Goal: Task Accomplishment & Management: Manage account settings

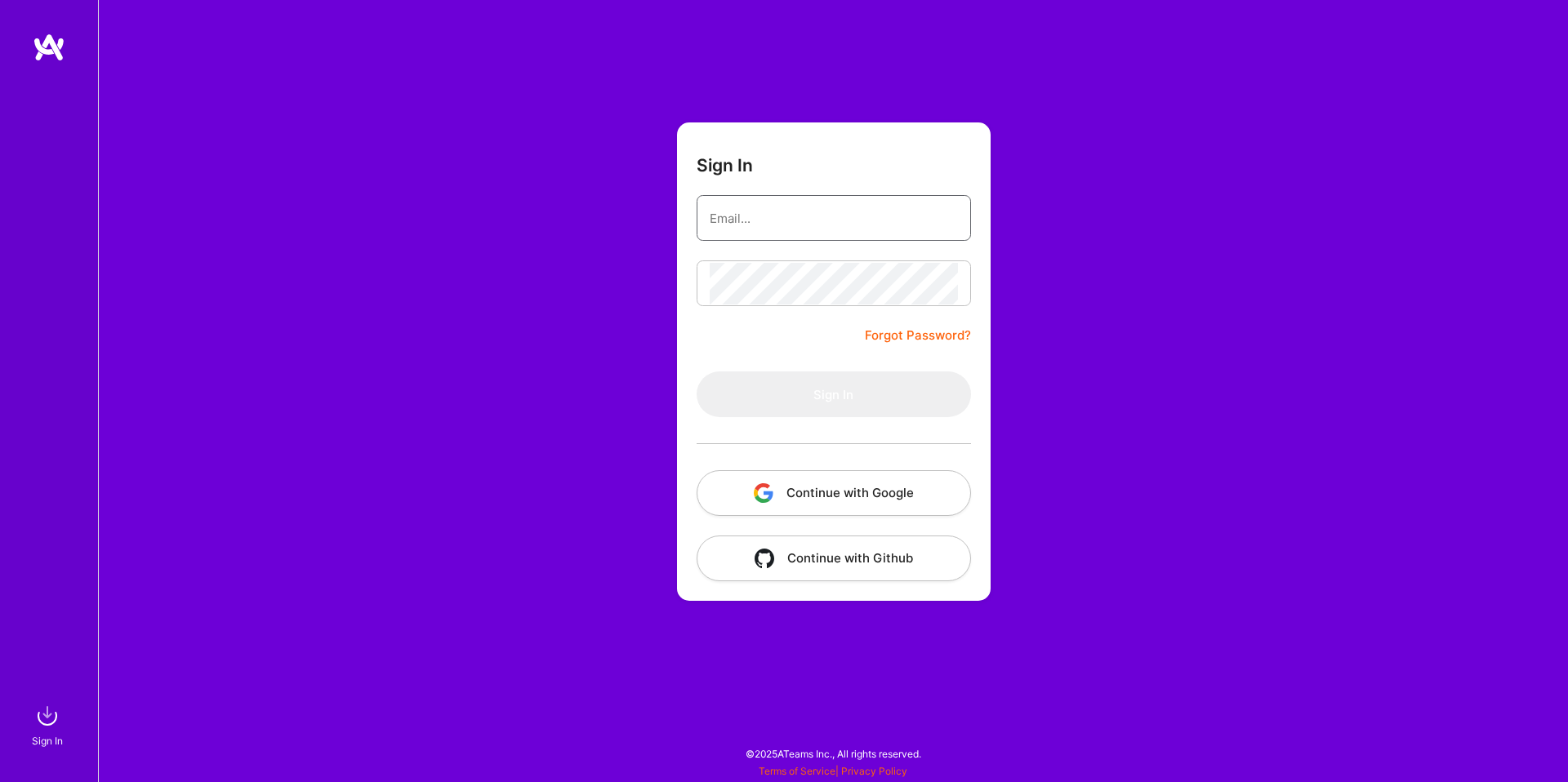
type input "fahdarif@gmail.com"
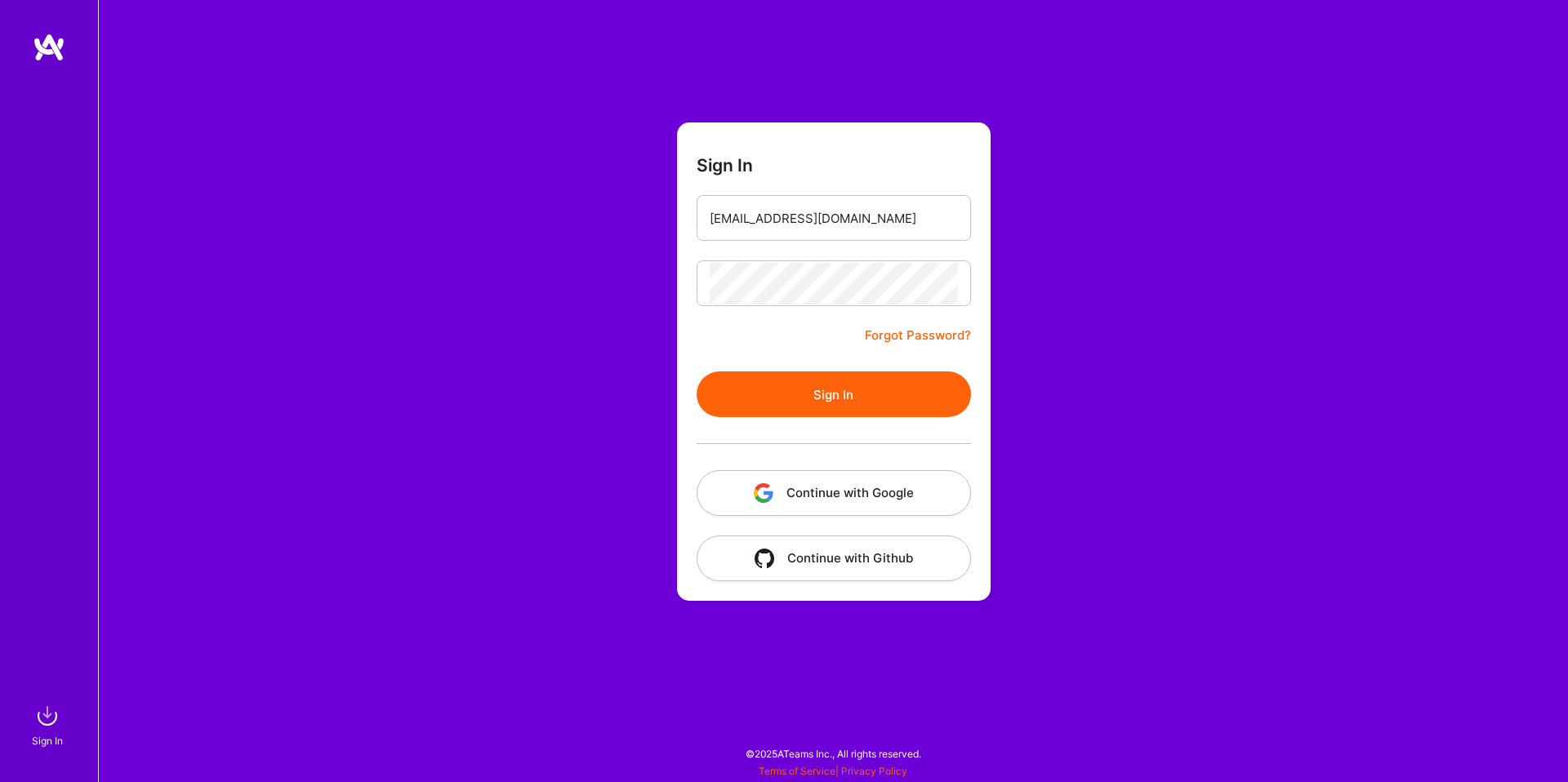
click at [869, 386] on button "Sign In" at bounding box center [834, 394] width 275 height 46
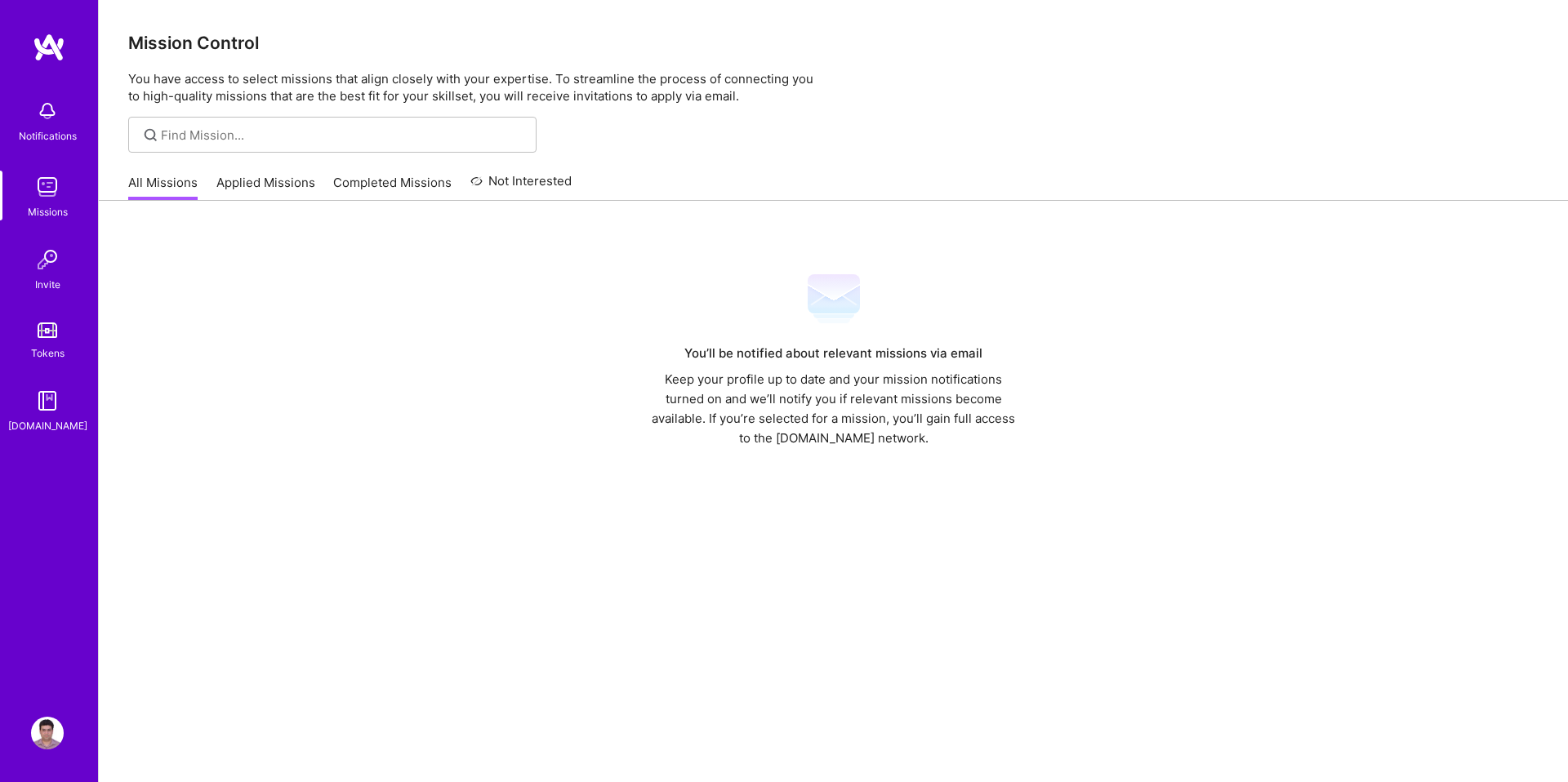
click at [64, 195] on link "Missions" at bounding box center [47, 195] width 101 height 50
click at [50, 270] on img at bounding box center [47, 259] width 33 height 33
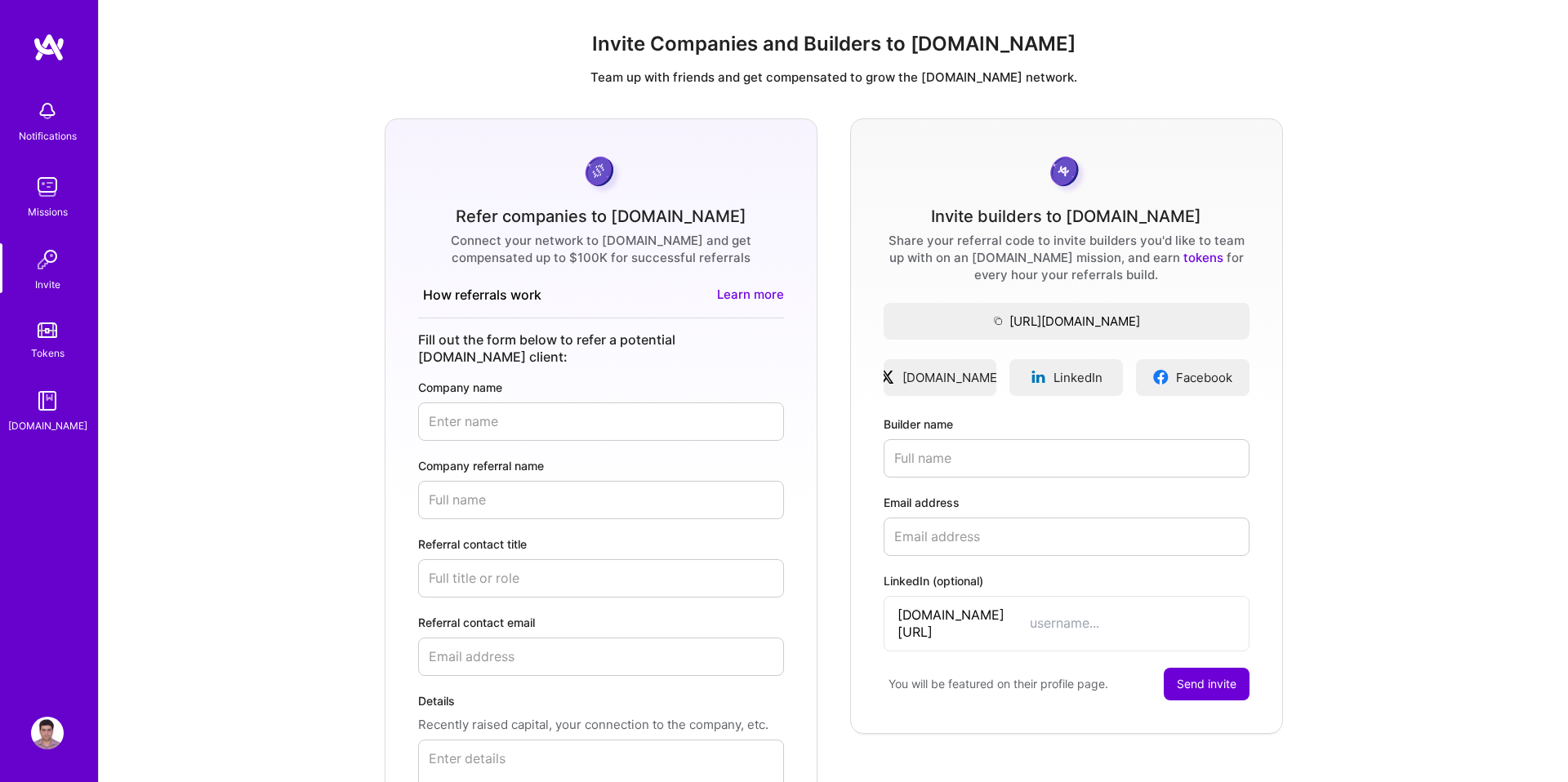
click at [49, 339] on link "Tokens" at bounding box center [47, 339] width 101 height 46
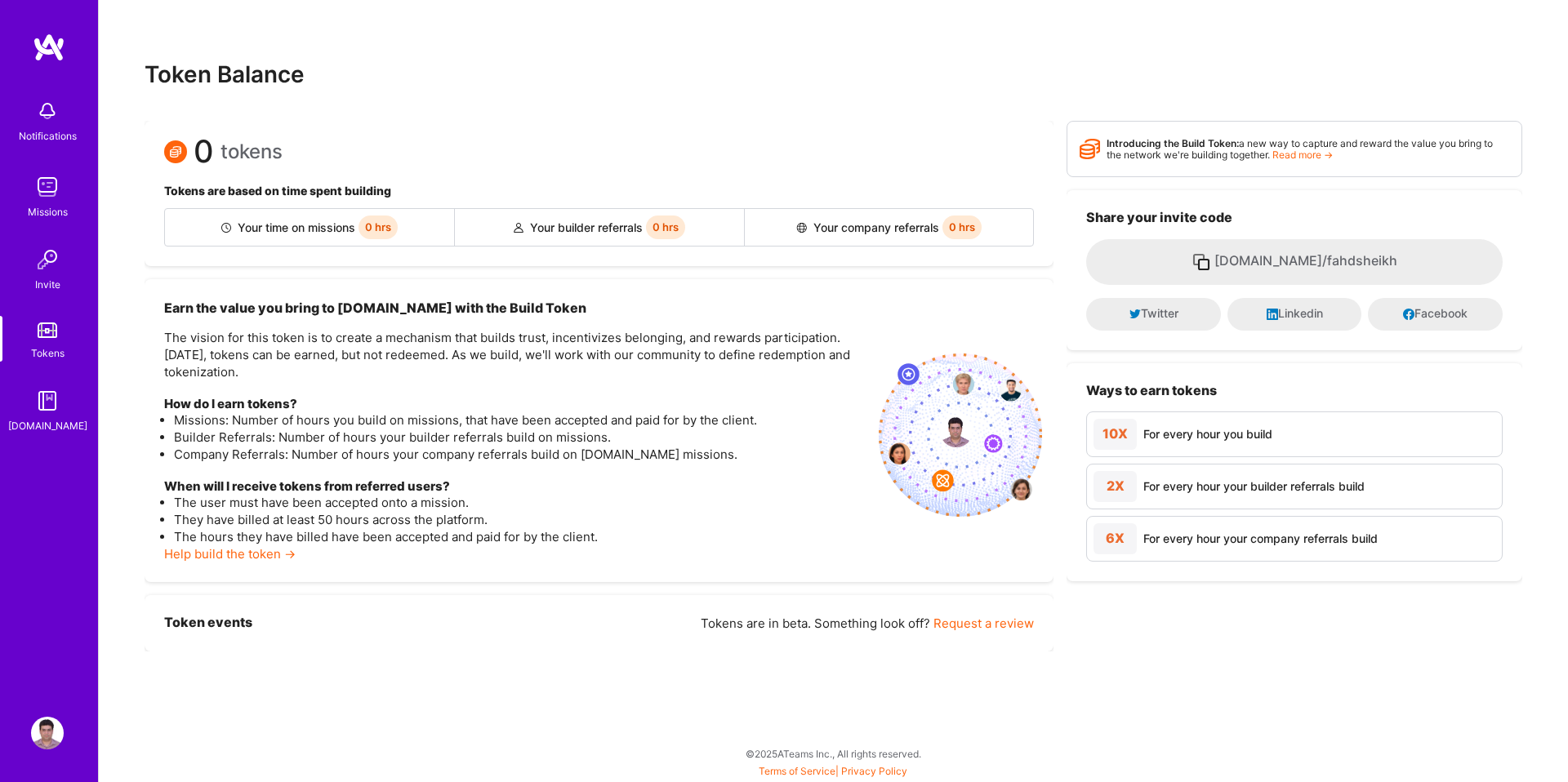
click at [51, 133] on div "Notifications" at bounding box center [47, 136] width 58 height 17
click at [0, 541] on div "Notifications Missions Invite Tokens A.Guide" at bounding box center [49, 363] width 98 height 662
click at [50, 50] on img at bounding box center [49, 47] width 33 height 30
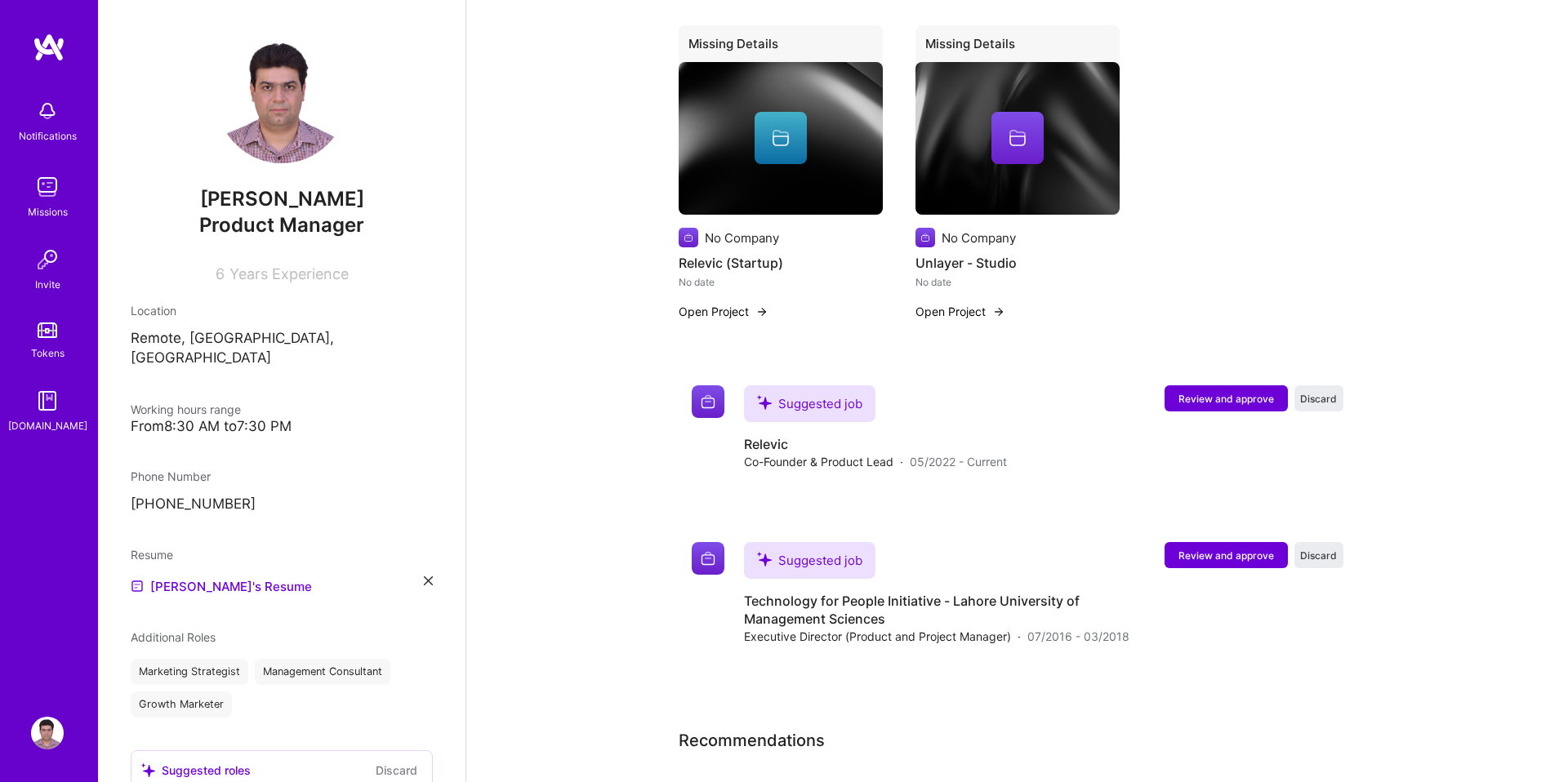
scroll to position [1399, 0]
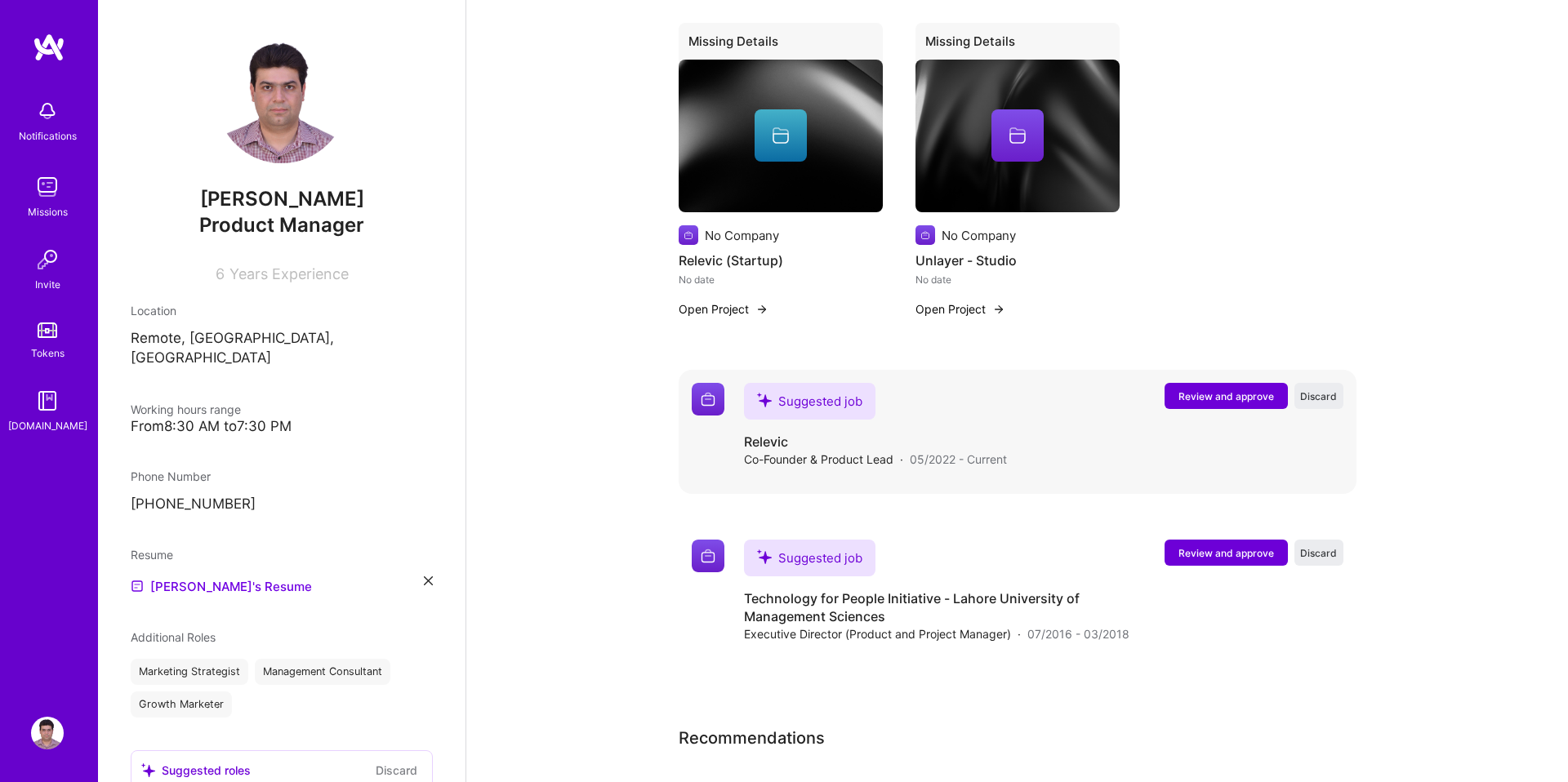
click at [796, 463] on span "Co-Founder & Product Lead" at bounding box center [819, 459] width 149 height 17
click at [703, 405] on img at bounding box center [708, 399] width 33 height 33
click at [1255, 399] on span "Review and approve" at bounding box center [1226, 397] width 96 height 14
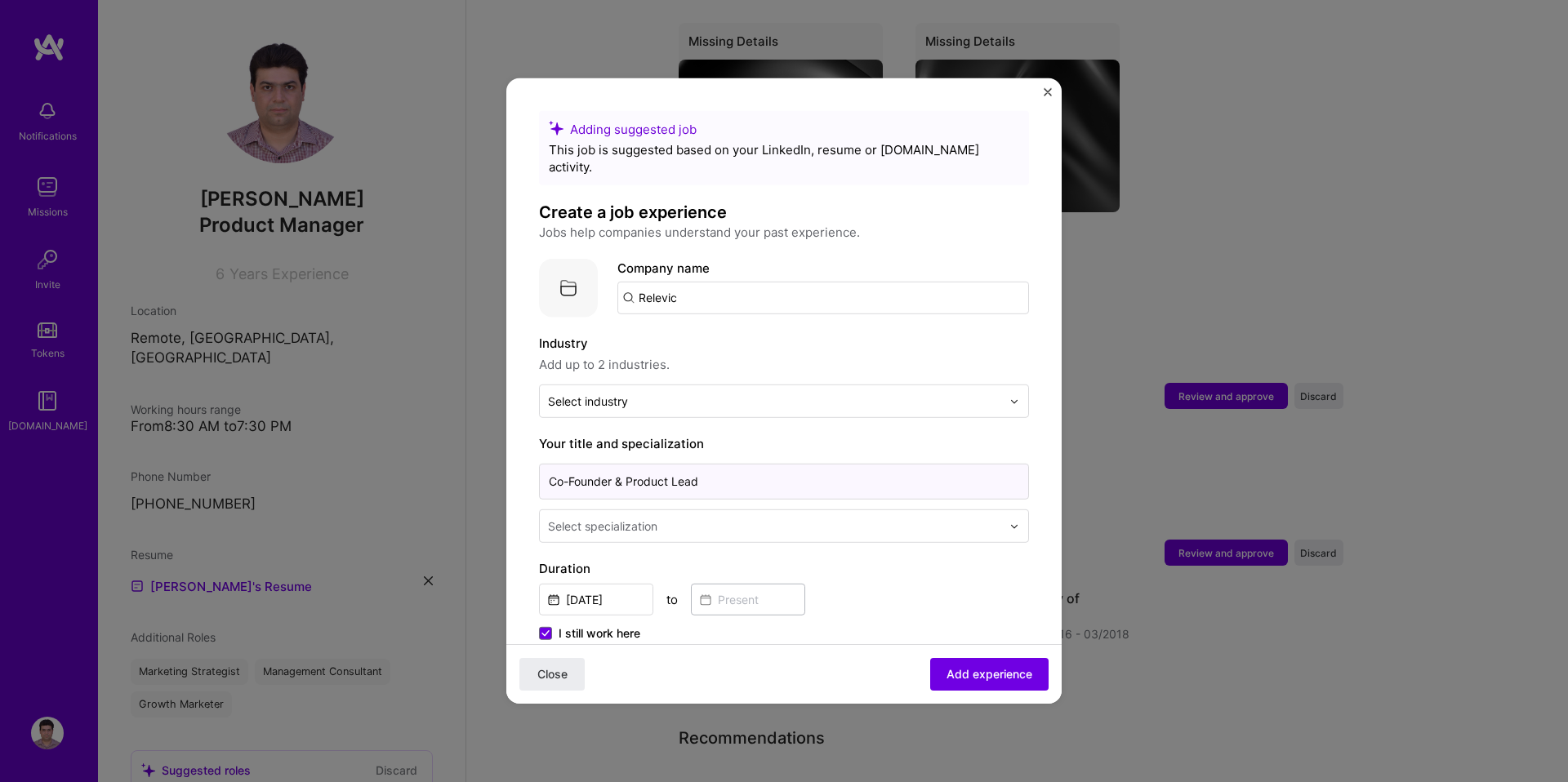
drag, startPoint x: 625, startPoint y: 462, endPoint x: 542, endPoint y: 463, distance: 83.0
click at [542, 463] on input "Co-Founder & Product Lead" at bounding box center [784, 481] width 490 height 36
type input "Product Lead"
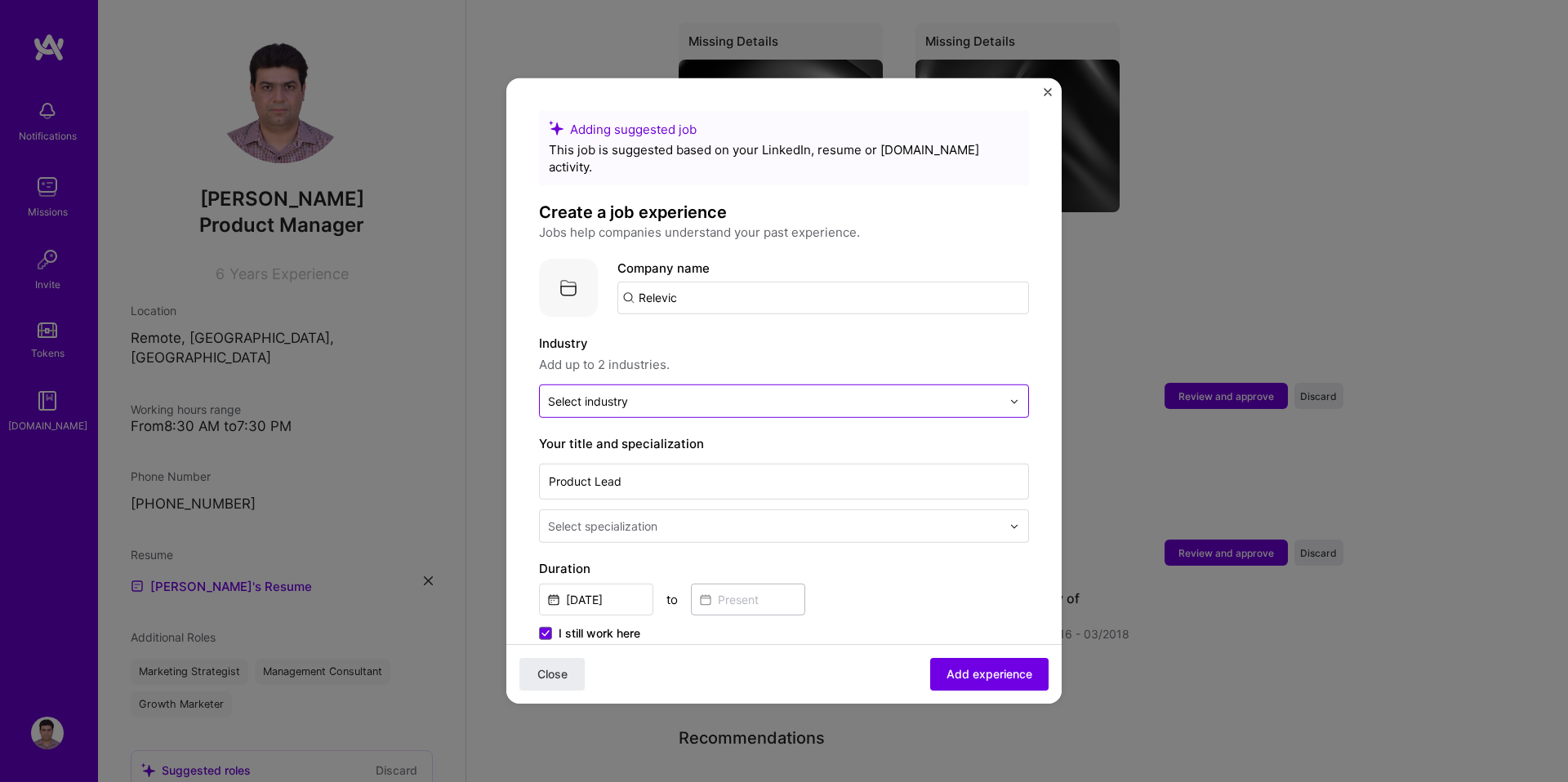
click at [594, 393] on div "Select industry 0" at bounding box center [588, 402] width 80 height 17
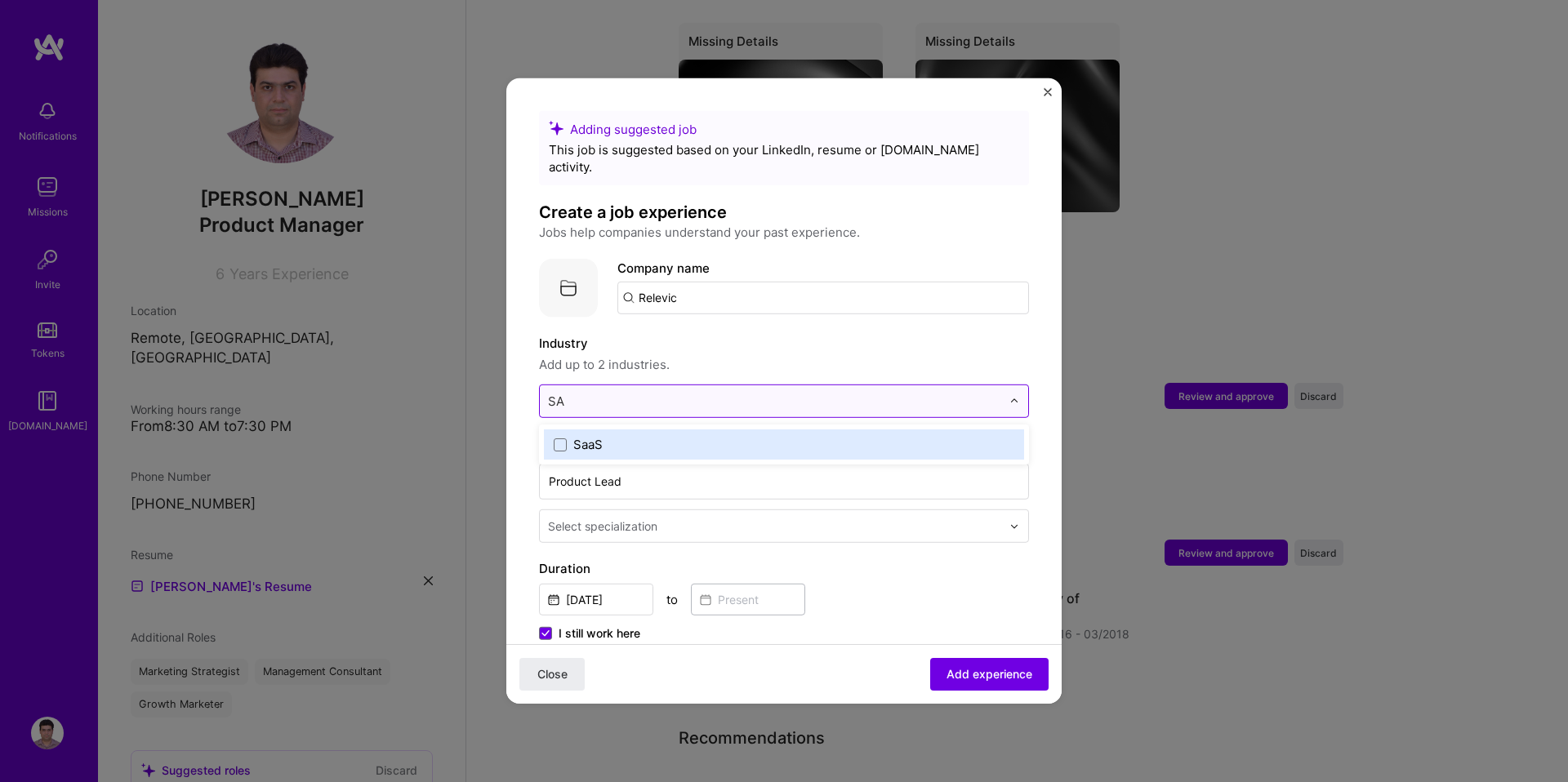
type input "SAA"
click at [584, 436] on div "SaaS" at bounding box center [588, 445] width 30 height 17
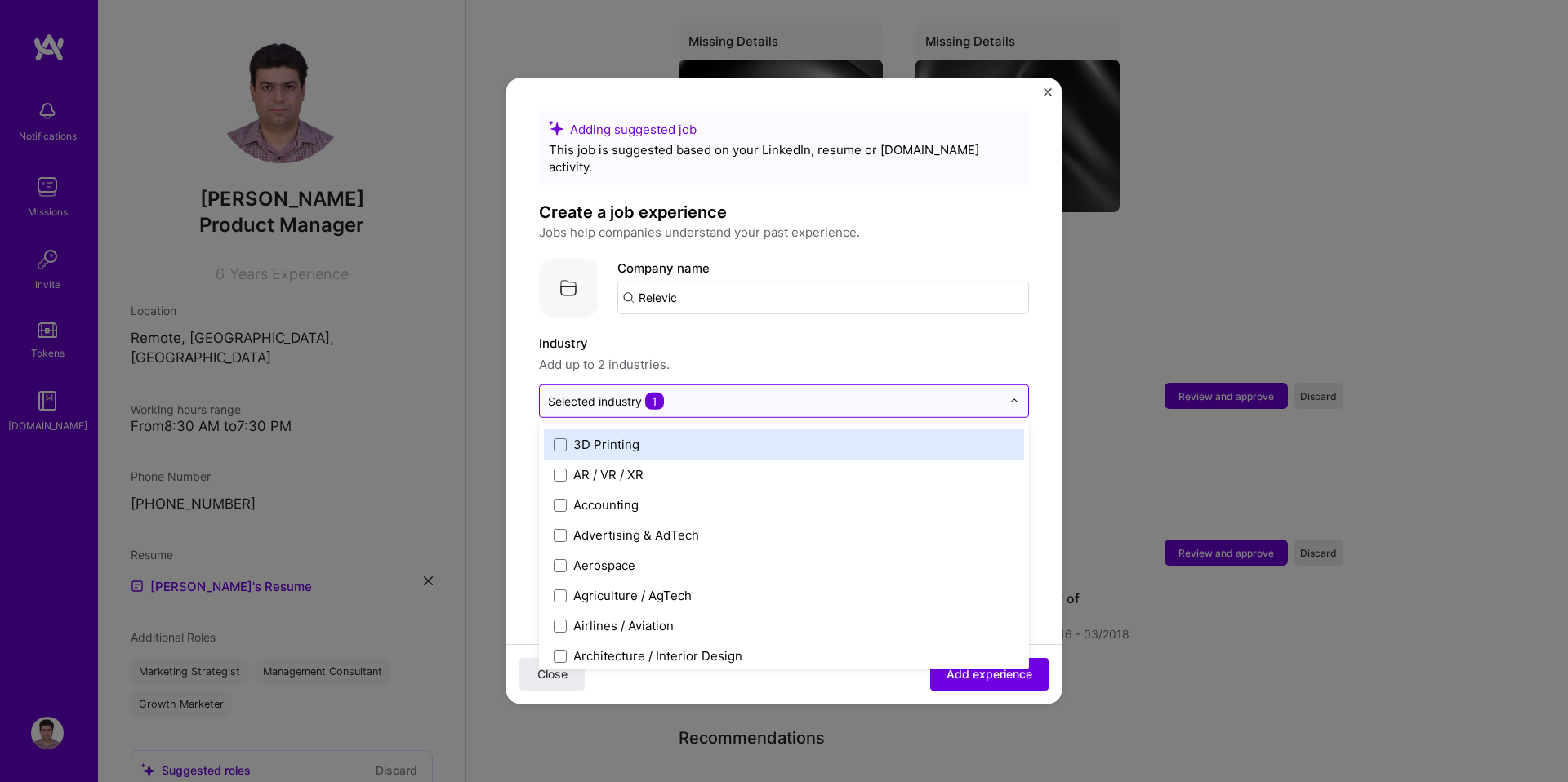
click at [717, 358] on div "Industry Add up to 2 industries. option SaaS, selected. option 3D Printing focu…" at bounding box center [784, 375] width 490 height 84
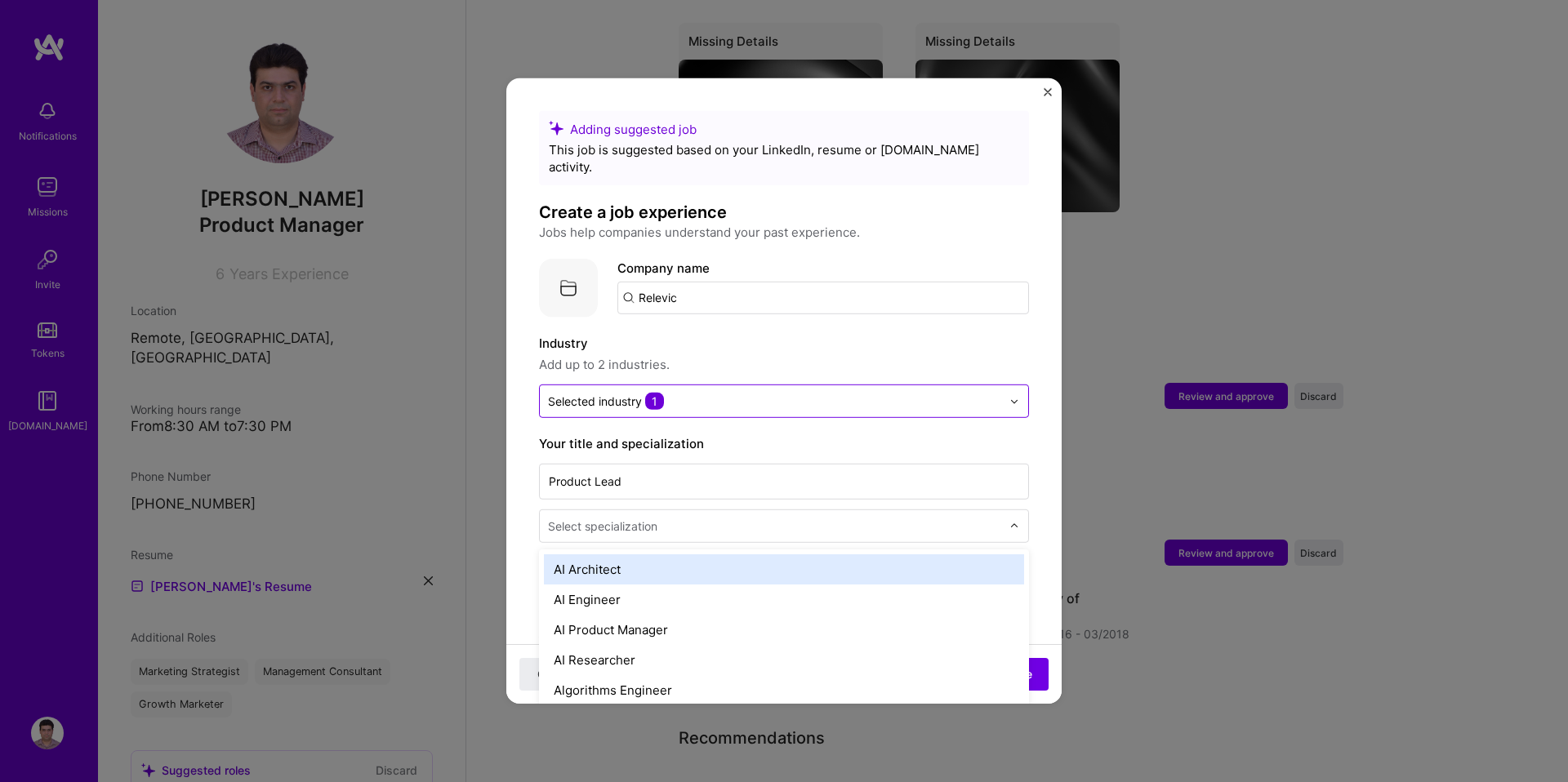
click at [700, 518] on input "text" at bounding box center [776, 526] width 457 height 17
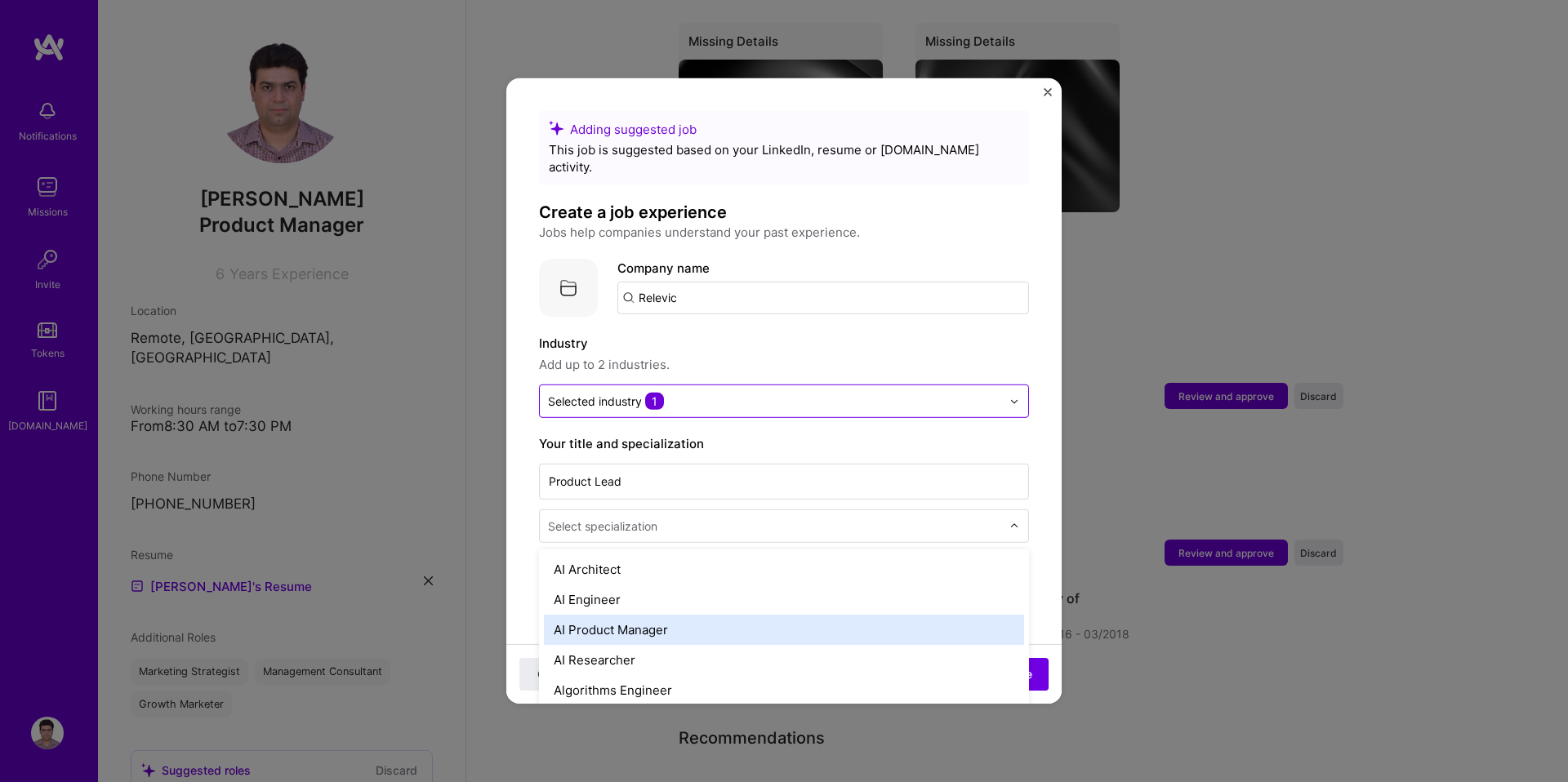
click at [638, 618] on div "AI Product Manager" at bounding box center [784, 630] width 481 height 31
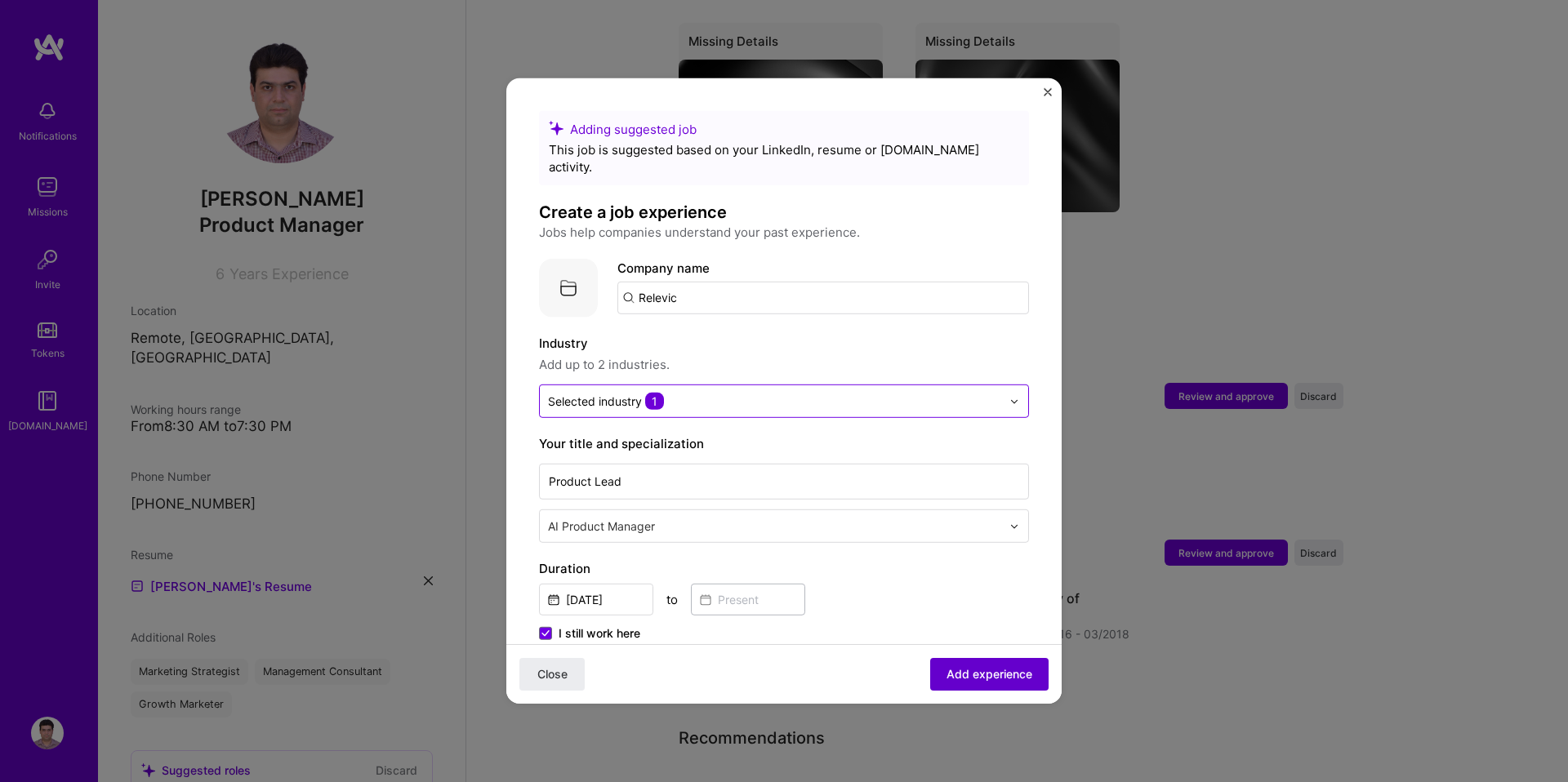
click at [987, 668] on span "Add experience" at bounding box center [989, 674] width 86 height 16
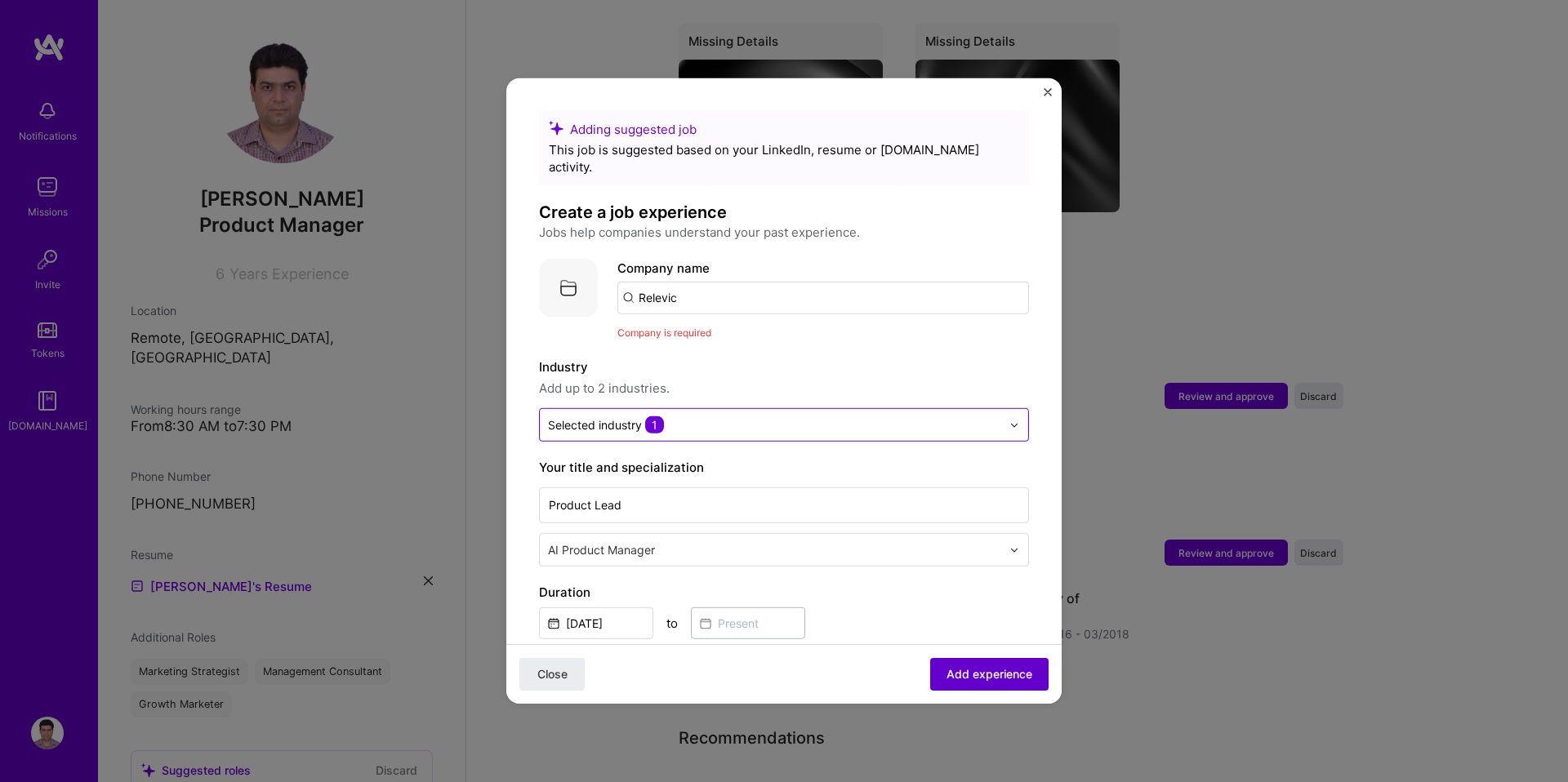
scroll to position [164, 0]
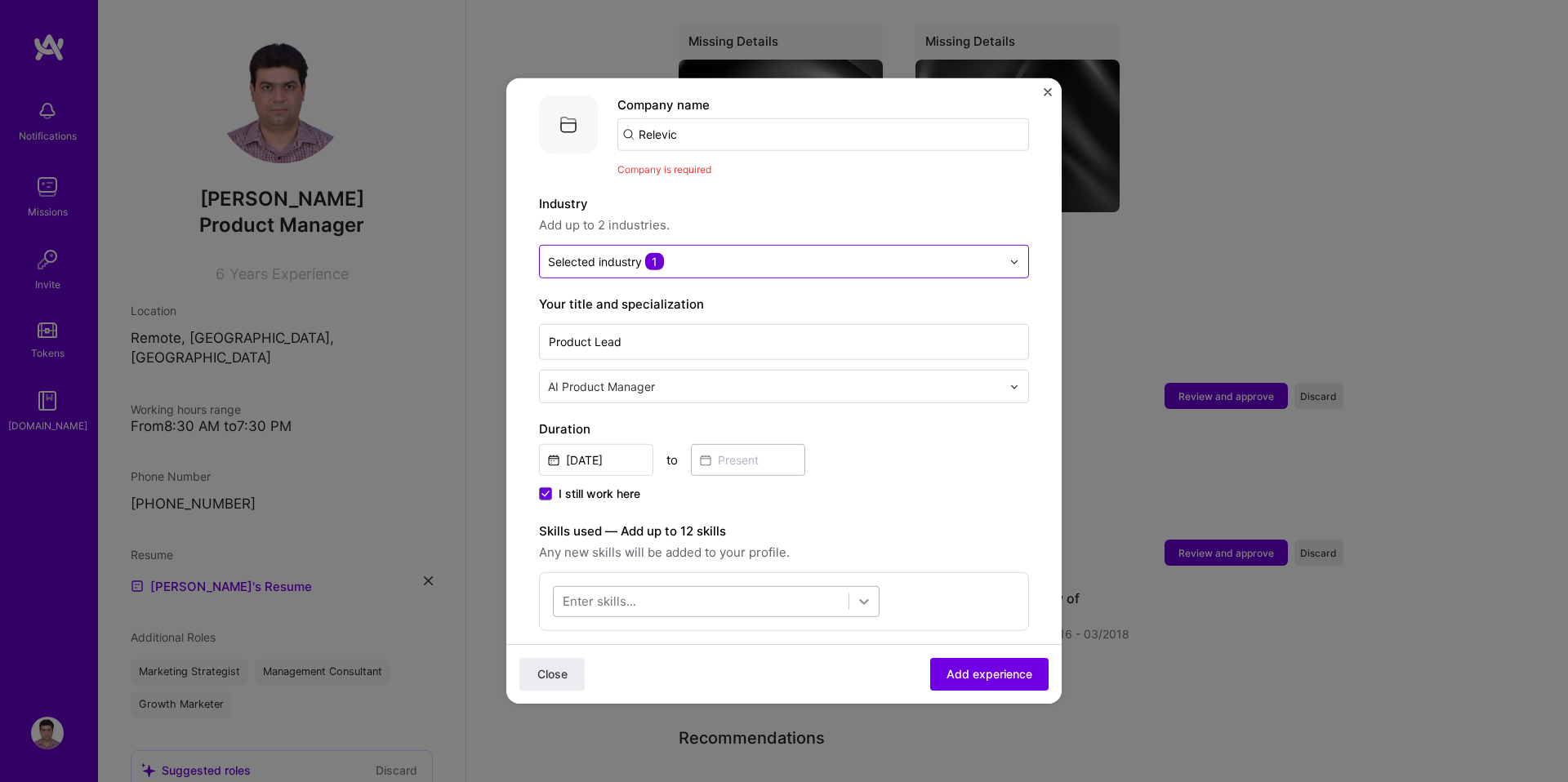
click at [859, 594] on icon at bounding box center [864, 602] width 16 height 16
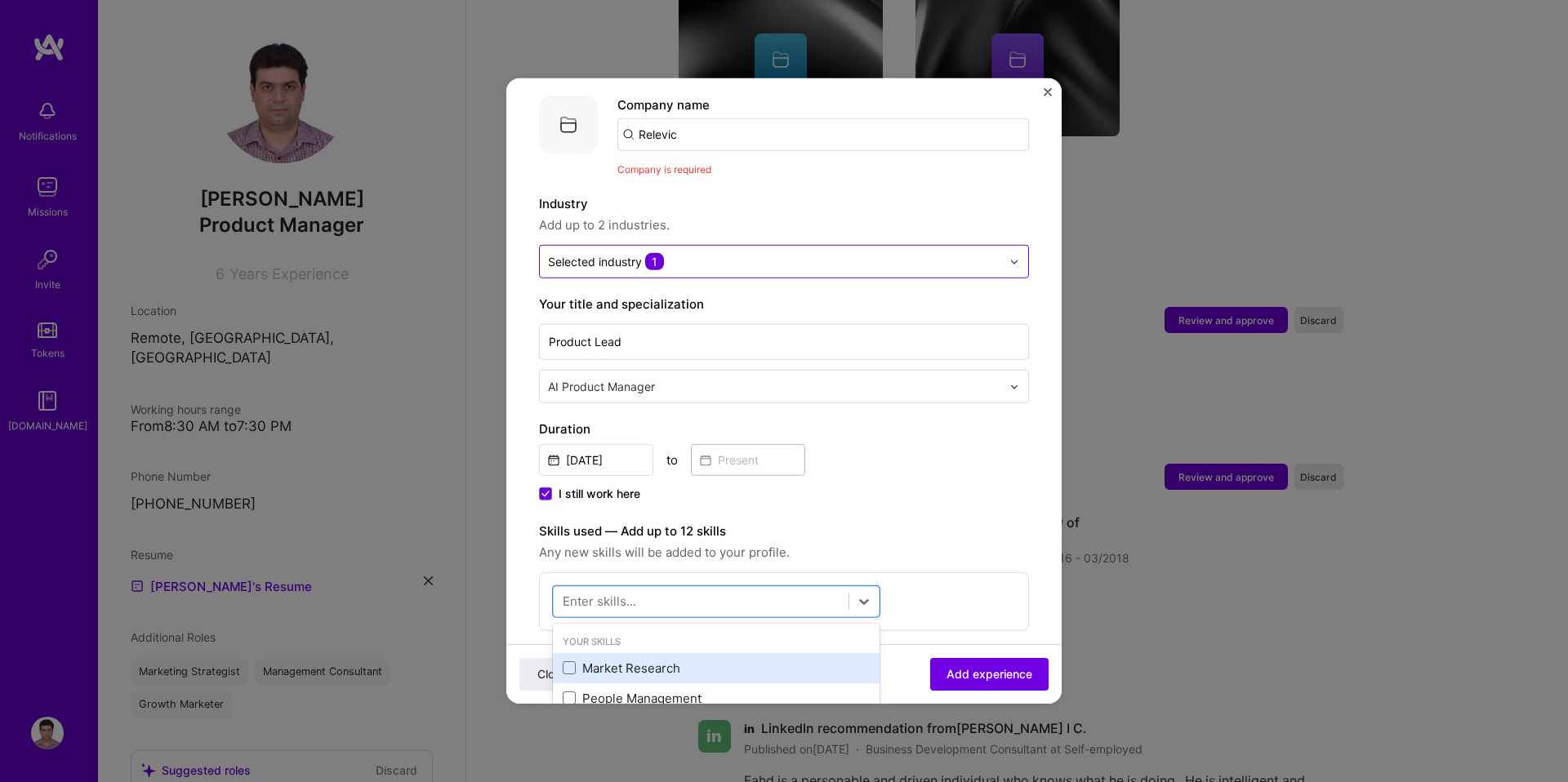
scroll to position [62, 0]
click at [675, 658] on div "Product Strategy" at bounding box center [716, 667] width 307 height 17
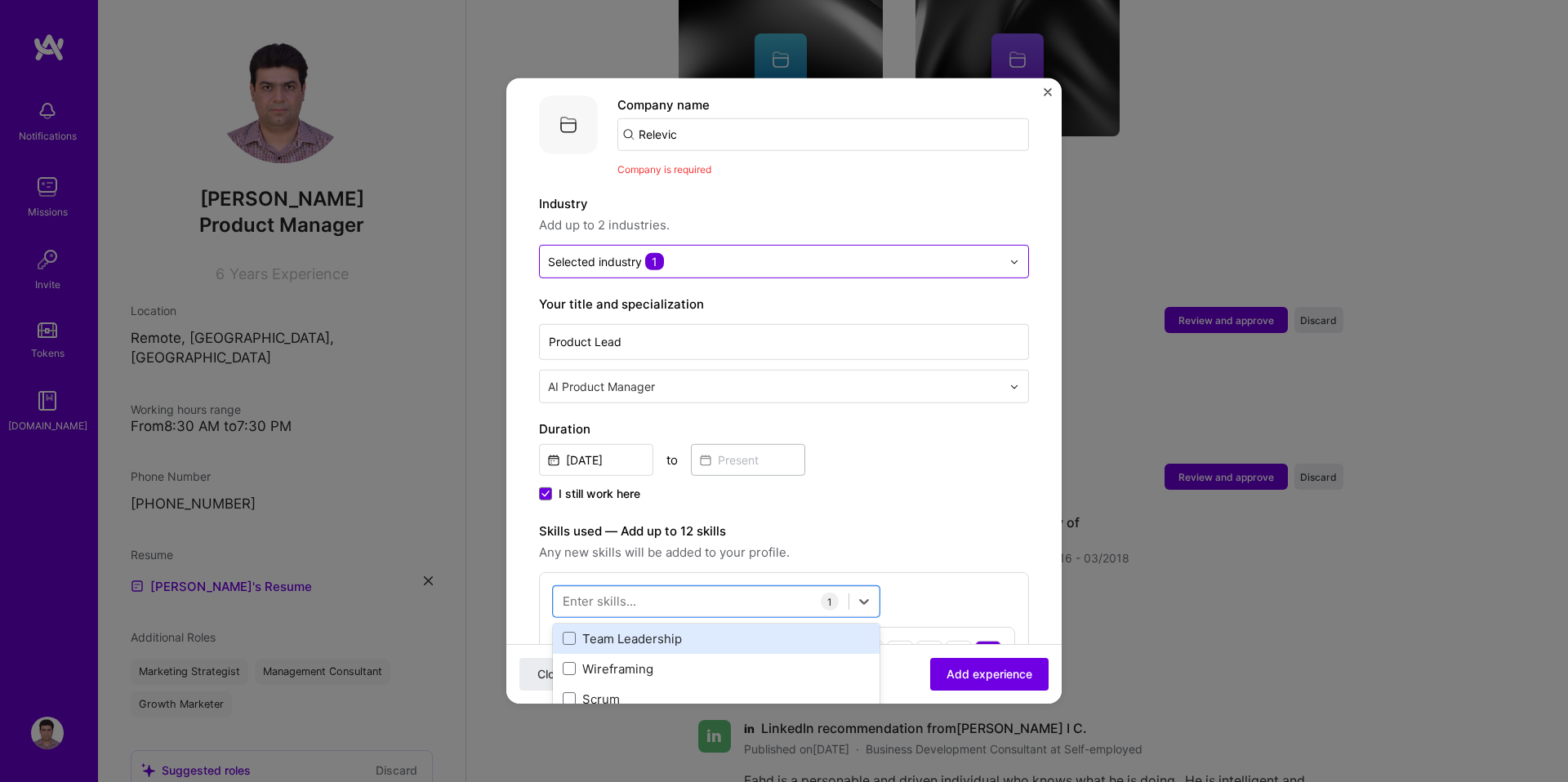
scroll to position [121, 0]
click at [642, 690] on div "Scrum" at bounding box center [716, 698] width 307 height 17
click at [647, 629] on div "Team Leadership" at bounding box center [716, 638] width 307 height 17
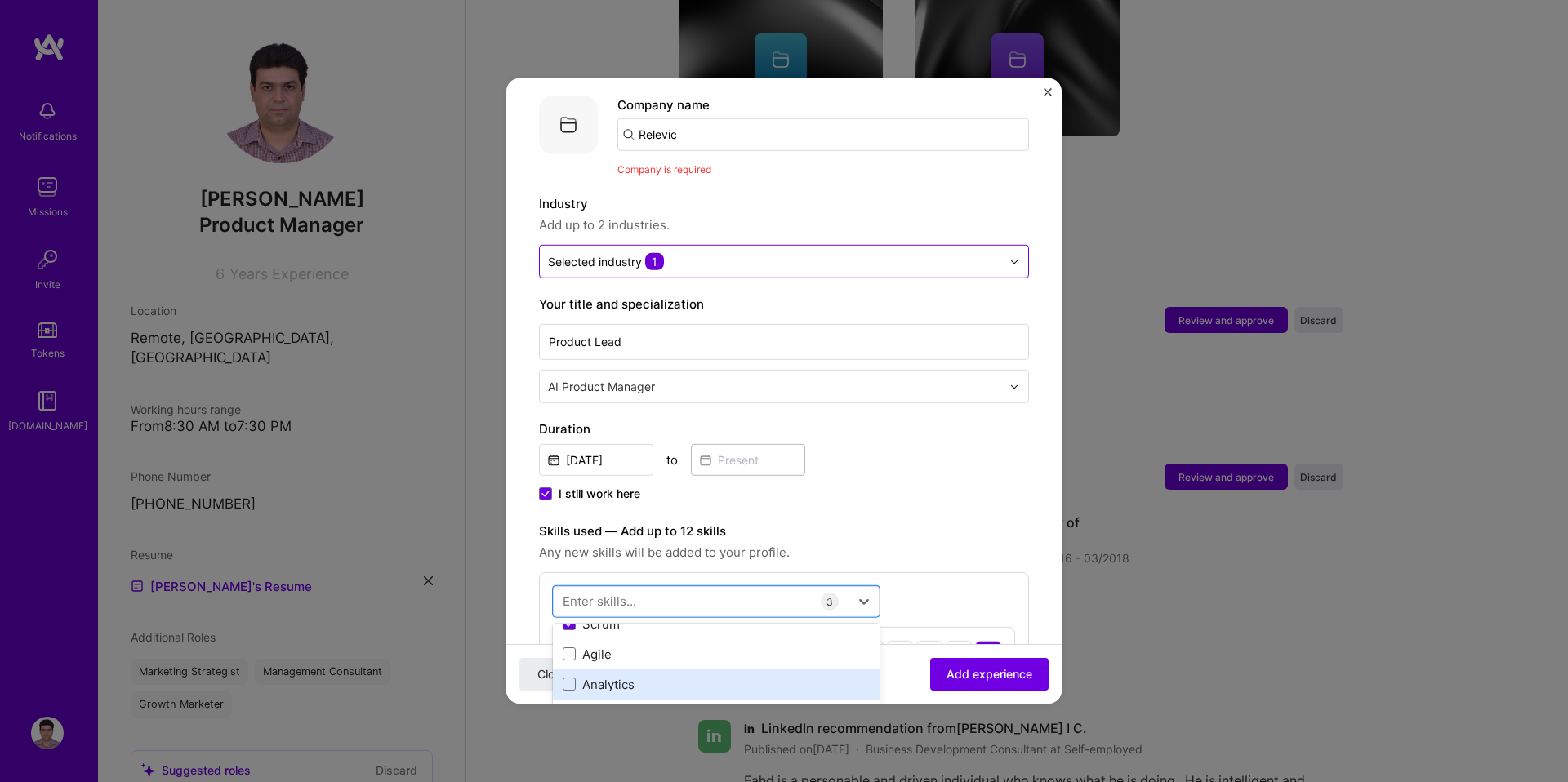
click at [631, 676] on div "Analytics" at bounding box center [716, 685] width 307 height 17
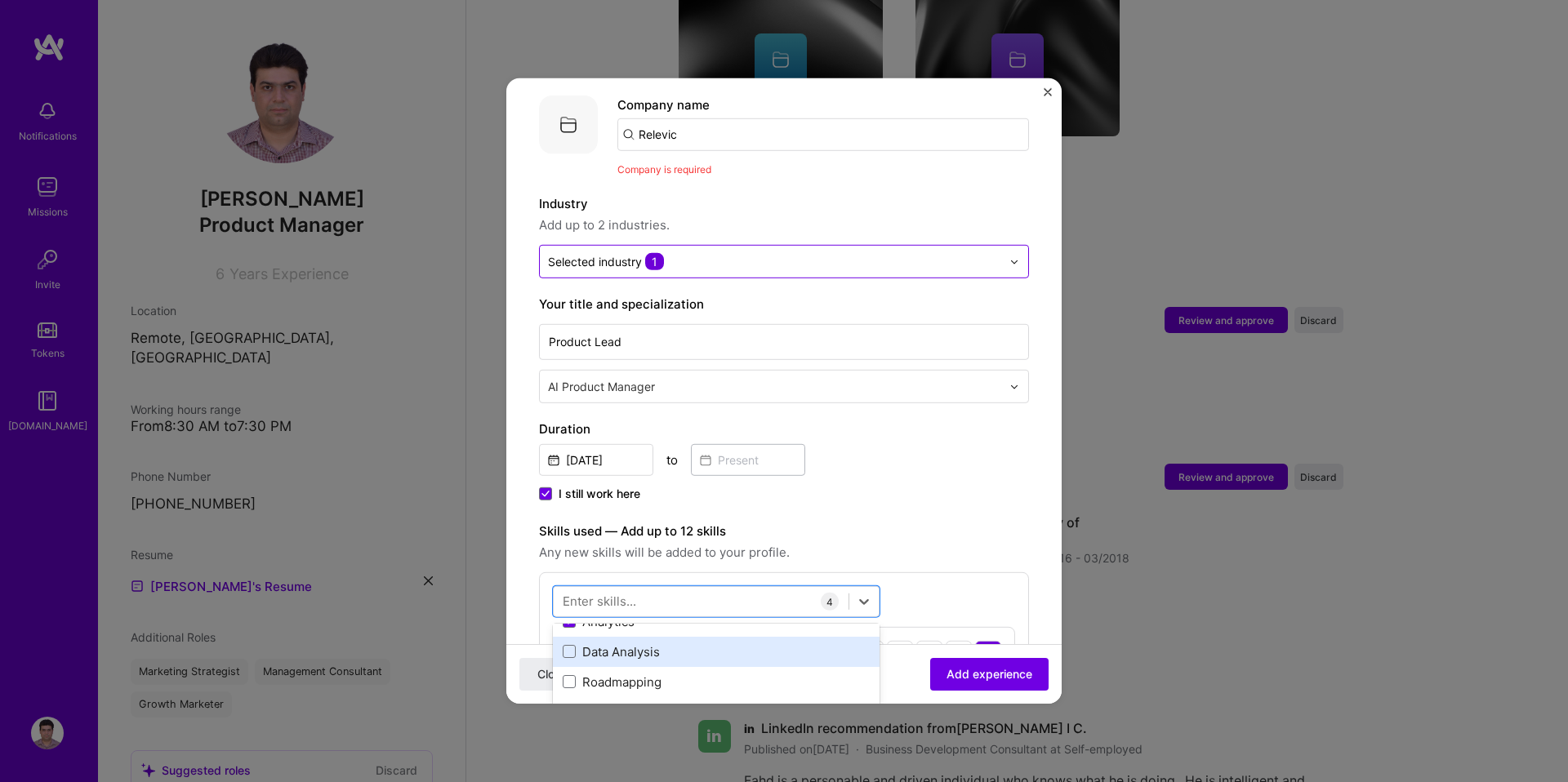
click at [630, 637] on div "Data Analysis" at bounding box center [715, 652] width 326 height 31
click at [622, 613] on div "Analytics" at bounding box center [716, 622] width 307 height 17
click at [631, 635] on div "UX Design" at bounding box center [716, 644] width 307 height 17
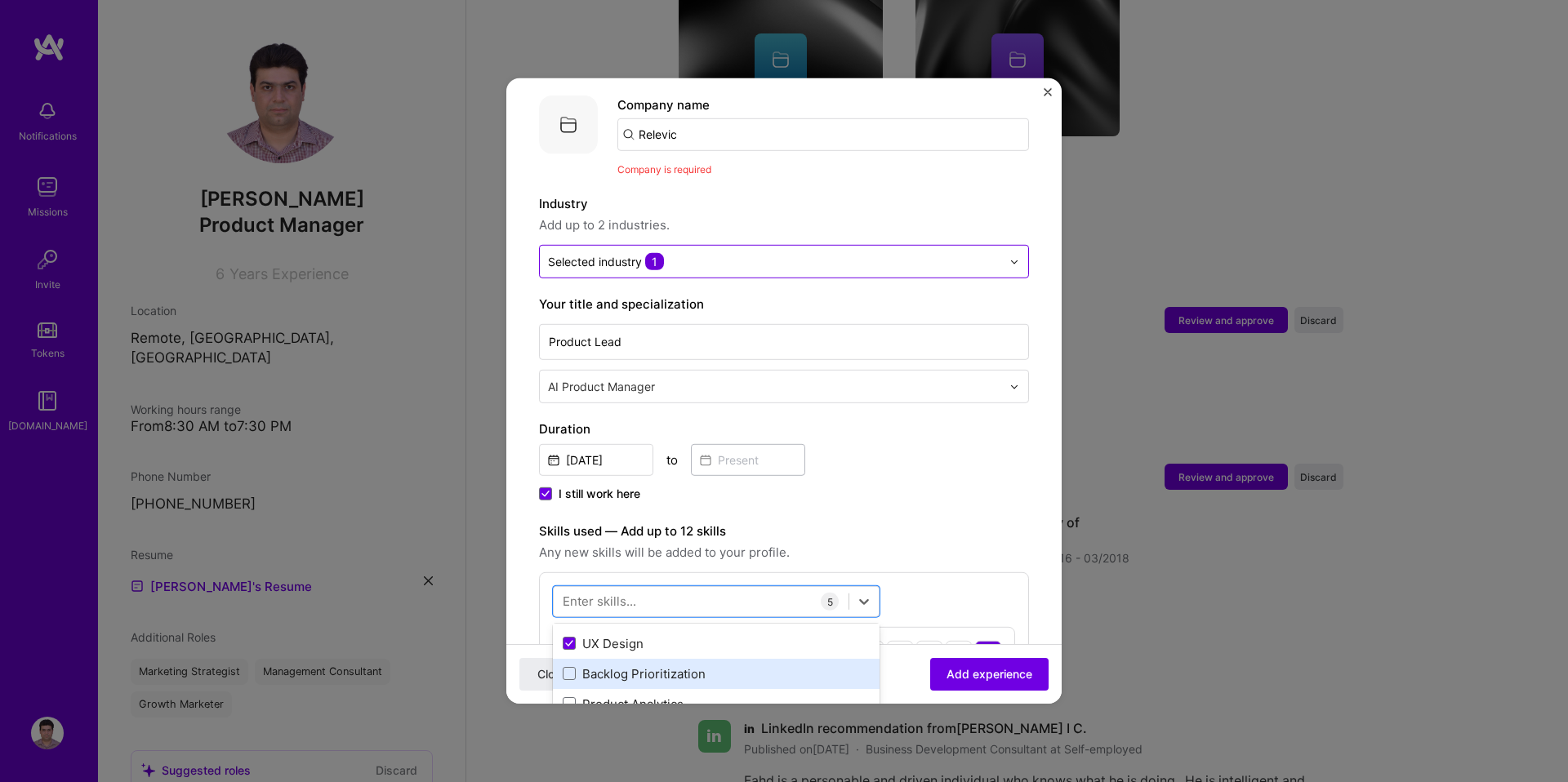
click at [633, 665] on div "Backlog Prioritization" at bounding box center [716, 674] width 307 height 17
click at [633, 696] on div "Product Analytics" at bounding box center [716, 704] width 307 height 17
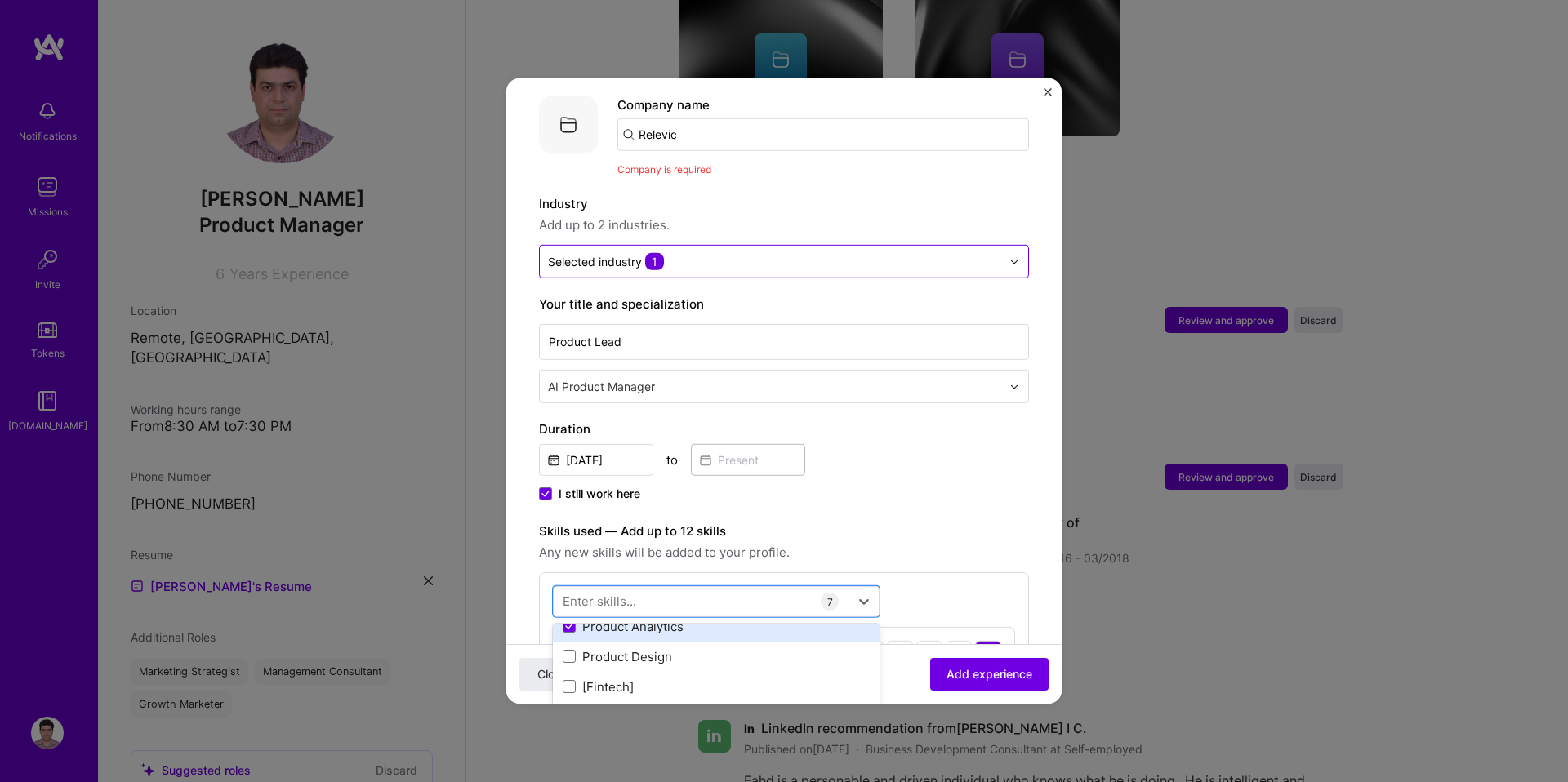
scroll to position [418, 0]
click at [635, 635] on div "Product Design" at bounding box center [716, 643] width 307 height 17
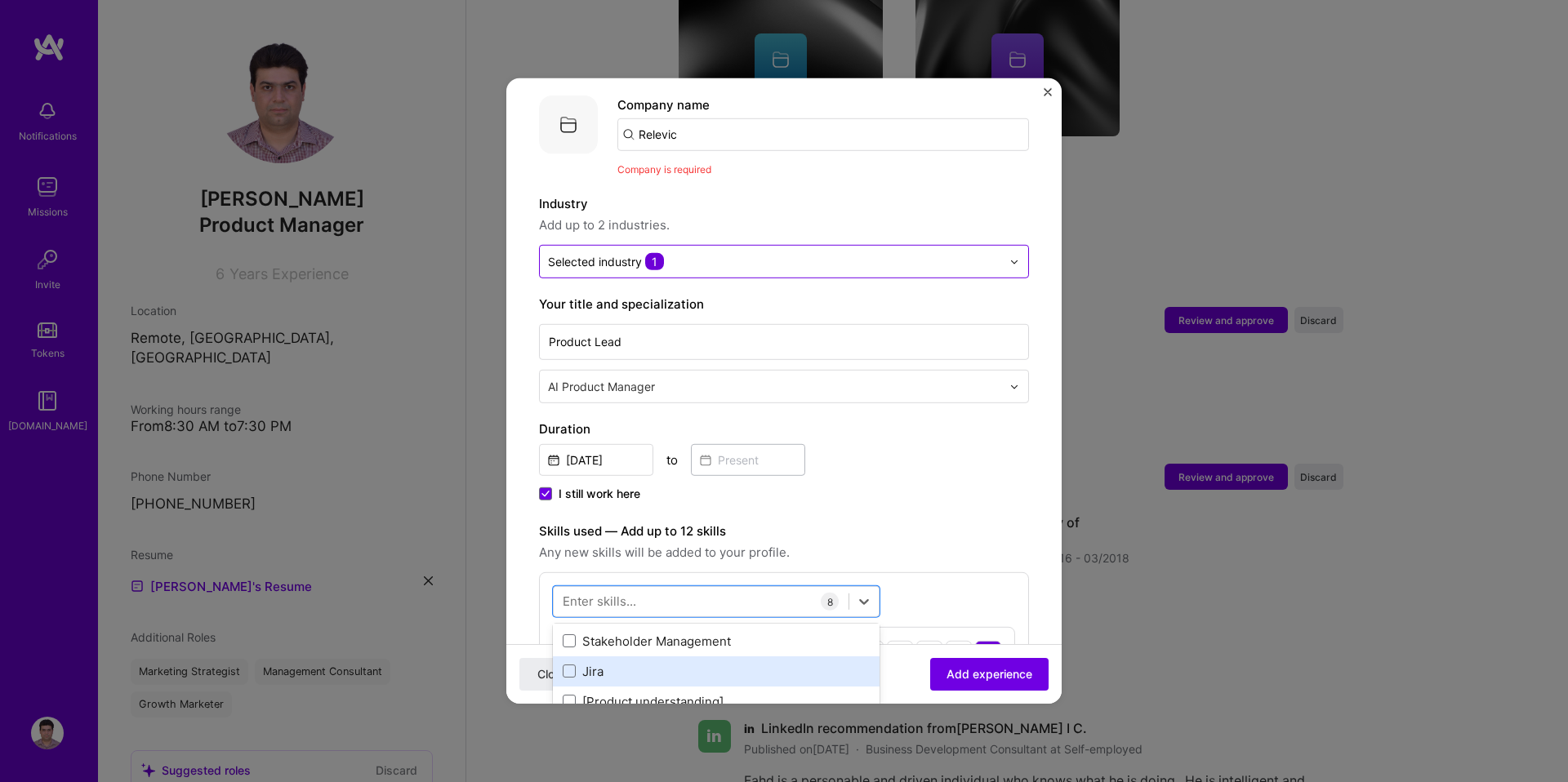
click at [631, 668] on div "Jira" at bounding box center [715, 672] width 326 height 31
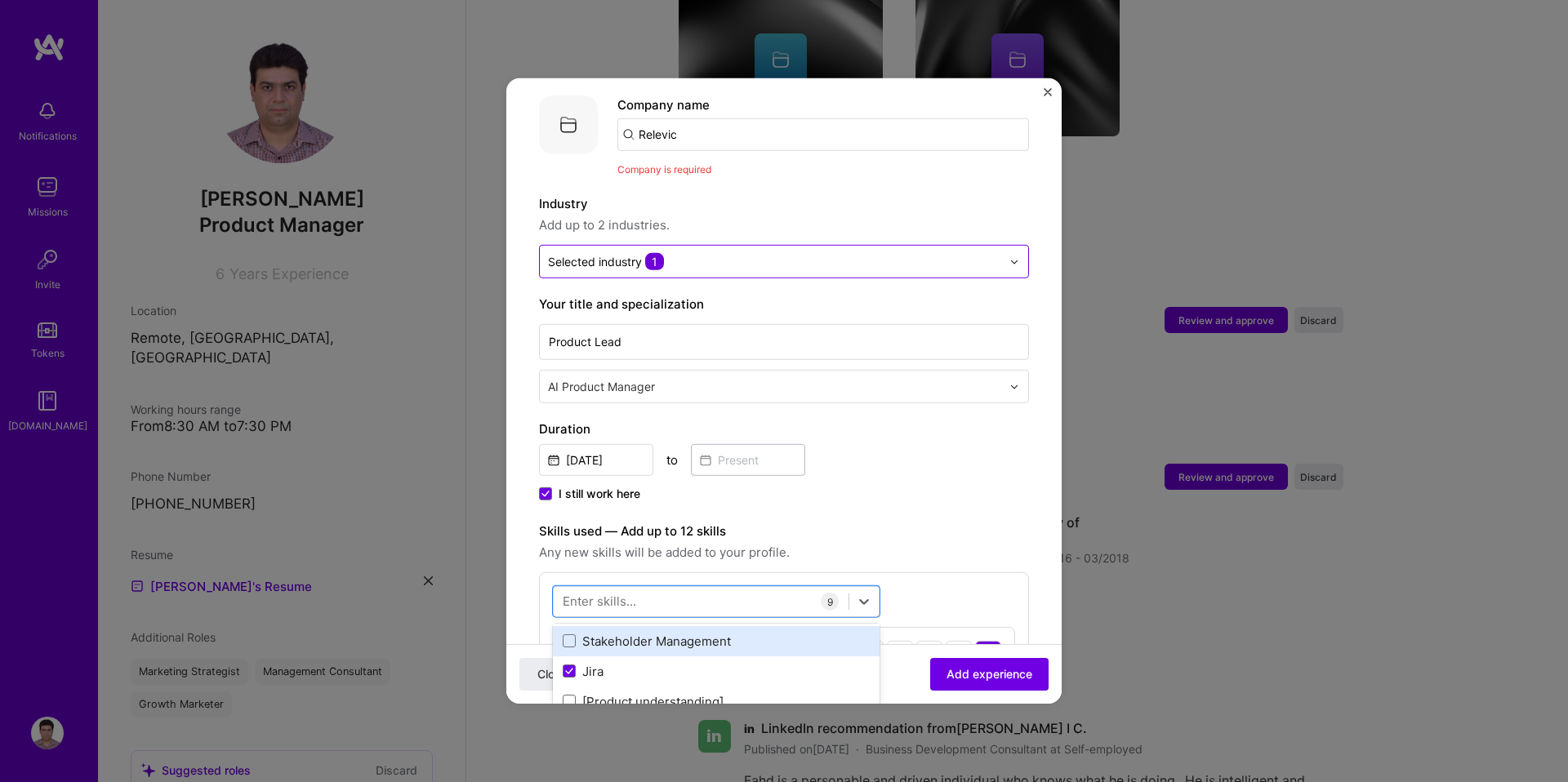
click at [638, 633] on div "Stakeholder Management" at bounding box center [716, 641] width 307 height 17
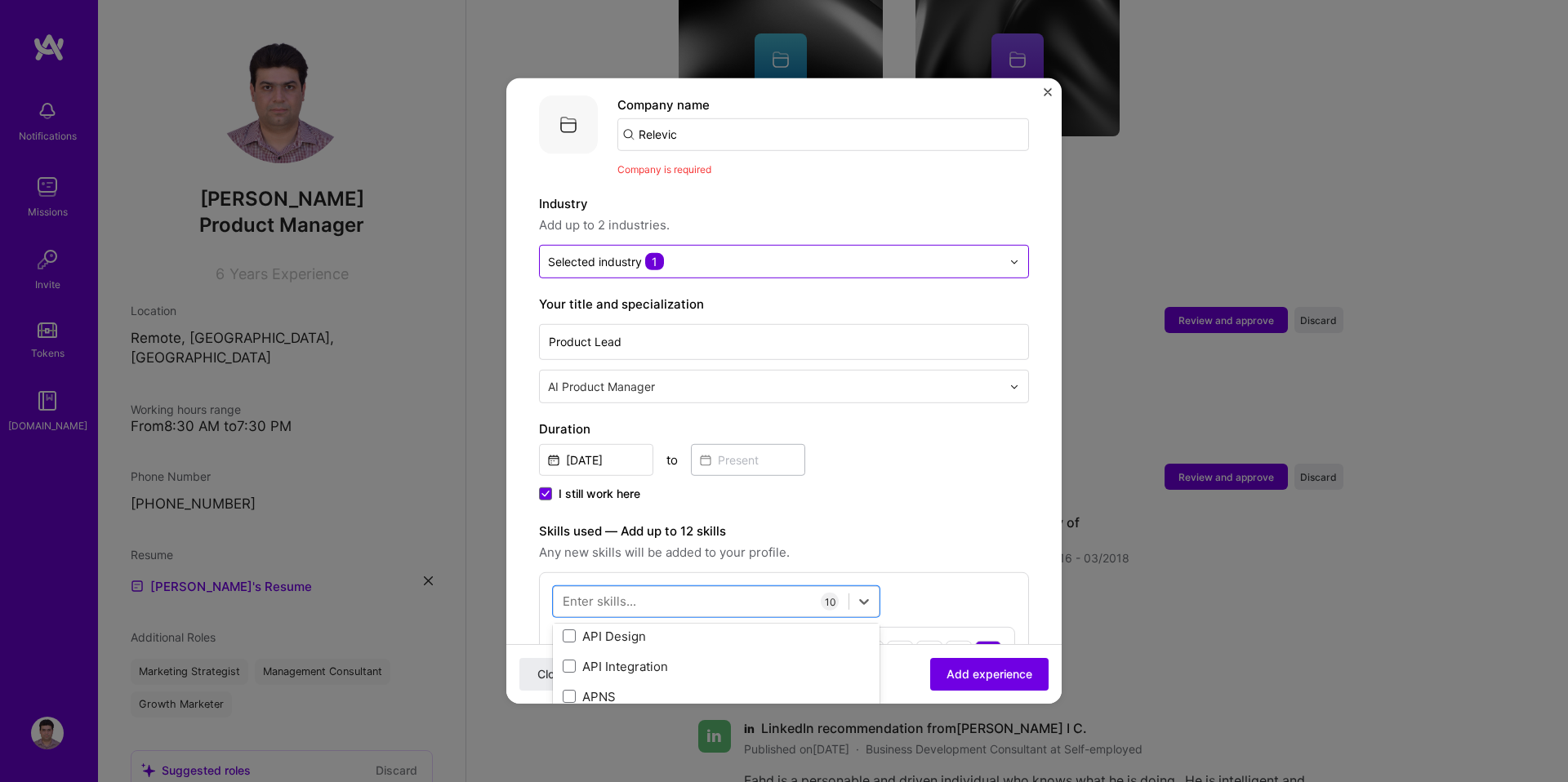
scroll to position [696, 0]
click at [676, 629] on div "API Design" at bounding box center [716, 638] width 307 height 17
click at [670, 588] on div at bounding box center [701, 602] width 295 height 27
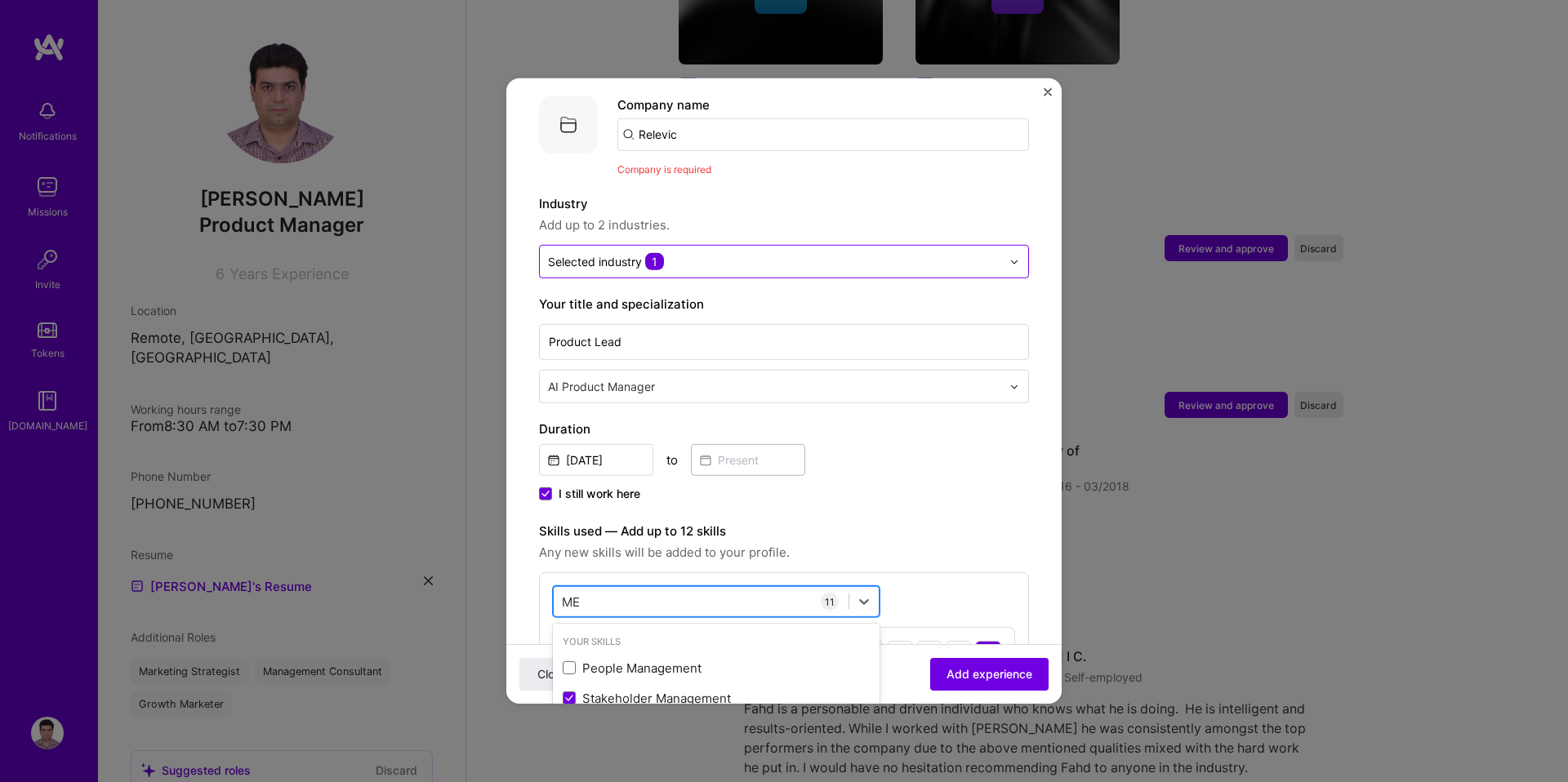
scroll to position [1550, 0]
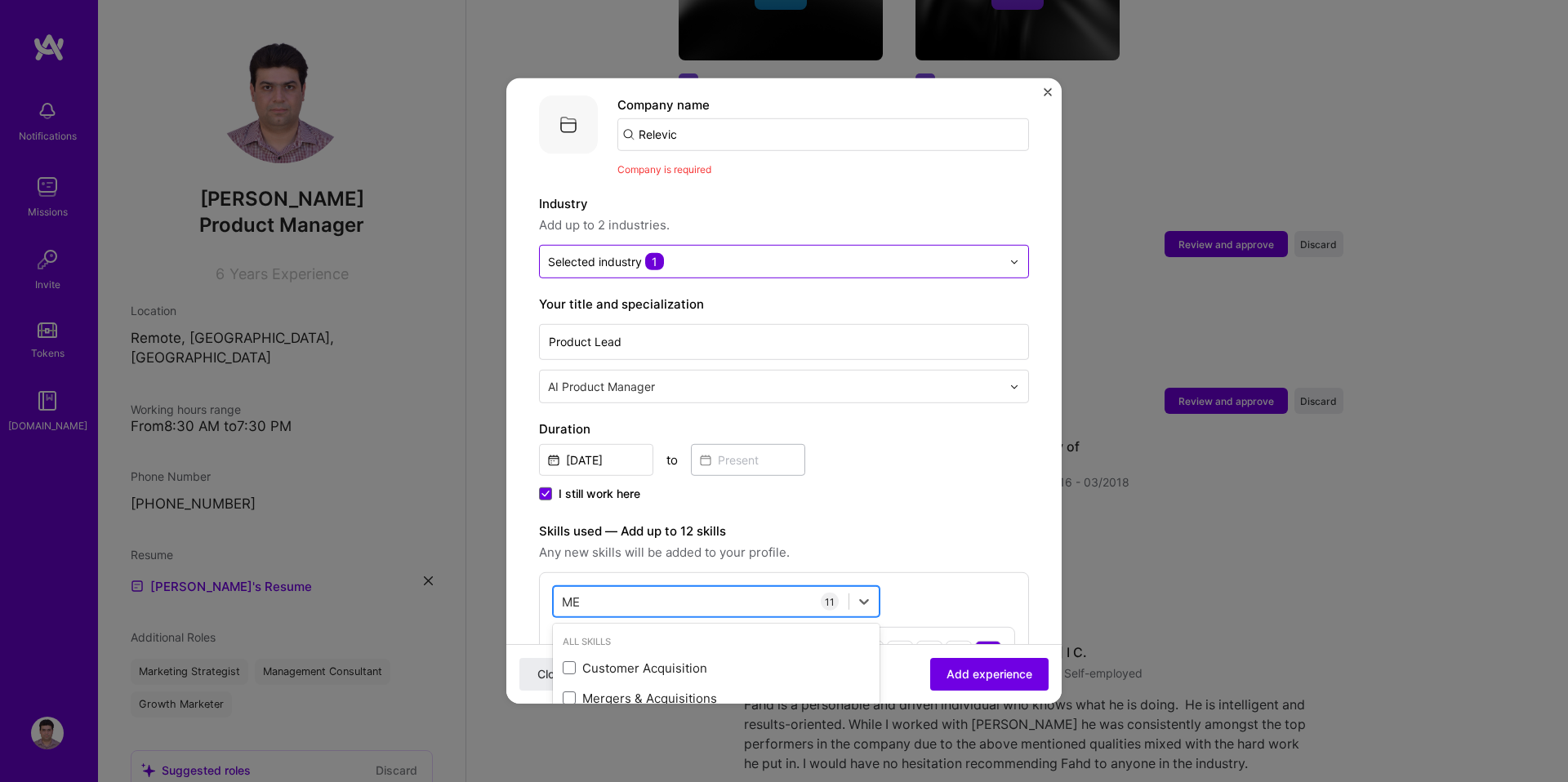
type input "M"
click at [619, 690] on div "React" at bounding box center [716, 698] width 307 height 17
click at [632, 593] on div "React React" at bounding box center [701, 602] width 295 height 27
drag, startPoint x: 603, startPoint y: 585, endPoint x: 562, endPoint y: 585, distance: 41.0
click at [562, 588] on div "React React" at bounding box center [701, 602] width 295 height 27
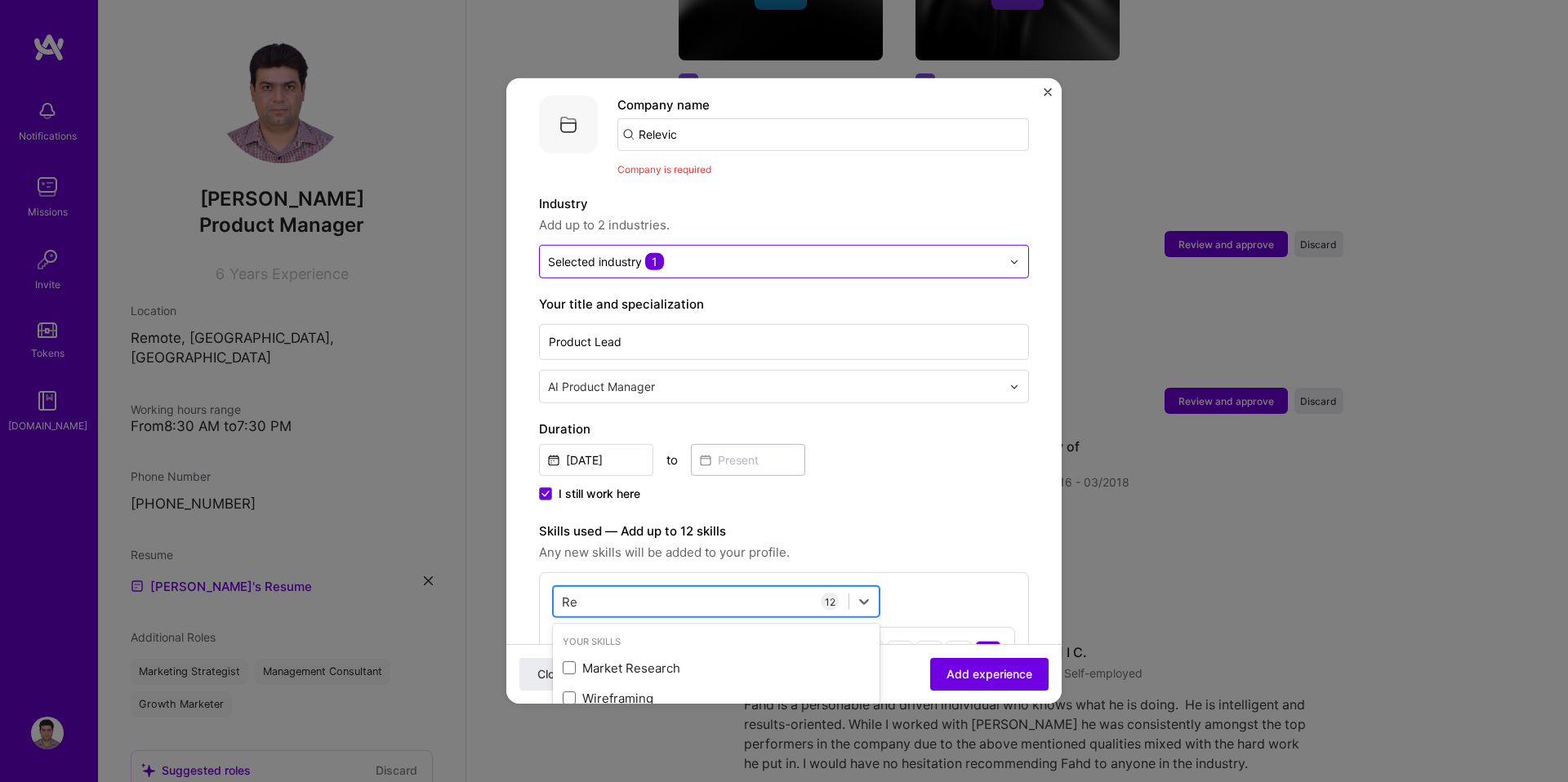
type input "R"
click at [589, 660] on div "Node.js" at bounding box center [716, 668] width 307 height 17
click at [713, 588] on div "Node Node" at bounding box center [701, 602] width 295 height 27
type input "N"
click at [599, 660] on div "MongoDB" at bounding box center [716, 668] width 307 height 17
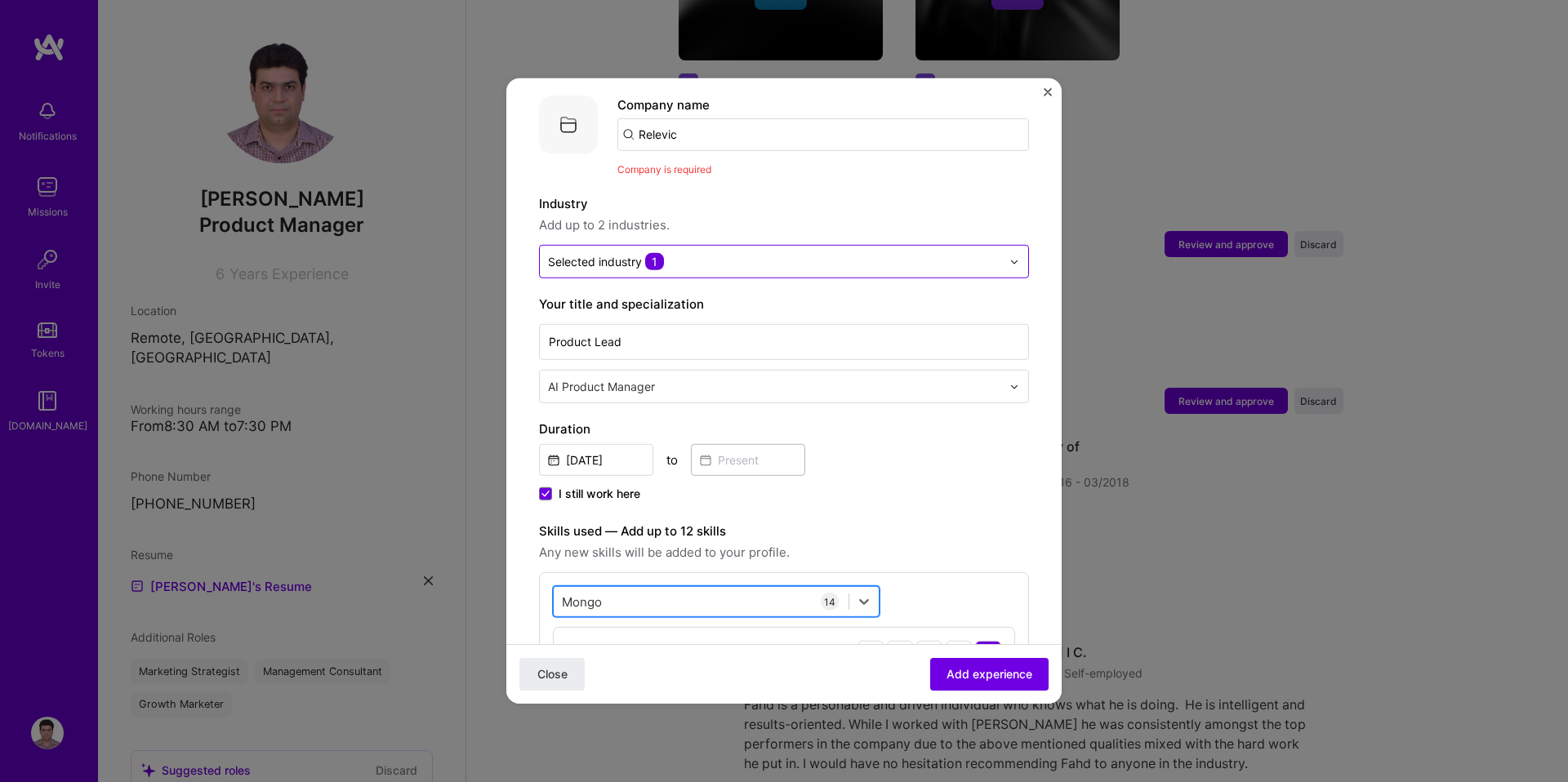
click at [627, 591] on div "Mongo Mongo" at bounding box center [701, 602] width 295 height 27
type input "M"
click at [619, 690] on div "Python" at bounding box center [716, 698] width 307 height 17
type input "pyt"
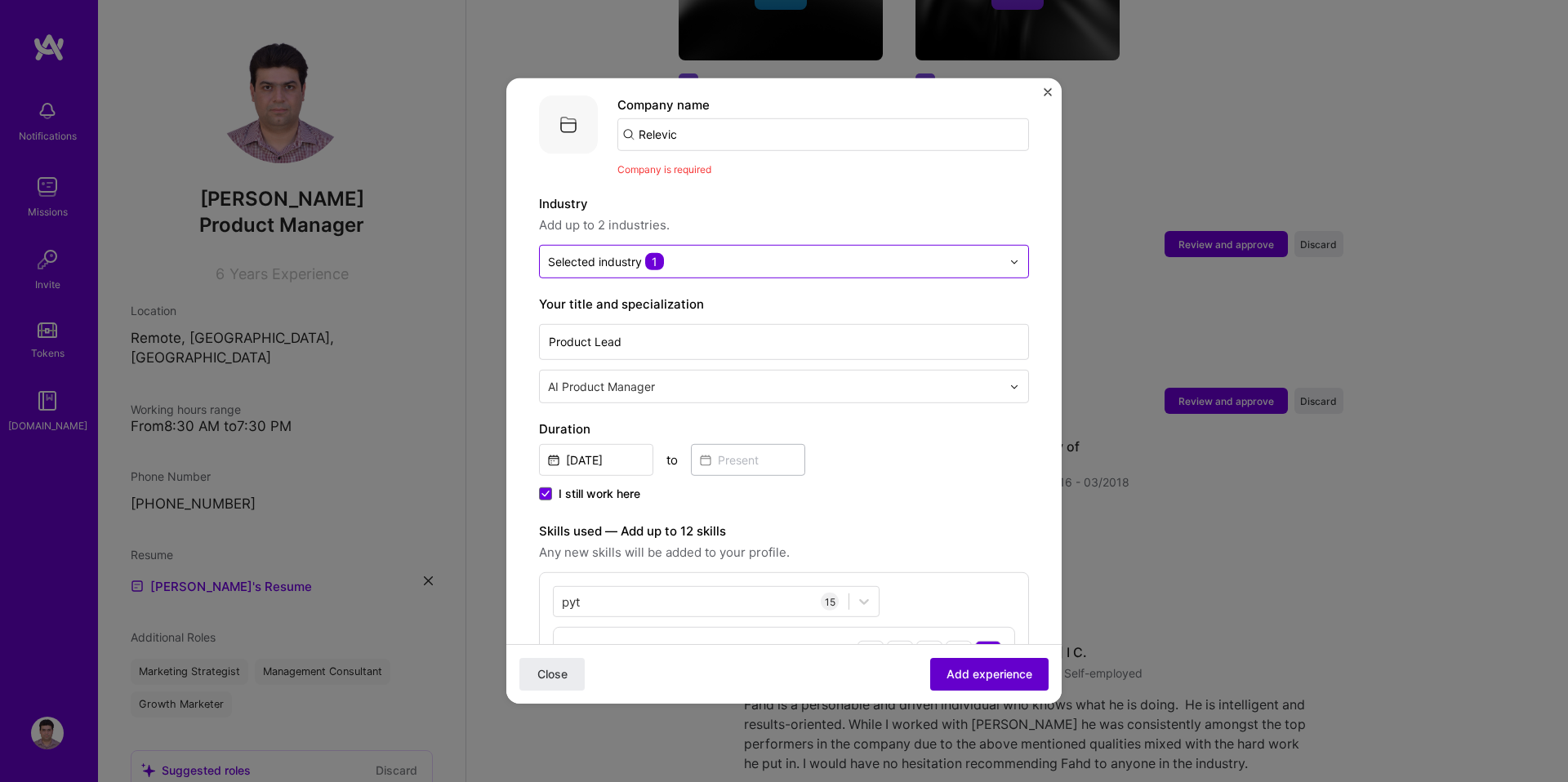
click at [960, 676] on span "Add experience" at bounding box center [989, 674] width 86 height 16
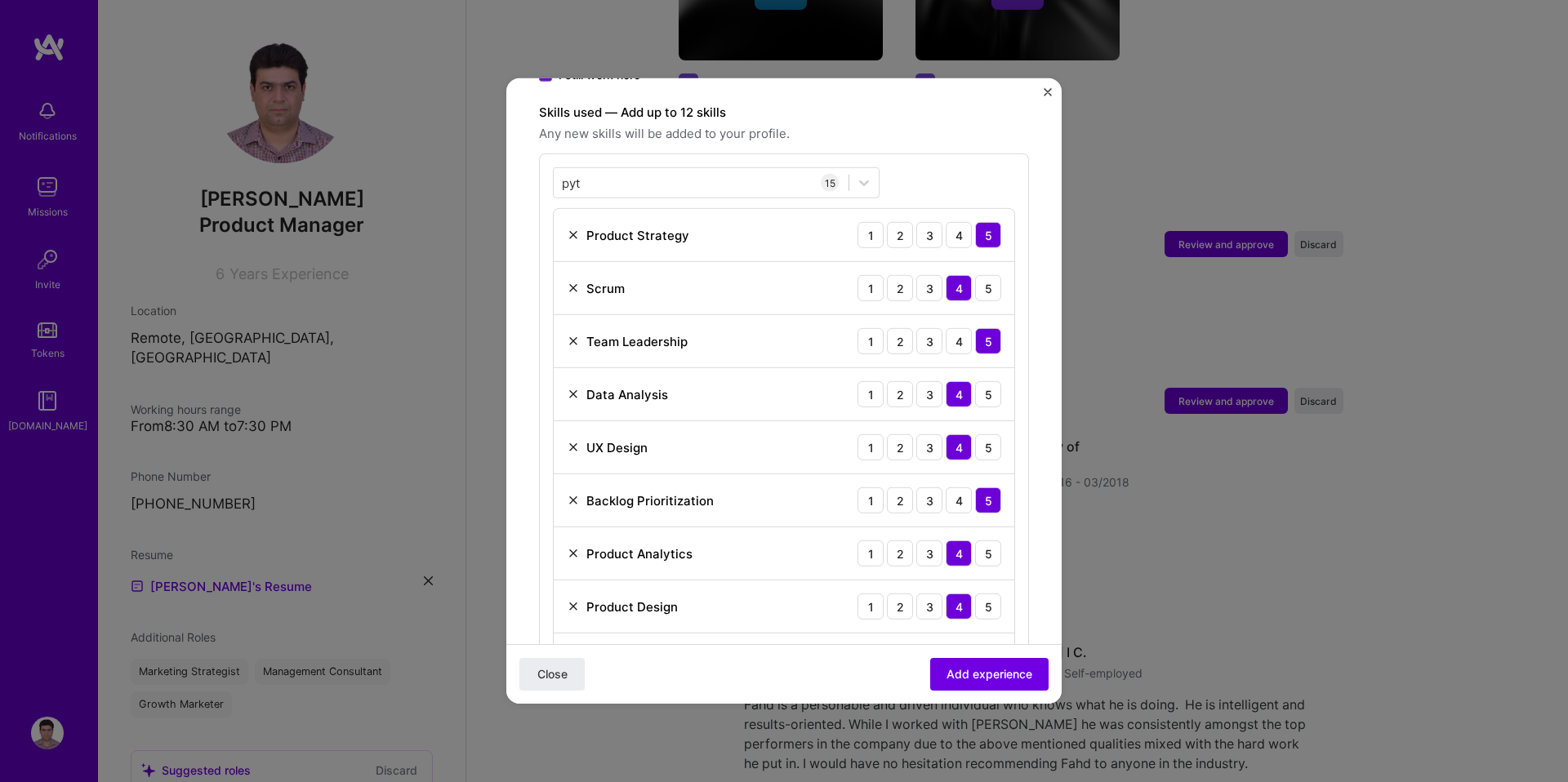
scroll to position [604, 0]
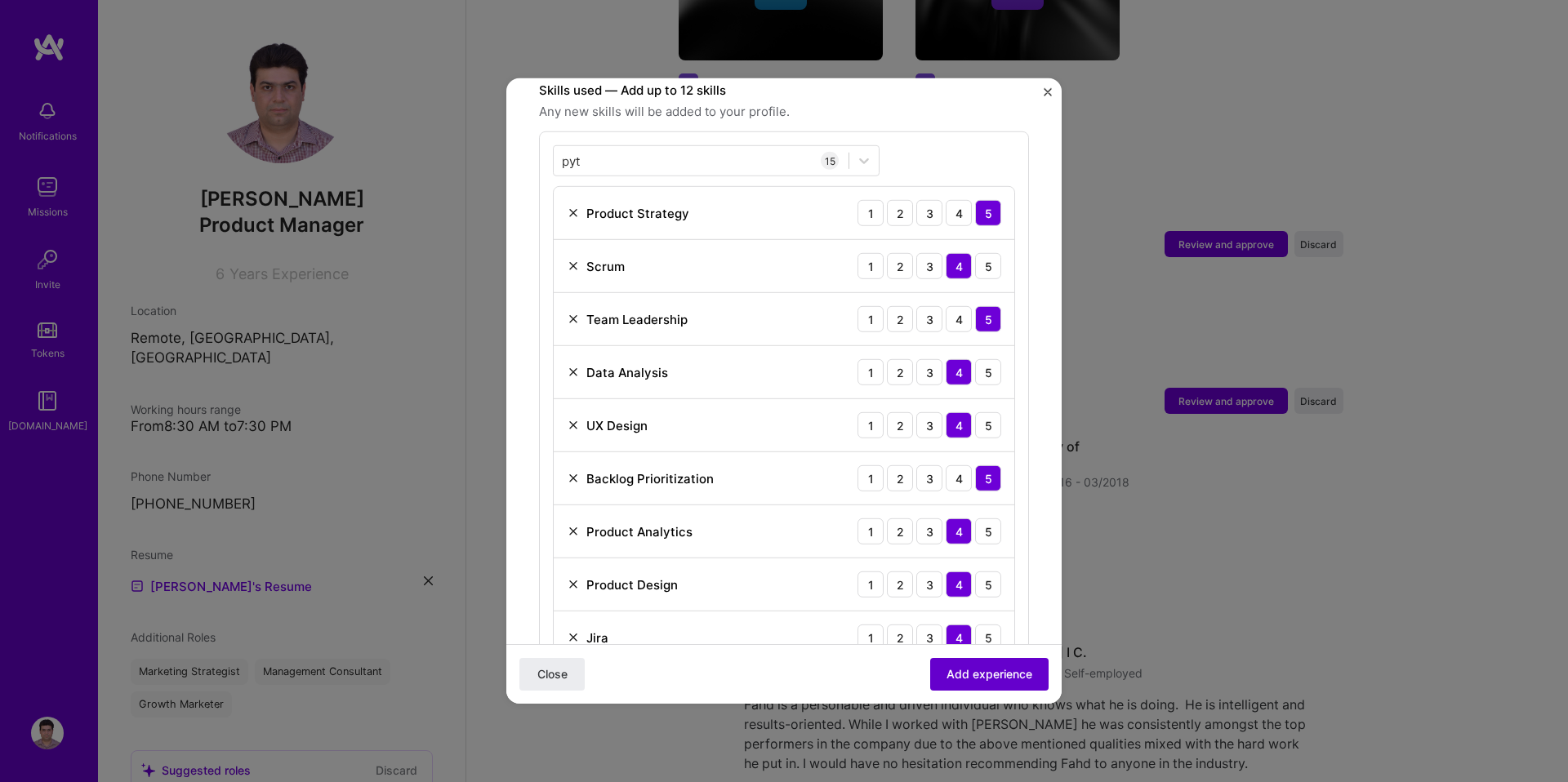
click at [989, 673] on span "Add experience" at bounding box center [989, 674] width 86 height 16
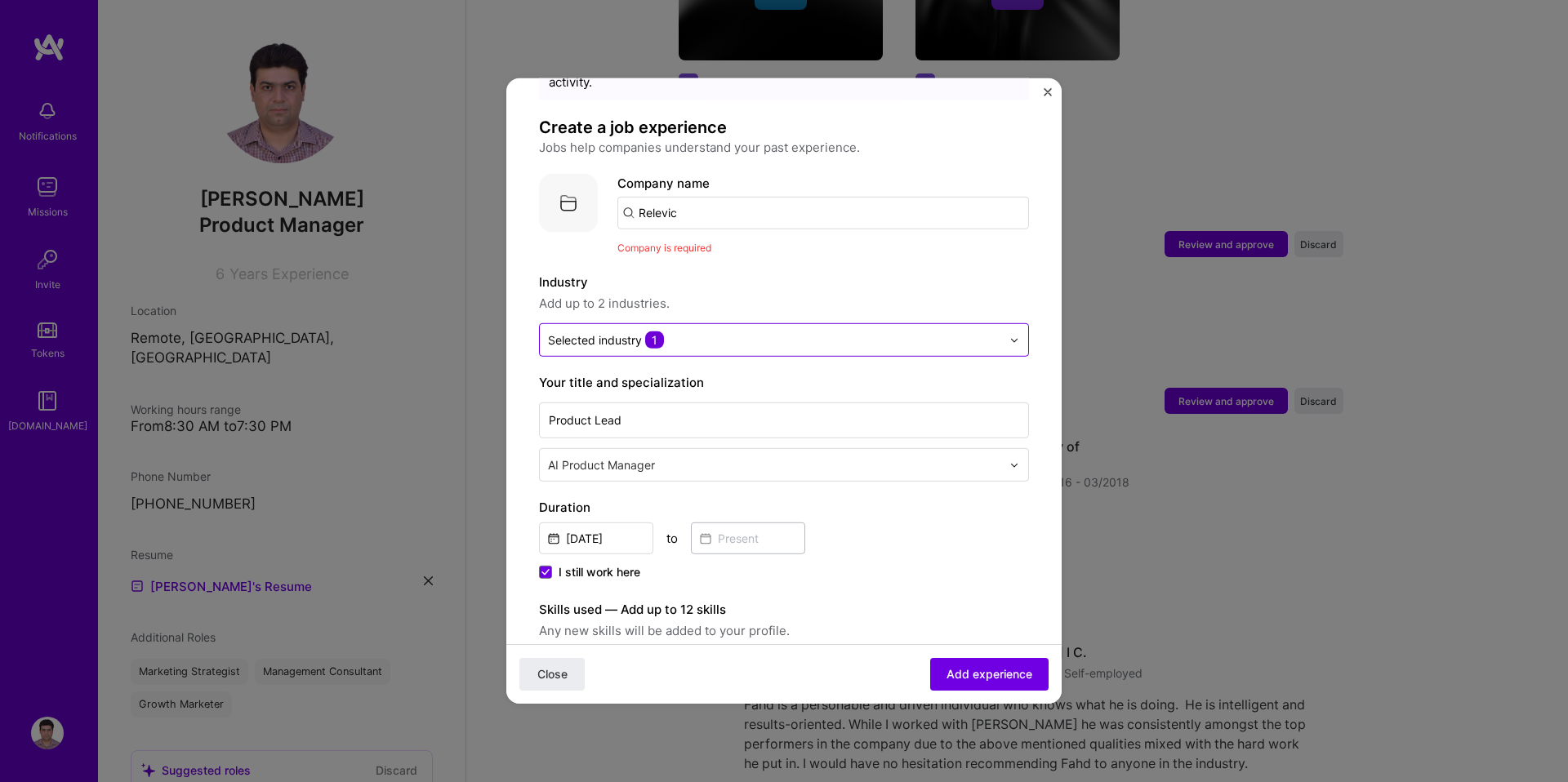
scroll to position [80, 0]
click at [731, 206] on input "Relevic" at bounding box center [824, 218] width 412 height 33
drag, startPoint x: 694, startPoint y: 208, endPoint x: 666, endPoint y: 208, distance: 28.0
click at [658, 208] on input "Relevic" at bounding box center [824, 218] width 412 height 33
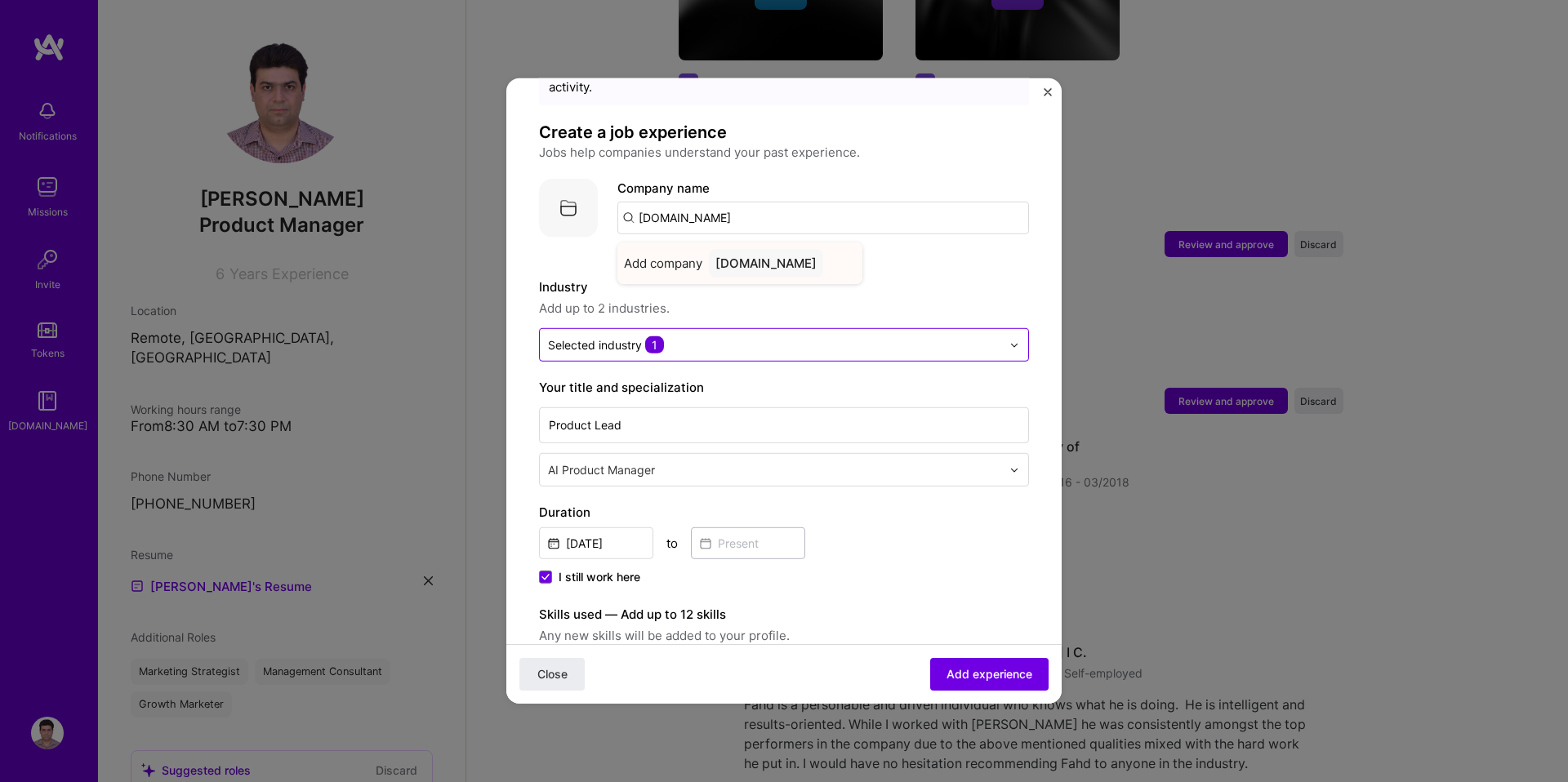
type input "relevic.com"
click at [745, 249] on div "relevic.com" at bounding box center [765, 263] width 114 height 29
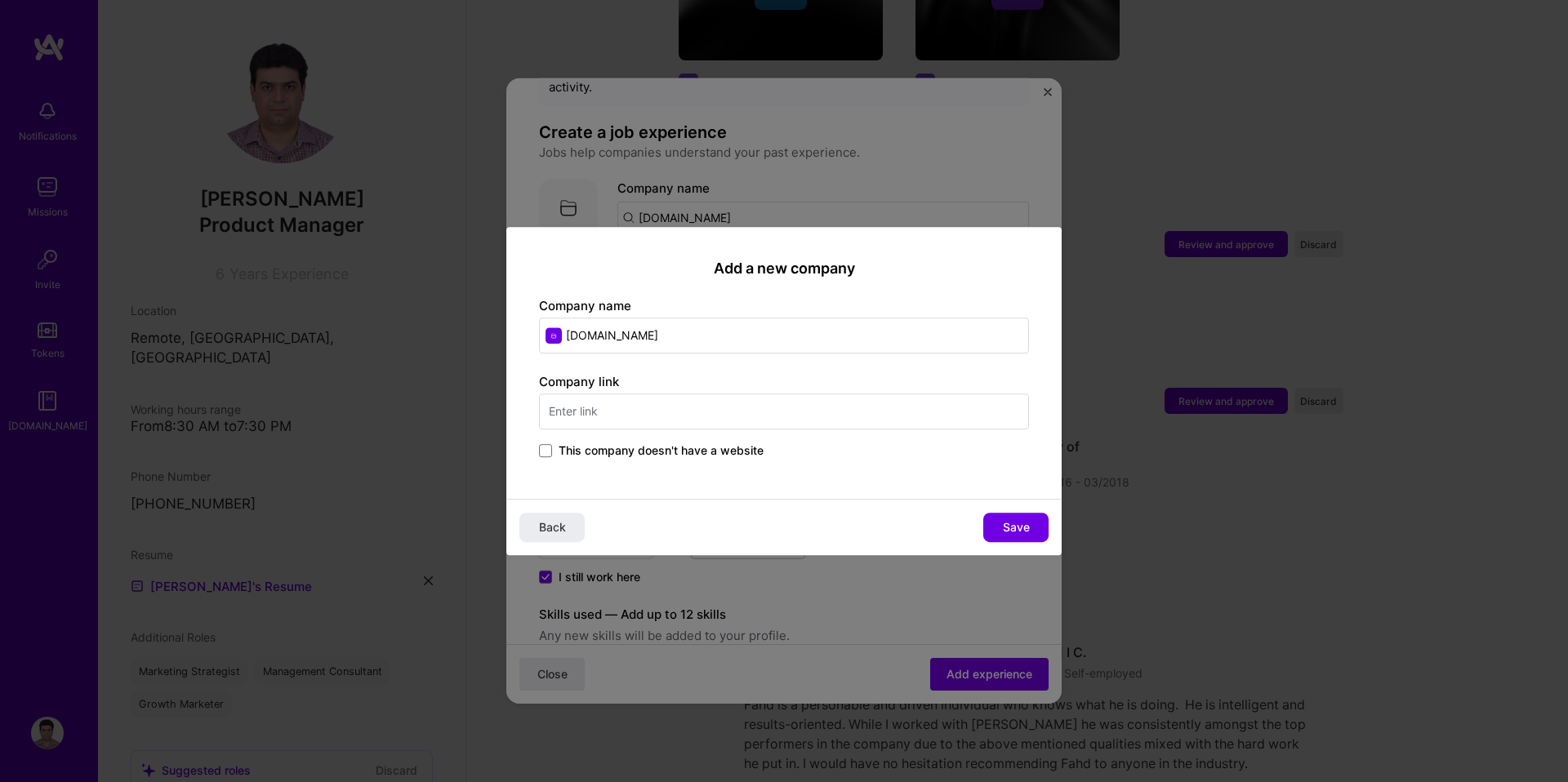
click at [582, 410] on input "text" at bounding box center [784, 412] width 490 height 36
type input "www.relevic.com"
click at [768, 495] on div "Add a new company Company name relevic.com Company link www.relevic.com This co…" at bounding box center [783, 363] width 555 height 272
click at [1015, 525] on span "Save" at bounding box center [1016, 527] width 27 height 16
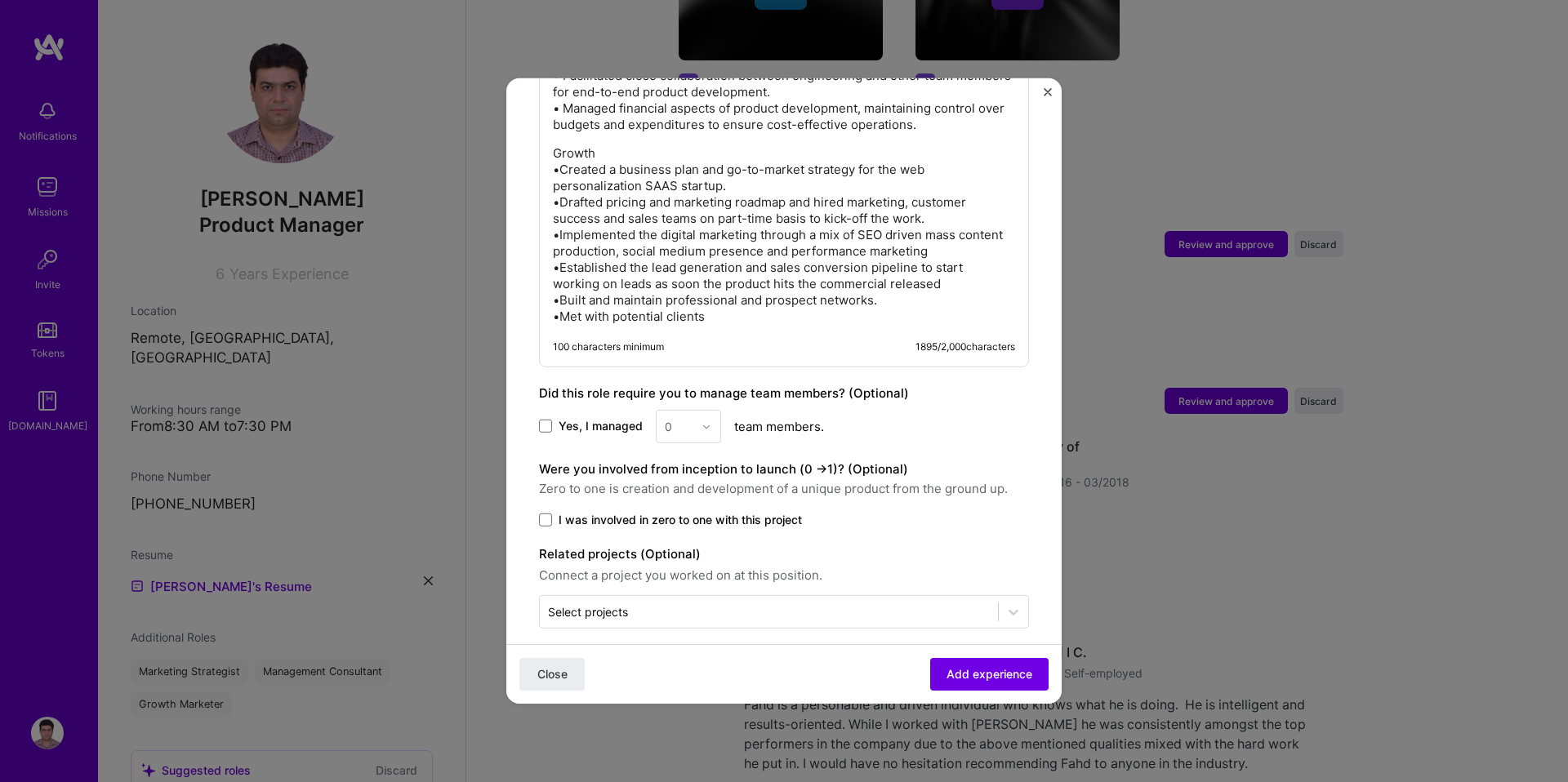
scroll to position [1917, 0]
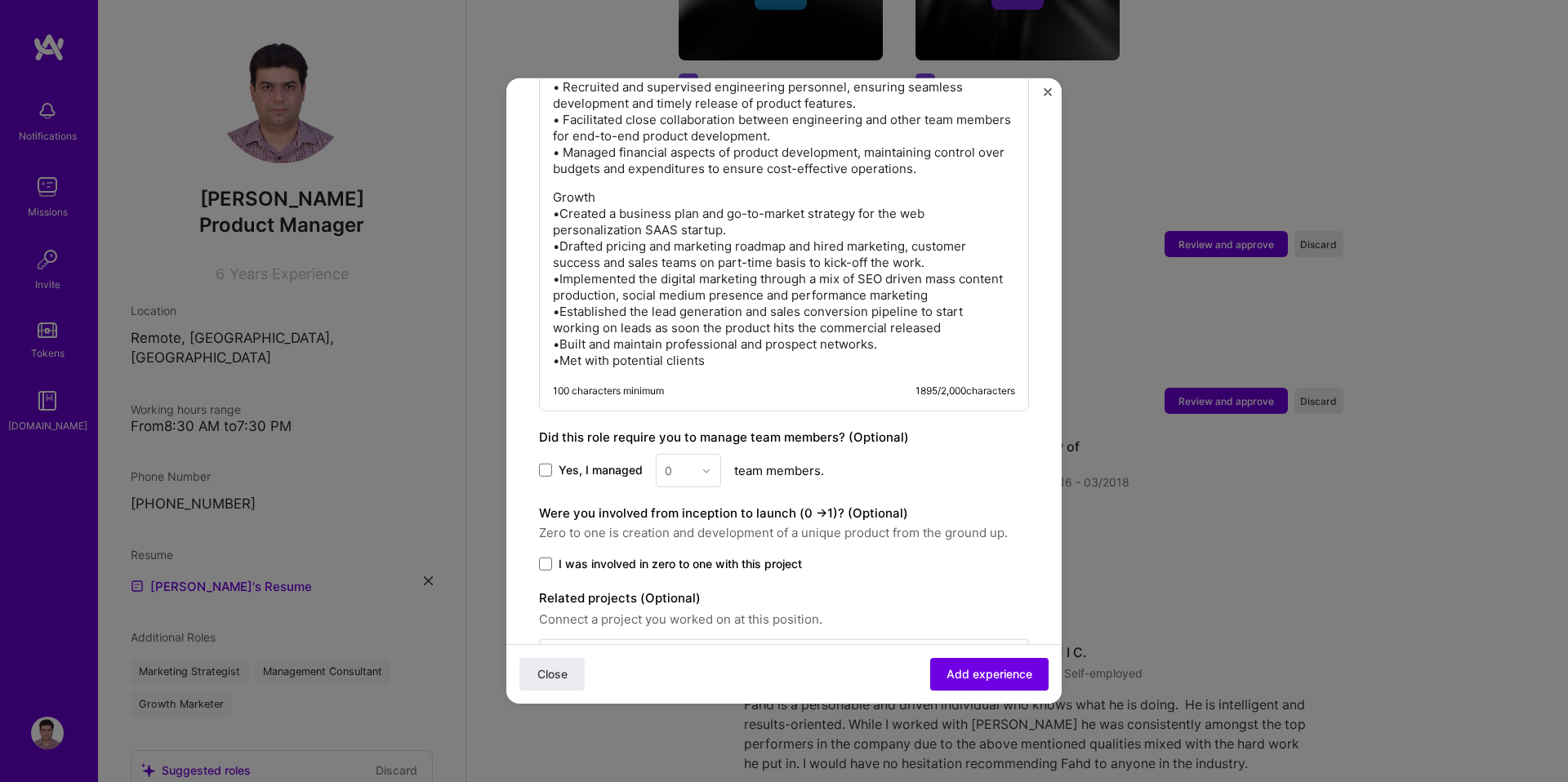
click at [689, 454] on div "0" at bounding box center [688, 471] width 65 height 34
click at [712, 454] on div "0" at bounding box center [688, 471] width 65 height 34
click at [706, 454] on div "0" at bounding box center [688, 471] width 65 height 34
click at [672, 454] on div "0" at bounding box center [688, 471] width 65 height 34
click at [664, 455] on div "0" at bounding box center [688, 471] width 65 height 34
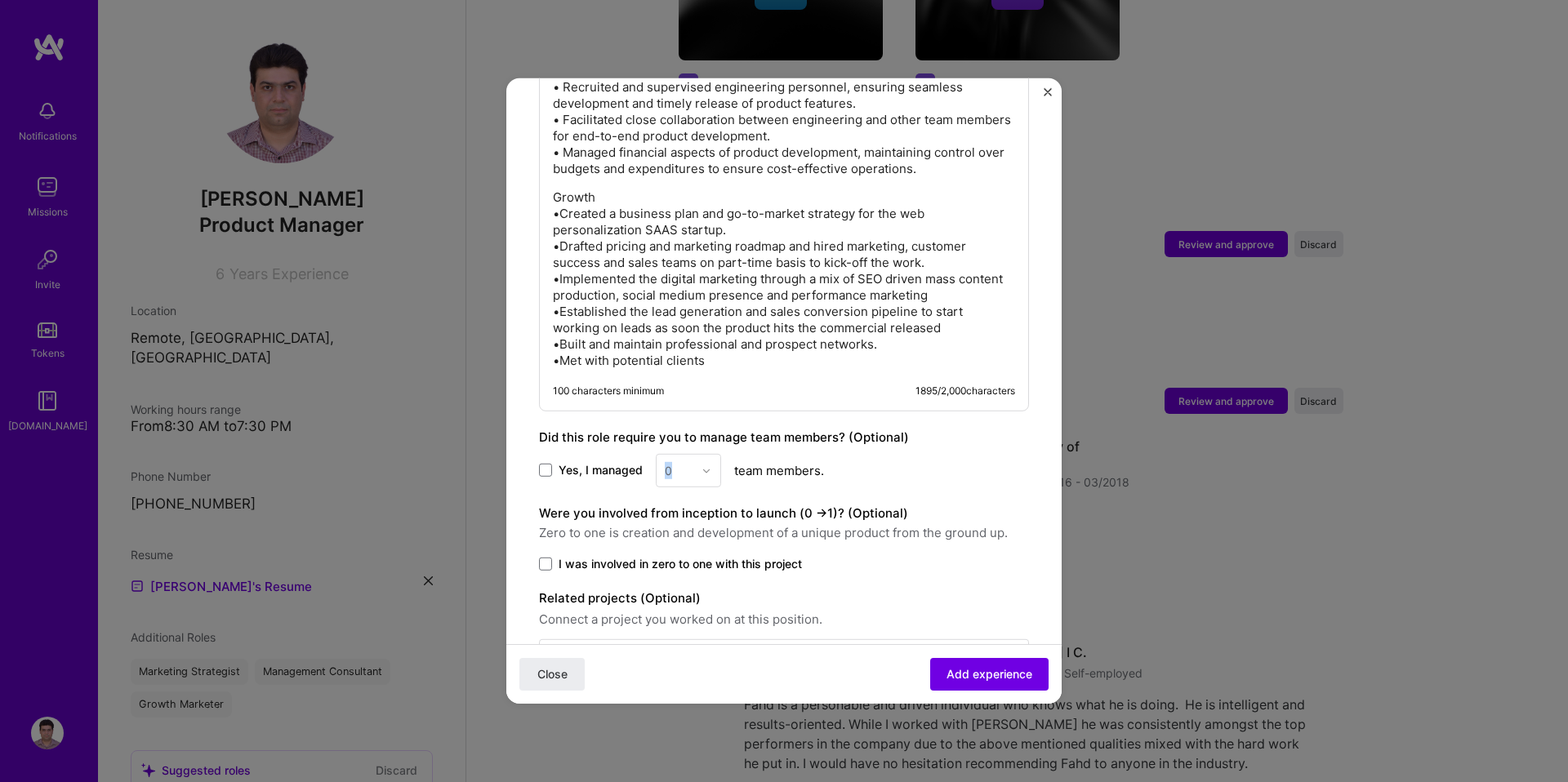
click at [664, 455] on div "0" at bounding box center [688, 471] width 65 height 34
click at [553, 462] on label "Yes, I managed" at bounding box center [591, 469] width 103 height 16
click at [0, 0] on input "Yes, I managed" at bounding box center [0, 0] width 0 height 0
click at [665, 462] on div "0" at bounding box center [668, 470] width 8 height 17
click at [679, 680] on div "7" at bounding box center [689, 696] width 56 height 31
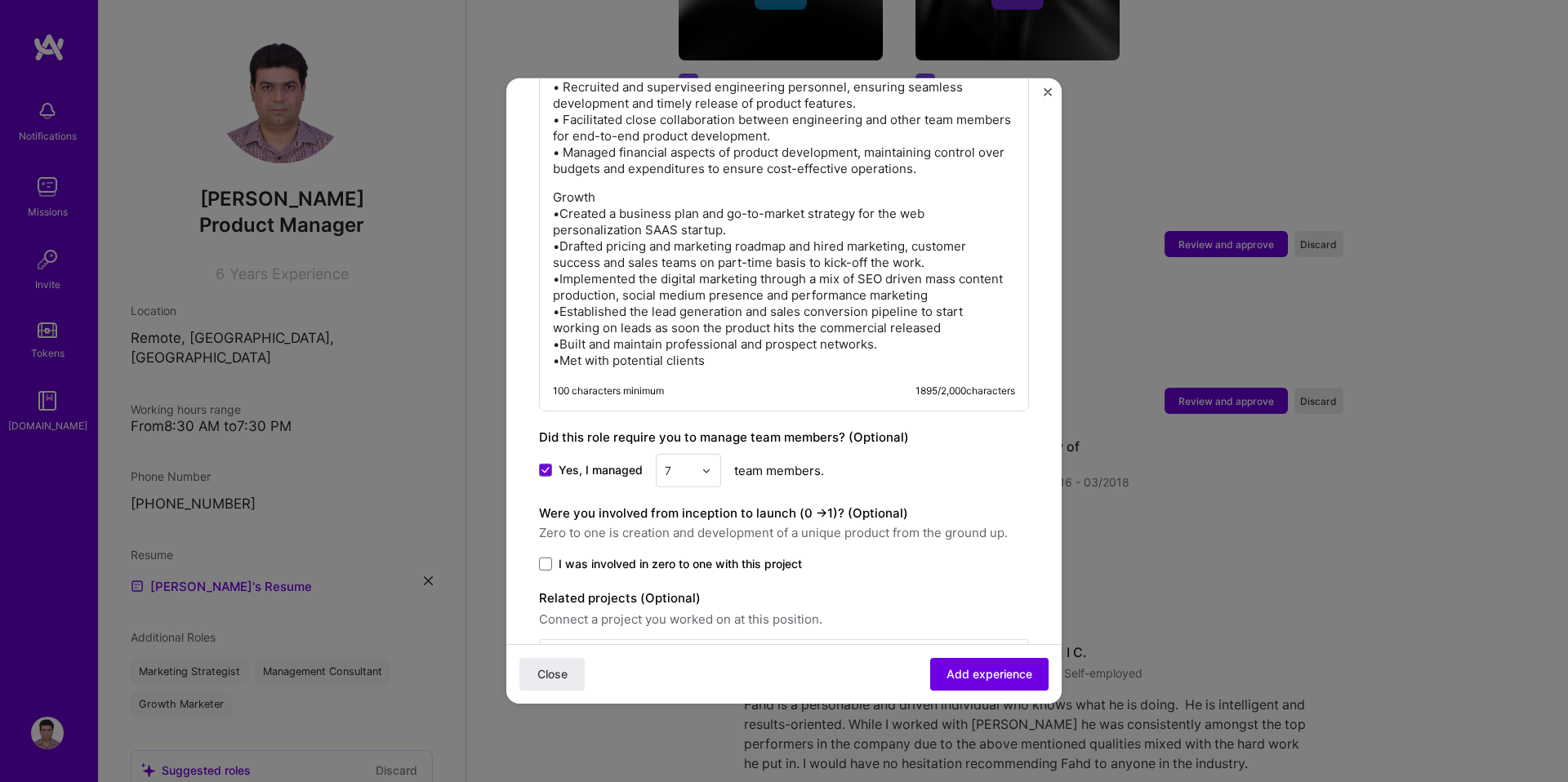
scroll to position [1961, 0]
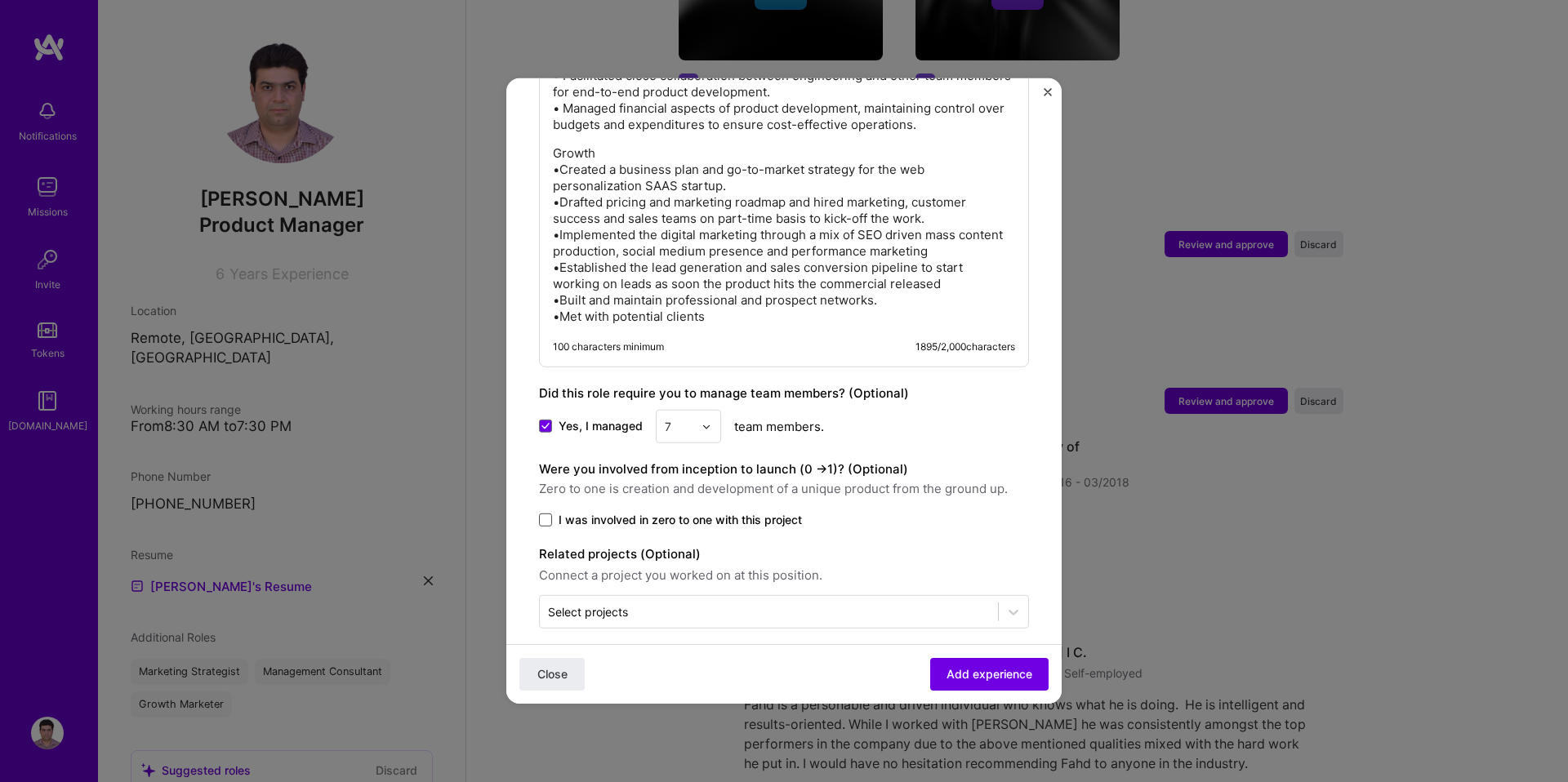
click at [549, 513] on span at bounding box center [545, 519] width 13 height 13
click at [0, 0] on input "I was involved in zero to one with this project" at bounding box center [0, 0] width 0 height 0
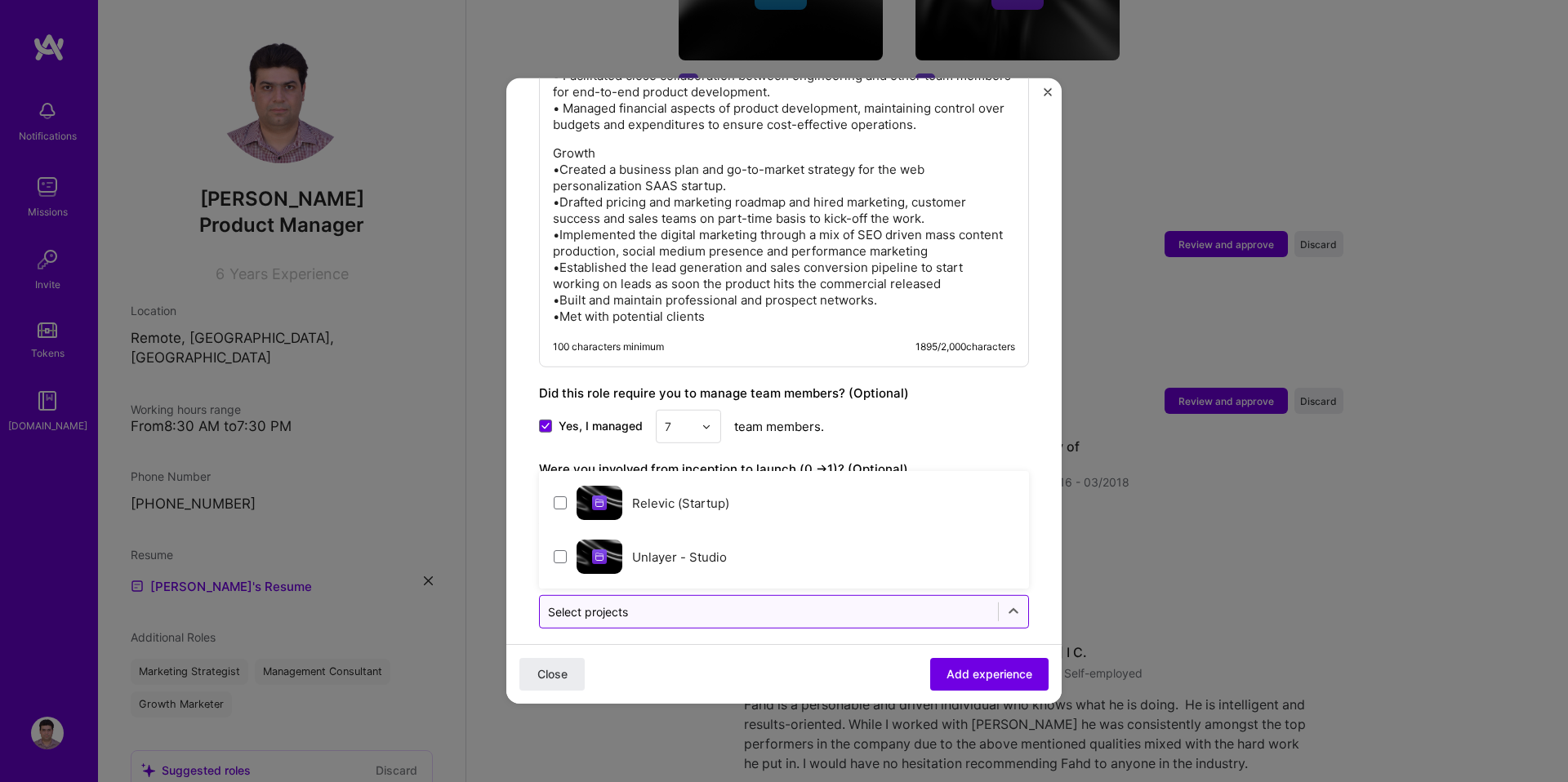
click at [615, 603] on div "Select projects" at bounding box center [588, 612] width 80 height 17
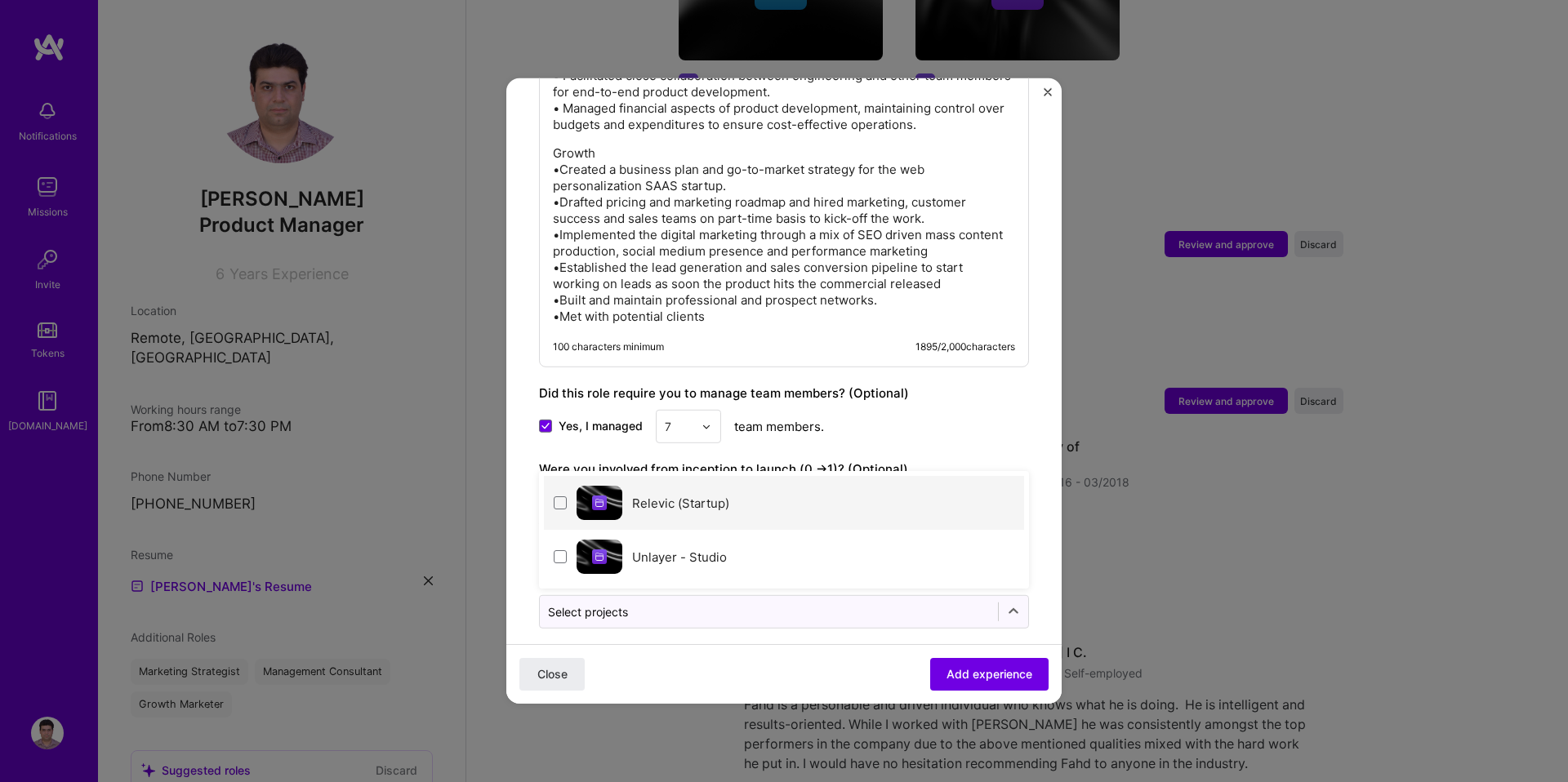
click at [626, 492] on div "Relevic (Startup)" at bounding box center [784, 503] width 481 height 54
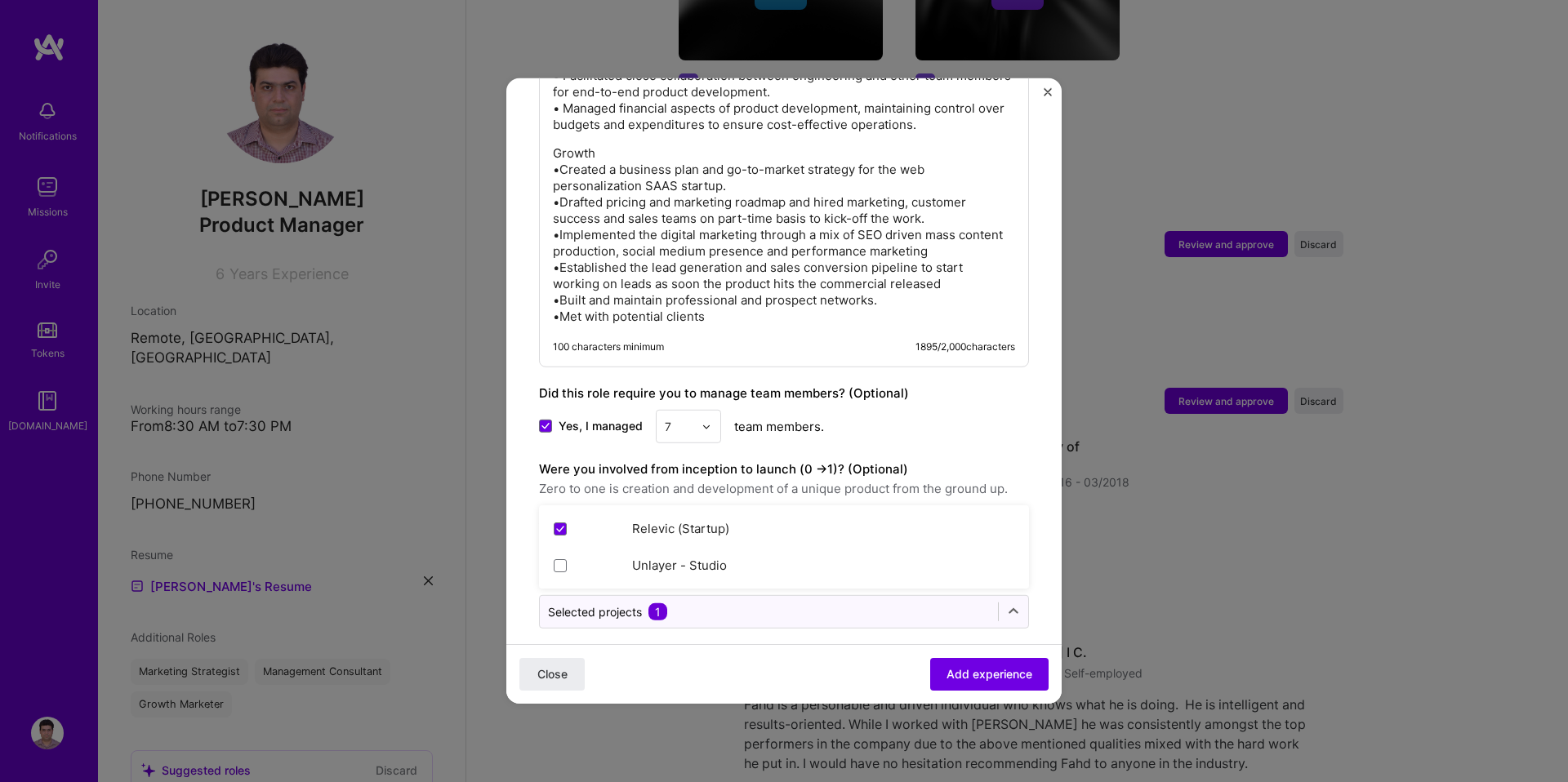
click at [844, 652] on div "Close Add experience" at bounding box center [783, 674] width 555 height 59
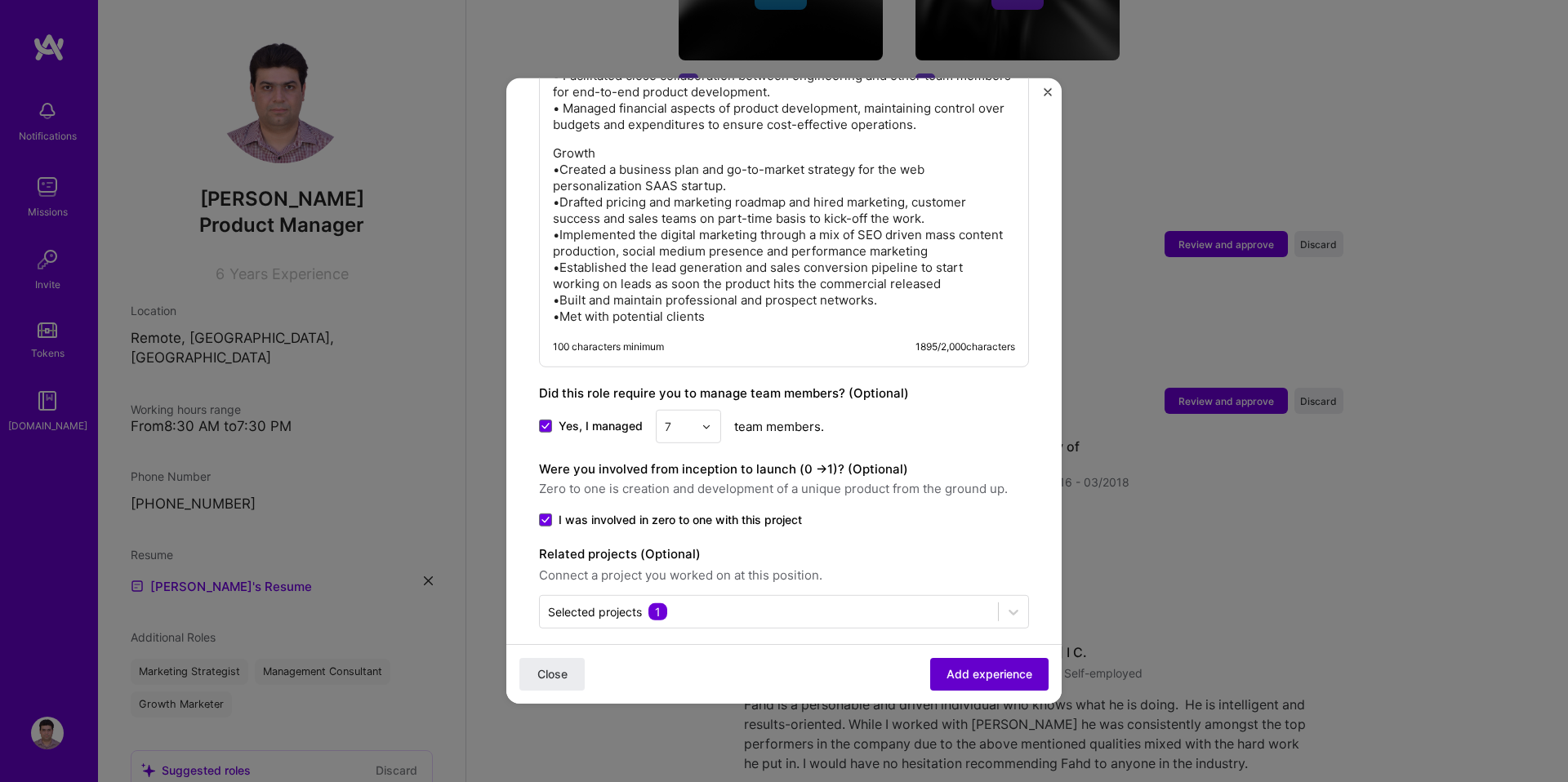
click at [986, 668] on span "Add experience" at bounding box center [989, 674] width 86 height 16
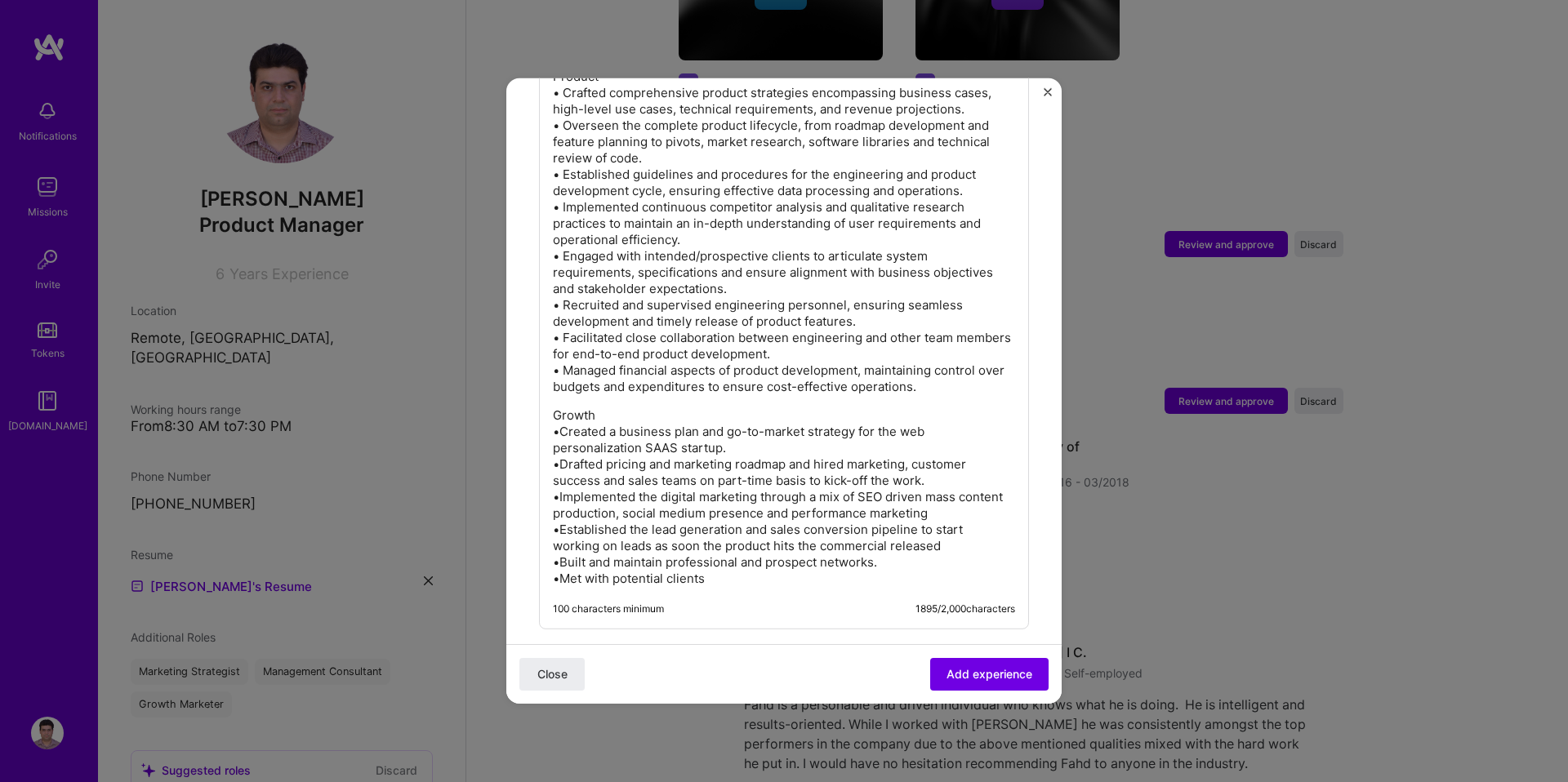
scroll to position [1739, 0]
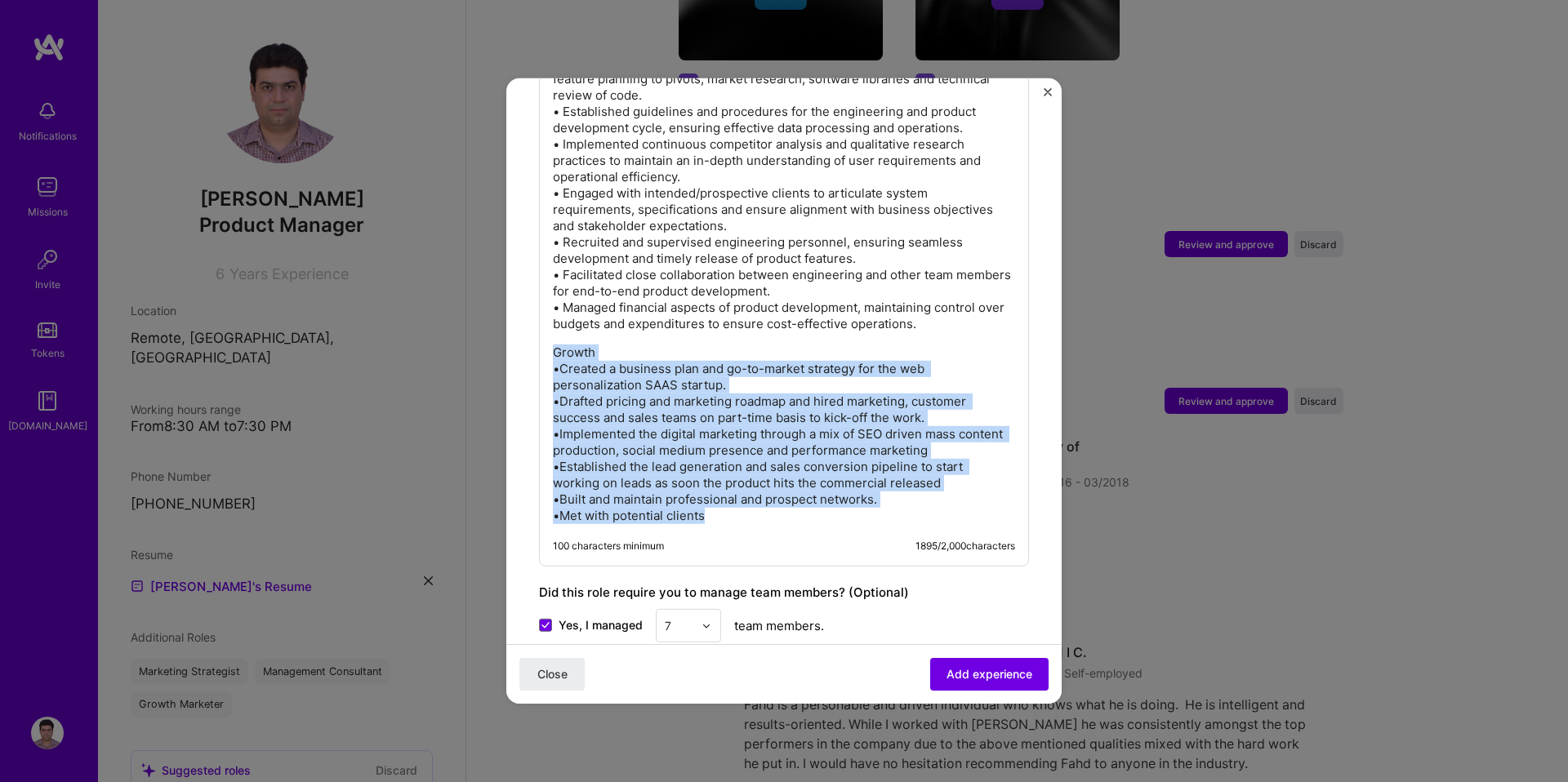
drag, startPoint x: 553, startPoint y: 337, endPoint x: 692, endPoint y: 512, distance: 223.5
click at [692, 512] on div "At Relevic (B2B & B2C web personalization SAAS), I am part of the core team and…" at bounding box center [784, 237] width 490 height 658
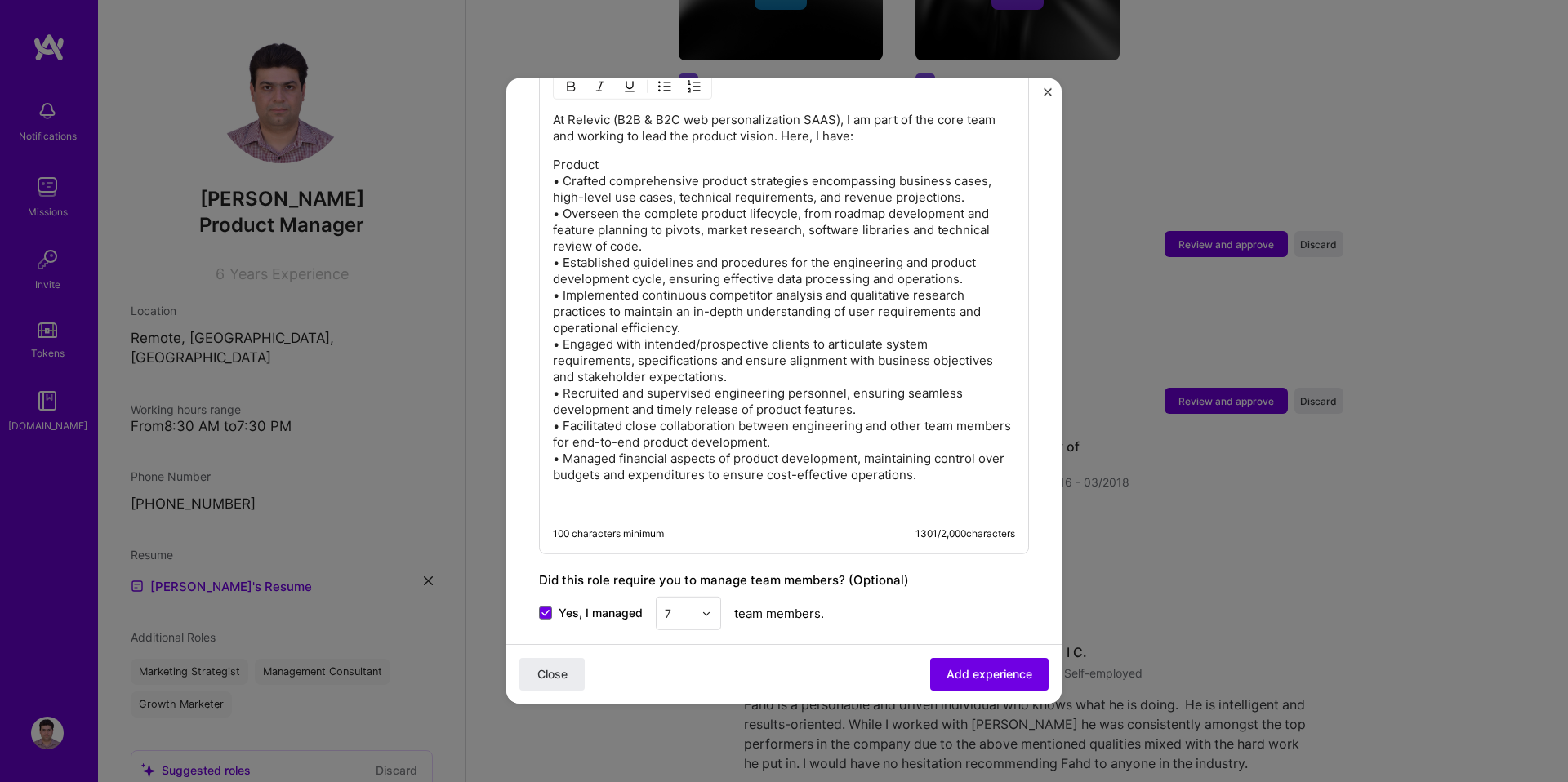
scroll to position [1518, 0]
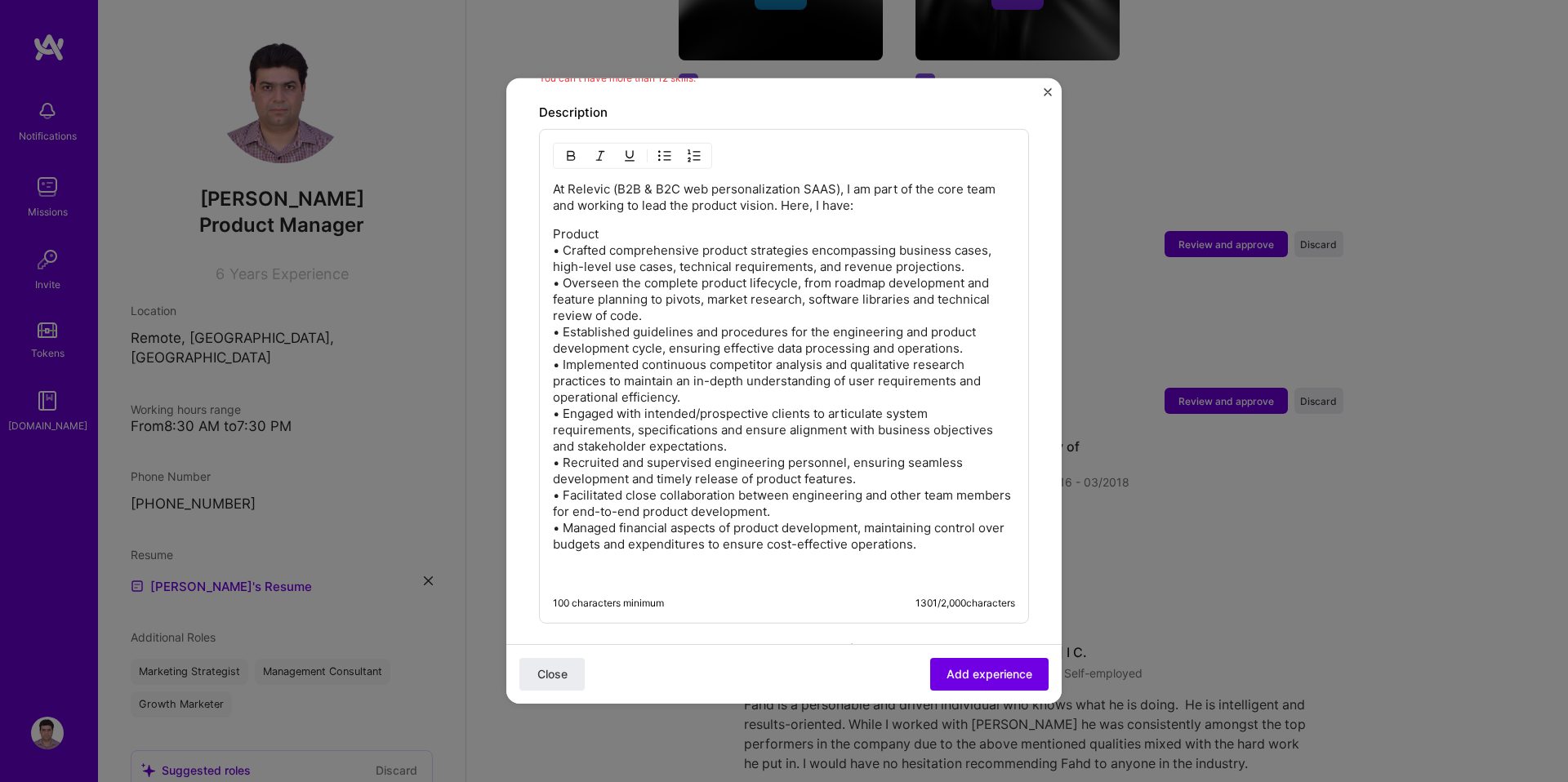
click at [781, 326] on p "Product • Crafted comprehensive product strategies encompassing business cases,…" at bounding box center [783, 389] width 462 height 326
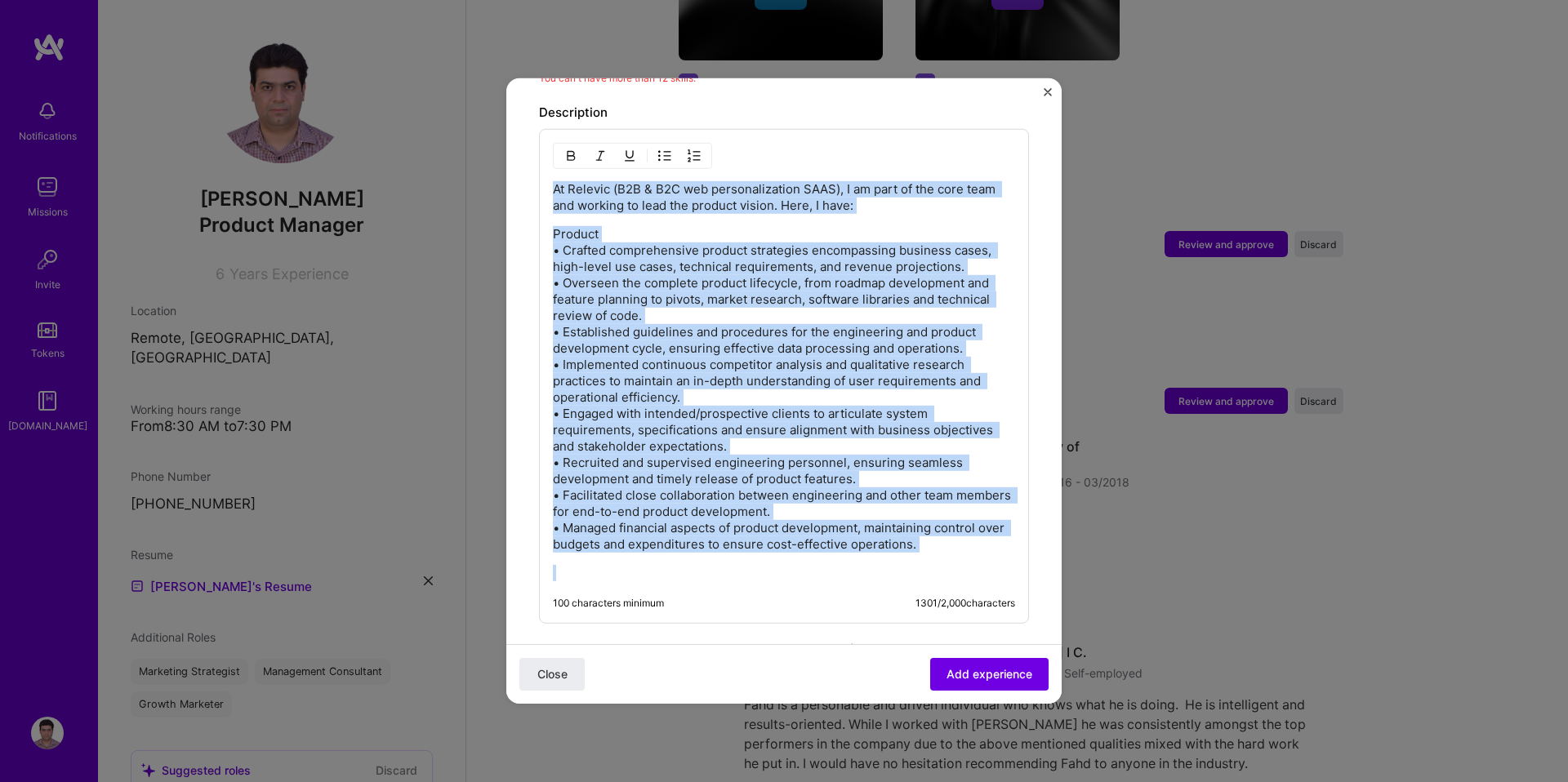
drag, startPoint x: 553, startPoint y: 174, endPoint x: 919, endPoint y: 539, distance: 516.9
click at [919, 539] on div "At Relevic (B2B & B2C web personalization SAAS), I am part of the core team and…" at bounding box center [783, 381] width 462 height 400
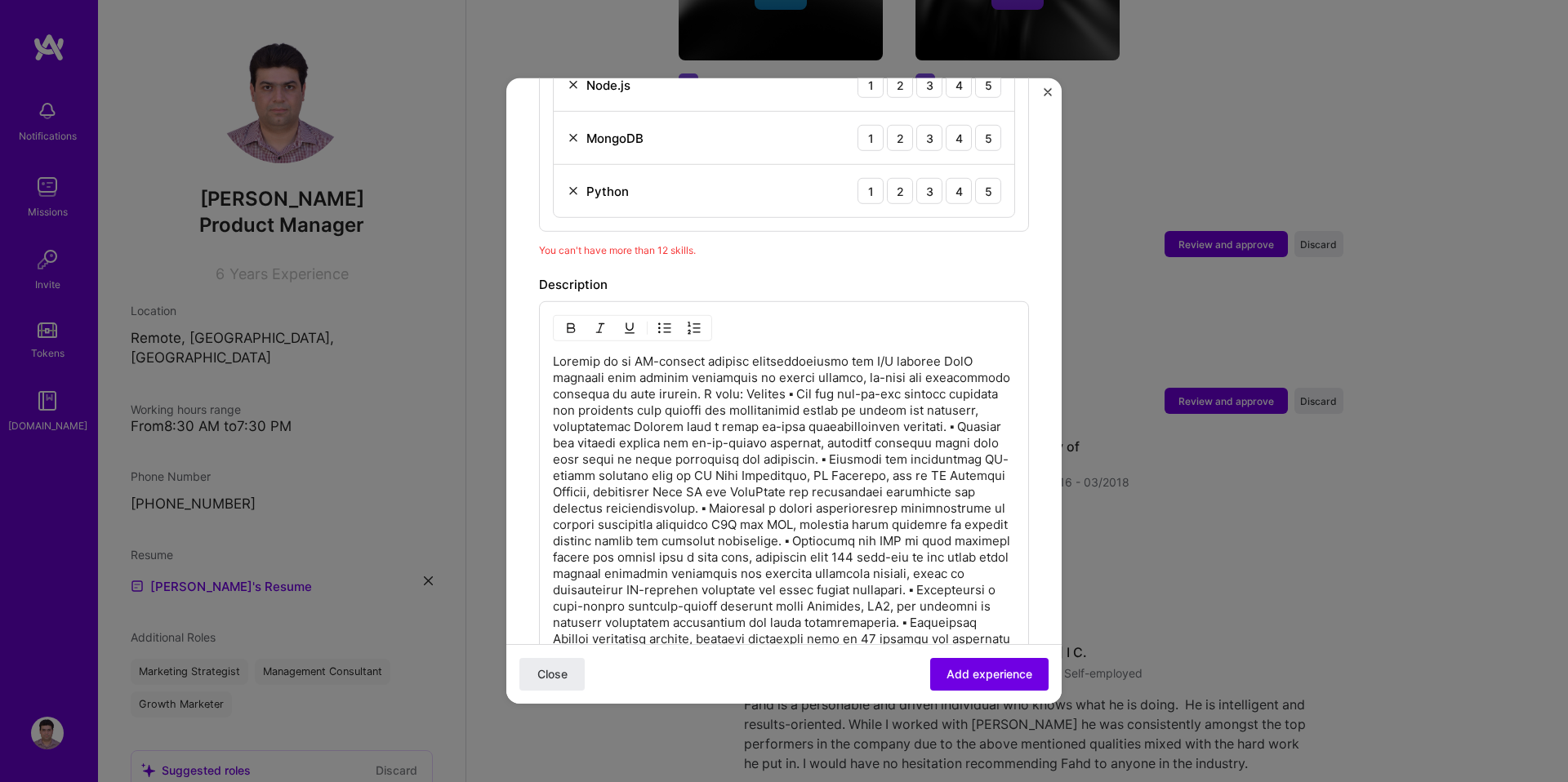
scroll to position [1224, 0]
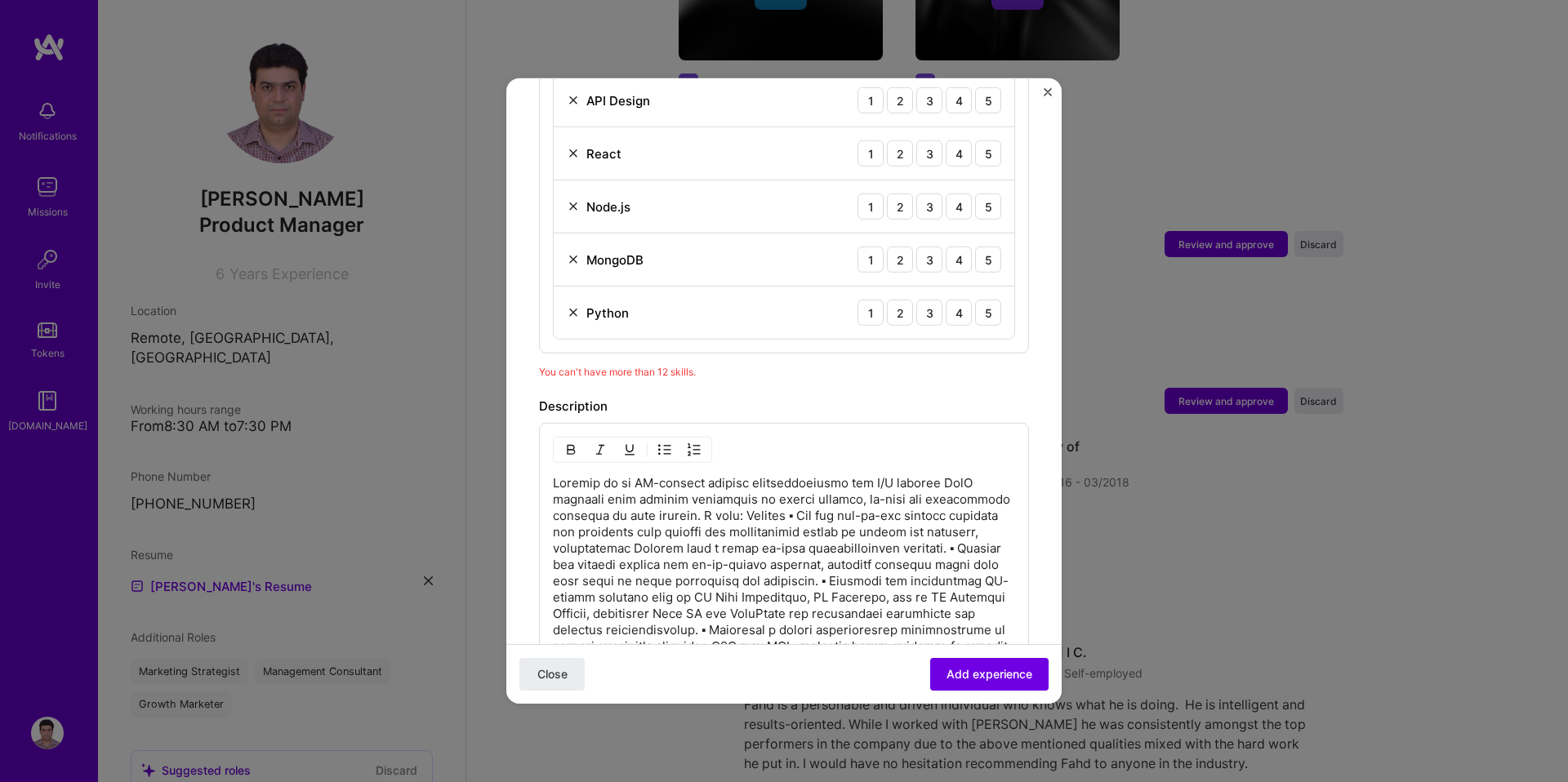
click at [783, 497] on p at bounding box center [783, 679] width 462 height 408
drag, startPoint x: 776, startPoint y: 496, endPoint x: 731, endPoint y: 495, distance: 45.0
click at [731, 495] on p at bounding box center [783, 679] width 462 height 408
click at [731, 570] on p "Relevic is an AI-powered website personalization and A/B testing SaaS platform …" at bounding box center [783, 696] width 462 height 441
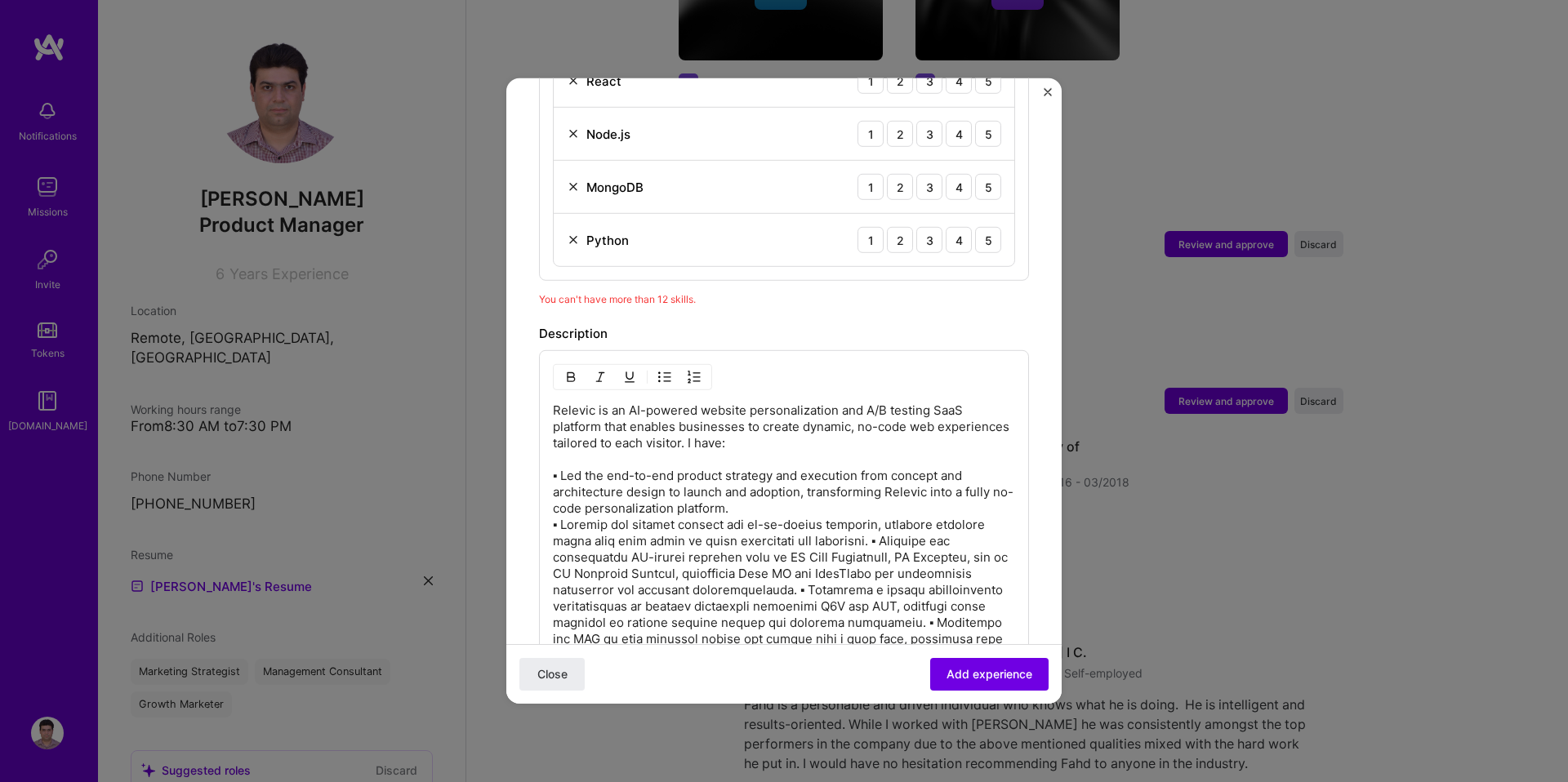
scroll to position [1324, 0]
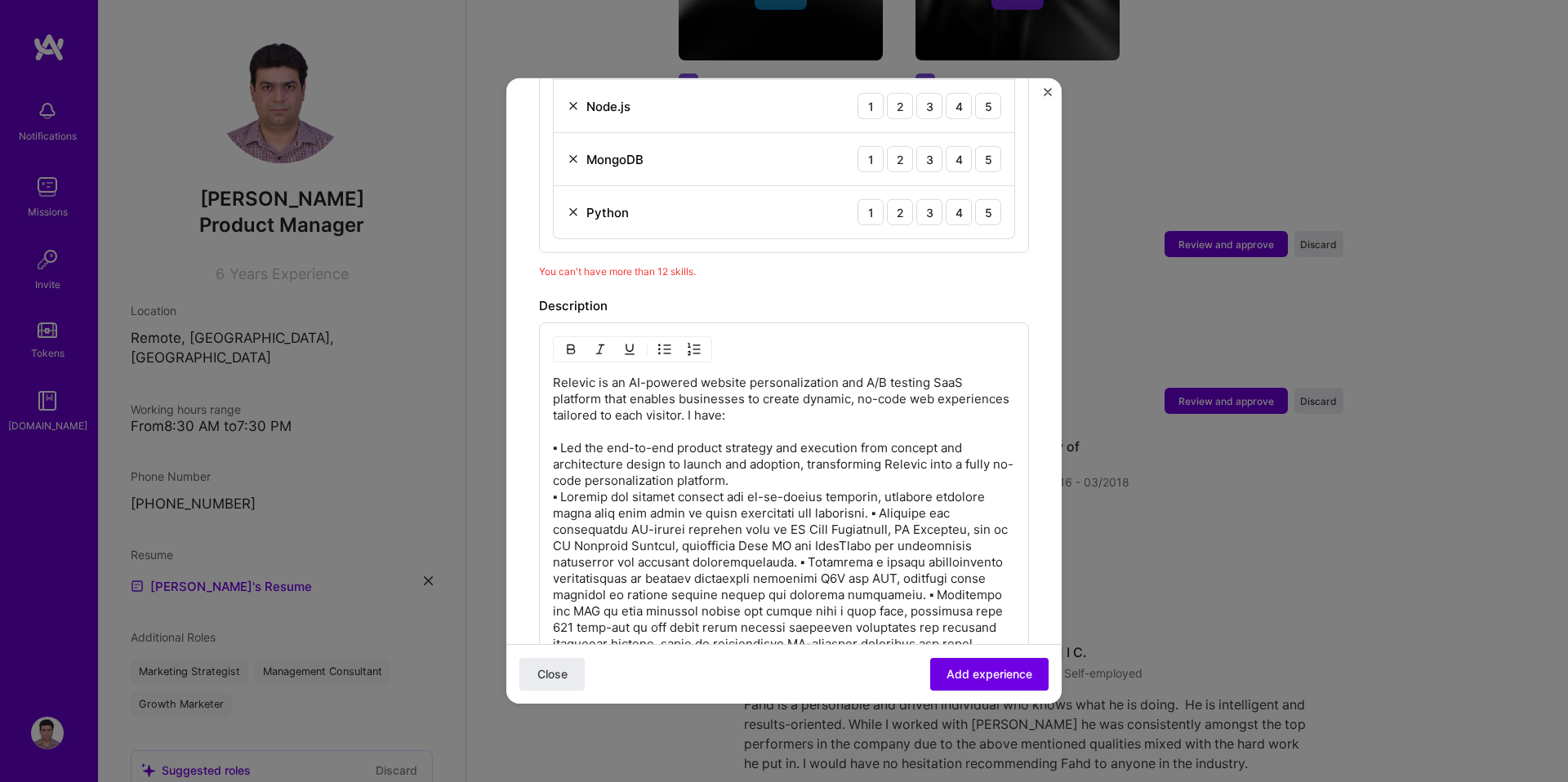
click at [873, 497] on p "Relevic is an AI-powered website personalization and A/B testing SaaS platform …" at bounding box center [783, 595] width 462 height 441
click at [854, 546] on p "Relevic is an AI-powered website personalization and A/B testing SaaS platform …" at bounding box center [783, 603] width 462 height 458
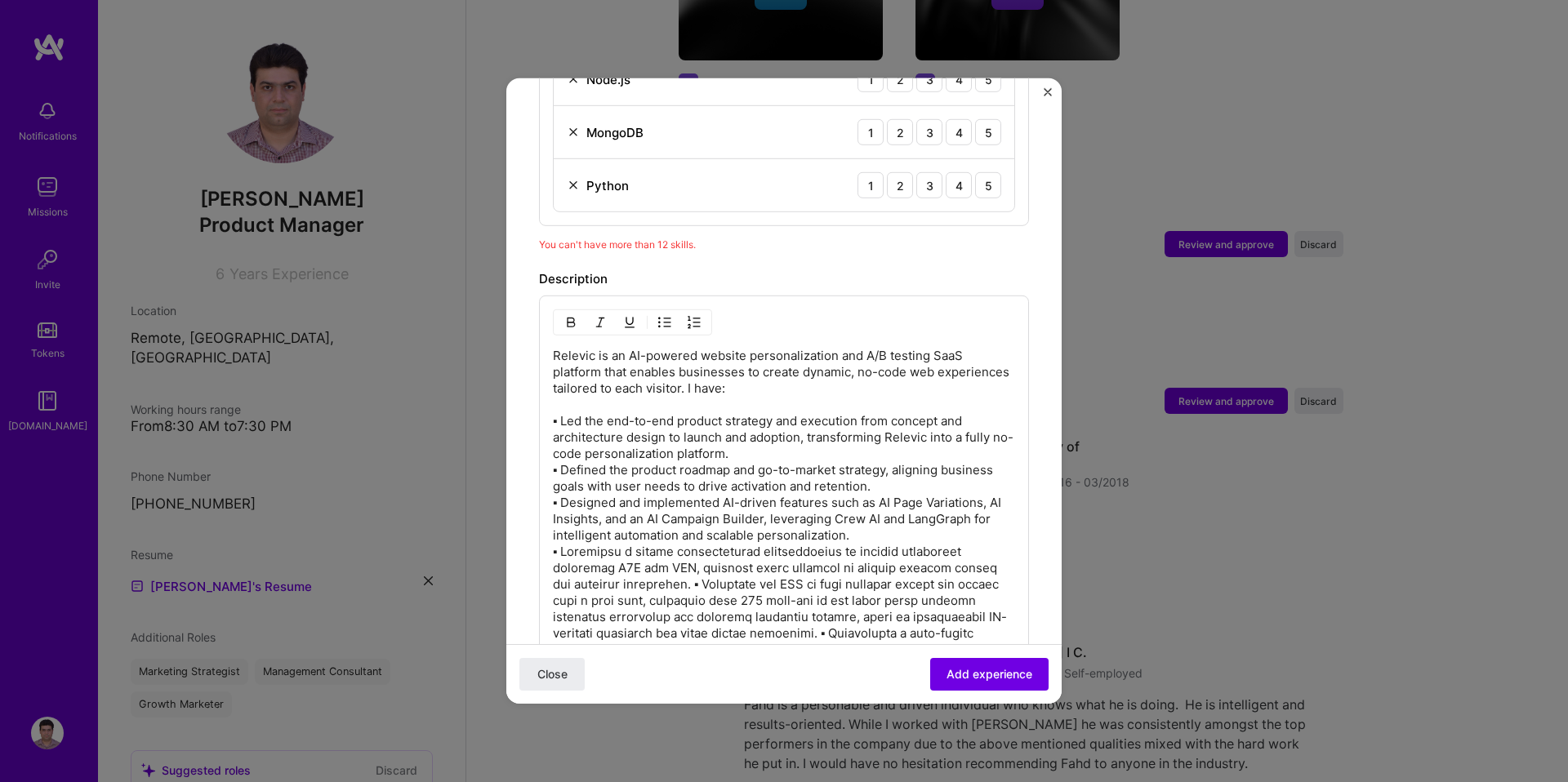
scroll to position [1374, 0]
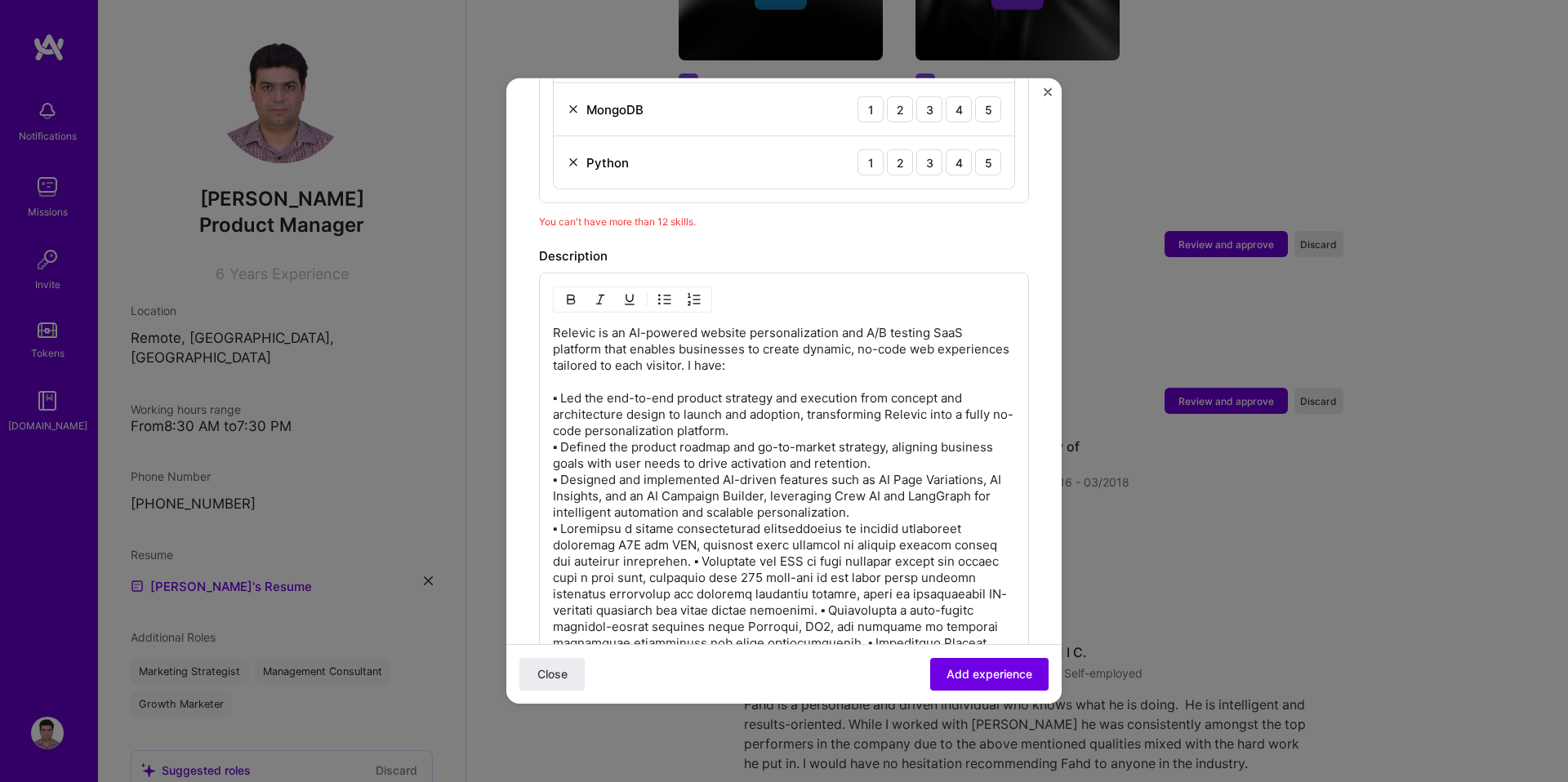
click at [710, 543] on p "Relevic is an AI-powered website personalization and A/B testing SaaS platform …" at bounding box center [783, 554] width 462 height 458
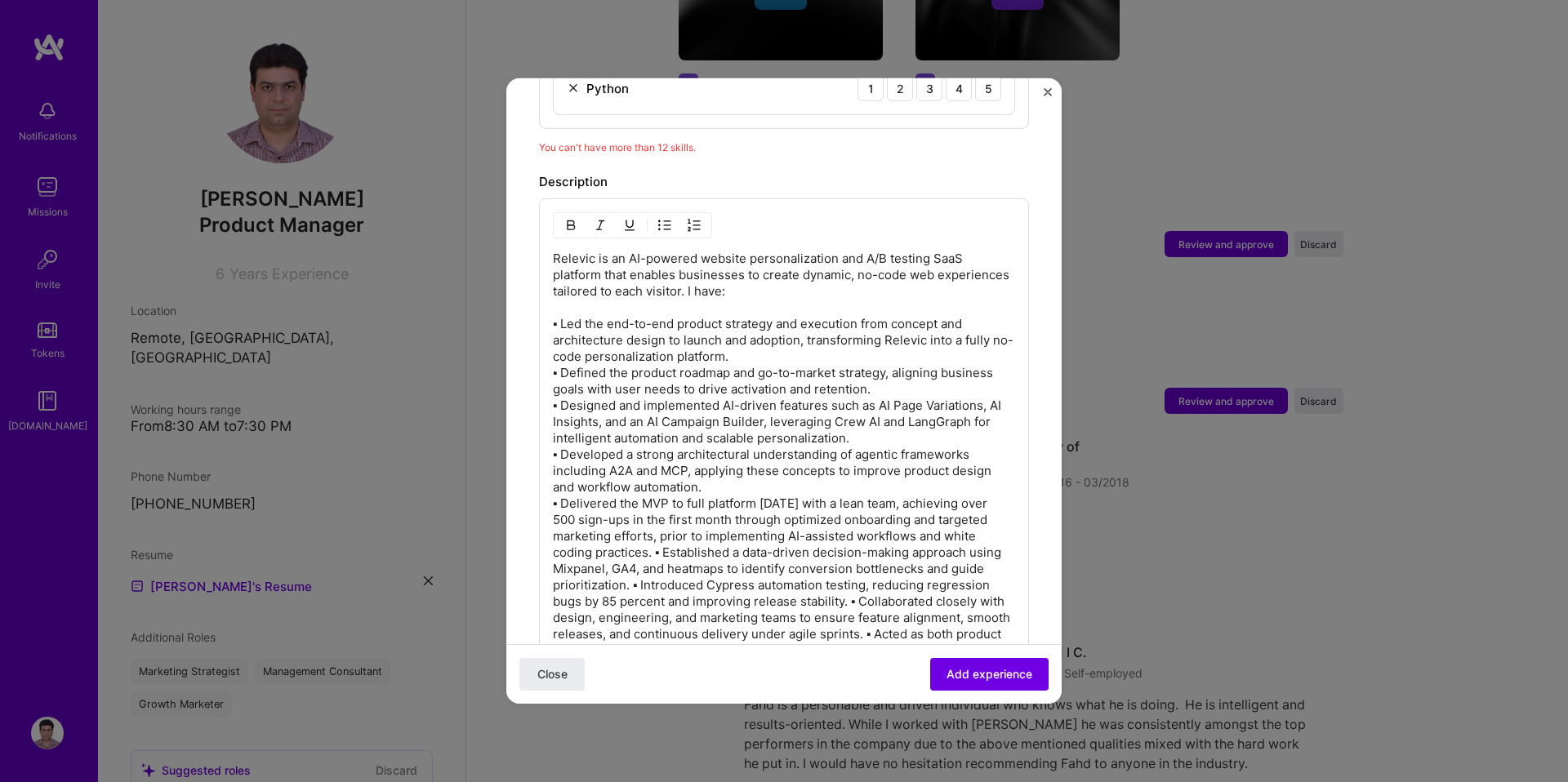
scroll to position [1480, 0]
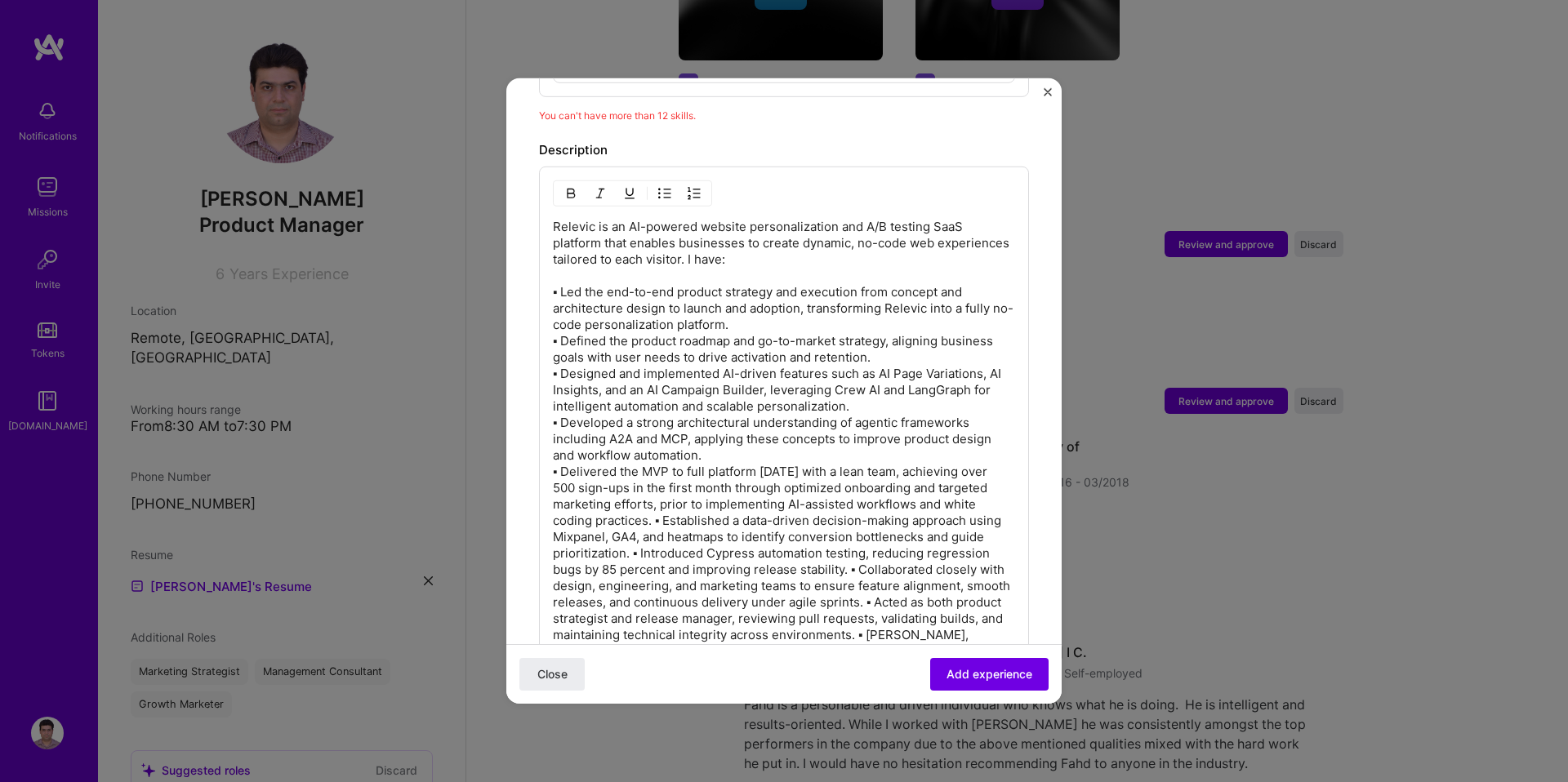
click at [718, 505] on p "Relevic is an AI-powered website personalization and A/B testing SaaS platform …" at bounding box center [783, 447] width 462 height 458
click at [783, 568] on p "Relevic is an AI-powered website personalization and A/B testing SaaS platform …" at bounding box center [783, 455] width 462 height 474
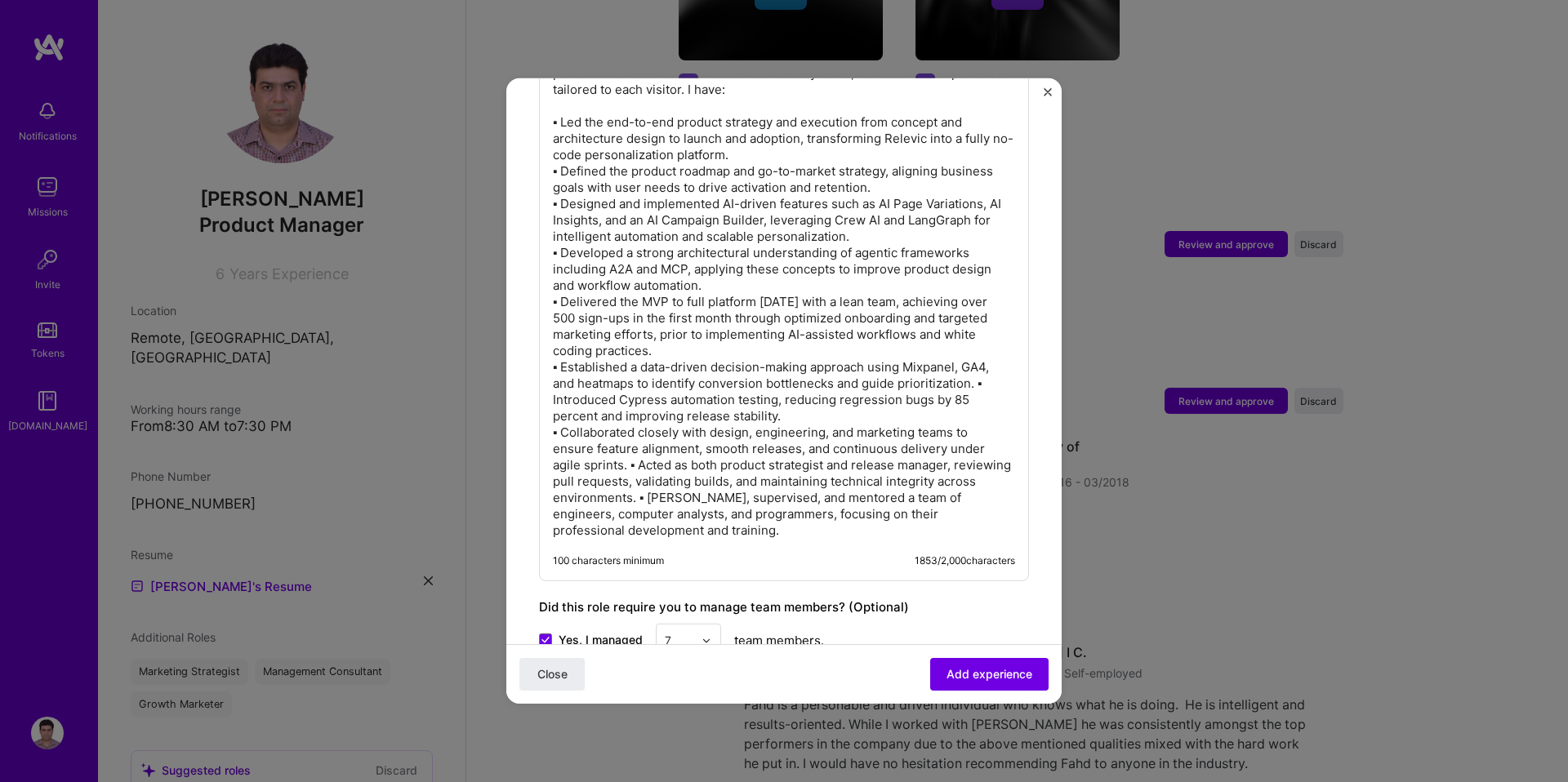
scroll to position [1716, 0]
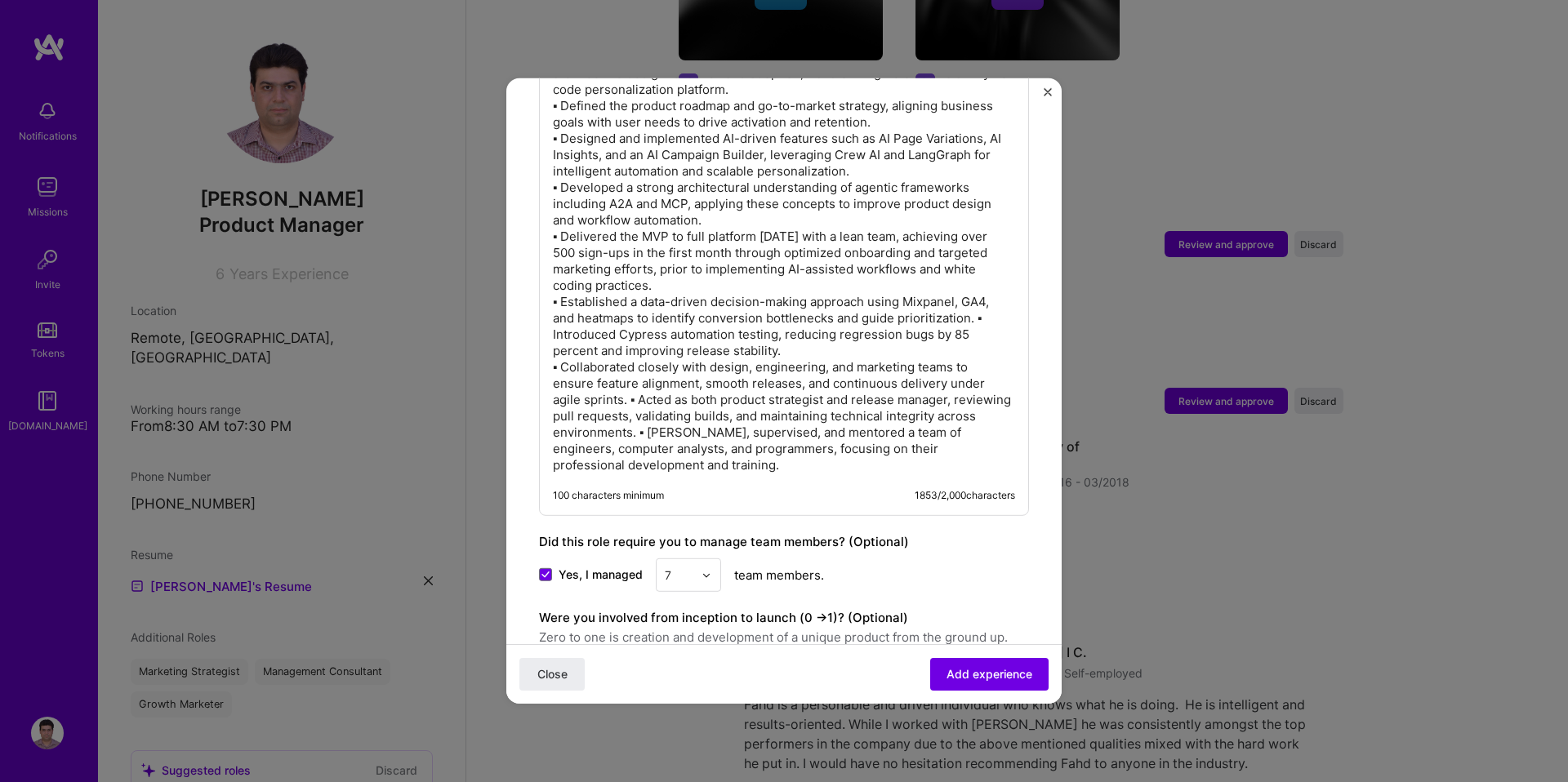
click at [631, 386] on p "Relevic is an AI-powered website personalization and A/B testing SaaS platform …" at bounding box center [783, 229] width 462 height 490
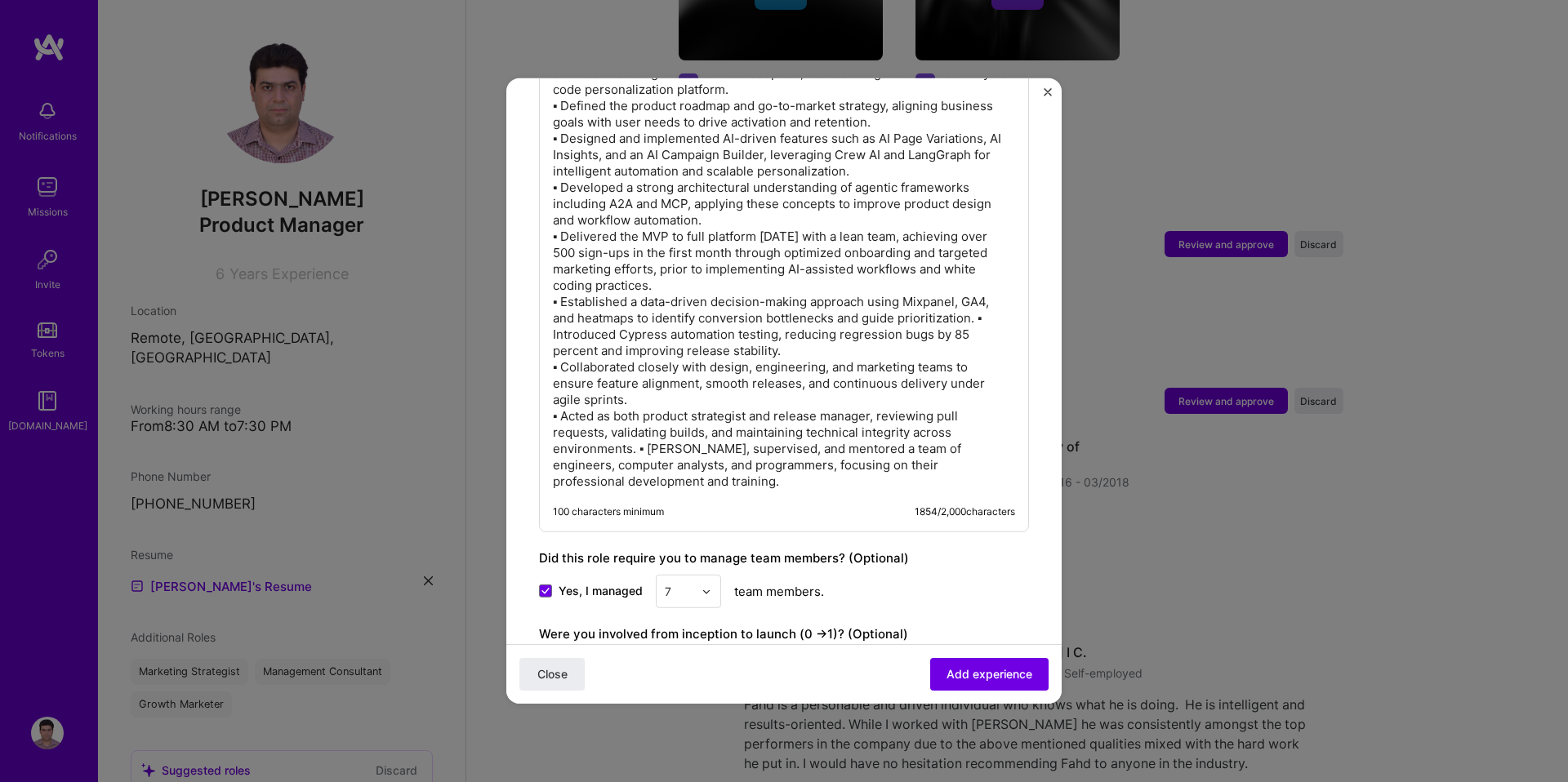
click at [639, 433] on p "Relevic is an AI-powered website personalization and A/B testing SaaS platform …" at bounding box center [783, 236] width 462 height 506
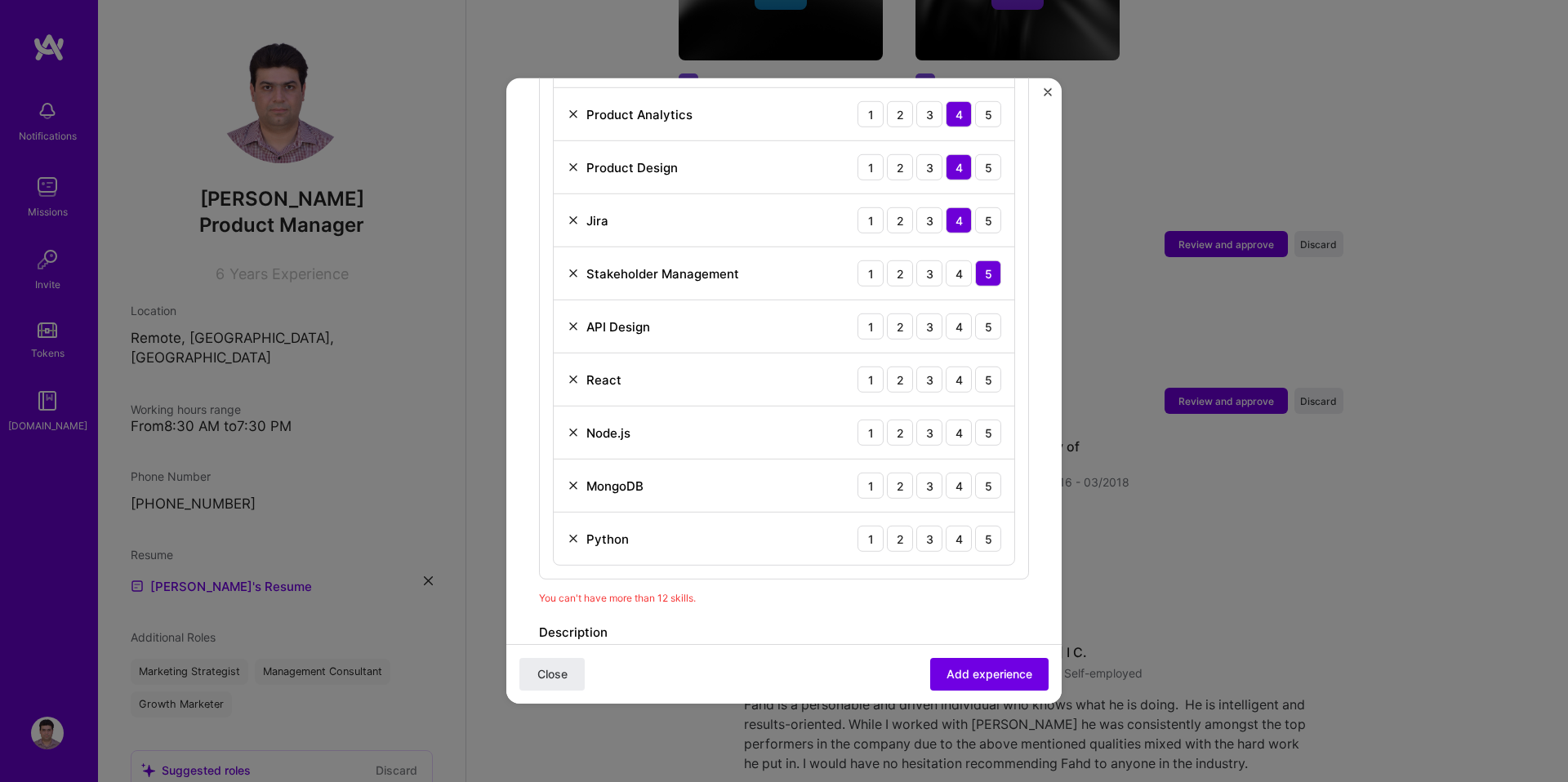
scroll to position [977, 0]
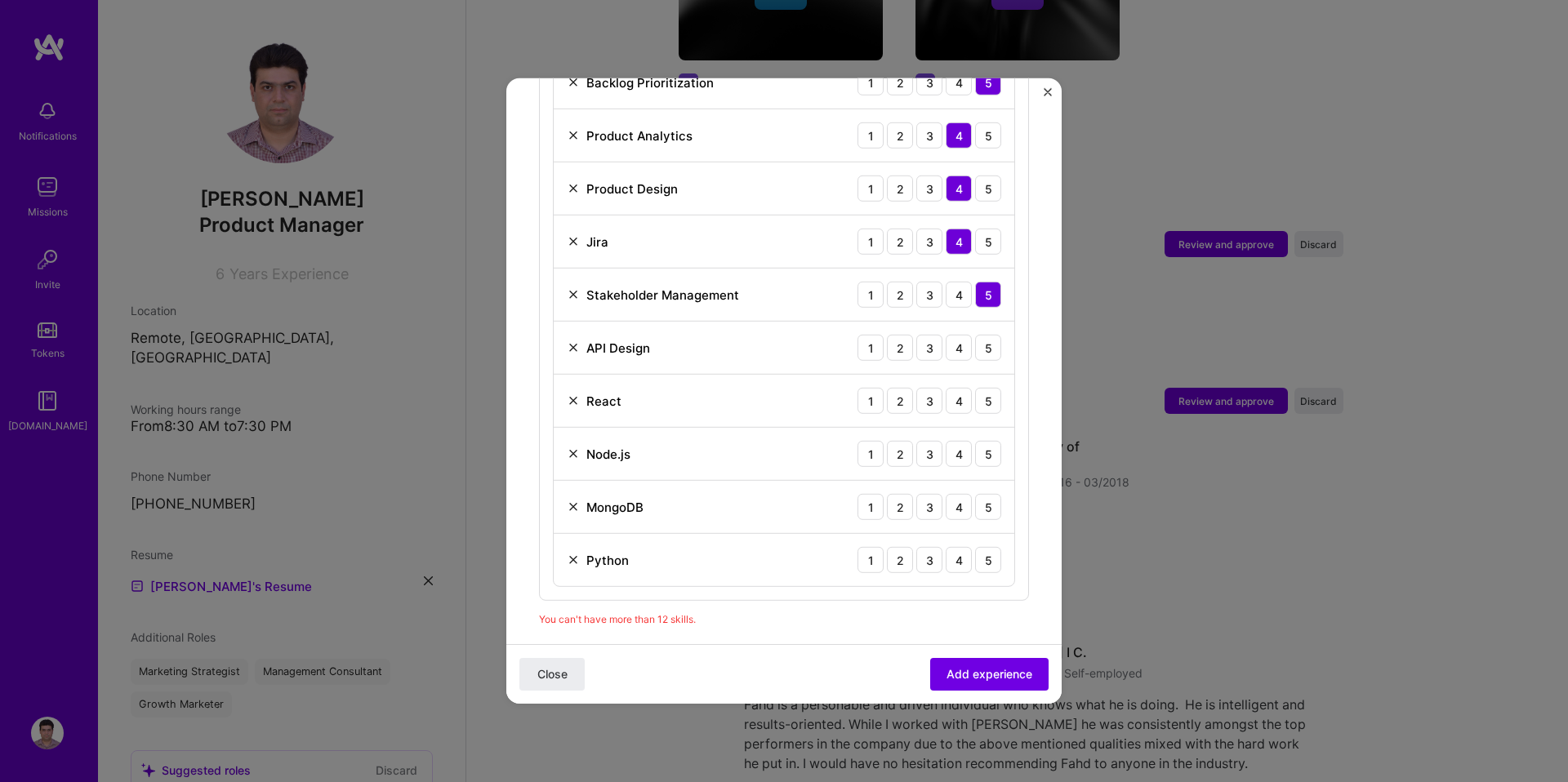
click at [570, 341] on img at bounding box center [573, 347] width 13 height 13
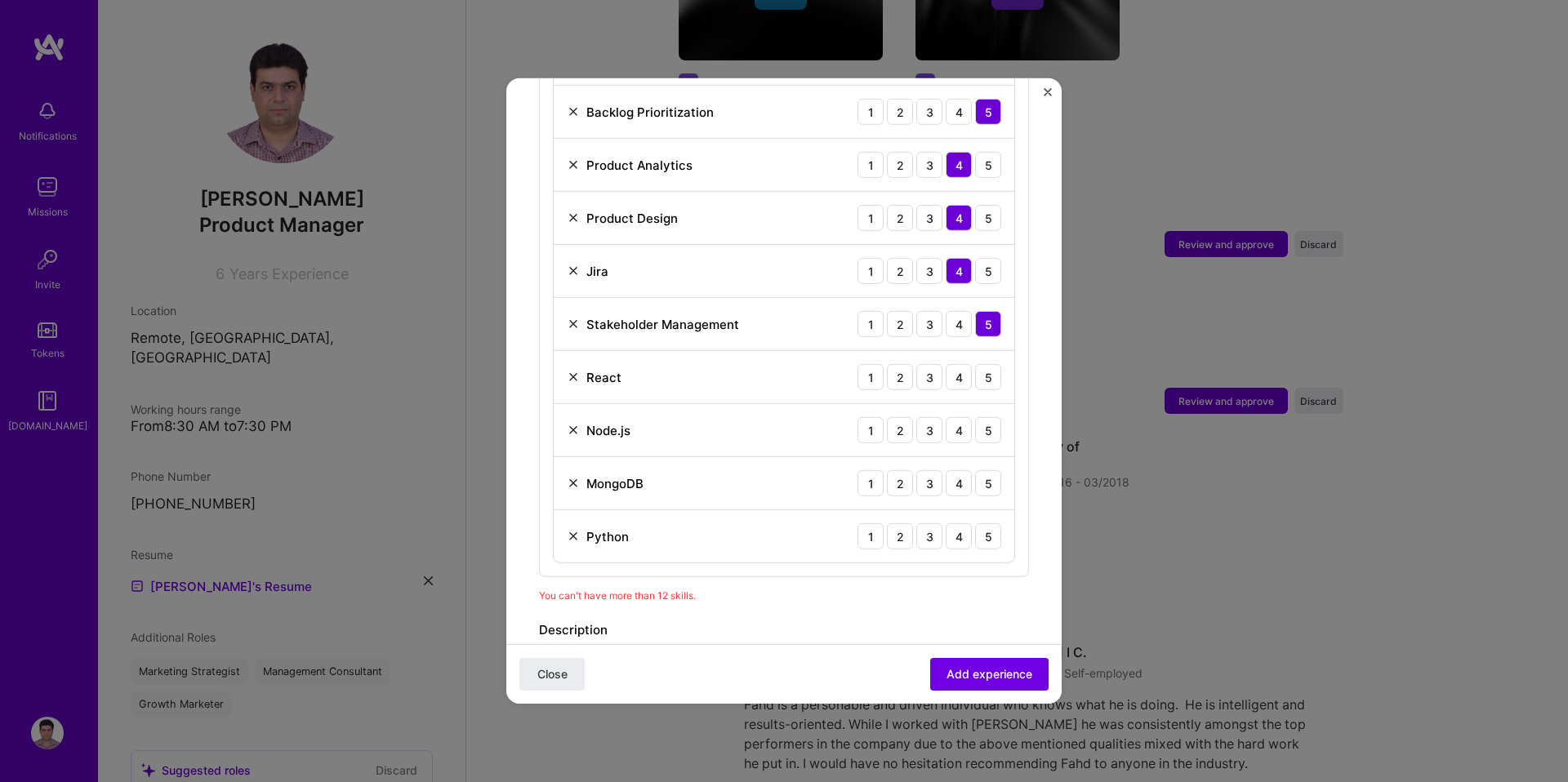
scroll to position [956, 0]
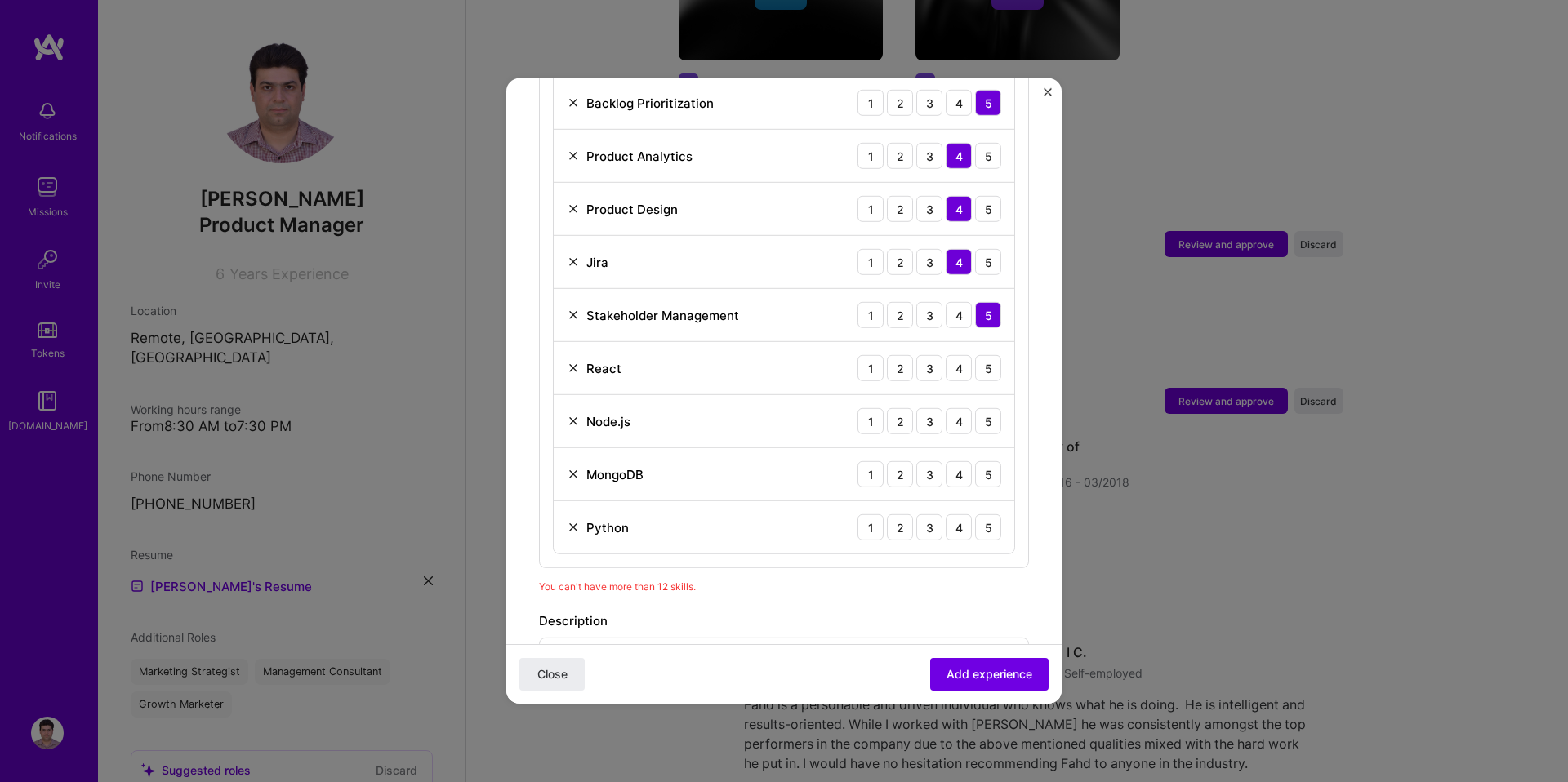
click at [572, 468] on img at bounding box center [573, 474] width 13 height 13
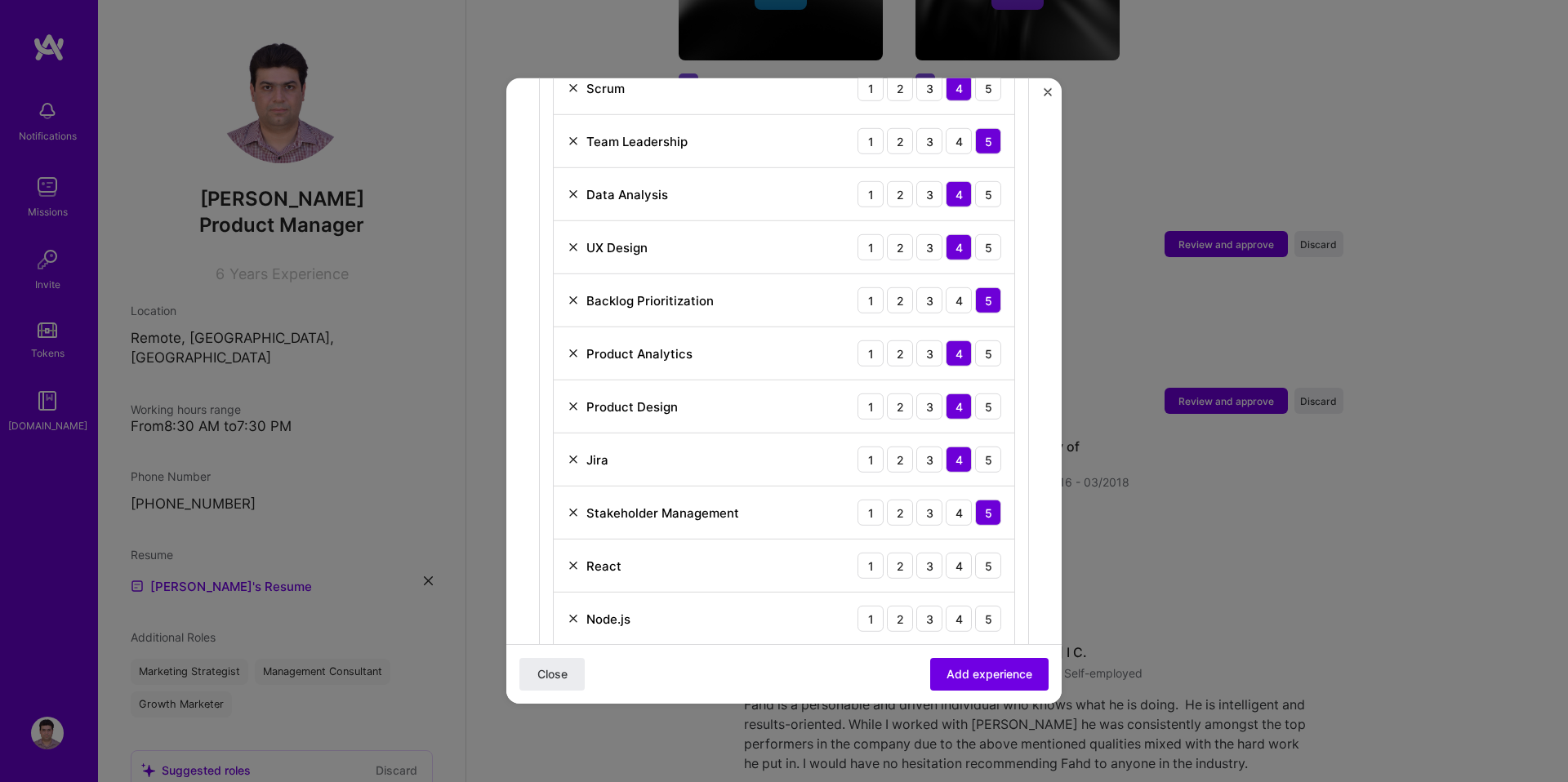
scroll to position [806, 0]
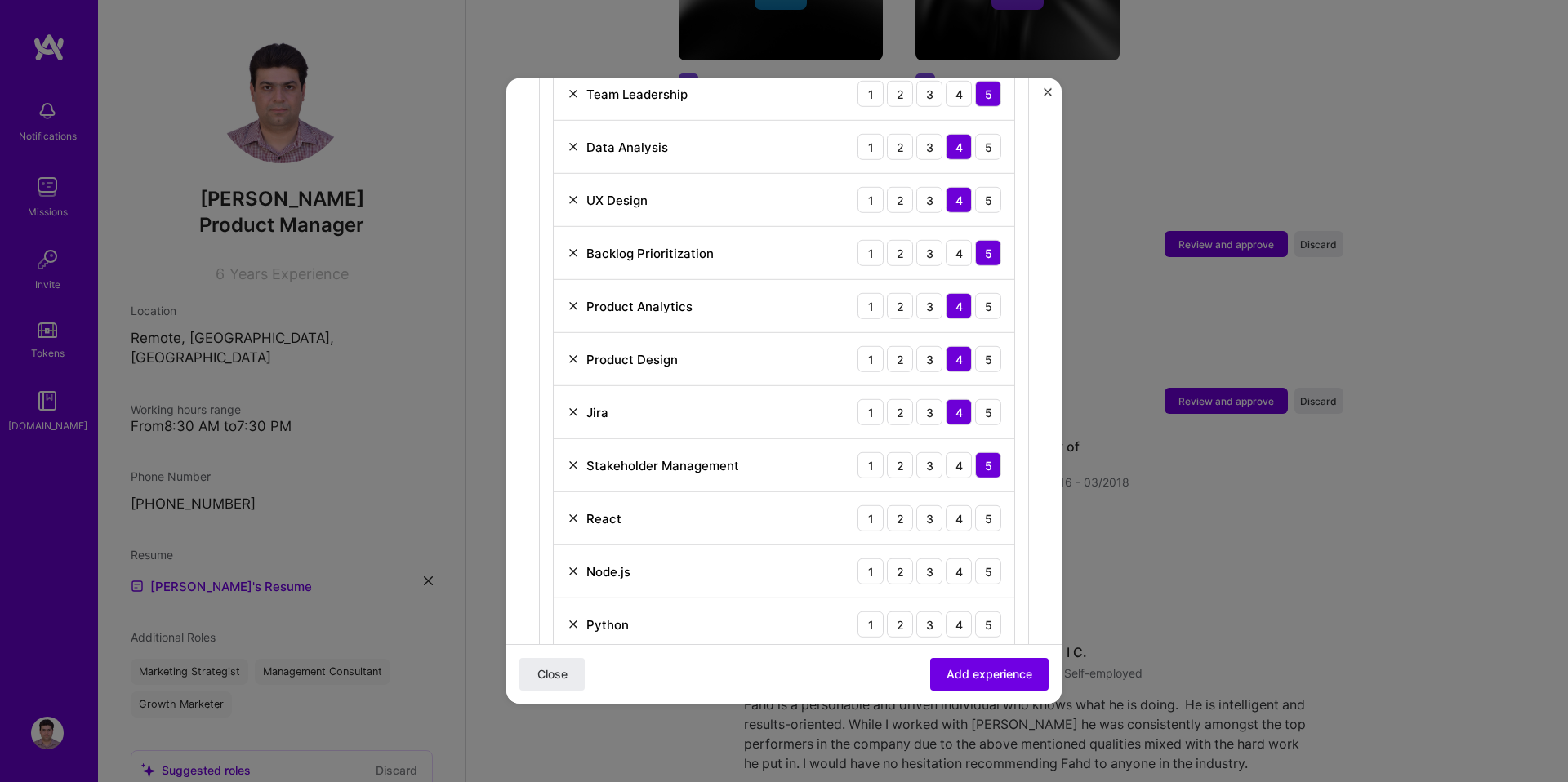
click at [574, 565] on img at bounding box center [573, 571] width 13 height 13
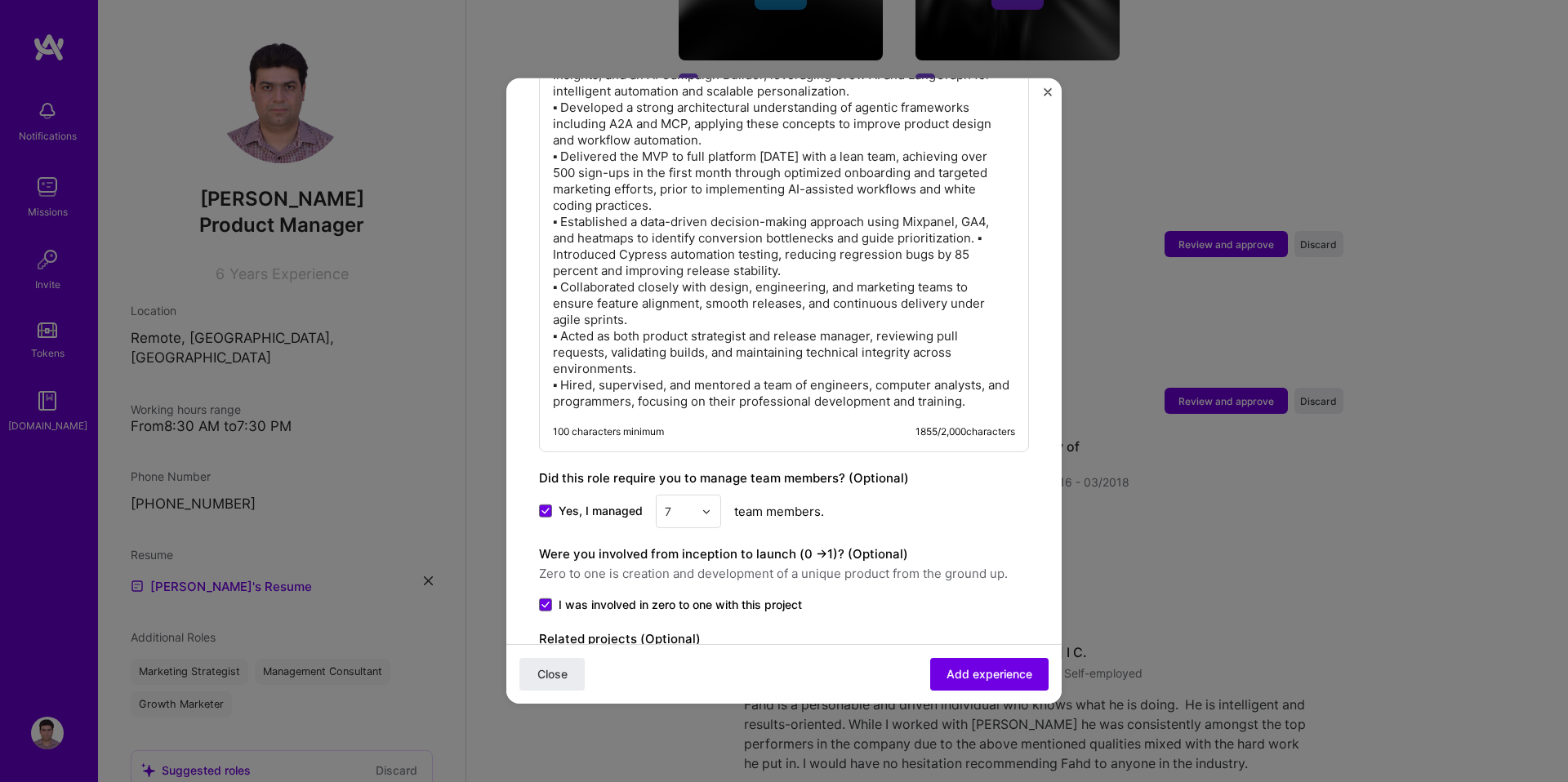
scroll to position [1668, 0]
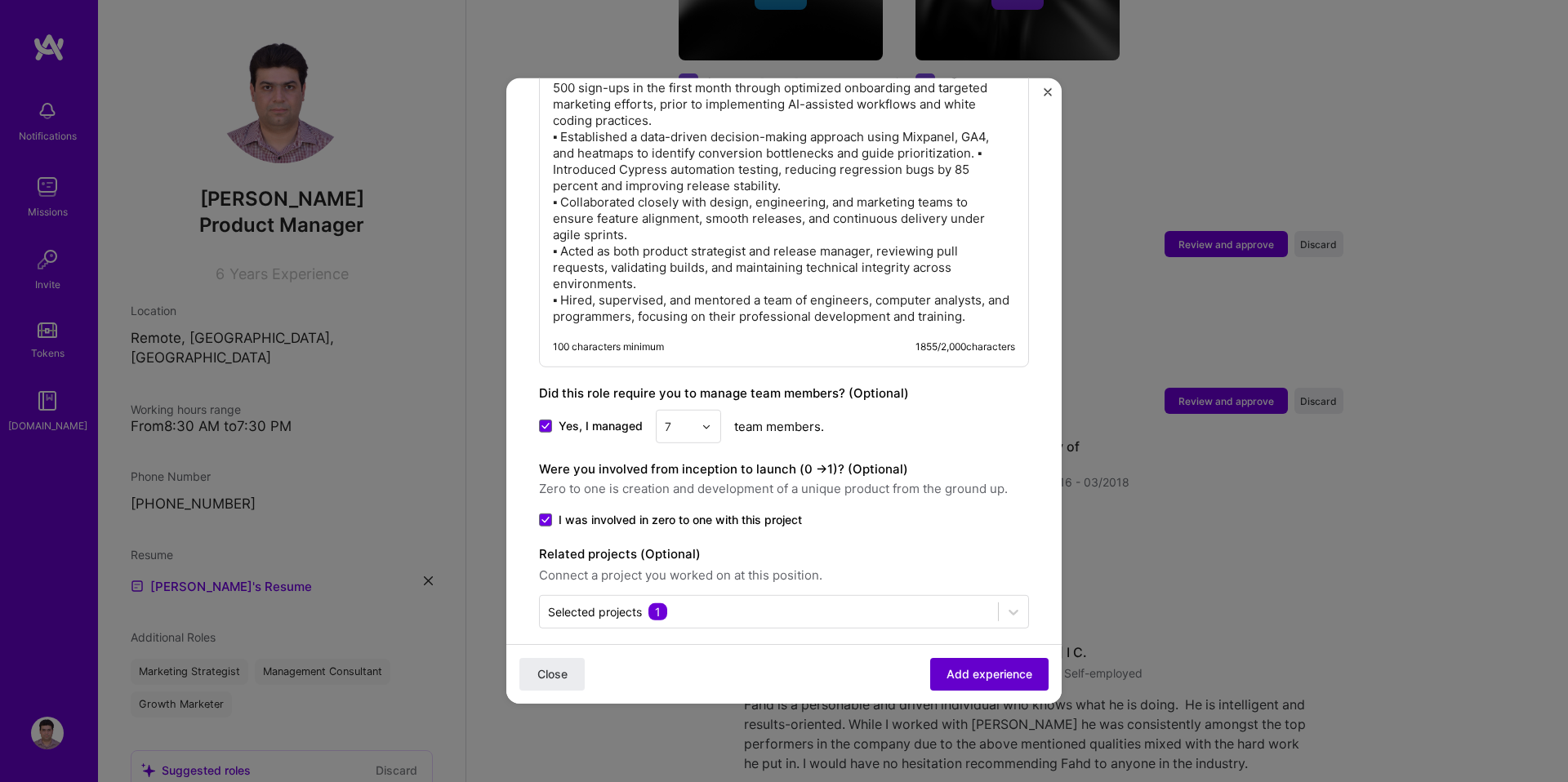
click at [992, 674] on span "Add experience" at bounding box center [989, 674] width 86 height 16
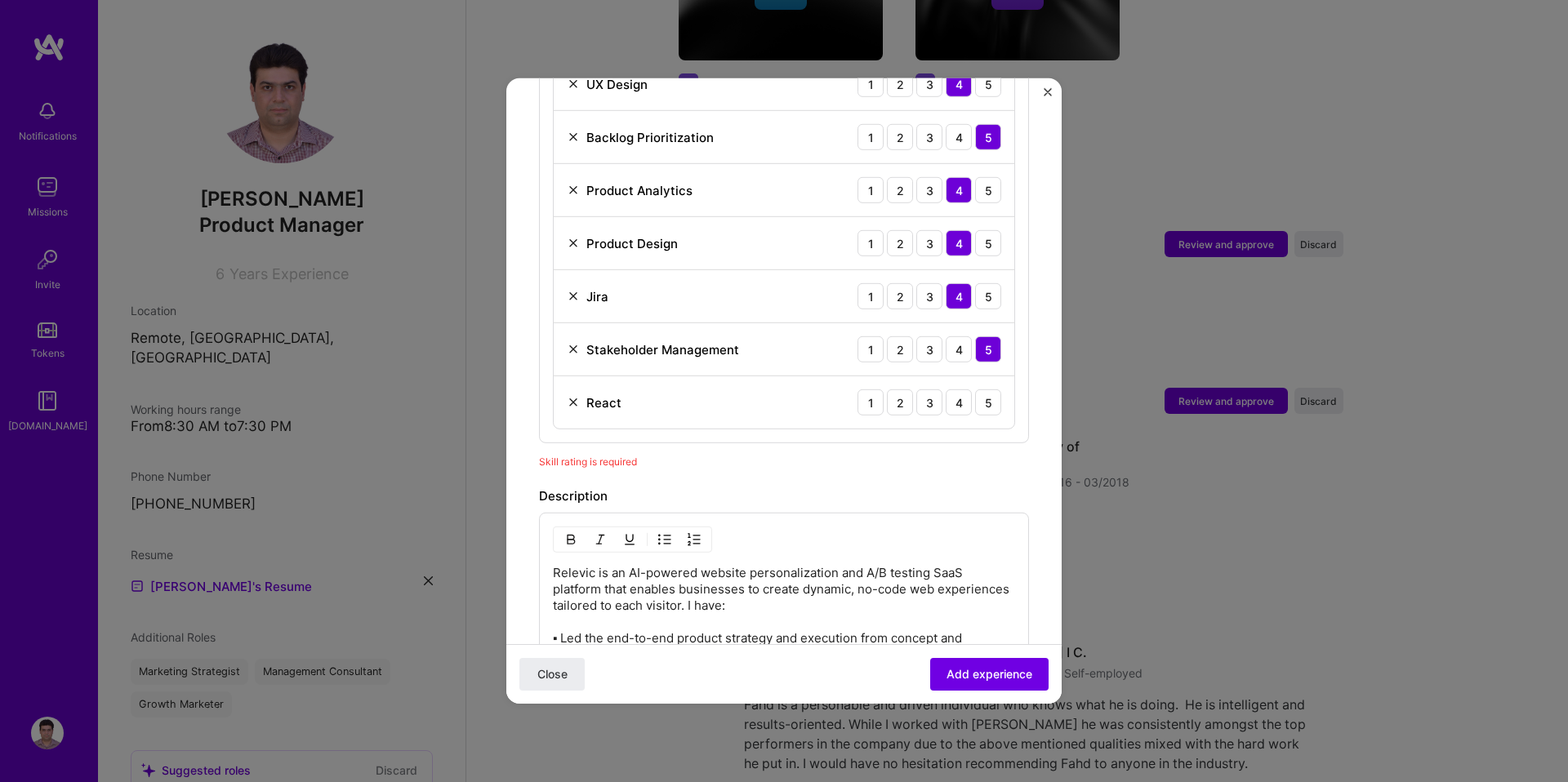
scroll to position [912, 0]
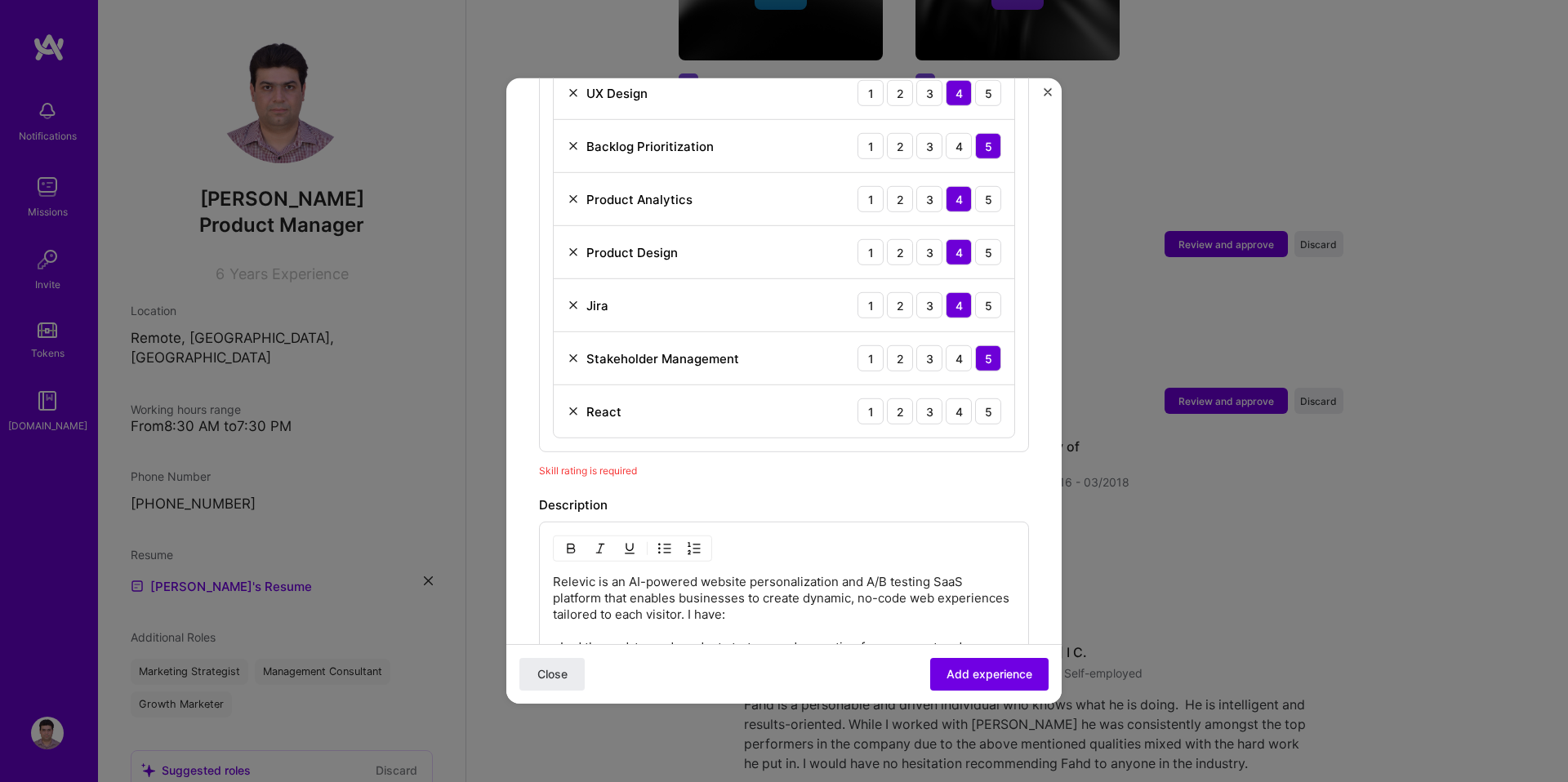
click at [690, 473] on div "Adding suggested job This job is suggested based on your LinkedIn, resume or A.…" at bounding box center [784, 291] width 490 height 2186
click at [980, 398] on div "5" at bounding box center [988, 411] width 26 height 26
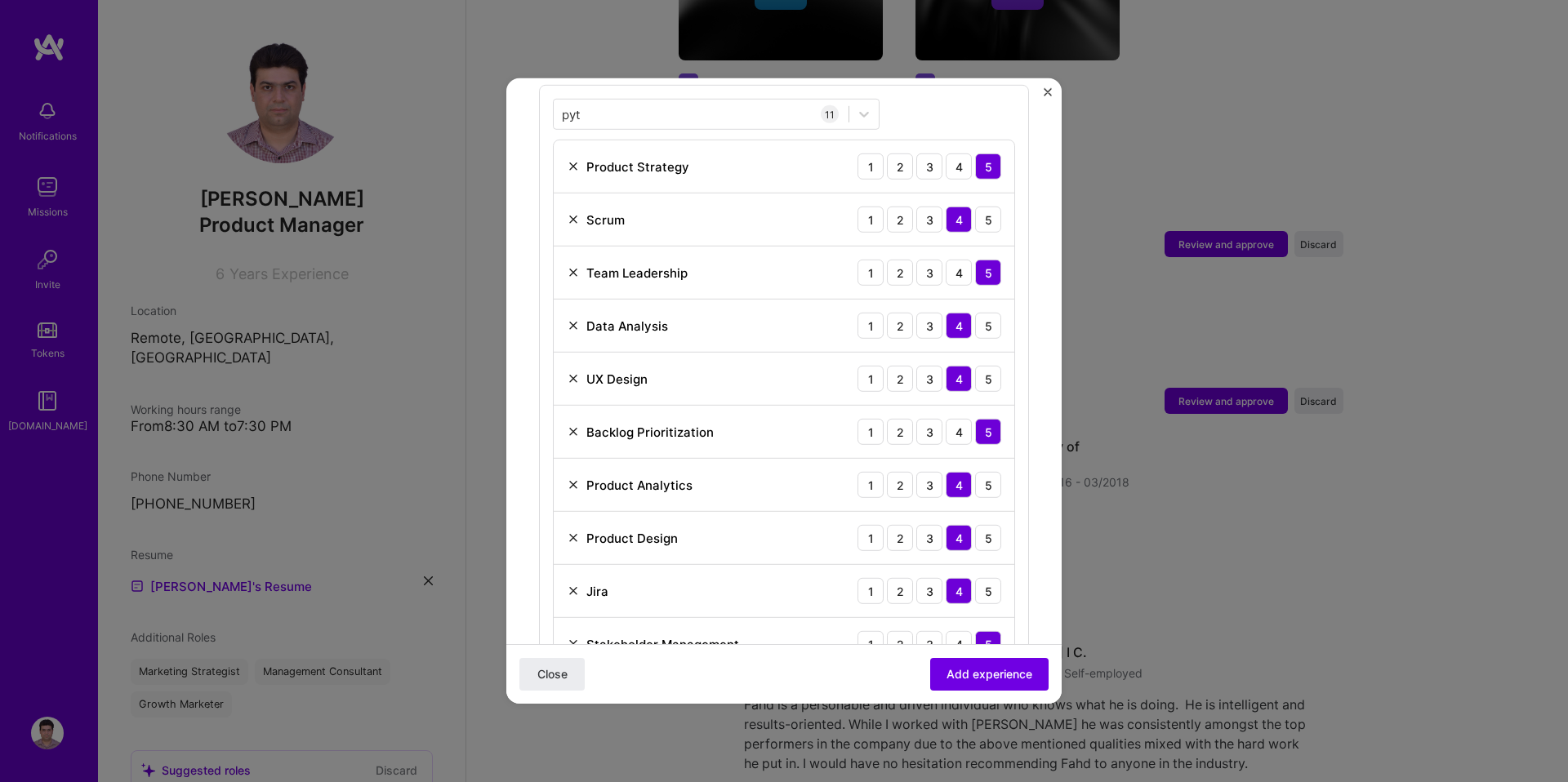
scroll to position [641, 0]
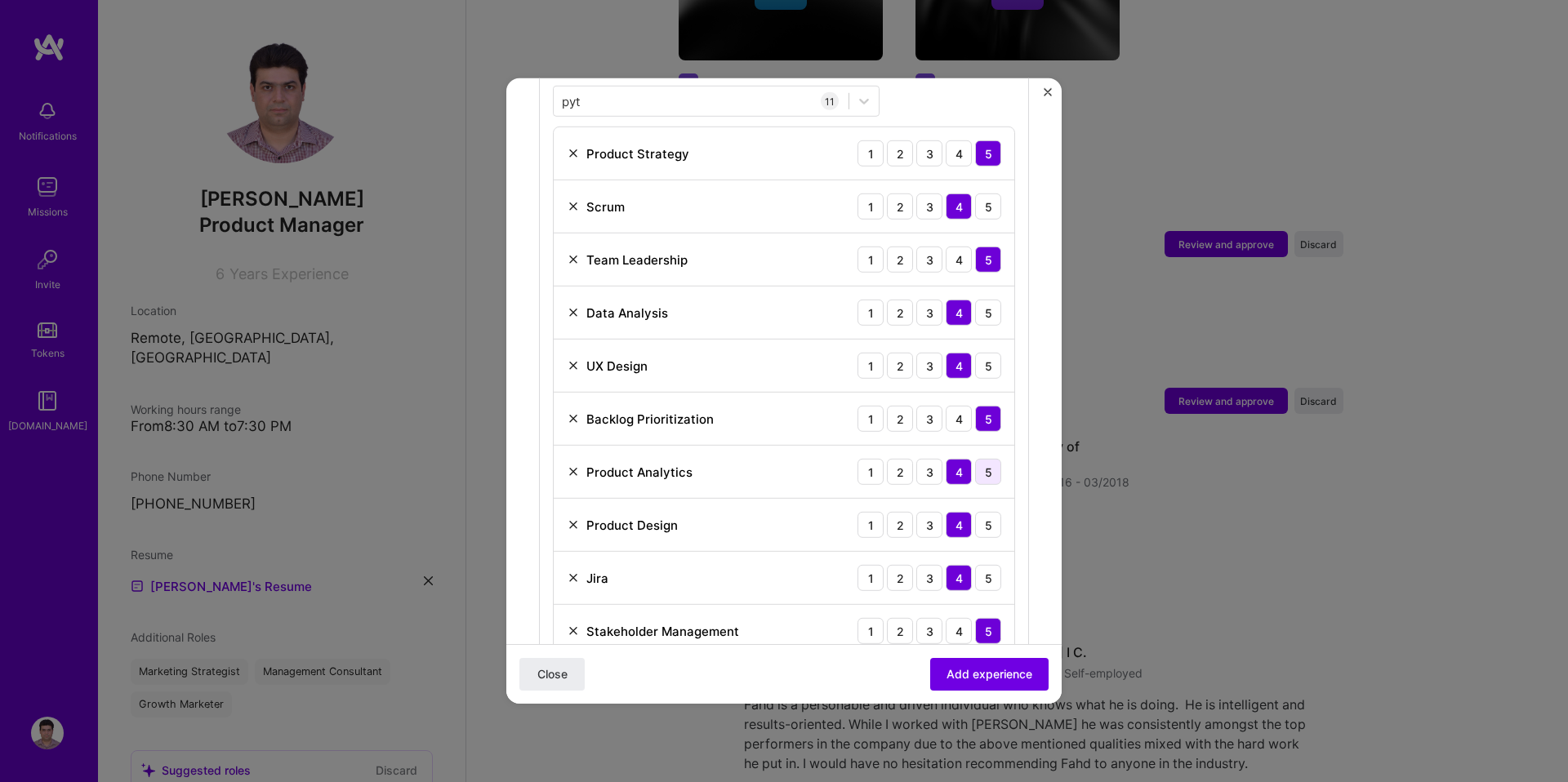
click at [990, 459] on div "5" at bounding box center [988, 472] width 26 height 26
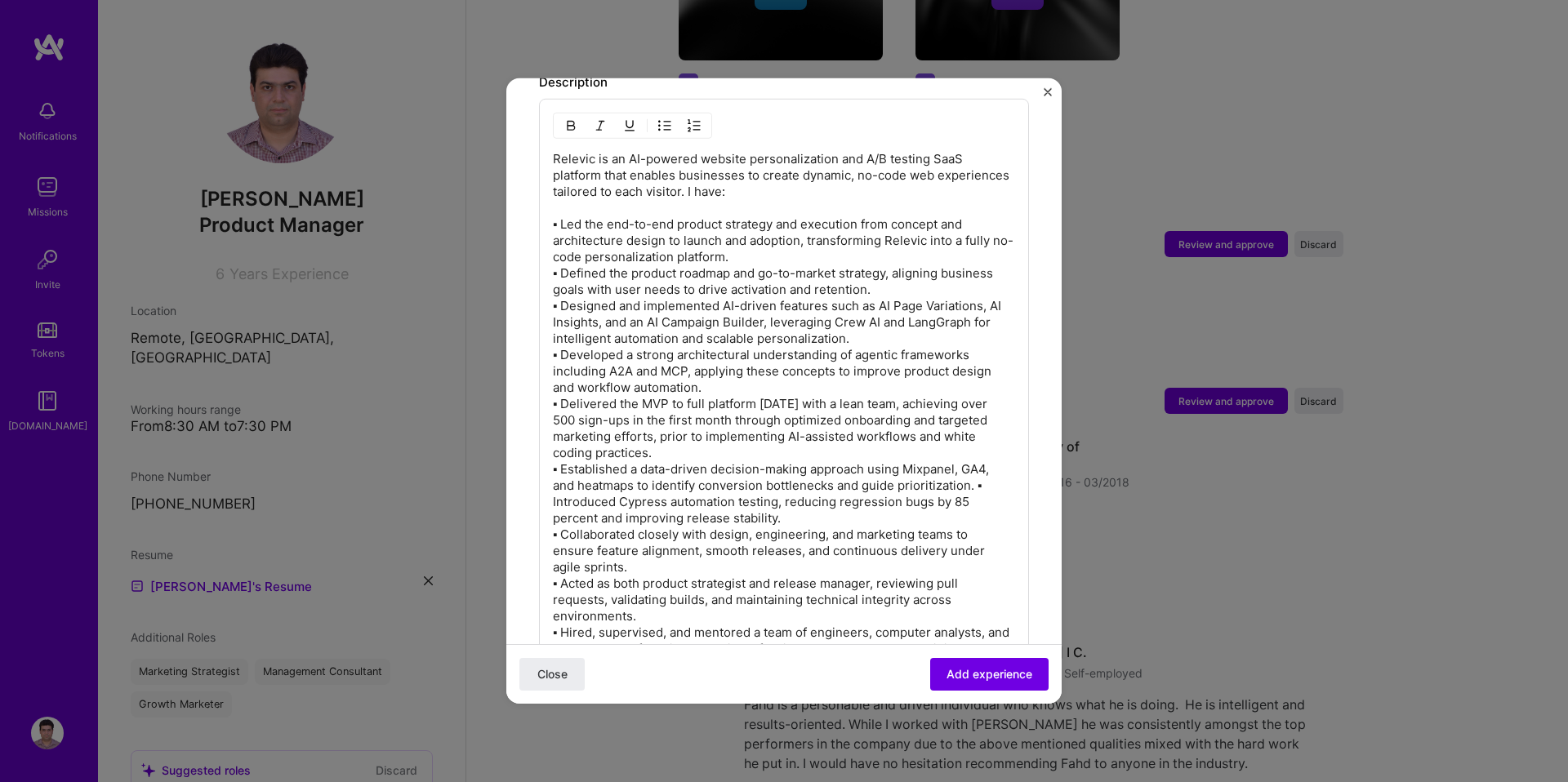
scroll to position [1668, 0]
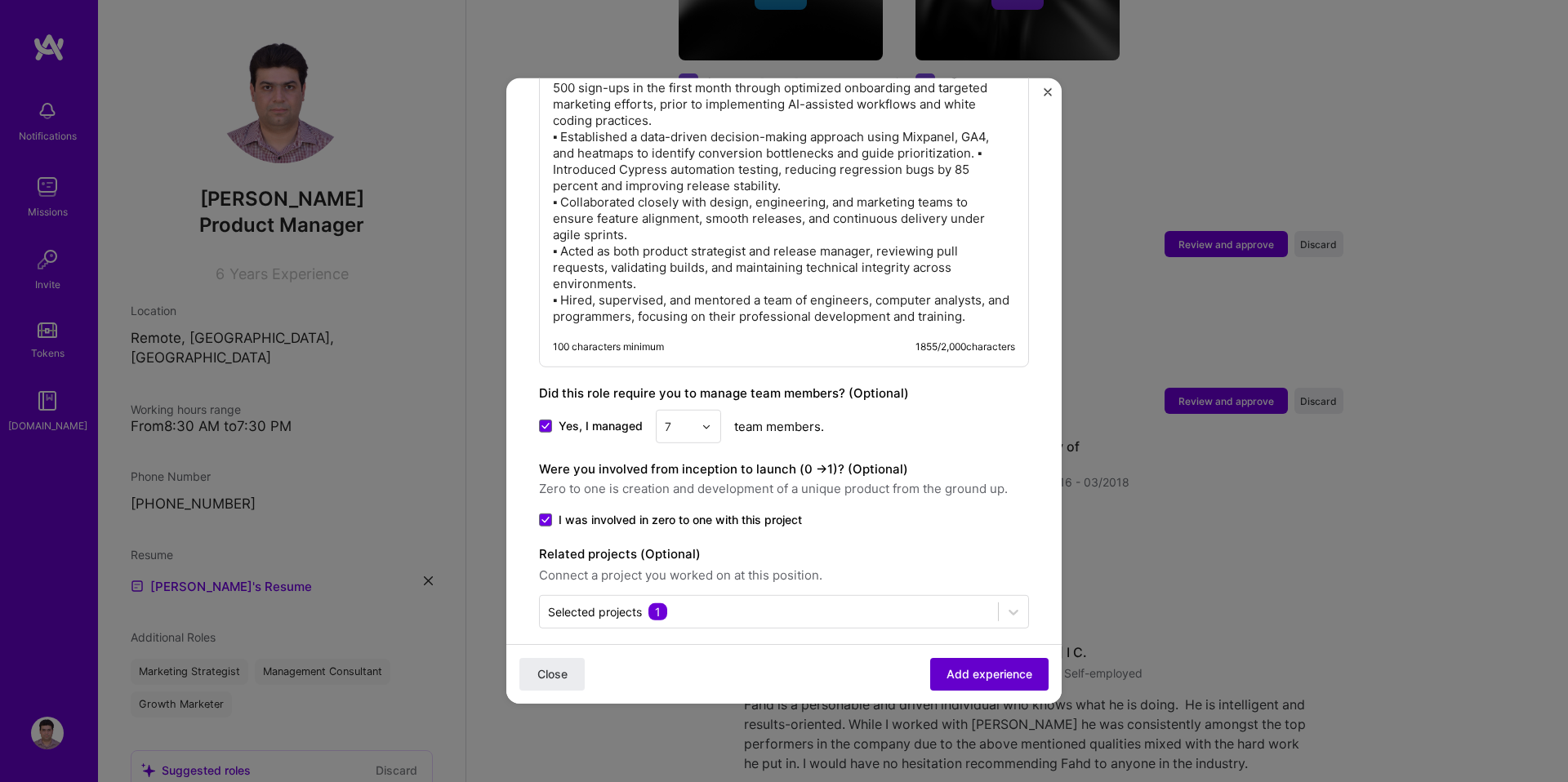
click at [965, 676] on span "Add experience" at bounding box center [989, 674] width 86 height 16
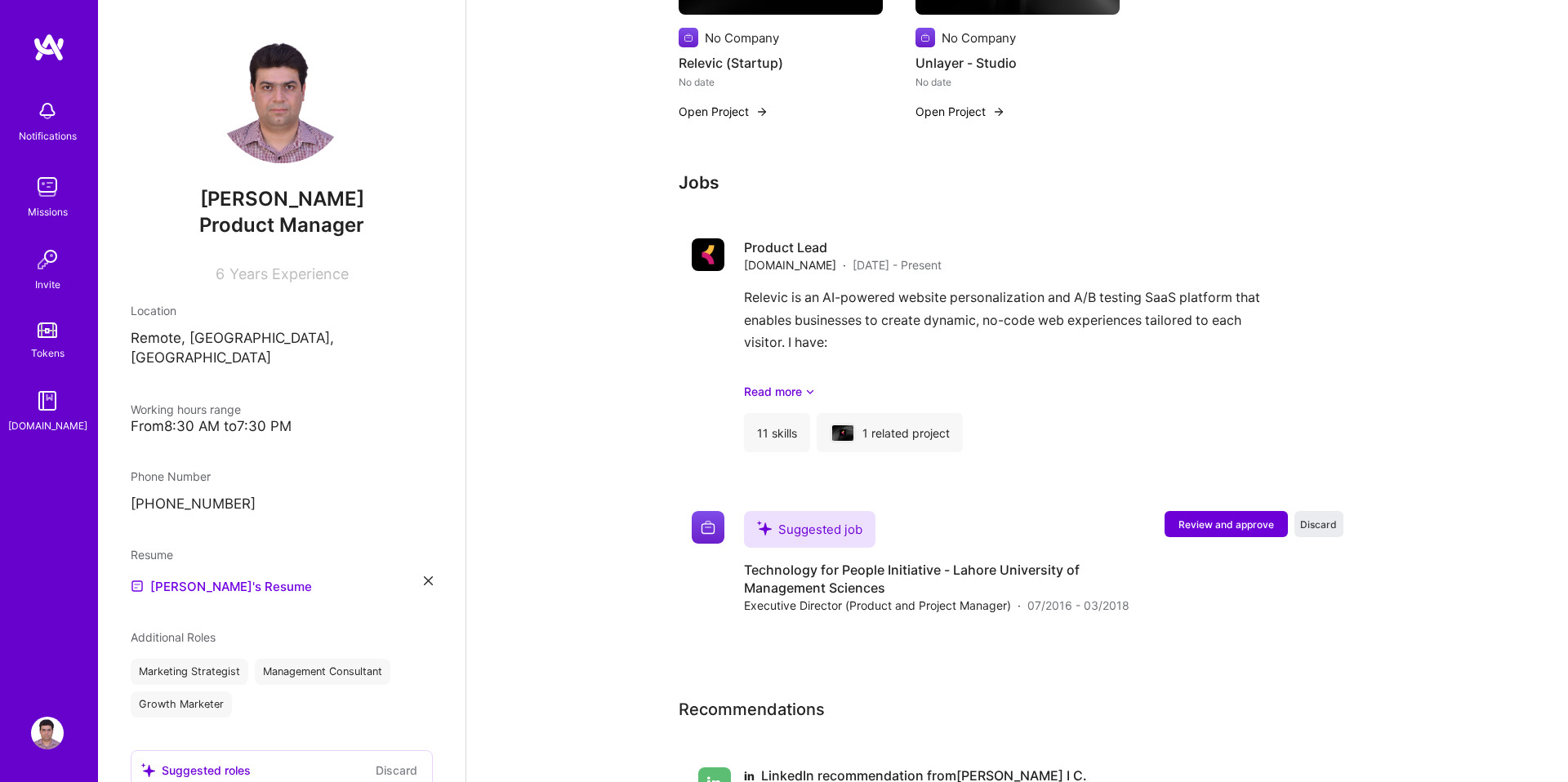
scroll to position [1599, 0]
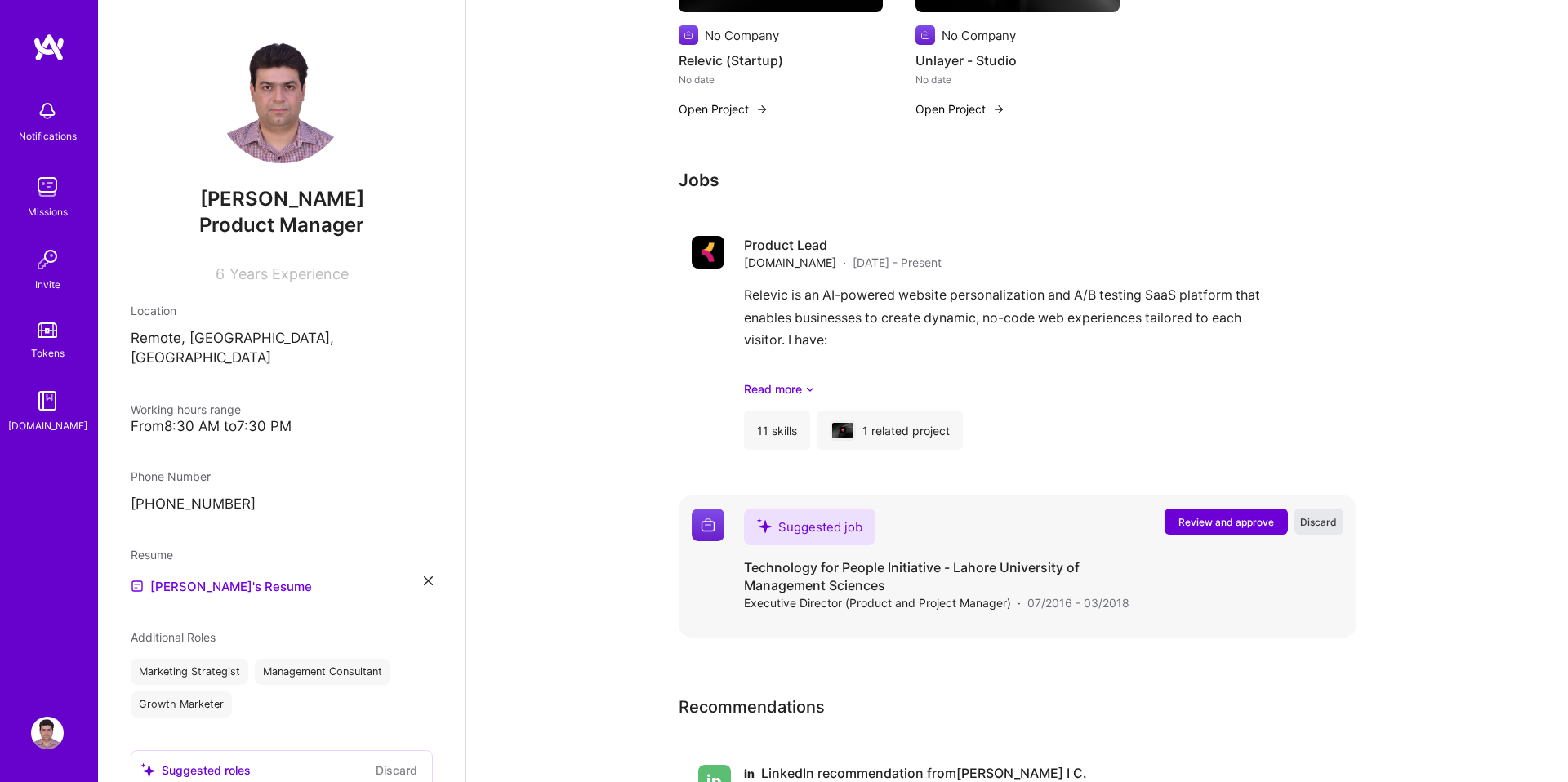
click at [1323, 518] on span "Discard" at bounding box center [1318, 522] width 36 height 14
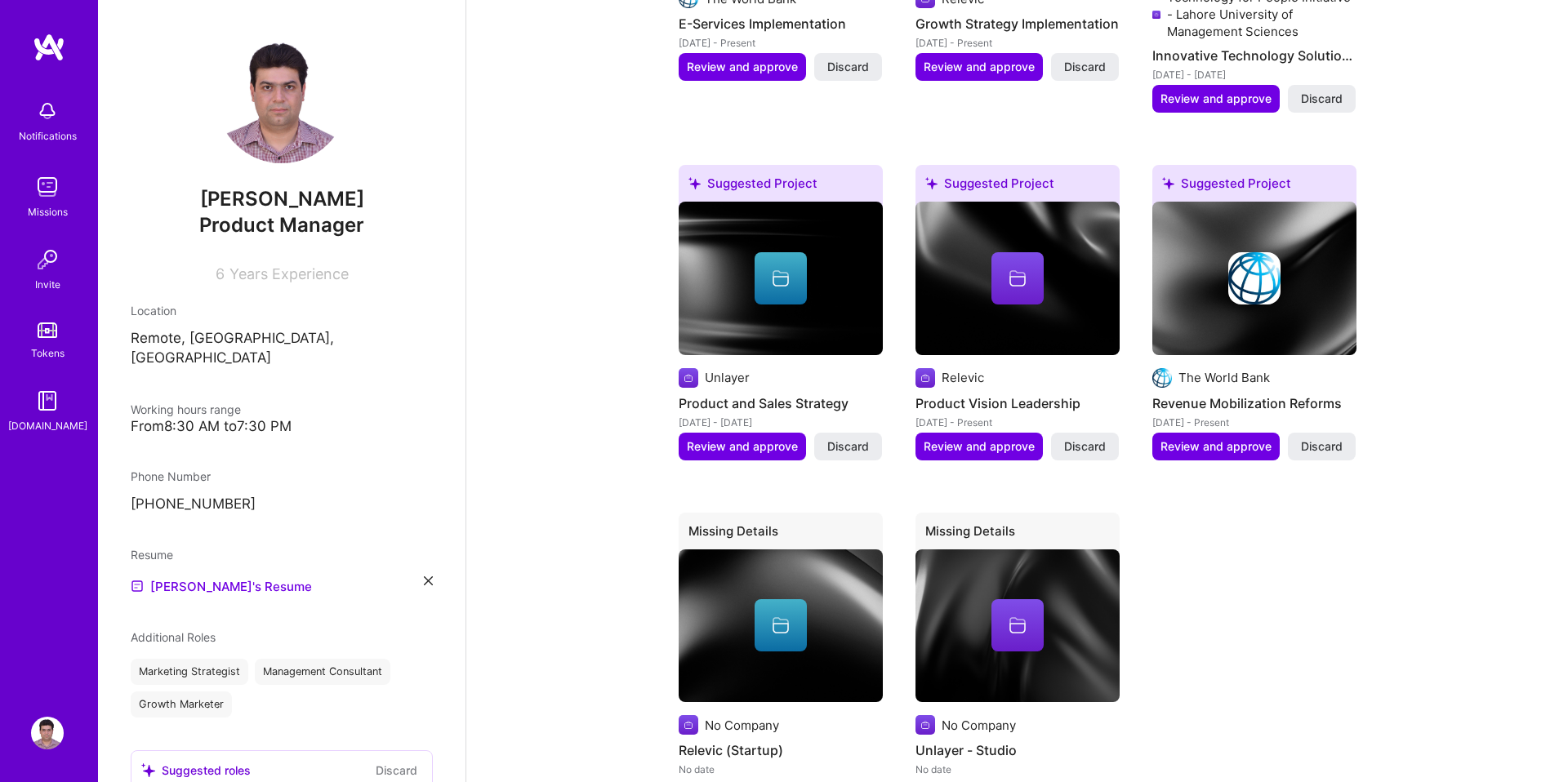
scroll to position [904, 0]
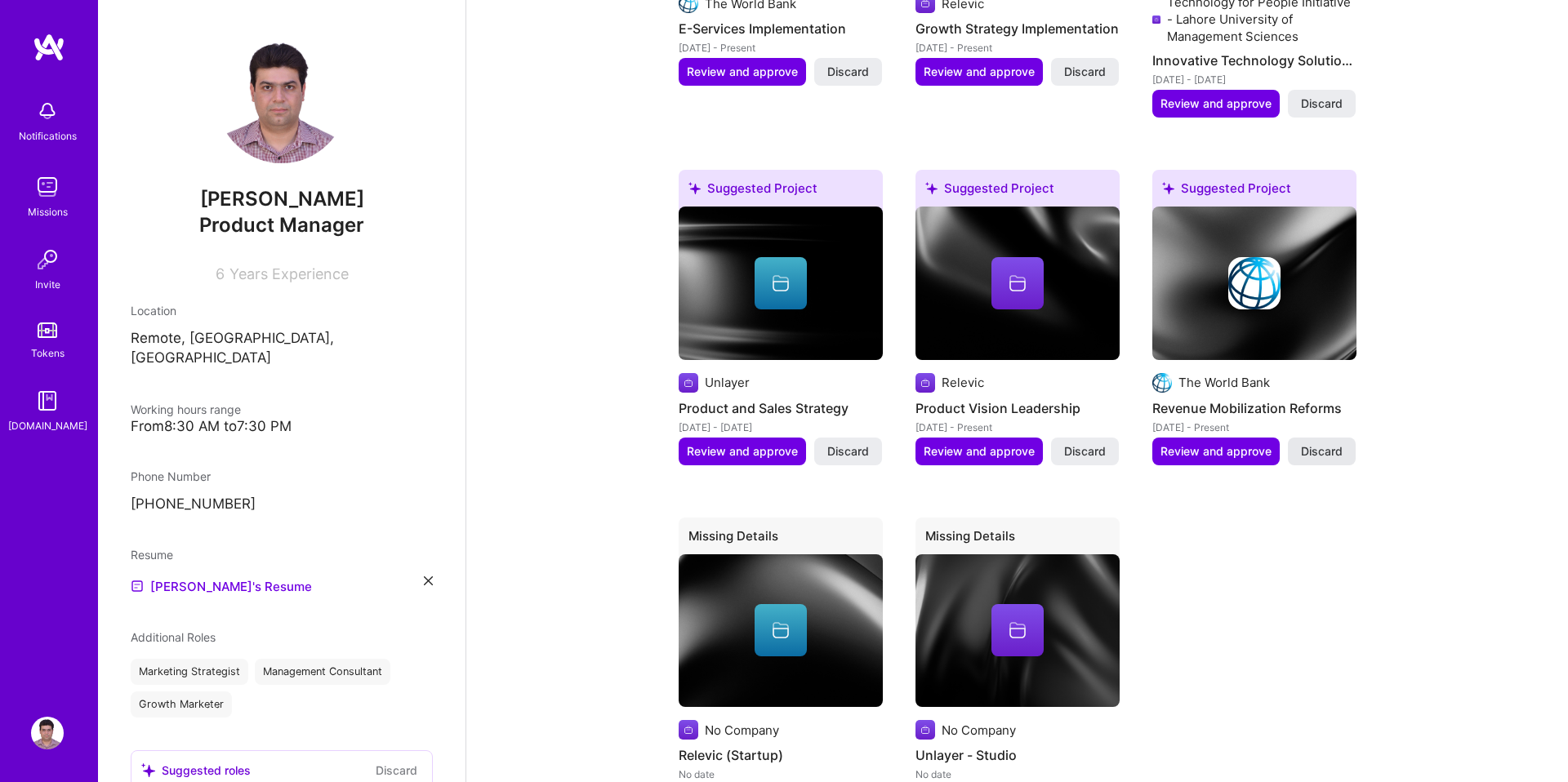
click at [1322, 446] on span "Discard" at bounding box center [1321, 451] width 42 height 16
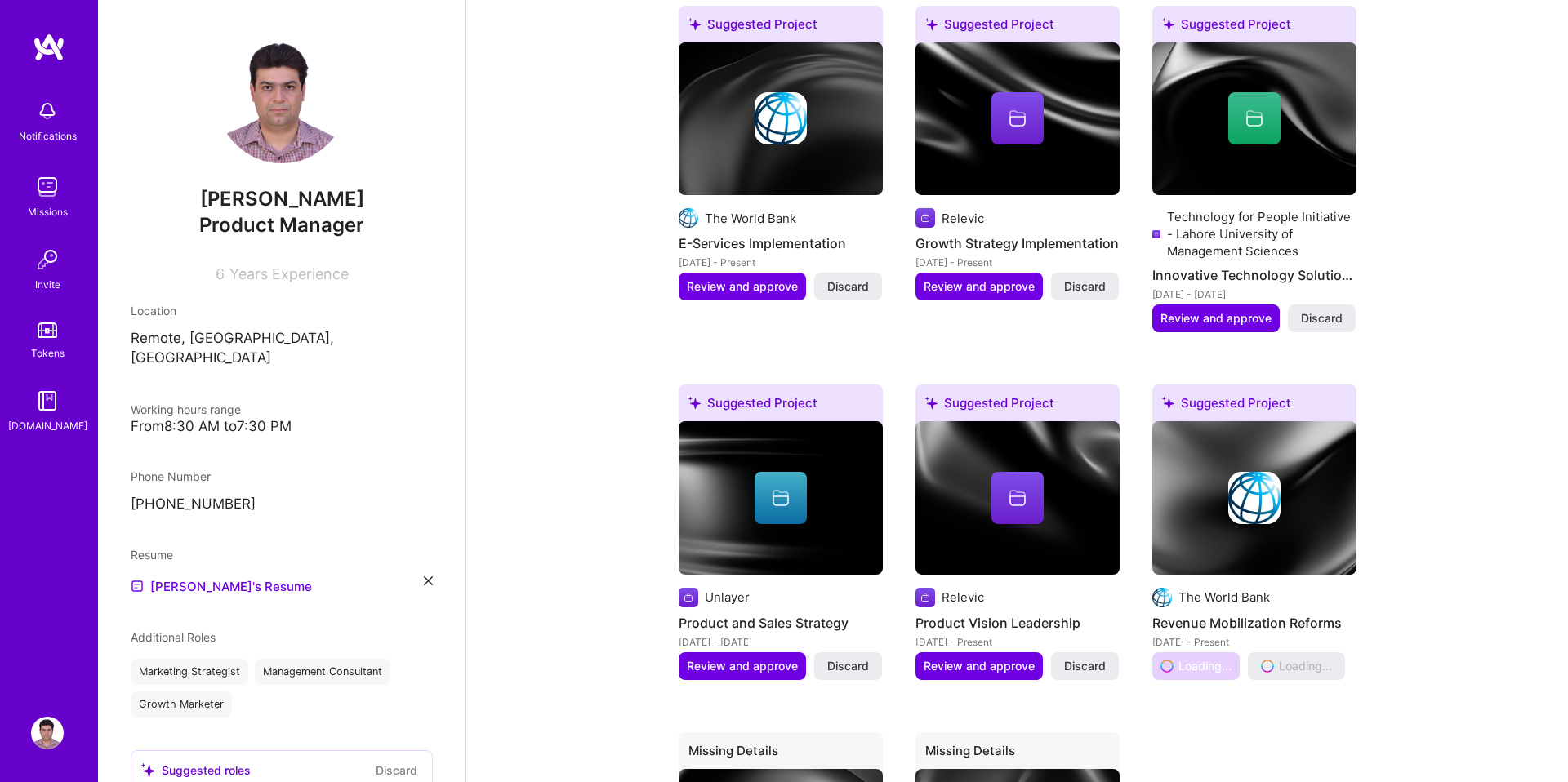
scroll to position [679, 0]
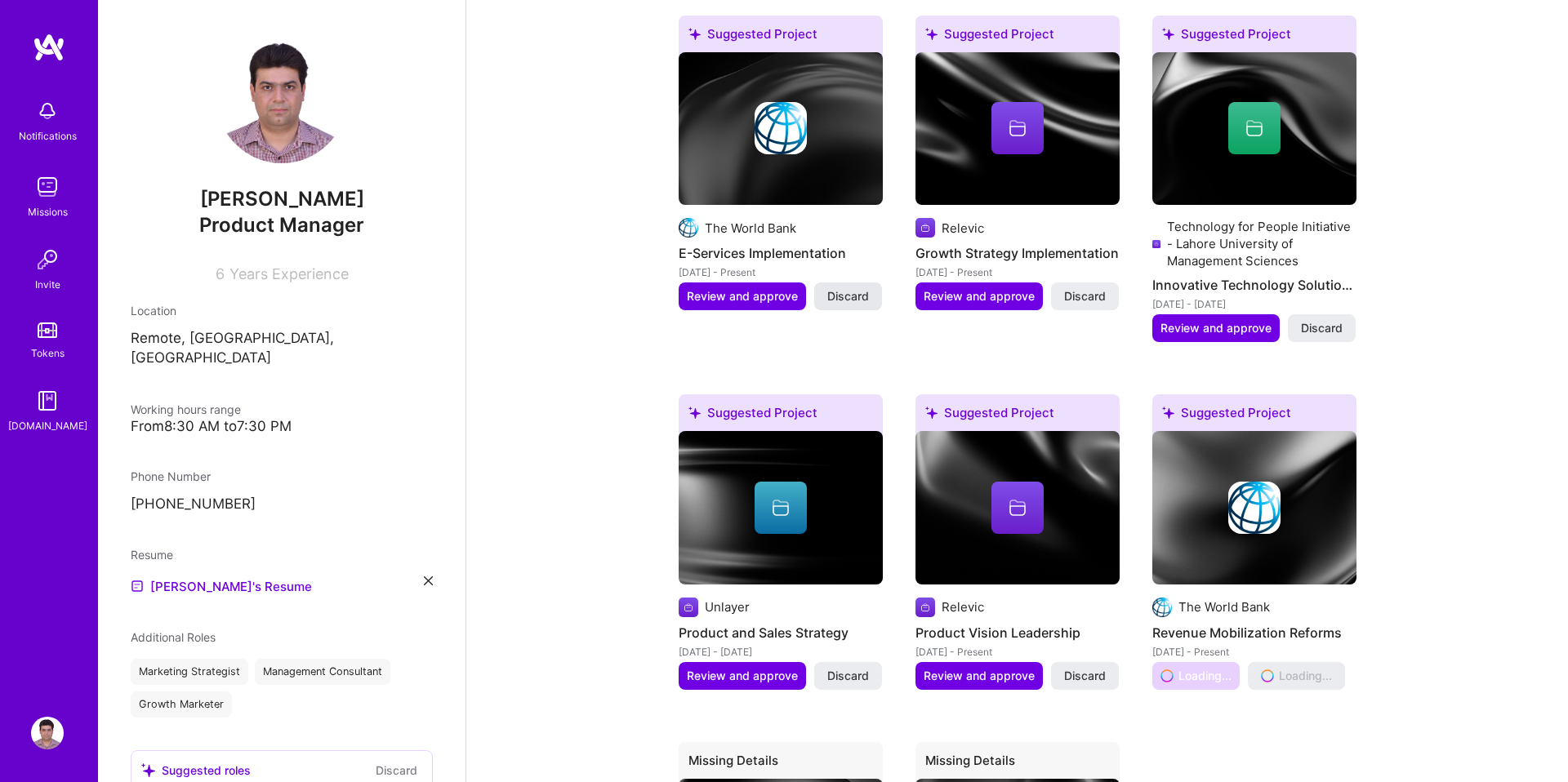
click at [843, 295] on span "Discard" at bounding box center [848, 296] width 42 height 16
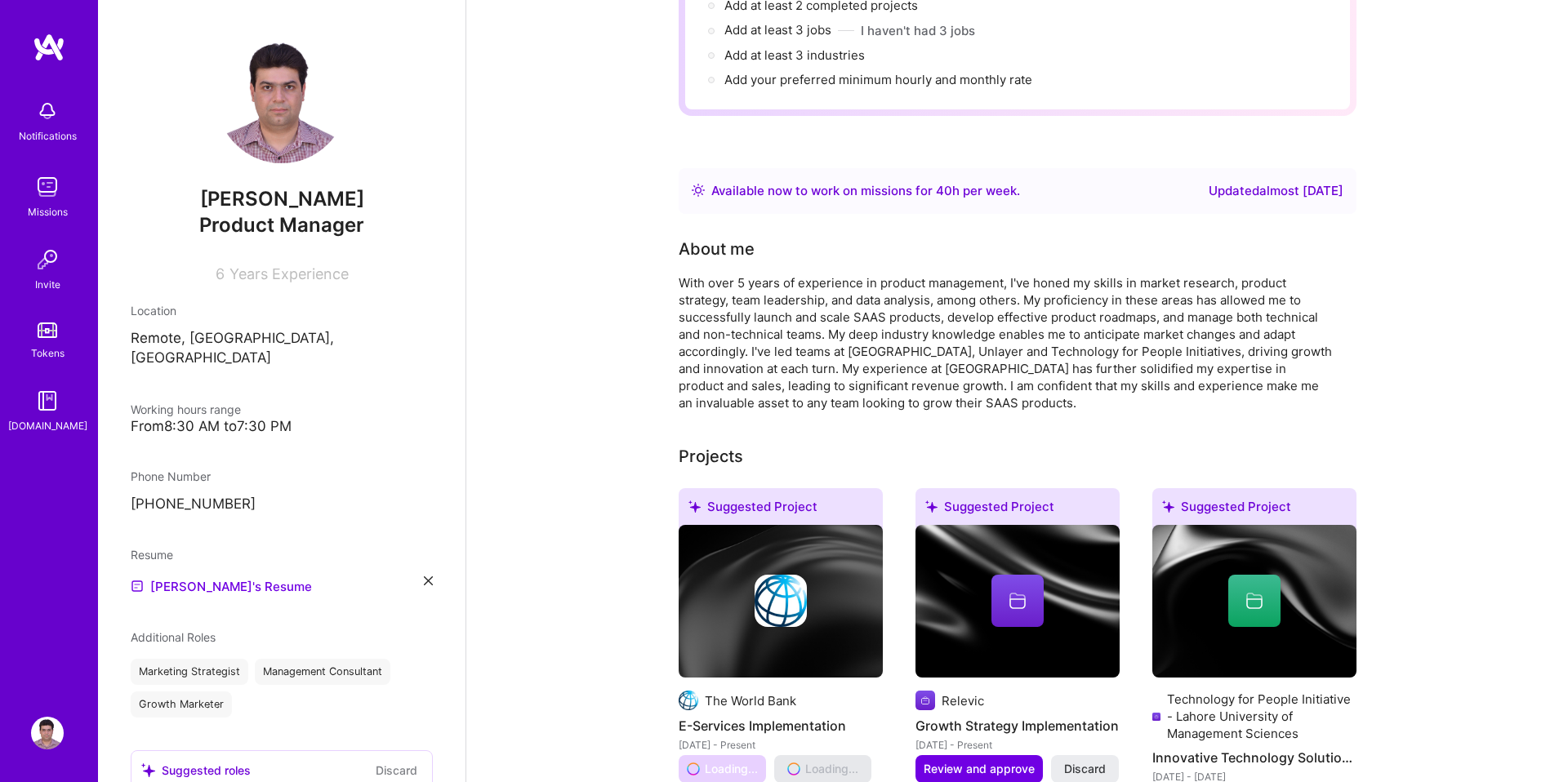
scroll to position [206, 0]
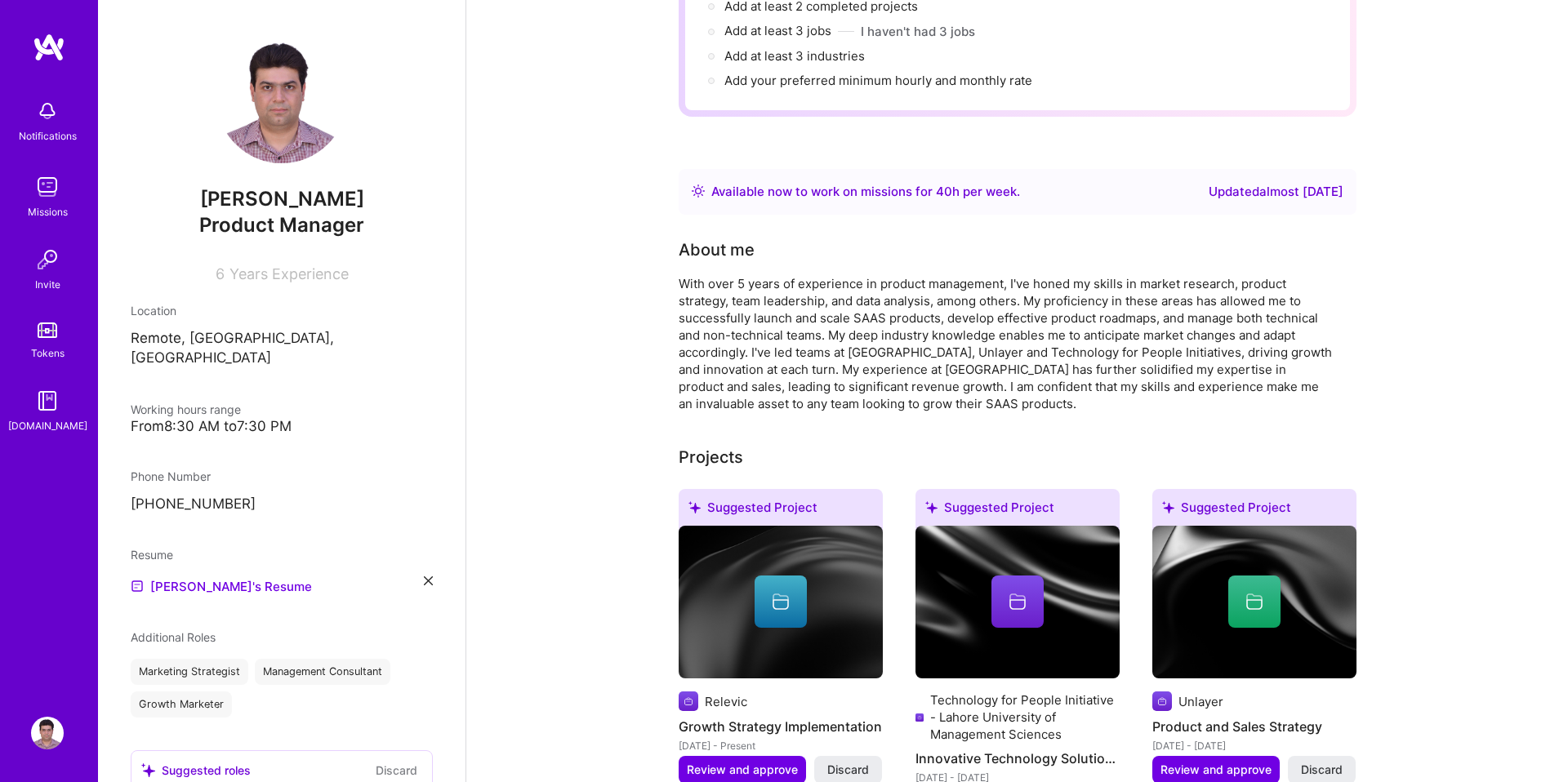
click at [775, 368] on div "With over 5 years of experience in product management, I've honed my skills in …" at bounding box center [1005, 344] width 653 height 137
click at [737, 312] on div "With over 5 years of experience in product management, I've honed my skills in …" at bounding box center [1005, 344] width 653 height 137
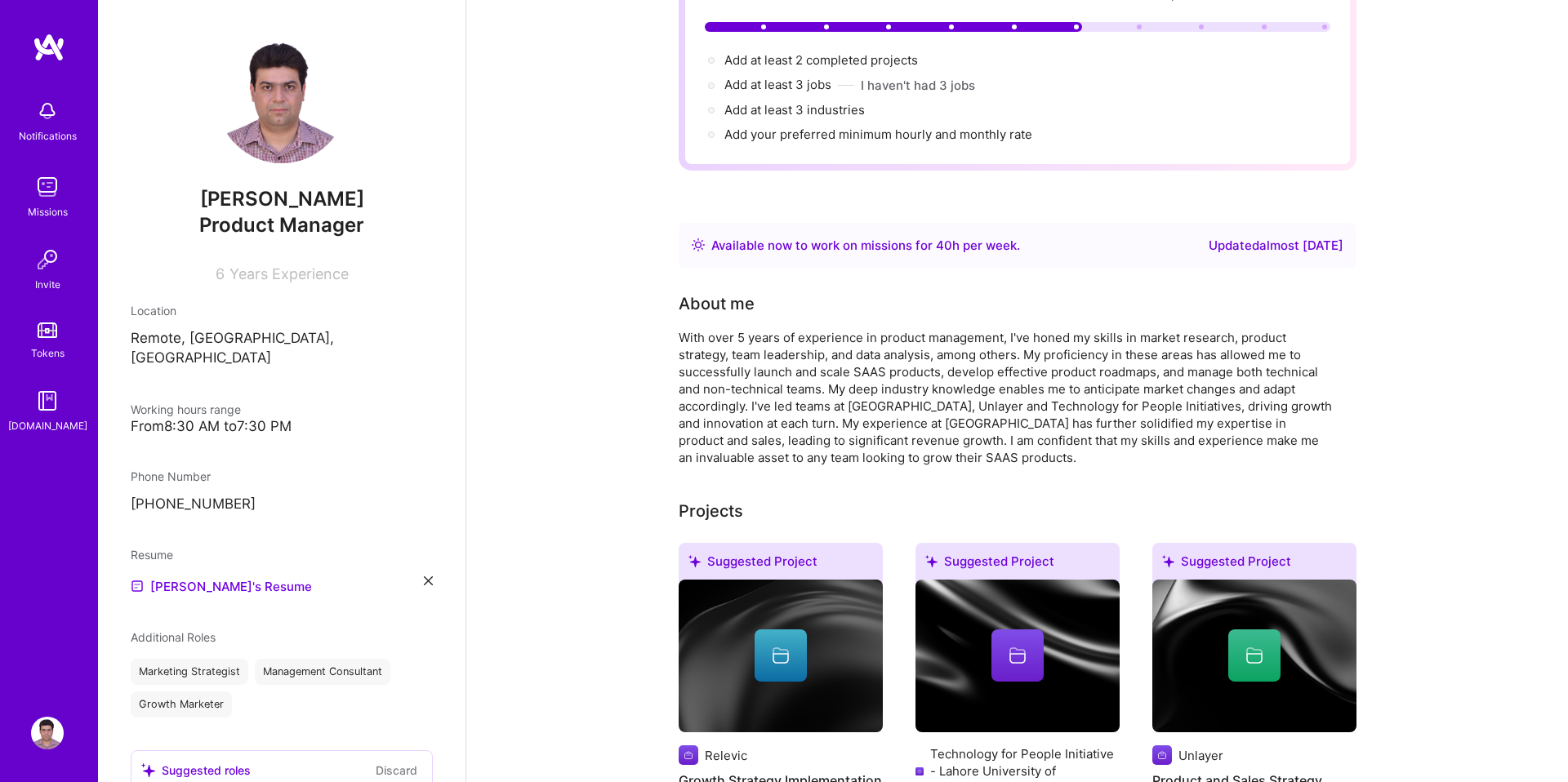
scroll to position [0, 0]
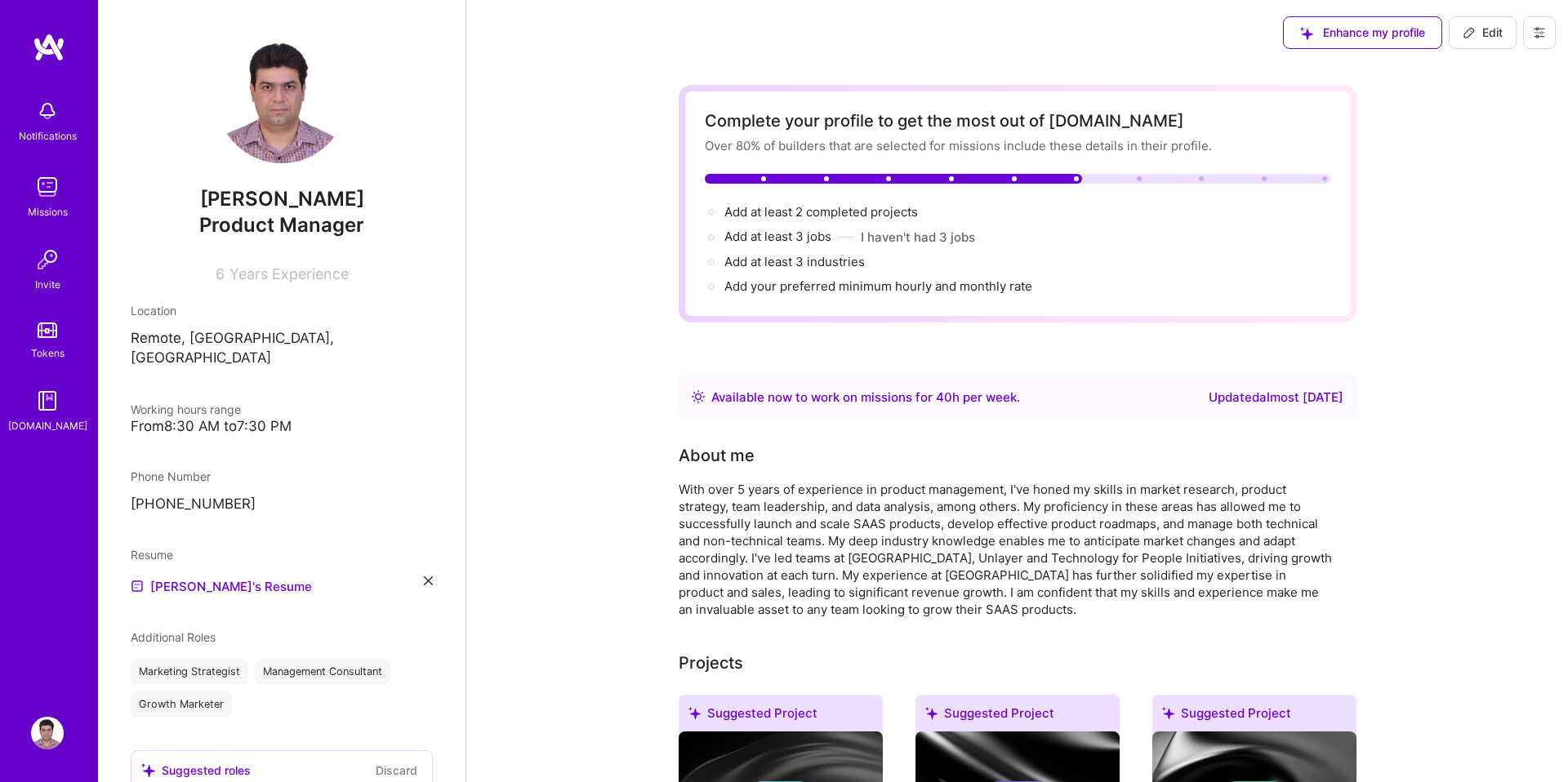
click at [812, 541] on div "With over 5 years of experience in product management, I've honed my skills in …" at bounding box center [1005, 550] width 653 height 137
click at [788, 241] on span "Add at least 3 jobs →" at bounding box center [786, 236] width 122 height 15
select select "PK"
select select "Right Now"
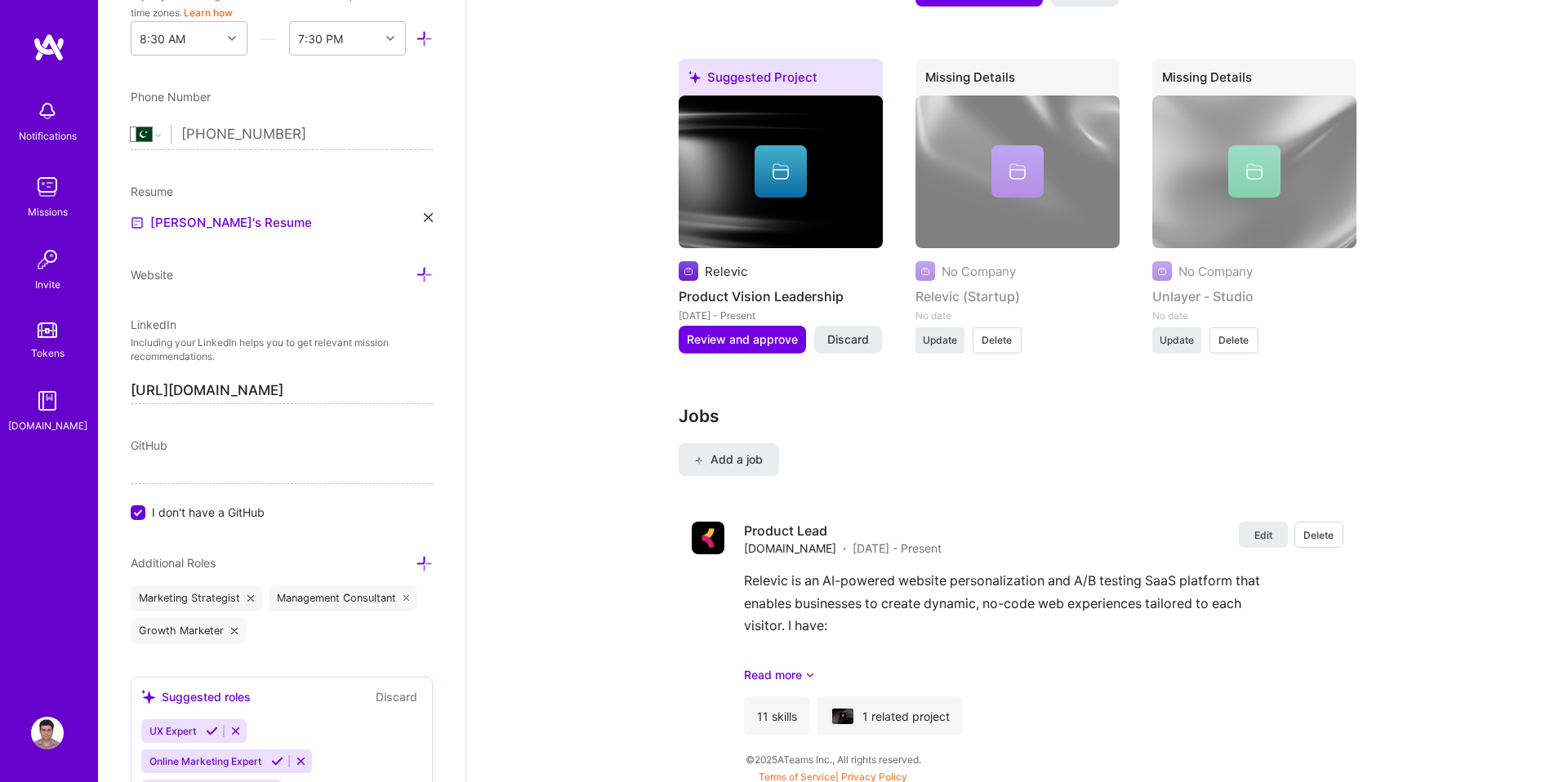
scroll to position [1768, 0]
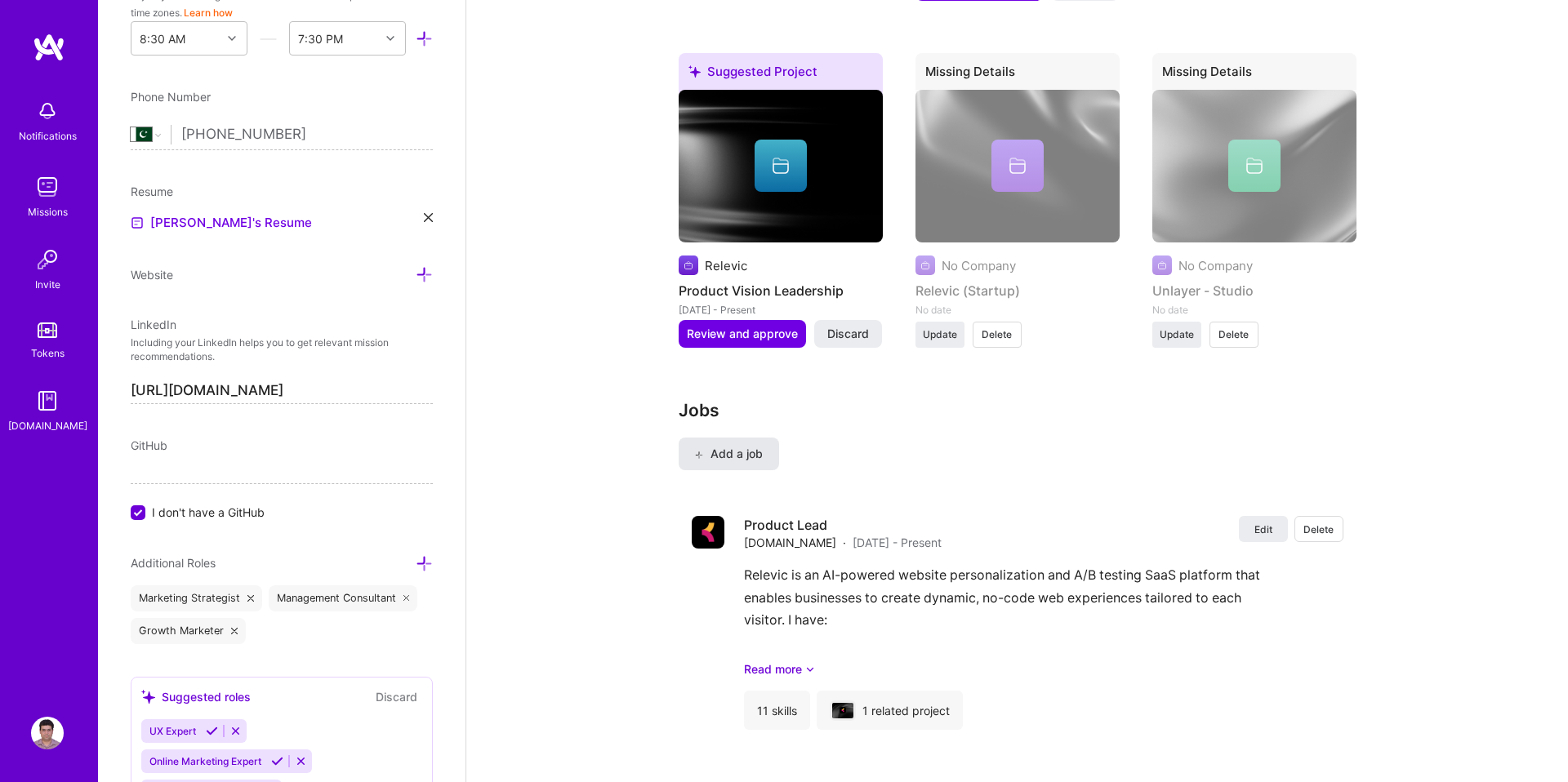
click at [753, 441] on button "Add a job" at bounding box center [729, 454] width 101 height 33
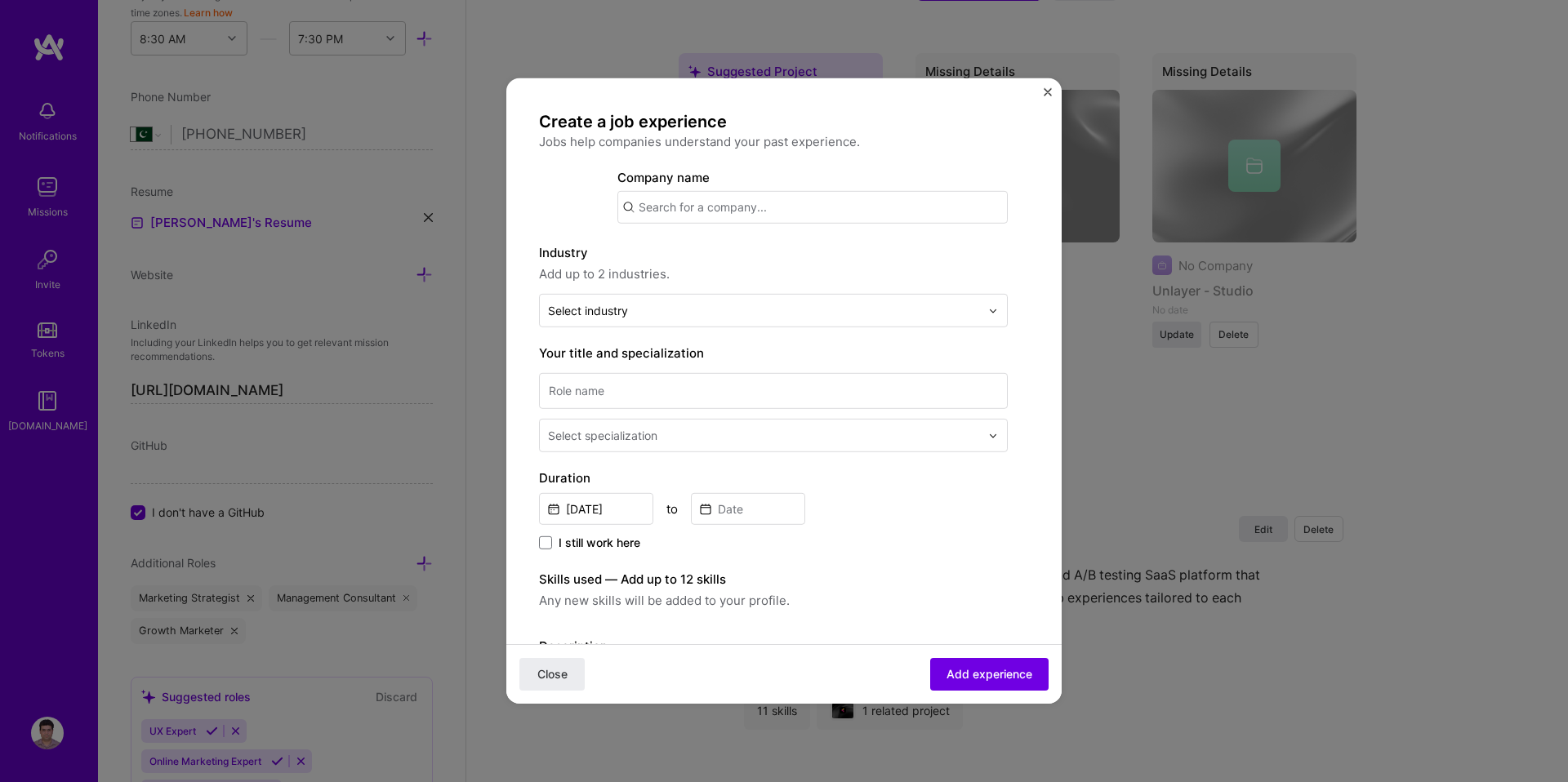
click at [683, 219] on input "text" at bounding box center [813, 208] width 391 height 33
type input "Unlayer"
click at [638, 323] on div "Select industry 0" at bounding box center [764, 311] width 448 height 32
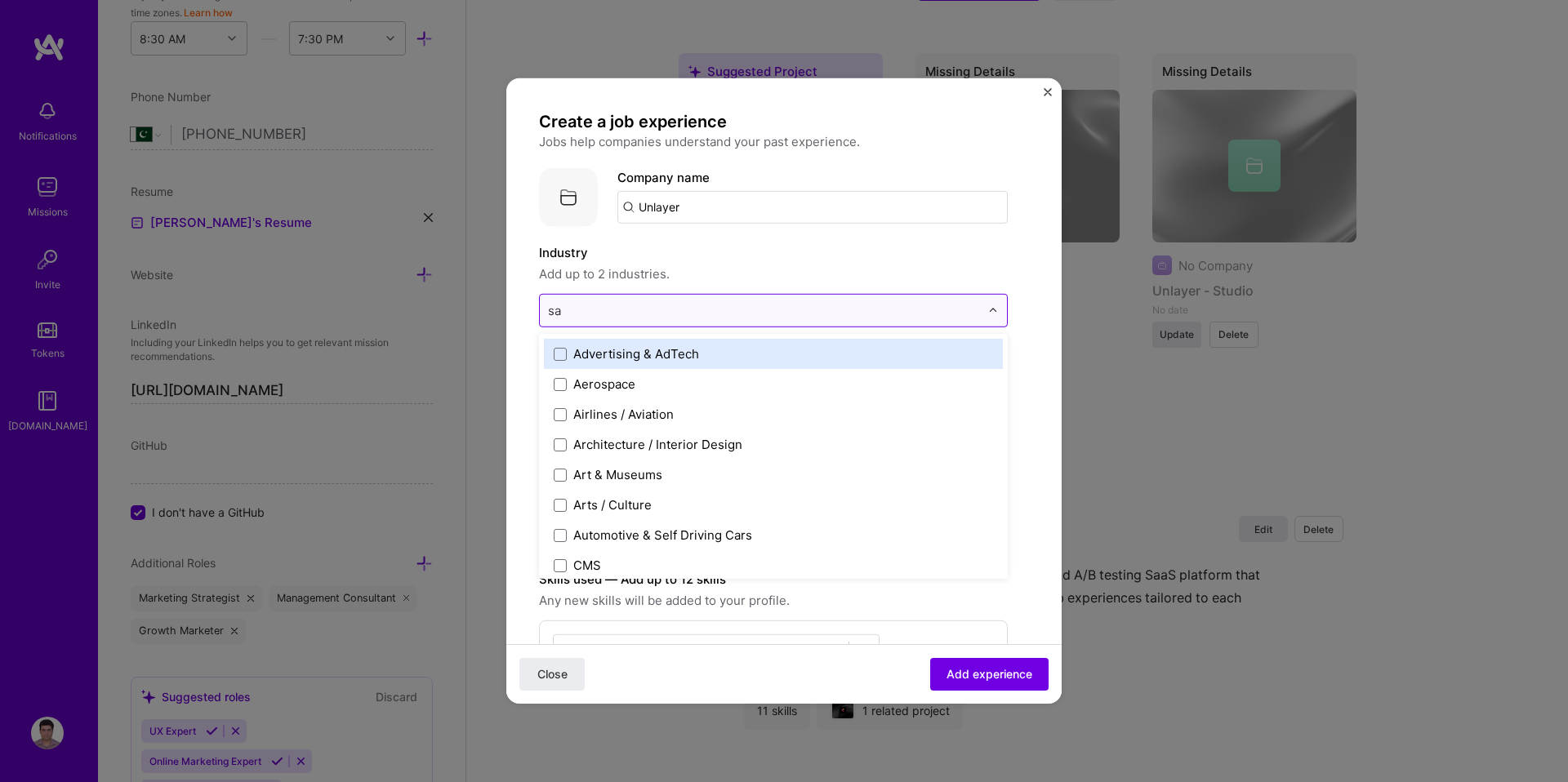
type input "saa"
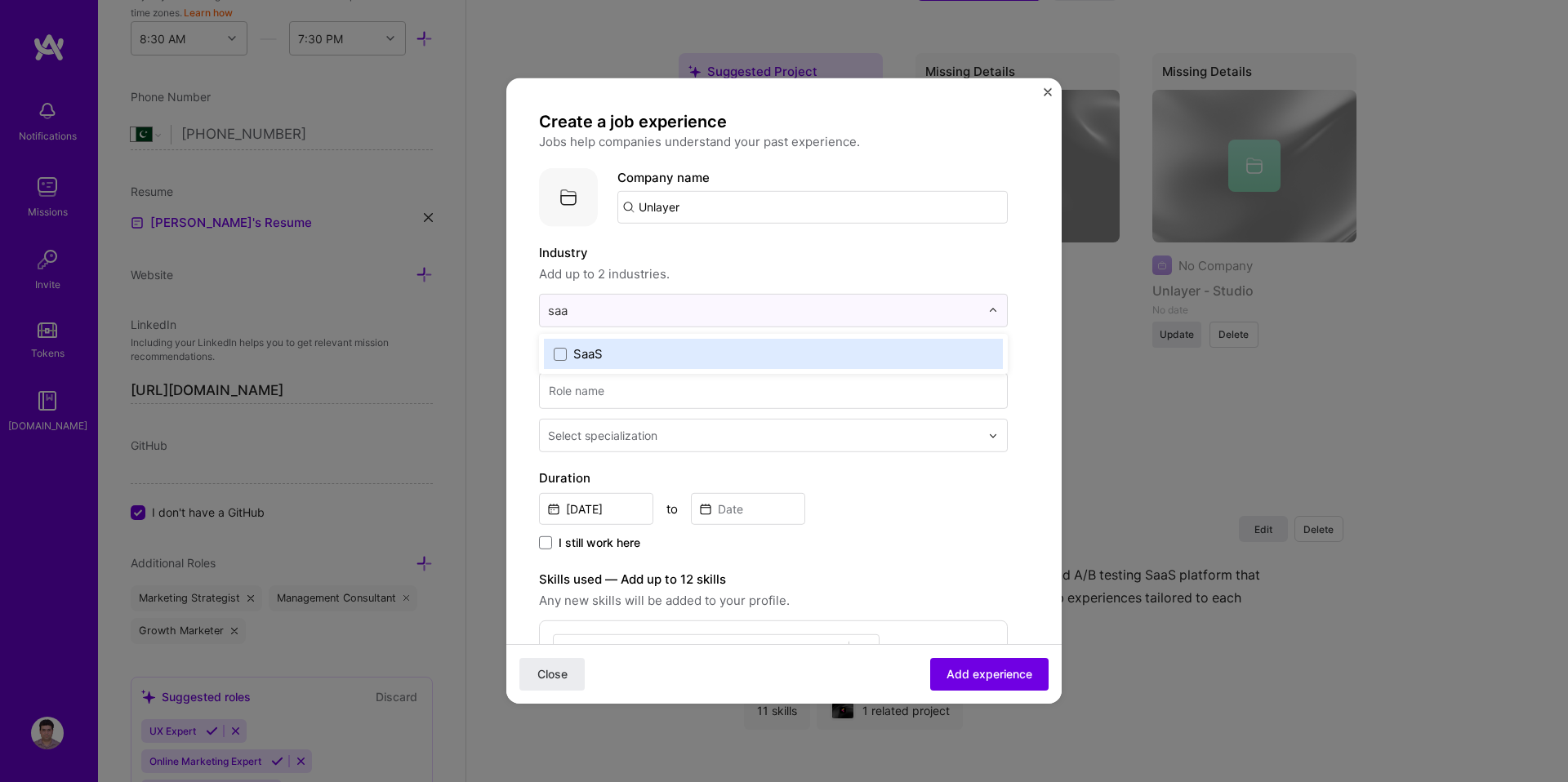
click at [619, 362] on label "SaaS" at bounding box center [773, 354] width 439 height 17
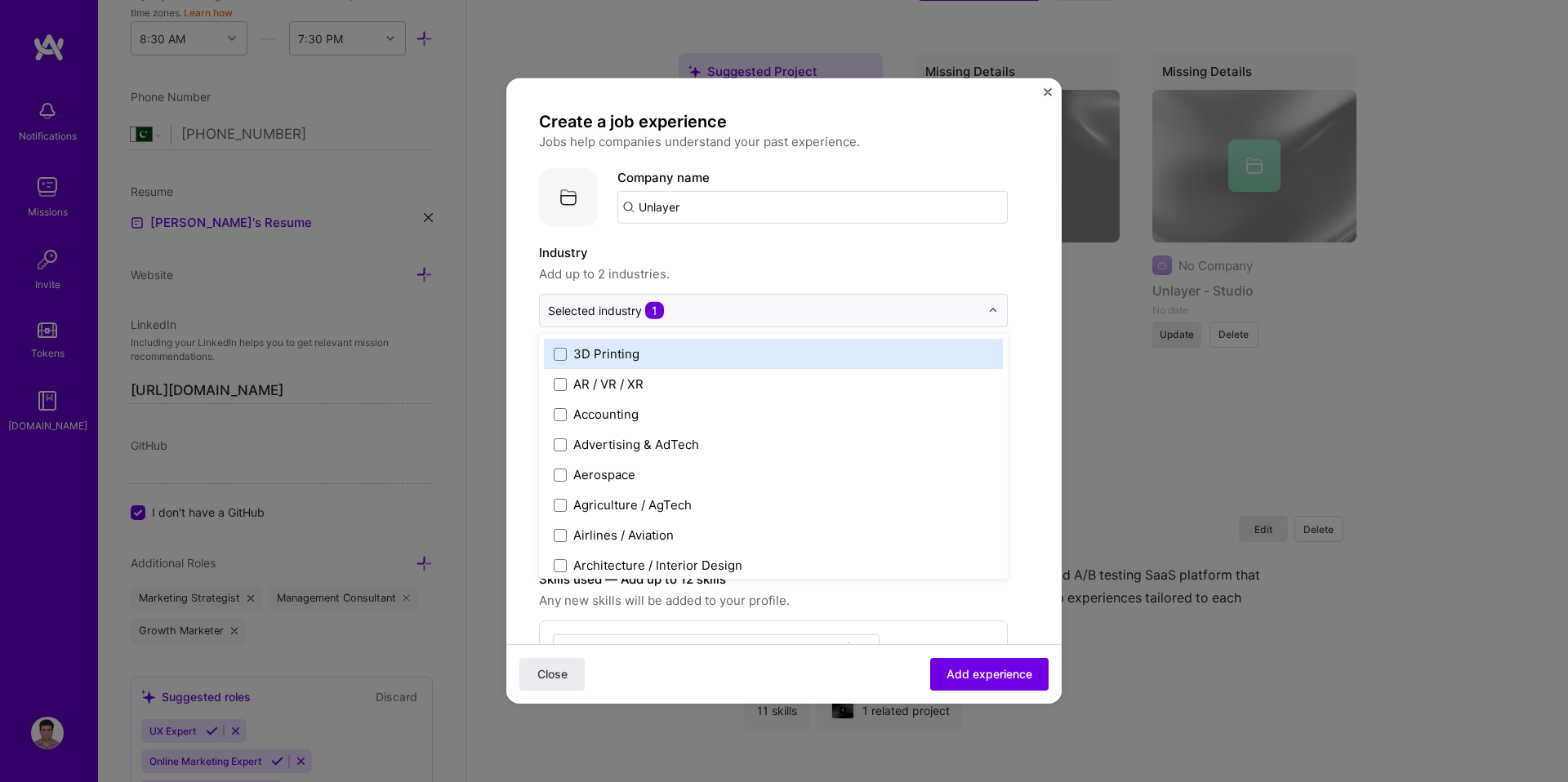
click at [834, 267] on span "Add up to 2 industries." at bounding box center [773, 274] width 469 height 19
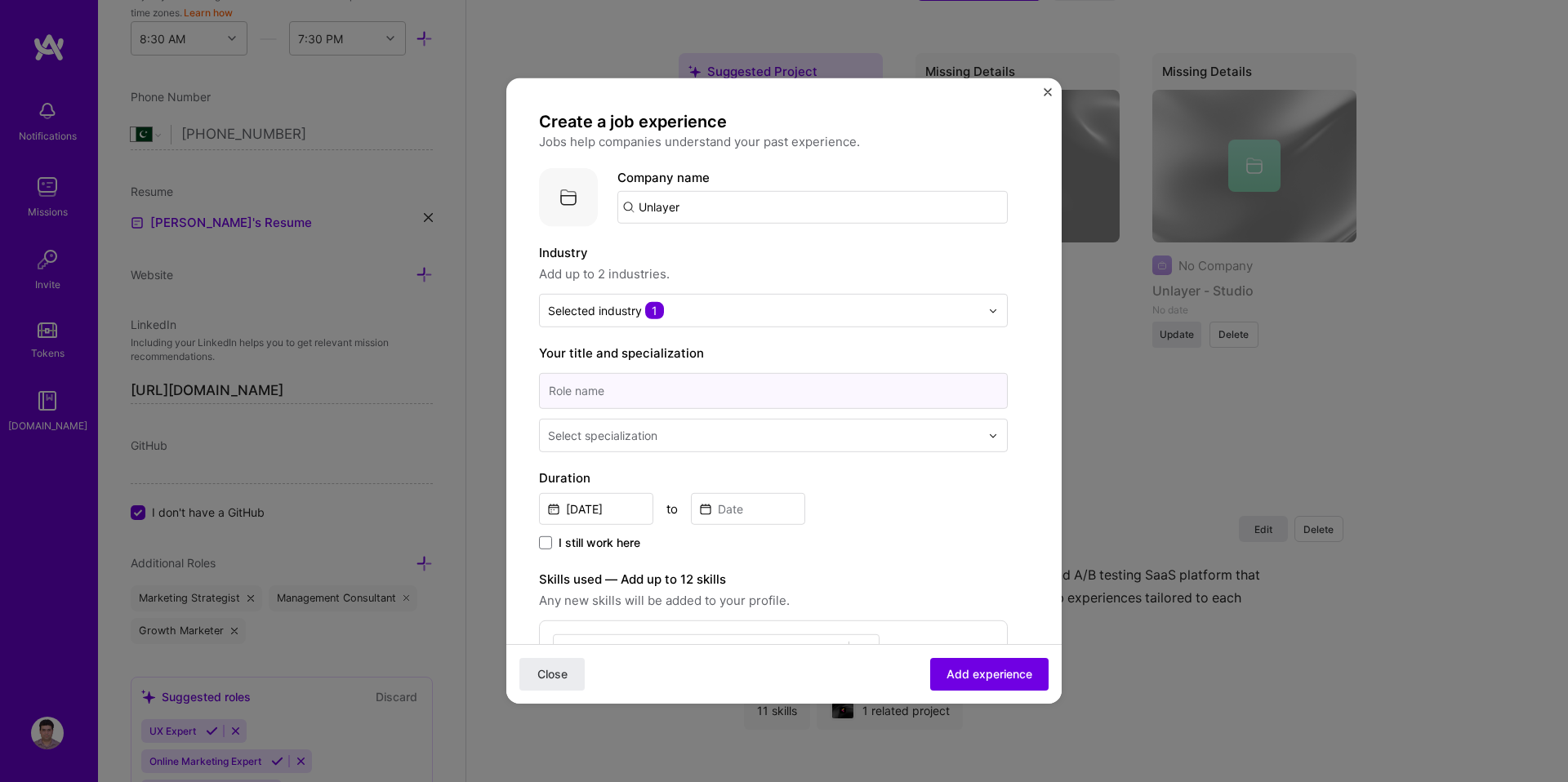
click at [641, 389] on input at bounding box center [773, 391] width 469 height 36
type input "E"
type input "Senior Product Manager"
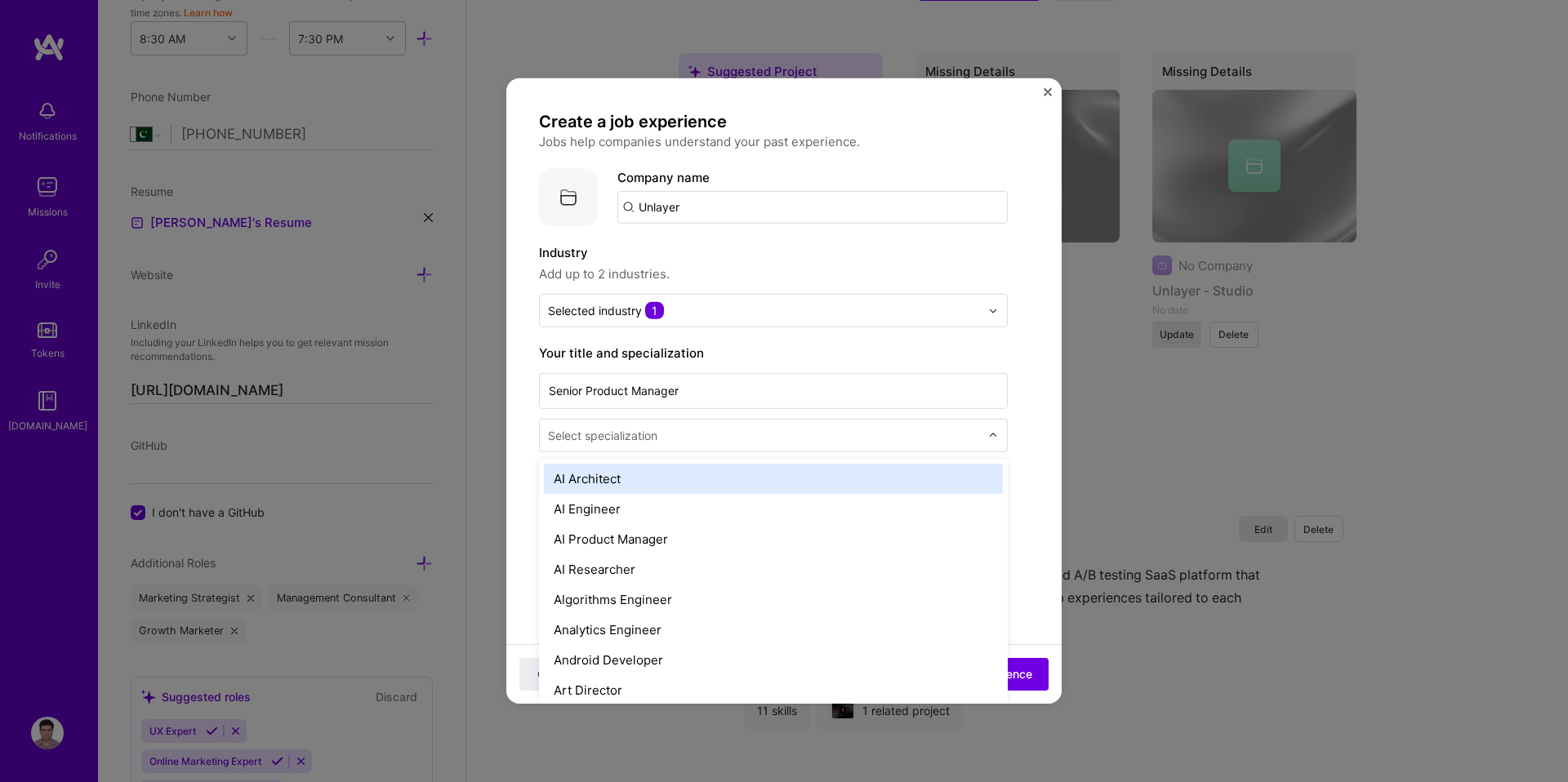
click at [629, 441] on div "Select specialization" at bounding box center [603, 435] width 109 height 17
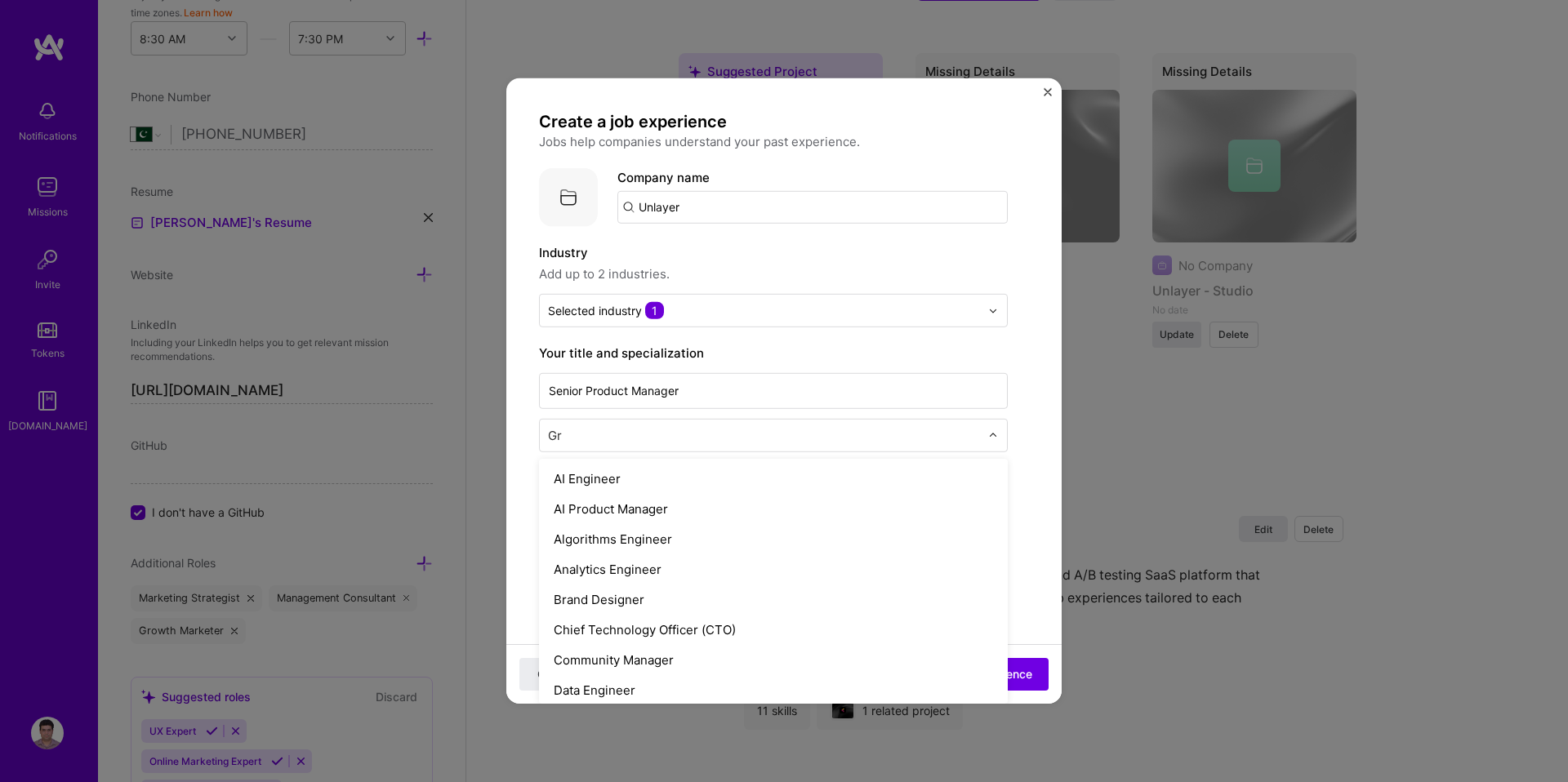
type input "Gro"
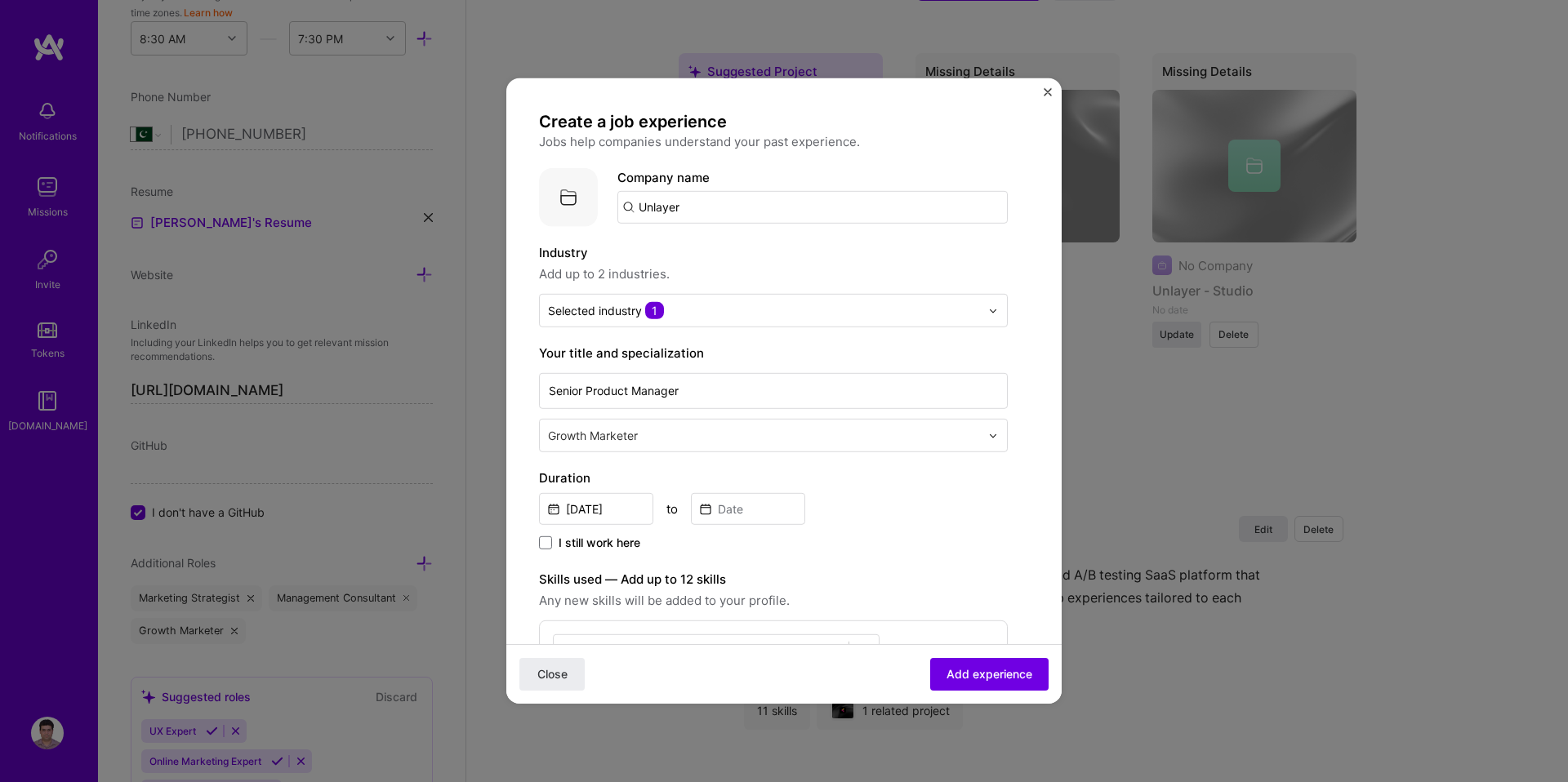
click at [674, 435] on input "text" at bounding box center [766, 435] width 436 height 17
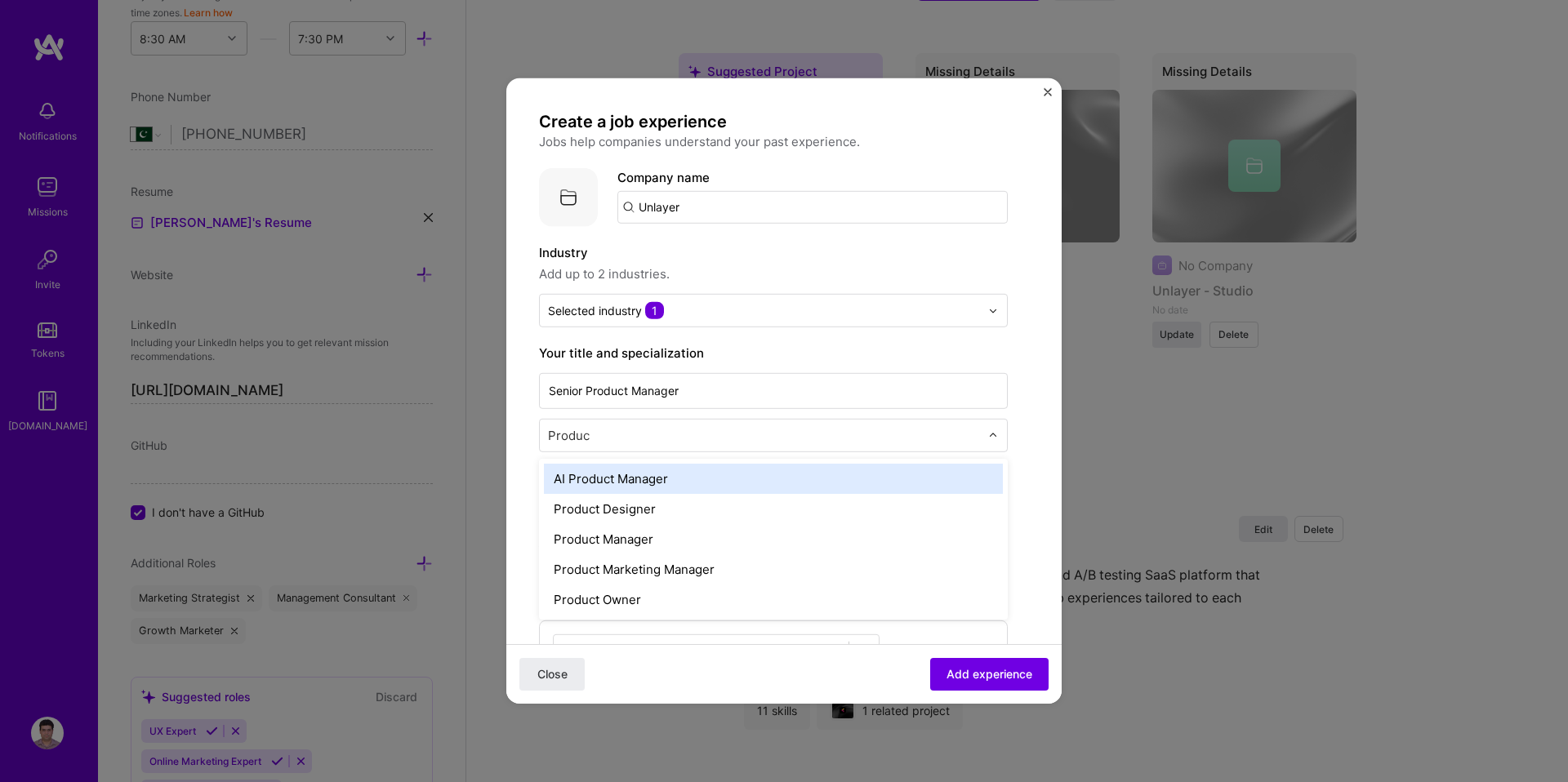
type input "Product"
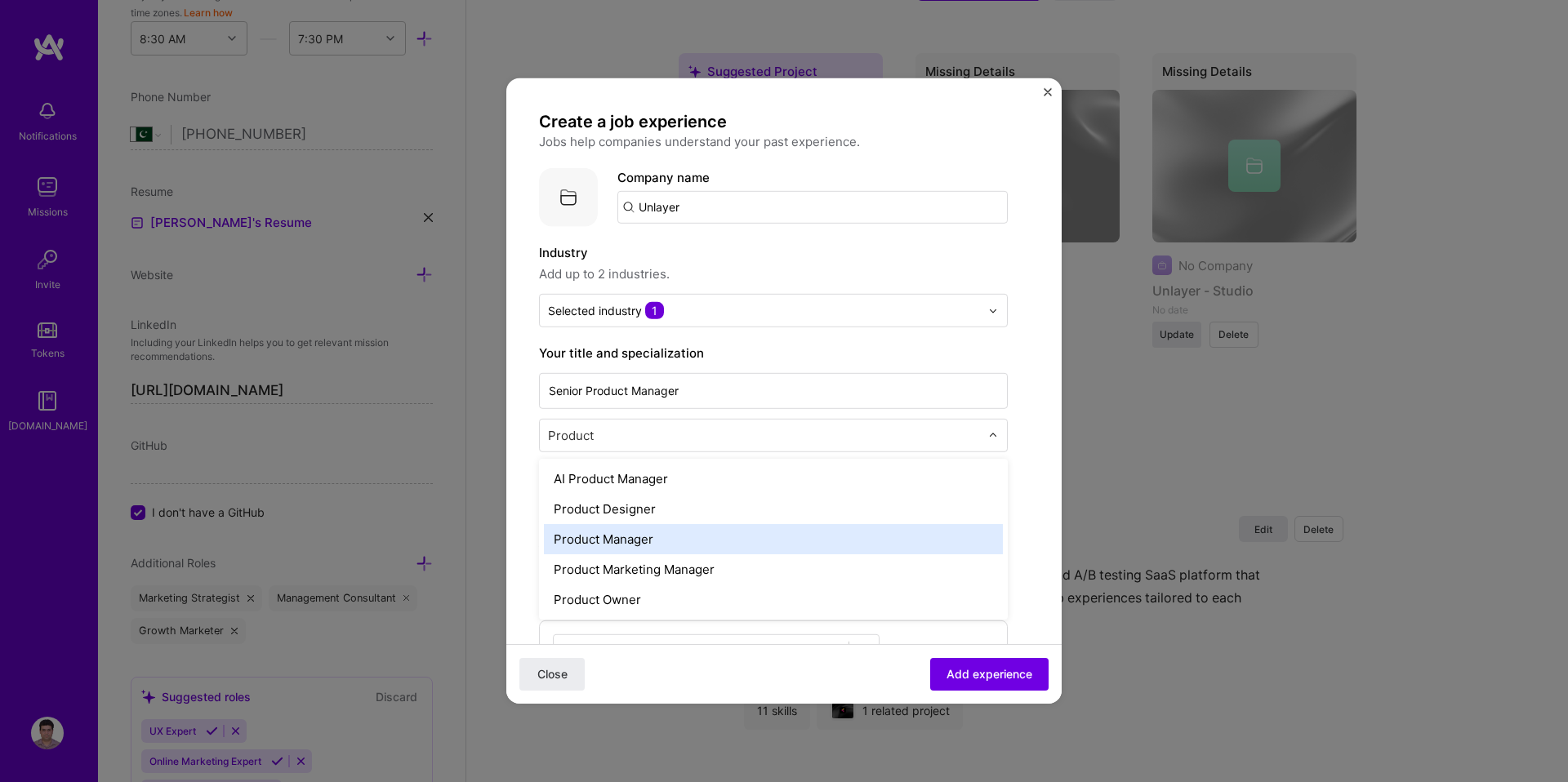
click at [664, 535] on div "Product Manager" at bounding box center [774, 540] width 459 height 31
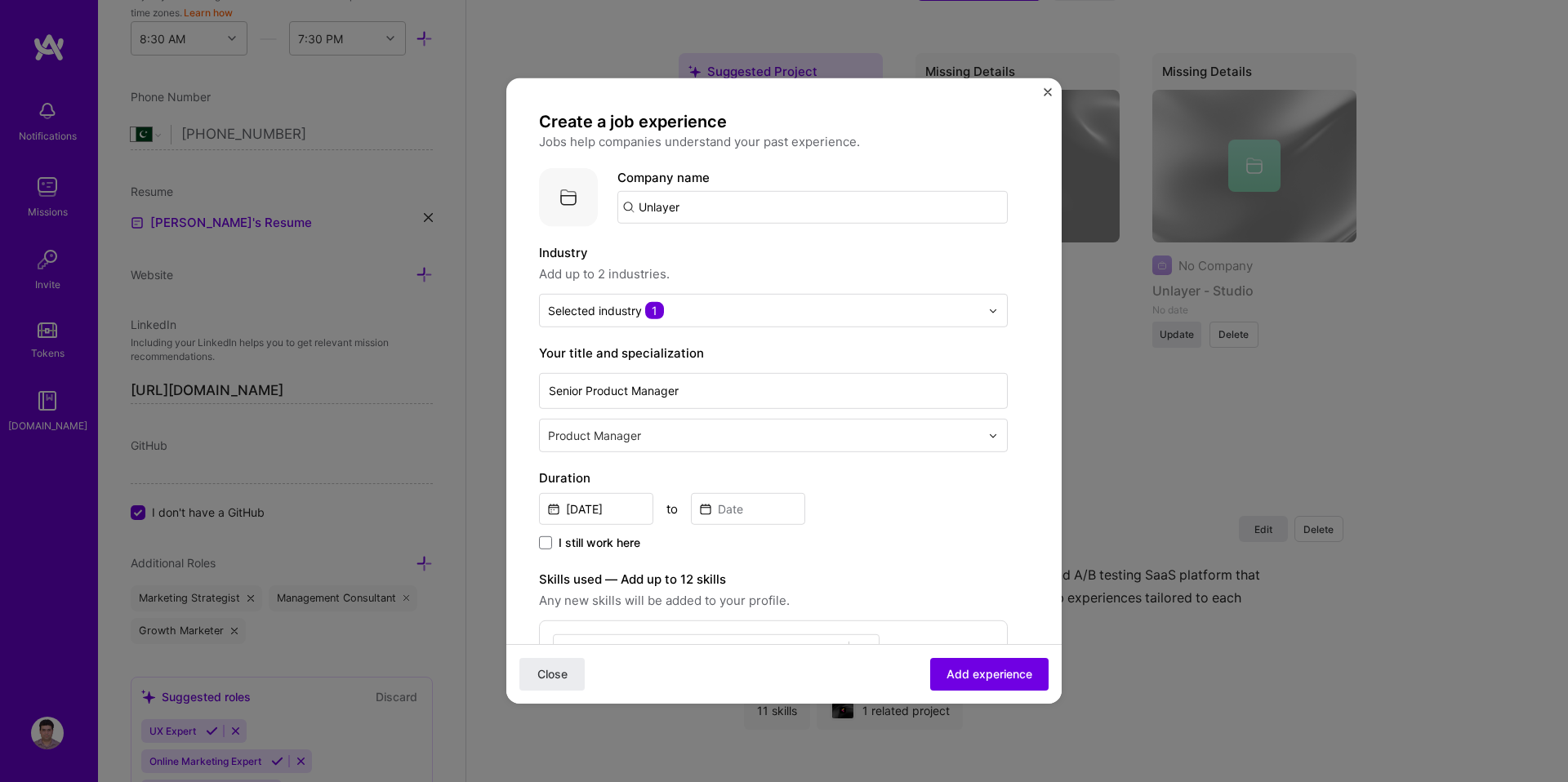
click at [678, 430] on input "text" at bounding box center [766, 435] width 436 height 17
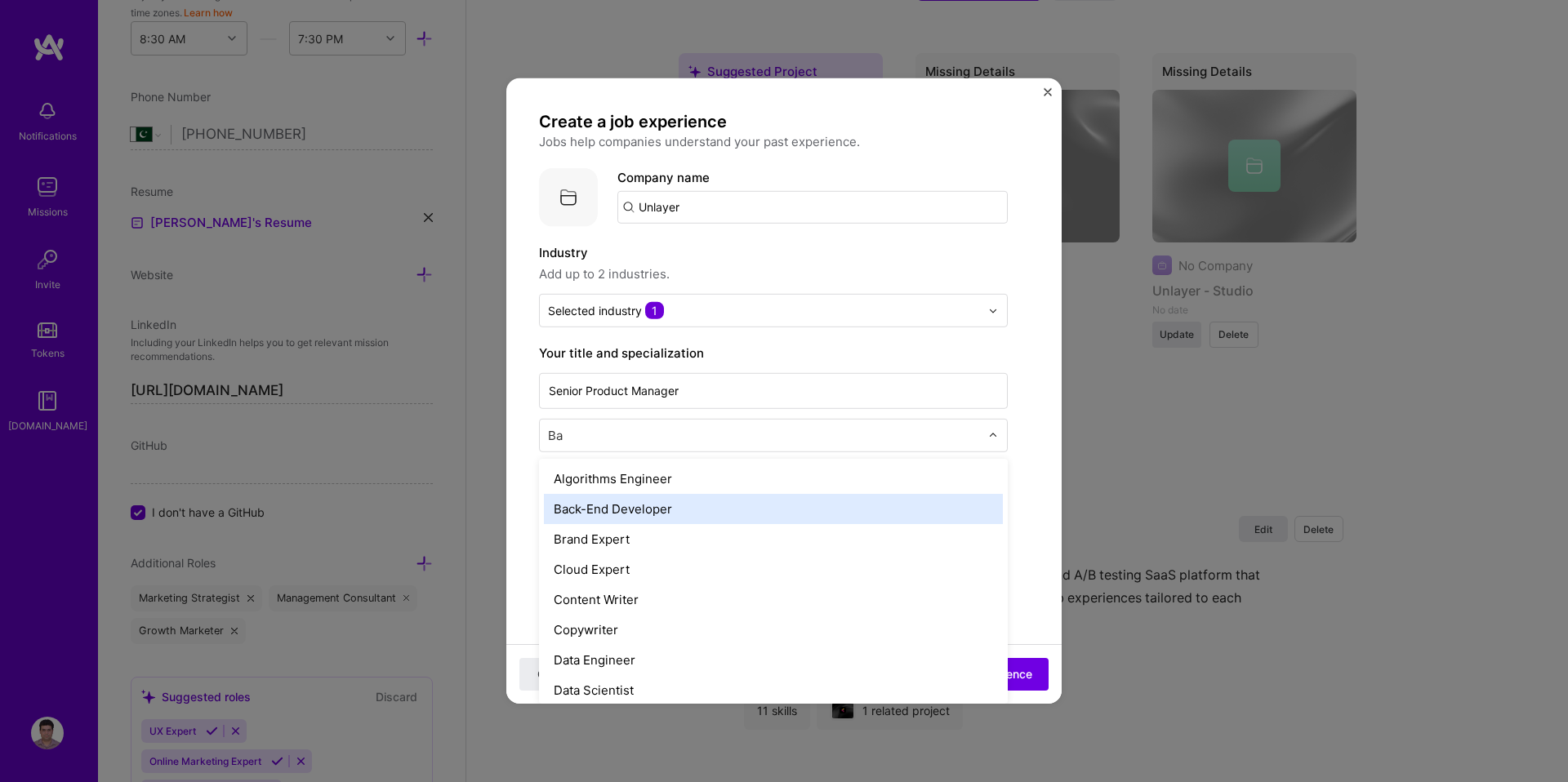
type input "B"
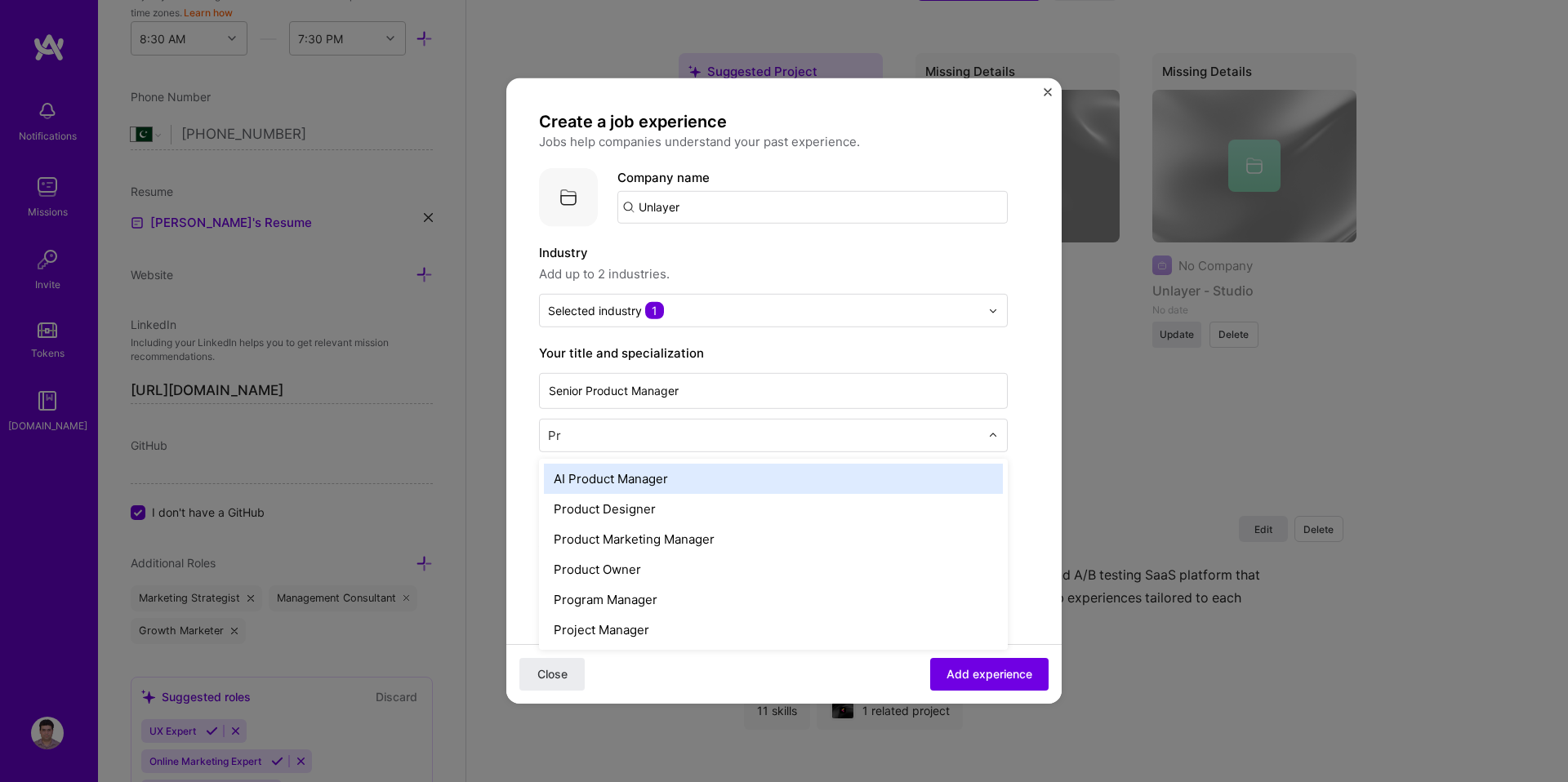
type input "P"
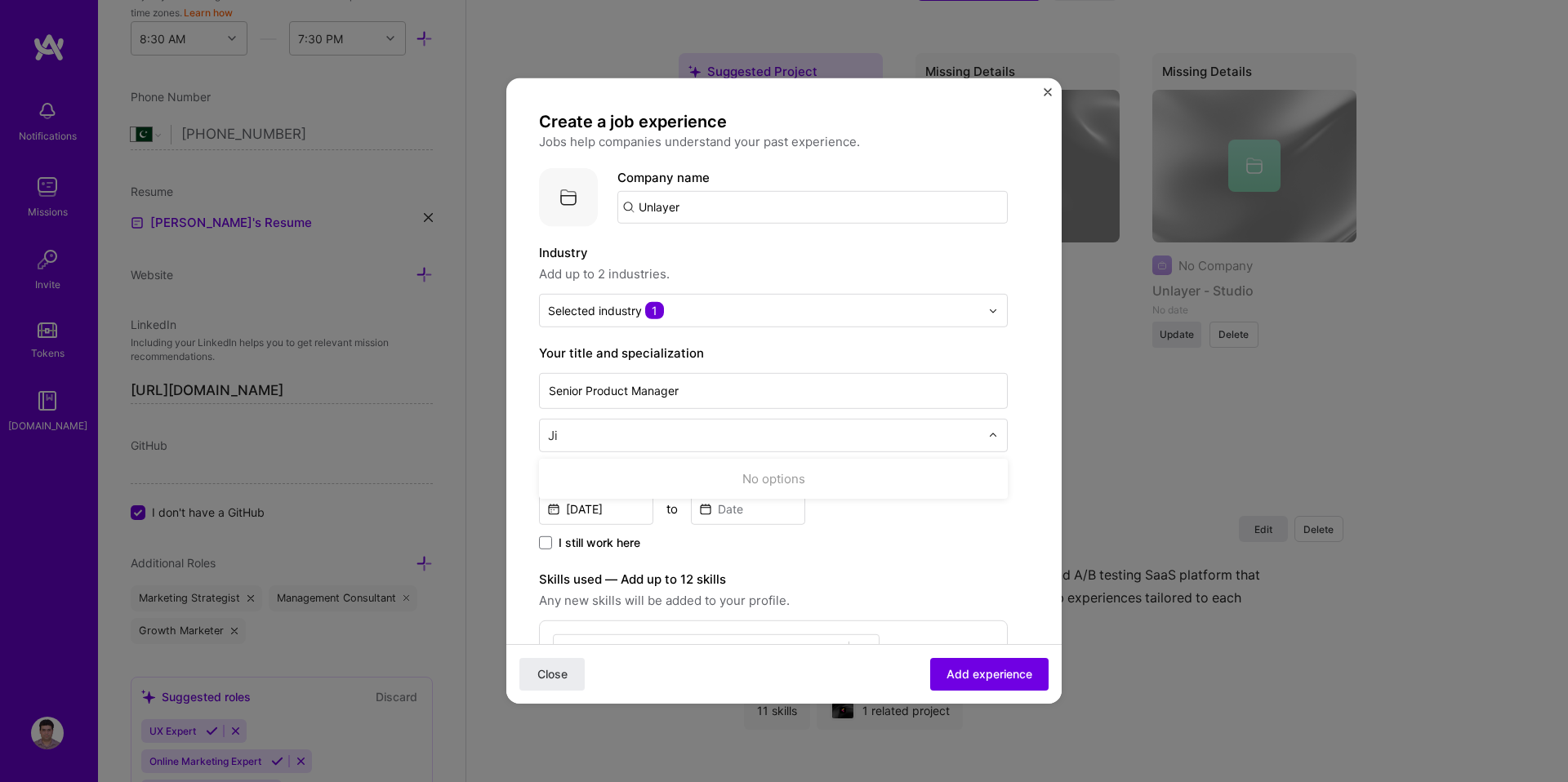
type input "J"
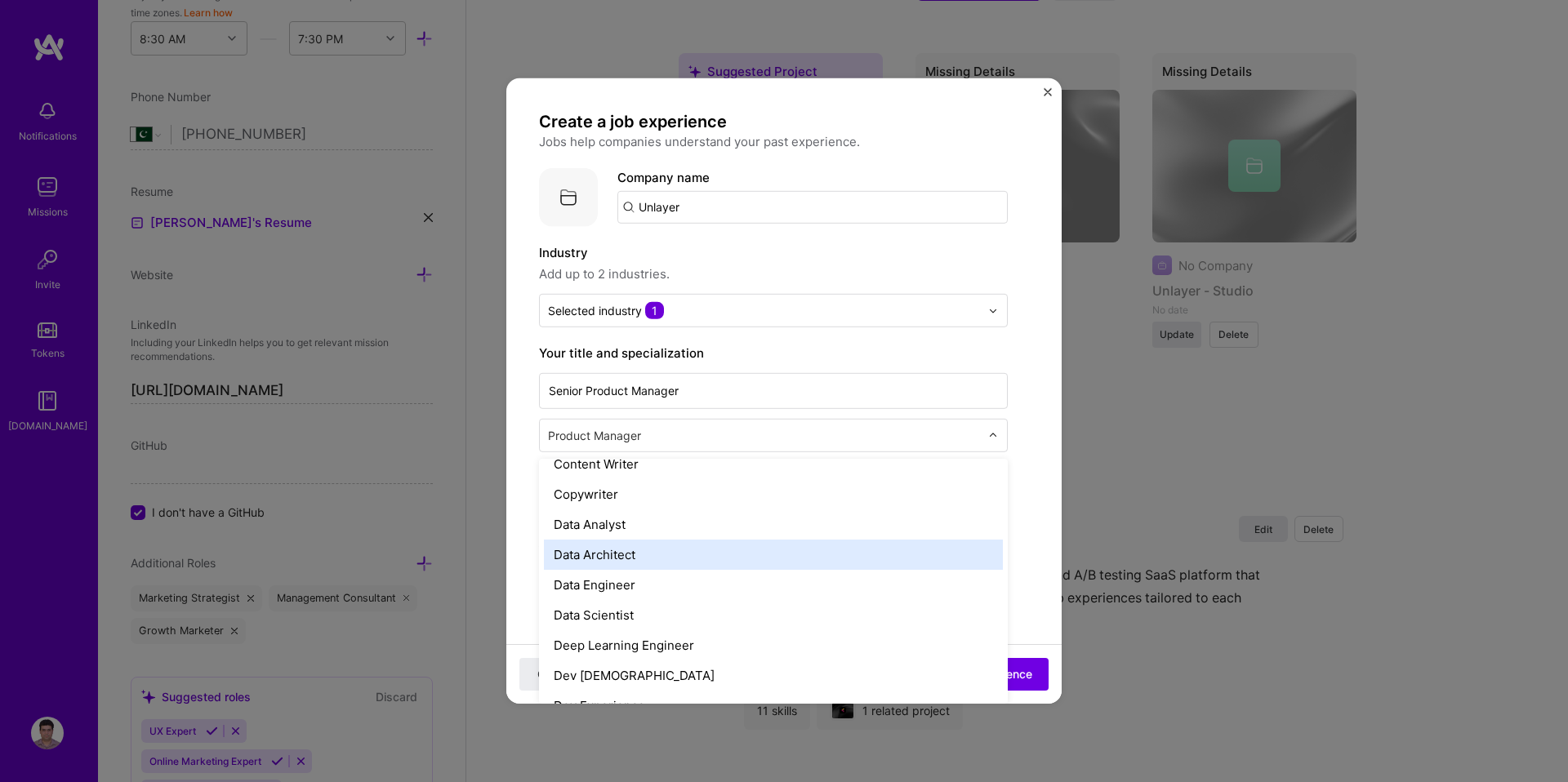
scroll to position [562, 0]
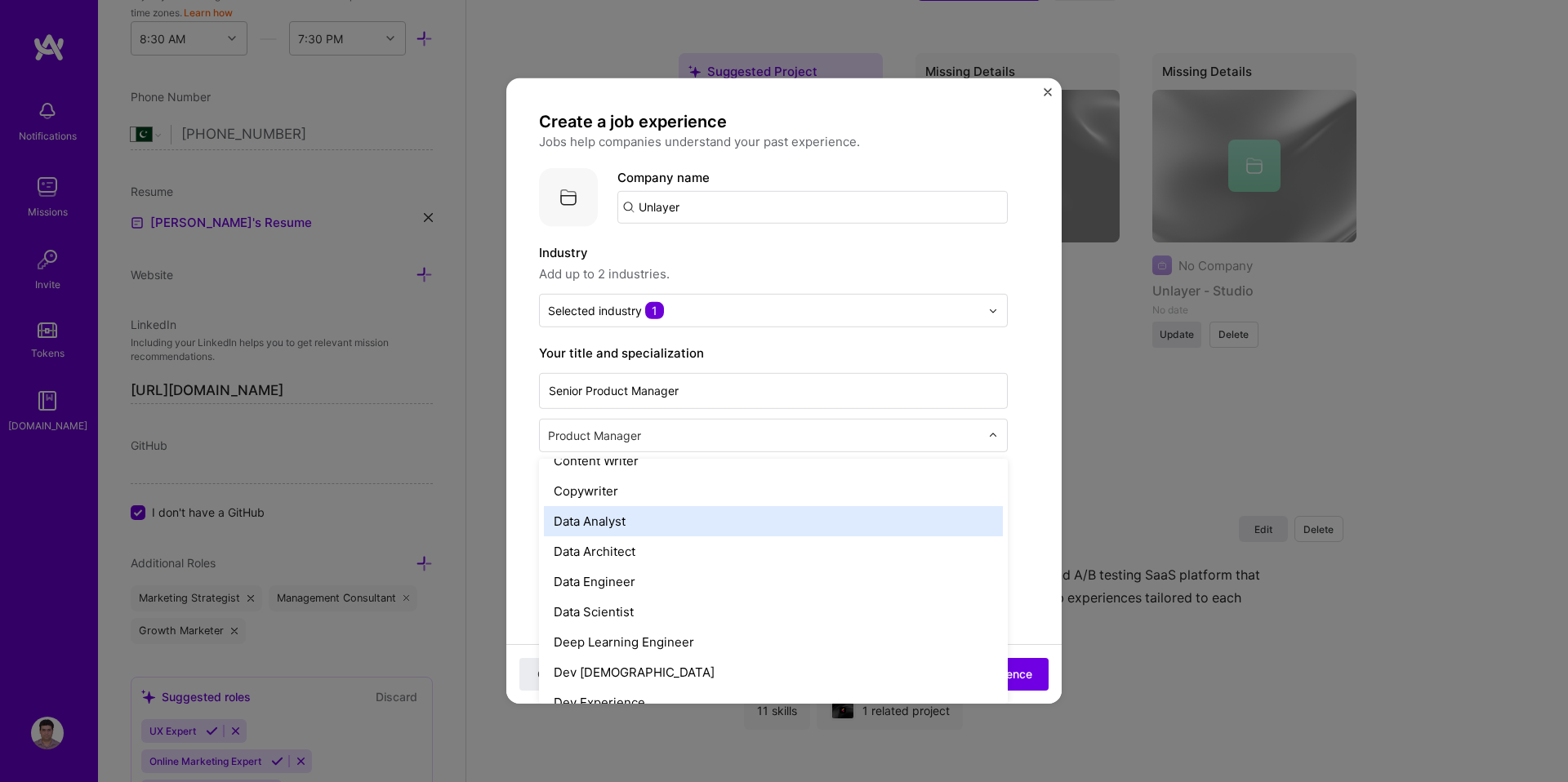
click at [639, 524] on div "Data Analyst" at bounding box center [774, 521] width 459 height 31
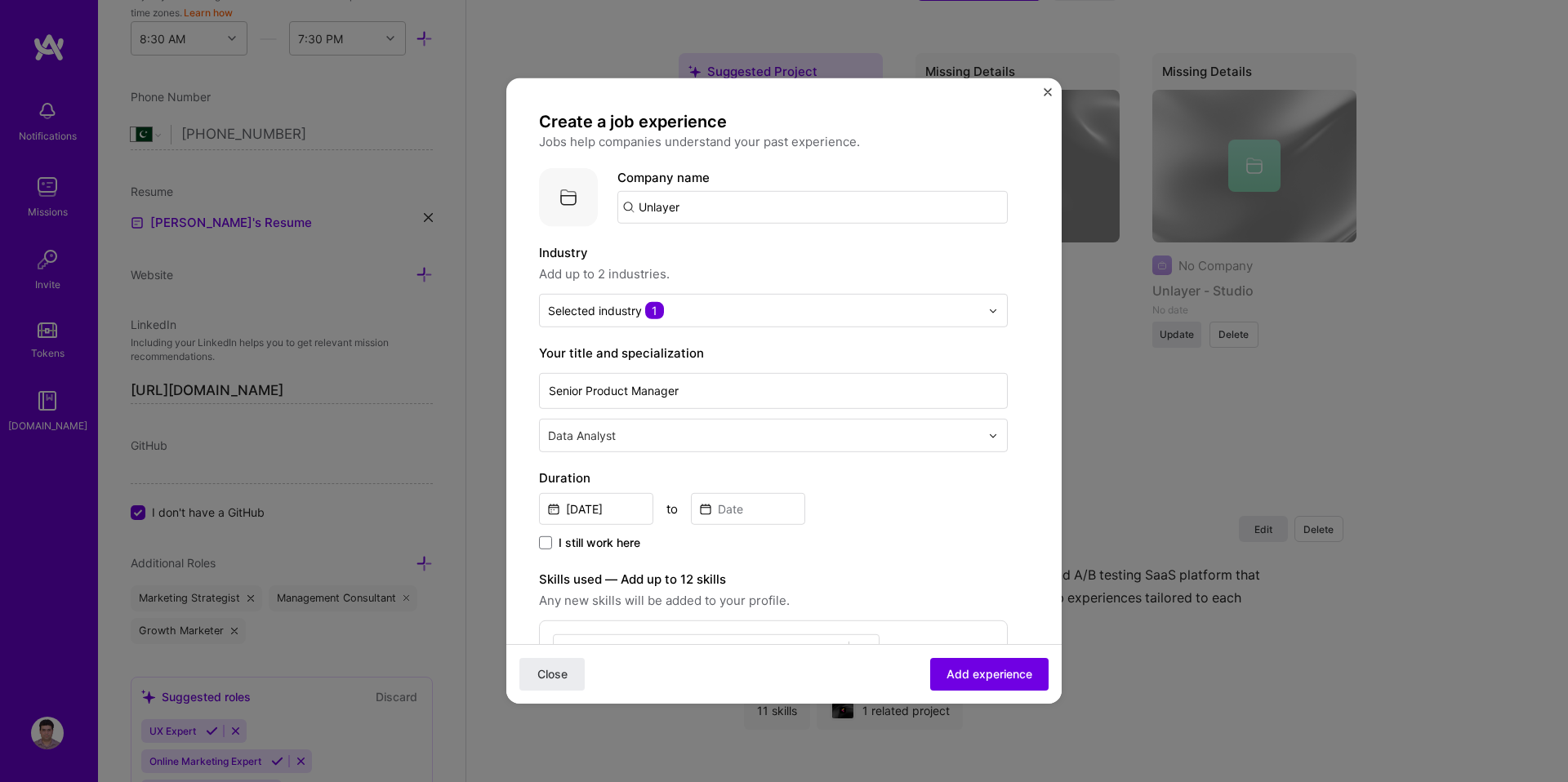
click at [631, 427] on input "text" at bounding box center [766, 435] width 436 height 17
click at [1065, 471] on div "Create a job experience Jobs help companies understand your past experience. Co…" at bounding box center [784, 391] width 1568 height 782
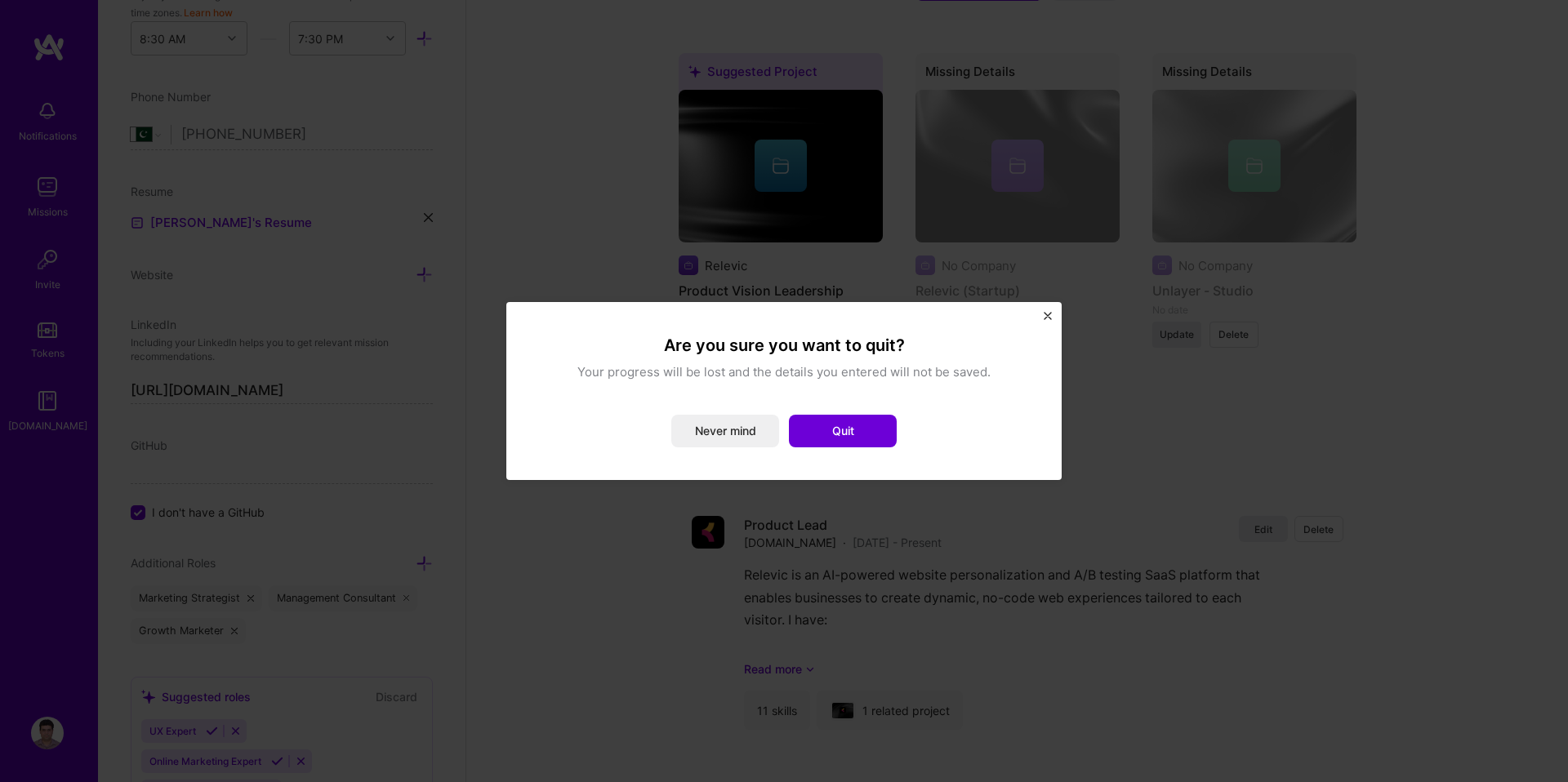
click at [1046, 321] on button "Close" at bounding box center [1048, 320] width 8 height 17
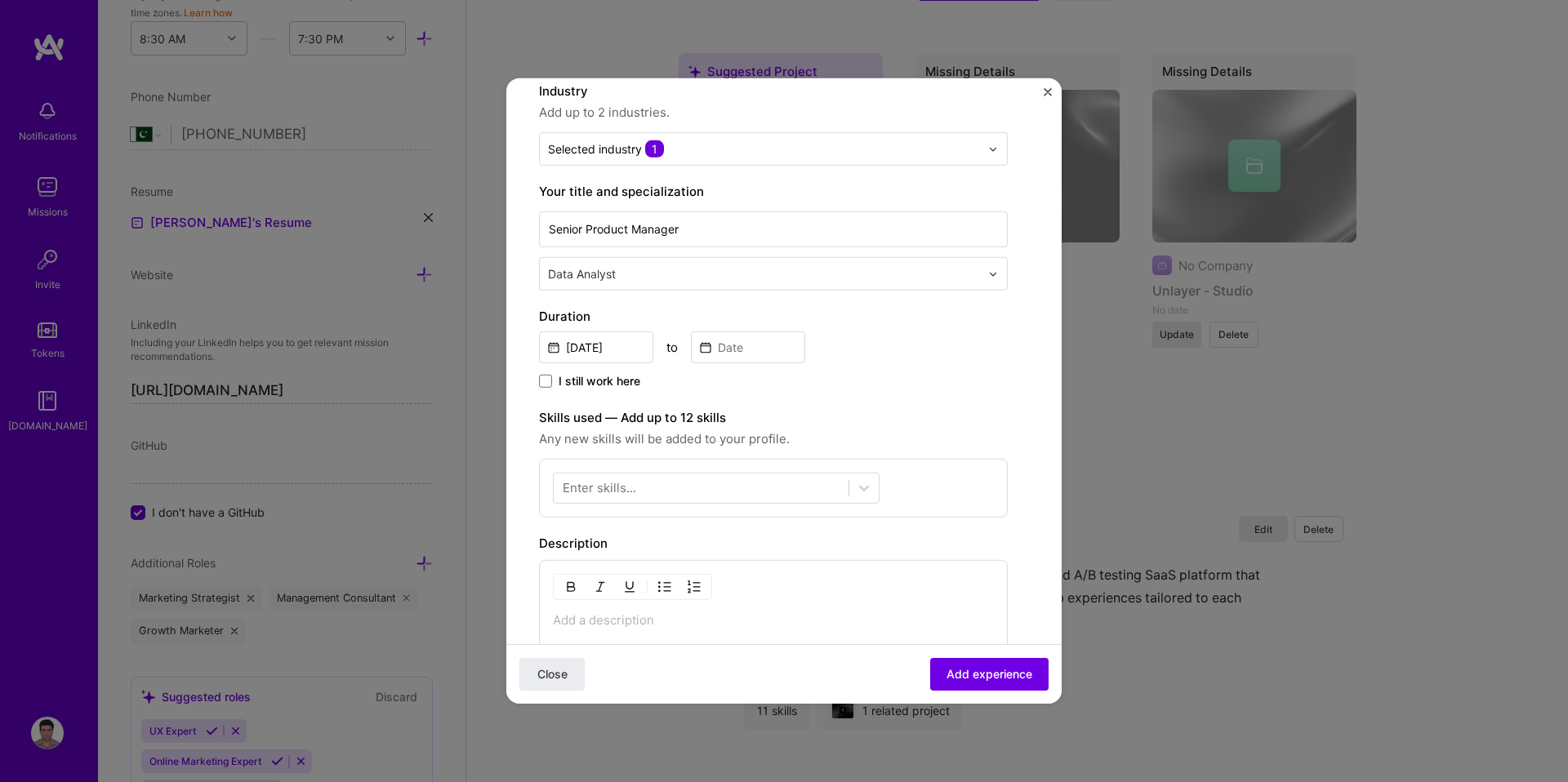
scroll to position [111, 0]
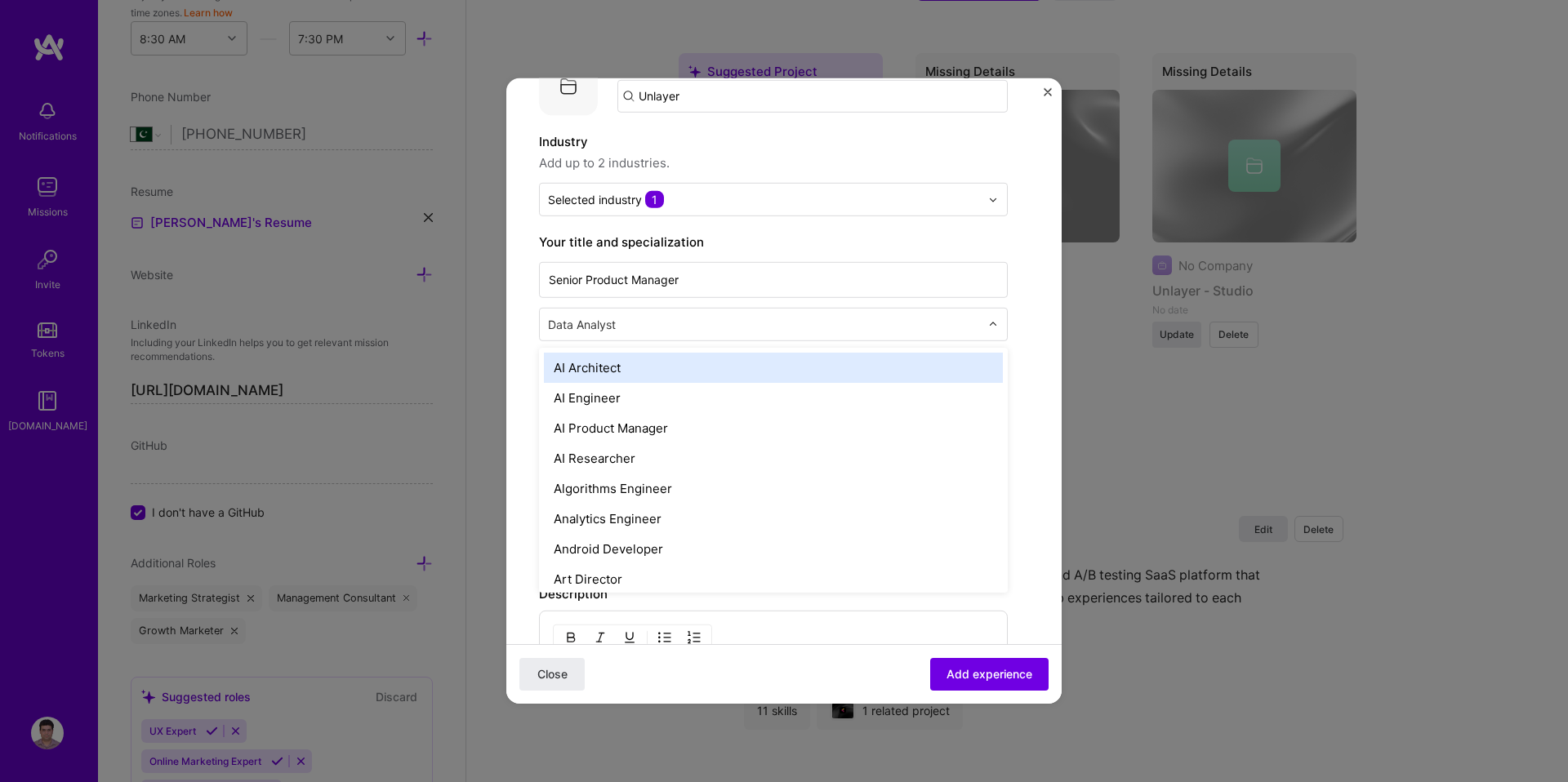
click at [663, 314] on div at bounding box center [766, 324] width 436 height 20
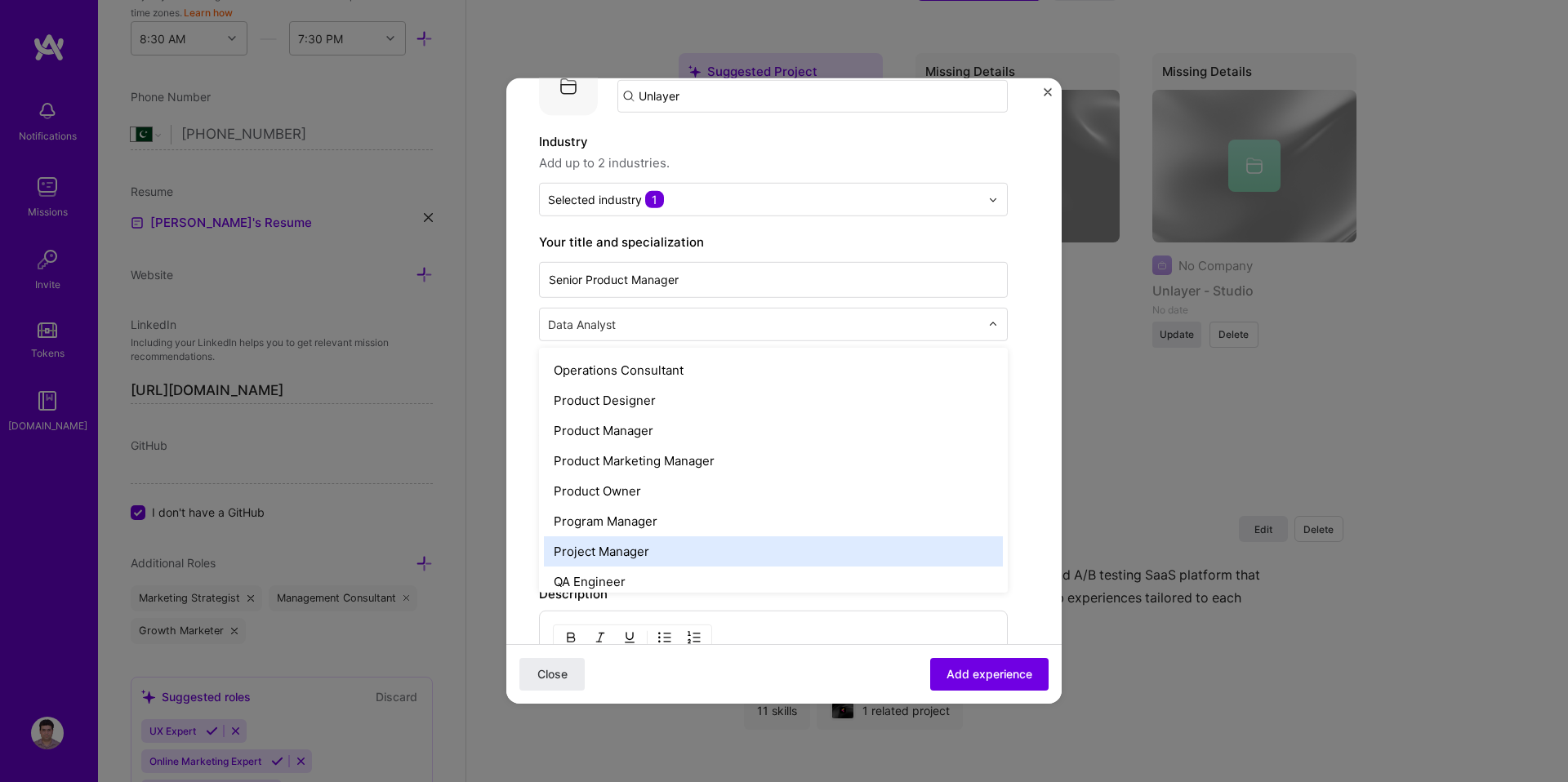
scroll to position [1413, 0]
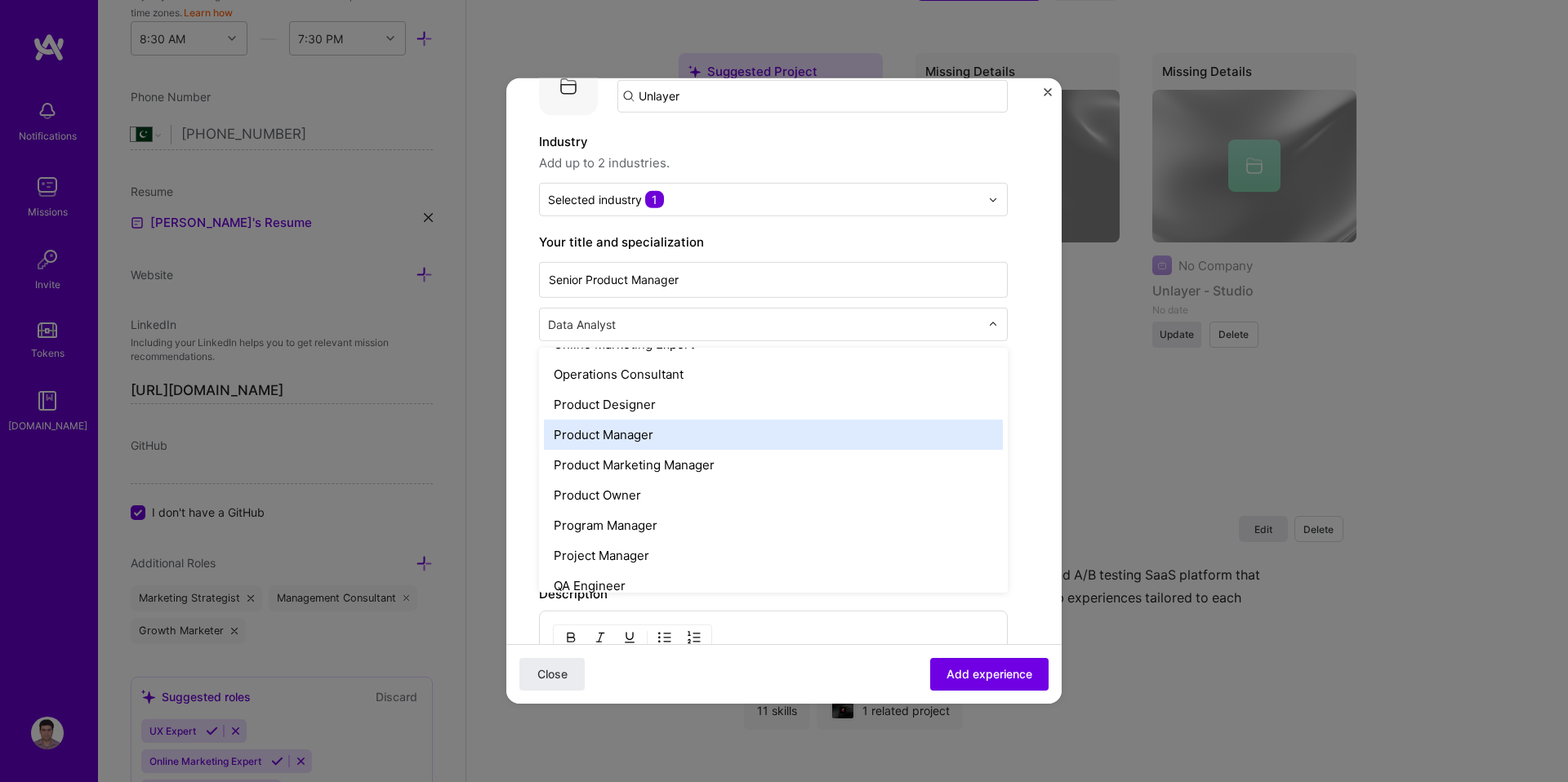
click at [624, 435] on div "Product Manager" at bounding box center [774, 435] width 459 height 31
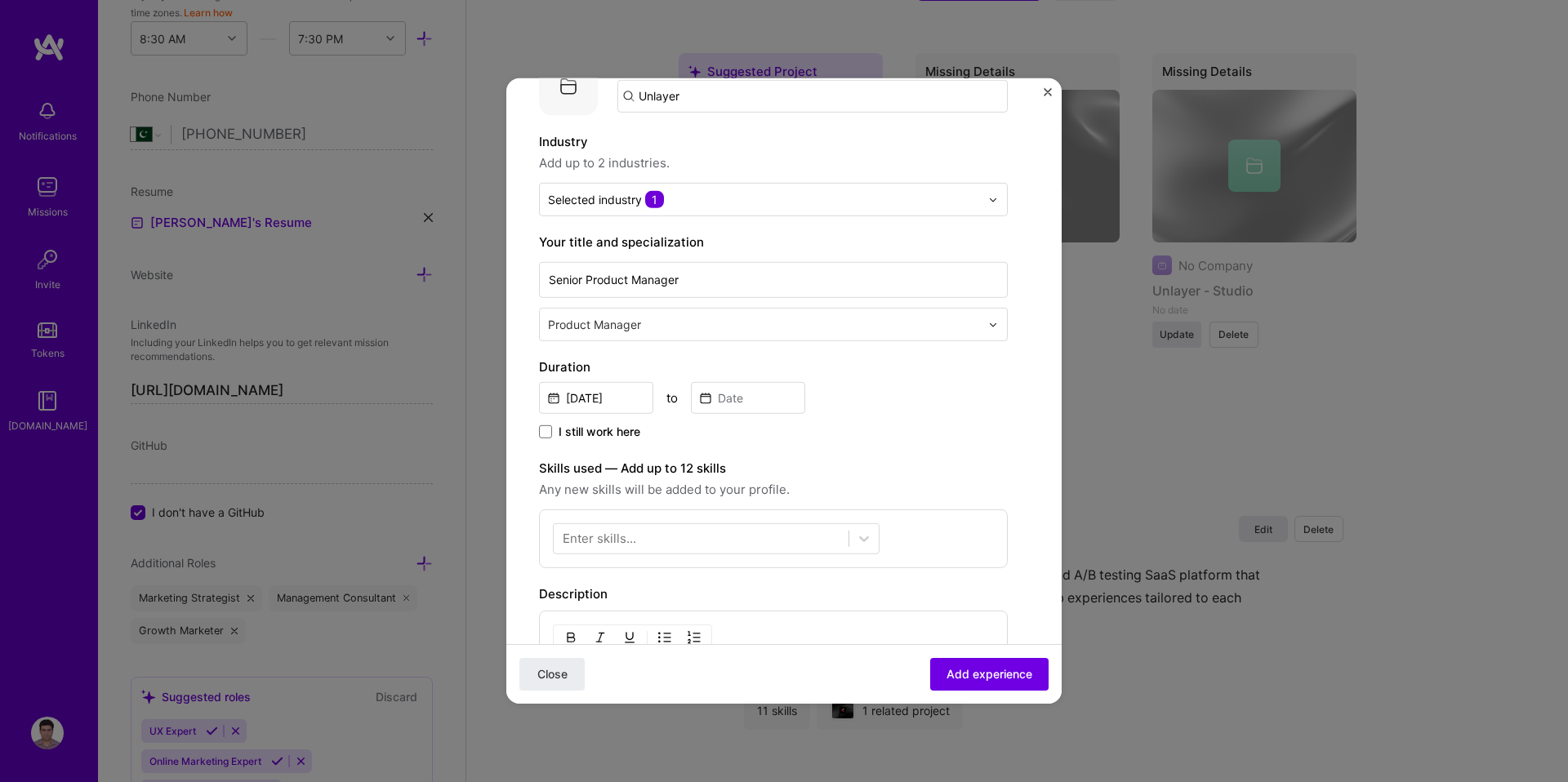
click at [639, 327] on input "text" at bounding box center [766, 324] width 436 height 17
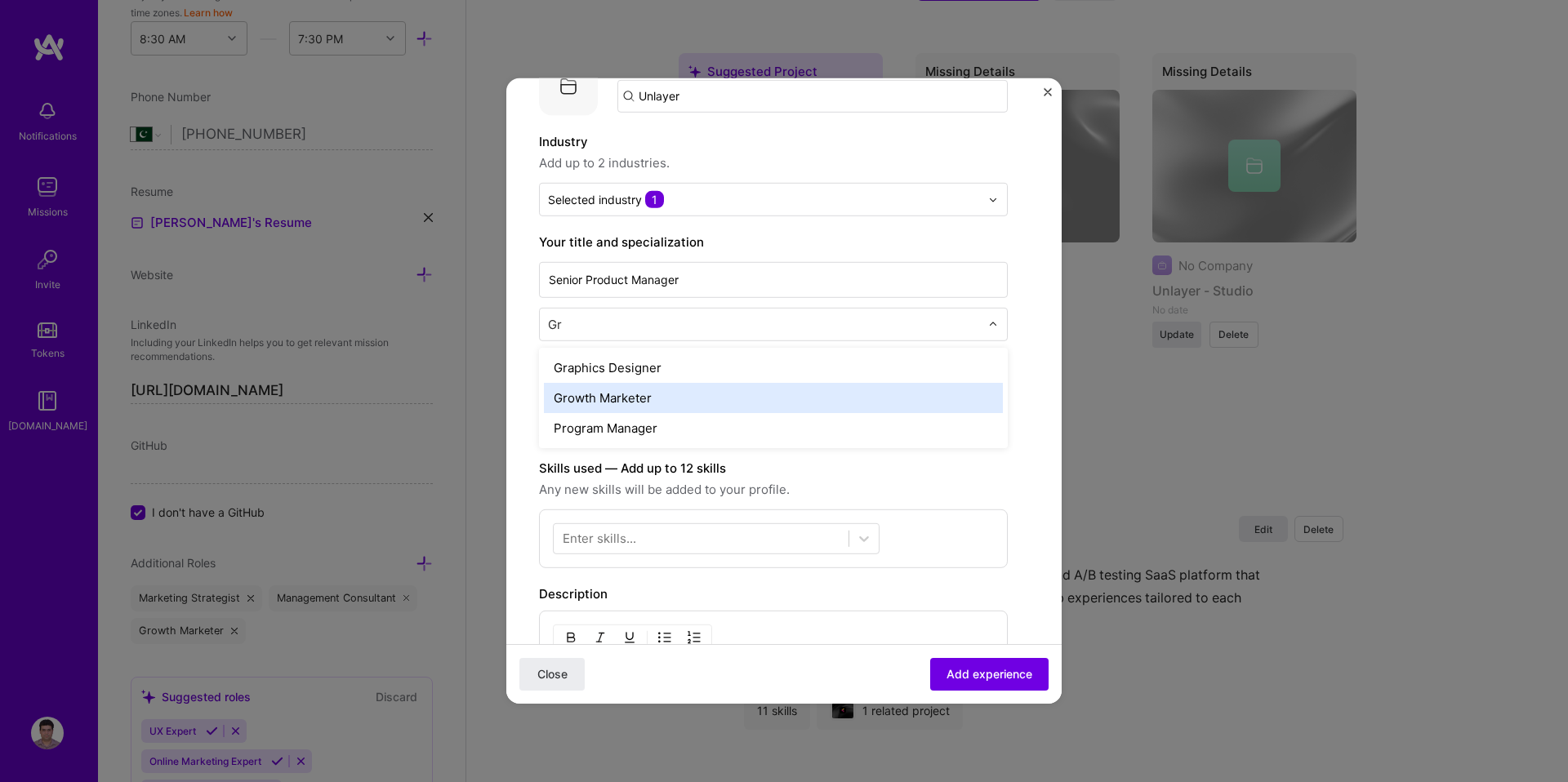
type input "G"
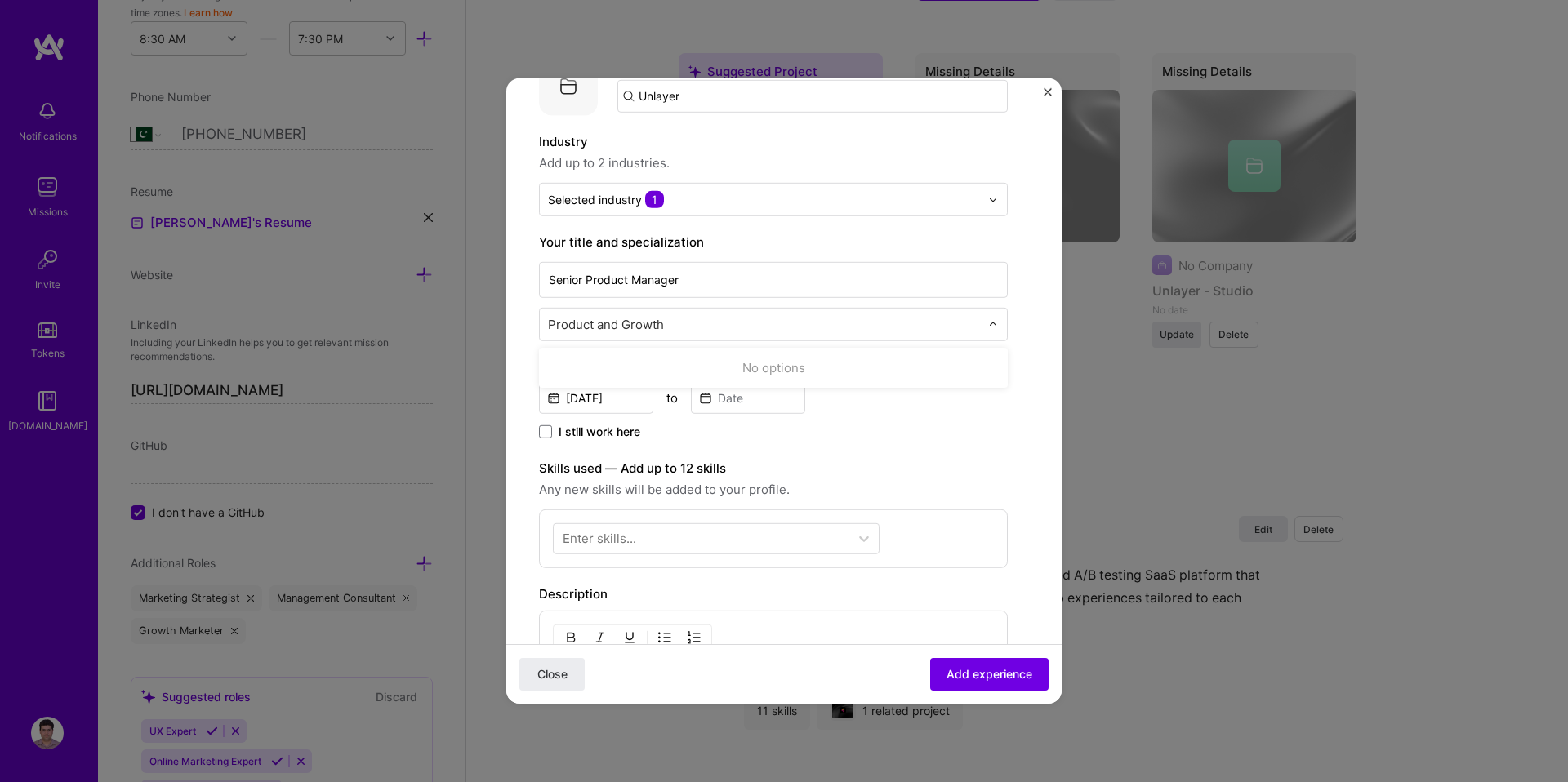
type input "Product and Growth"
click at [996, 463] on label "Skills used — Add up to 12 skills" at bounding box center [773, 469] width 469 height 19
click at [599, 398] on input "Oct, 2025" at bounding box center [596, 398] width 114 height 32
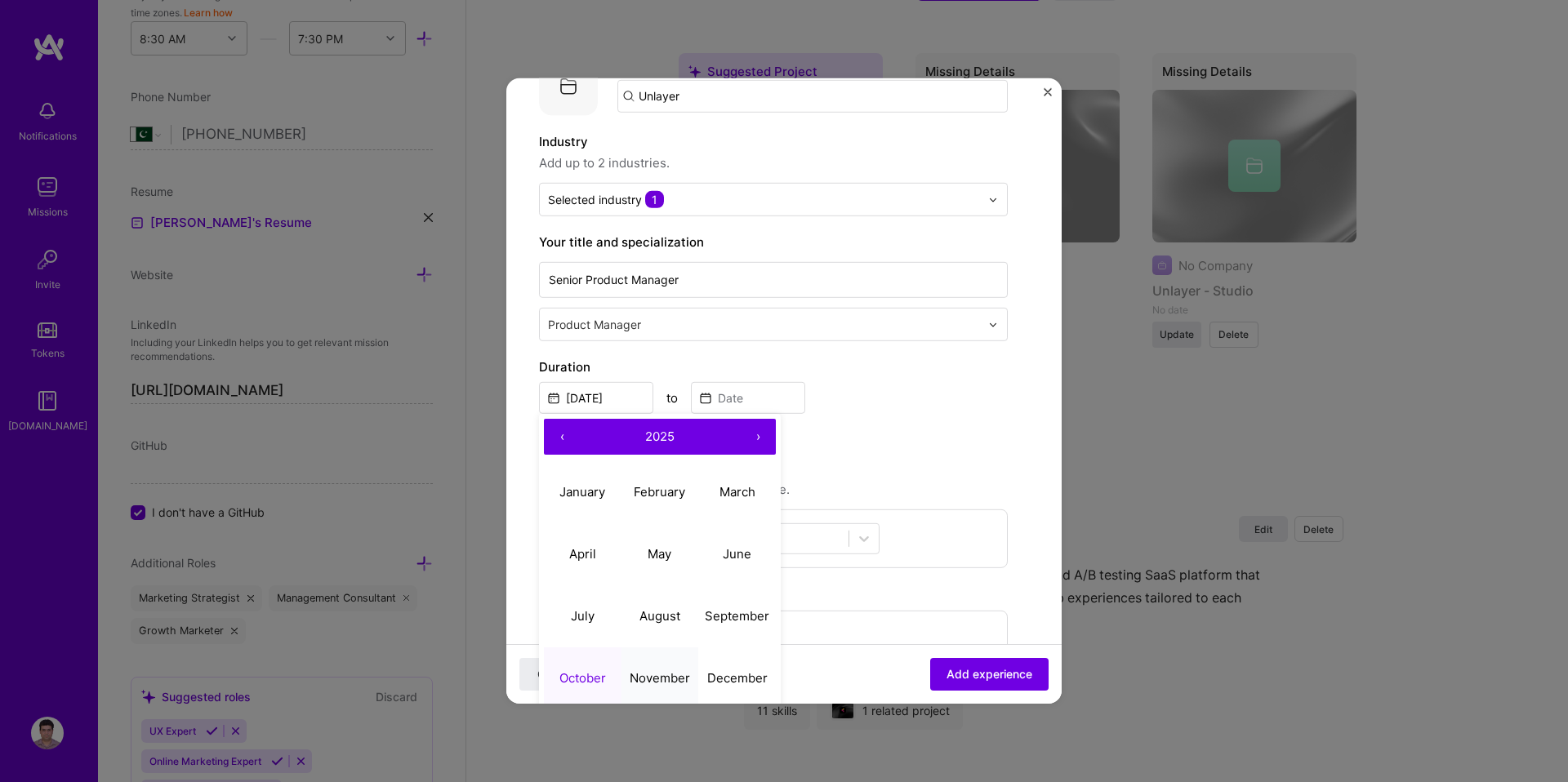
click at [670, 667] on button "November" at bounding box center [660, 677] width 78 height 62
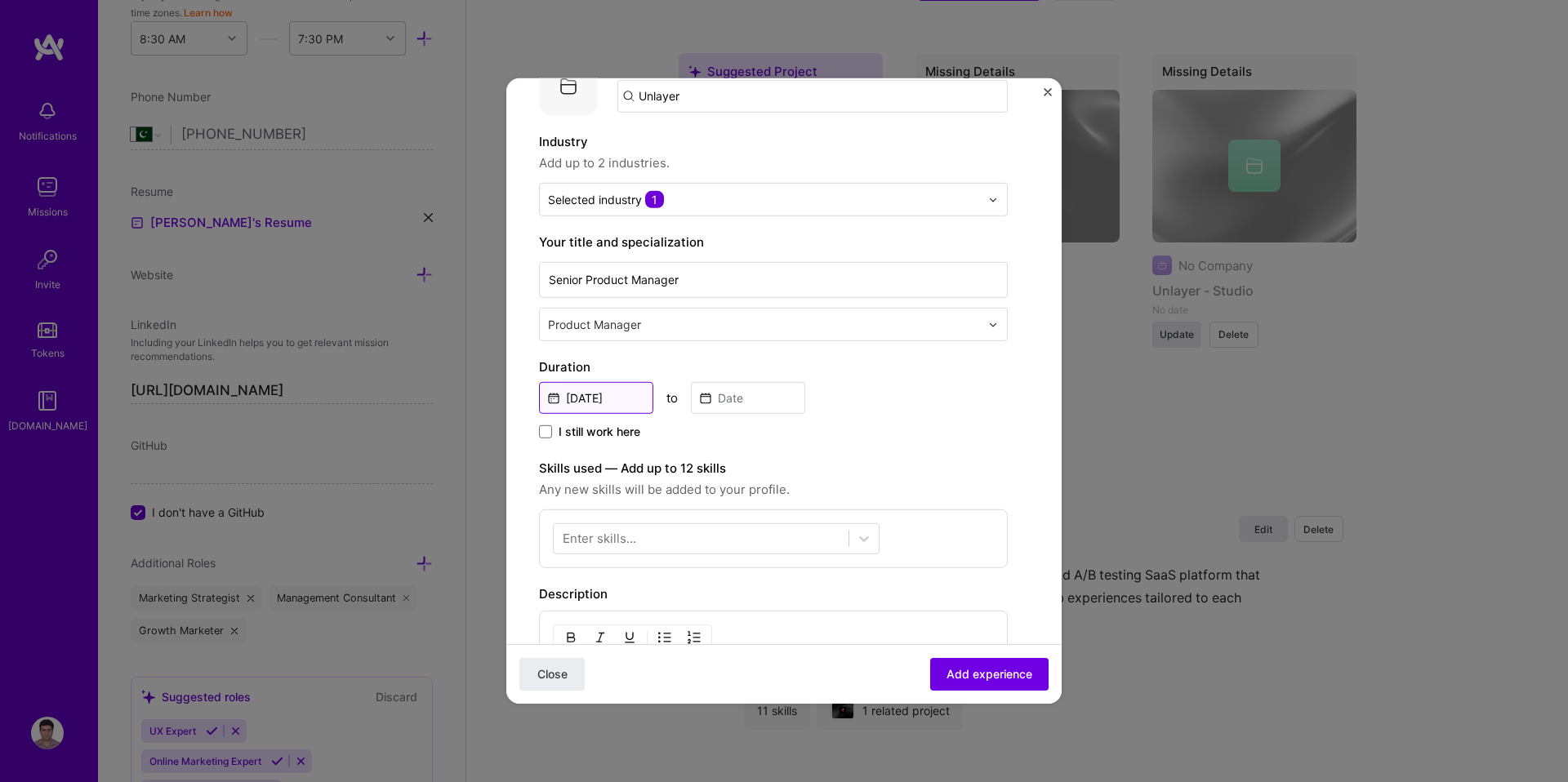
click at [617, 402] on input "Nov, 2025" at bounding box center [596, 398] width 114 height 32
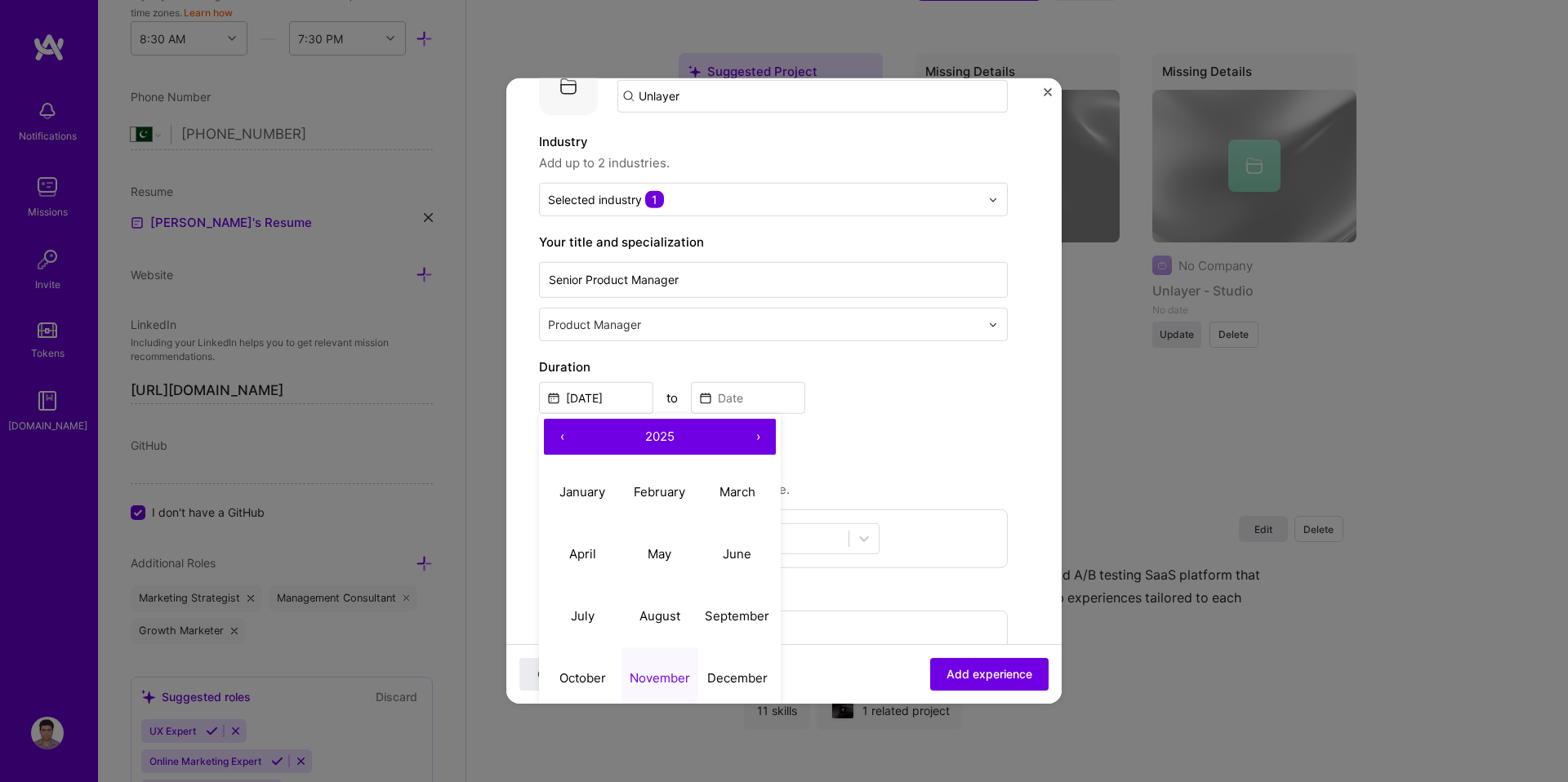
click at [559, 442] on button "‹" at bounding box center [562, 436] width 36 height 36
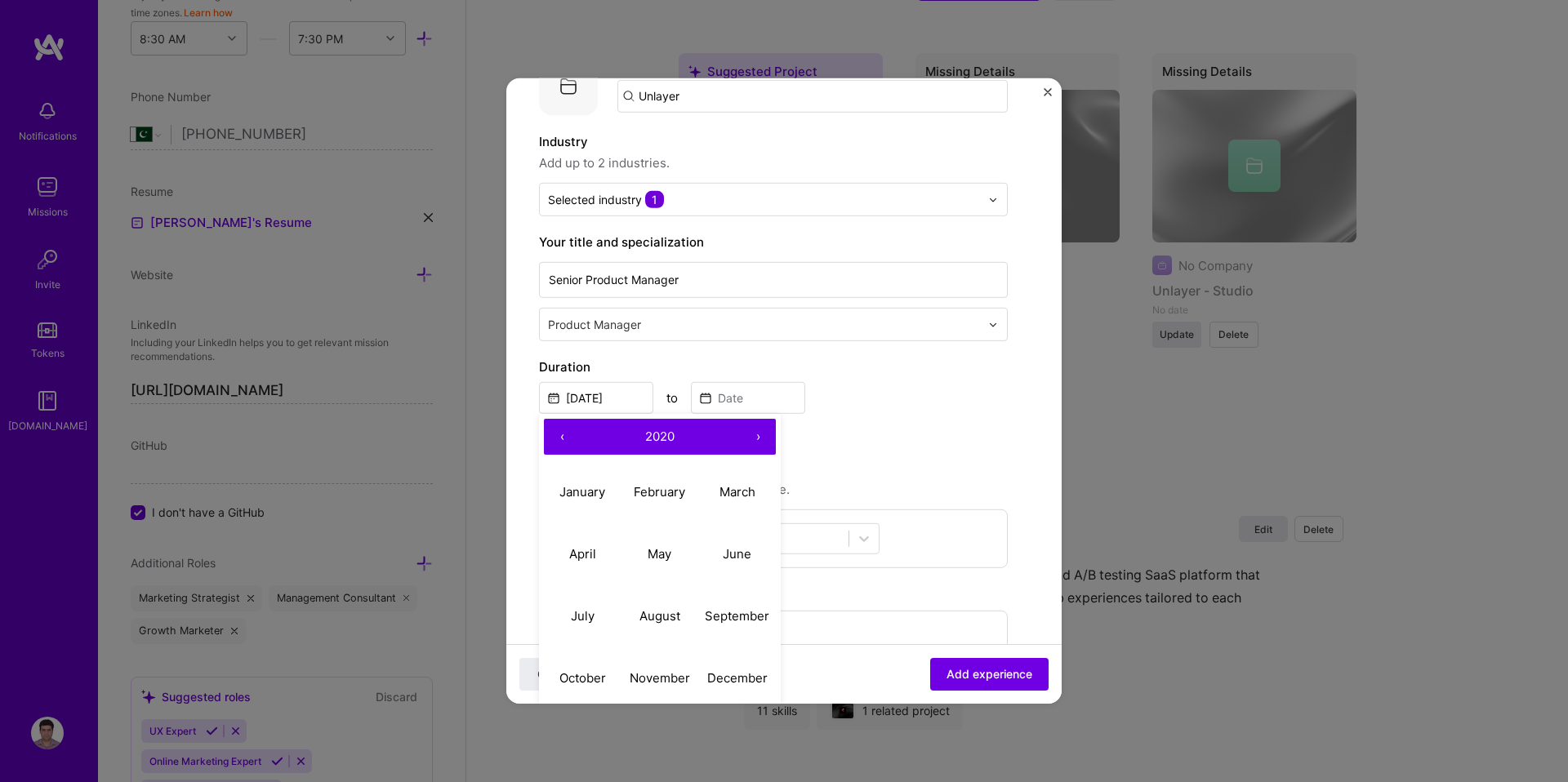
click at [559, 442] on button "‹" at bounding box center [562, 436] width 36 height 36
click at [757, 437] on button "›" at bounding box center [758, 436] width 36 height 36
click at [670, 669] on abbr "November" at bounding box center [659, 677] width 60 height 15
type input "Nov, 2019"
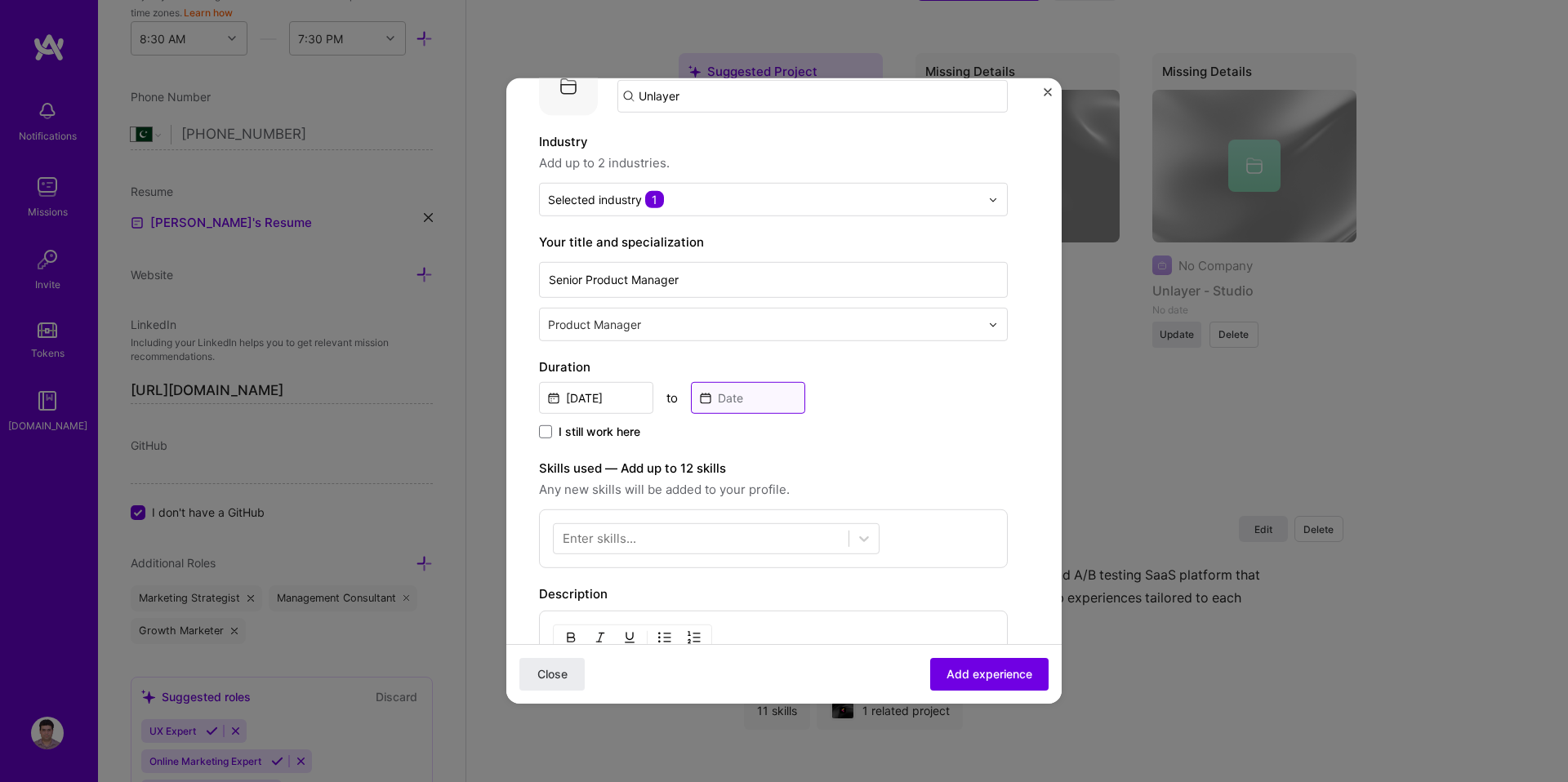
click at [738, 402] on input at bounding box center [748, 398] width 114 height 32
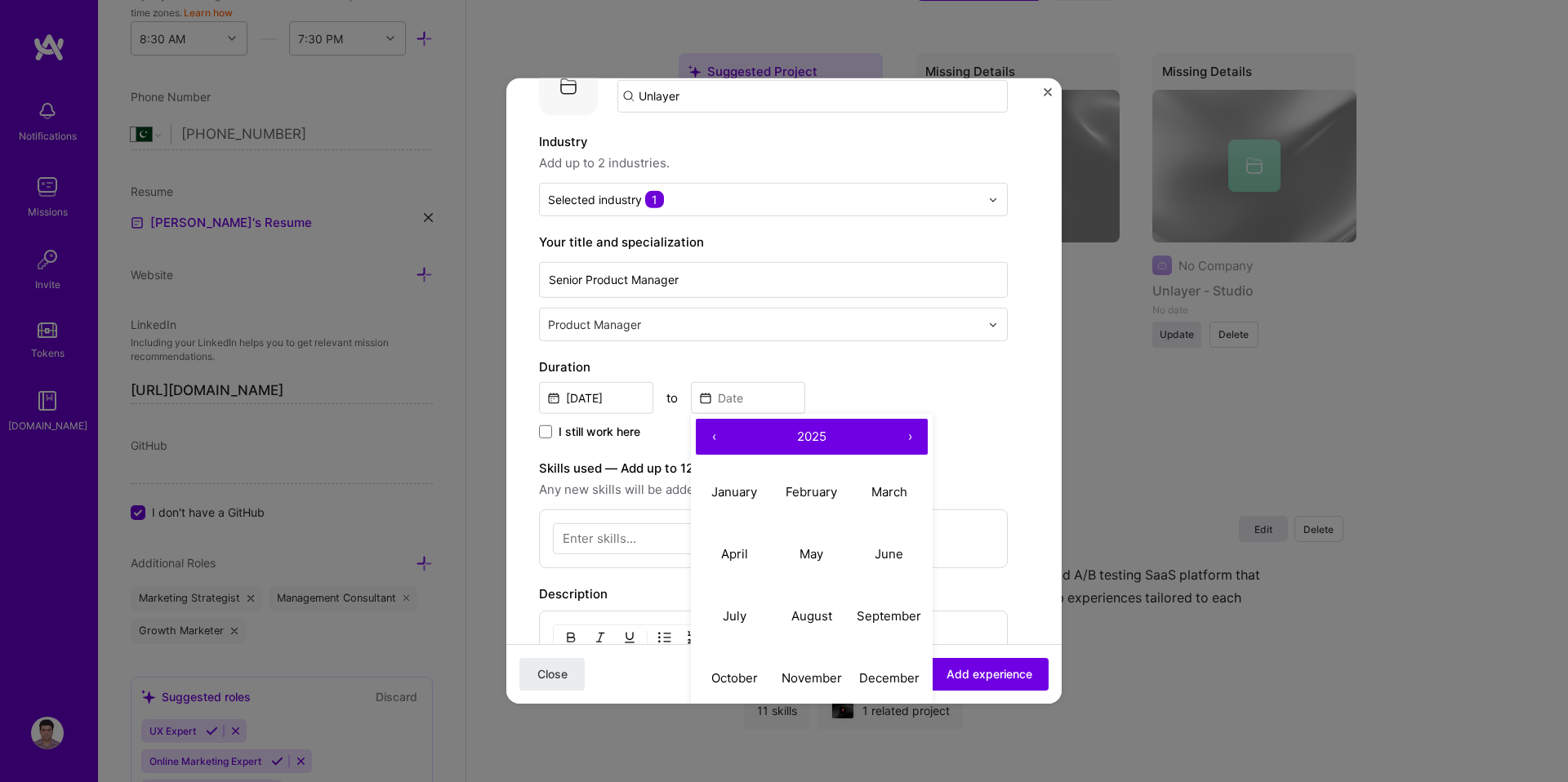
click at [717, 435] on button "‹" at bounding box center [714, 436] width 36 height 36
click at [815, 557] on abbr "May" at bounding box center [811, 553] width 24 height 15
type input "May, 2022"
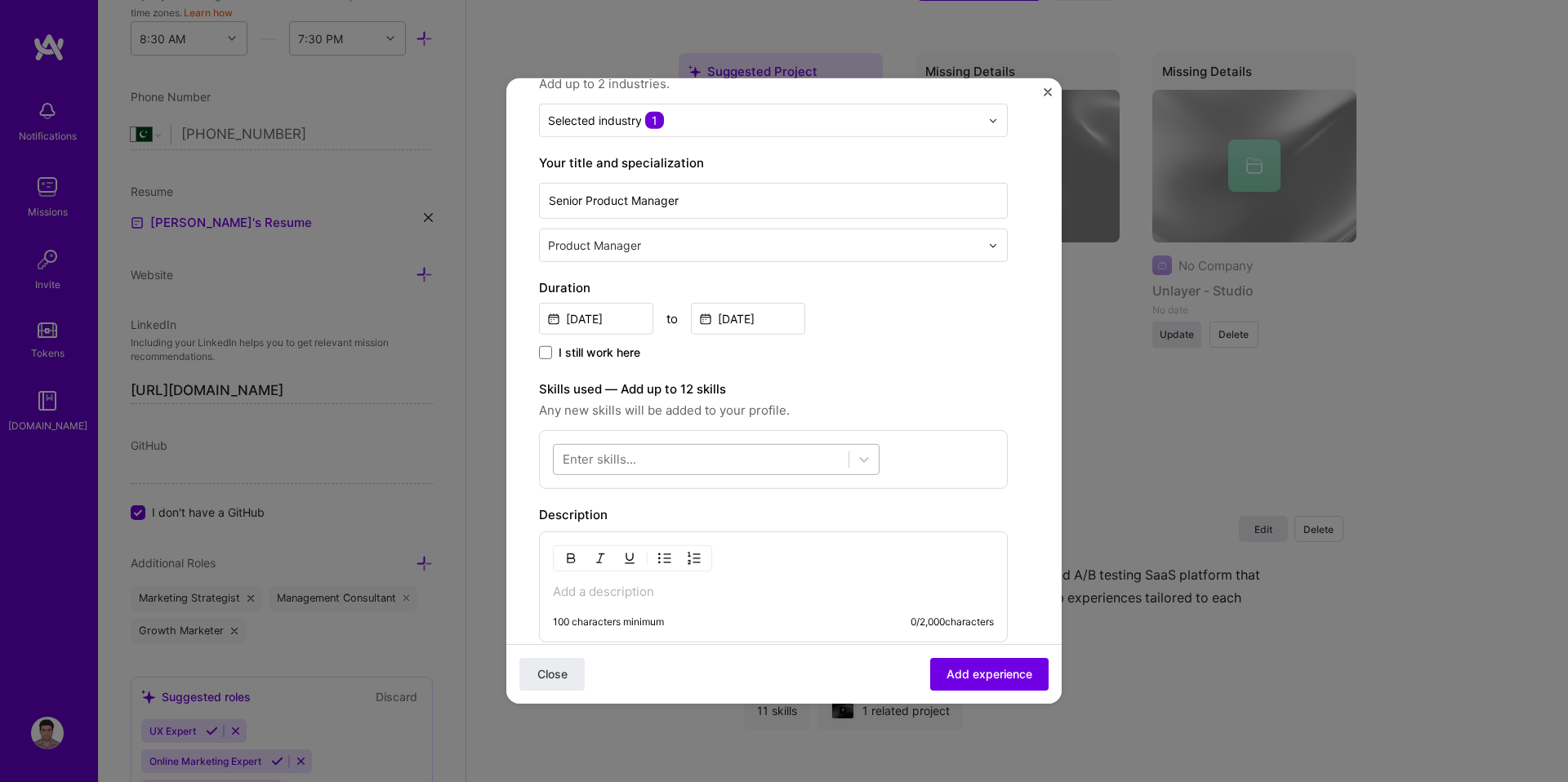
scroll to position [197, 0]
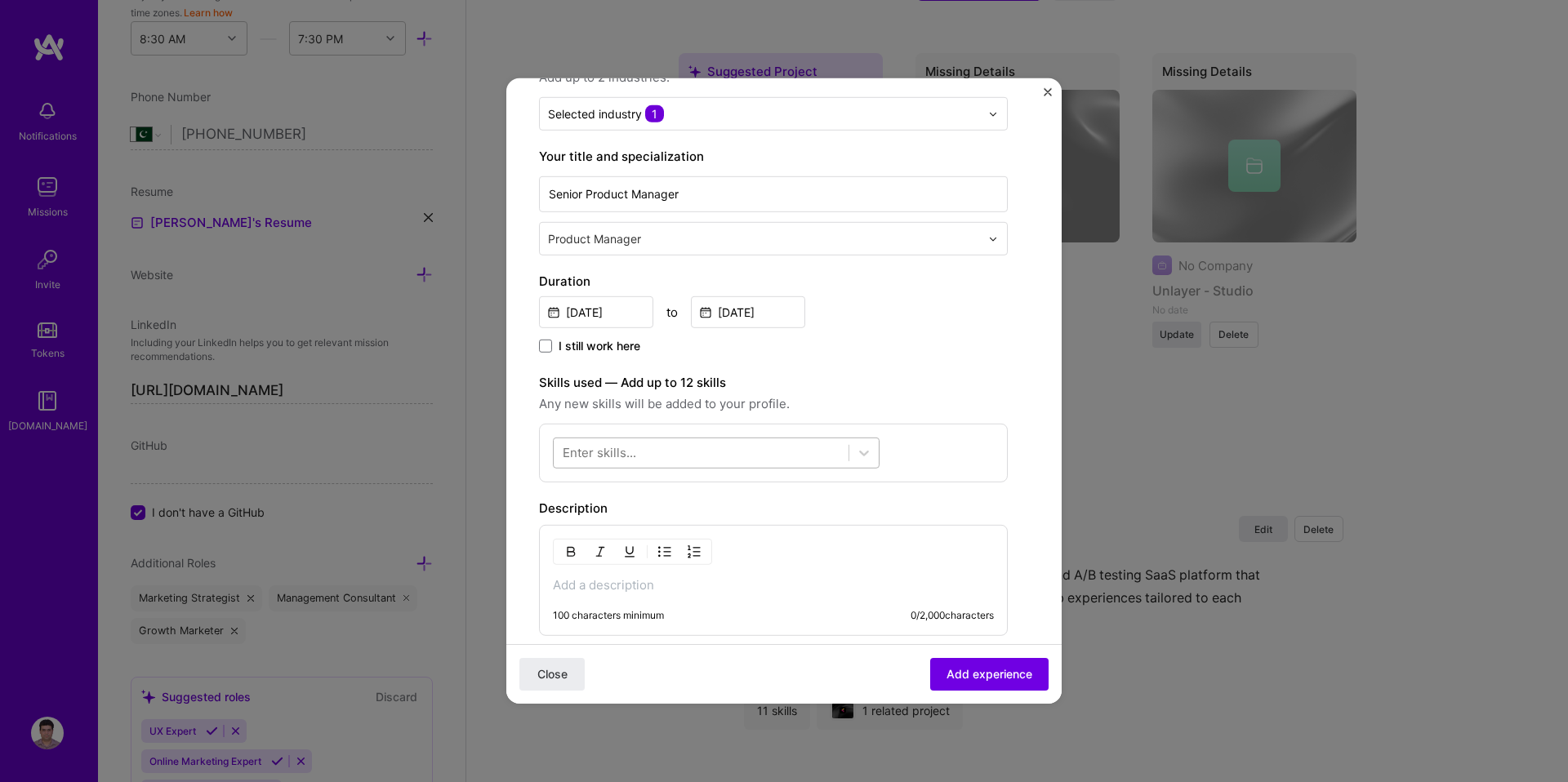
click at [666, 450] on div at bounding box center [701, 452] width 295 height 27
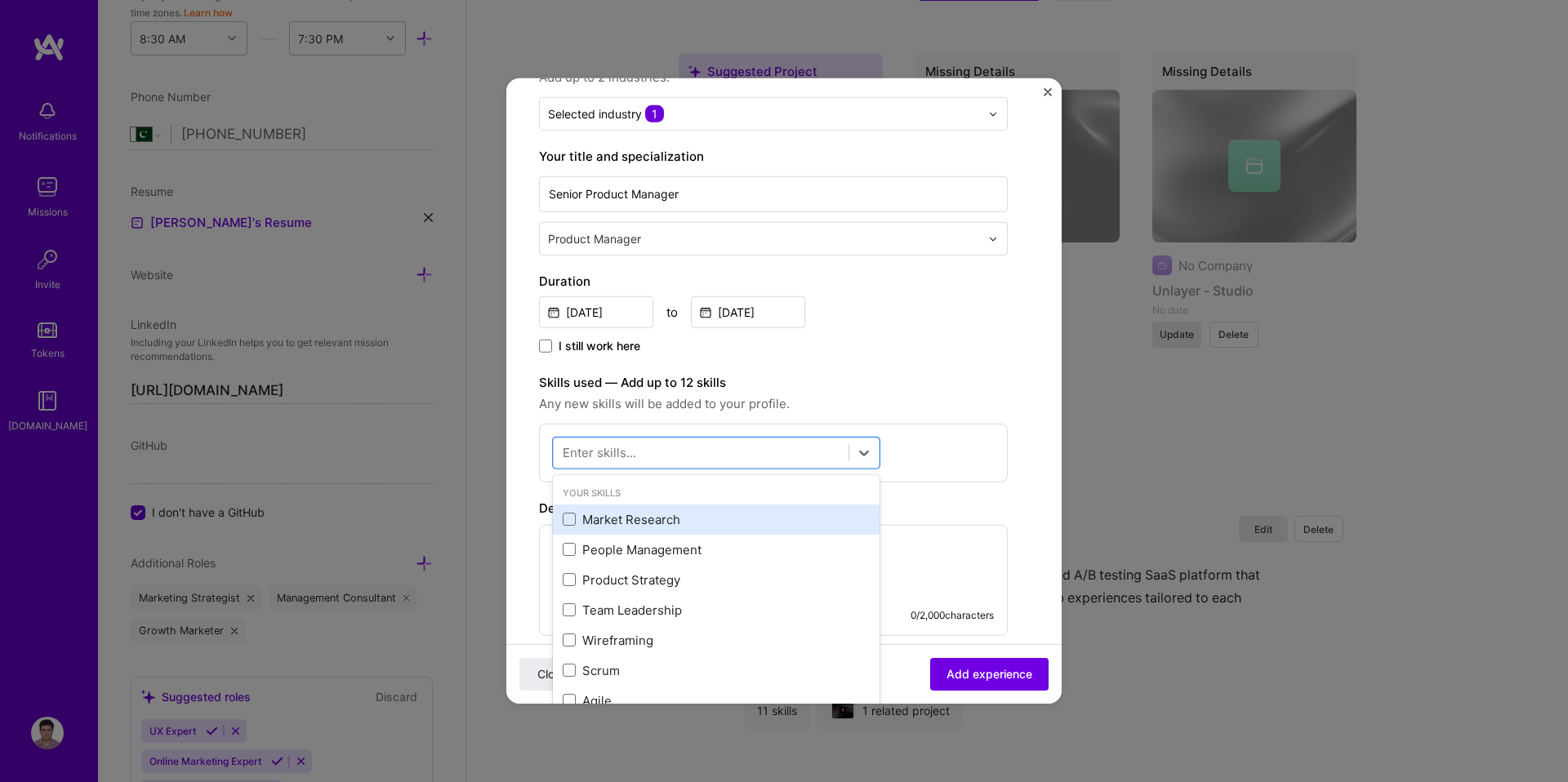
click at [643, 526] on div "Market Research" at bounding box center [716, 519] width 307 height 17
click at [650, 457] on div at bounding box center [701, 452] width 295 height 27
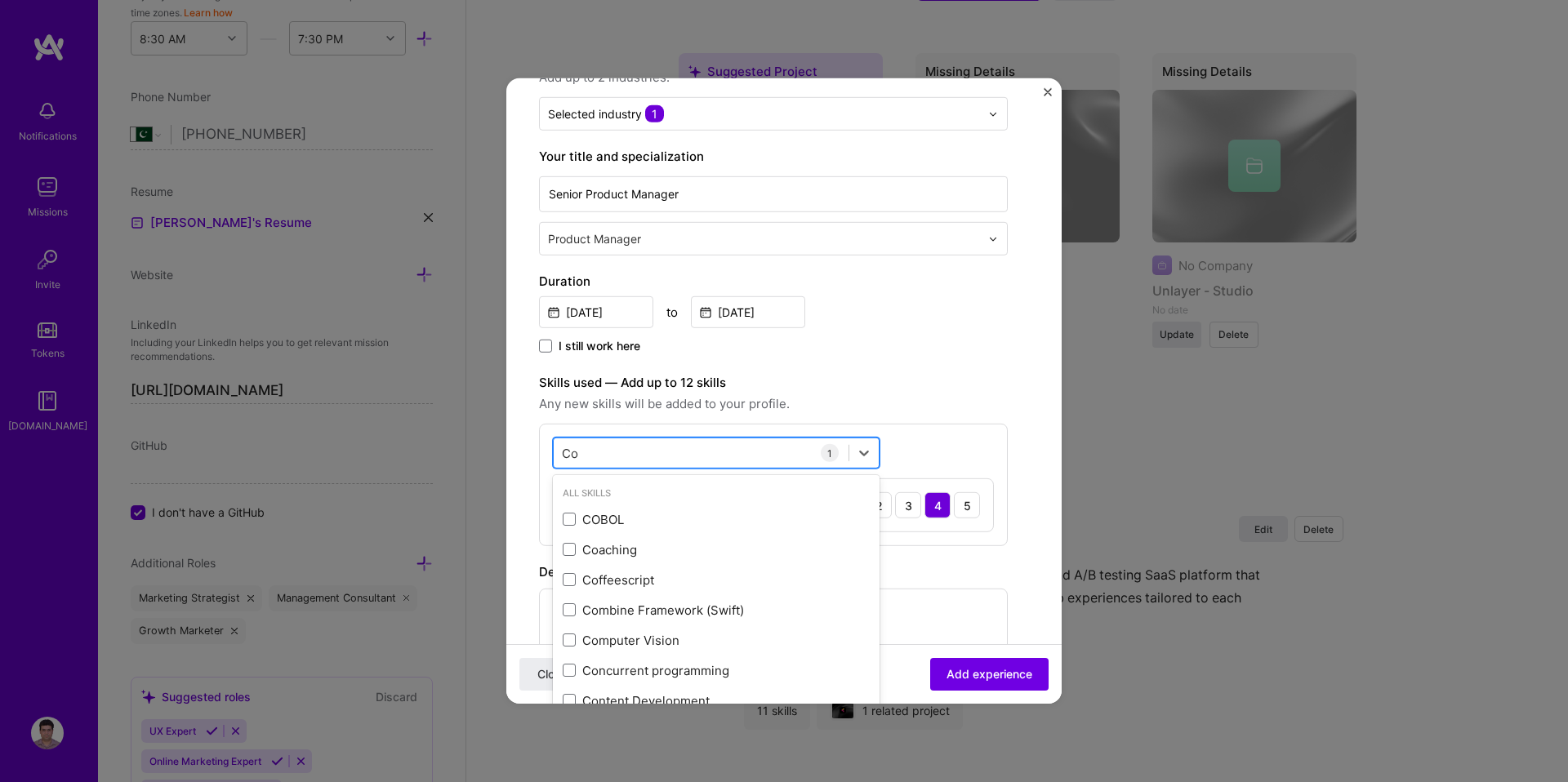
type input "C"
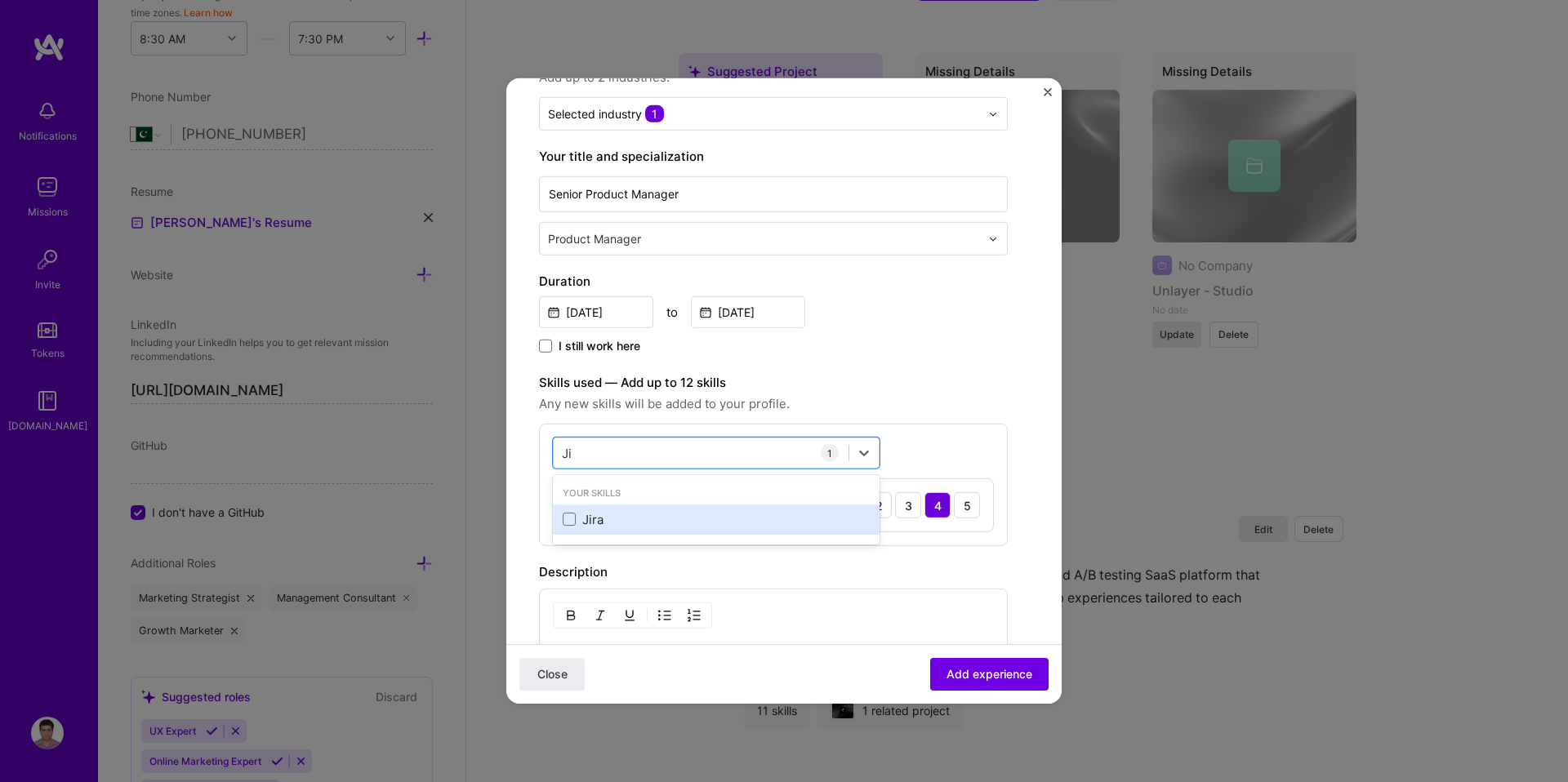
click at [637, 524] on div "Jira" at bounding box center [716, 519] width 307 height 17
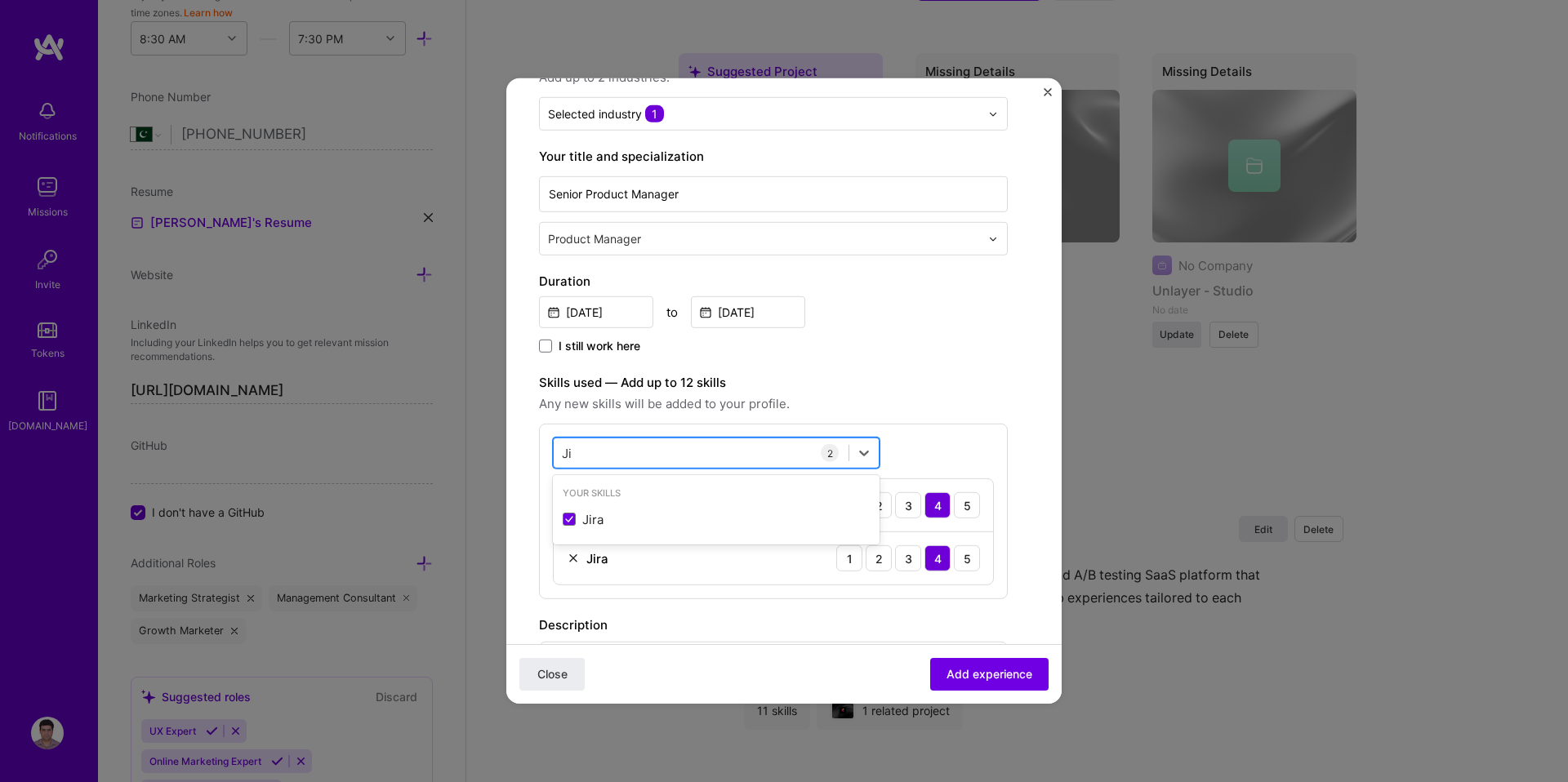
click at [615, 457] on div "Ji Ji" at bounding box center [701, 452] width 295 height 27
type input "J"
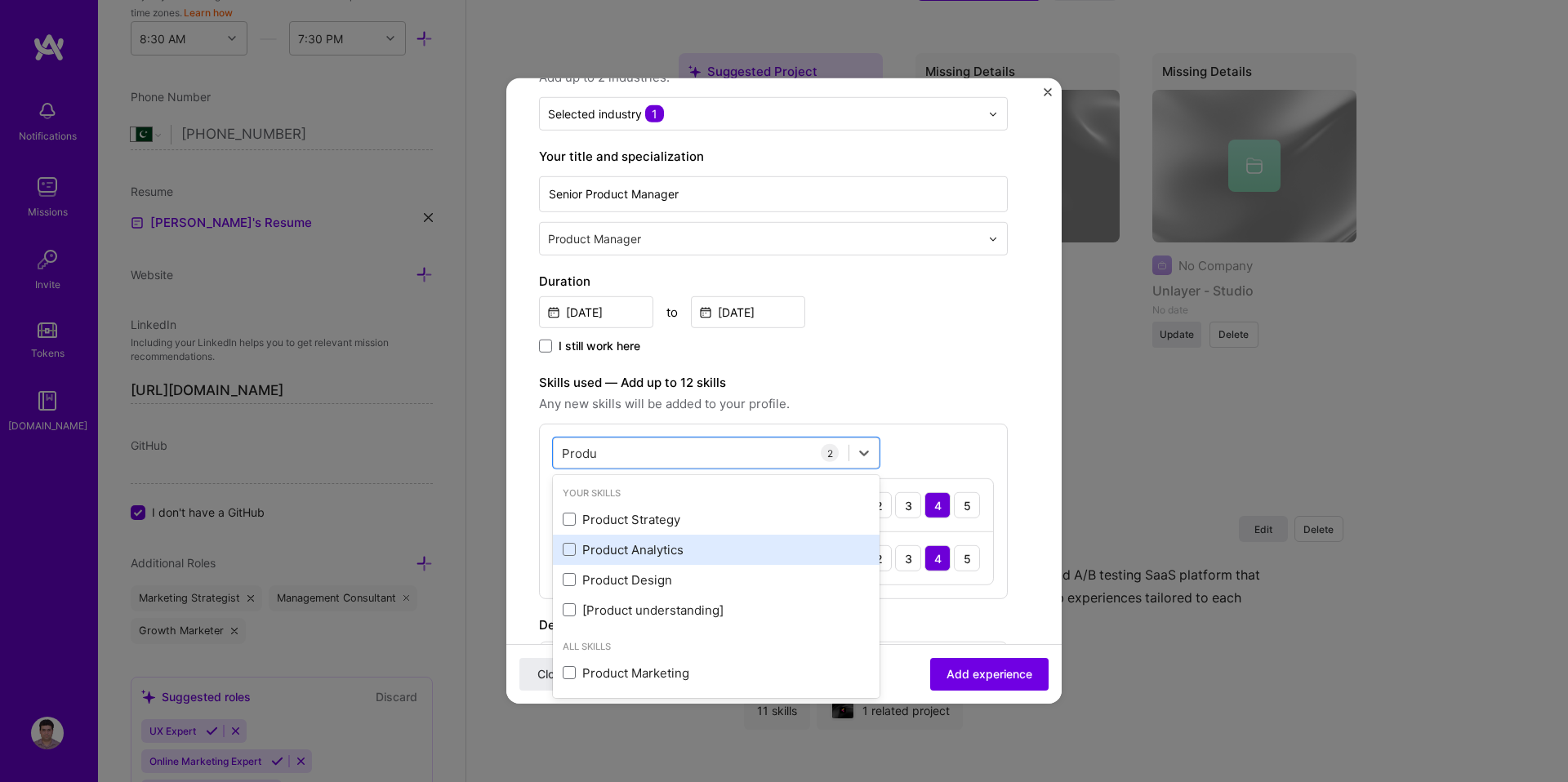
click at [626, 546] on div "Product Analytics" at bounding box center [716, 550] width 307 height 17
click at [628, 457] on div "Produ Produ" at bounding box center [701, 452] width 295 height 27
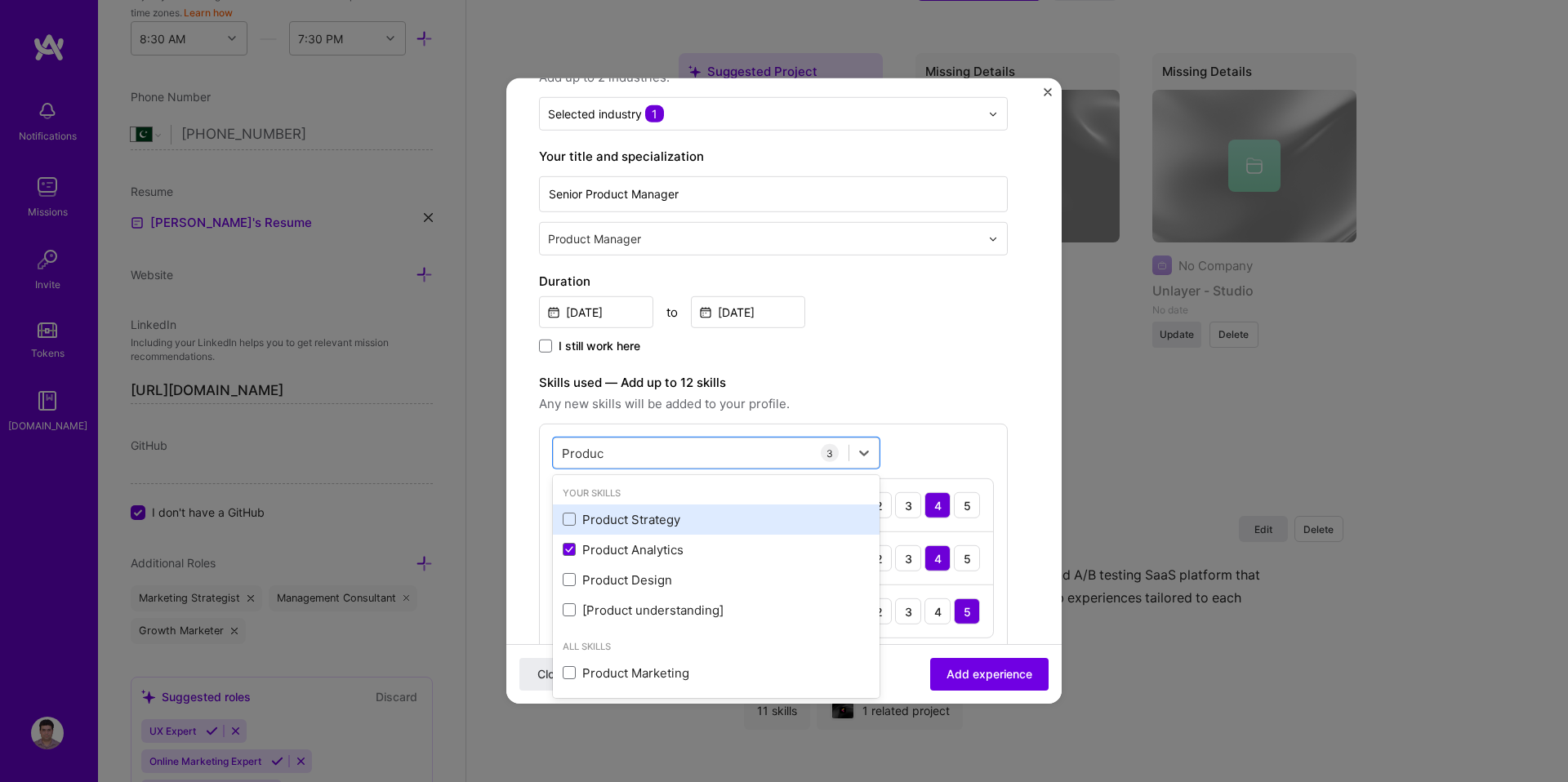
click at [623, 523] on div "Product Strategy" at bounding box center [716, 519] width 307 height 17
click at [633, 451] on div "Produc Produc" at bounding box center [701, 452] width 295 height 27
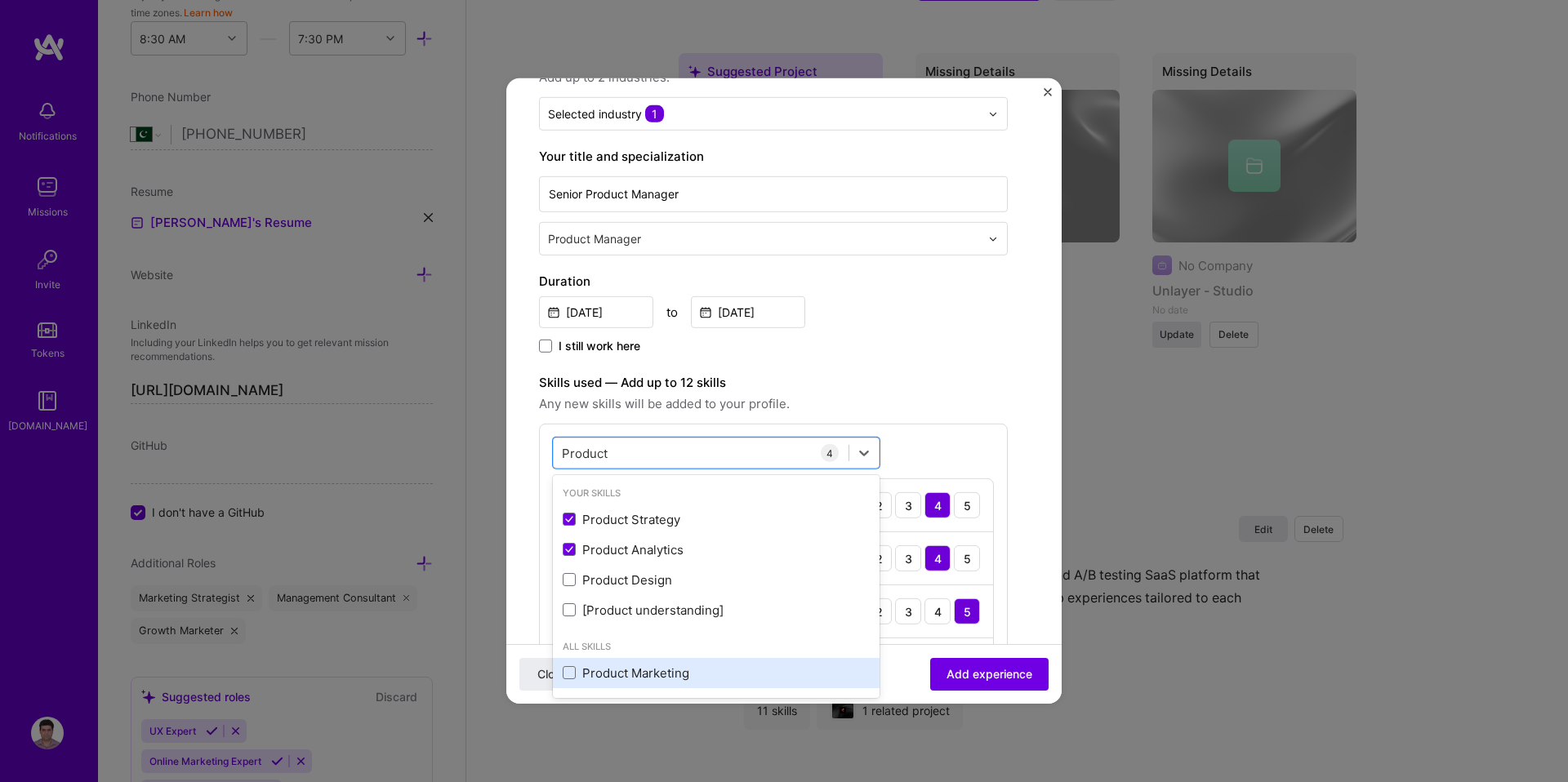
click at [604, 680] on div "Product Marketing" at bounding box center [716, 672] width 307 height 17
click at [624, 459] on div "Product Product" at bounding box center [701, 452] width 295 height 27
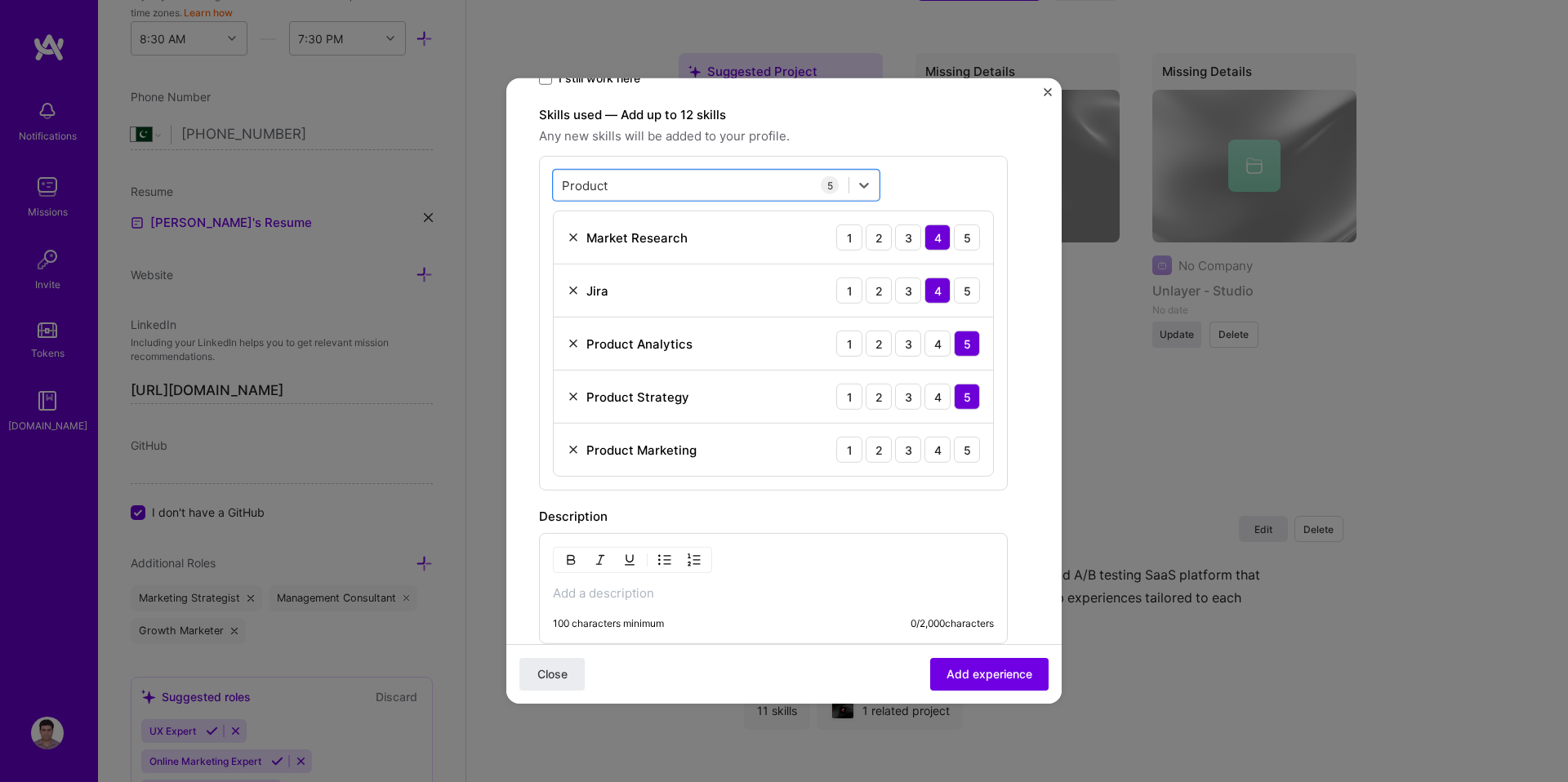
scroll to position [474, 0]
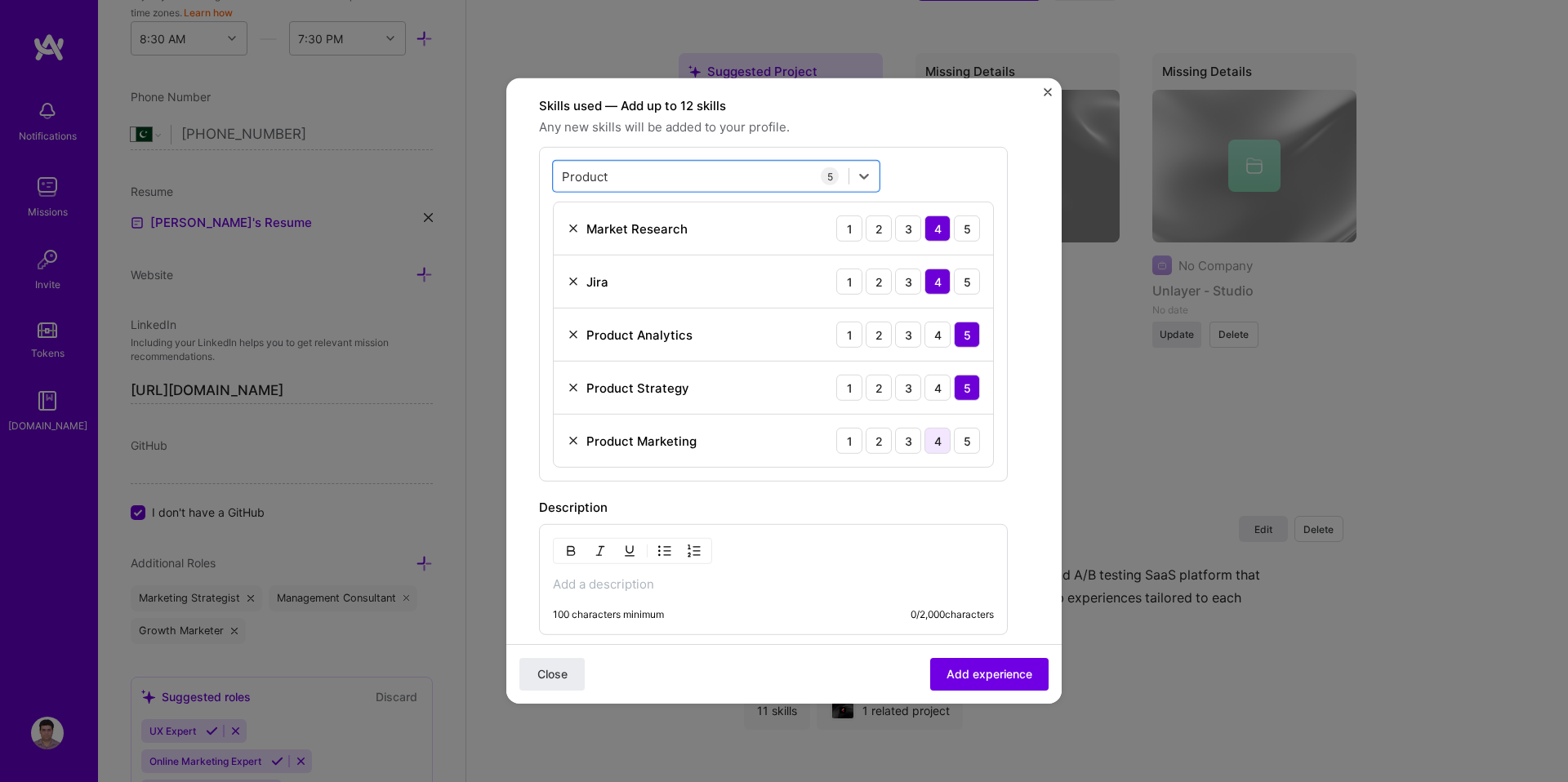
click at [939, 441] on div "4" at bounding box center [937, 441] width 26 height 26
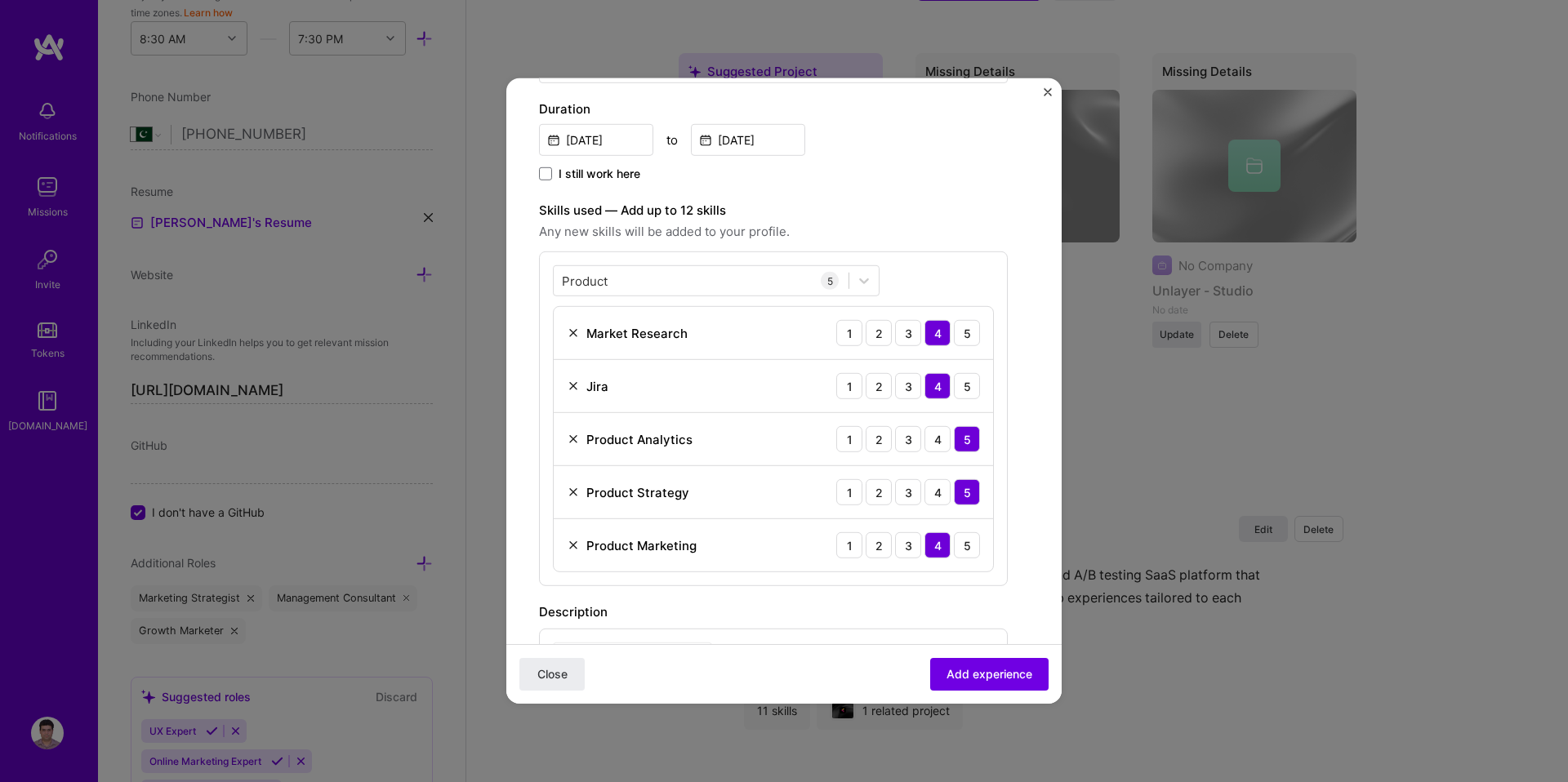
scroll to position [342, 0]
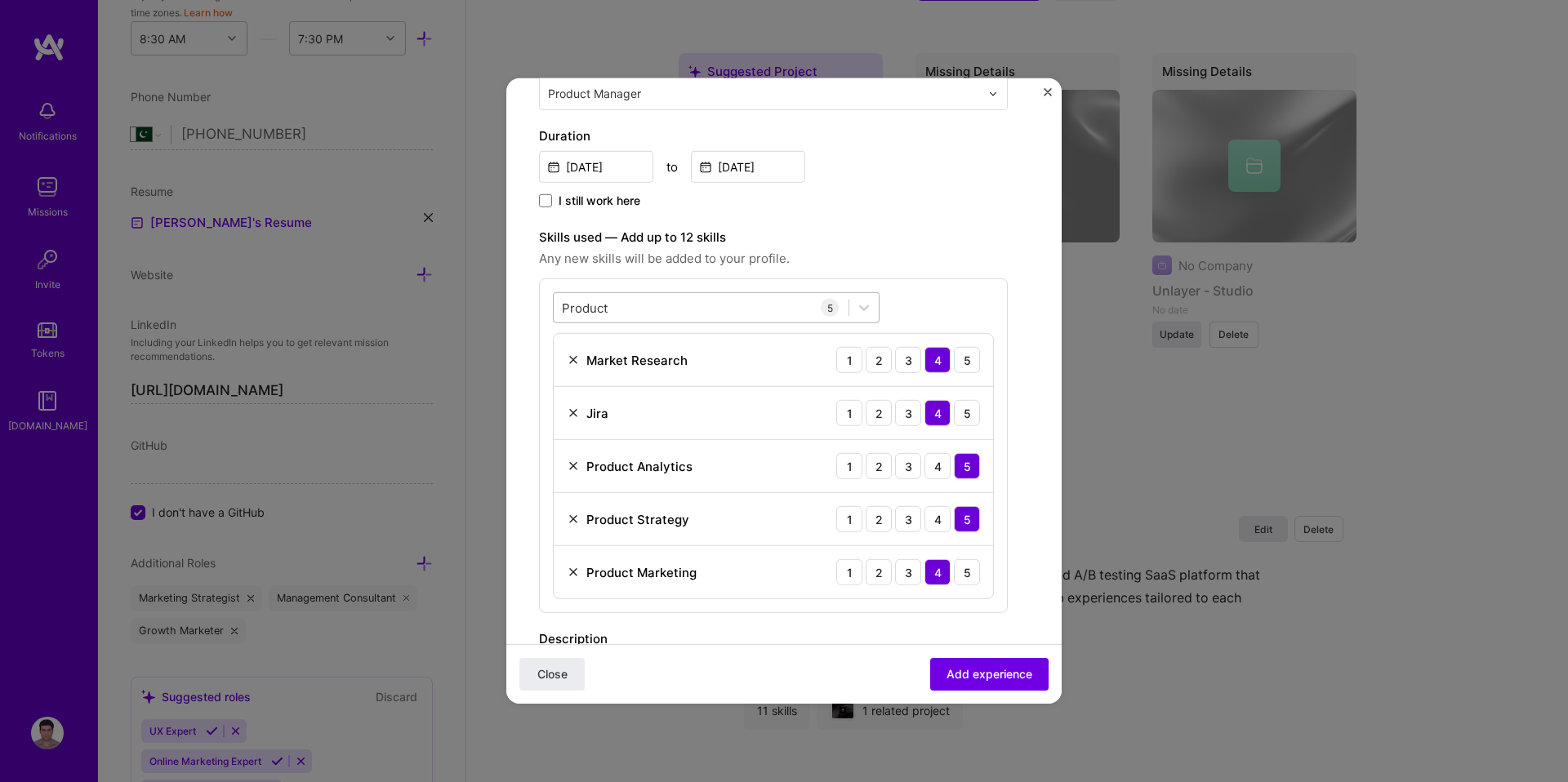
click at [648, 308] on div "Product Product" at bounding box center [701, 308] width 295 height 27
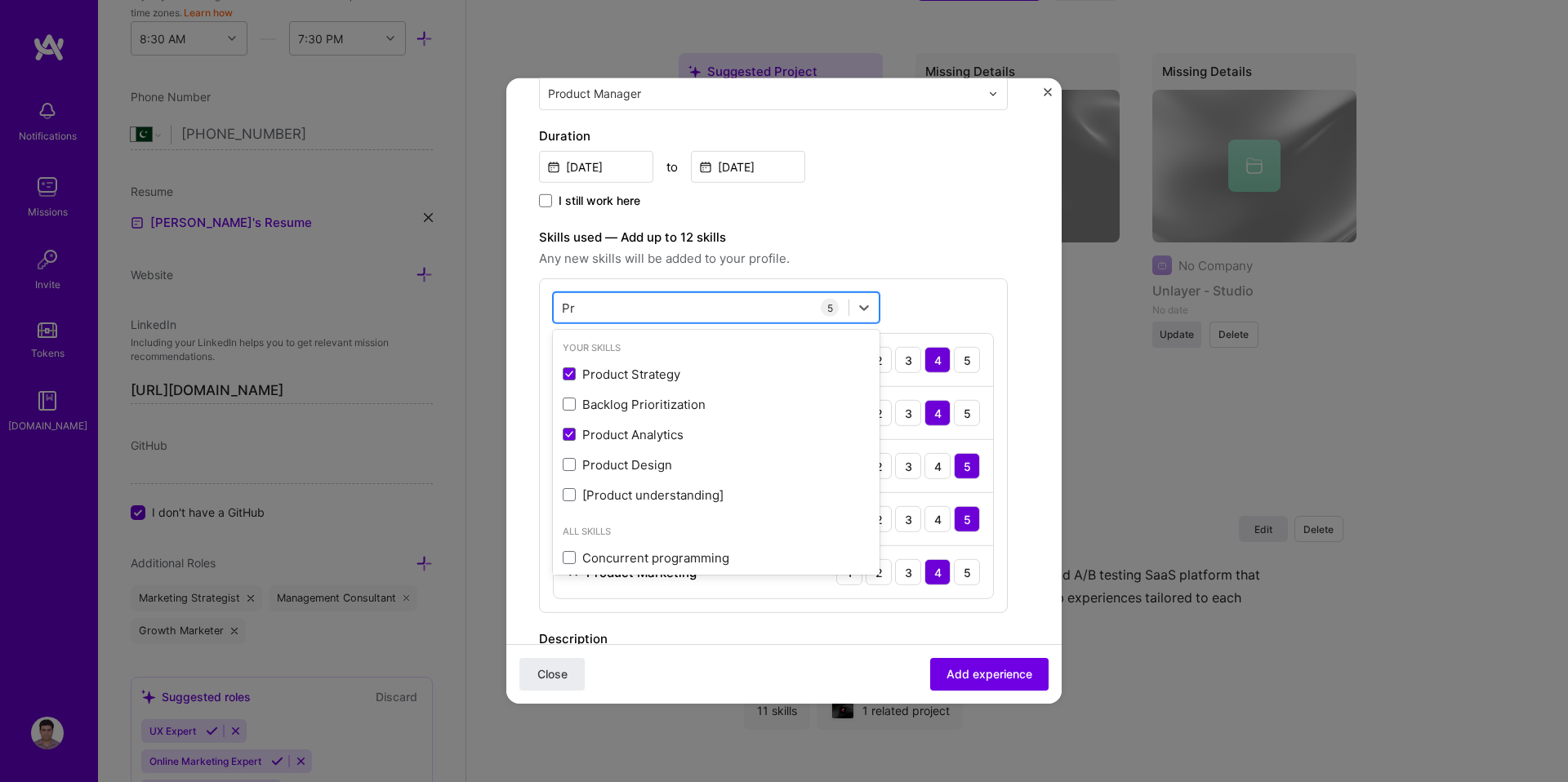
type input "P"
type input "M"
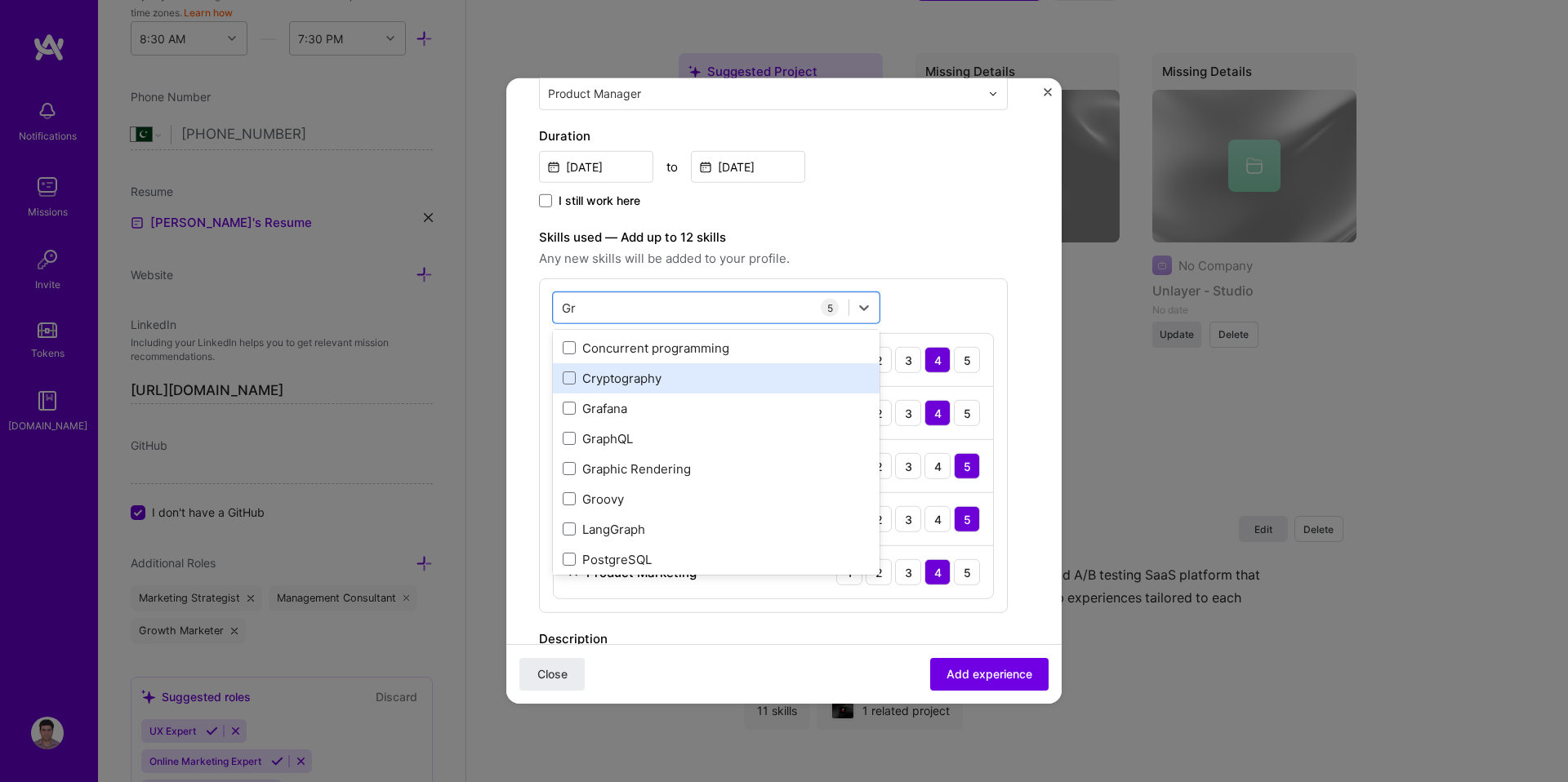
scroll to position [0, 0]
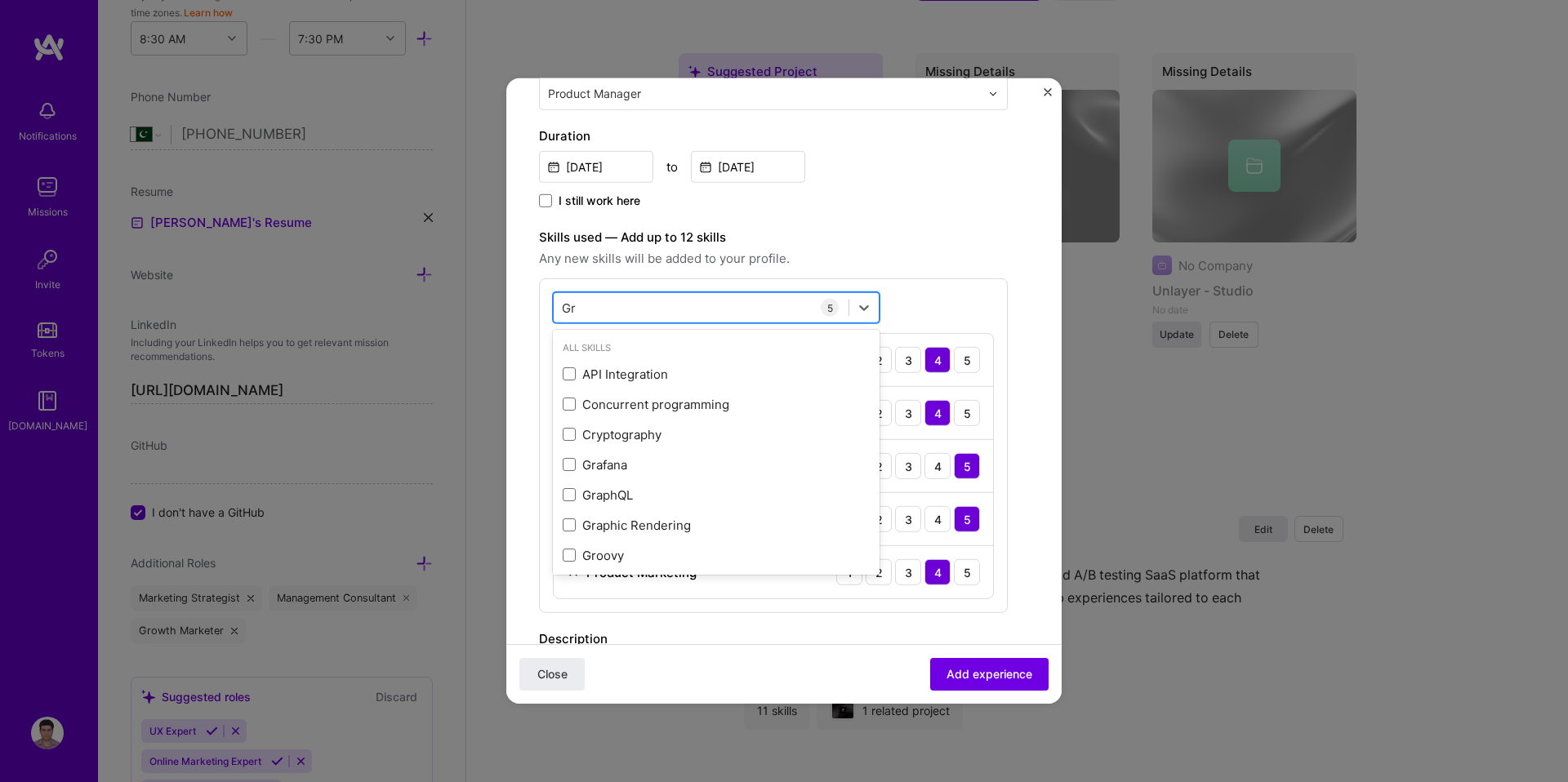
type input "G"
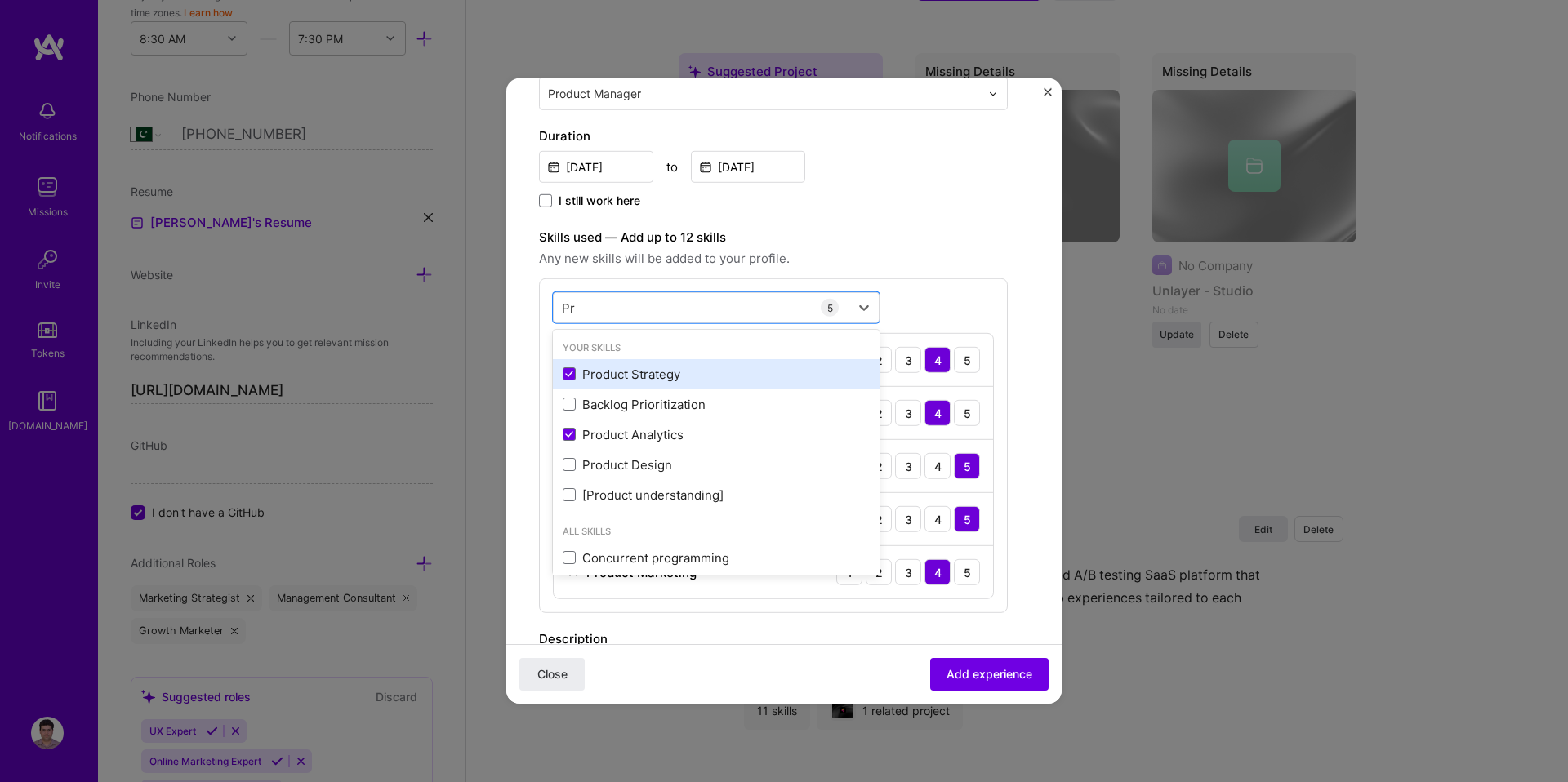
type input "P"
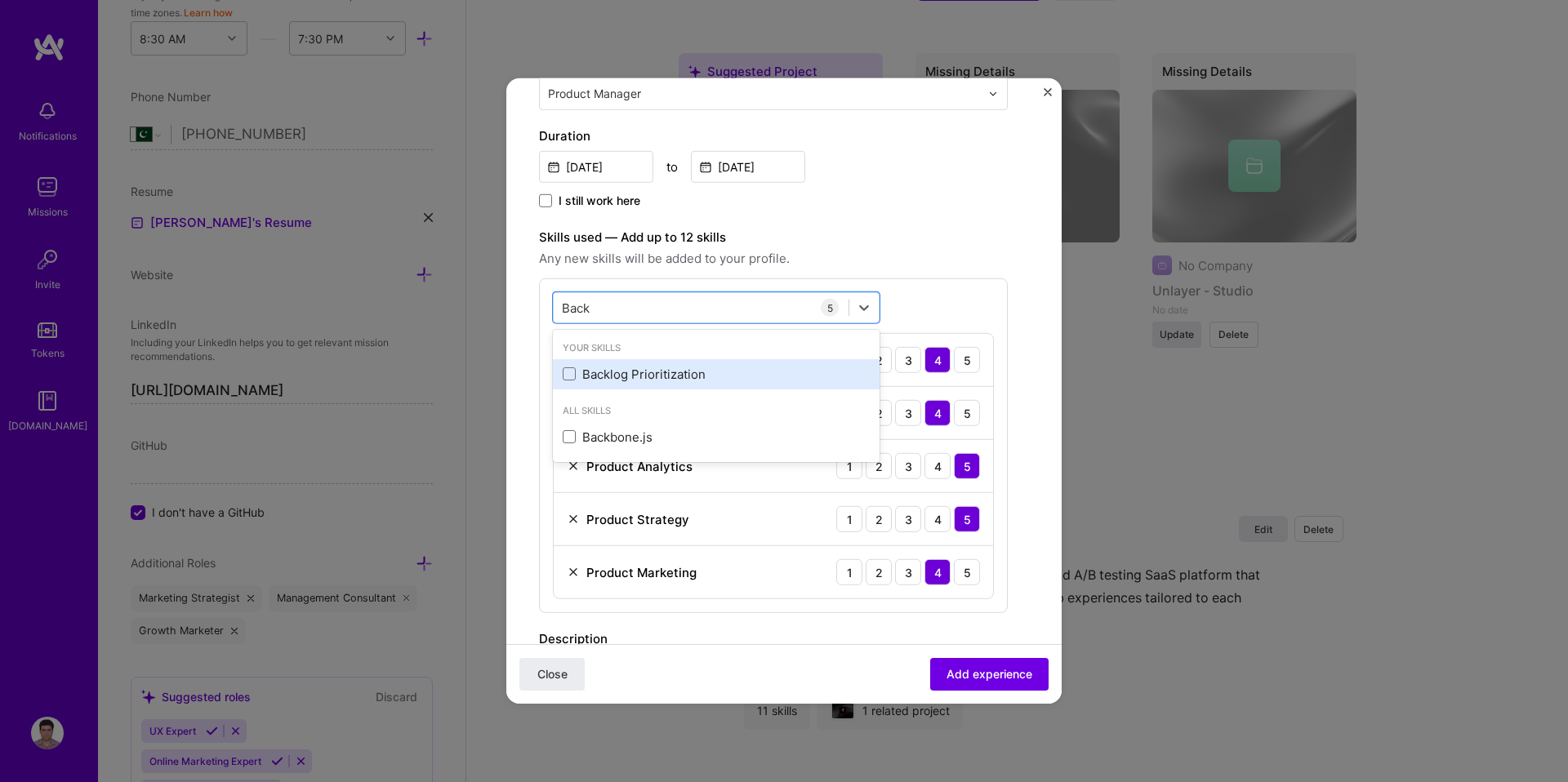
click at [676, 374] on div "Backlog Prioritization" at bounding box center [716, 374] width 307 height 17
type input "Back"
click at [1063, 397] on div "Create a job experience Jobs help companies understand your past experience. Co…" at bounding box center [784, 391] width 1568 height 782
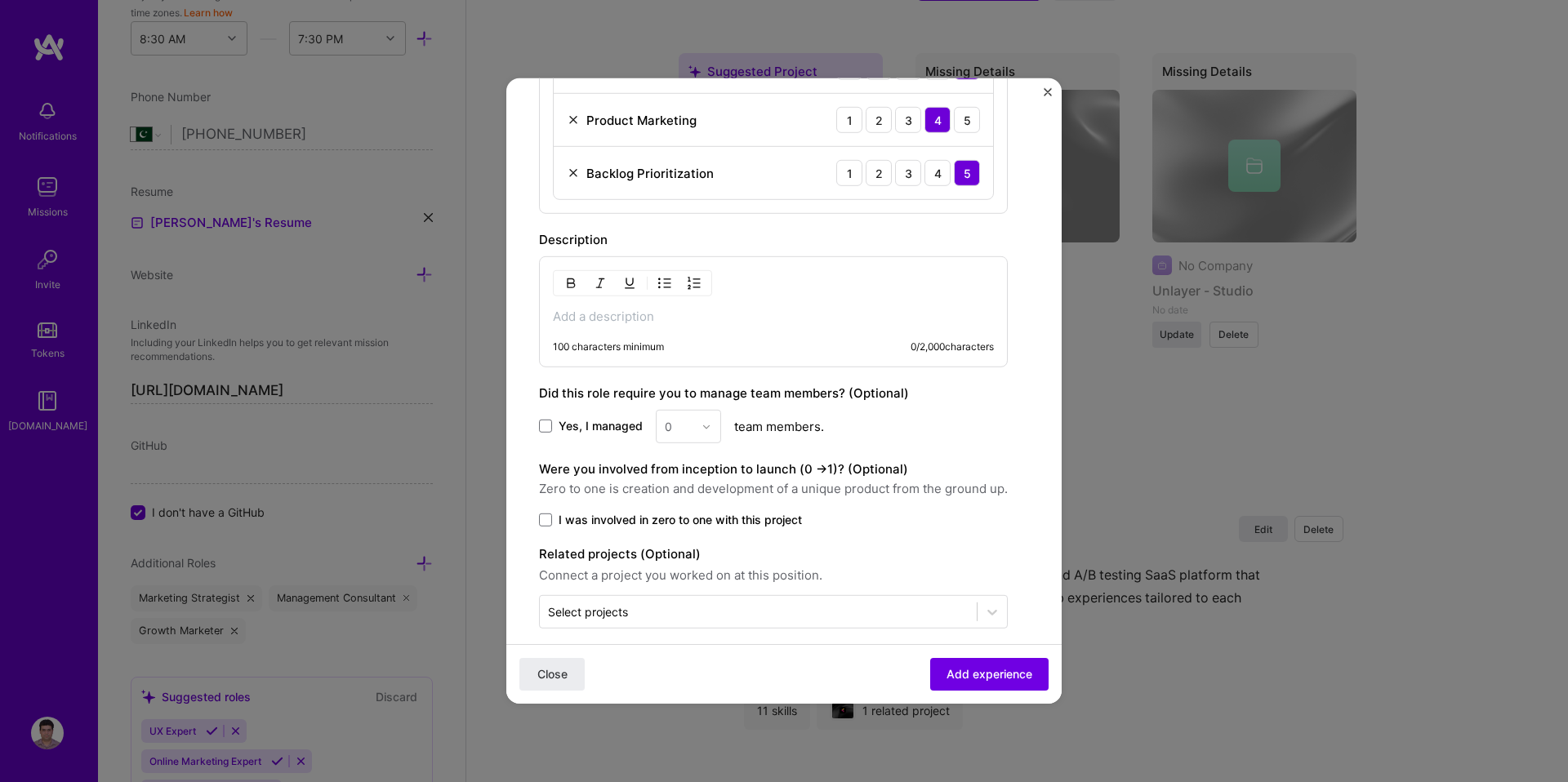
scroll to position [812, 0]
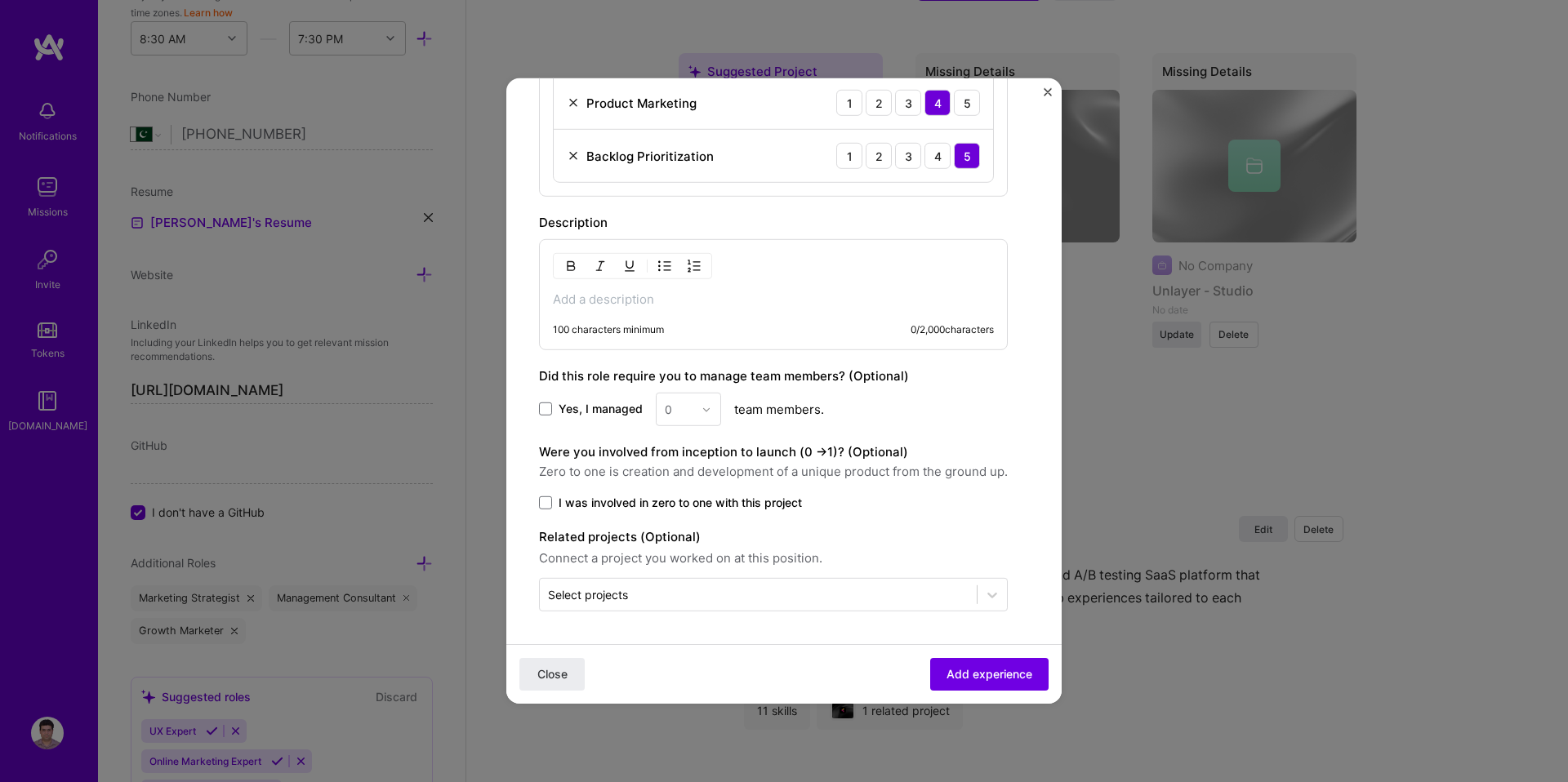
click at [648, 308] on div "100 characters minimum 0 / 2,000 characters" at bounding box center [773, 294] width 469 height 111
click at [548, 408] on span at bounding box center [545, 408] width 13 height 13
click at [0, 0] on input "Yes, I managed" at bounding box center [0, 0] width 0 height 0
click at [672, 417] on input "text" at bounding box center [679, 409] width 29 height 17
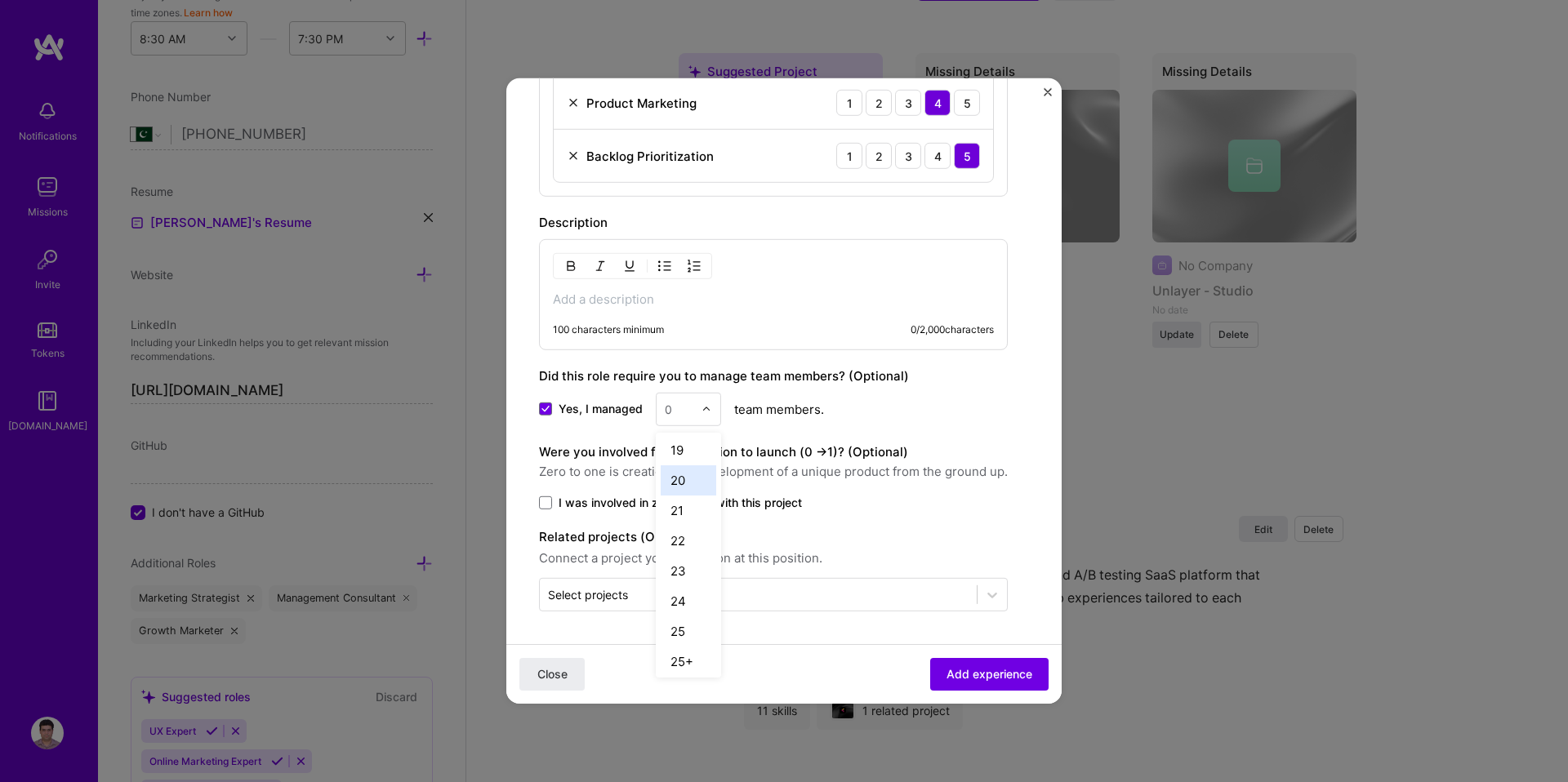
click at [678, 480] on div "20" at bounding box center [689, 480] width 56 height 31
click at [547, 499] on span at bounding box center [545, 502] width 13 height 13
click at [0, 0] on input "I was involved in zero to one with this project" at bounding box center [0, 0] width 0 height 0
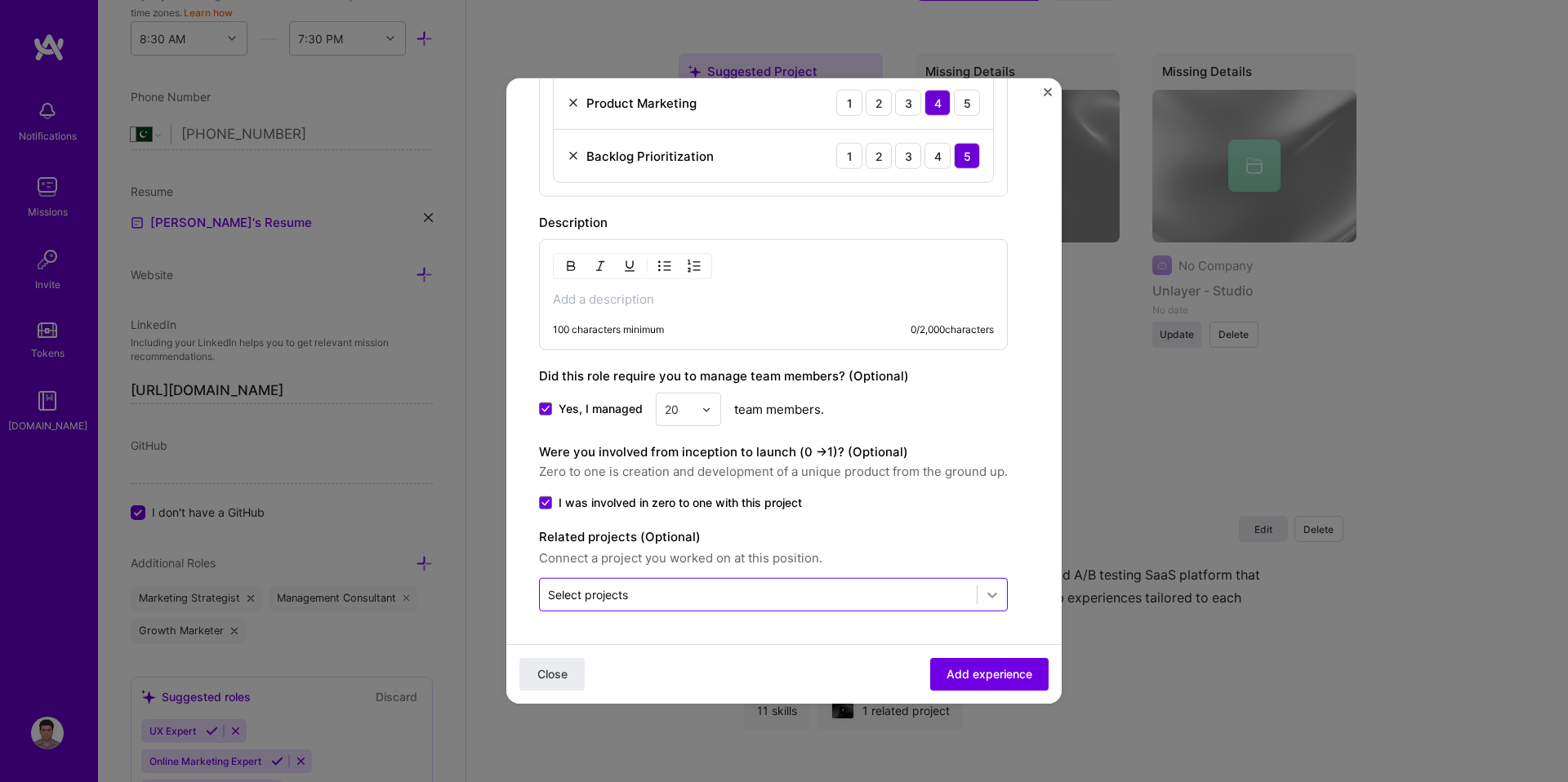
click at [984, 593] on icon at bounding box center [992, 594] width 16 height 16
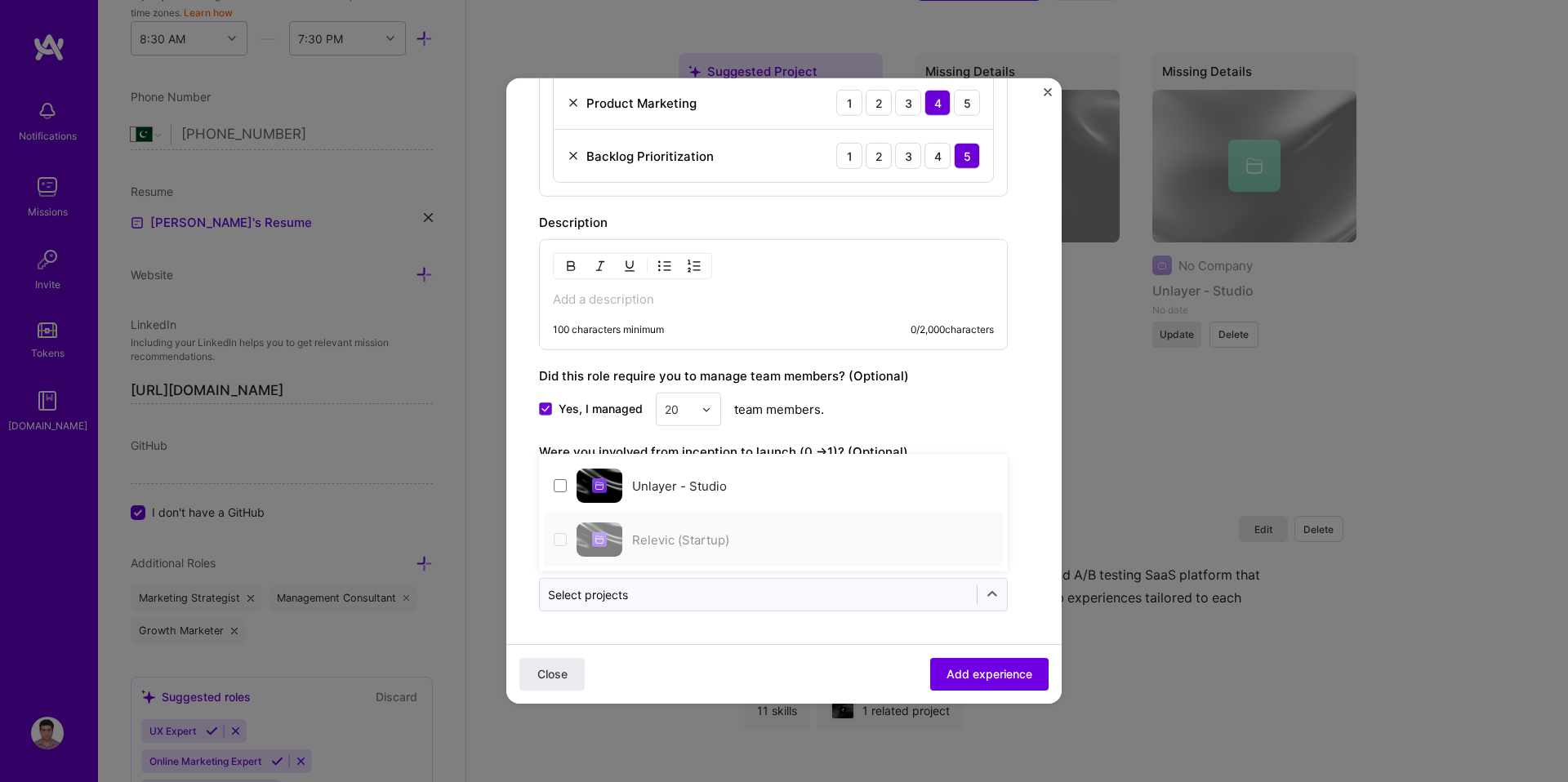
click at [704, 533] on label "Relevic (Startup)" at bounding box center [681, 539] width 97 height 15
click at [698, 472] on div "Unlayer - Studio" at bounding box center [774, 486] width 459 height 54
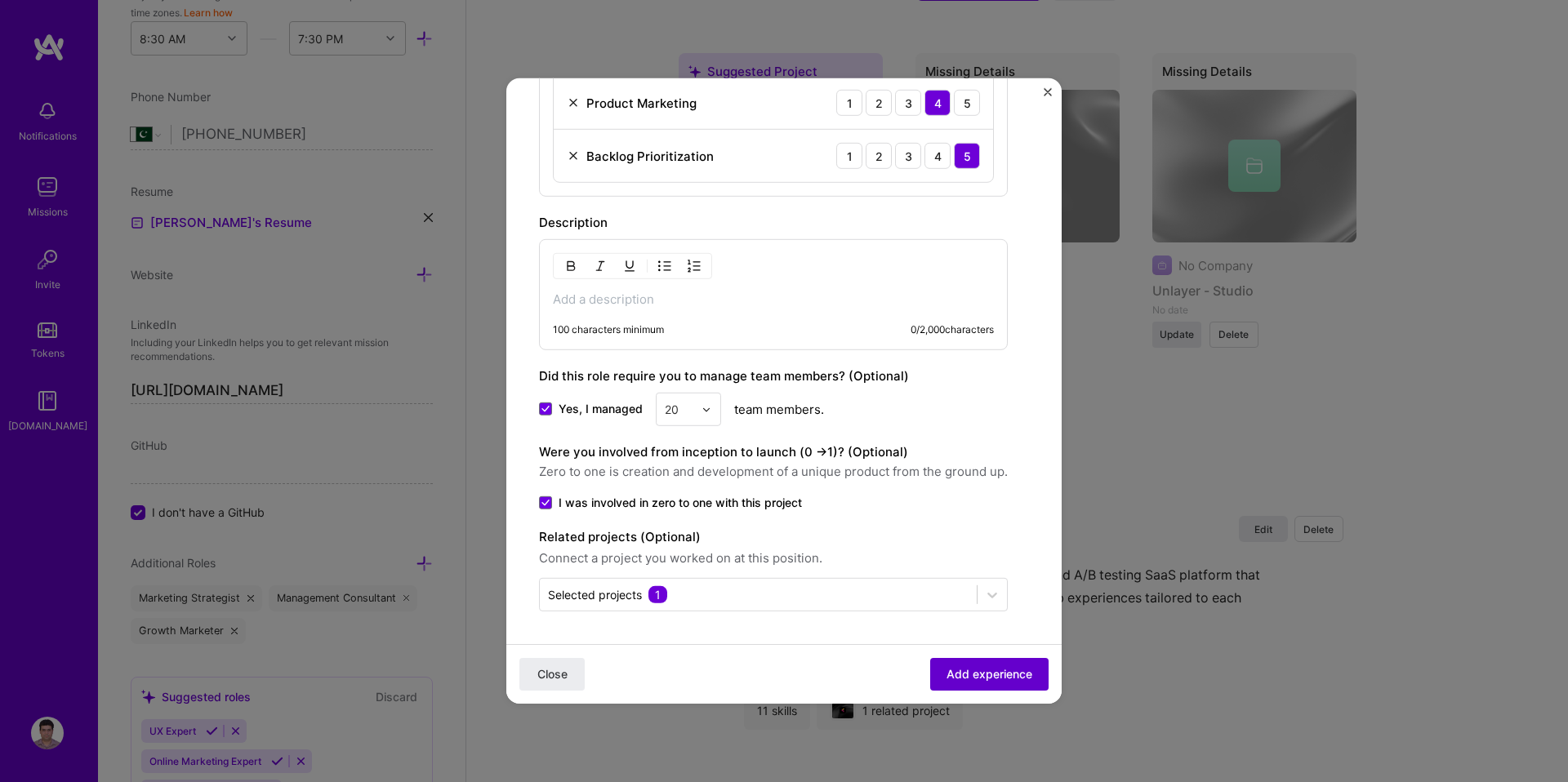
click at [981, 679] on span "Add experience" at bounding box center [989, 674] width 86 height 16
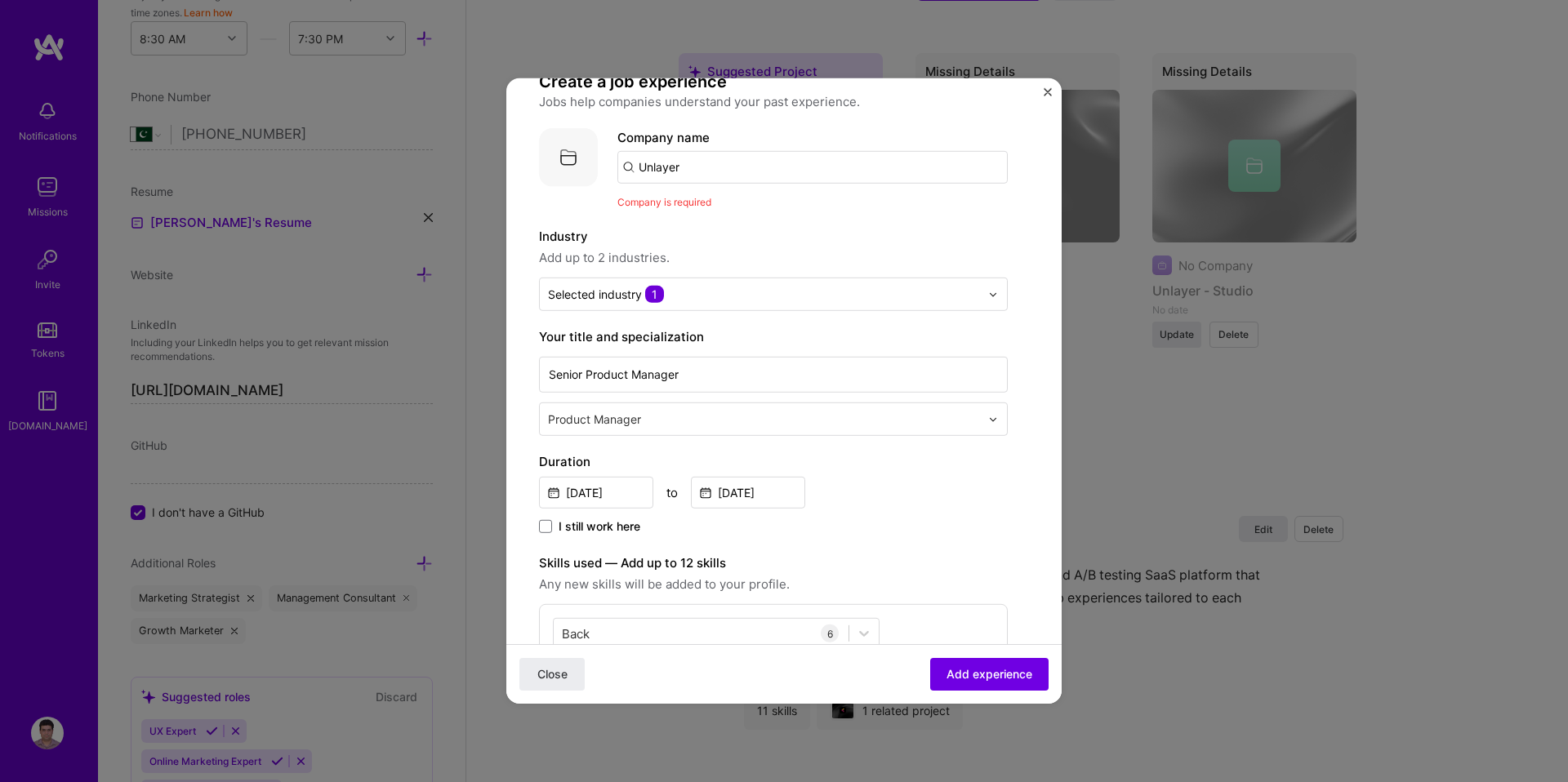
scroll to position [0, 0]
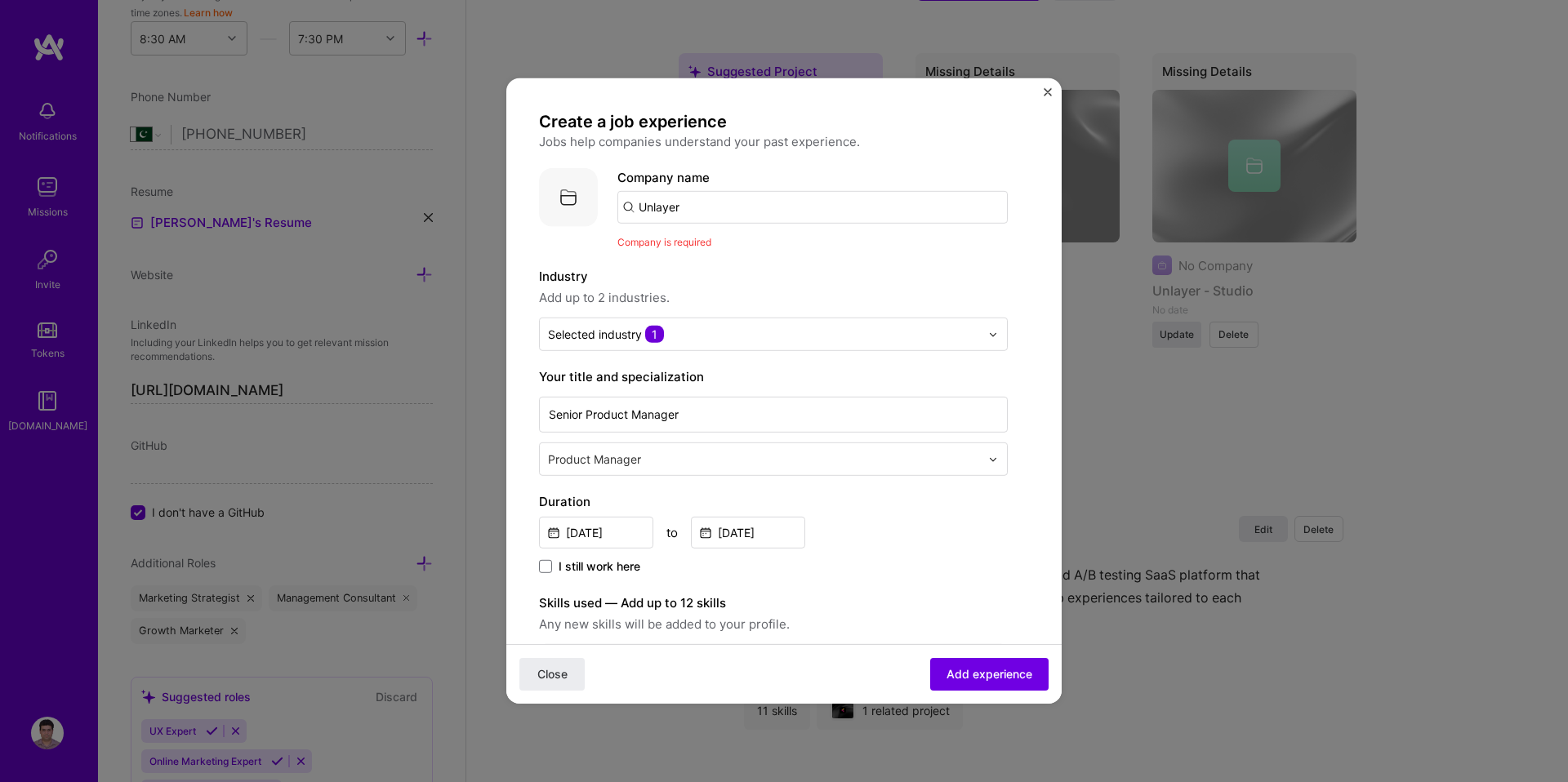
click at [676, 207] on input "Unlayer" at bounding box center [813, 208] width 391 height 33
click at [573, 199] on img at bounding box center [568, 197] width 58 height 58
click at [649, 211] on input "Unlayer" at bounding box center [813, 208] width 391 height 33
click at [630, 208] on input "Unlayer" at bounding box center [813, 208] width 391 height 33
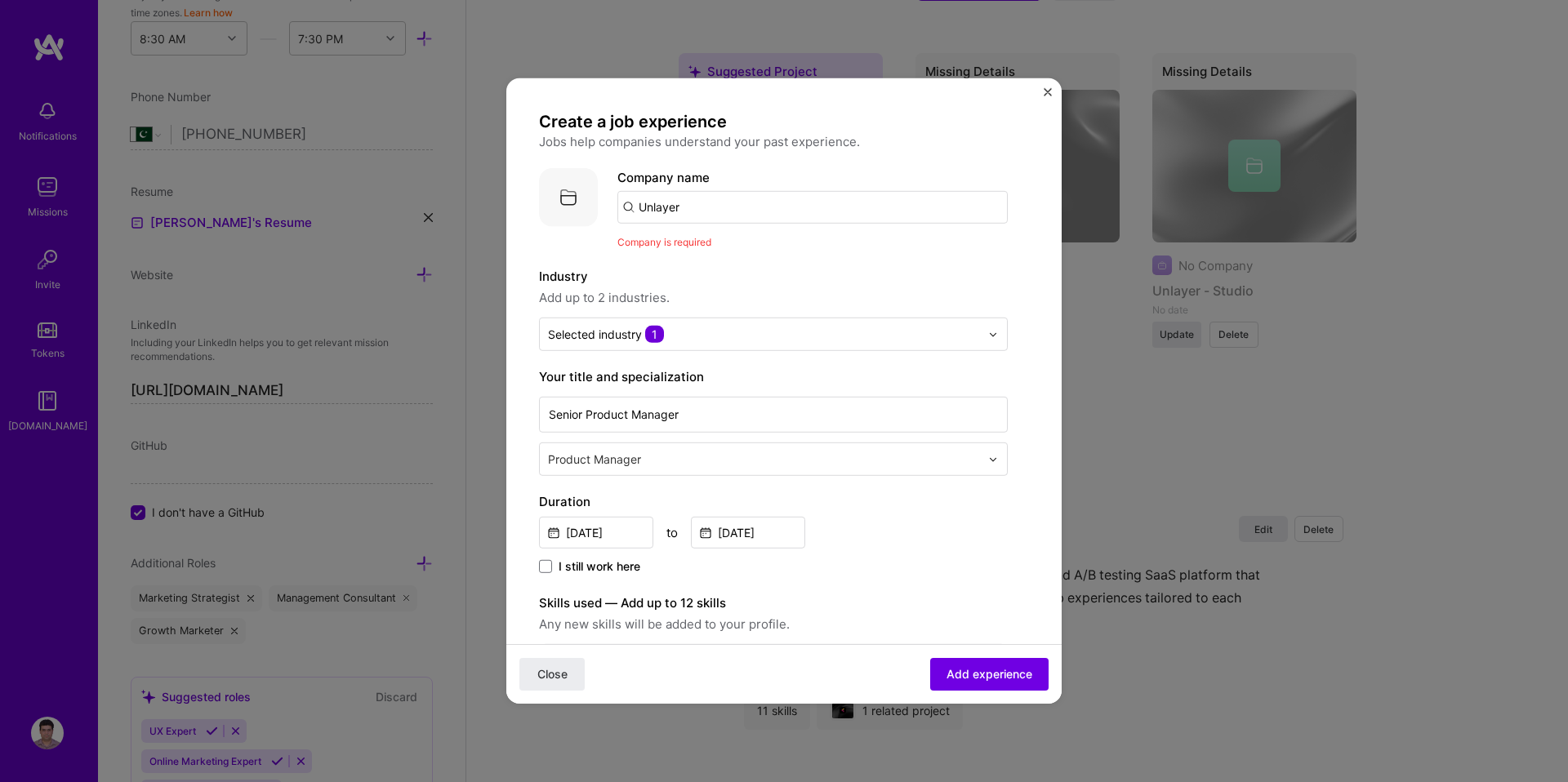
click at [630, 208] on input "Unlayer" at bounding box center [813, 208] width 391 height 33
click at [625, 207] on input "Unlayer" at bounding box center [813, 208] width 391 height 33
drag, startPoint x: 696, startPoint y: 210, endPoint x: 616, endPoint y: 208, distance: 80.0
click at [616, 208] on div "Company logo Company name Unlayer Company is required" at bounding box center [773, 209] width 469 height 82
click at [631, 207] on input "text" at bounding box center [813, 208] width 391 height 33
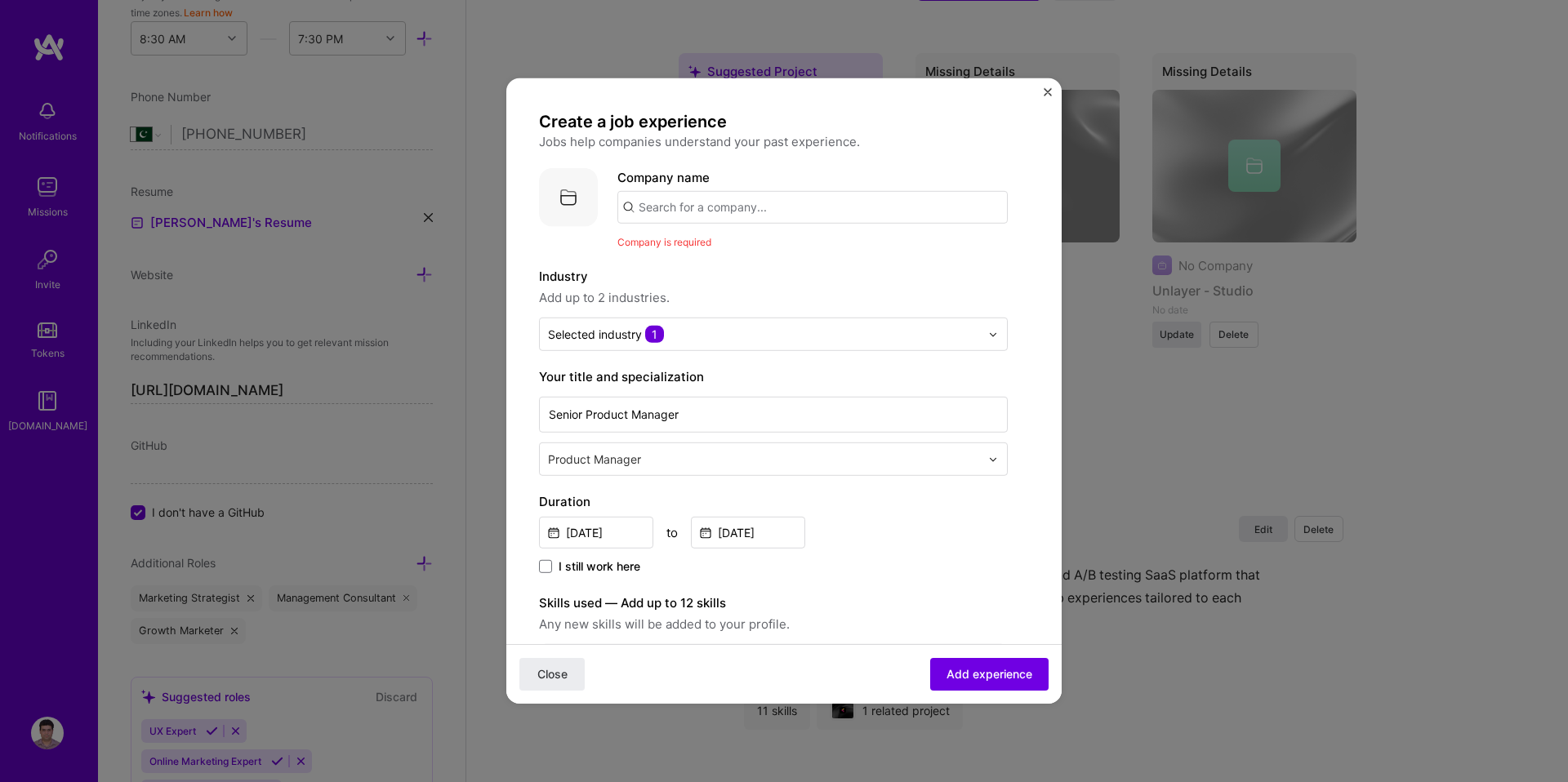
click at [631, 207] on input "text" at bounding box center [813, 208] width 391 height 33
type input "unlayer.com"
click button "Close" at bounding box center [552, 674] width 65 height 33
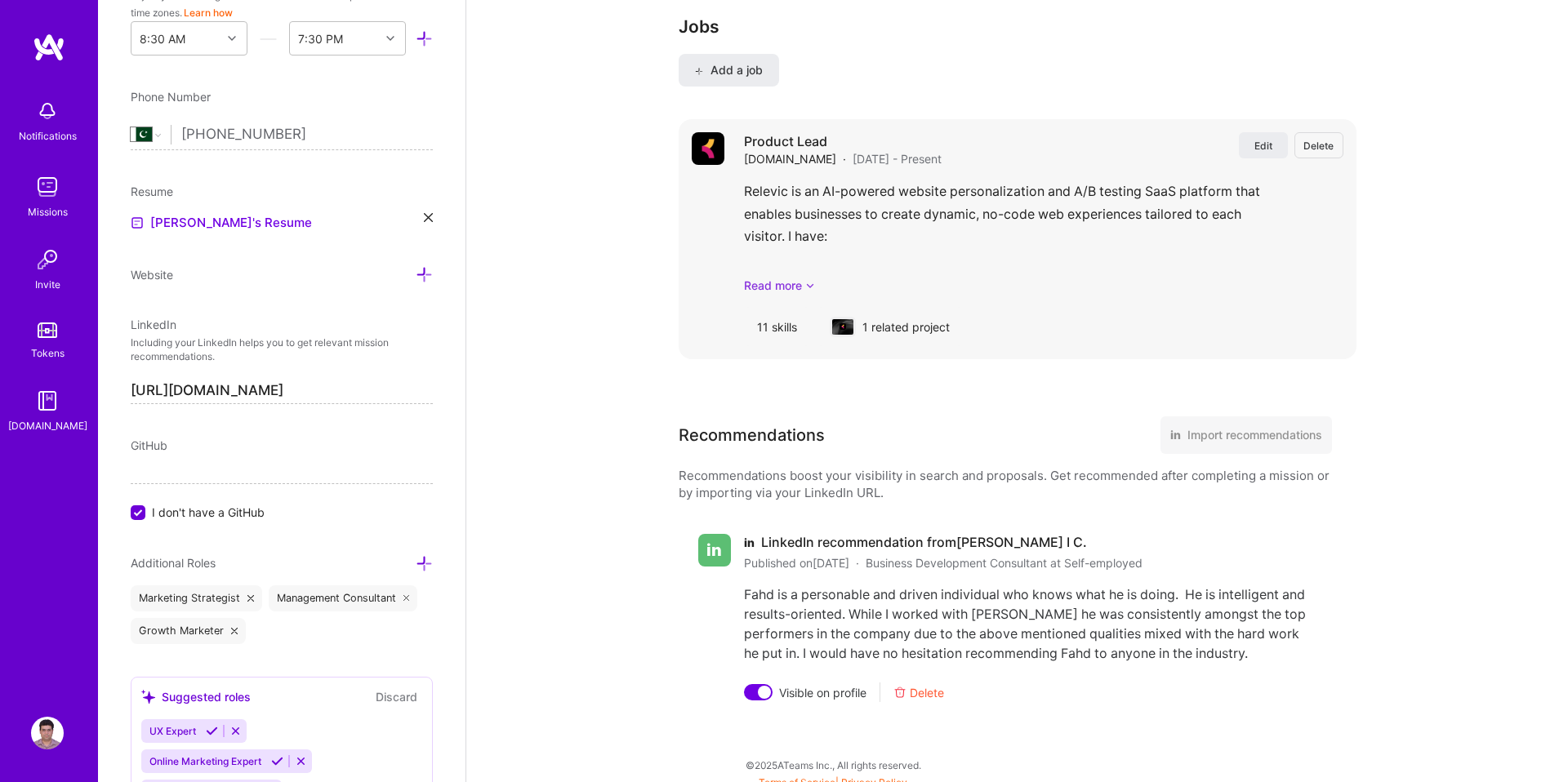
scroll to position [2150, 0]
click at [764, 74] on button "Add a job" at bounding box center [729, 72] width 101 height 33
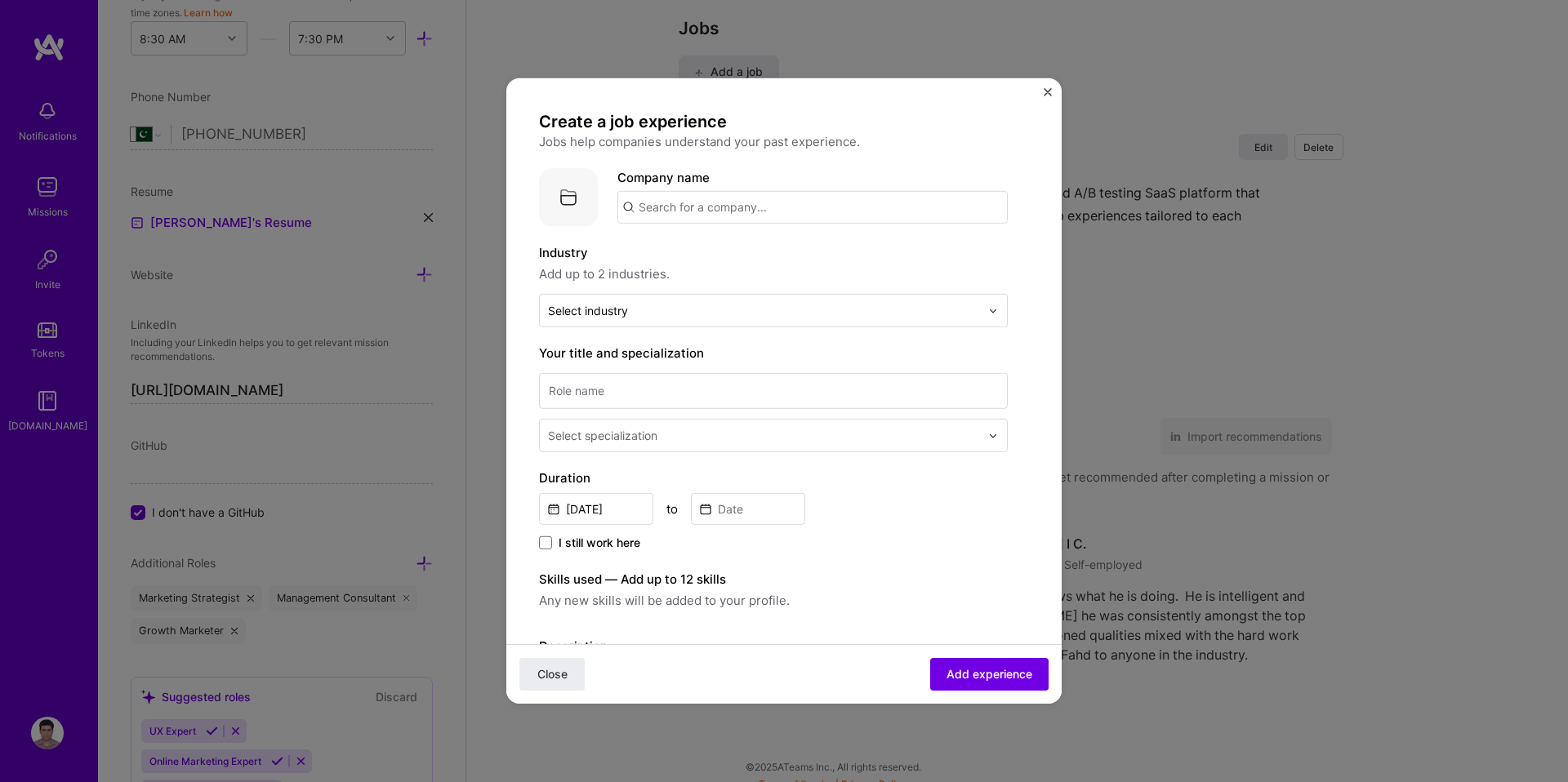
click at [703, 212] on input "text" at bounding box center [813, 208] width 391 height 33
type input "Unlayer.com"
click button "Close" at bounding box center [552, 674] width 65 height 33
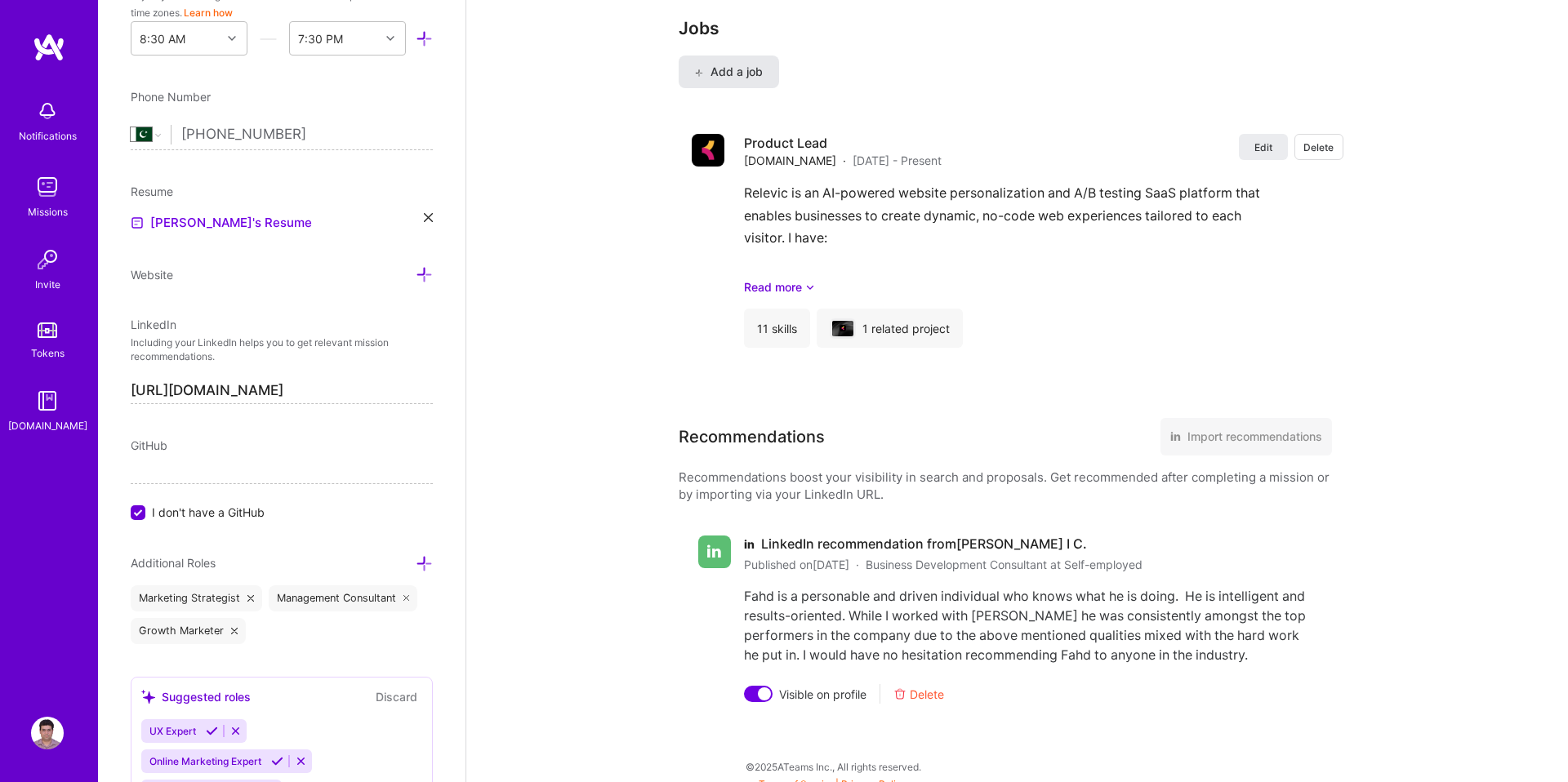
click at [731, 70] on span "Add a job" at bounding box center [729, 71] width 68 height 16
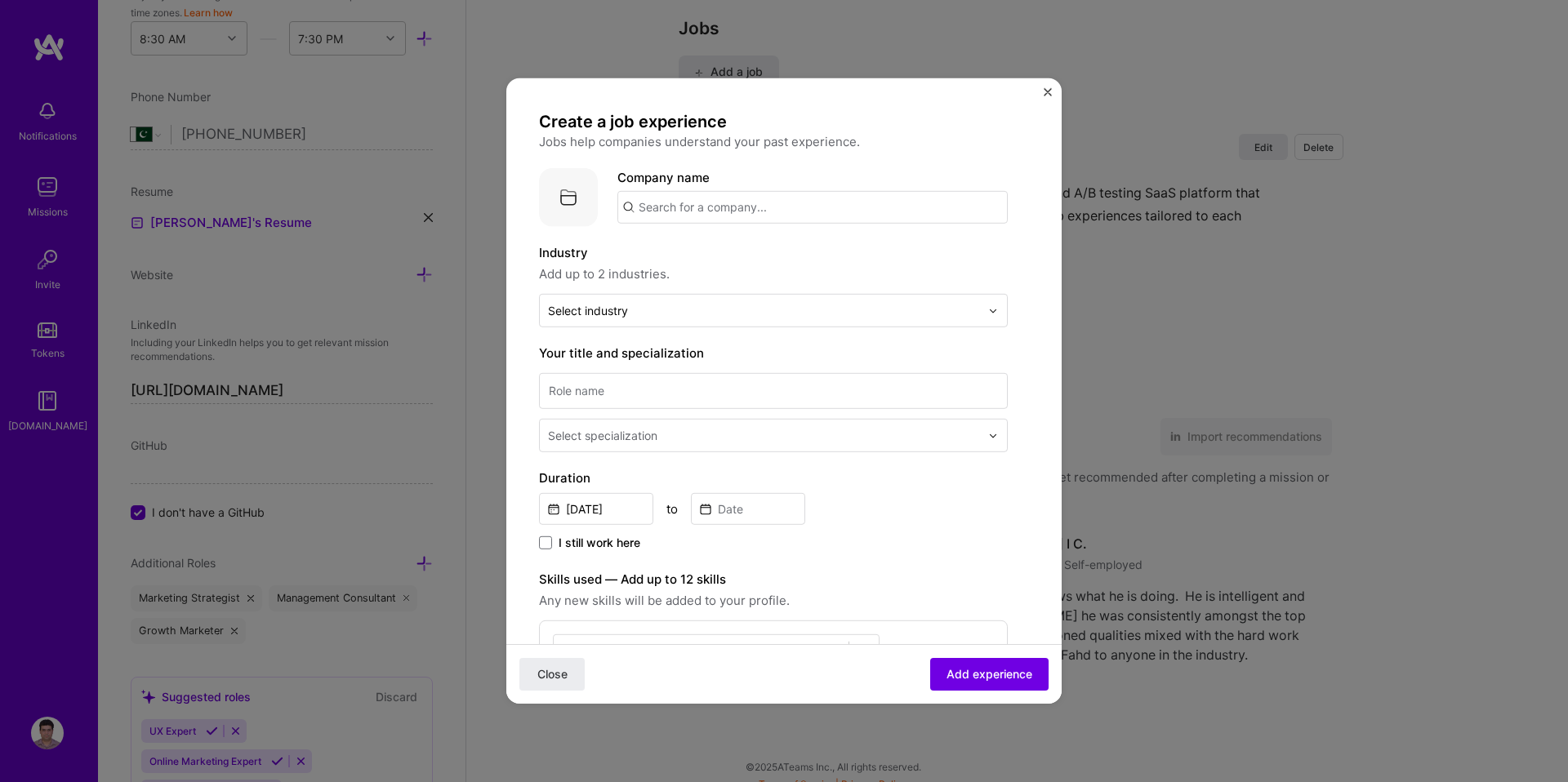
click at [259, 523] on div "Create a job experience Jobs help companies understand your past experience. Co…" at bounding box center [784, 391] width 1568 height 782
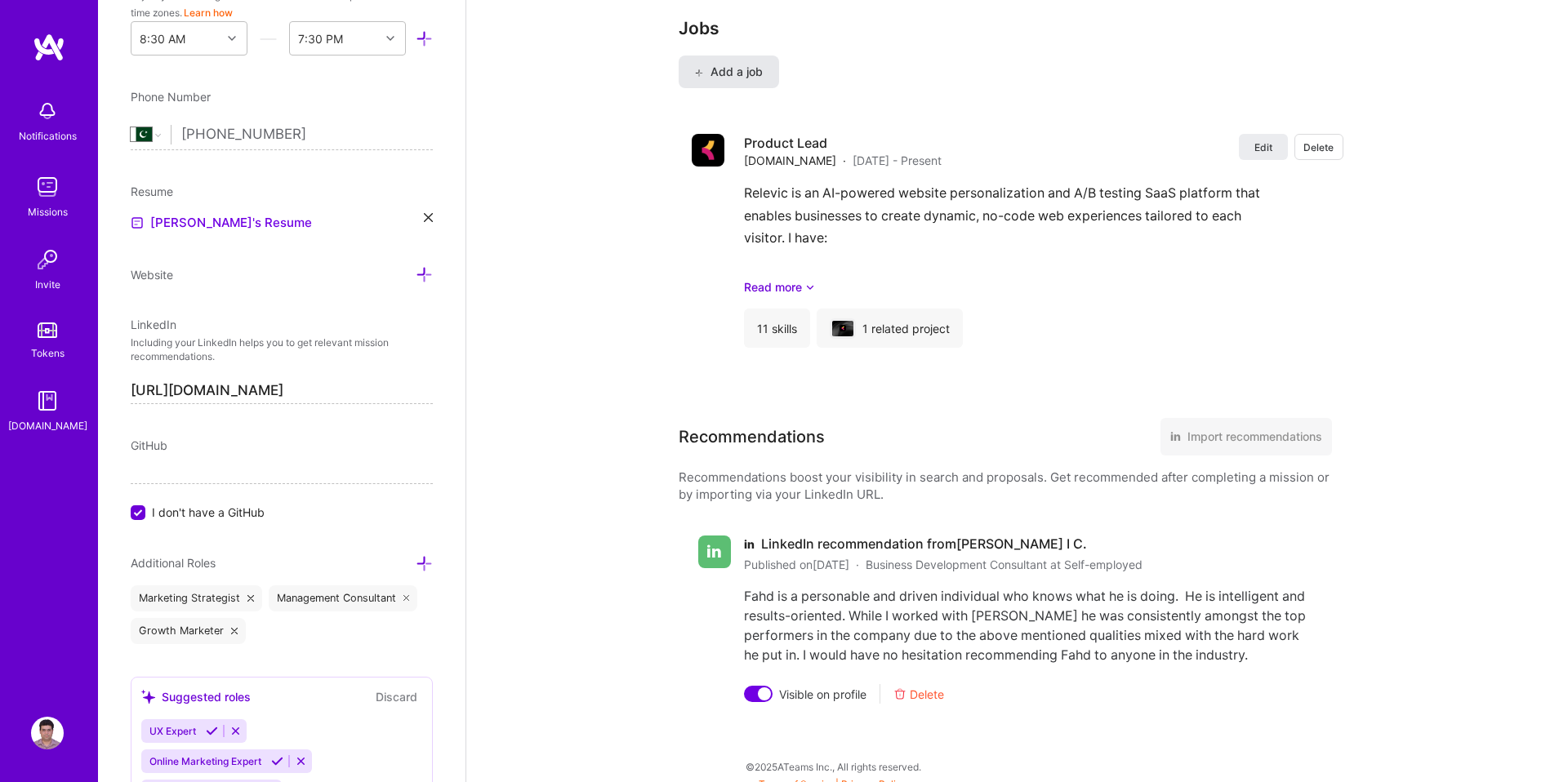
click at [711, 70] on span "Add a job" at bounding box center [729, 71] width 68 height 16
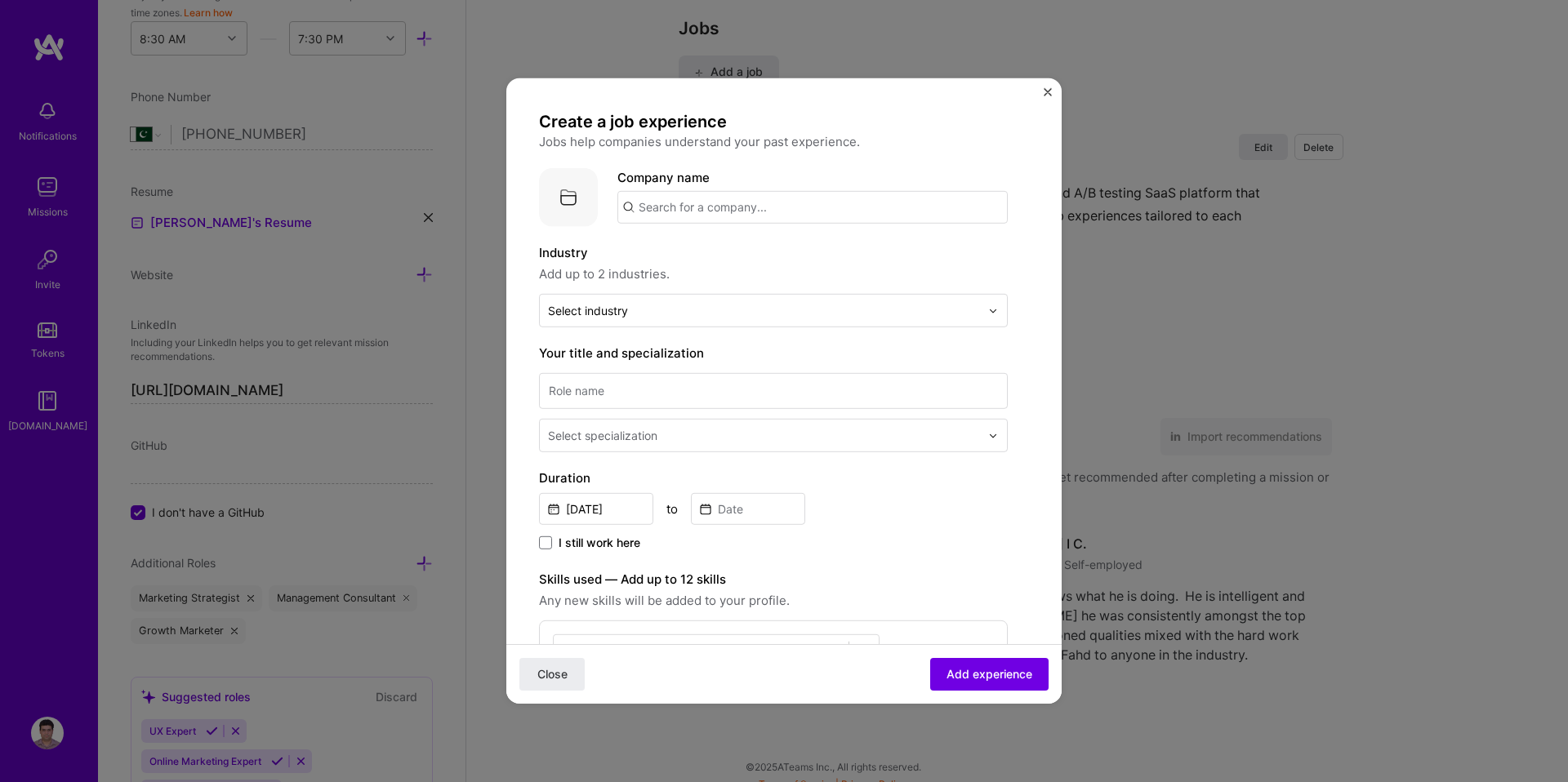
click at [1047, 89] on img "Close" at bounding box center [1048, 92] width 8 height 8
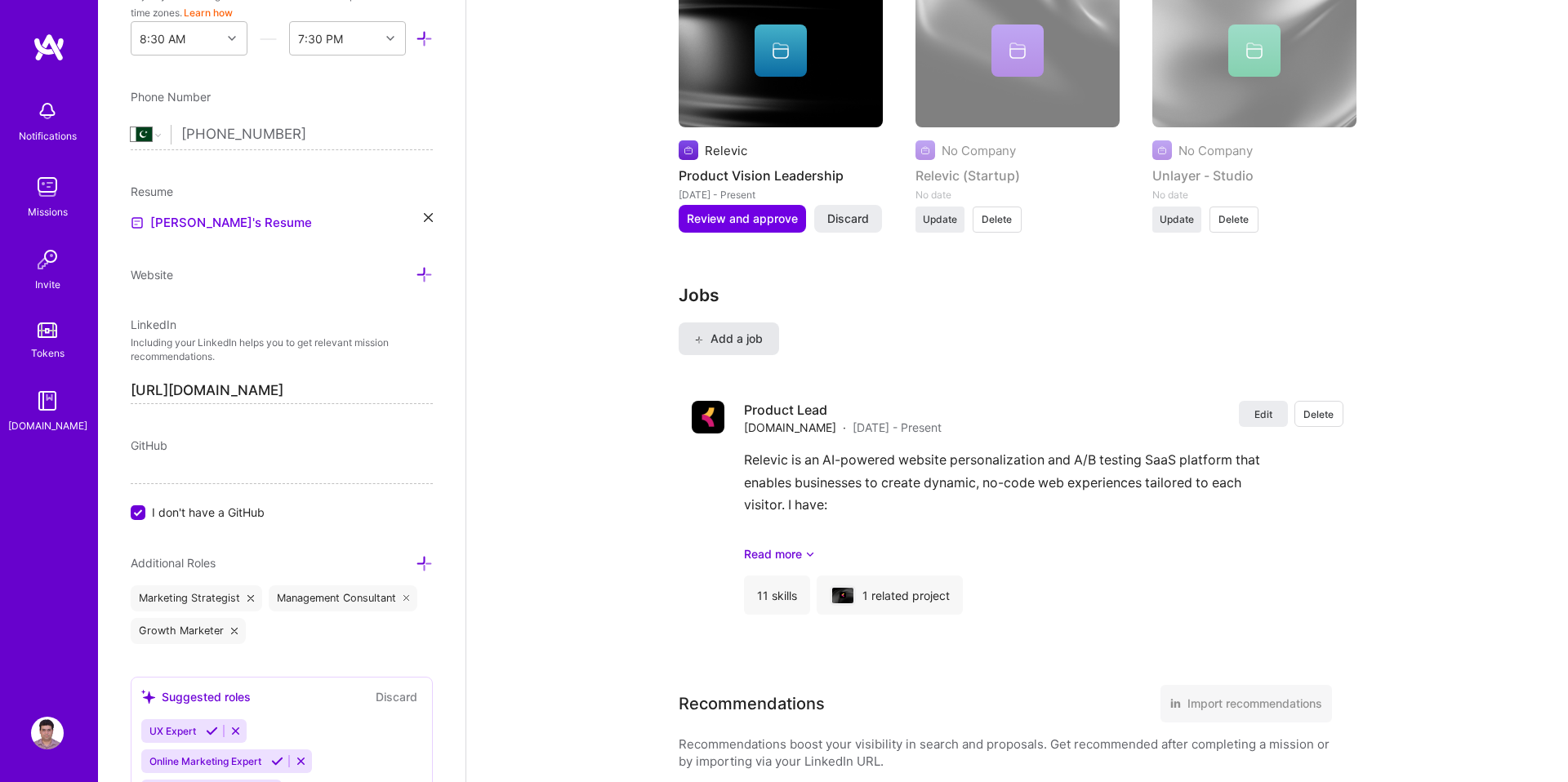
scroll to position [1801, 0]
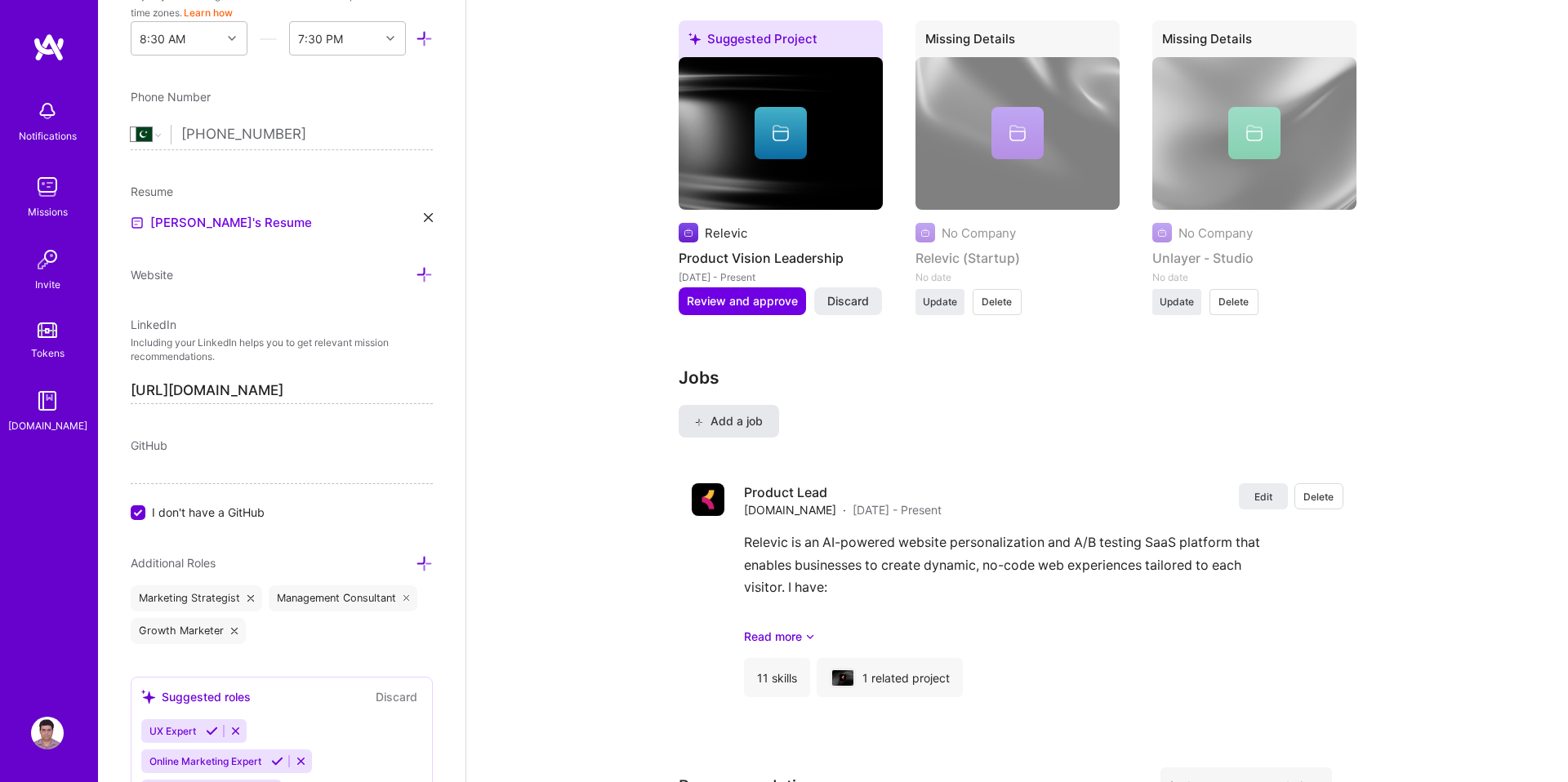
click at [737, 416] on span "Add a job" at bounding box center [729, 421] width 68 height 16
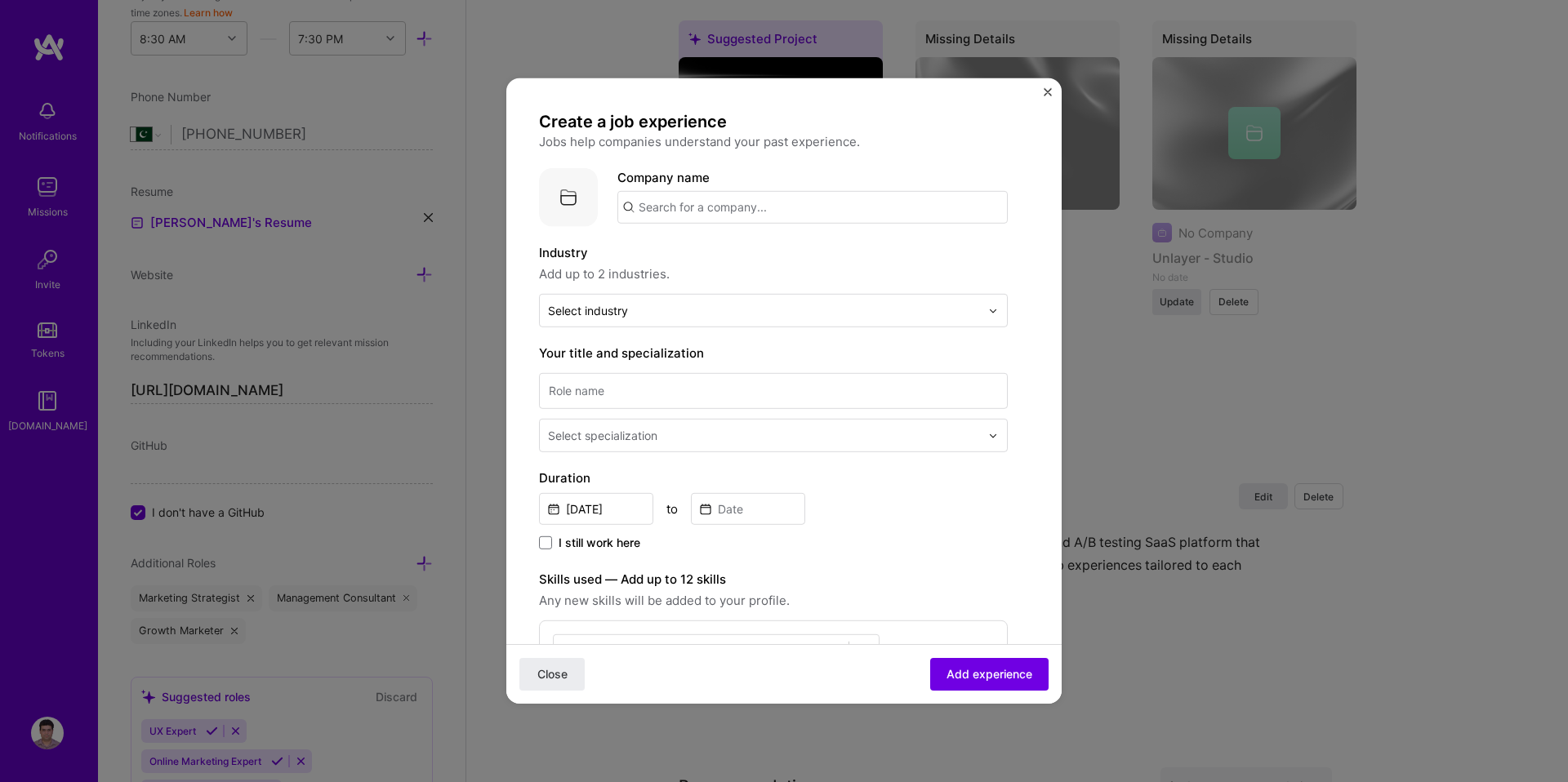
click at [581, 207] on img at bounding box center [568, 197] width 58 height 58
type input "U"
type input "Unlayer"
click at [717, 256] on div "Unlayer" at bounding box center [738, 252] width 59 height 29
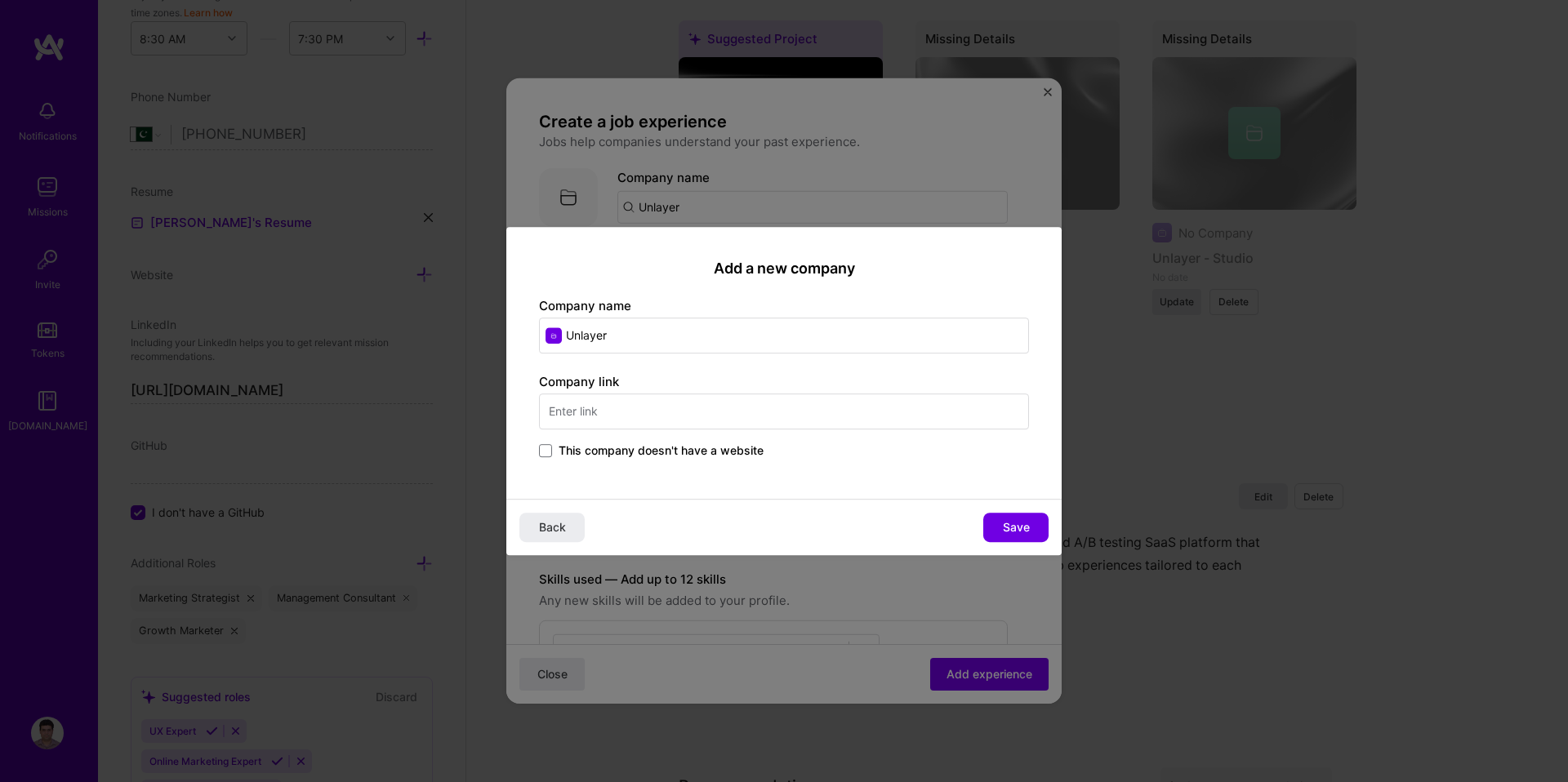
click at [605, 412] on input "text" at bounding box center [784, 412] width 490 height 36
type input "www.unlayer.com"
click at [1032, 524] on button "Save" at bounding box center [1015, 527] width 65 height 30
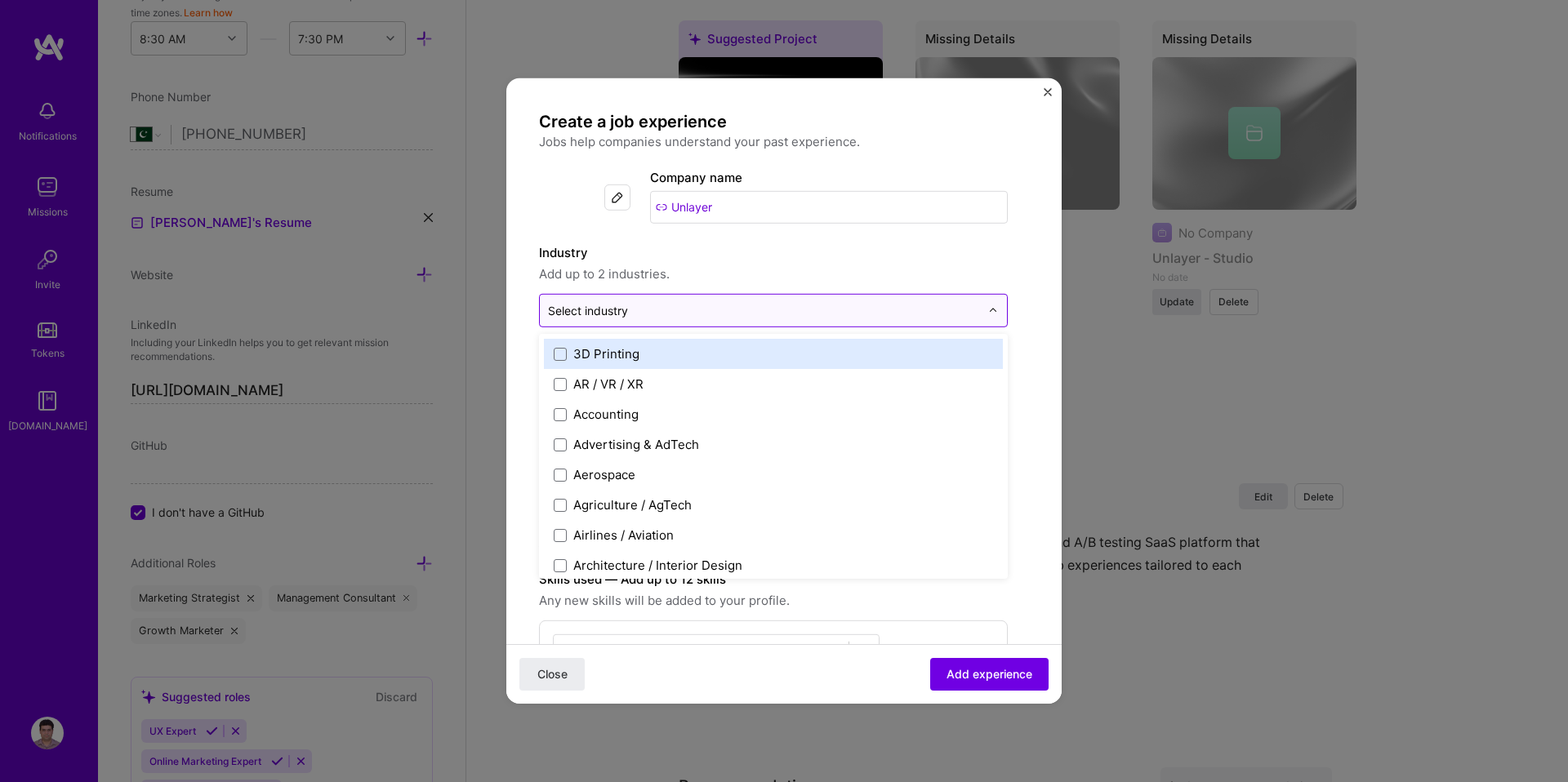
click at [687, 318] on input "text" at bounding box center [765, 311] width 432 height 17
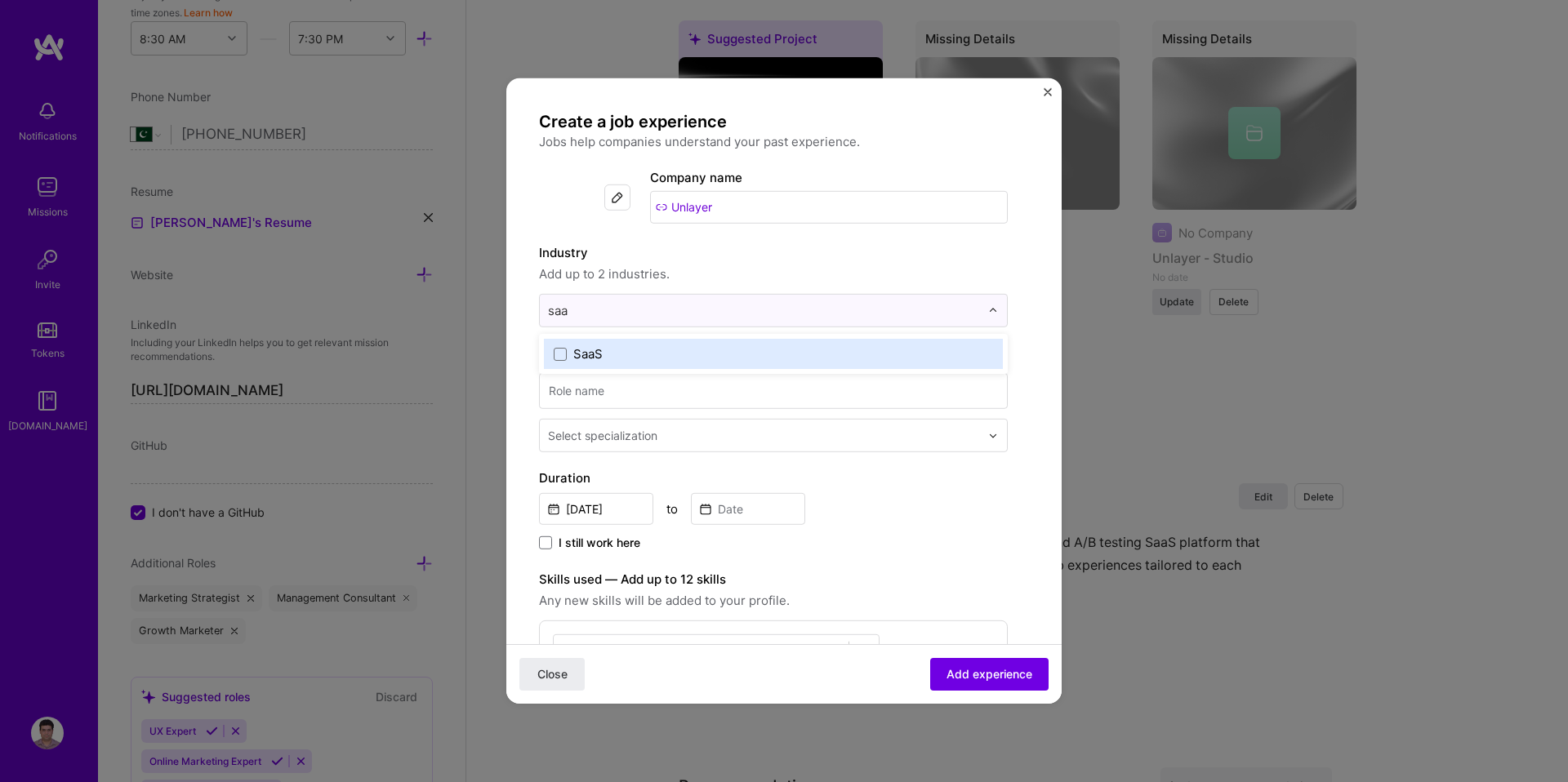
type input "saas"
click at [613, 347] on label "SaaS" at bounding box center [773, 354] width 439 height 17
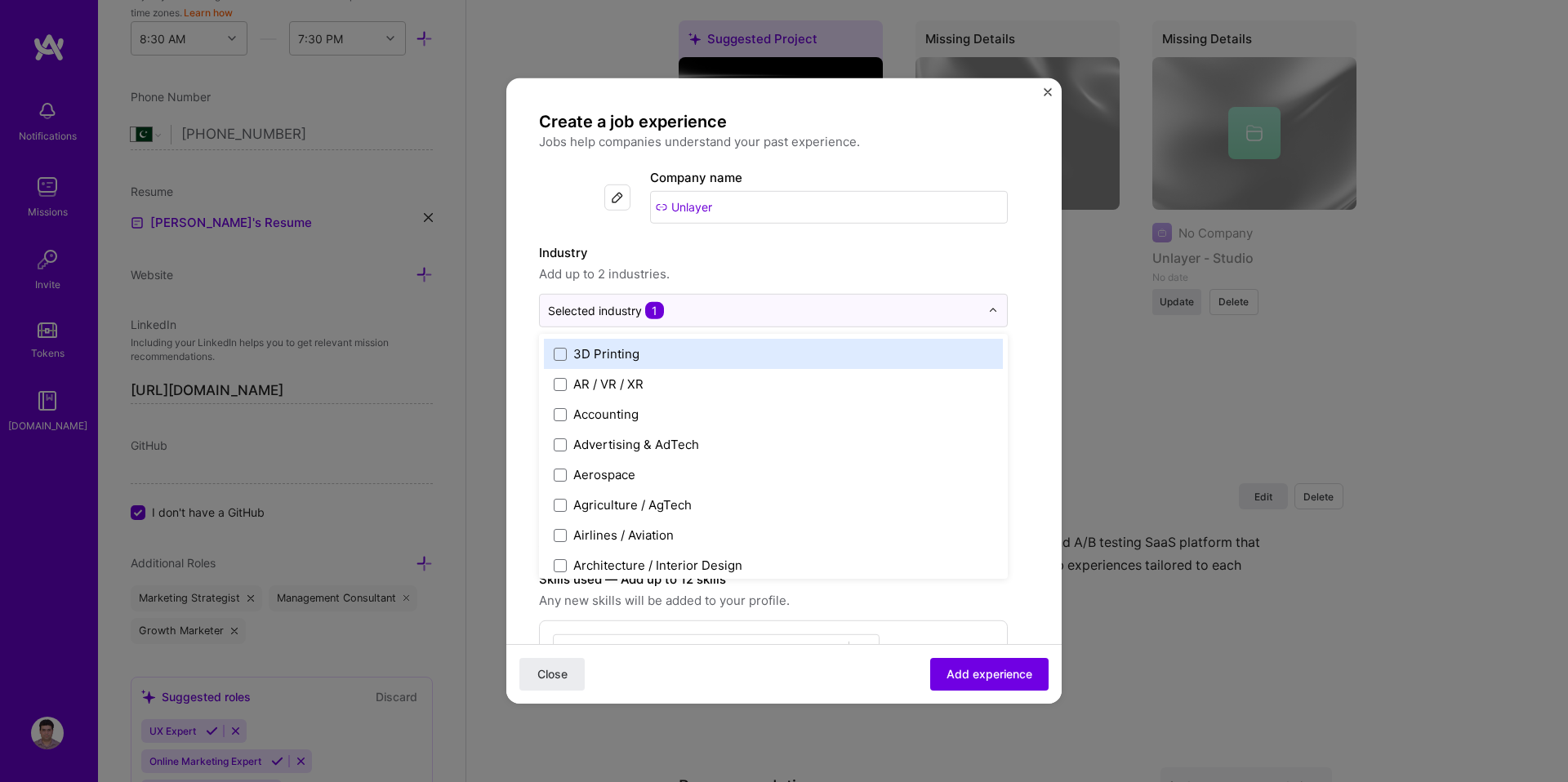
click at [808, 264] on span "Add up to 2 industries." at bounding box center [773, 274] width 469 height 19
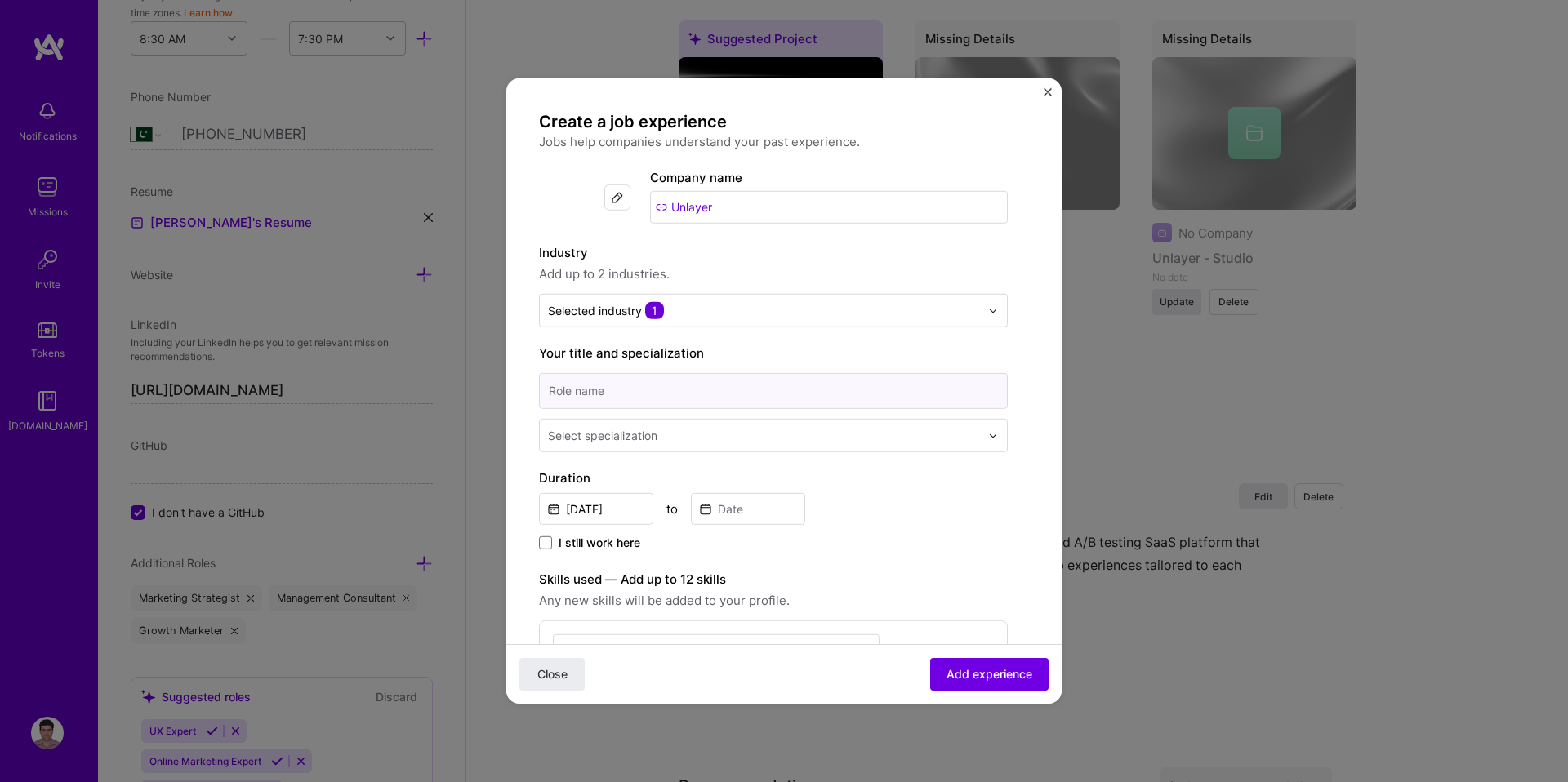
click at [637, 403] on input at bounding box center [773, 391] width 469 height 36
type input "Senior Product Manager"
click at [631, 434] on div "Select specialization" at bounding box center [603, 435] width 109 height 17
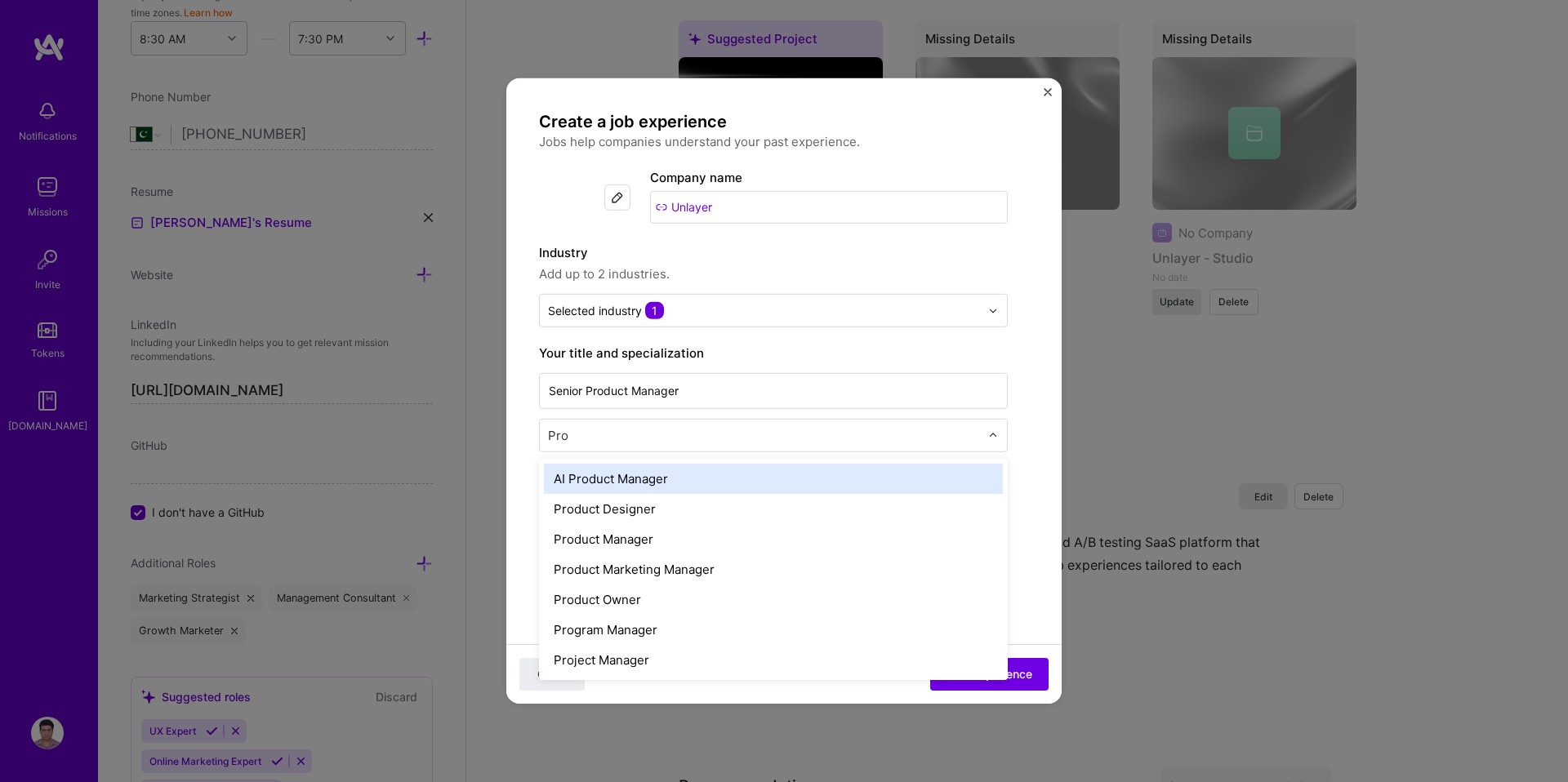
type input "Prod"
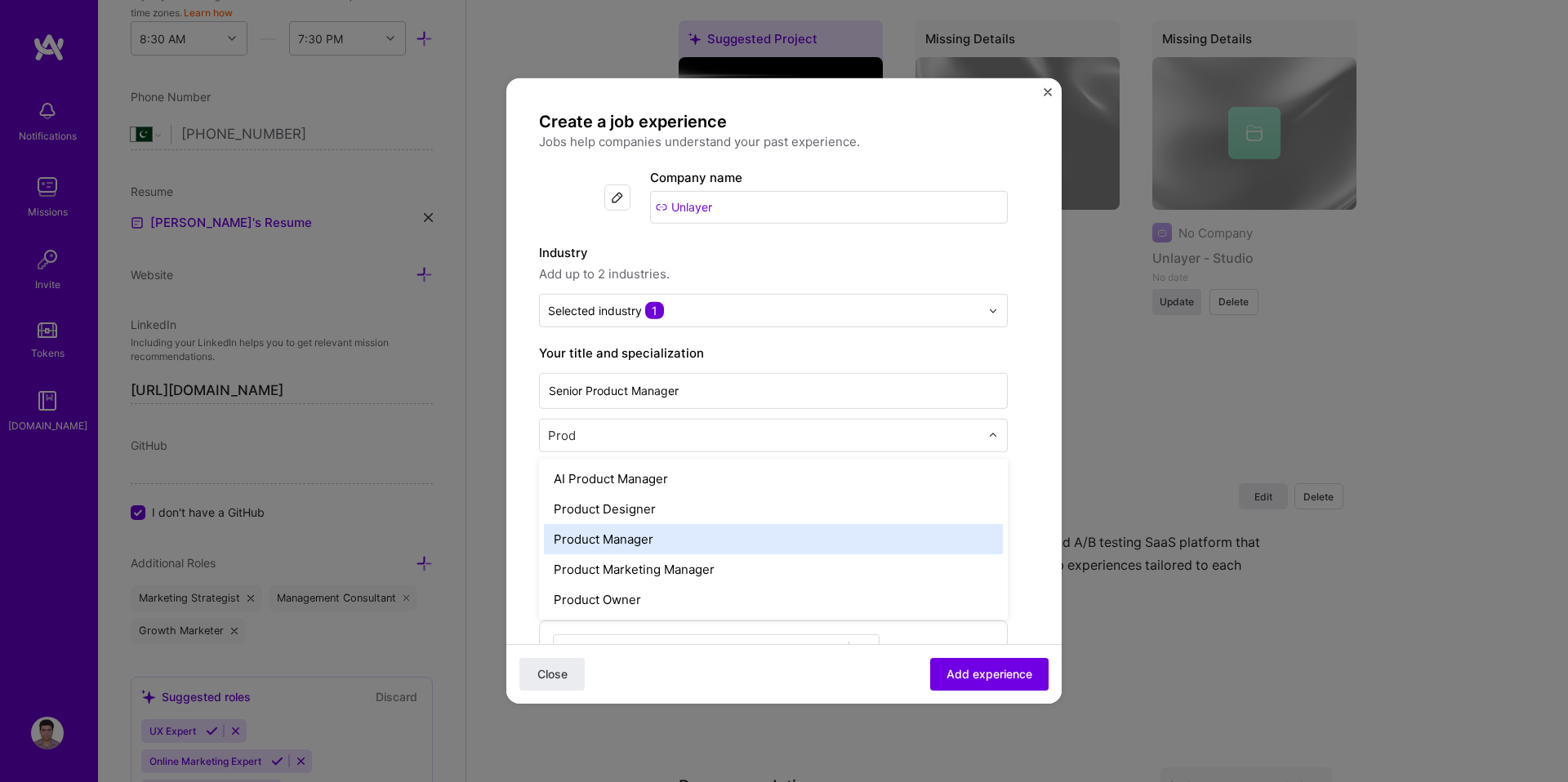
click at [639, 535] on div "Product Manager" at bounding box center [774, 540] width 459 height 31
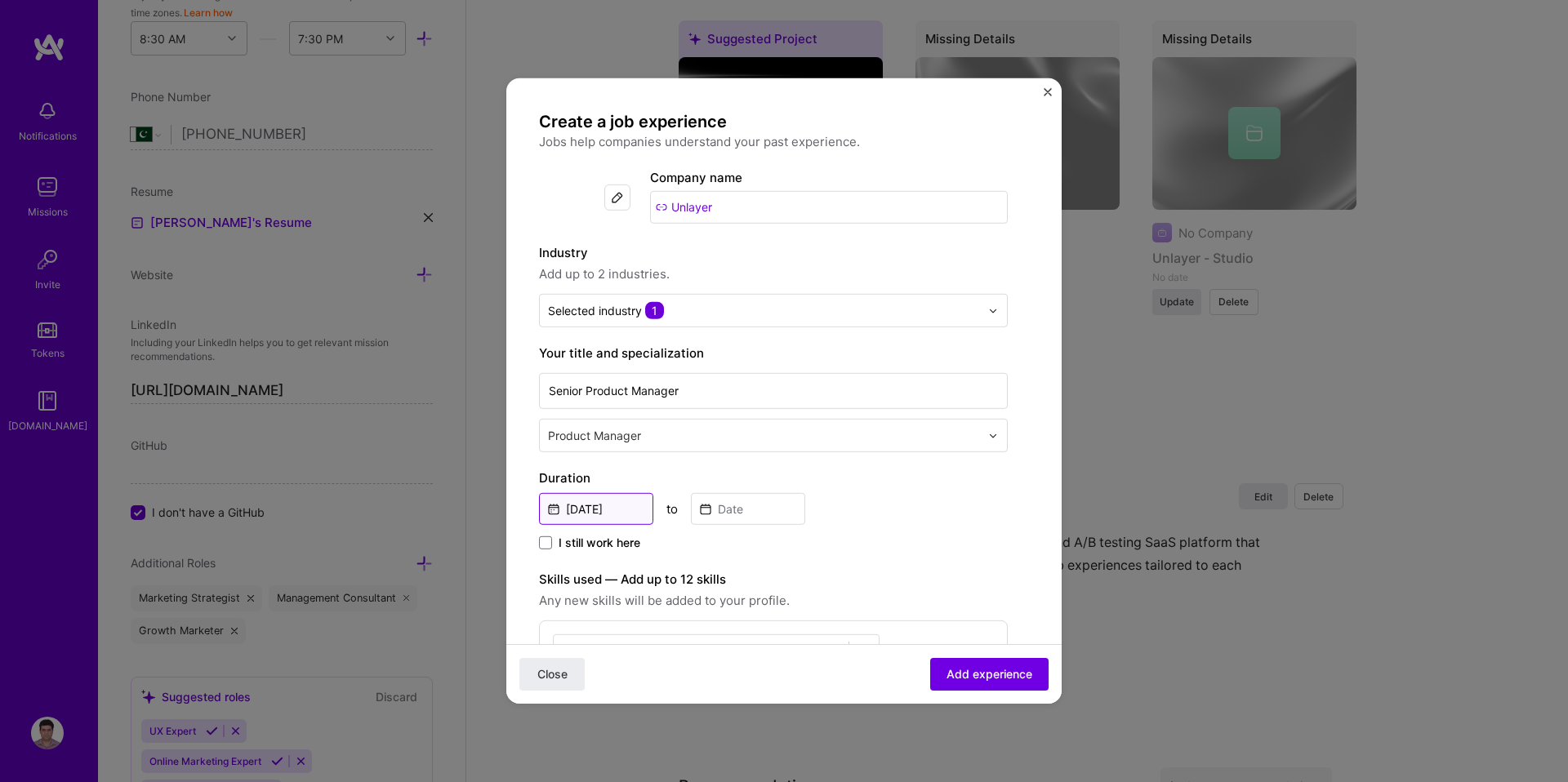
click at [622, 513] on input "Oct, 2025" at bounding box center [596, 509] width 114 height 32
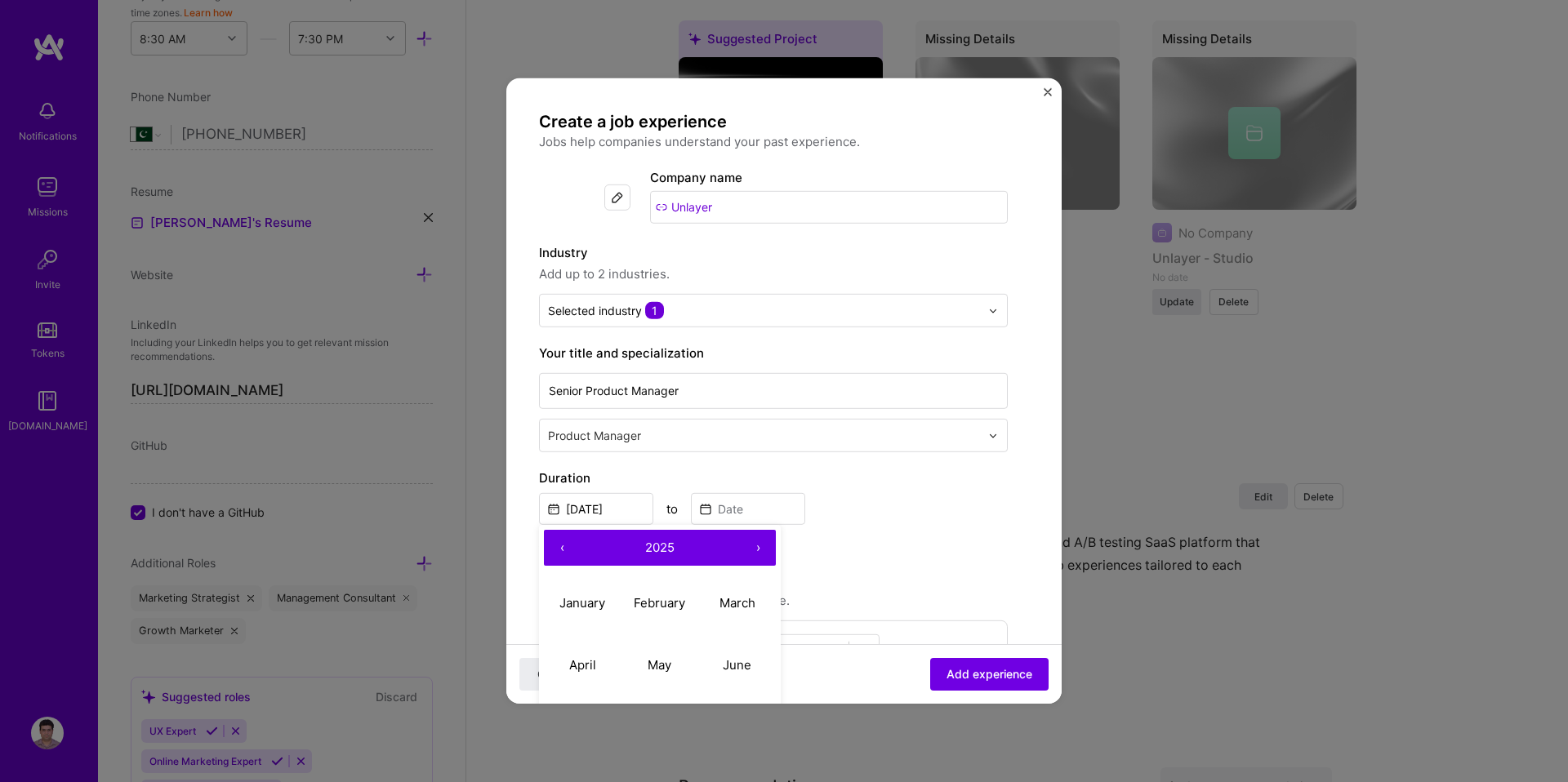
click at [558, 553] on button "‹" at bounding box center [562, 547] width 36 height 36
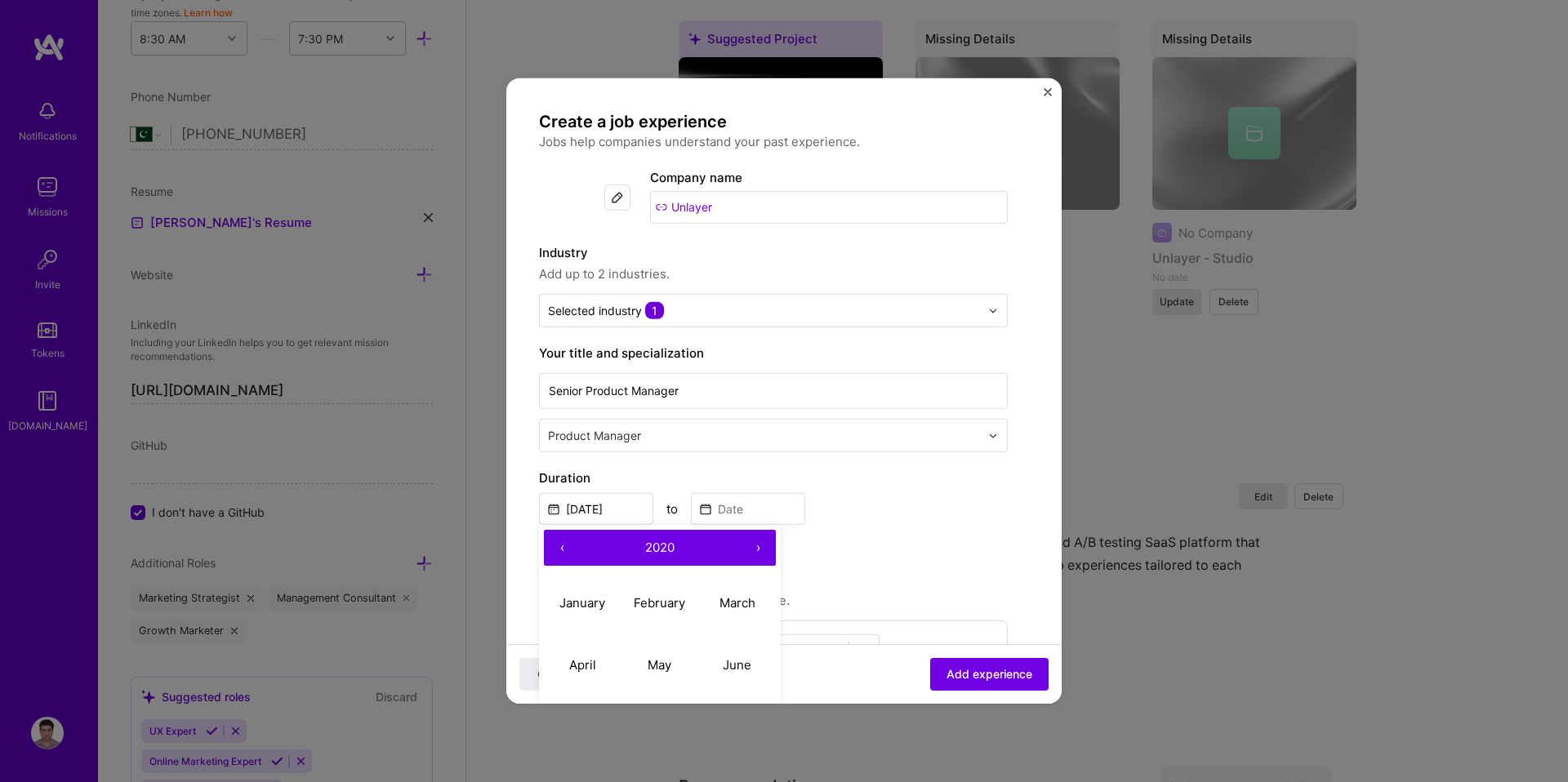
click at [558, 553] on button "‹" at bounding box center [562, 547] width 36 height 36
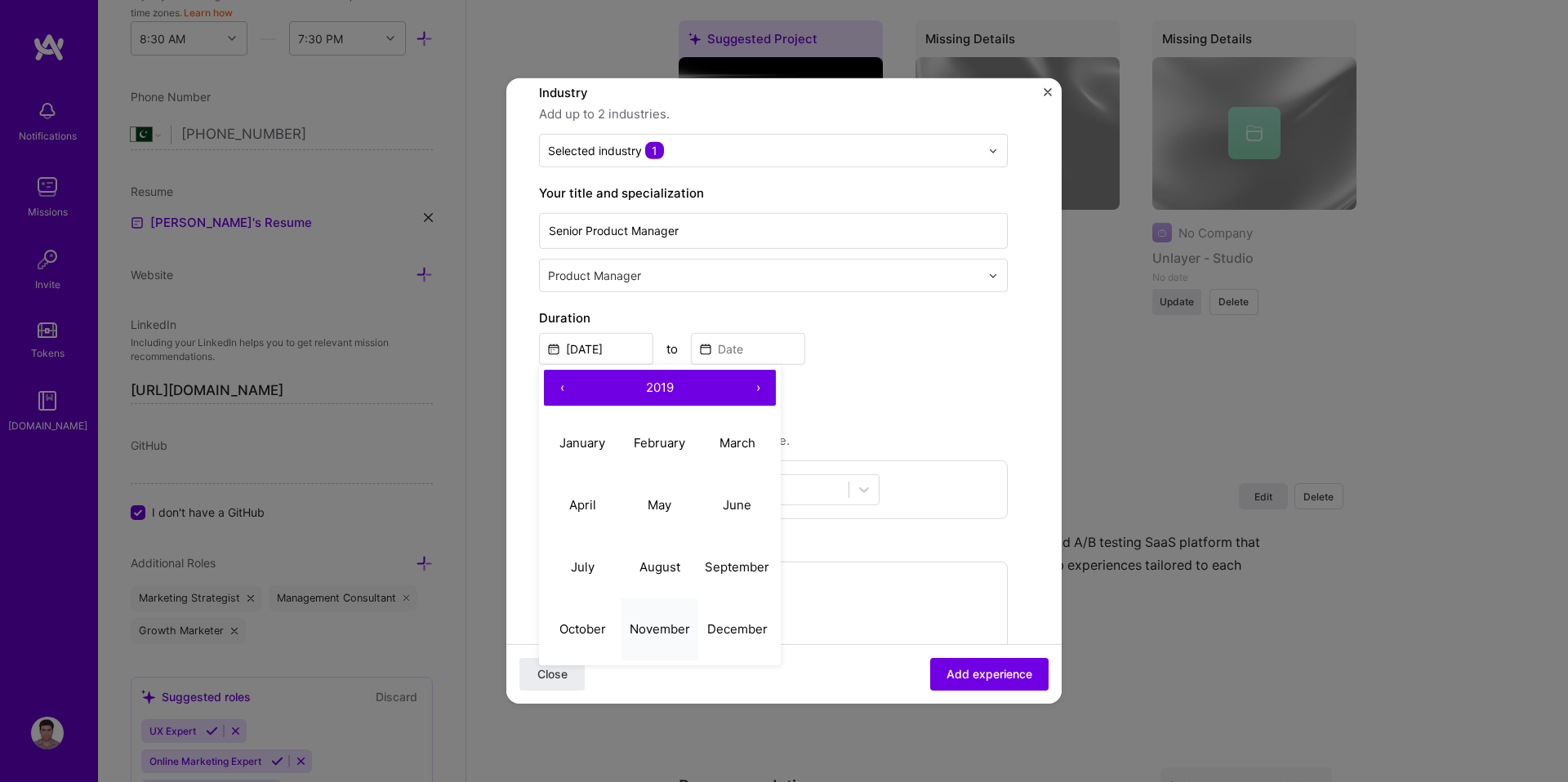
scroll to position [162, 0]
click at [666, 635] on button "November" at bounding box center [660, 627] width 78 height 62
type input "Nov, 2019"
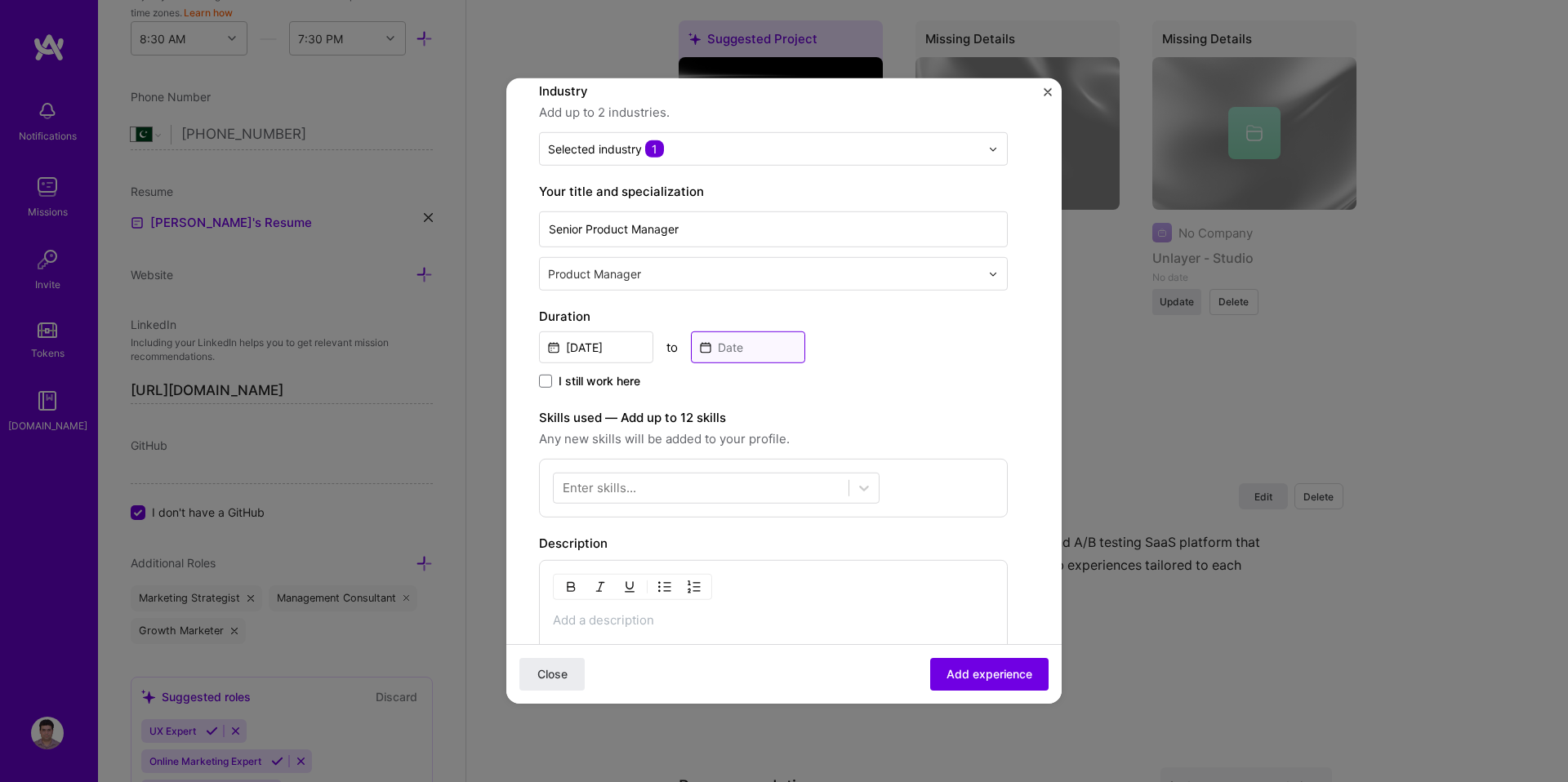
click at [734, 352] on input at bounding box center [748, 347] width 114 height 32
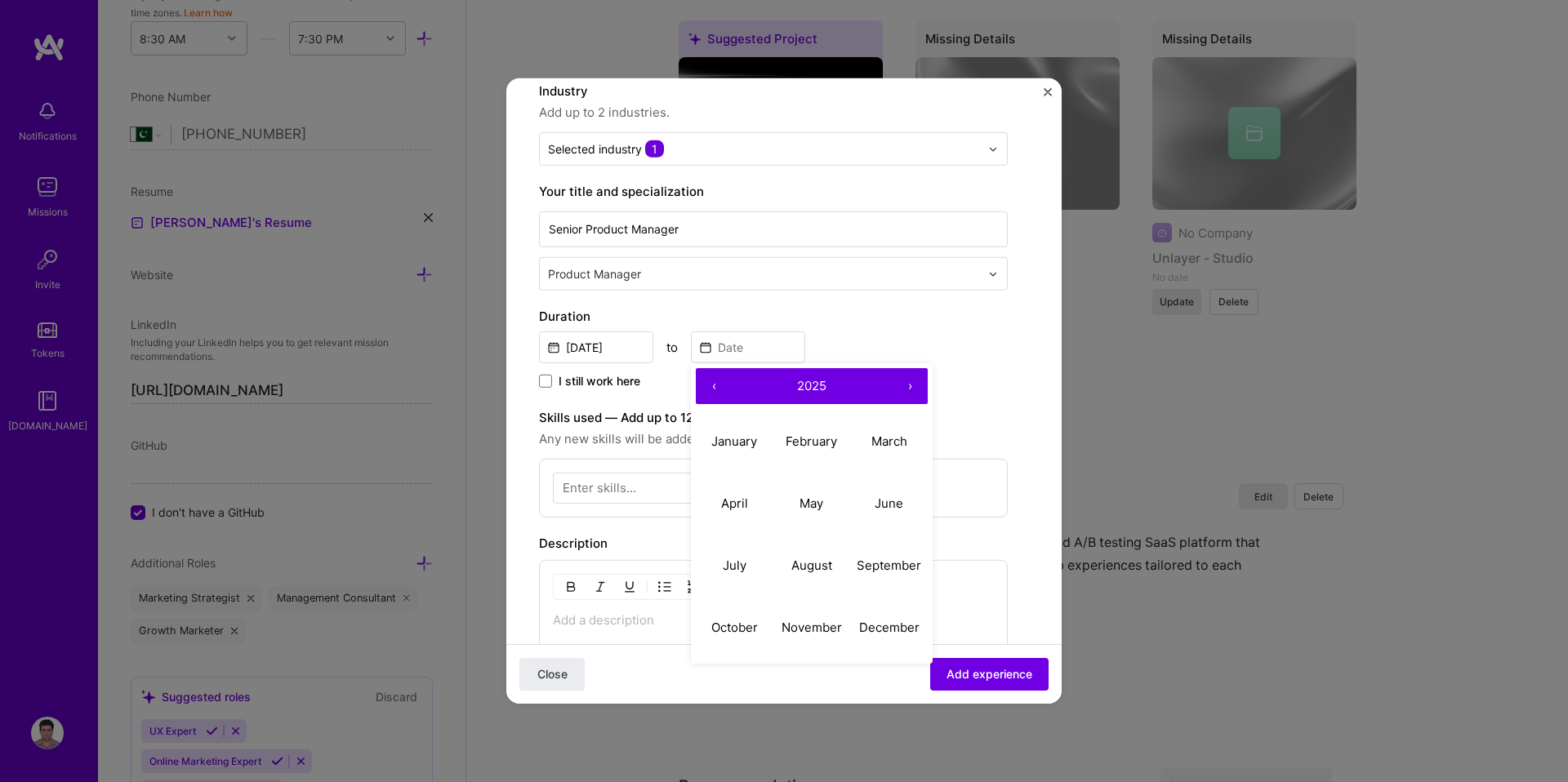
click at [719, 382] on button "‹" at bounding box center [714, 386] width 36 height 36
click at [813, 616] on button "November" at bounding box center [813, 627] width 78 height 62
type input "Nov, 2022"
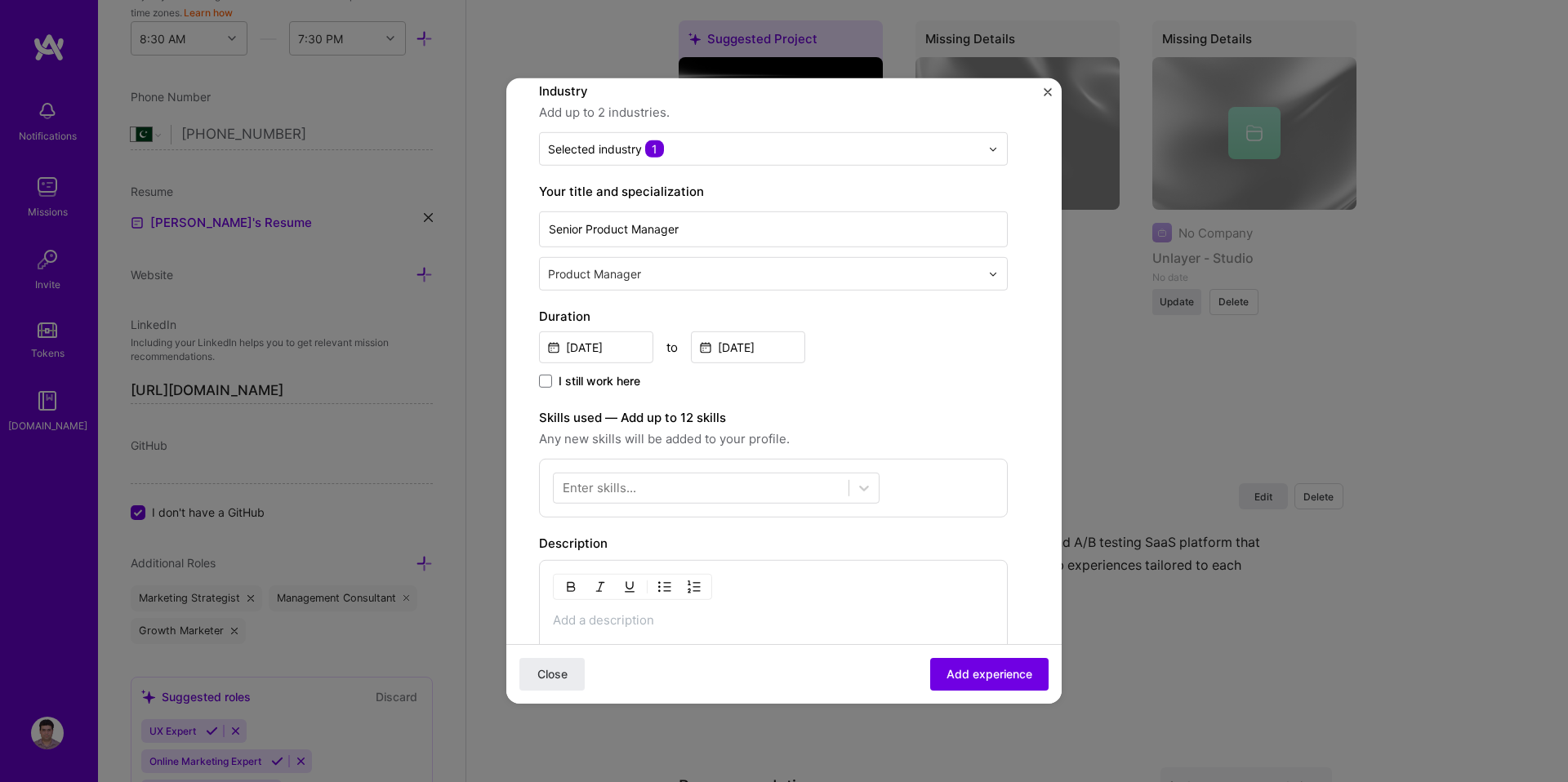
click at [604, 489] on div "Enter skills..." at bounding box center [599, 488] width 74 height 17
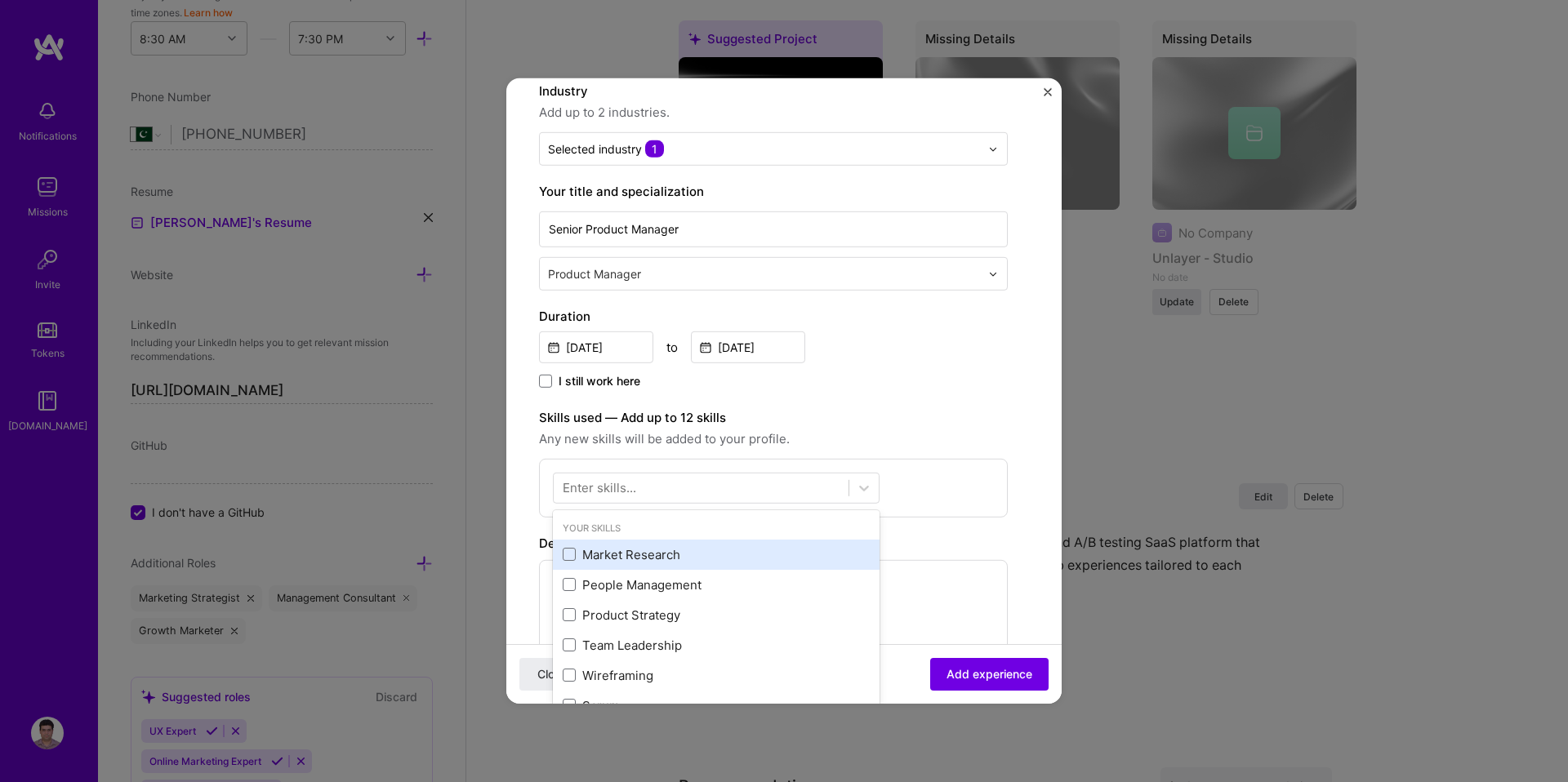
click at [612, 552] on div "Market Research" at bounding box center [716, 555] width 307 height 17
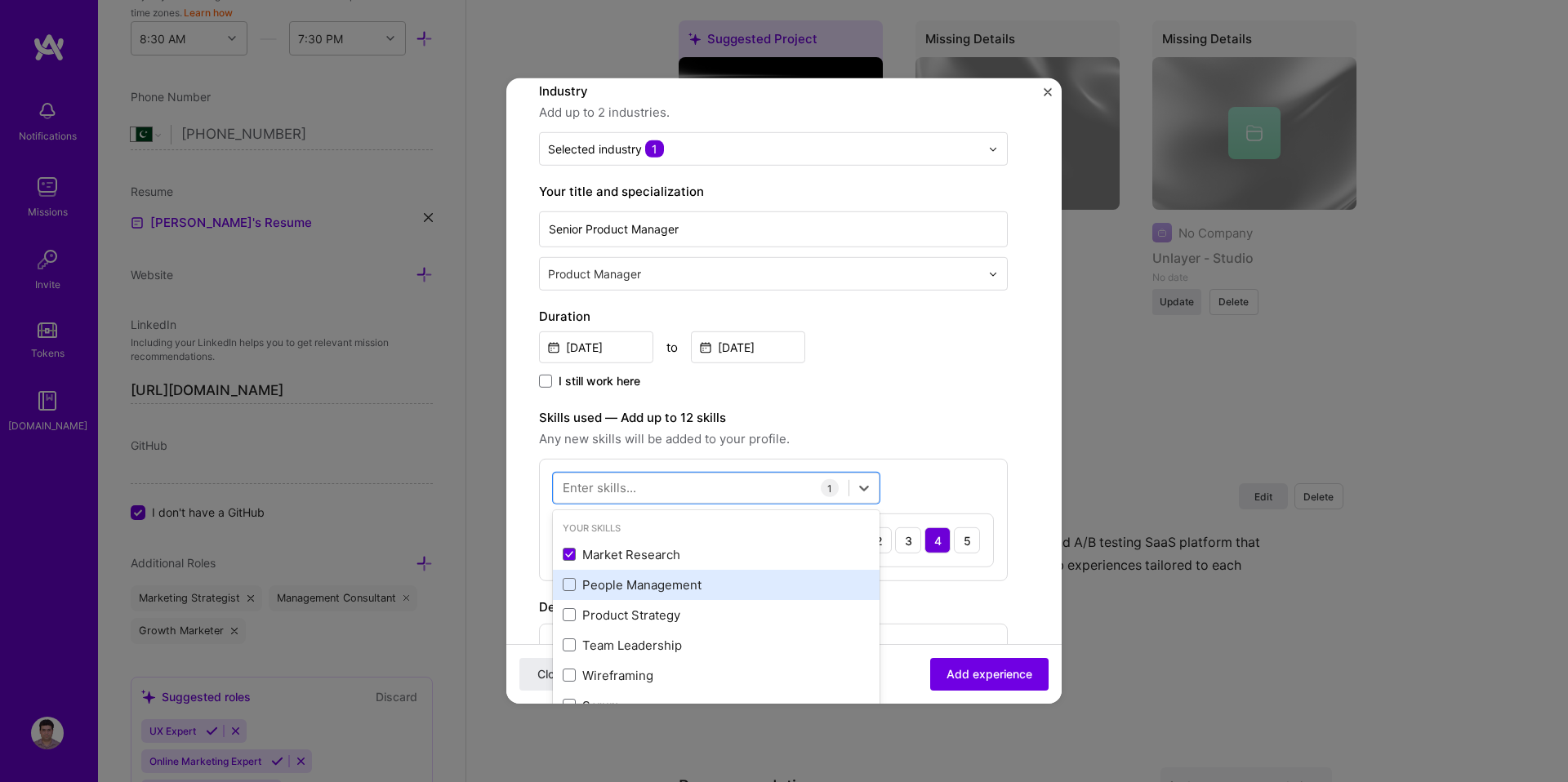
click at [614, 584] on div "People Management" at bounding box center [716, 585] width 307 height 17
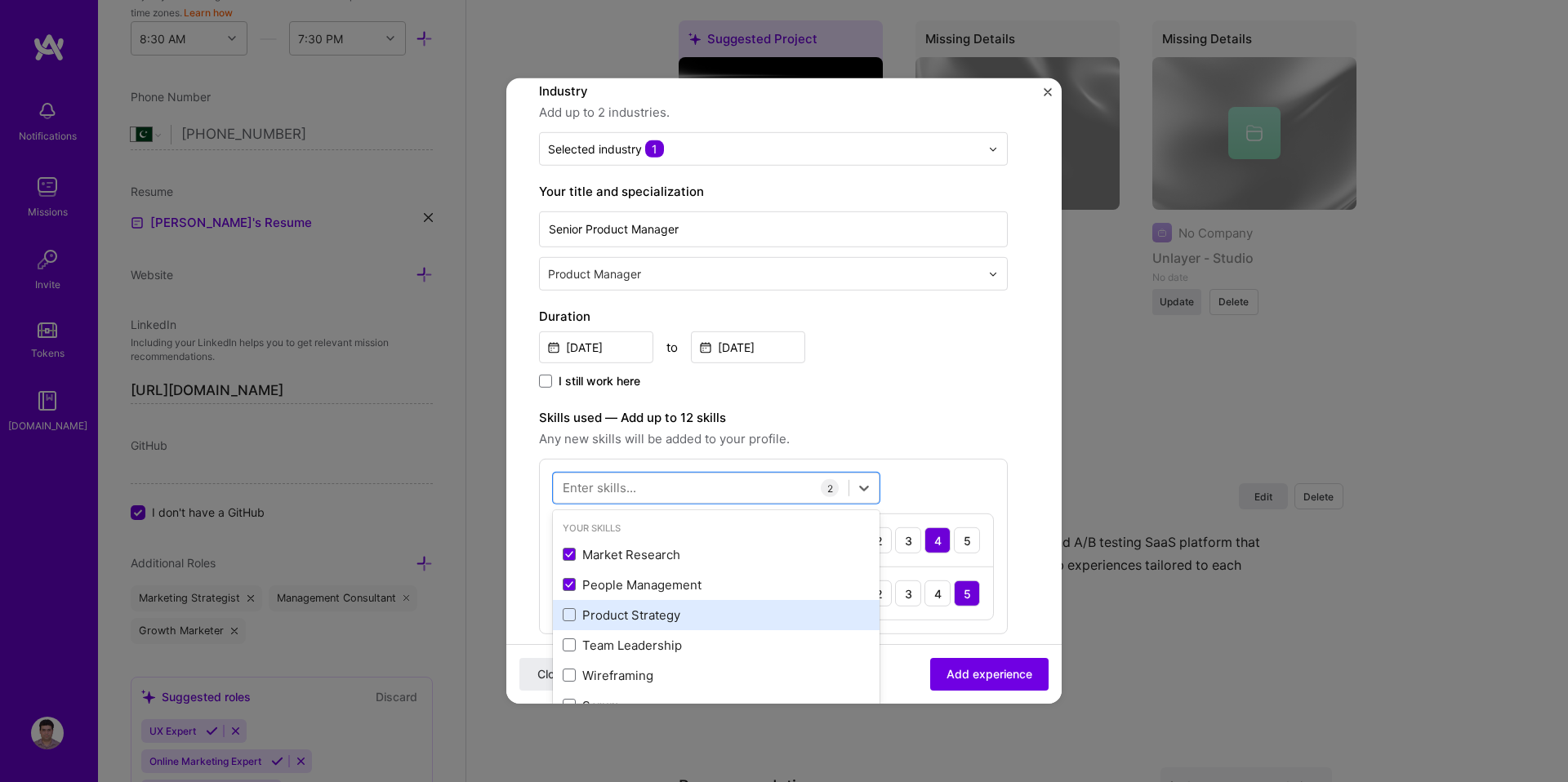
click at [614, 613] on div "Product Strategy" at bounding box center [716, 615] width 307 height 17
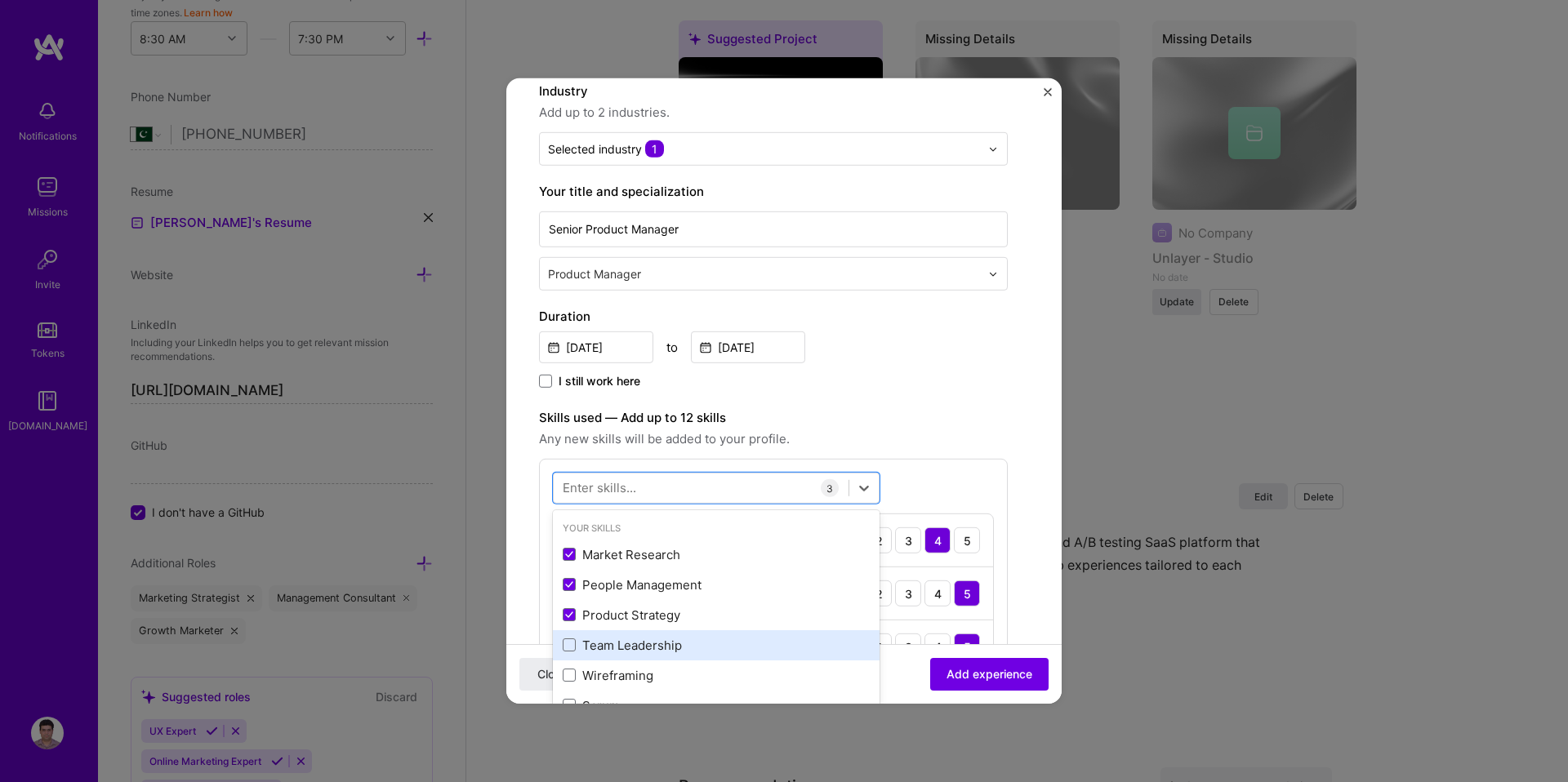
click at [616, 647] on div "Team Leadership" at bounding box center [716, 646] width 307 height 17
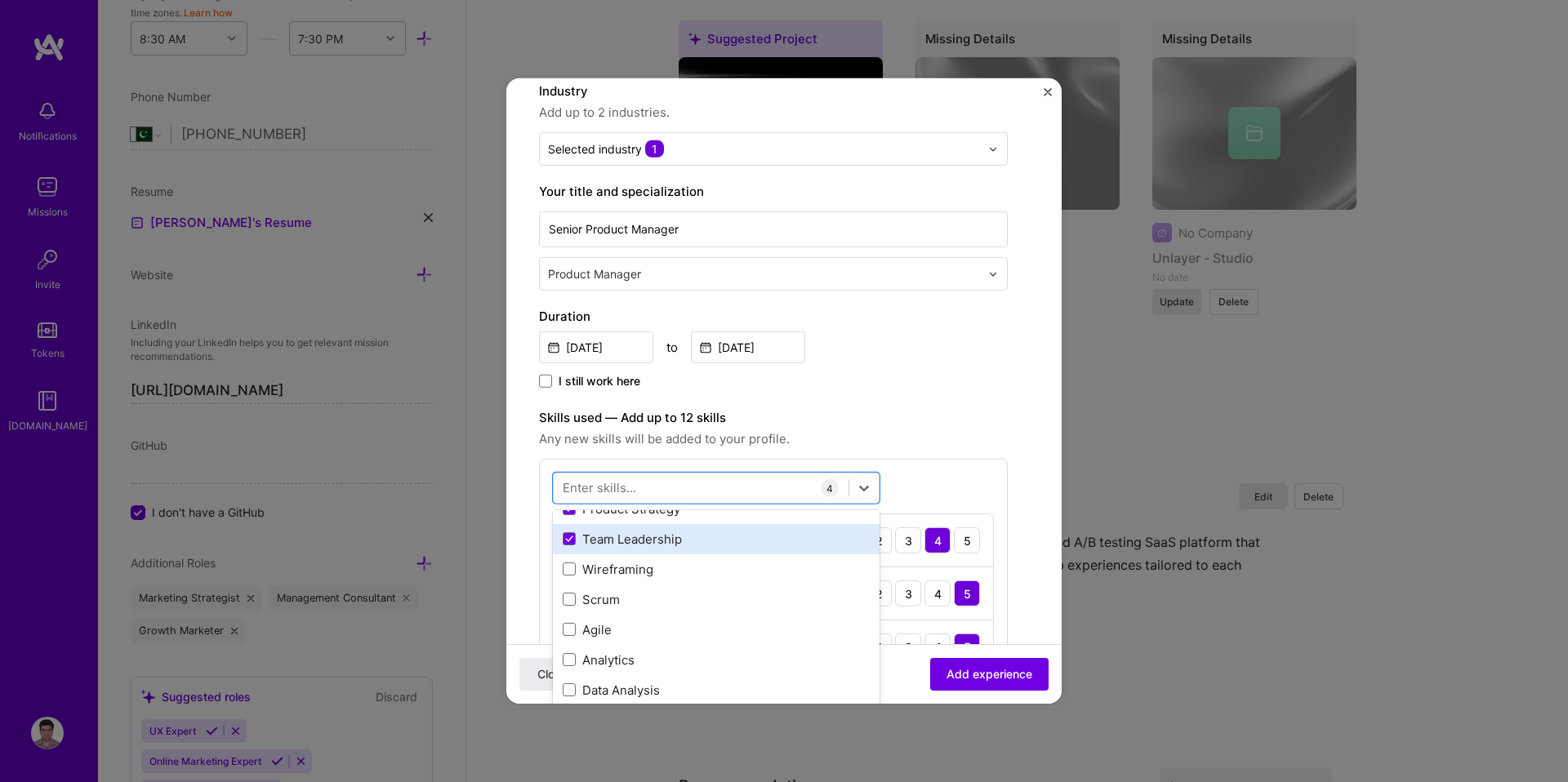
scroll to position [120, 0]
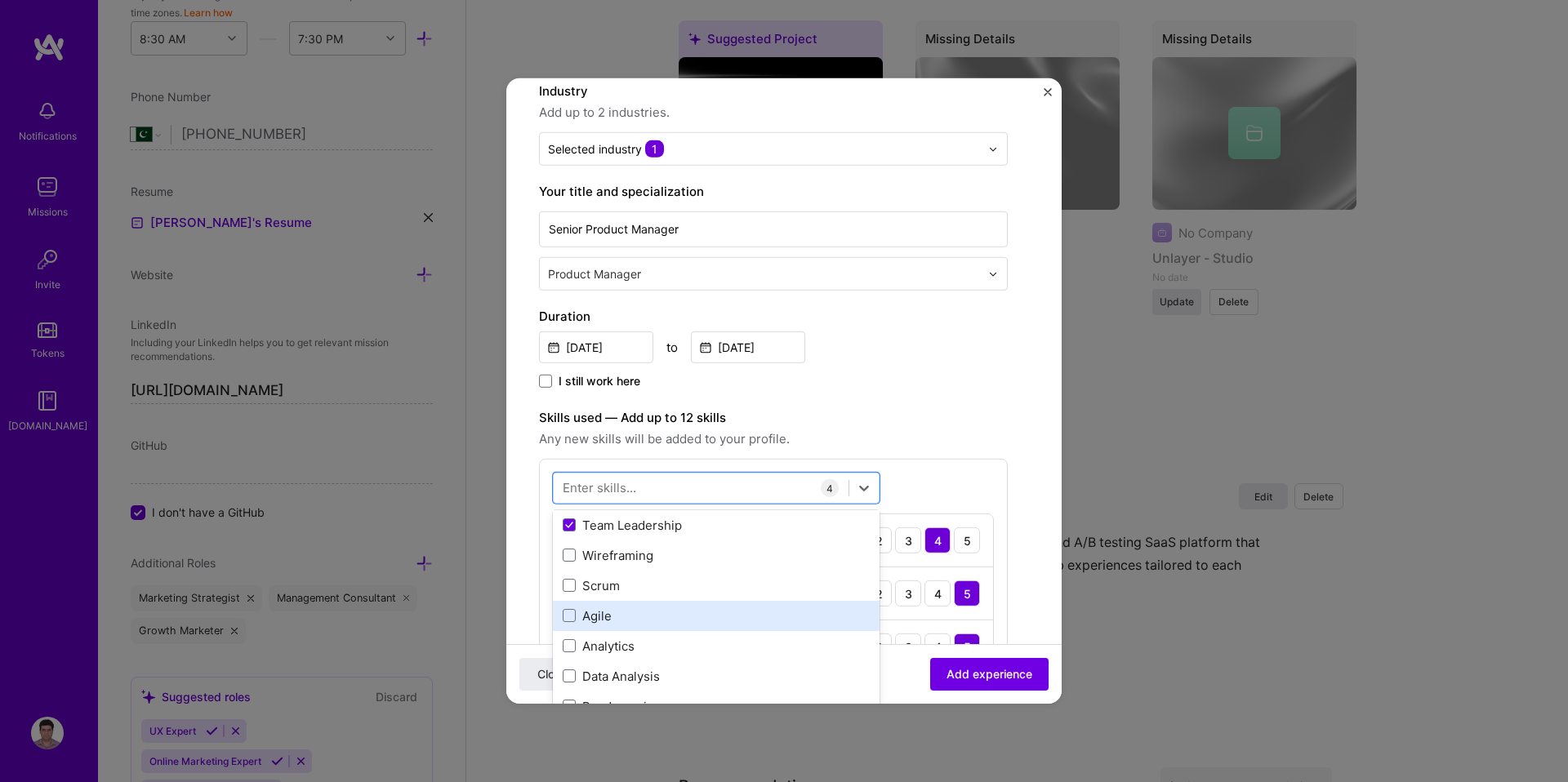
click at [598, 617] on div "Agile" at bounding box center [716, 616] width 307 height 17
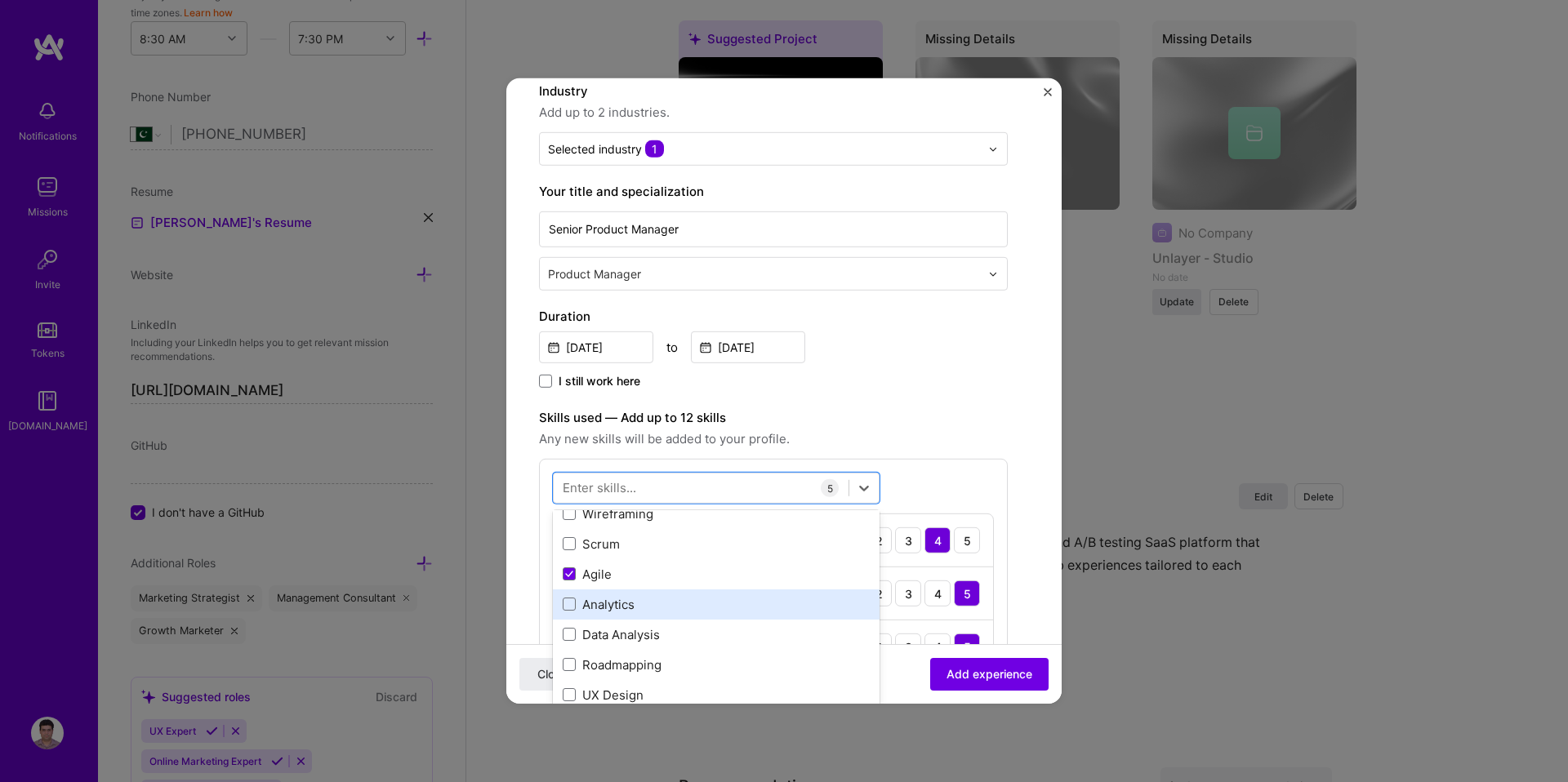
scroll to position [169, 0]
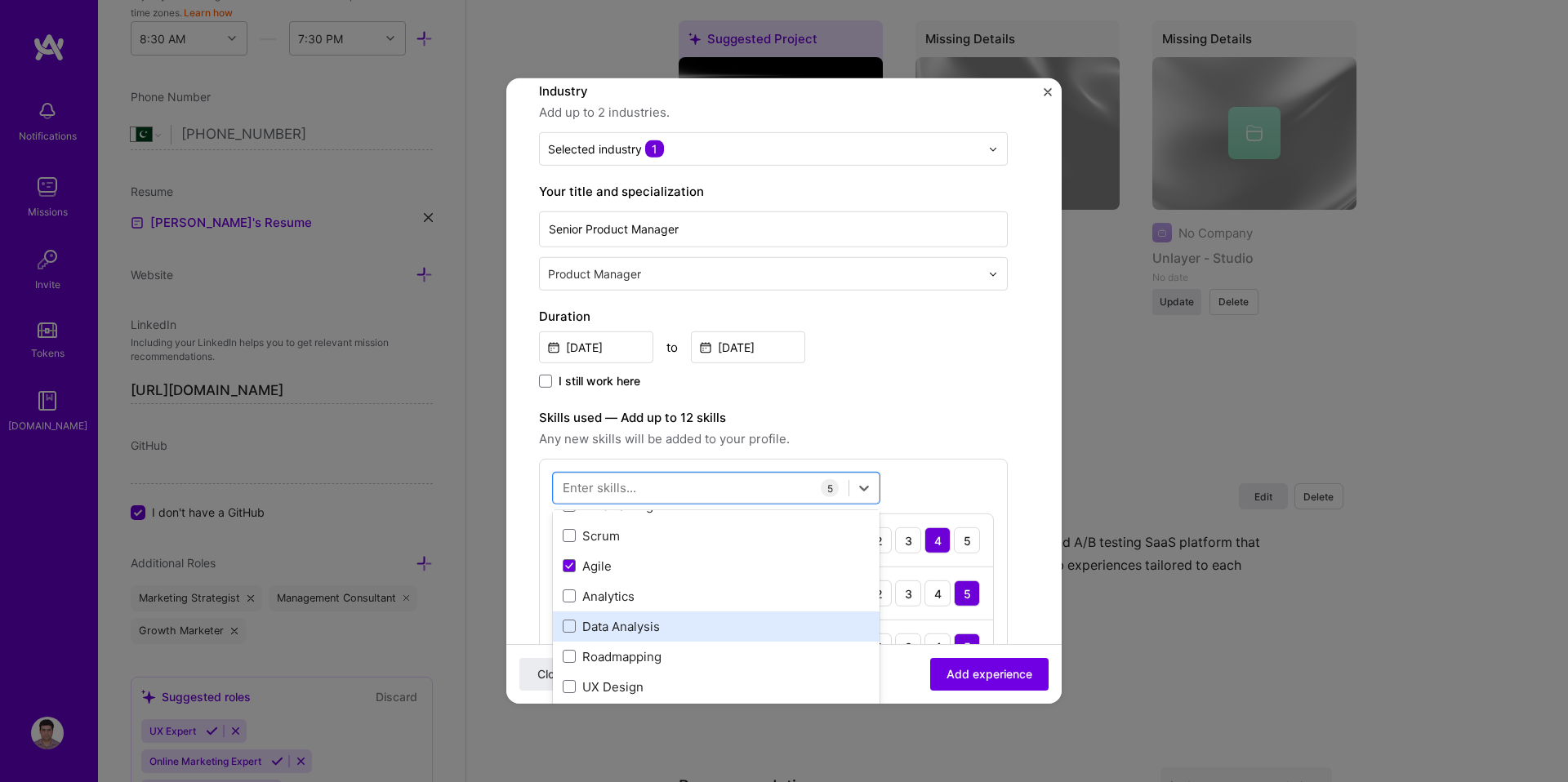
click at [614, 625] on div "Data Analysis" at bounding box center [716, 627] width 307 height 17
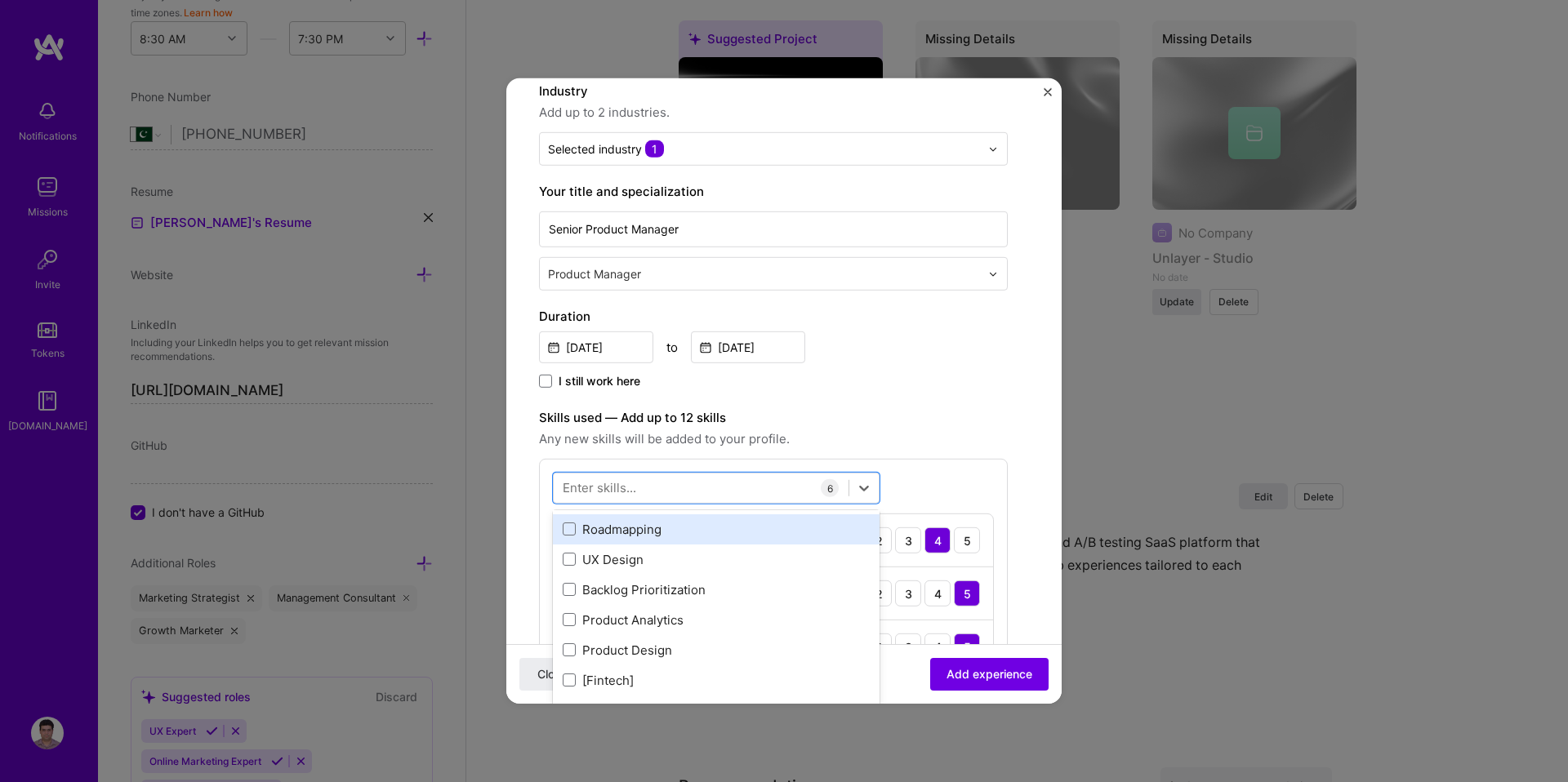
scroll to position [302, 0]
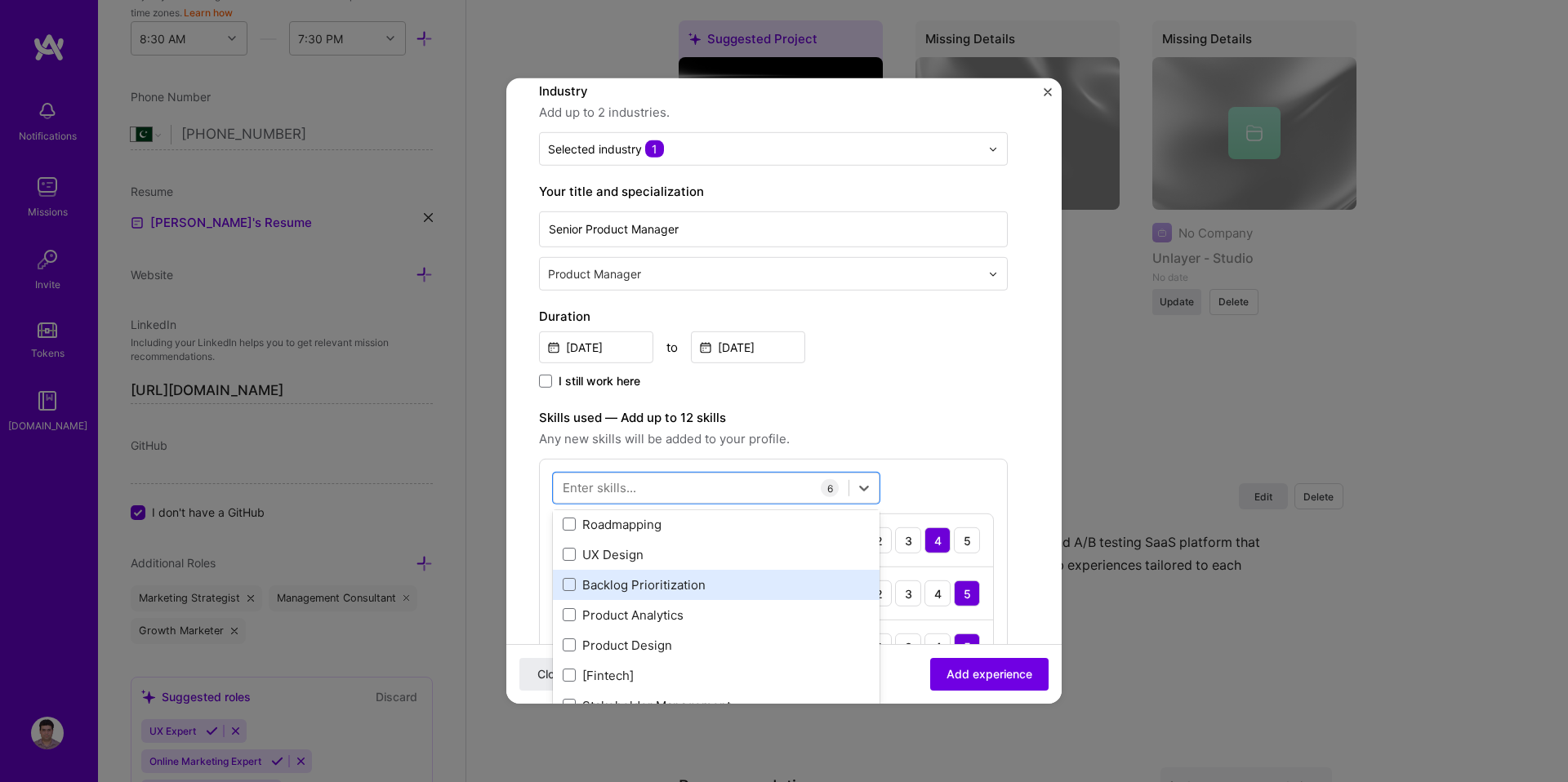
click at [617, 584] on div "Backlog Prioritization" at bounding box center [716, 585] width 307 height 17
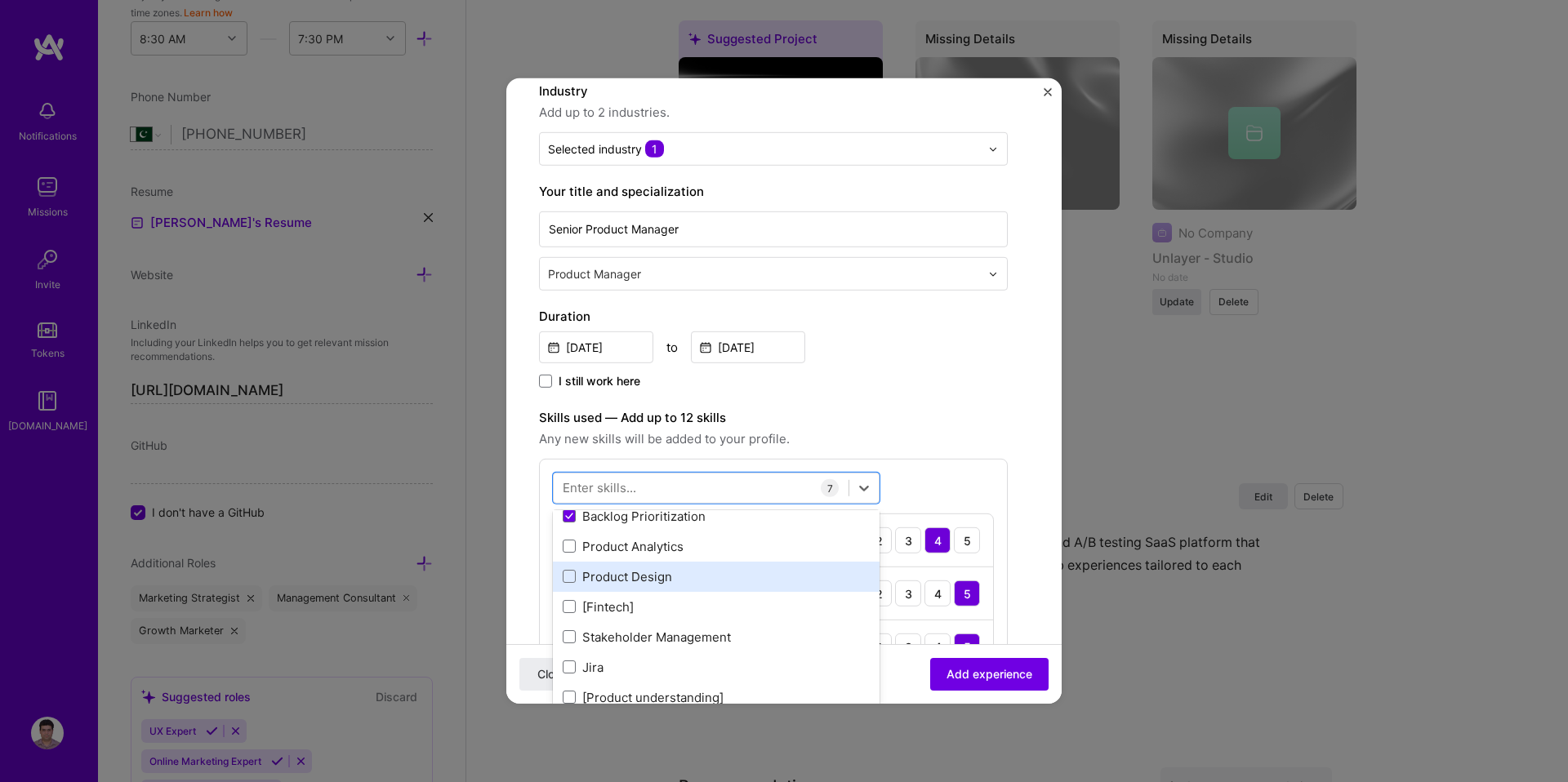
scroll to position [383, 0]
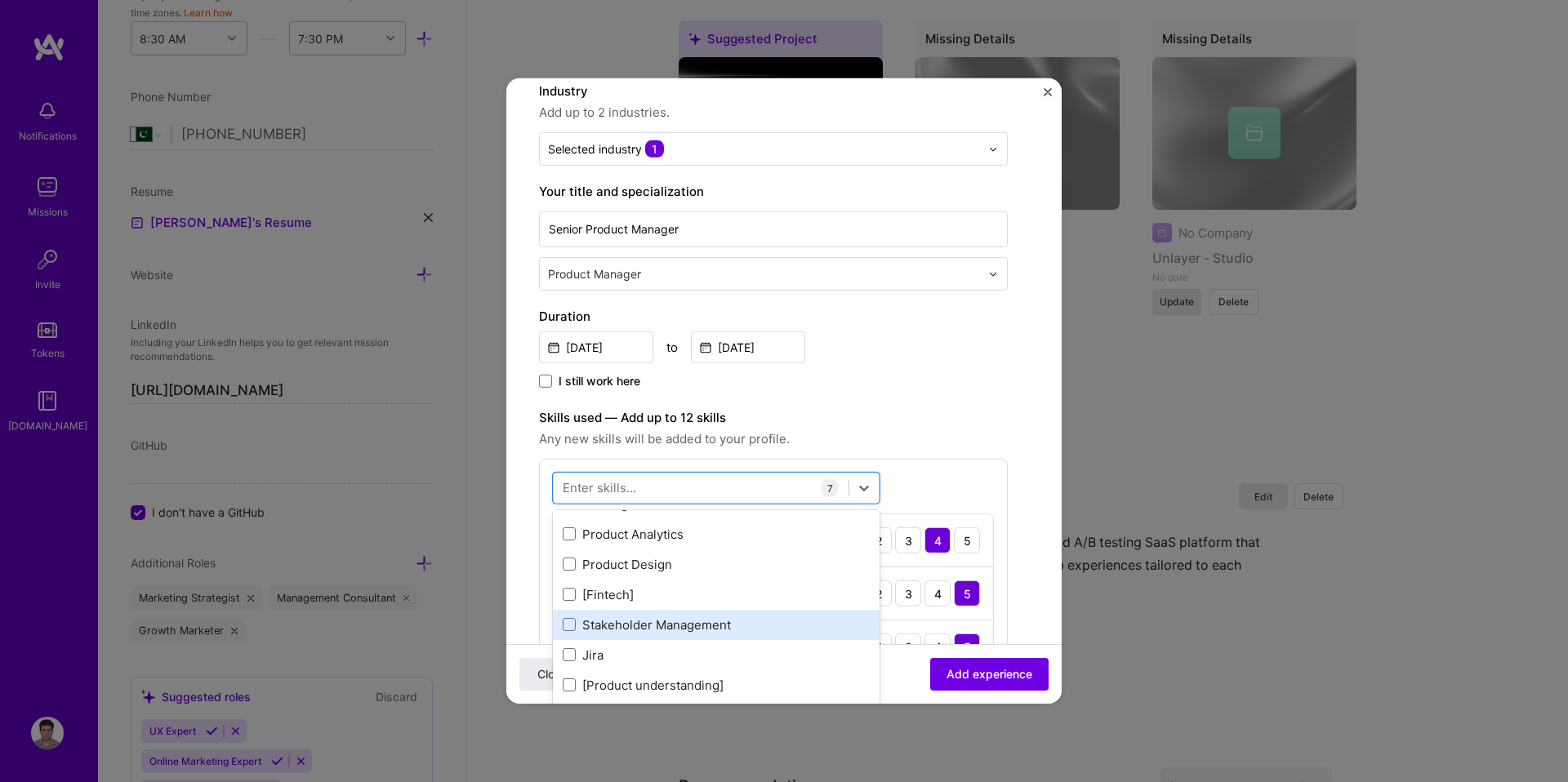
click at [612, 624] on div "Stakeholder Management" at bounding box center [716, 625] width 307 height 17
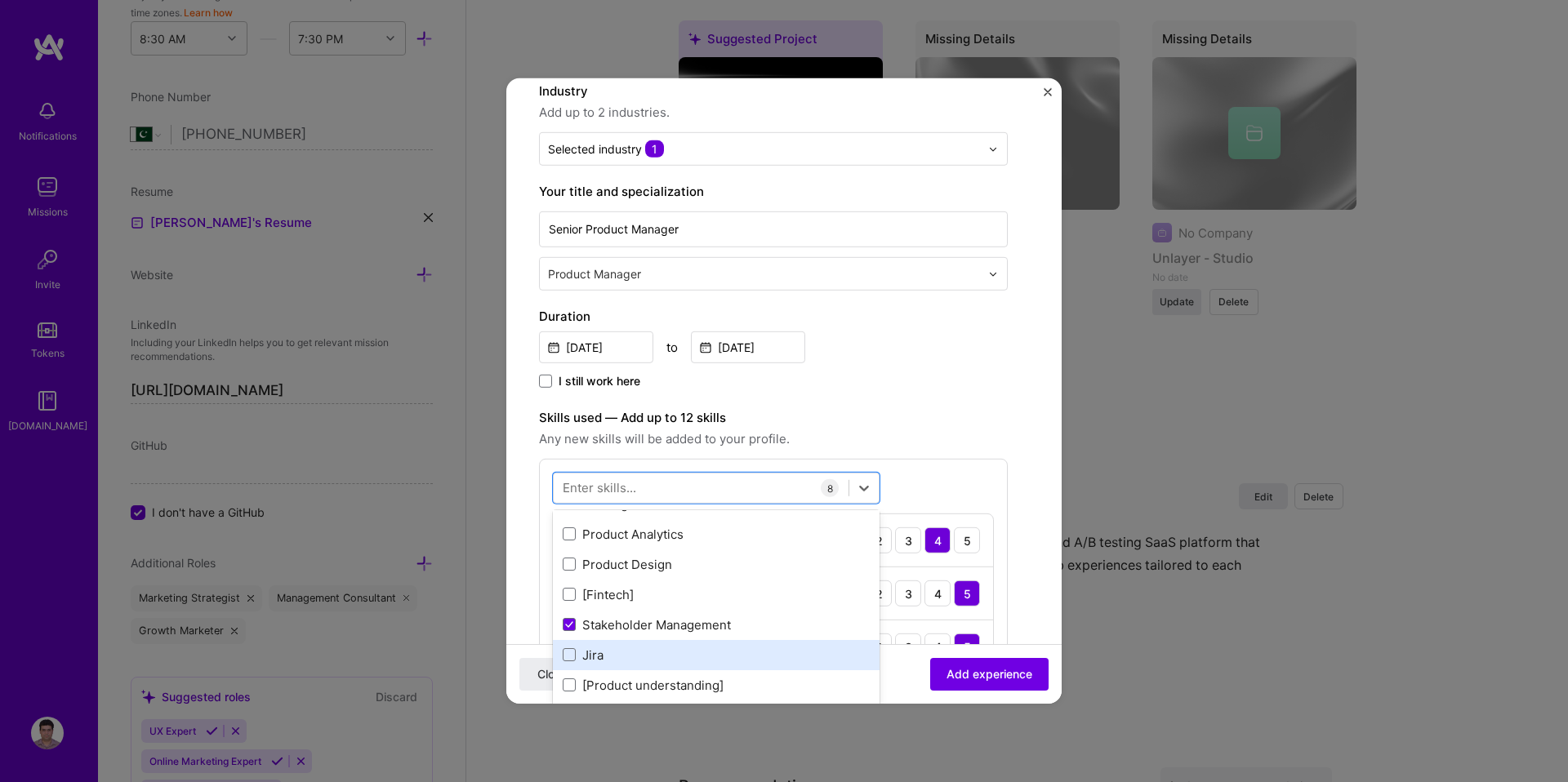
click at [597, 658] on div "Jira" at bounding box center [716, 655] width 307 height 17
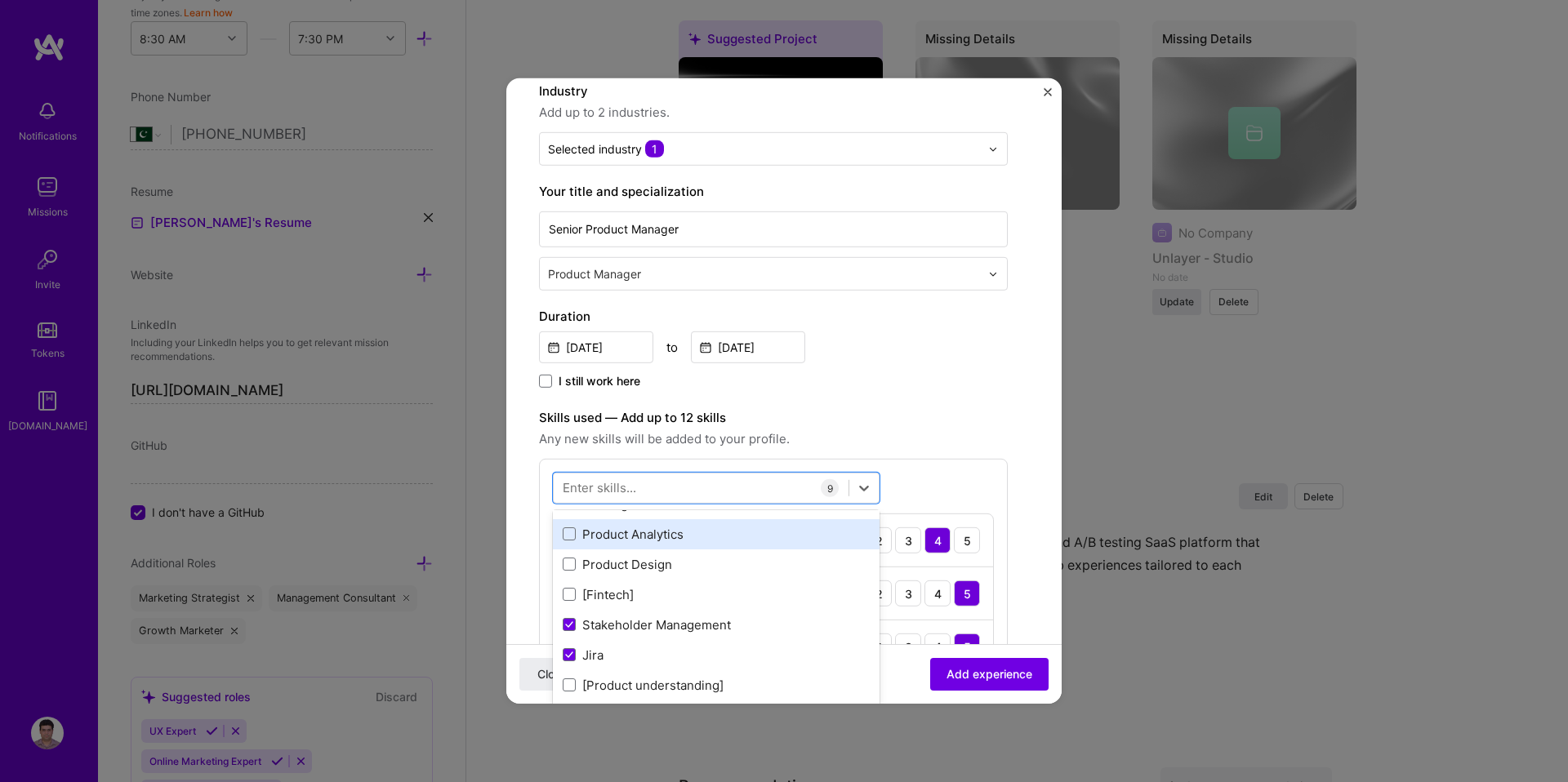
click at [616, 539] on div "Product Analytics" at bounding box center [716, 535] width 307 height 17
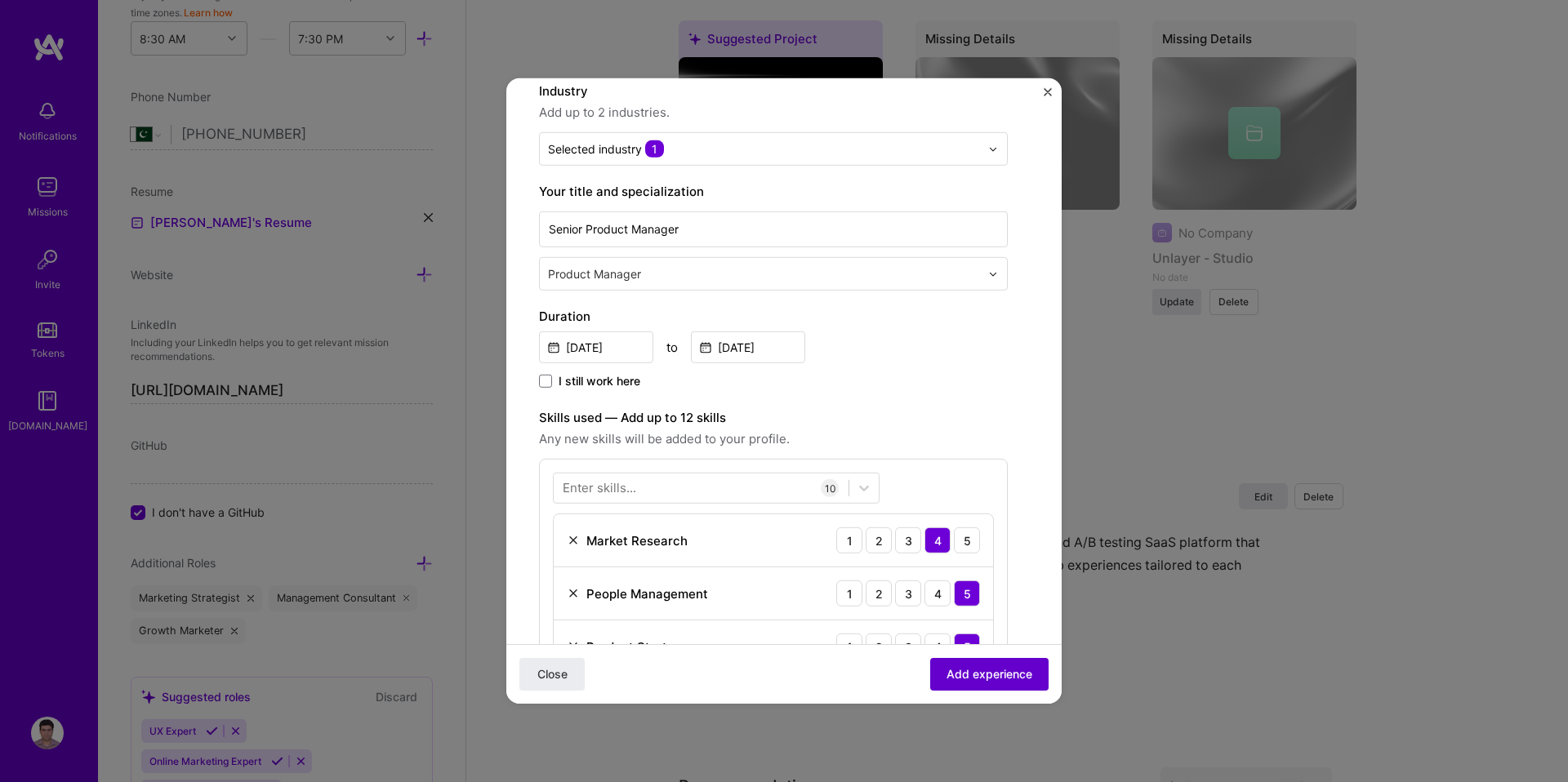
click at [973, 672] on span "Add experience" at bounding box center [989, 674] width 86 height 16
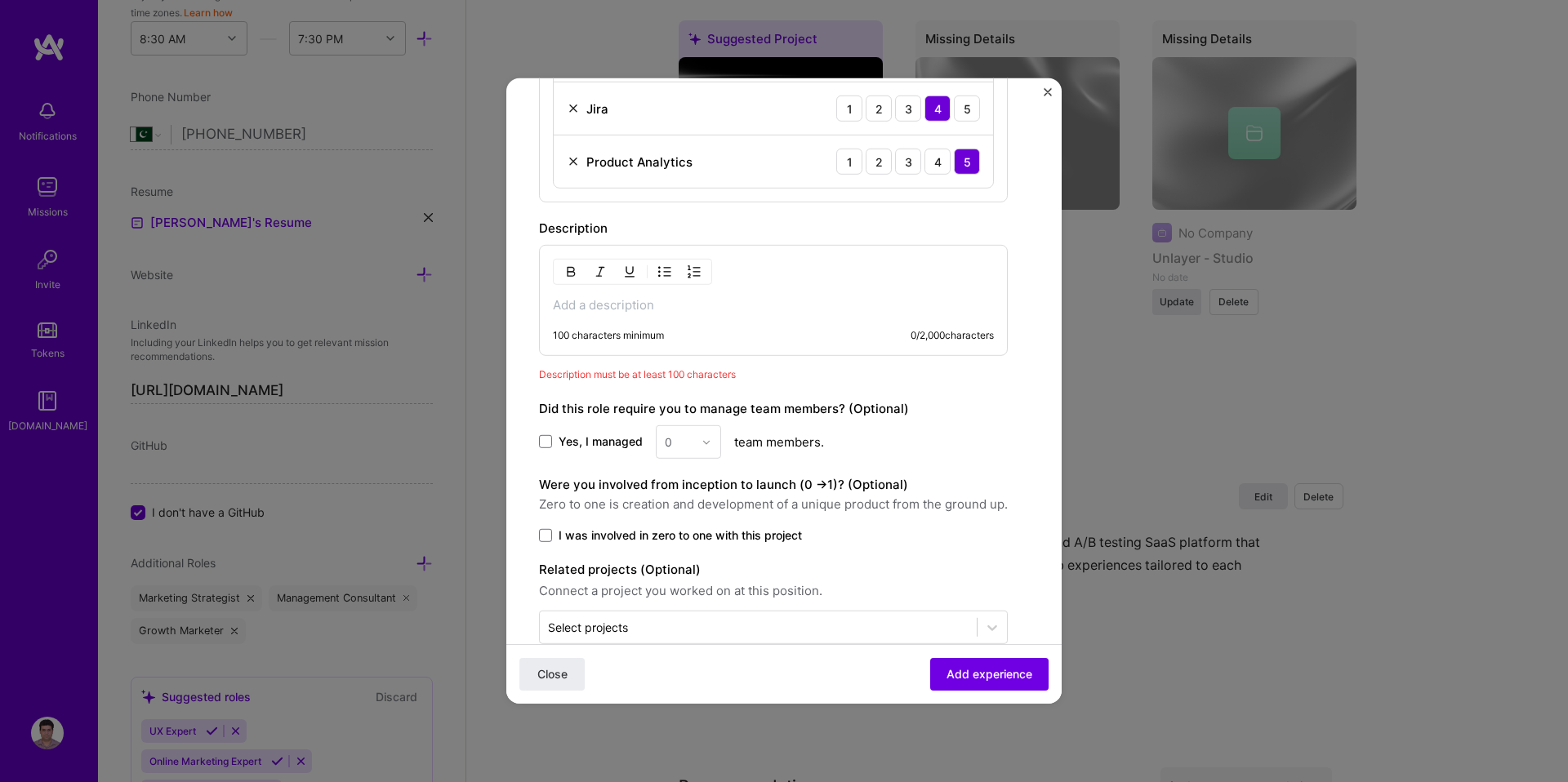
scroll to position [1016, 0]
click at [689, 327] on div "100 characters minimum 0 / 2,000 characters" at bounding box center [773, 302] width 469 height 111
click at [596, 305] on p at bounding box center [773, 308] width 441 height 16
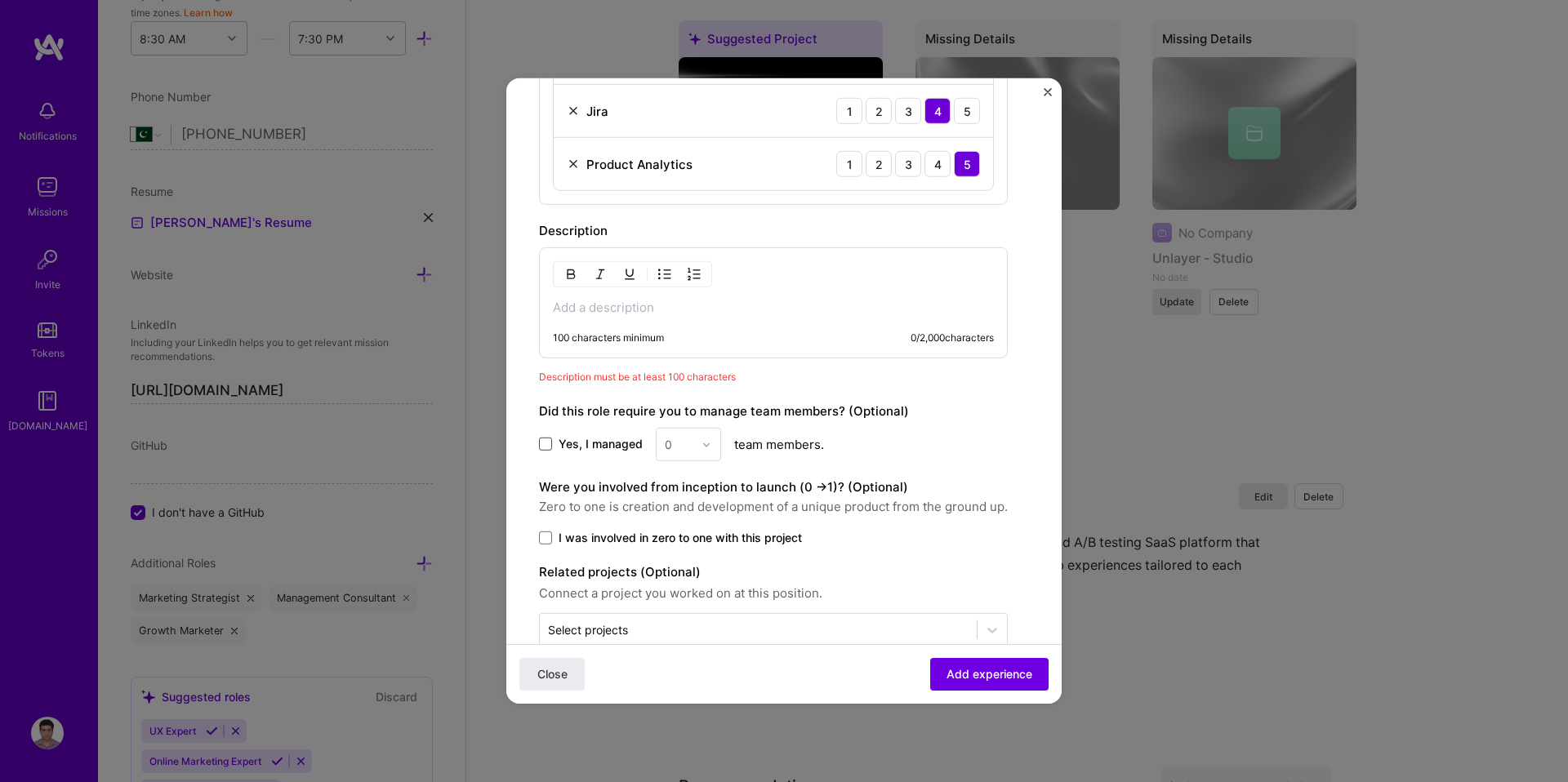
click at [550, 446] on span at bounding box center [545, 444] width 13 height 13
click at [0, 0] on input "Yes, I managed" at bounding box center [0, 0] width 0 height 0
click at [548, 541] on span at bounding box center [545, 537] width 13 height 13
click at [0, 0] on input "I was involved in zero to one with this project" at bounding box center [0, 0] width 0 height 0
click at [682, 454] on div at bounding box center [679, 445] width 29 height 20
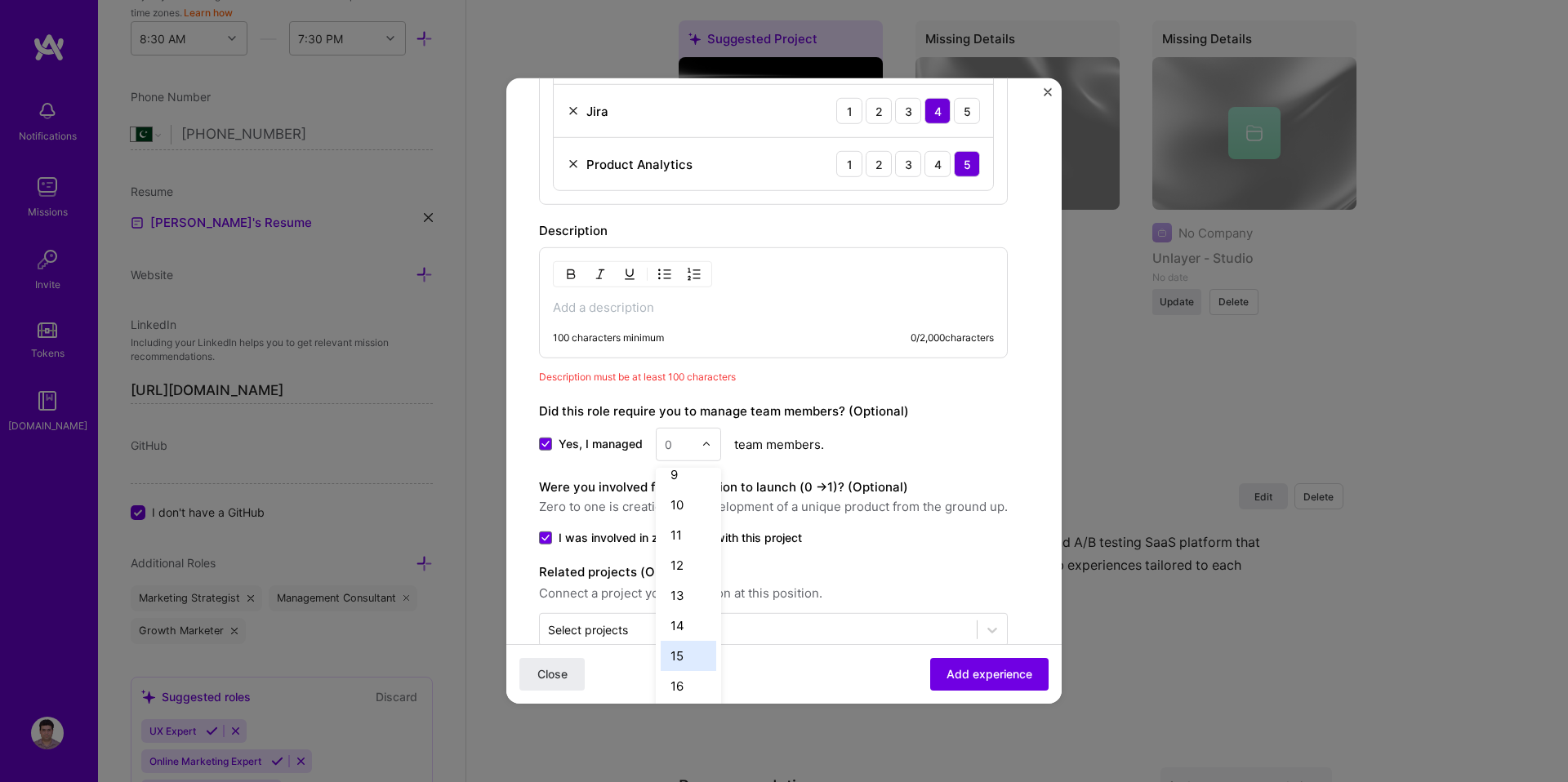
scroll to position [369, 0]
click at [683, 688] on div "20" at bounding box center [689, 694] width 56 height 31
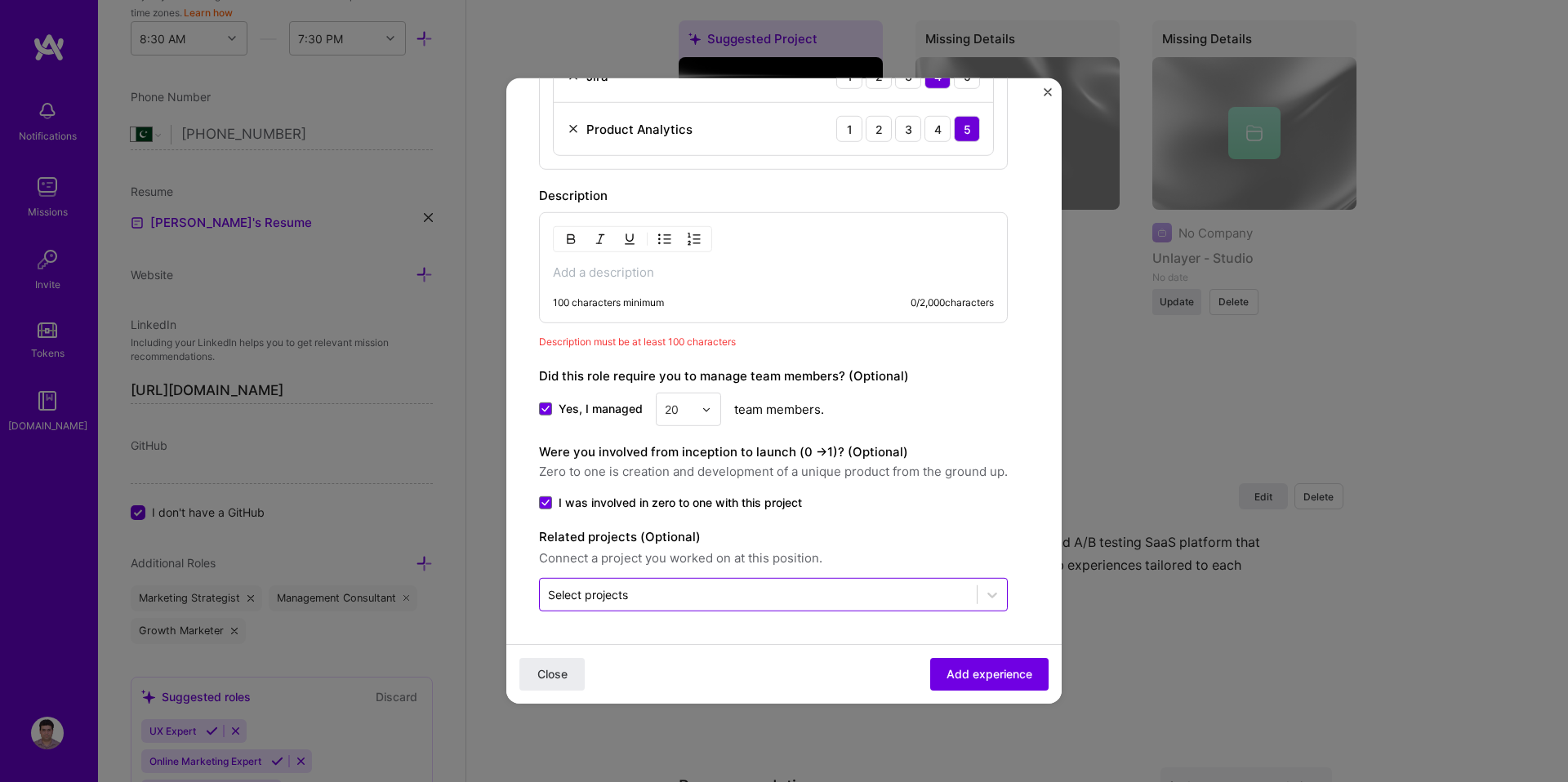
click at [702, 586] on input "text" at bounding box center [759, 595] width 420 height 17
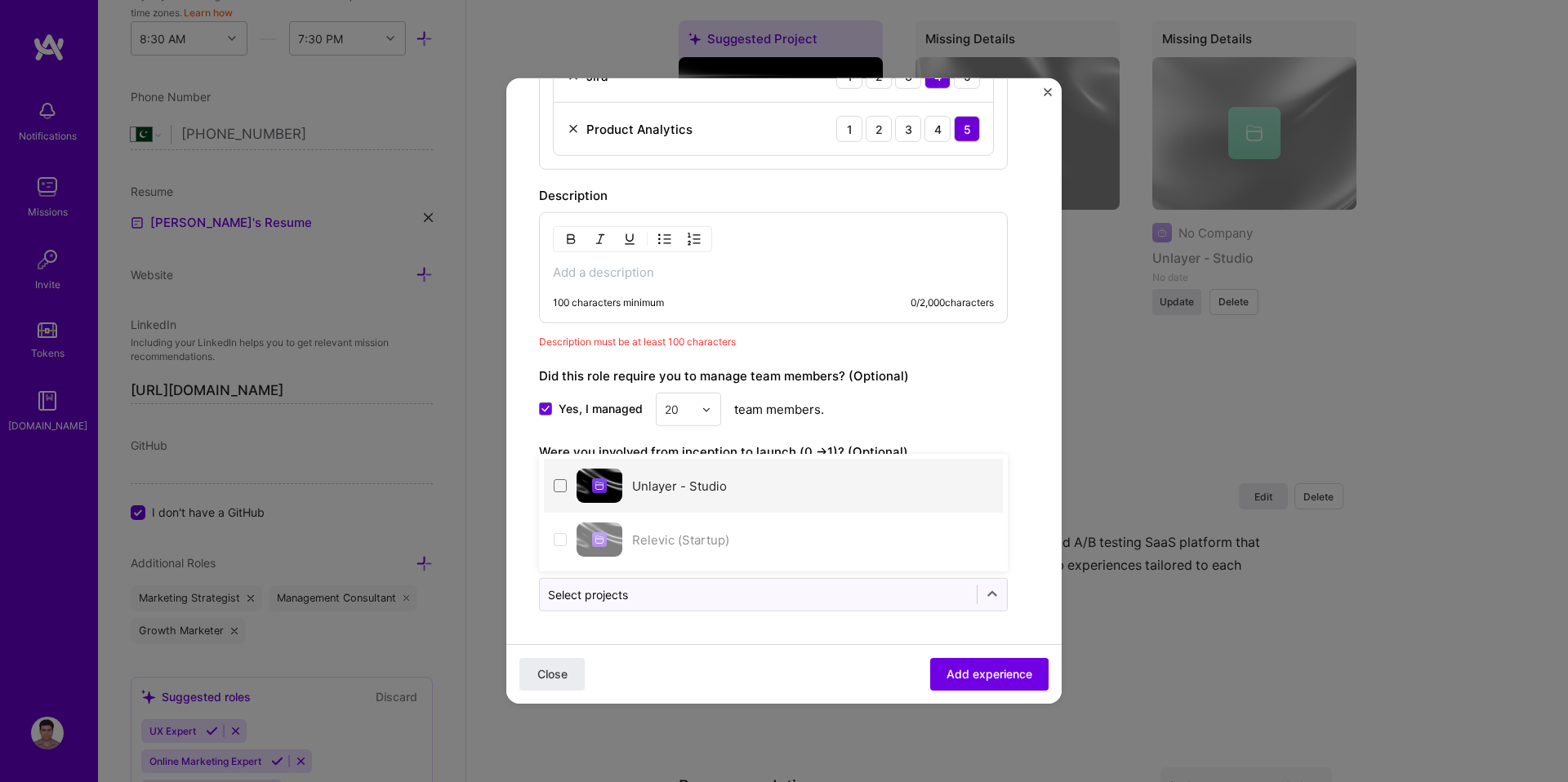
click at [655, 500] on div "Unlayer - Studio" at bounding box center [774, 486] width 459 height 54
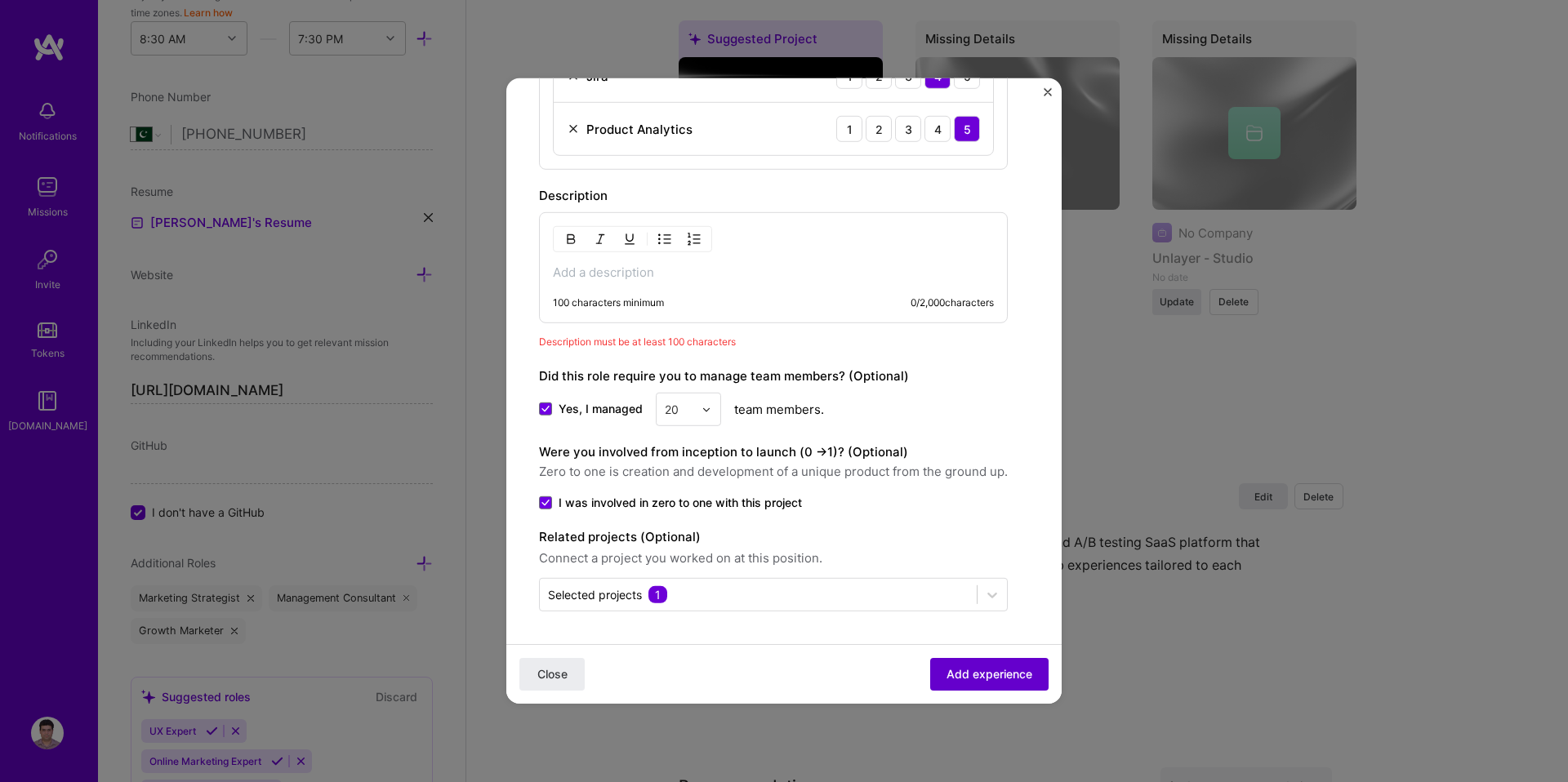
click at [971, 668] on span "Add experience" at bounding box center [989, 674] width 86 height 16
click at [787, 265] on p at bounding box center [773, 272] width 441 height 16
click at [668, 293] on div "100 characters minimum 0 / 2,000 characters" at bounding box center [773, 268] width 469 height 111
click at [653, 266] on p at bounding box center [773, 272] width 441 height 16
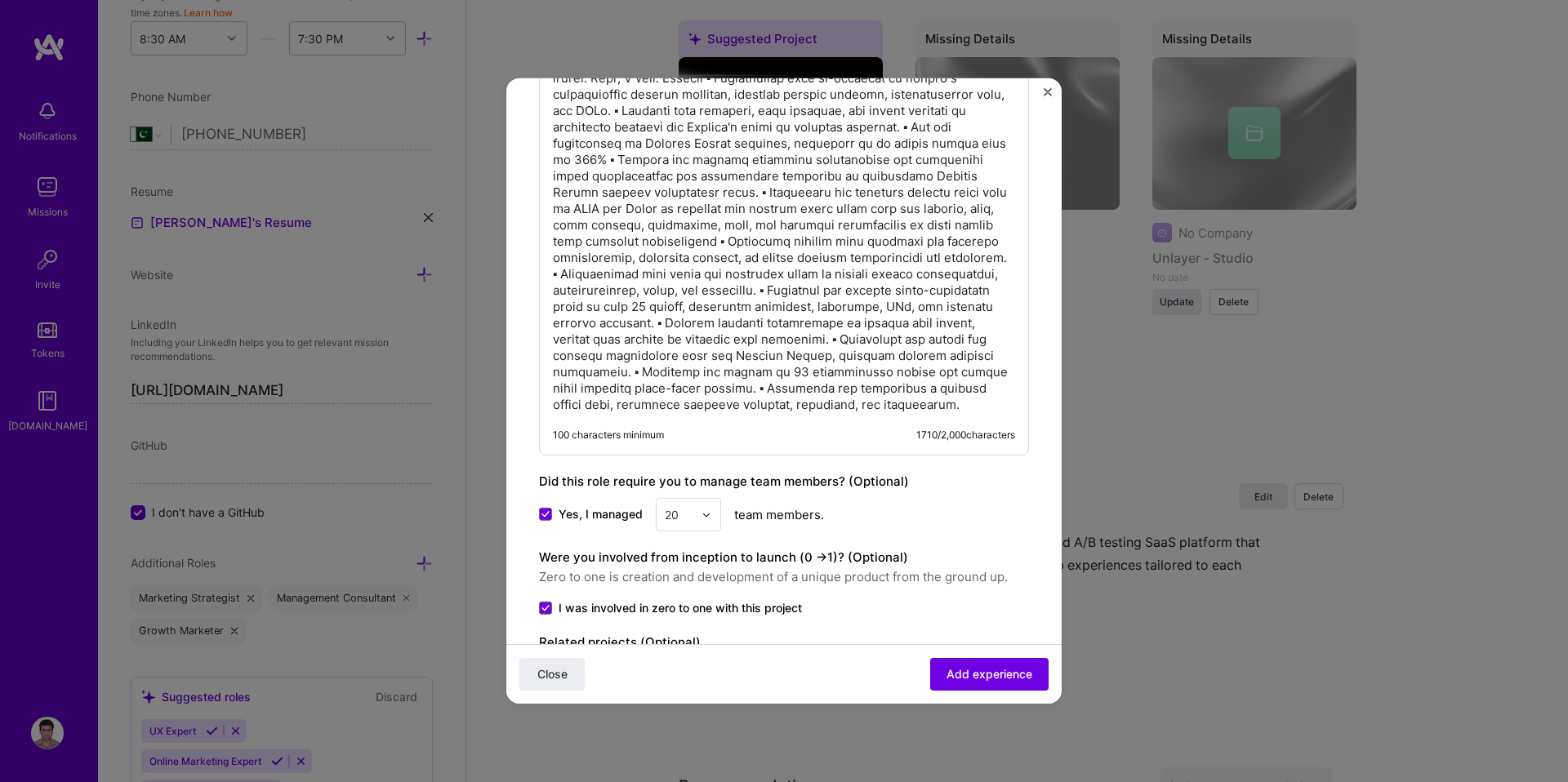
scroll to position [1384, 0]
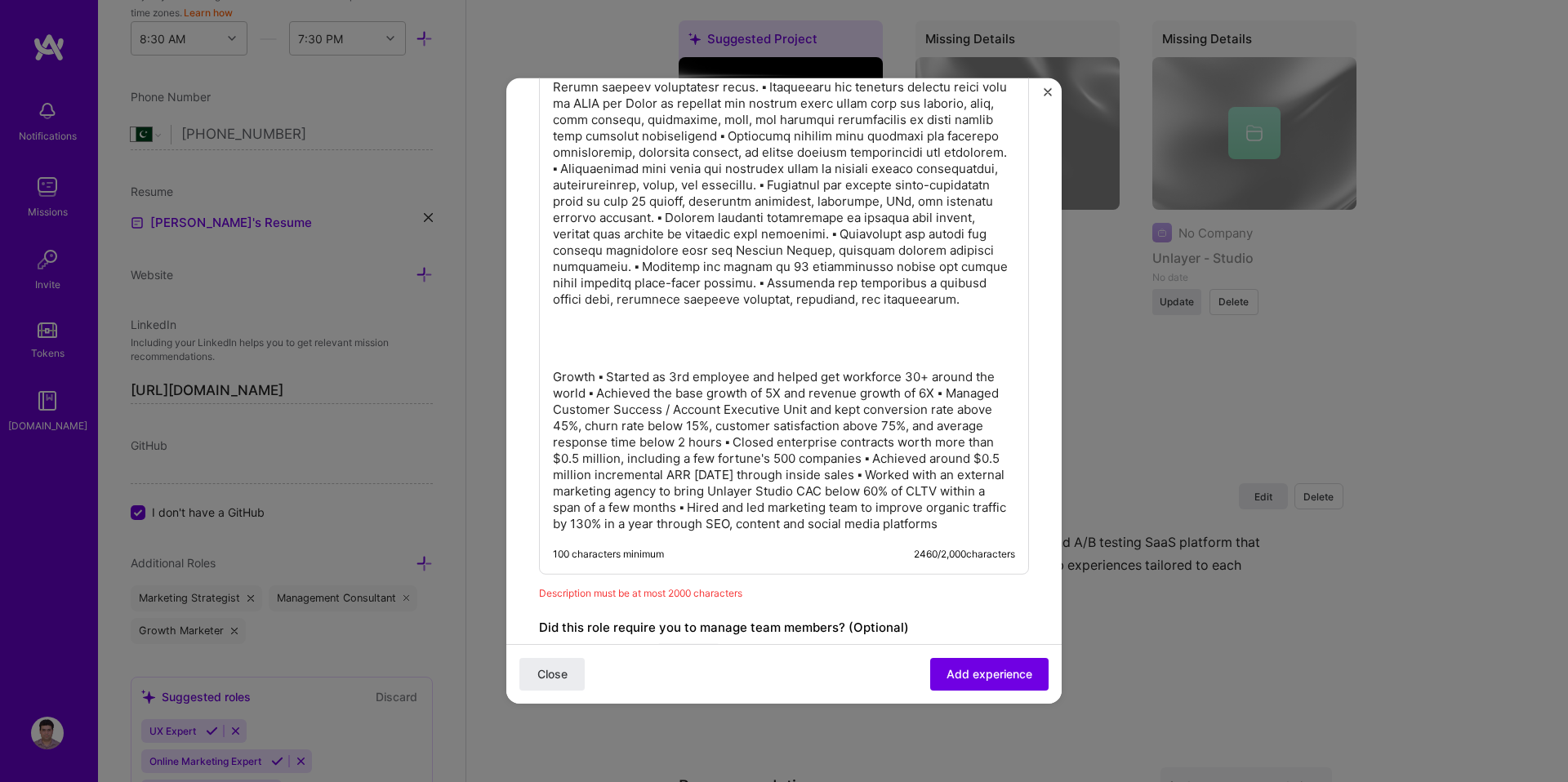
click at [559, 344] on p at bounding box center [783, 144] width 462 height 424
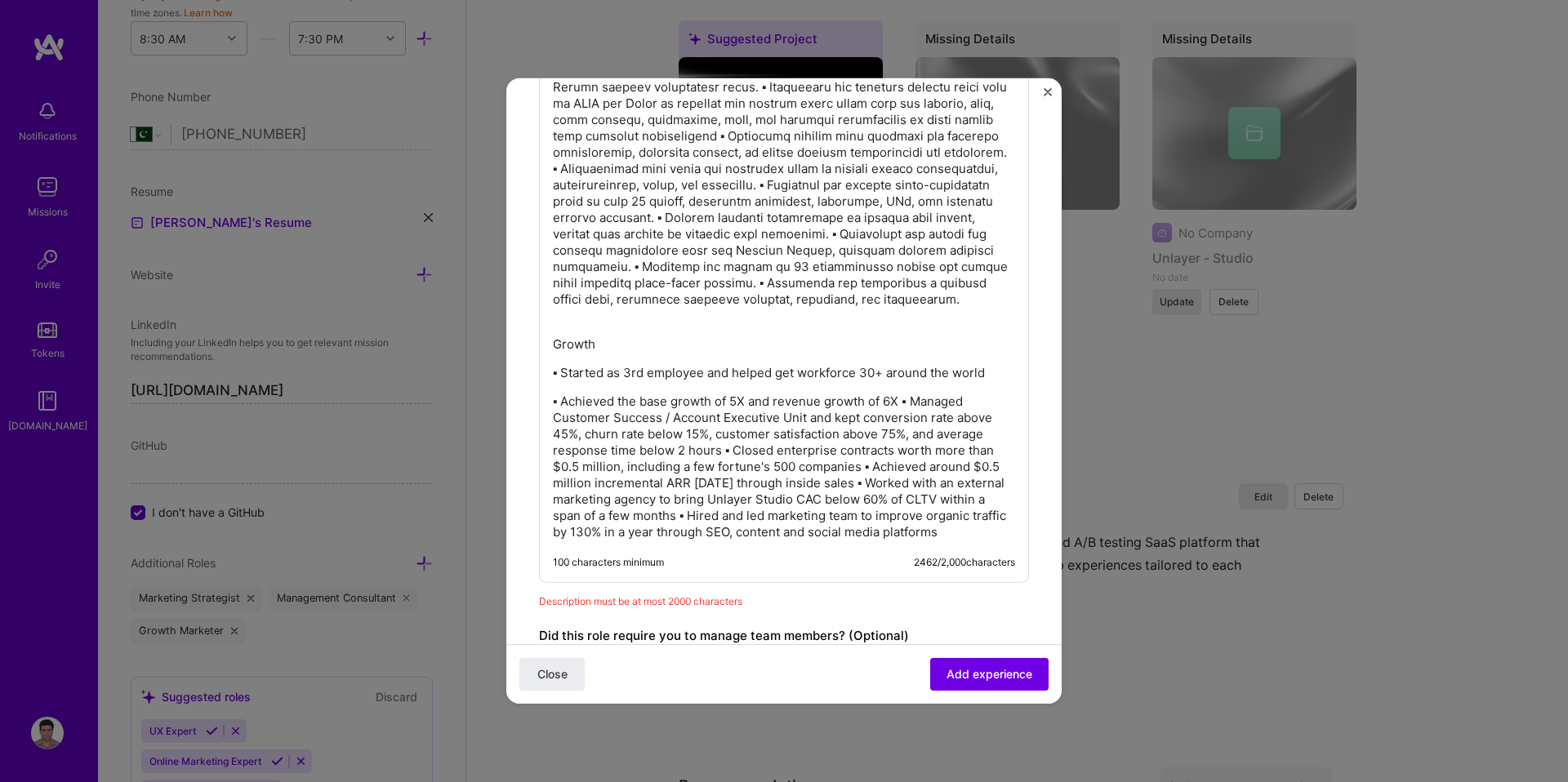
click at [904, 402] on p "▪ Achieved the base growth of 5X and revenue growth of 6X ▪ Managed Customer Su…" at bounding box center [783, 467] width 462 height 147
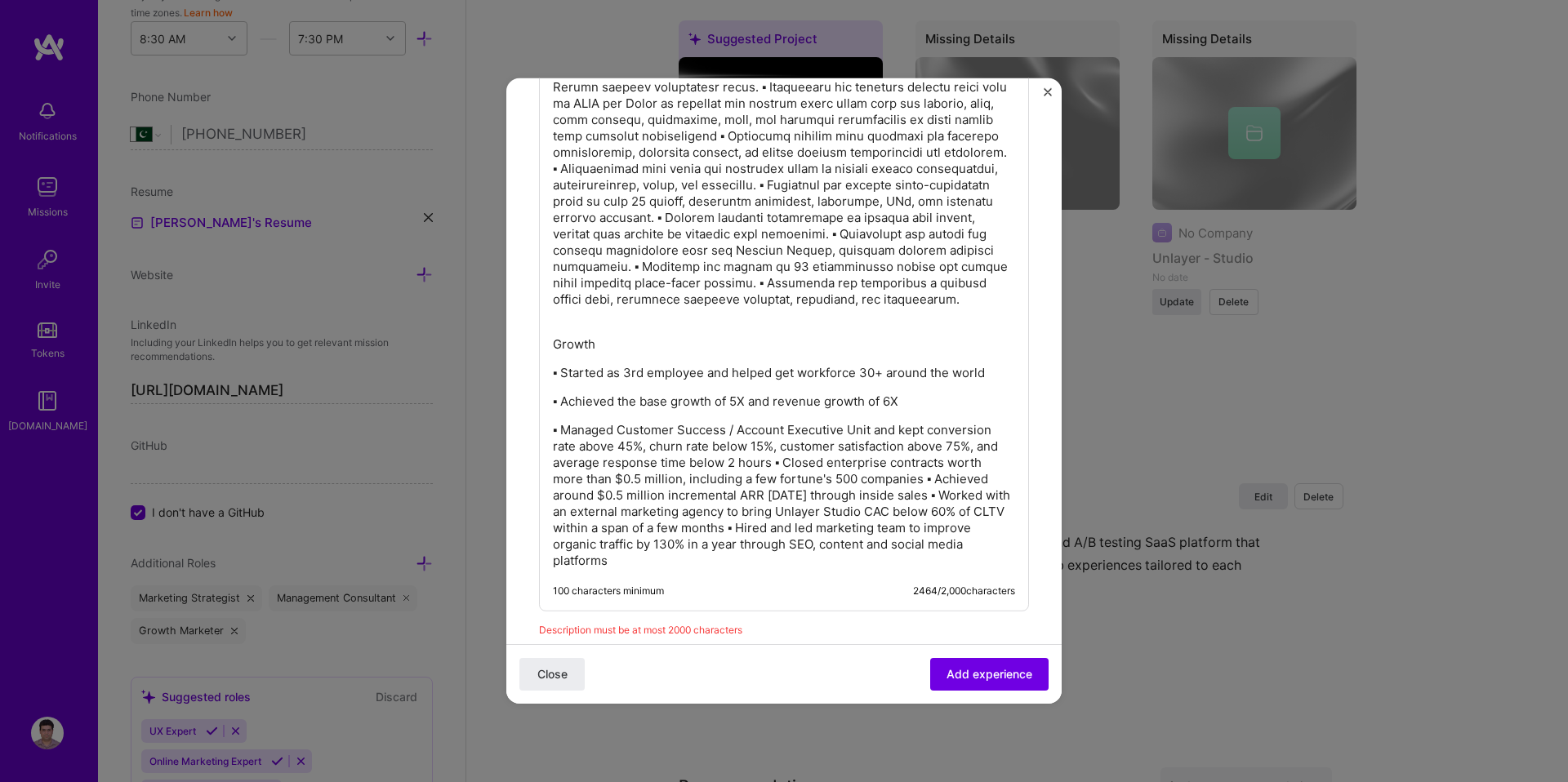
click at [776, 467] on p "▪ Managed Customer Success / Account Executive Unit and kept conversion rate ab…" at bounding box center [783, 495] width 462 height 147
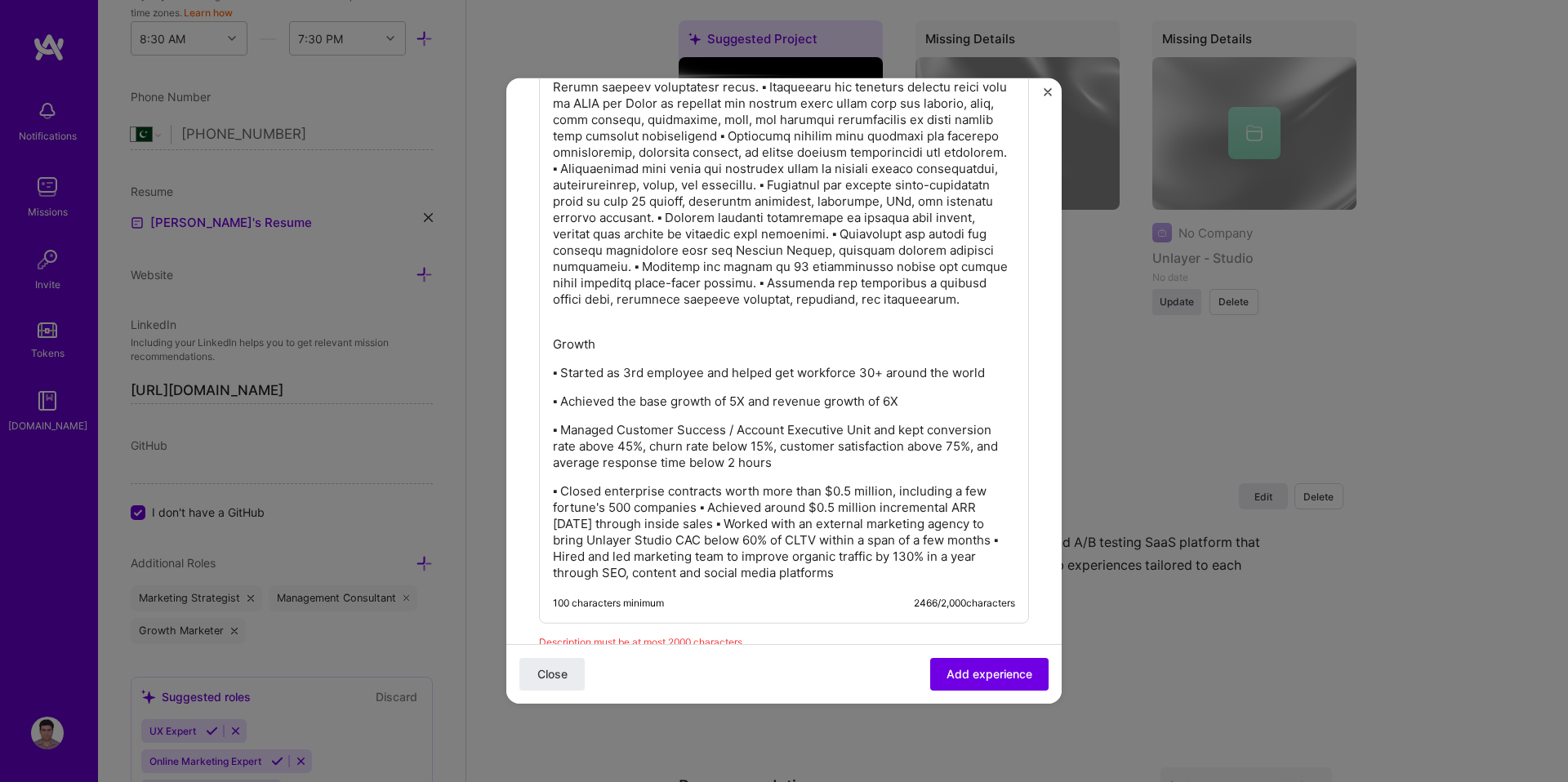
click at [704, 509] on p "▪ Closed enterprise contracts worth more than $0.5 million, including a few for…" at bounding box center [783, 533] width 462 height 98
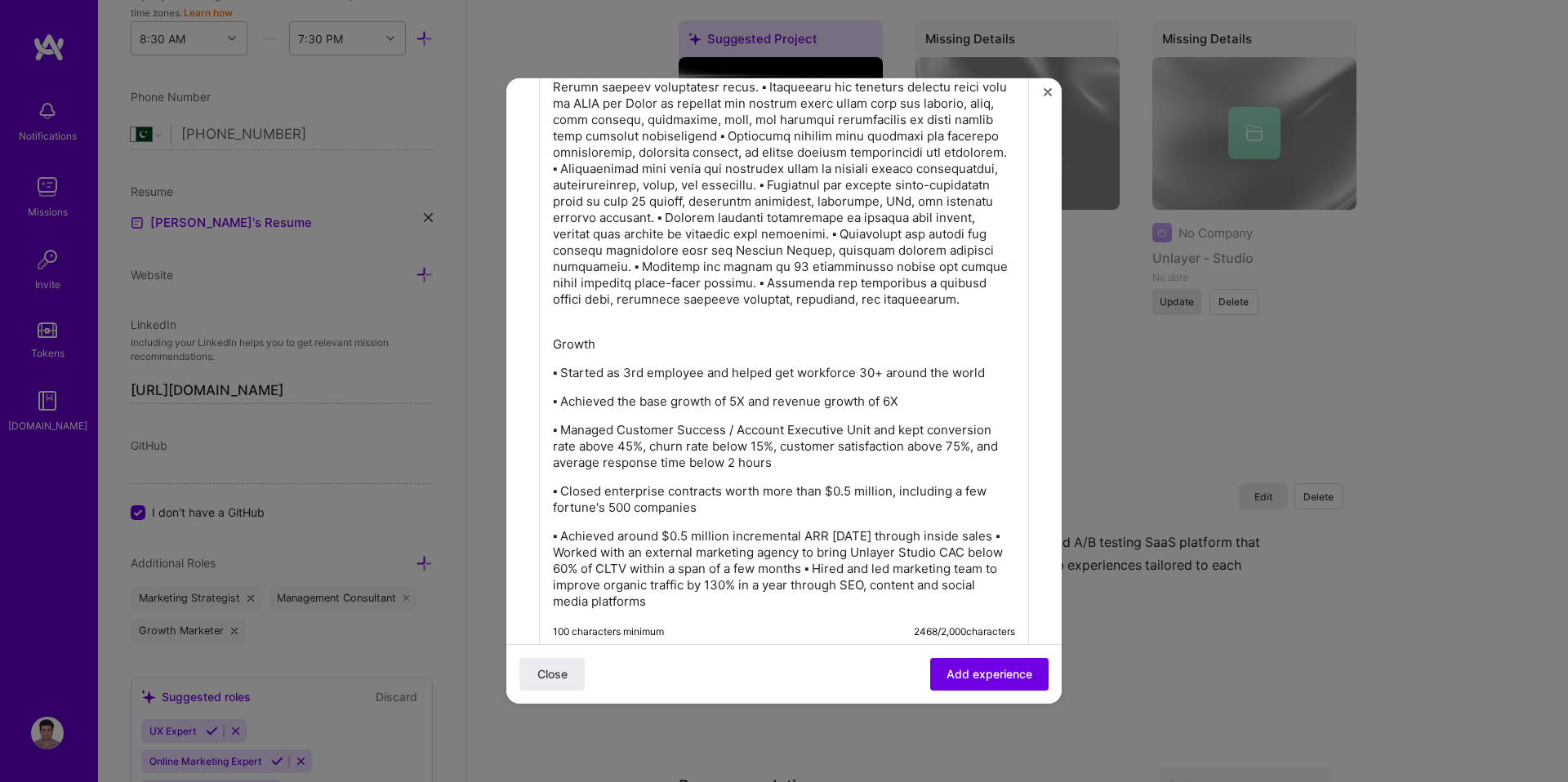
click at [848, 573] on p "▪ Achieved around $0.5 million incremental ARR within 70 days through inside sa…" at bounding box center [783, 569] width 462 height 81
click at [586, 552] on p "▪ Achieved around $0.5 million incremental ARR within 70 days through inside sa…" at bounding box center [783, 569] width 462 height 81
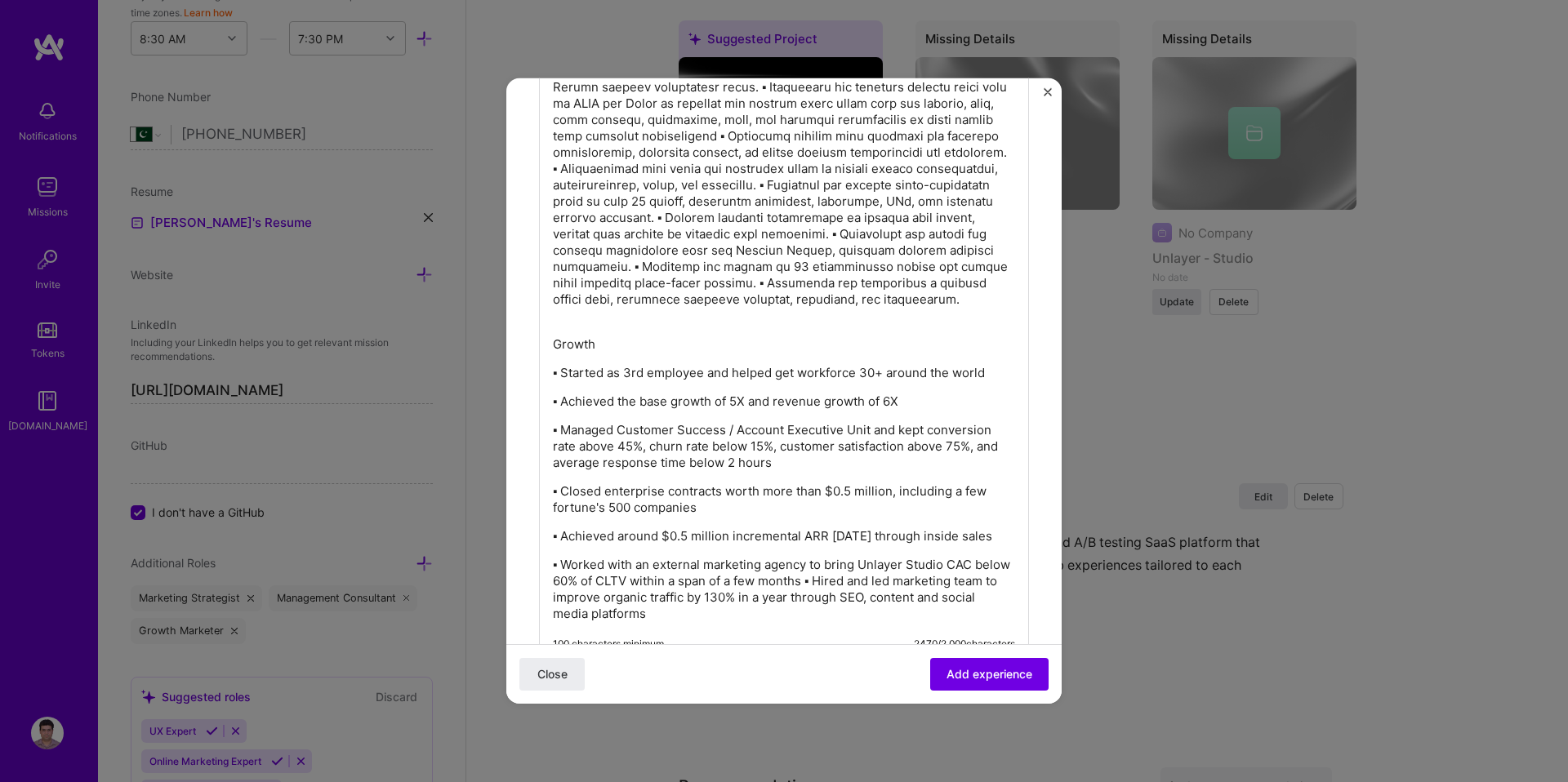
click at [846, 599] on p "▪ Worked with an external marketing agency to bring Unlayer Studio CAC below 60…" at bounding box center [783, 589] width 462 height 65
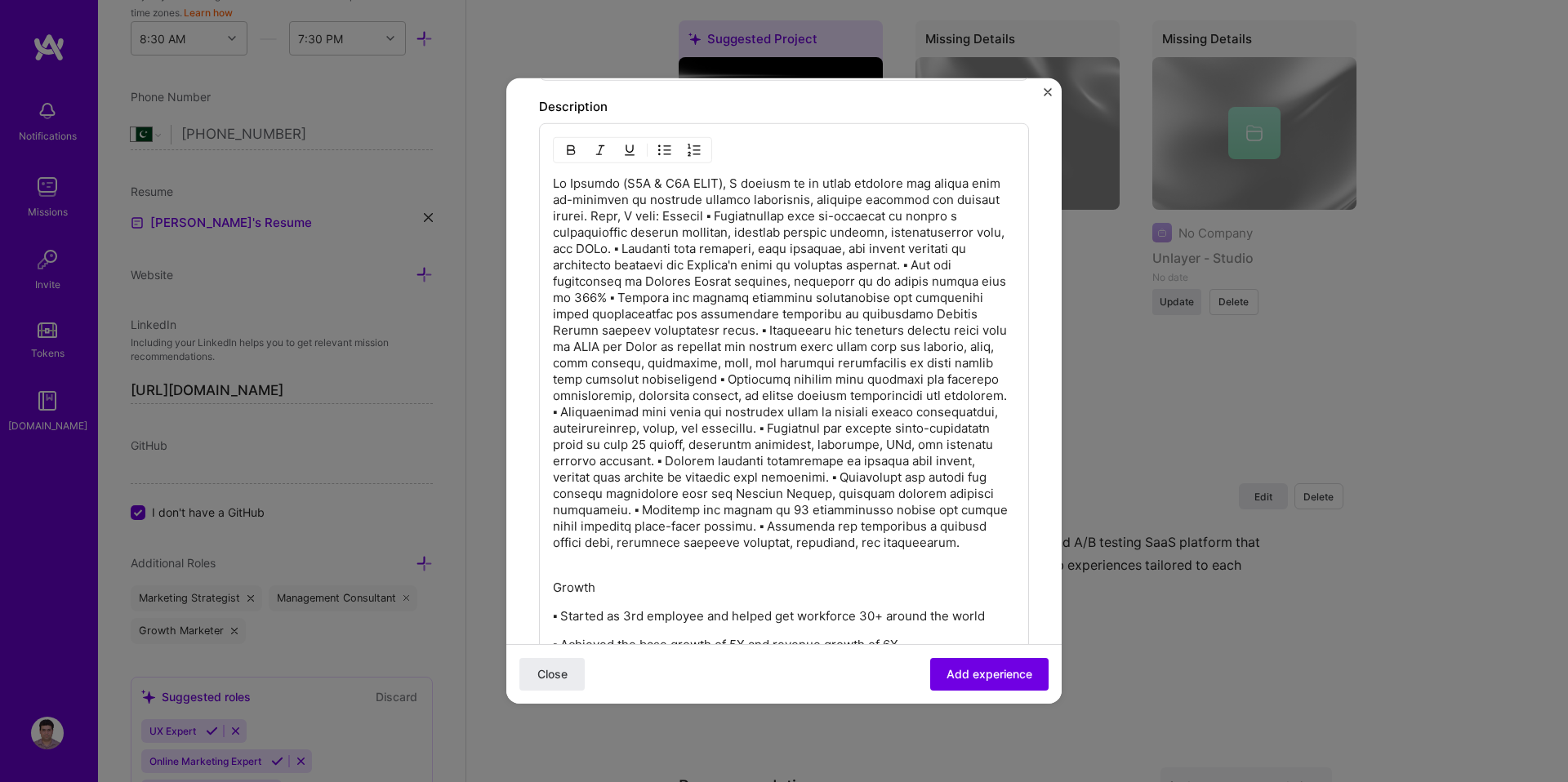
scroll to position [1136, 0]
click at [675, 219] on p at bounding box center [783, 374] width 462 height 392
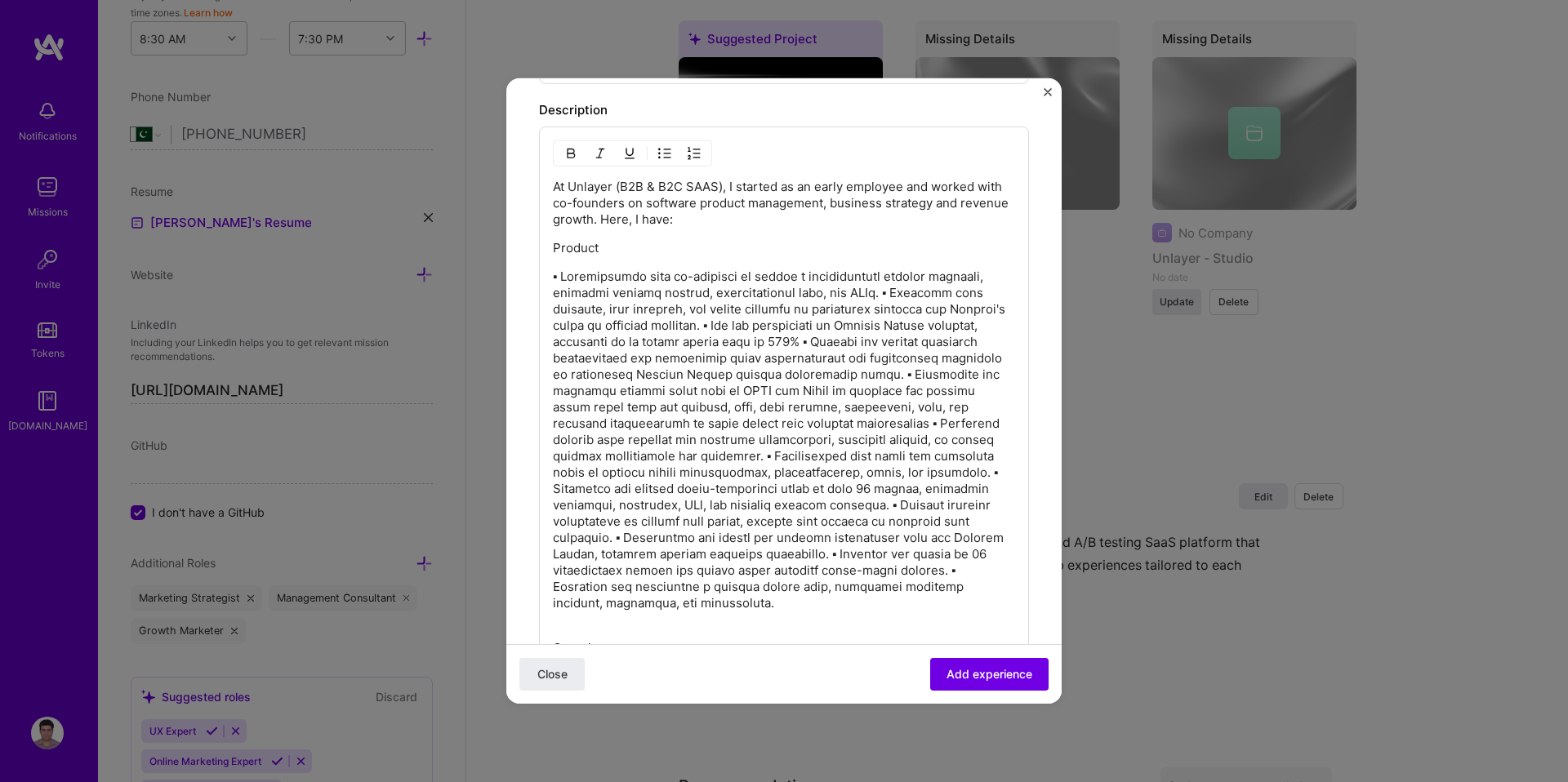
click at [899, 295] on p at bounding box center [783, 448] width 462 height 359
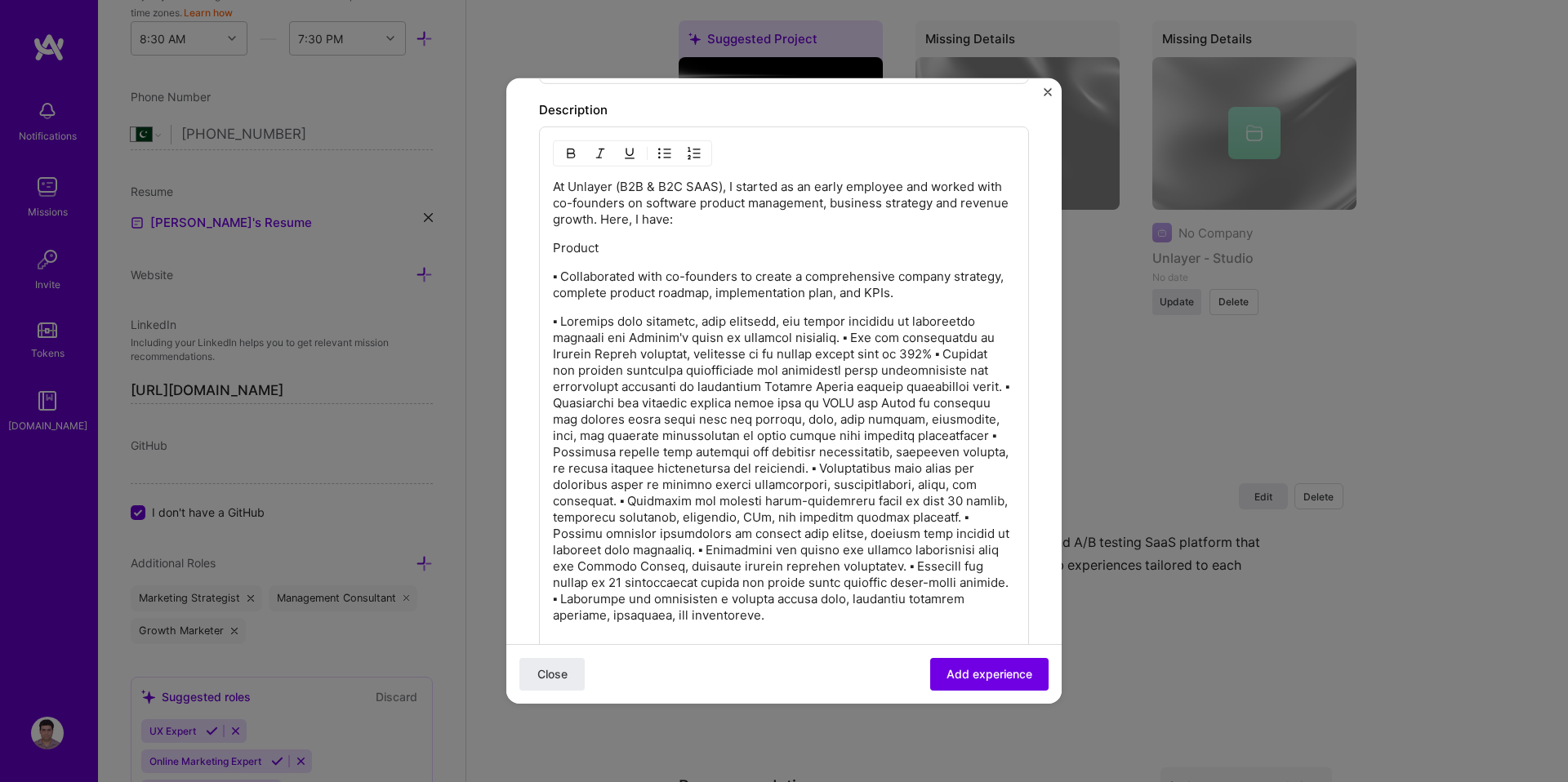
click at [836, 341] on p at bounding box center [783, 476] width 462 height 326
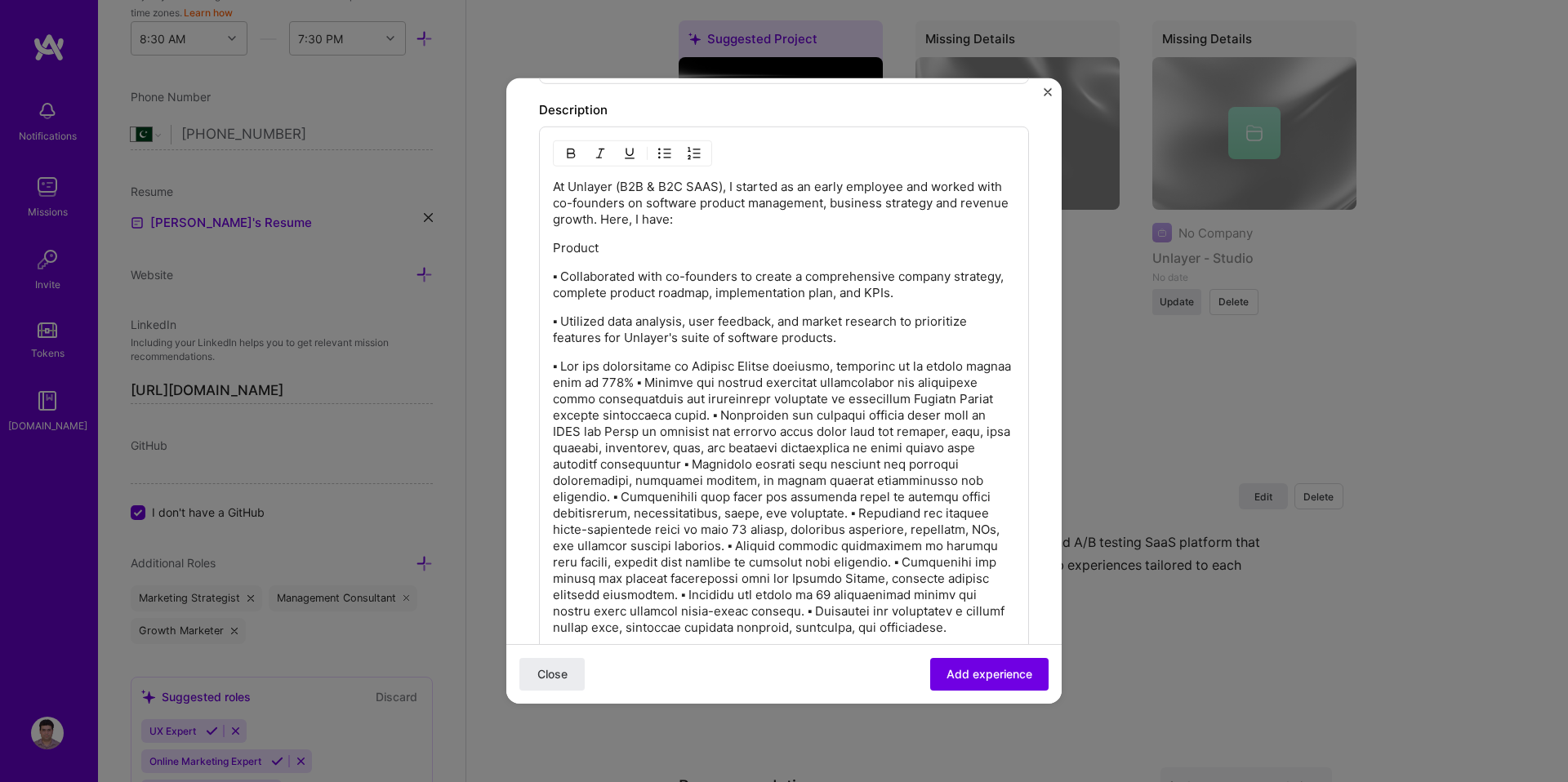
click at [676, 385] on p at bounding box center [783, 505] width 462 height 294
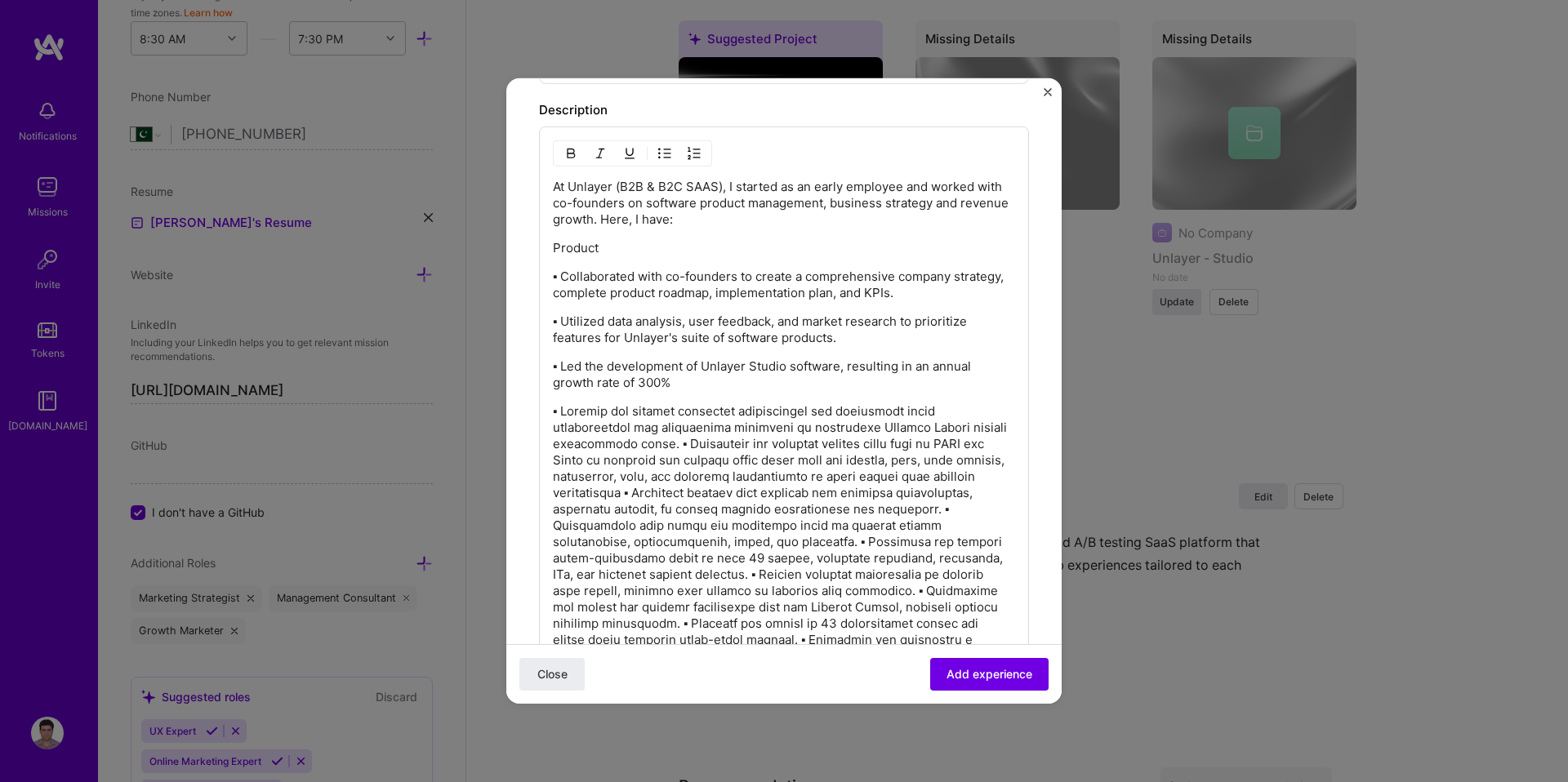
click at [670, 442] on p at bounding box center [783, 542] width 462 height 278
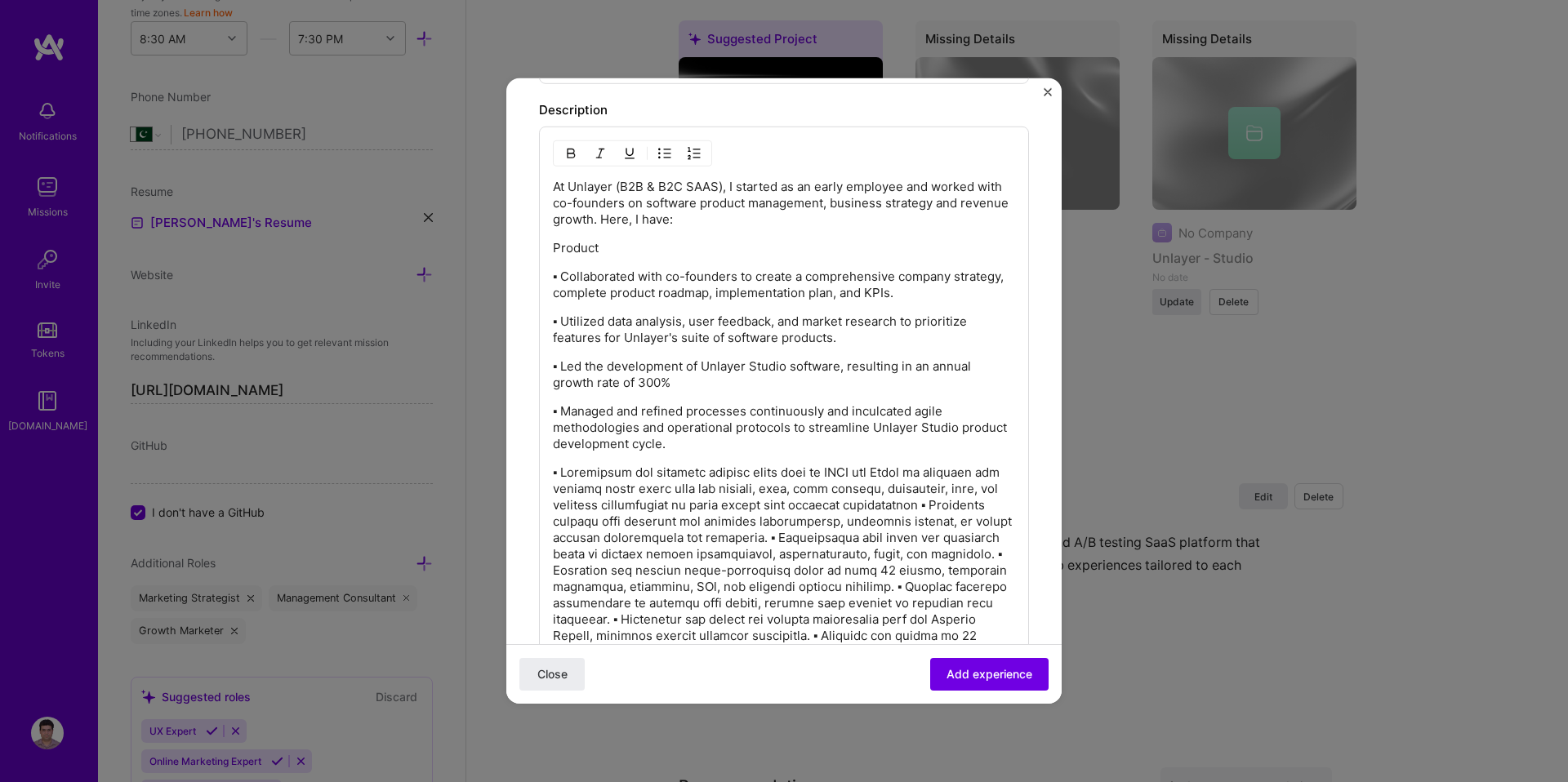
click at [955, 508] on p at bounding box center [783, 586] width 462 height 245
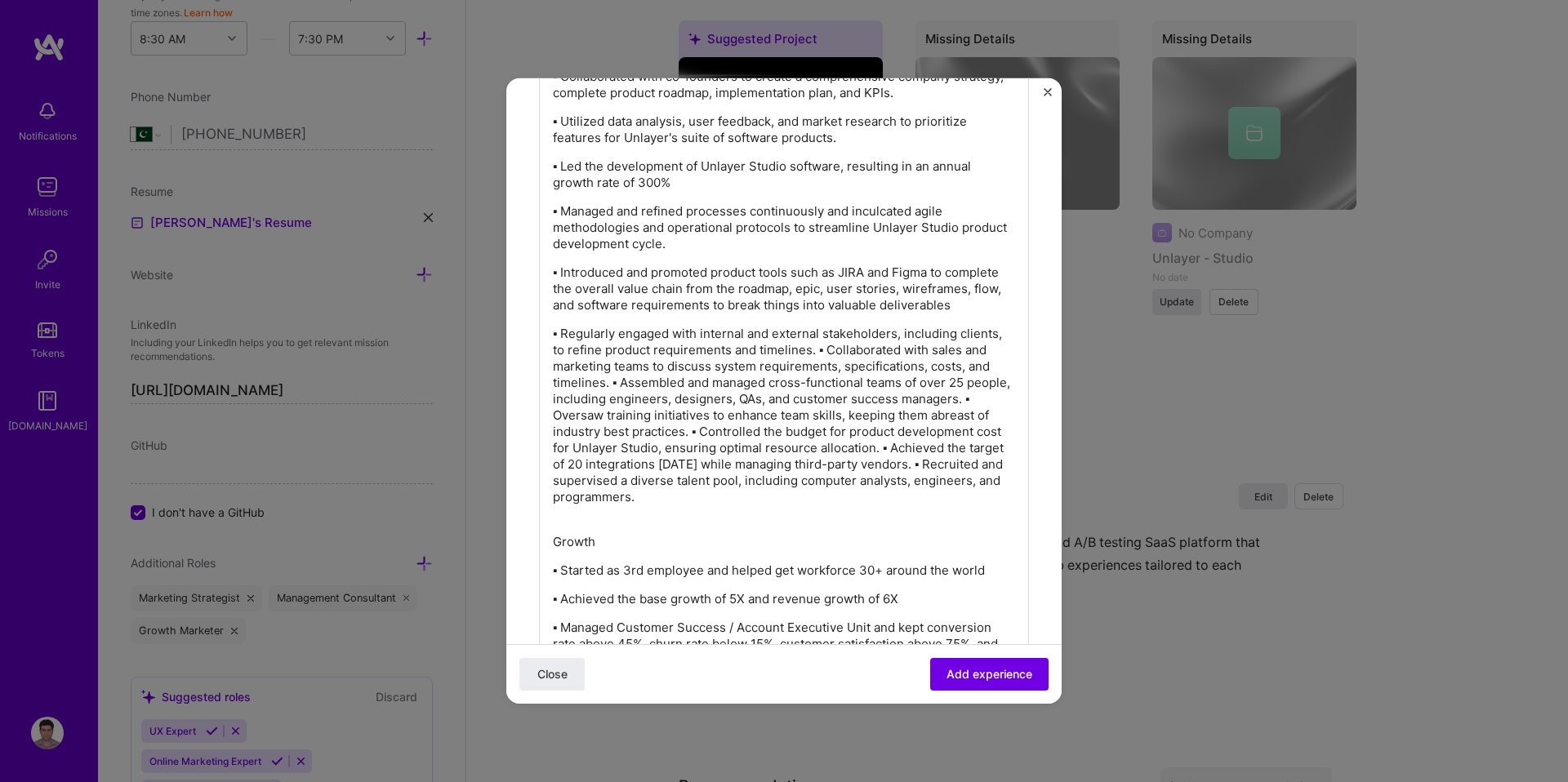
scroll to position [1354, 0]
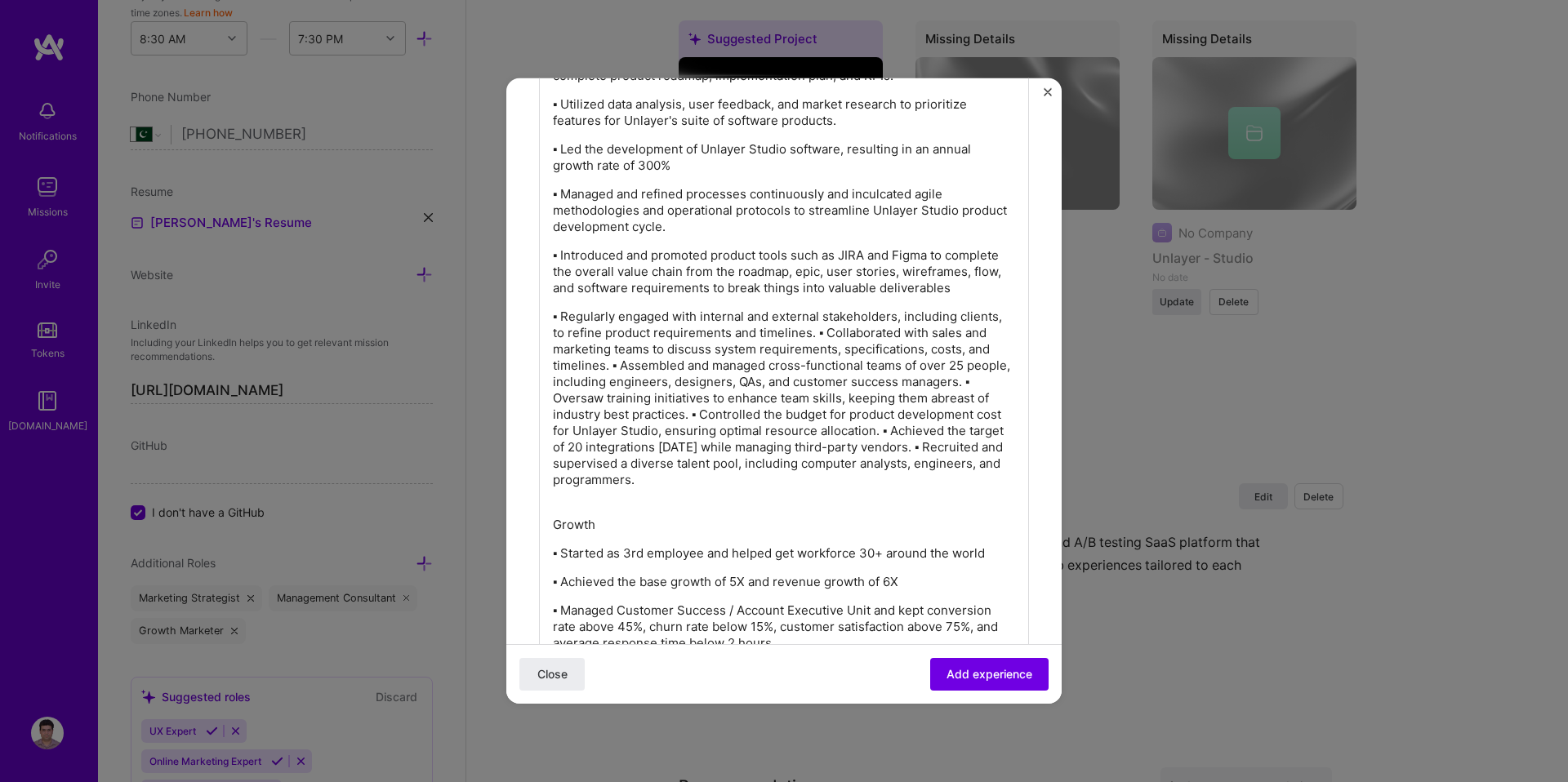
click at [817, 336] on p "▪ Regularly engaged with internal and external stakeholders, including clients,…" at bounding box center [783, 406] width 462 height 196
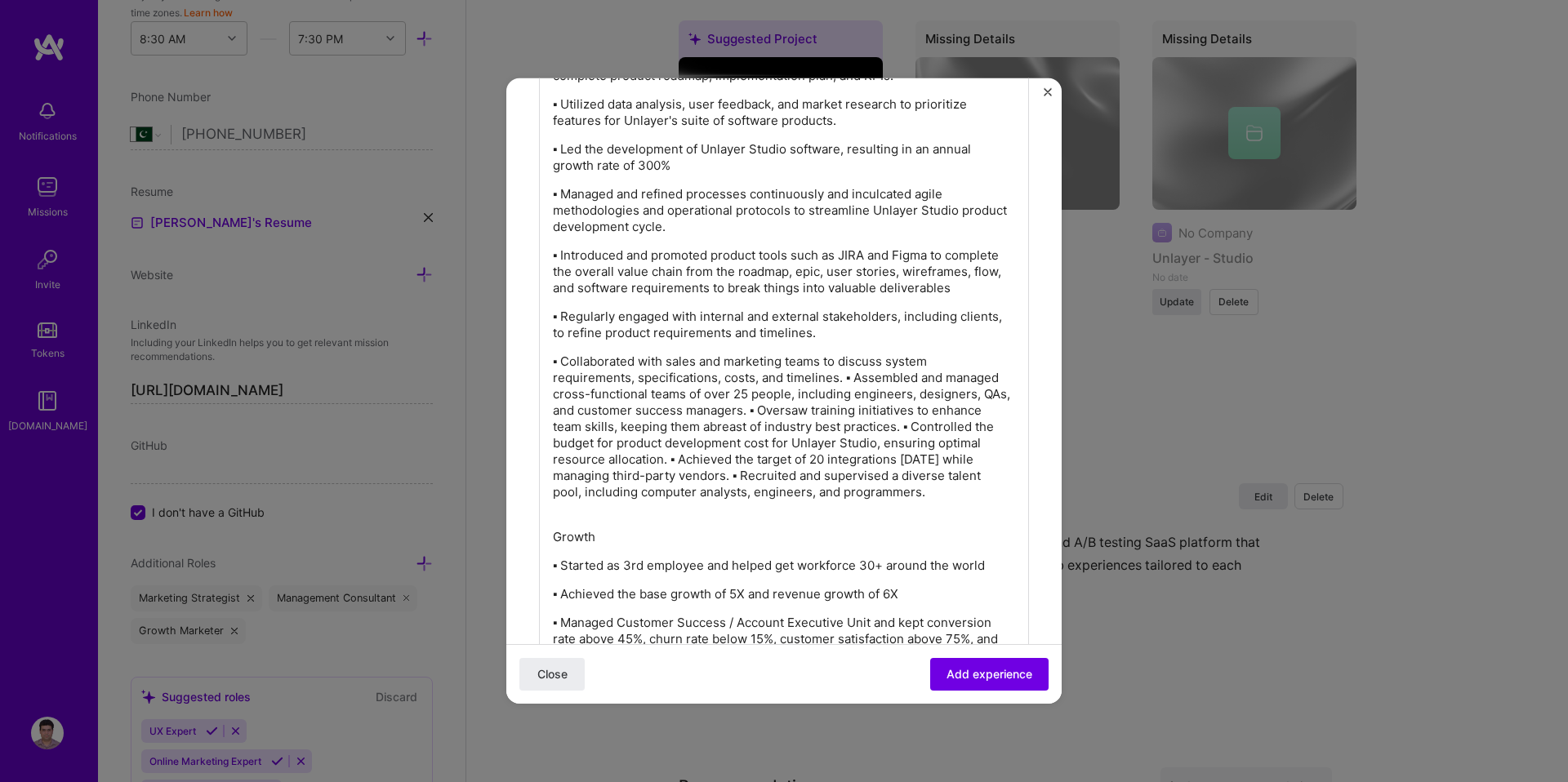
click at [846, 380] on p "▪ Collaborated with sales and marketing teams to discuss system requirements, s…" at bounding box center [783, 435] width 462 height 164
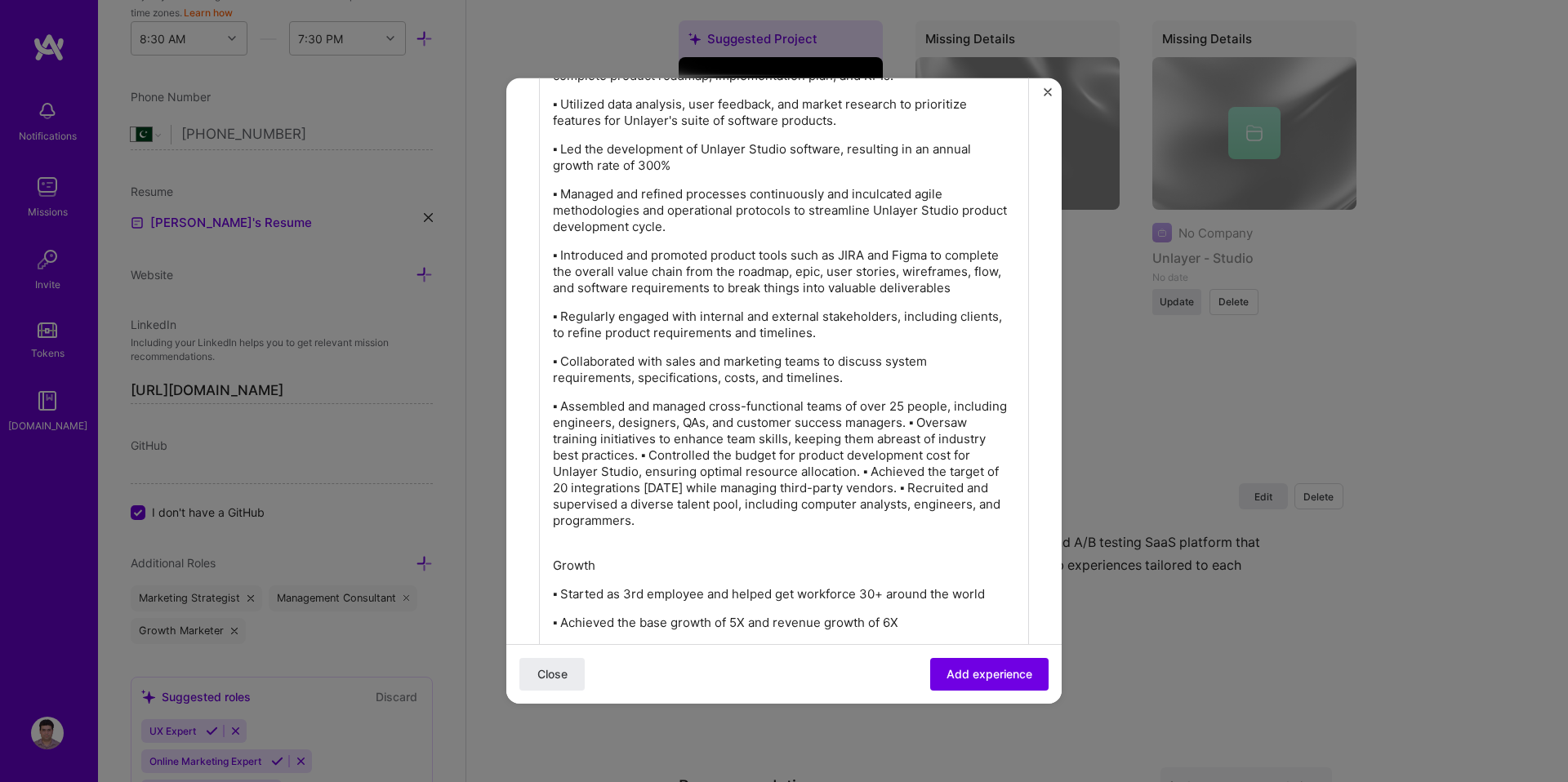
click at [909, 426] on p "▪ Assembled and managed cross-functional teams of over 25 people, including eng…" at bounding box center [783, 471] width 462 height 147
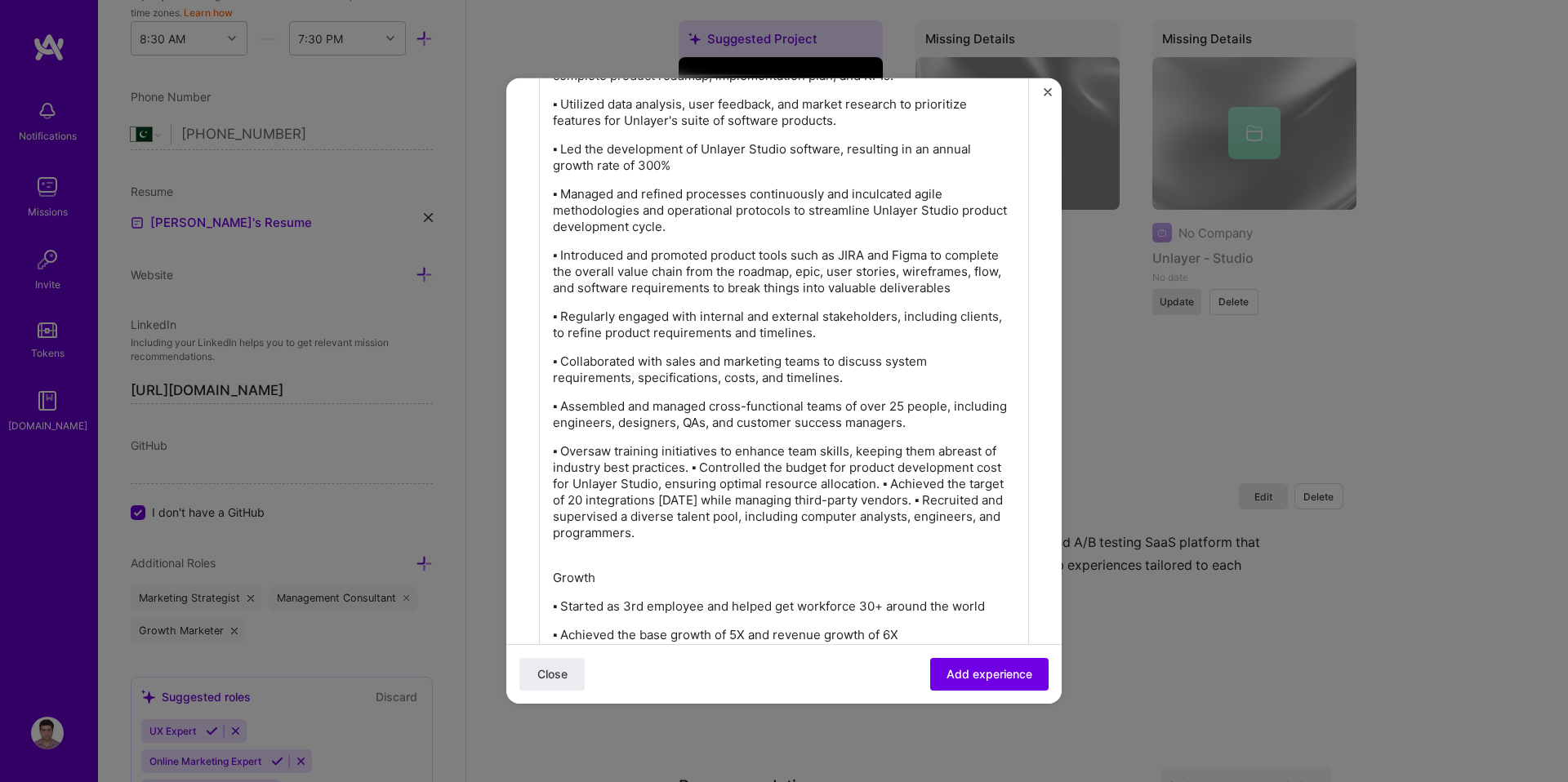
click at [694, 469] on p "▪ Oversaw training initiatives to enhance team skills, keeping them abreast of …" at bounding box center [783, 500] width 462 height 114
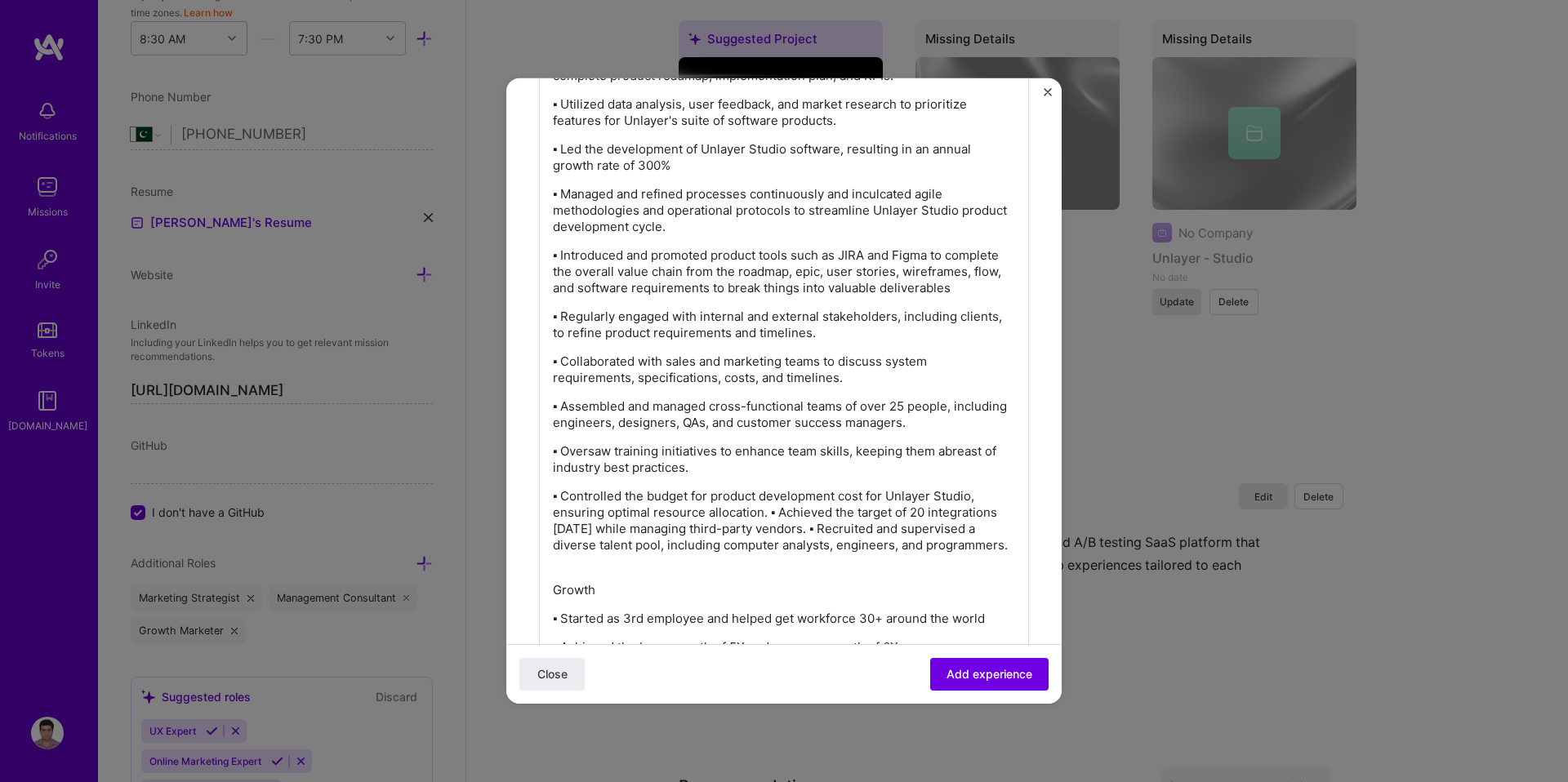
click at [769, 513] on p "▪ Controlled the budget for product development cost for Unlayer Studio, ensuri…" at bounding box center [783, 529] width 462 height 81
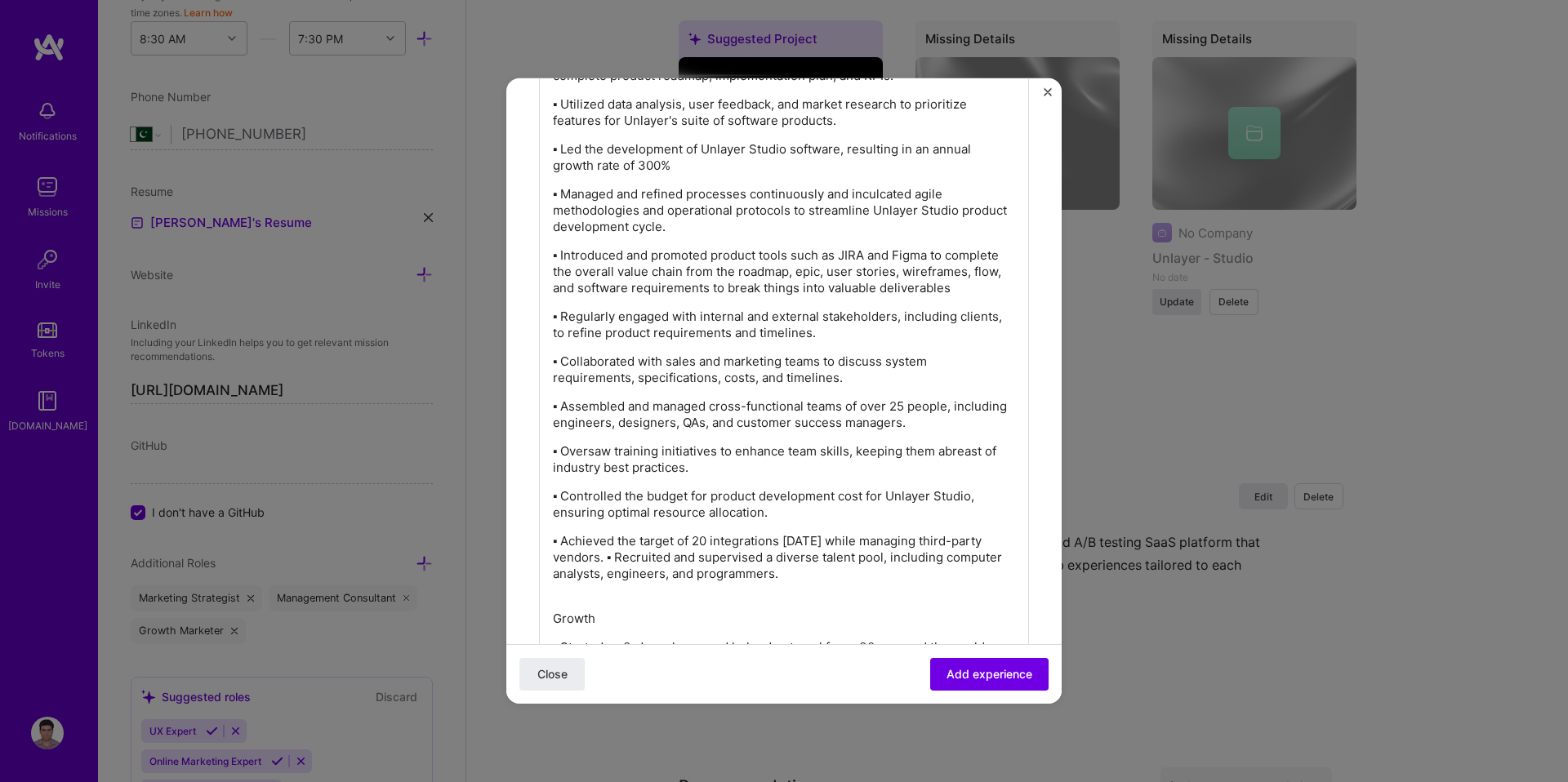
click at [670, 556] on p "▪ Achieved the target of 20 integrations within six months while managing third…" at bounding box center [783, 565] width 462 height 65
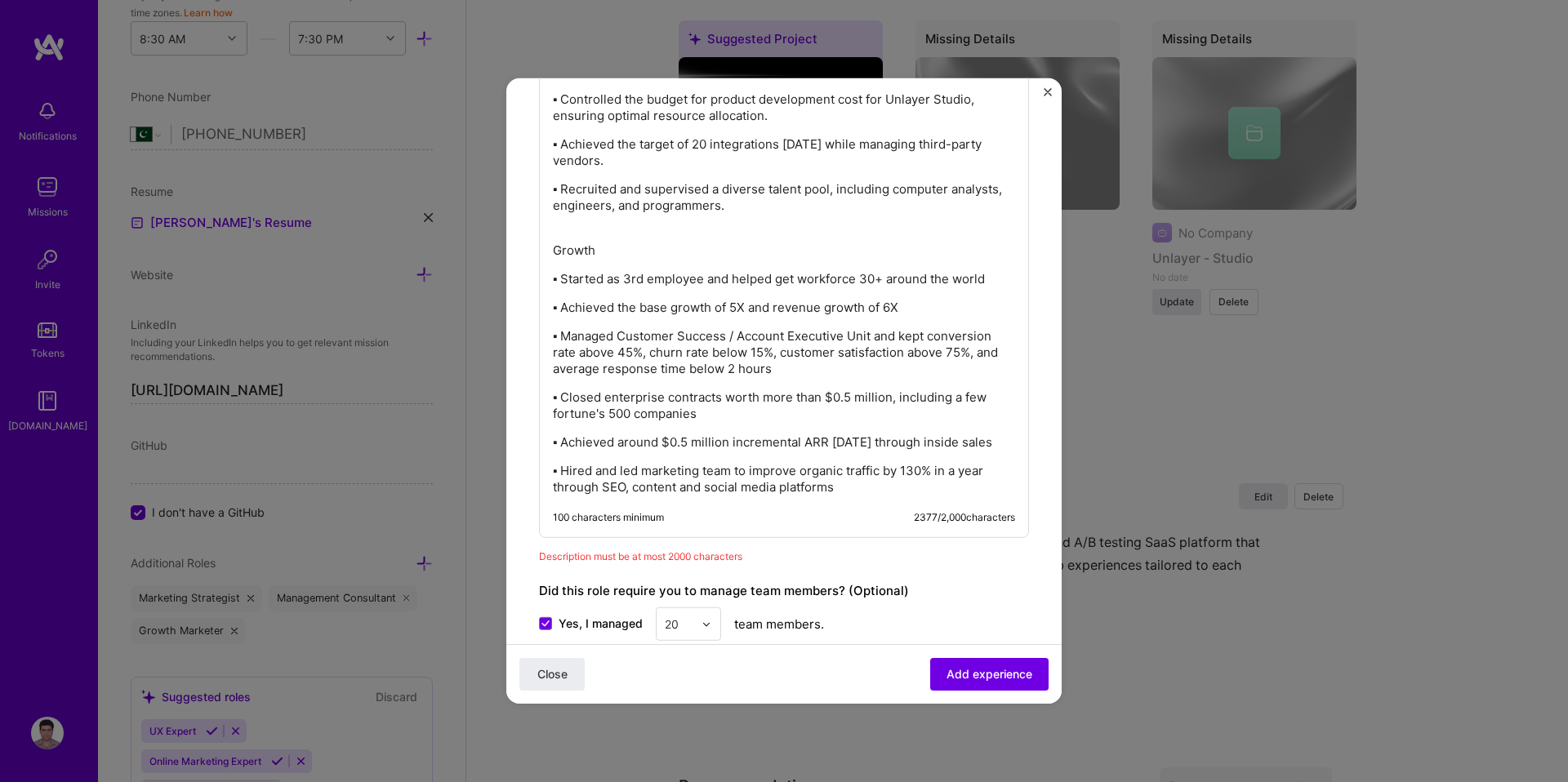
scroll to position [1772, 0]
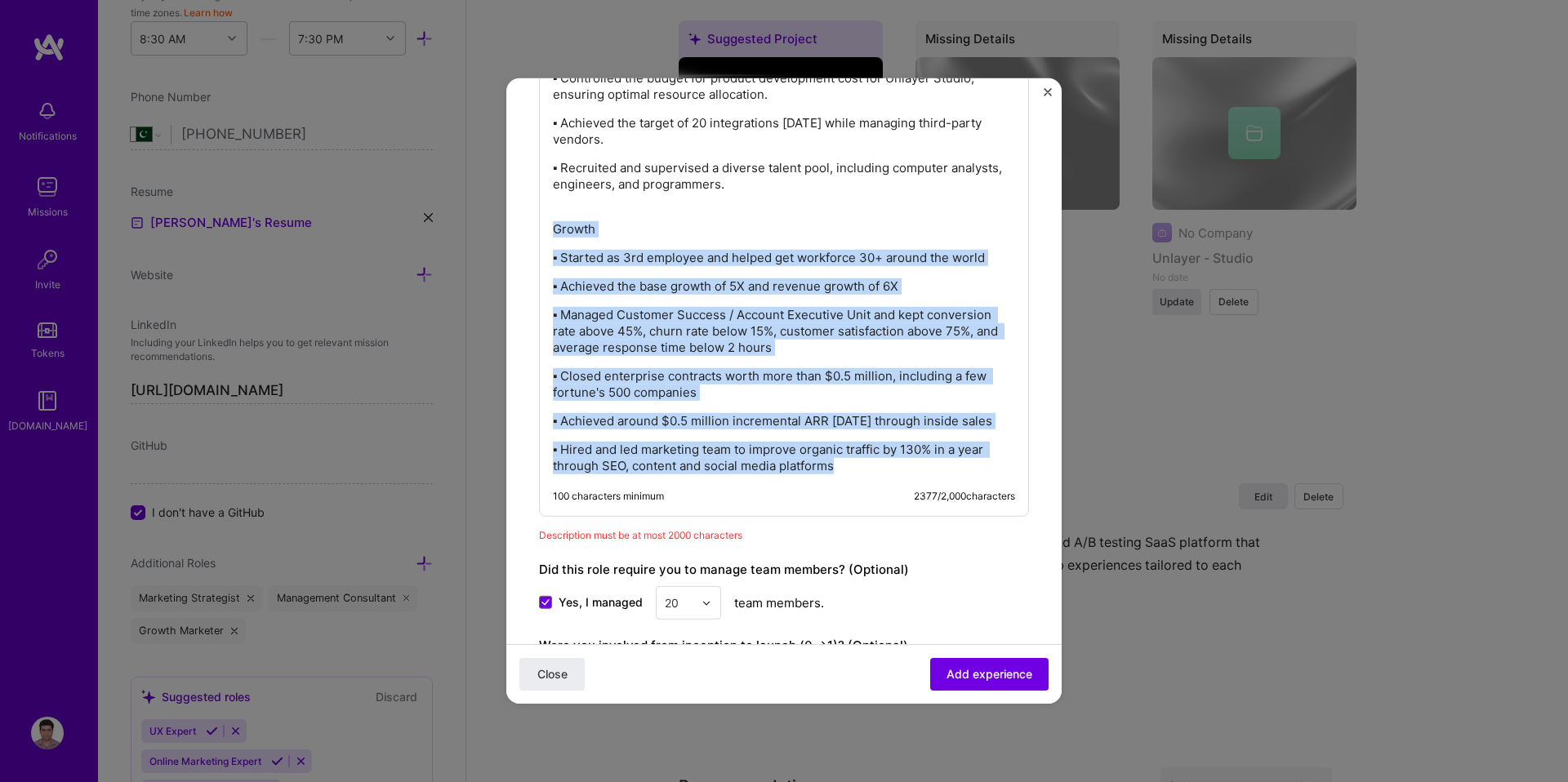
drag, startPoint x: 554, startPoint y: 236, endPoint x: 747, endPoint y: 507, distance: 332.7
click at [747, 507] on div "At Unlayer (B2B & B2C SAAS), I started as an early employee and worked with co-…" at bounding box center [784, 4] width 490 height 1025
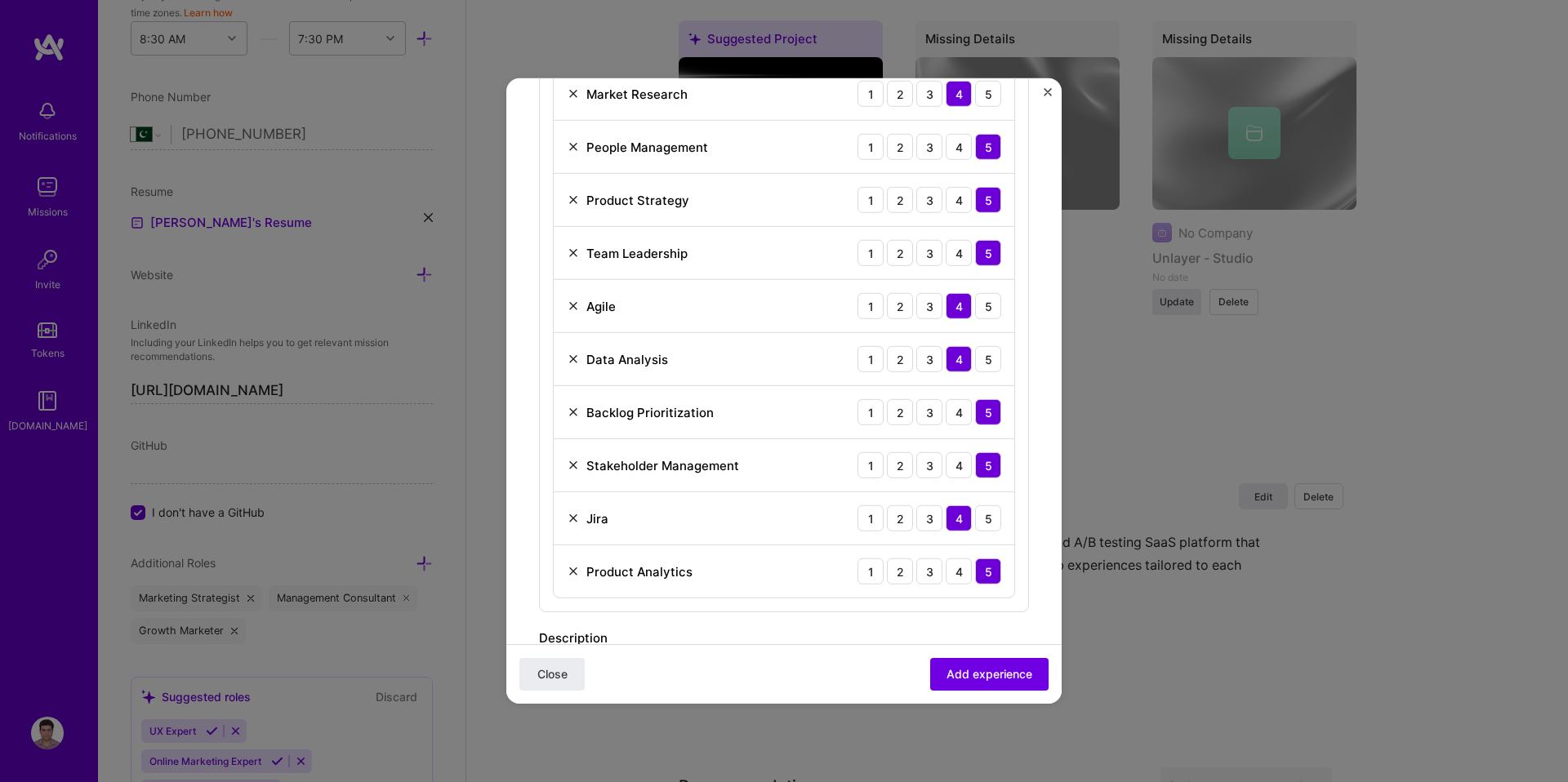
scroll to position [0, 0]
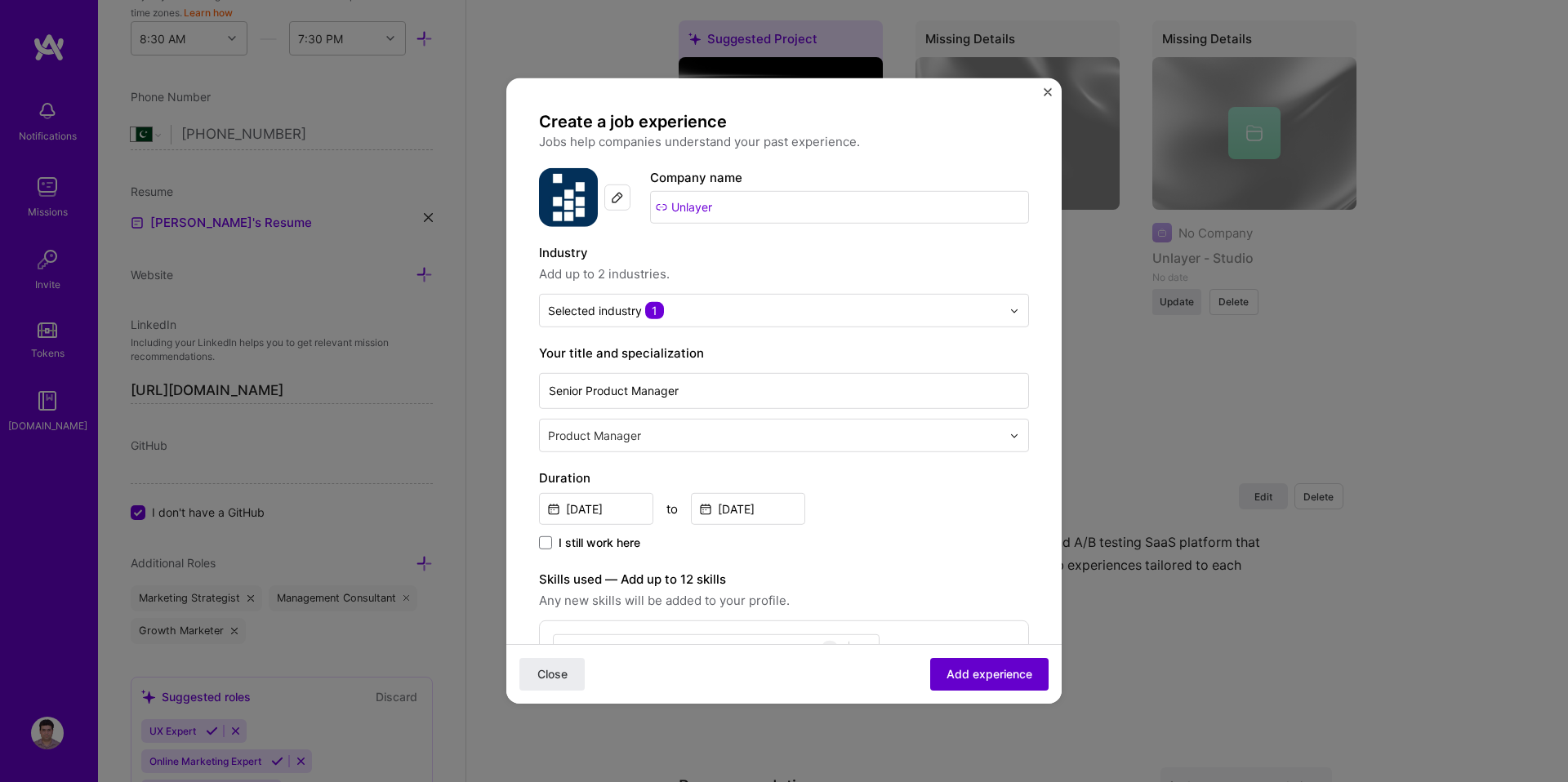
click at [988, 668] on span "Add experience" at bounding box center [989, 674] width 86 height 16
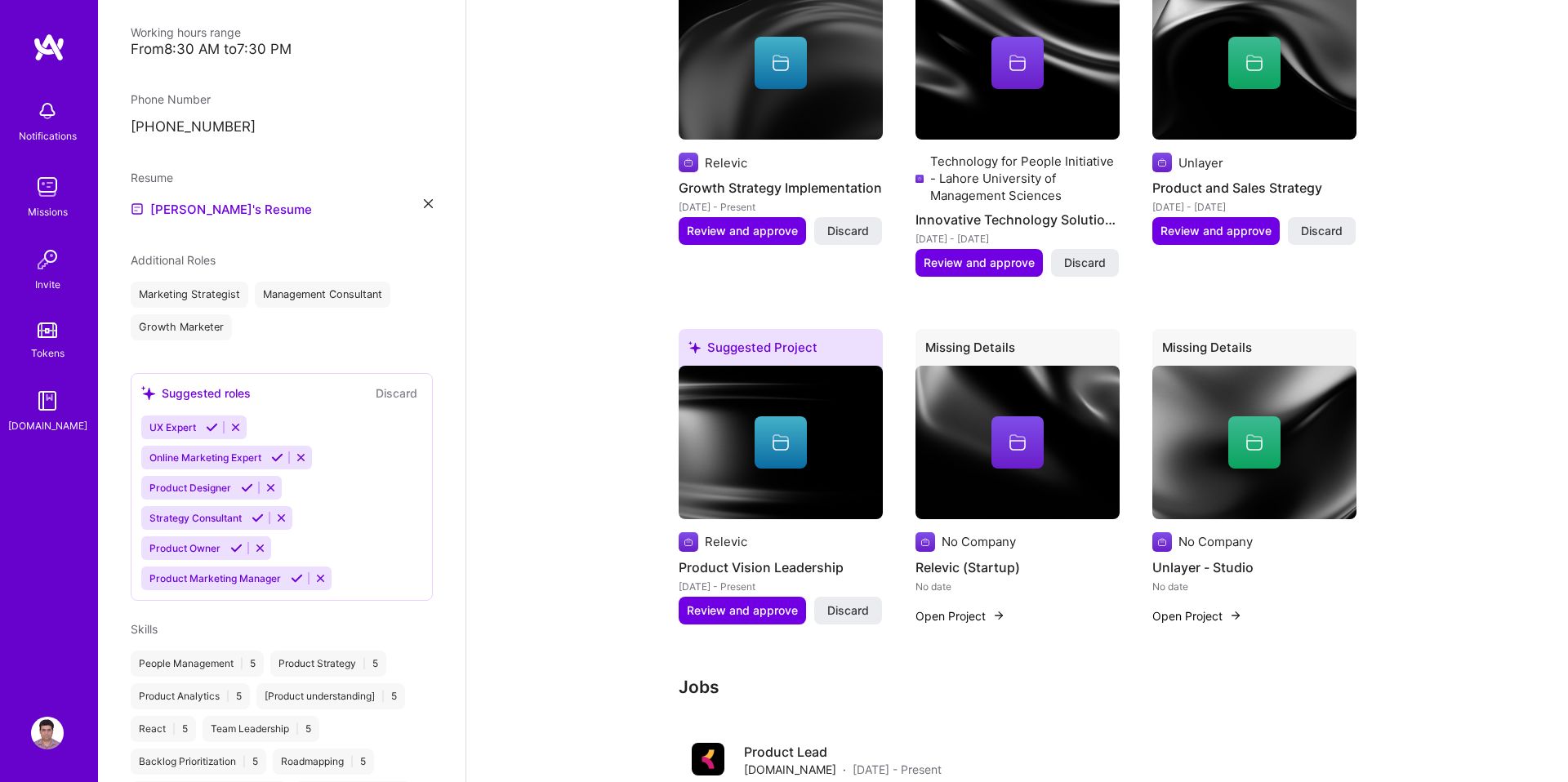
scroll to position [821, 0]
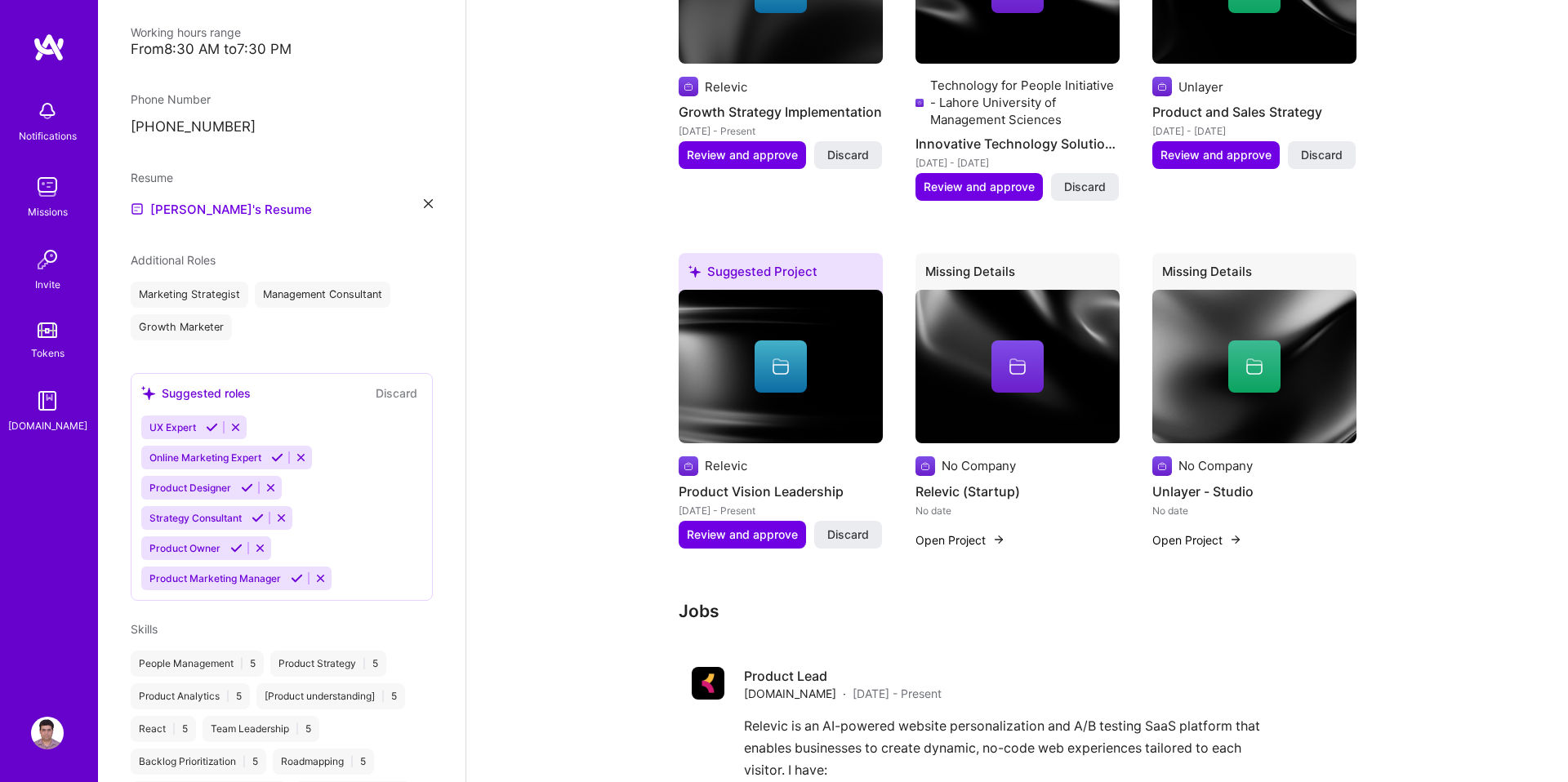
click at [1235, 412] on img at bounding box center [1254, 366] width 204 height 153
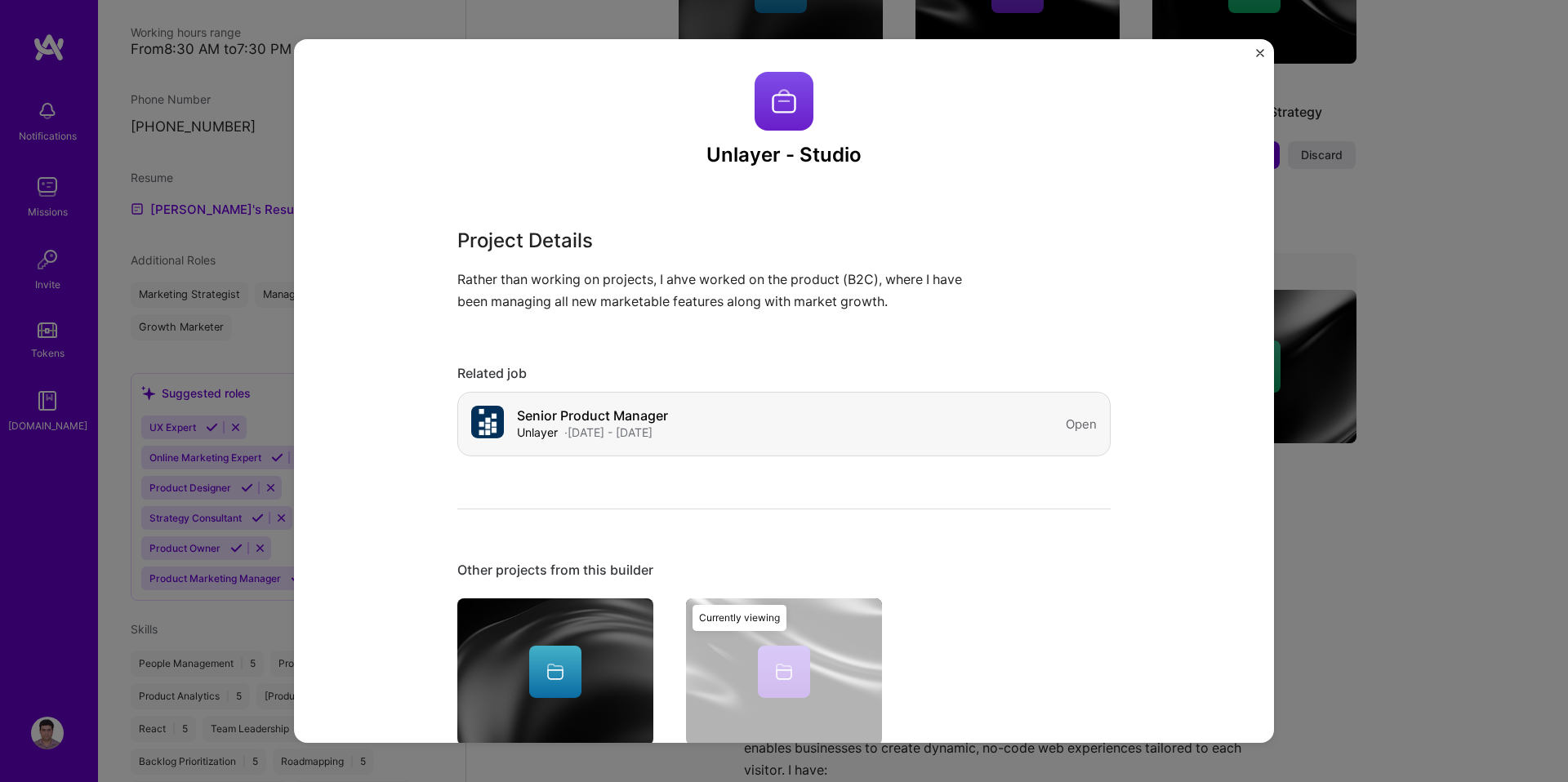
scroll to position [14, 0]
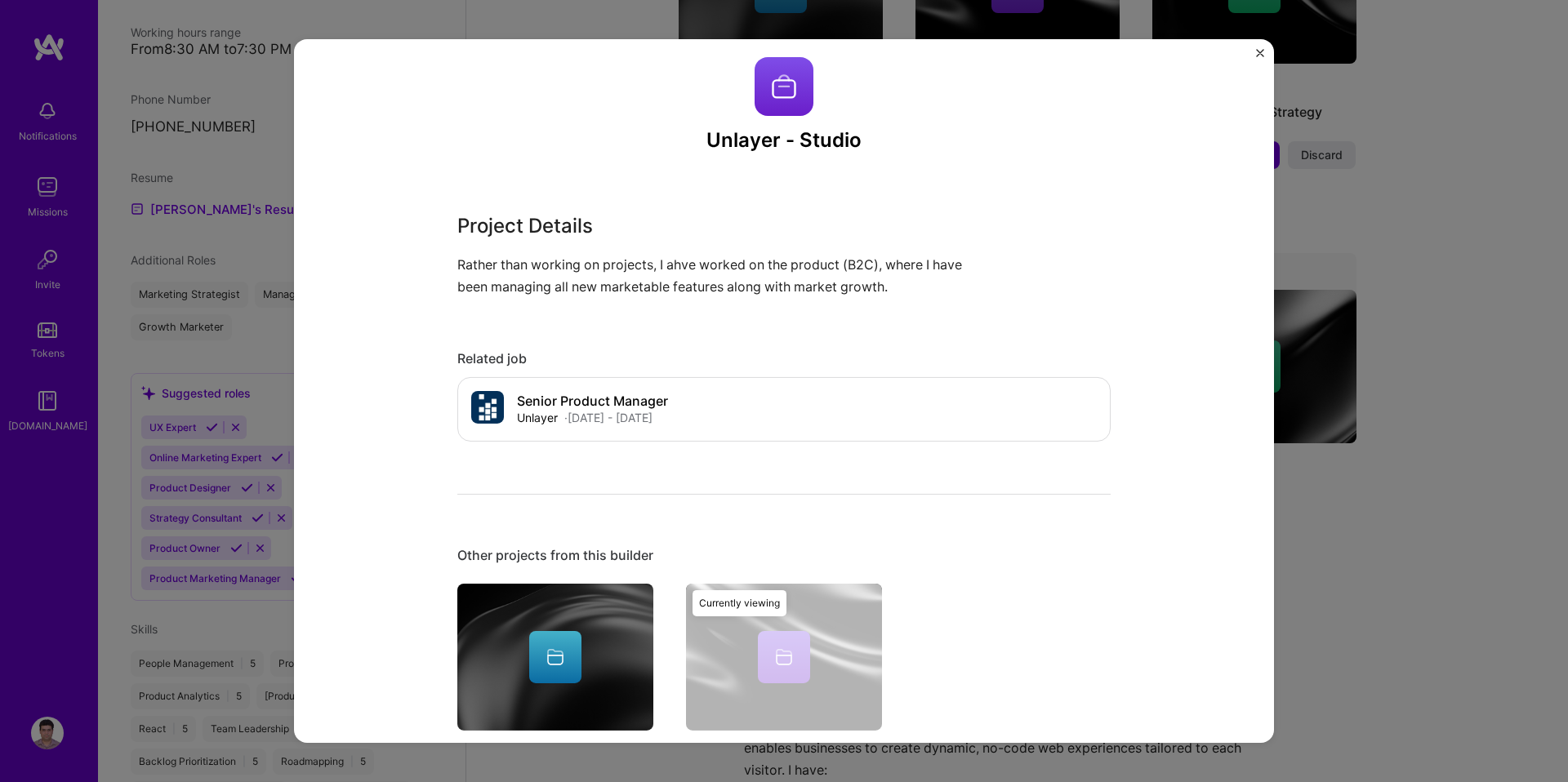
click at [699, 265] on p "Rather than working on projects, I ahve worked on the product (B2C), where I ha…" at bounding box center [723, 276] width 531 height 44
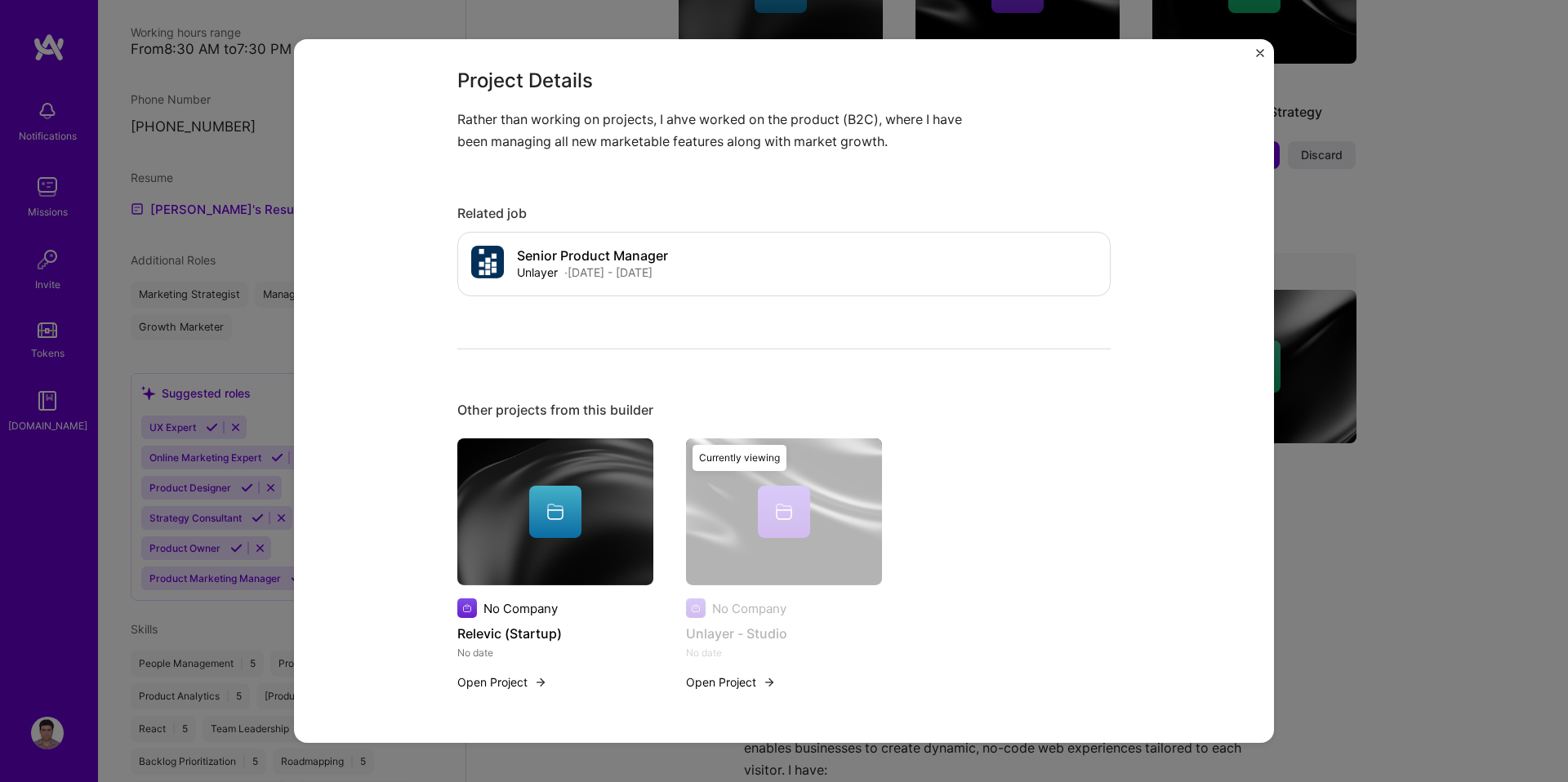
scroll to position [52, 0]
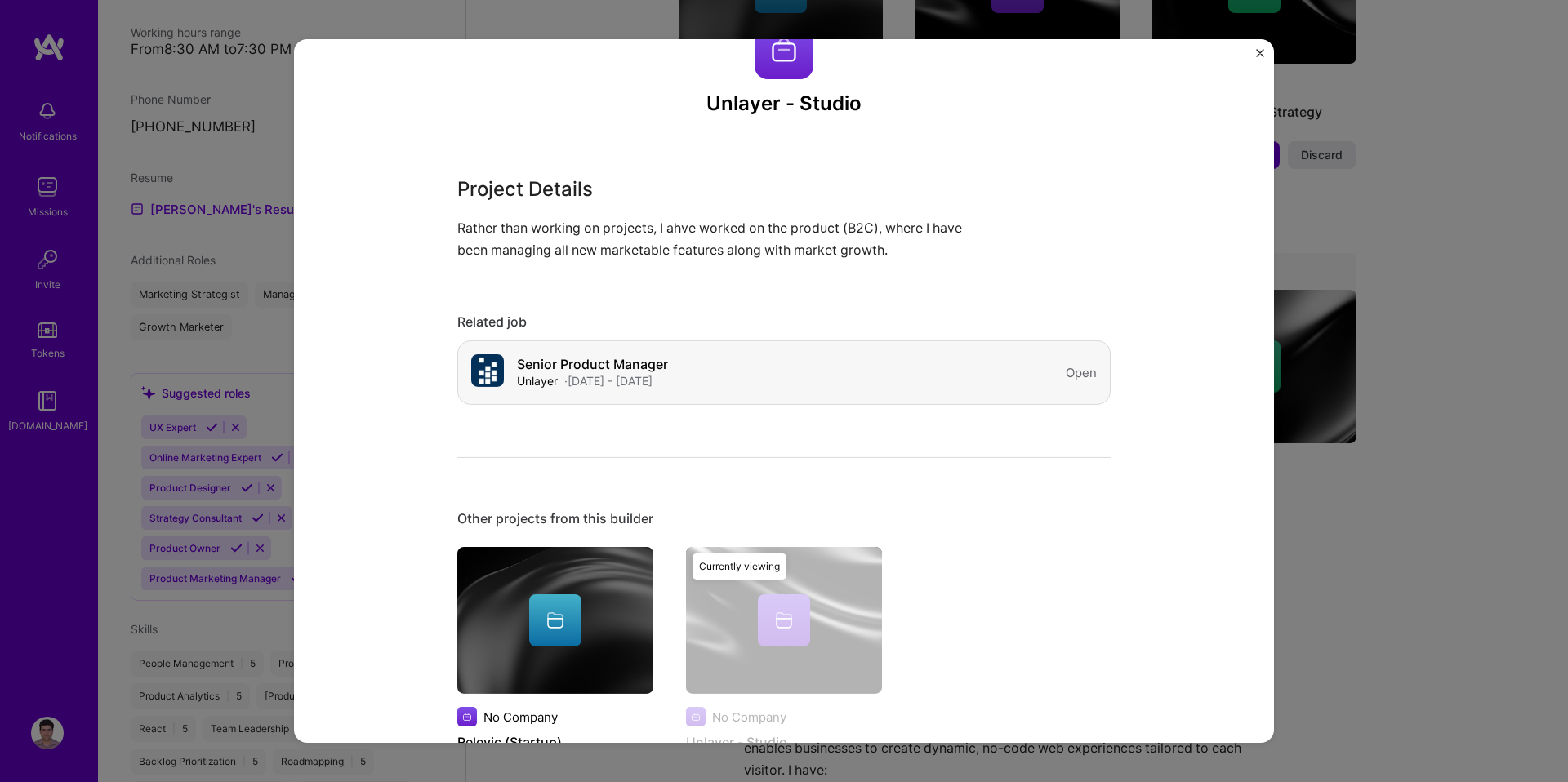
click at [575, 372] on div "· Nov, 2019 - Nov, 2022" at bounding box center [609, 380] width 88 height 17
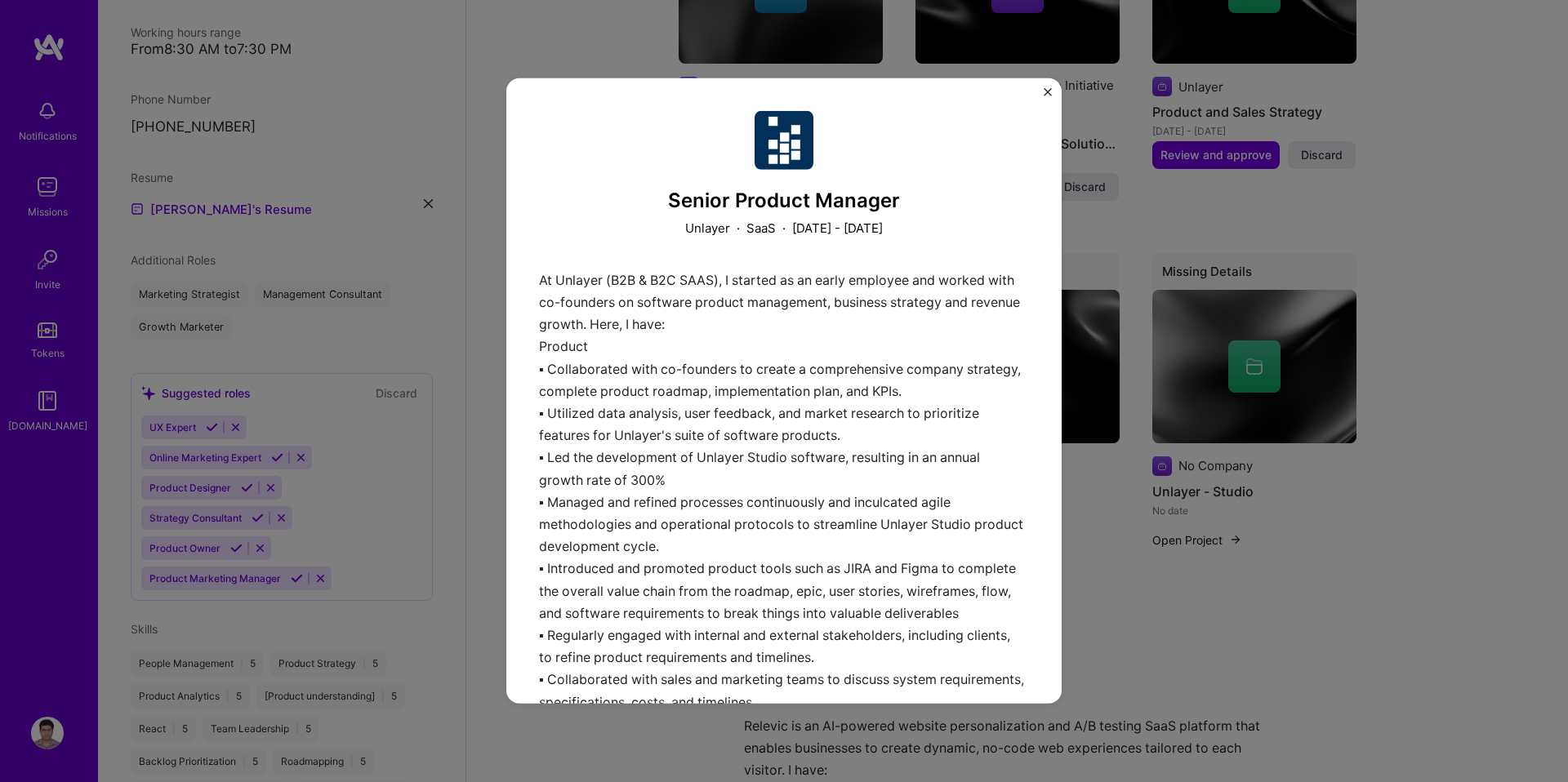
click at [1050, 88] on img "Close" at bounding box center [1048, 92] width 8 height 8
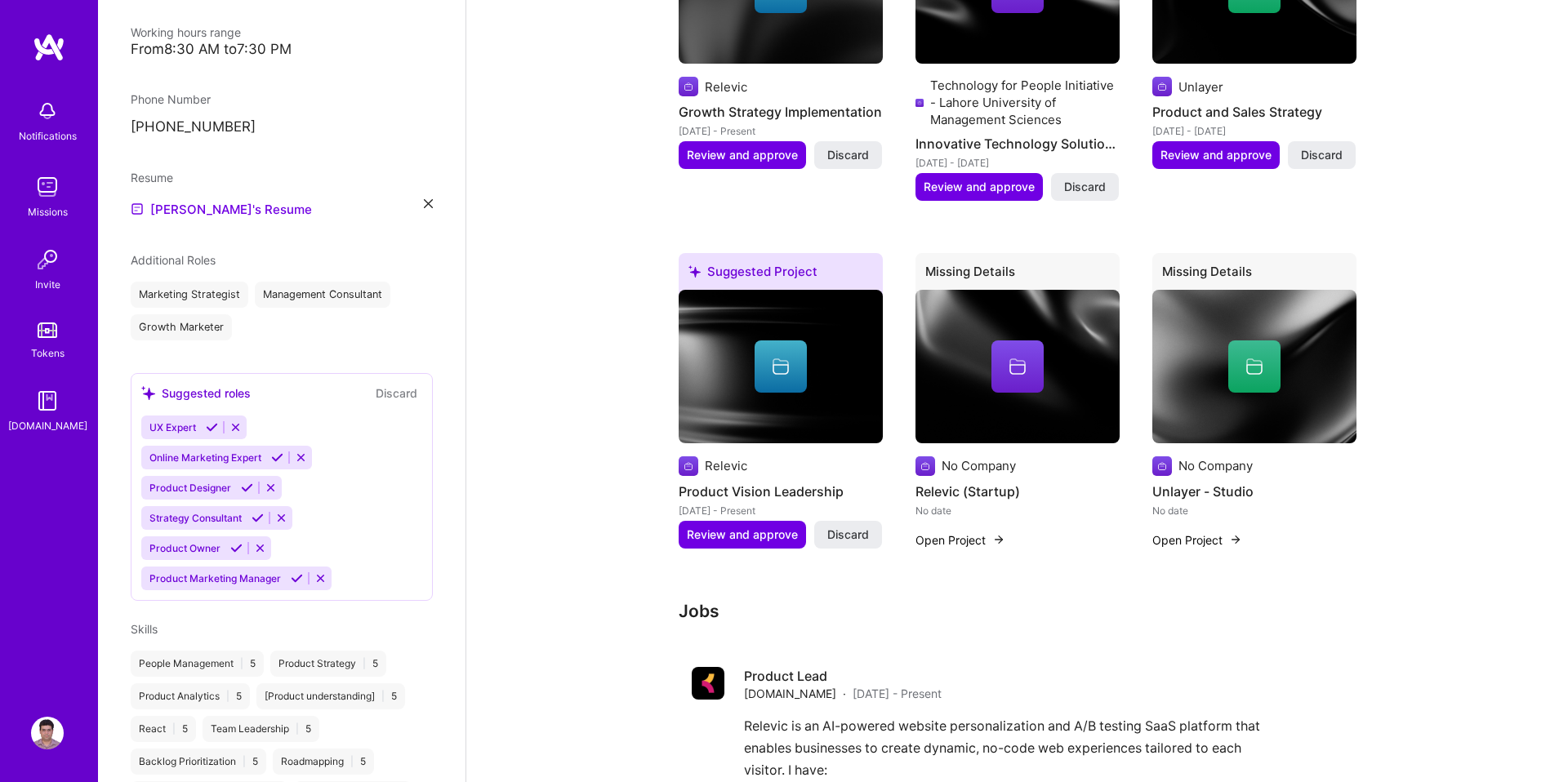
click at [1187, 428] on img at bounding box center [1254, 366] width 204 height 153
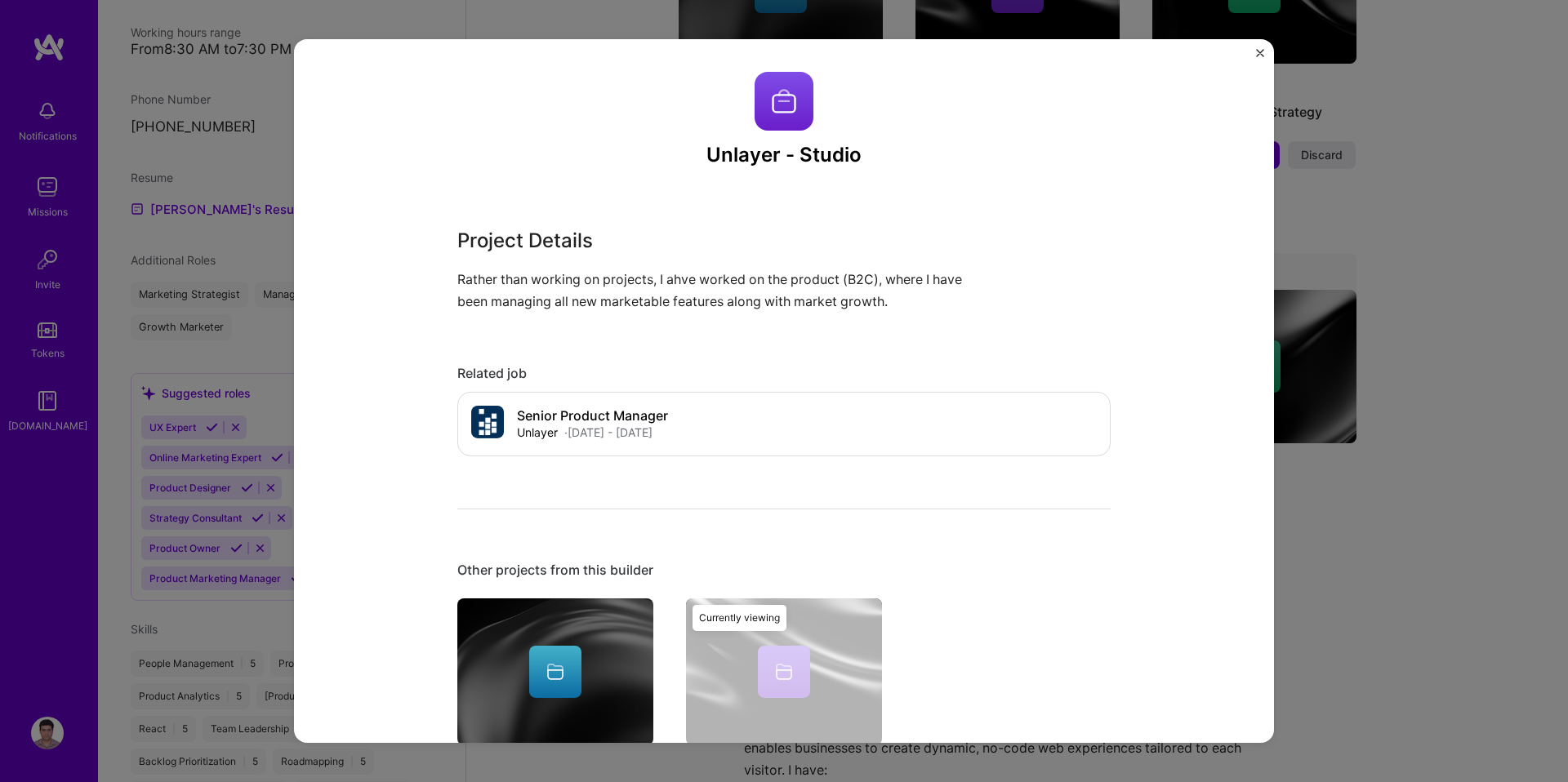
click at [1264, 57] on button "Close" at bounding box center [1260, 58] width 8 height 17
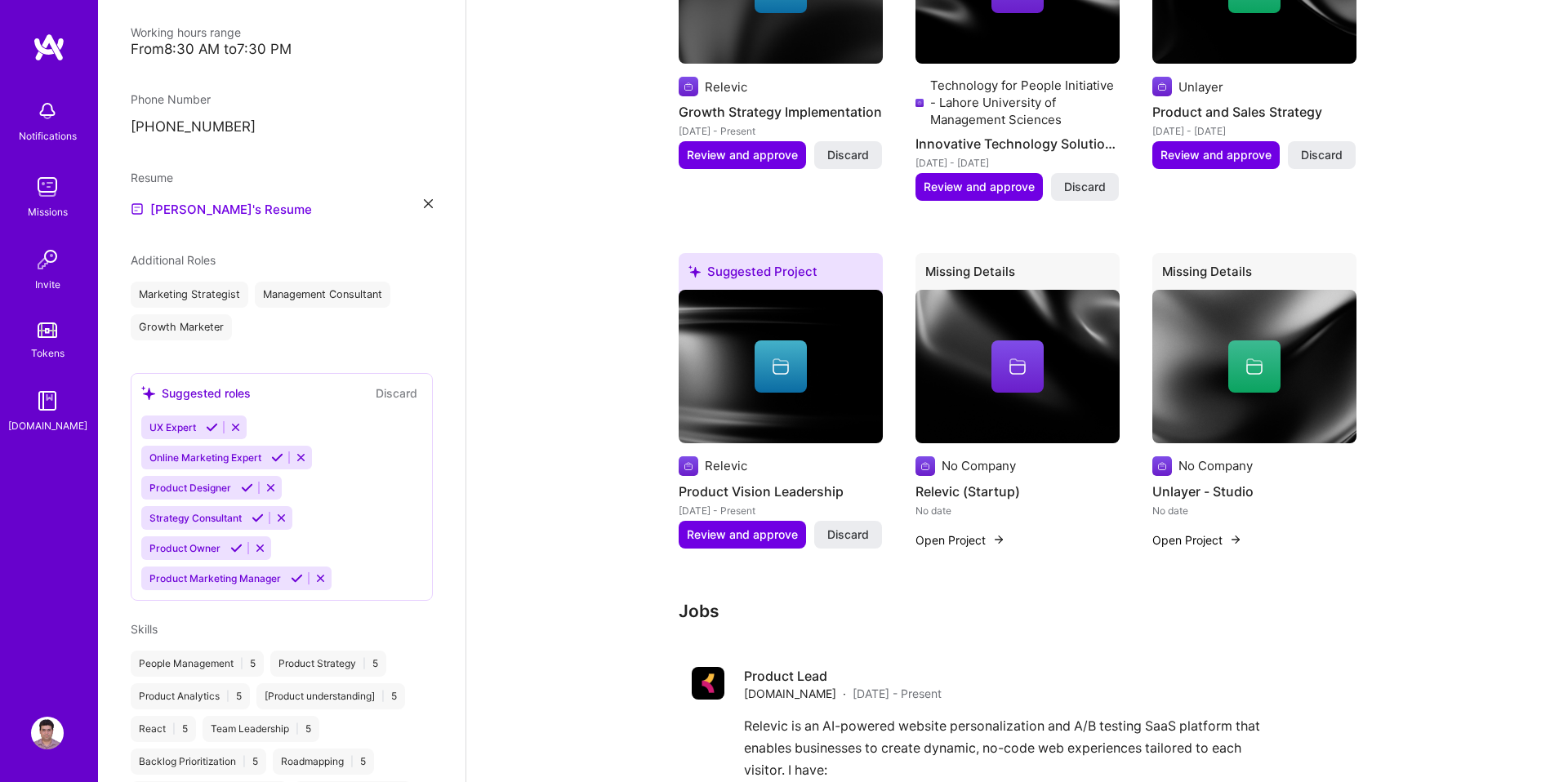
click at [955, 335] on img at bounding box center [1017, 366] width 204 height 153
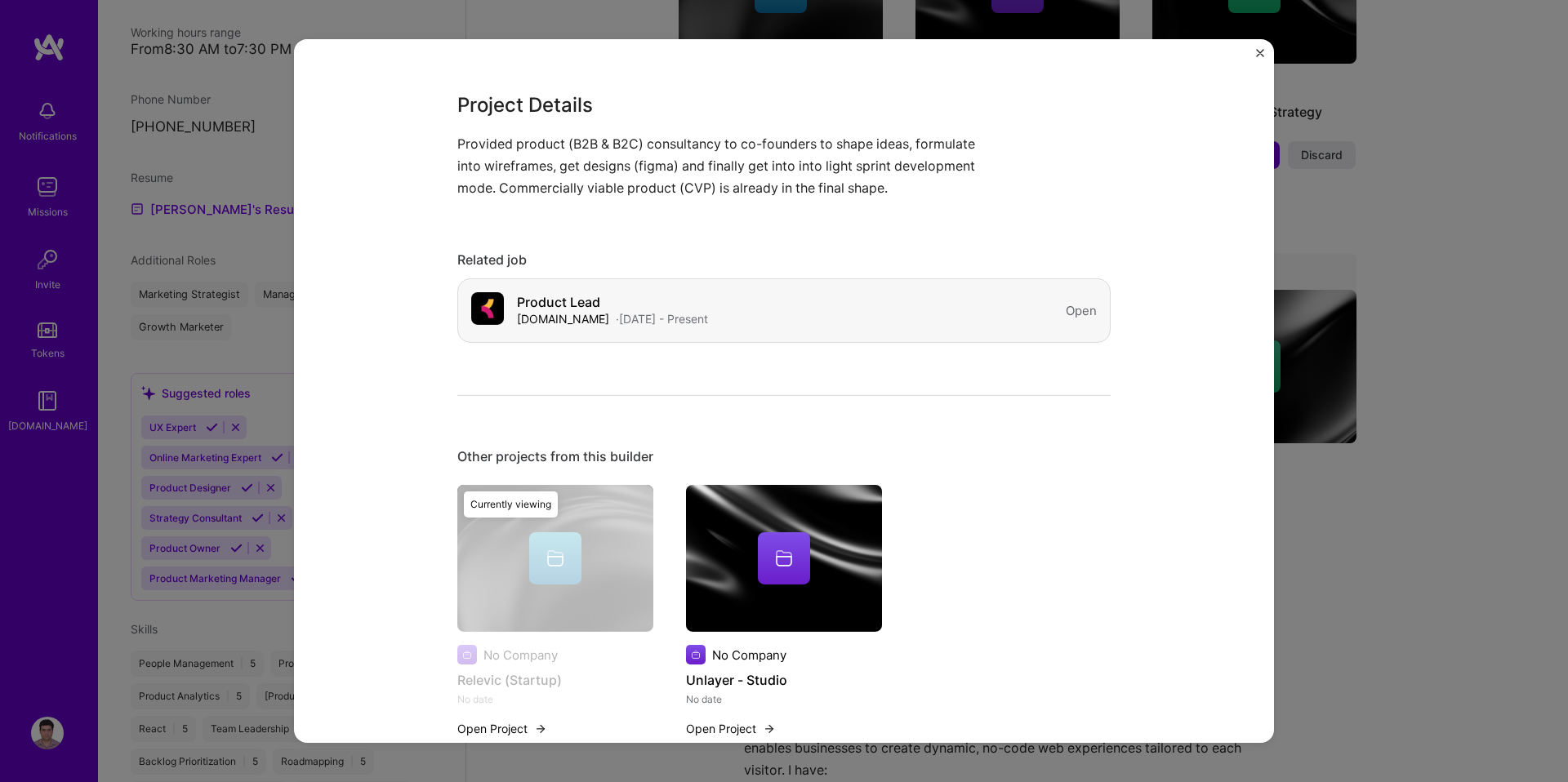
scroll to position [182, 0]
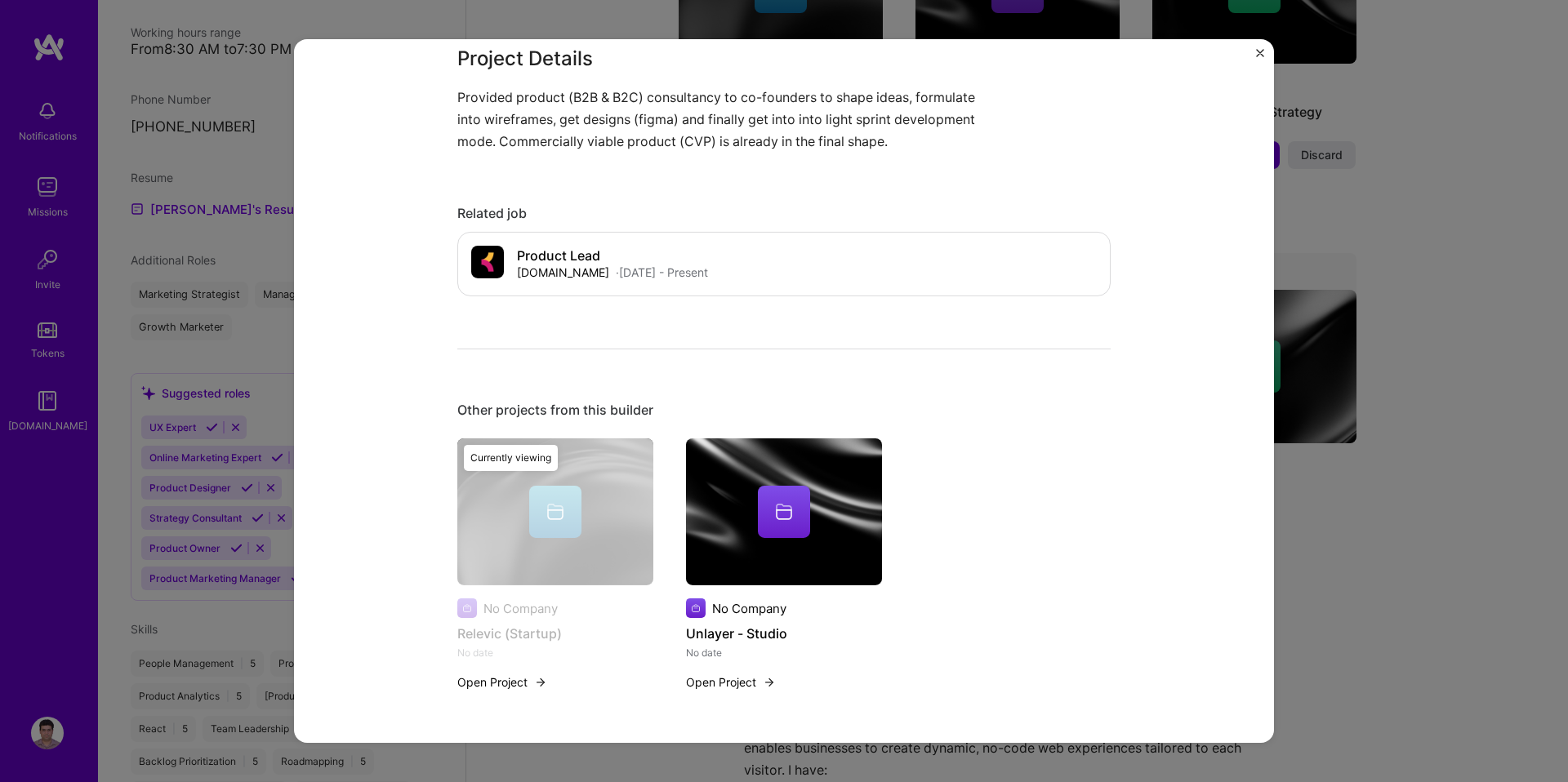
click at [1259, 52] on img "Close" at bounding box center [1260, 53] width 8 height 8
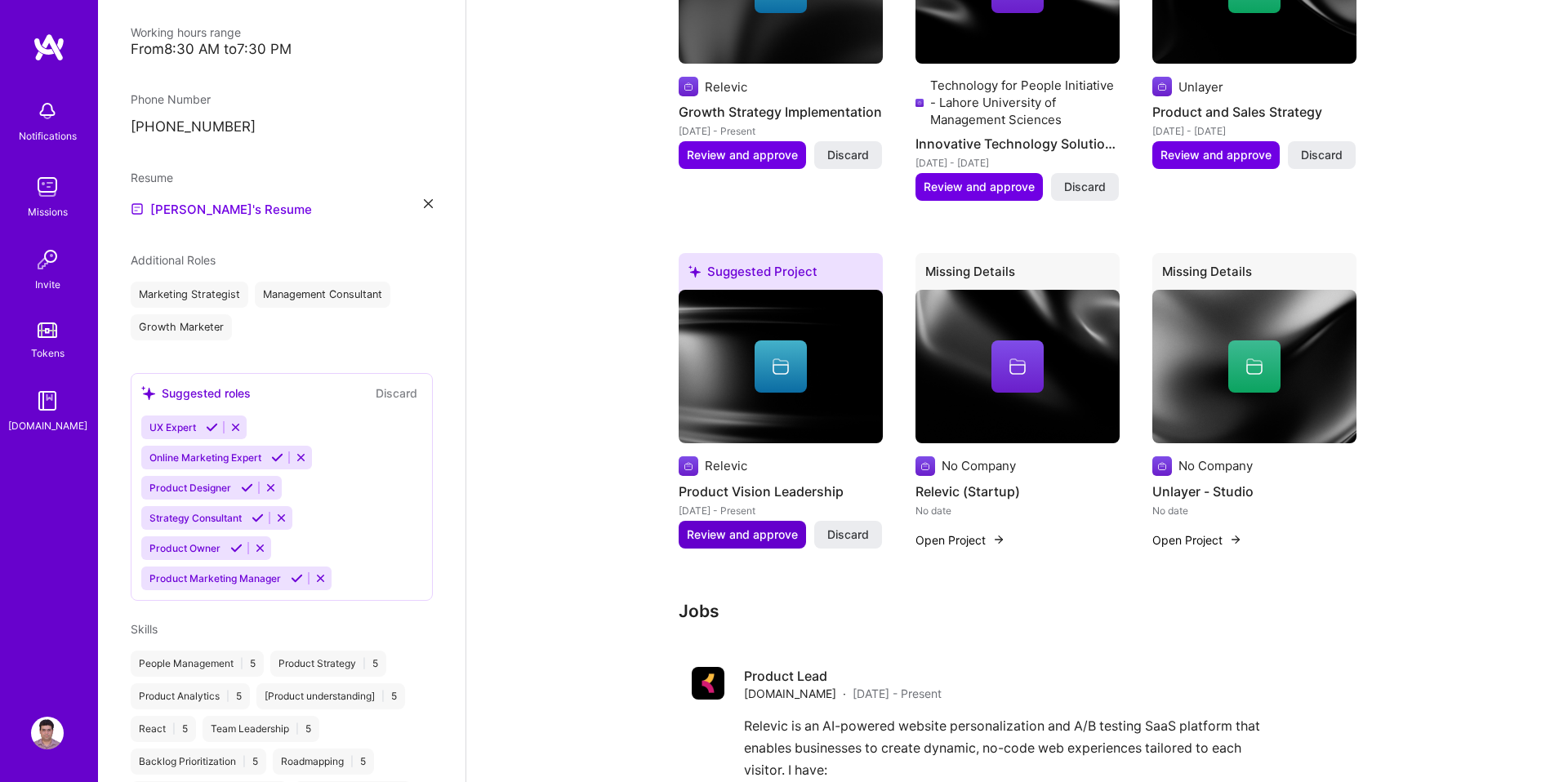
click at [736, 540] on span "Review and approve" at bounding box center [742, 535] width 111 height 16
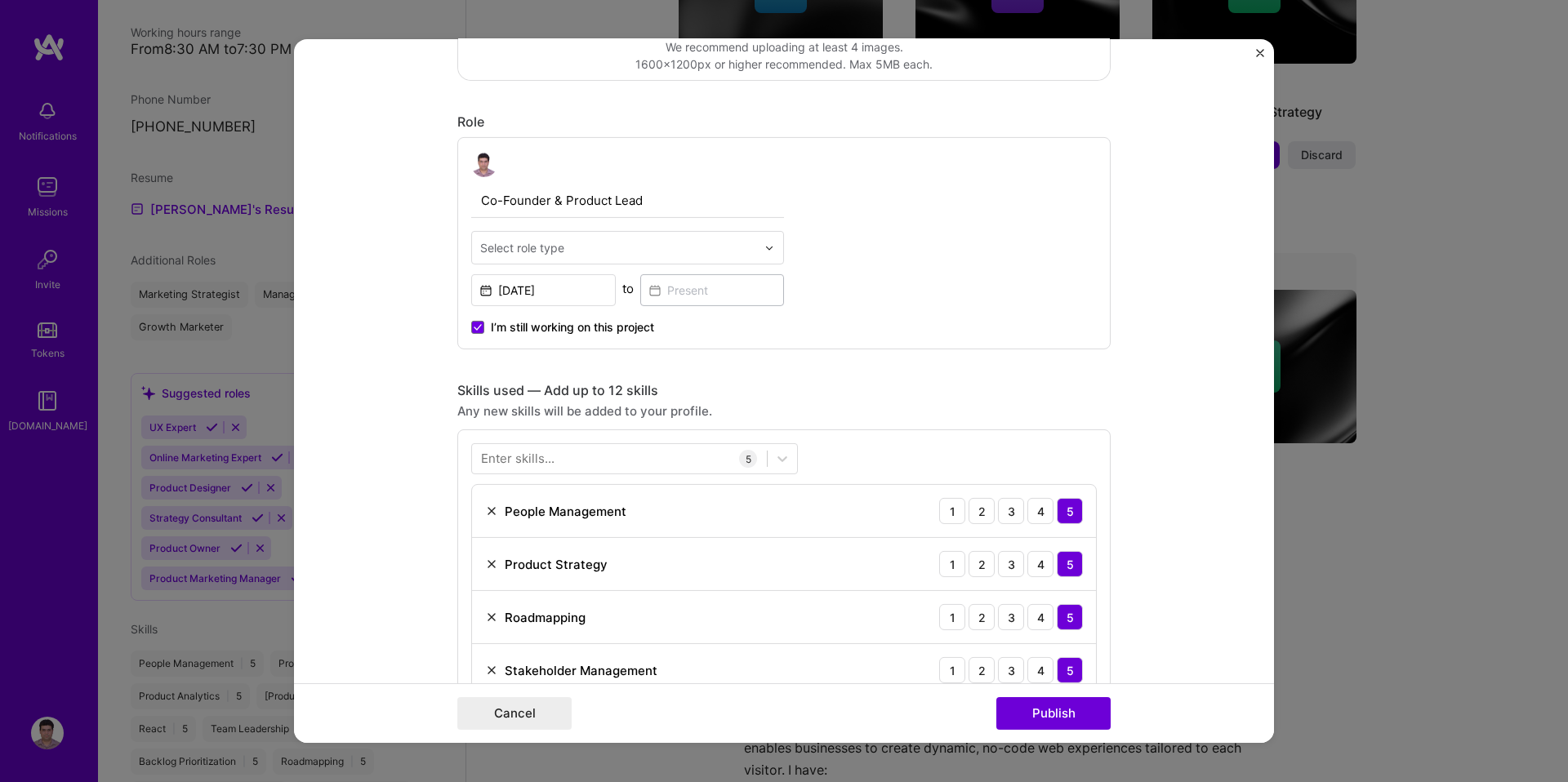
scroll to position [519, 0]
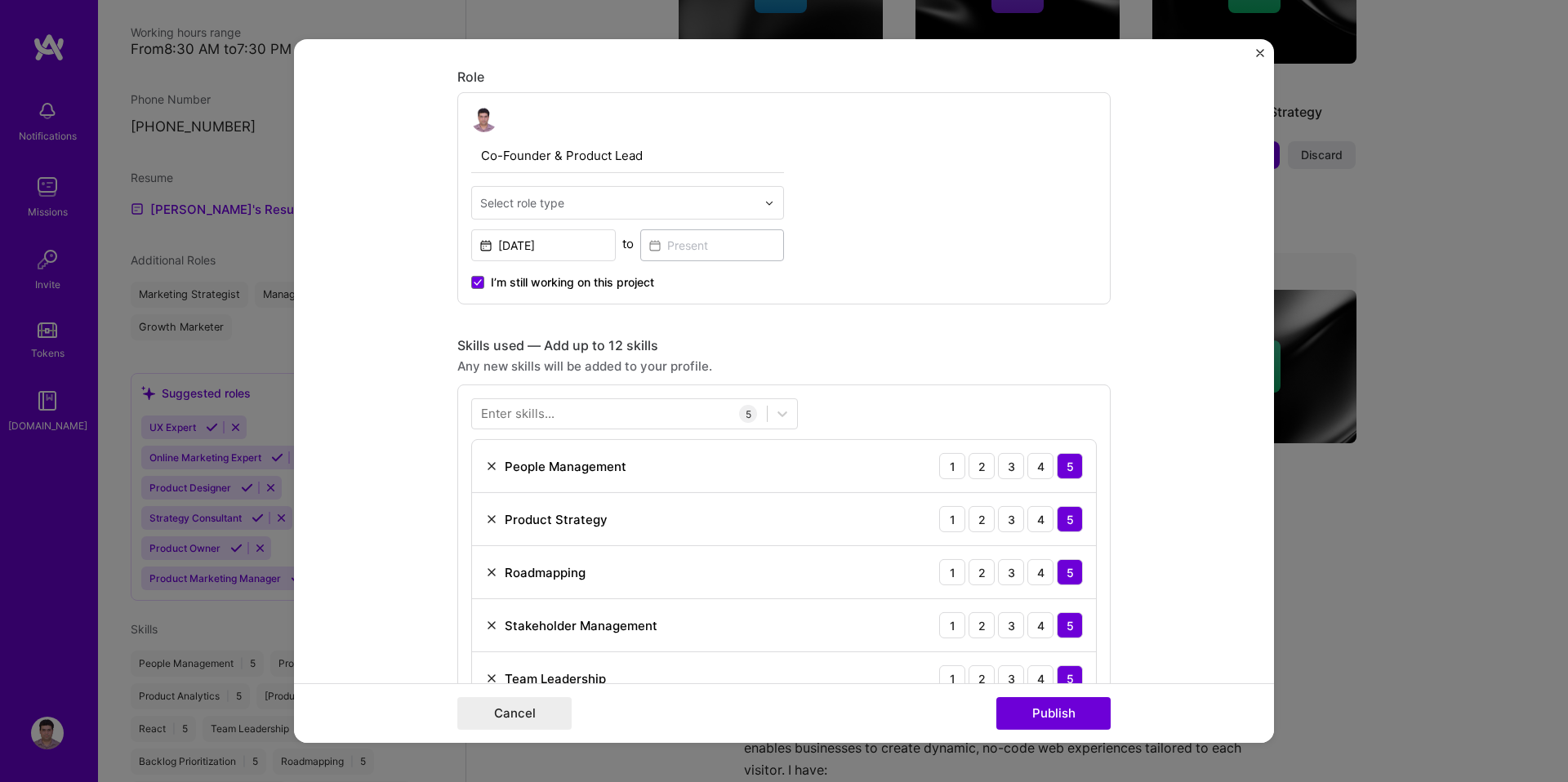
click at [769, 208] on div at bounding box center [774, 203] width 19 height 32
drag, startPoint x: 561, startPoint y: 153, endPoint x: 470, endPoint y: 157, distance: 91.1
click at [471, 157] on input "Co-Founder & Product Lead" at bounding box center [627, 156] width 313 height 34
type input "Product Lead"
click at [566, 200] on input "text" at bounding box center [619, 202] width 276 height 17
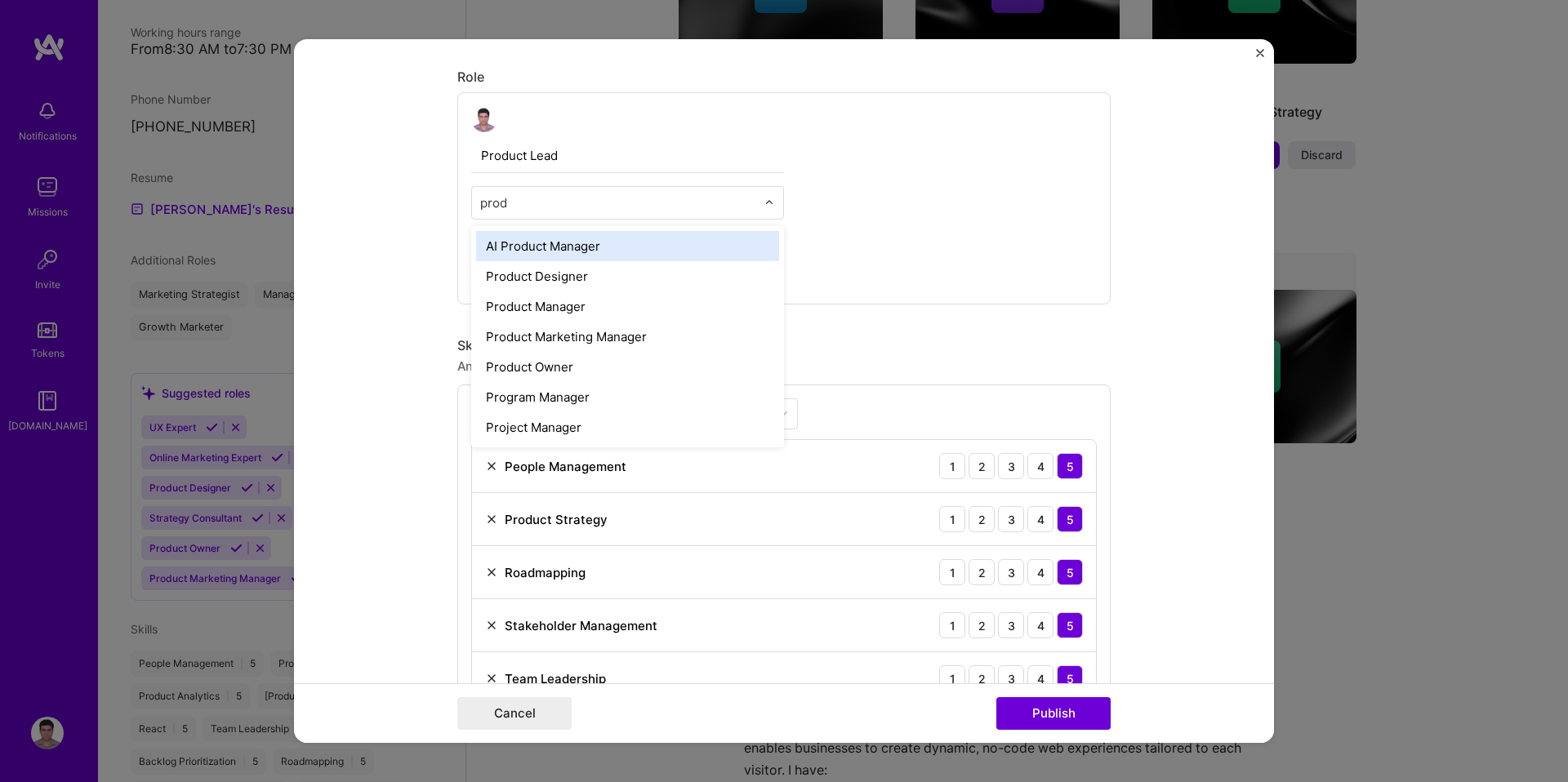
type input "produ"
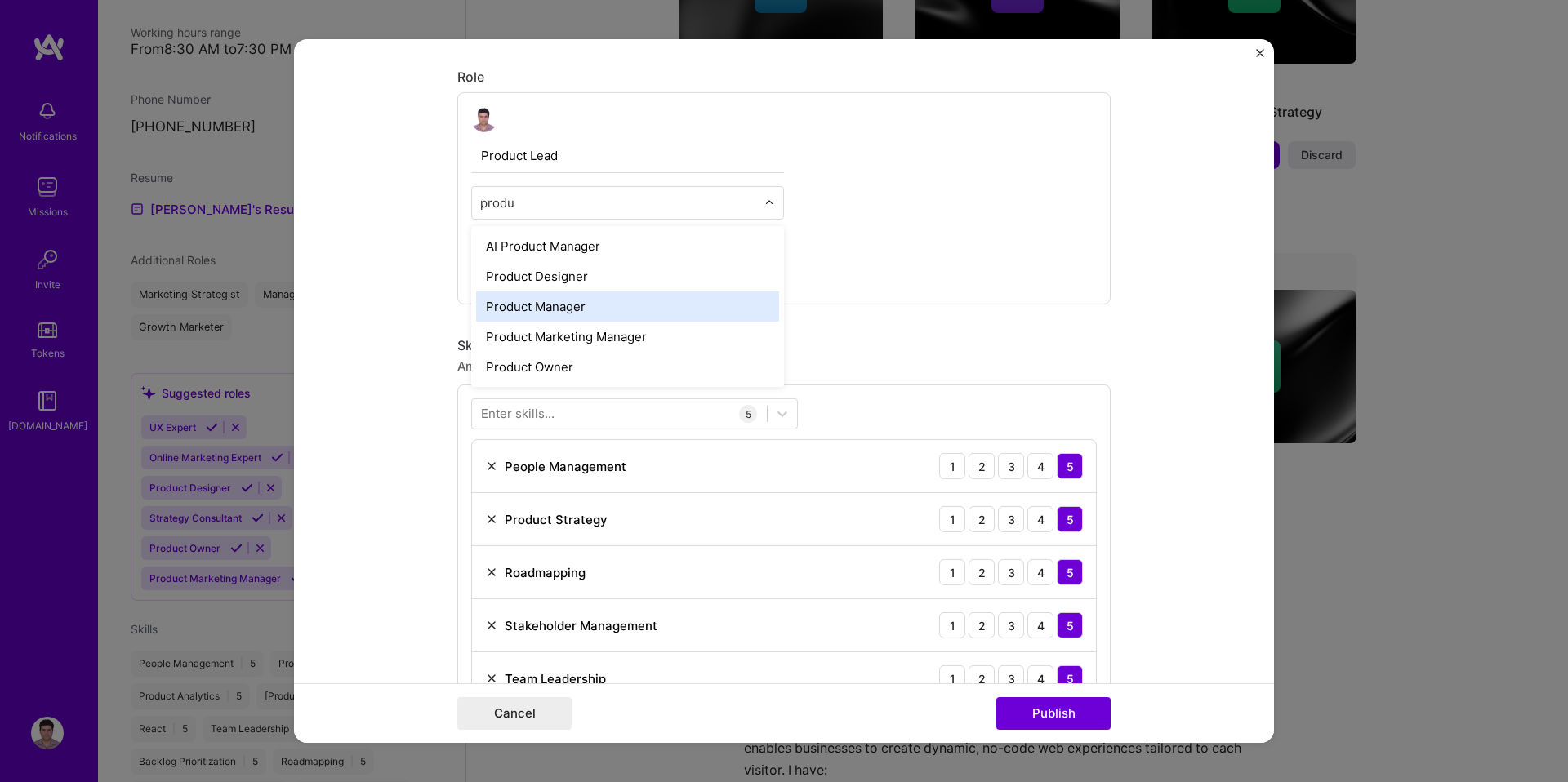
click at [566, 303] on div "Product Manager" at bounding box center [628, 307] width 303 height 31
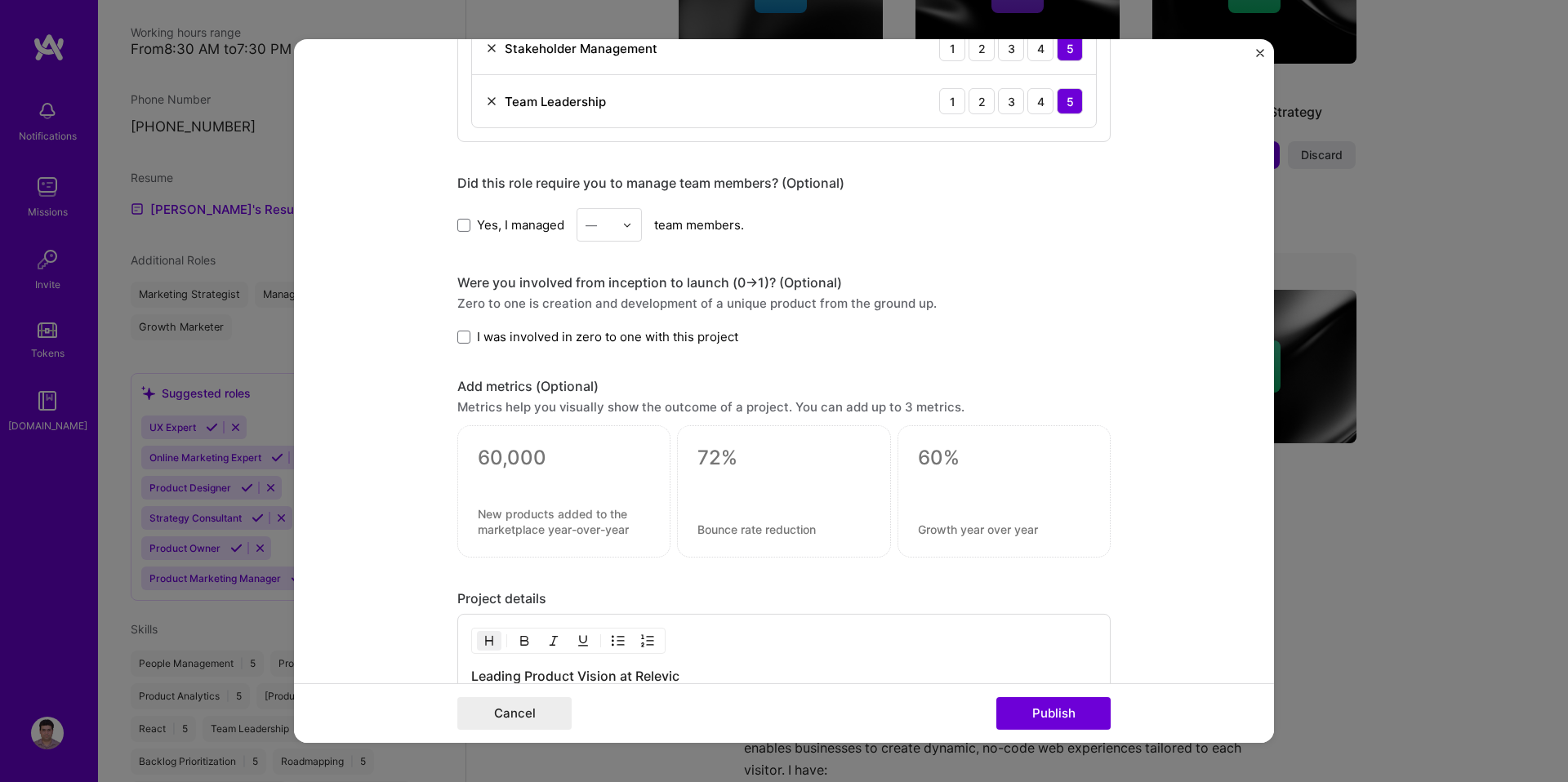
scroll to position [1098, 0]
click at [468, 219] on span at bounding box center [464, 221] width 13 height 13
click at [0, 0] on input "Yes, I managed" at bounding box center [0, 0] width 0 height 0
click at [632, 227] on div at bounding box center [631, 223] width 19 height 32
click at [605, 468] on div "8" at bounding box center [609, 477] width 56 height 31
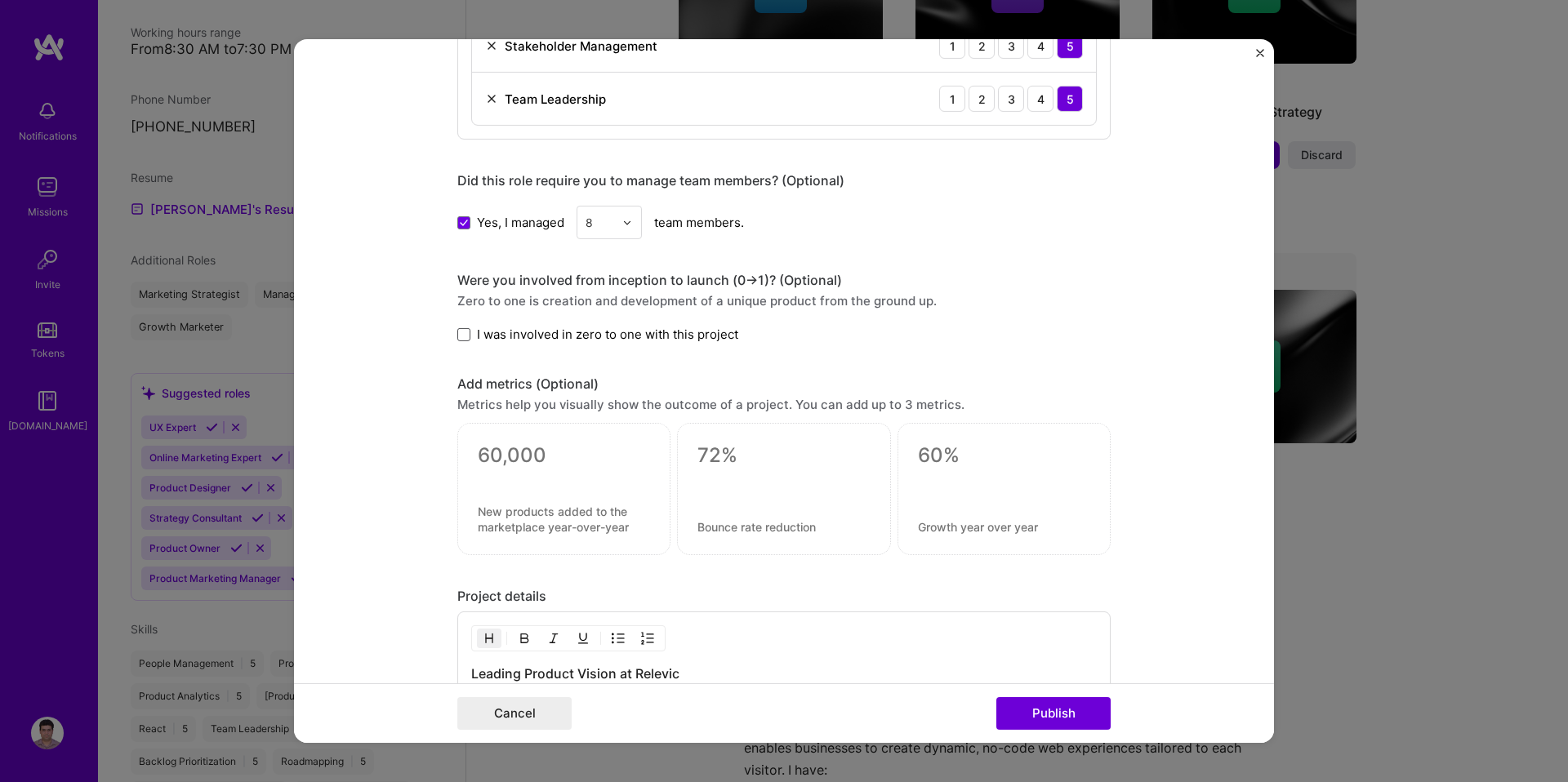
click at [466, 329] on span at bounding box center [464, 334] width 13 height 13
click at [0, 0] on input "I was involved in zero to one with this project" at bounding box center [0, 0] width 0 height 0
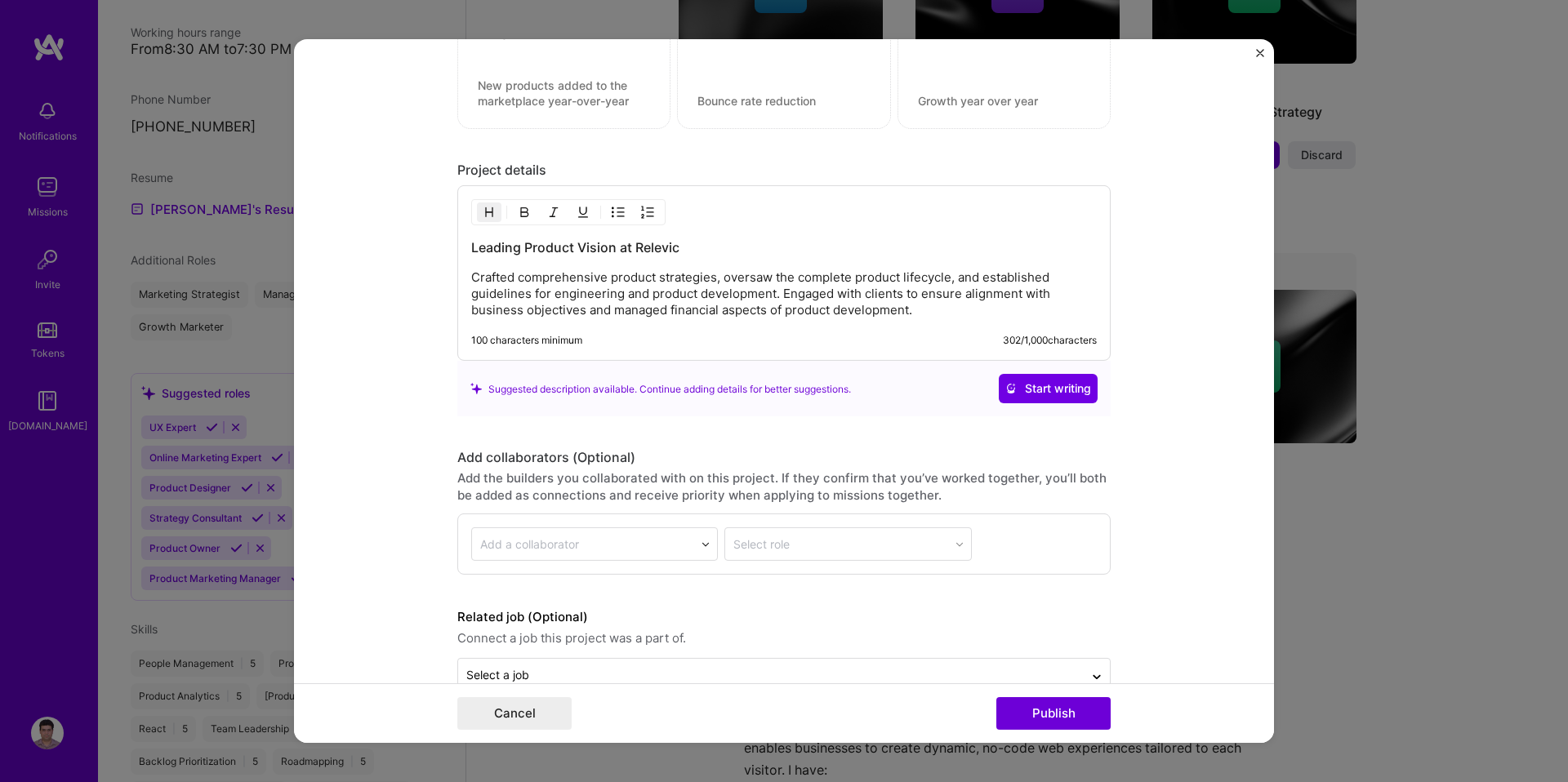
scroll to position [1563, 0]
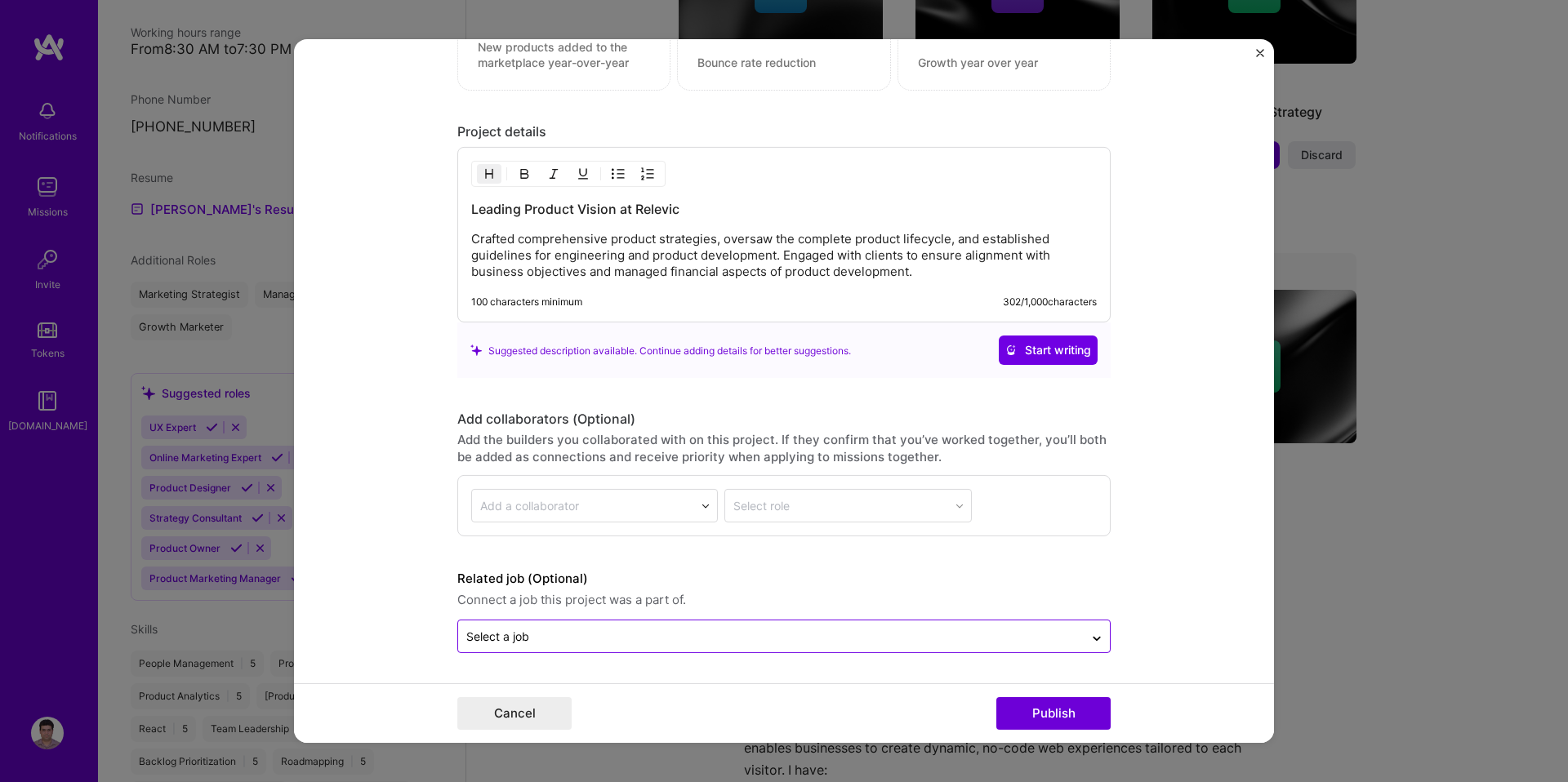
click at [974, 629] on input "text" at bounding box center [770, 636] width 609 height 17
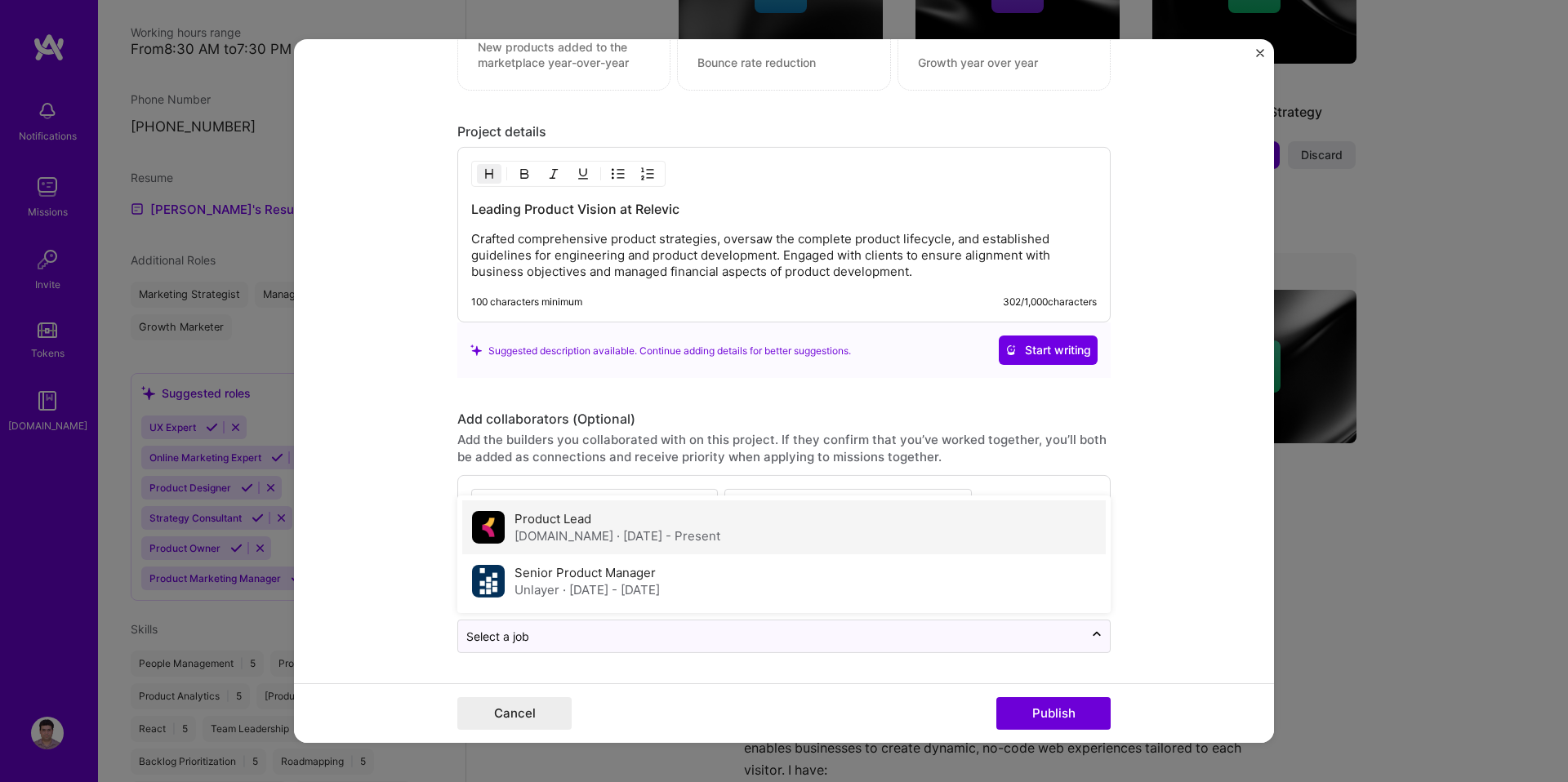
click at [692, 527] on div "Product Lead relevic.com · May 2022 - Present" at bounding box center [617, 527] width 206 height 34
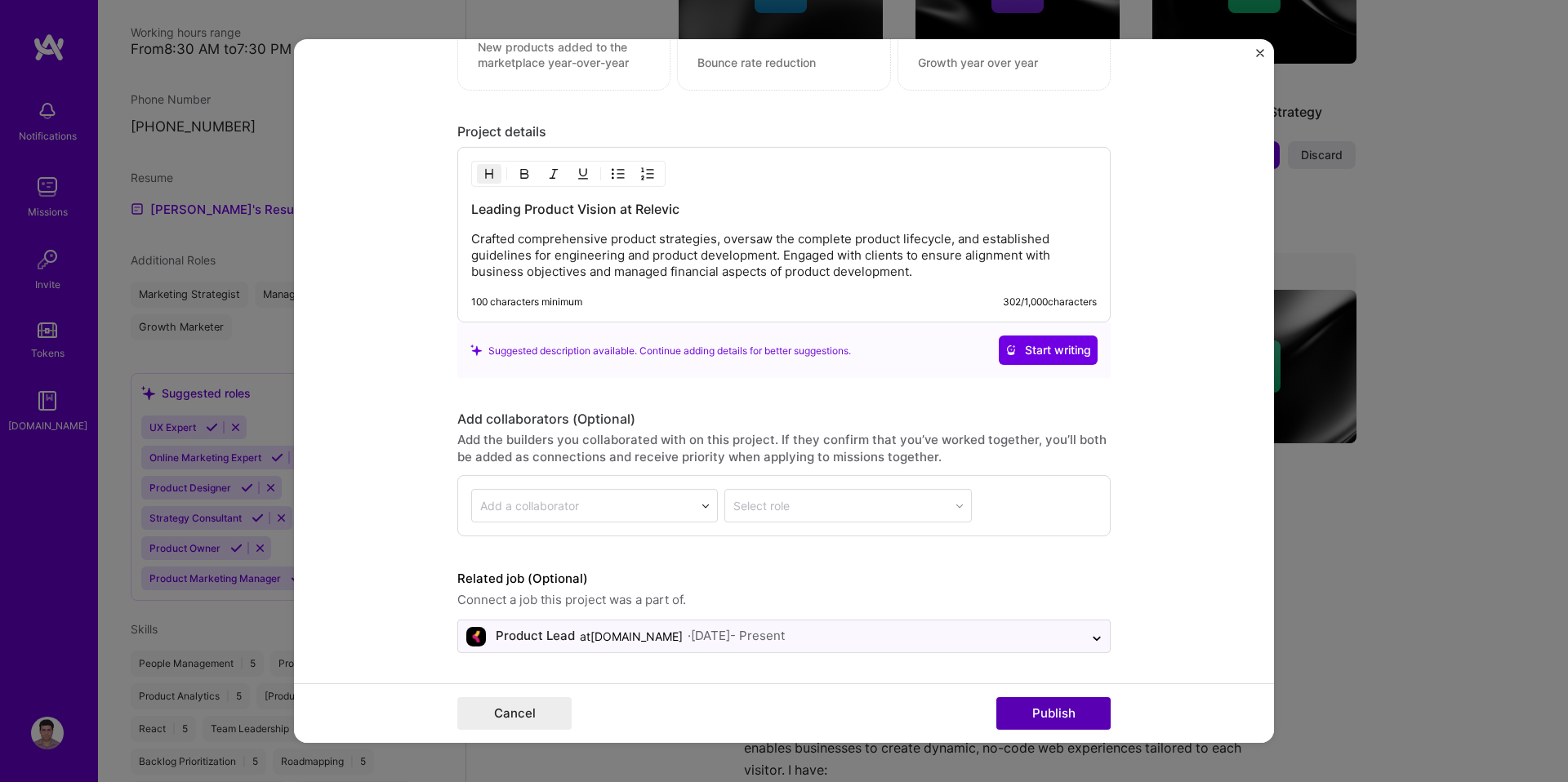
click at [1043, 707] on button "Publish" at bounding box center [1054, 713] width 114 height 33
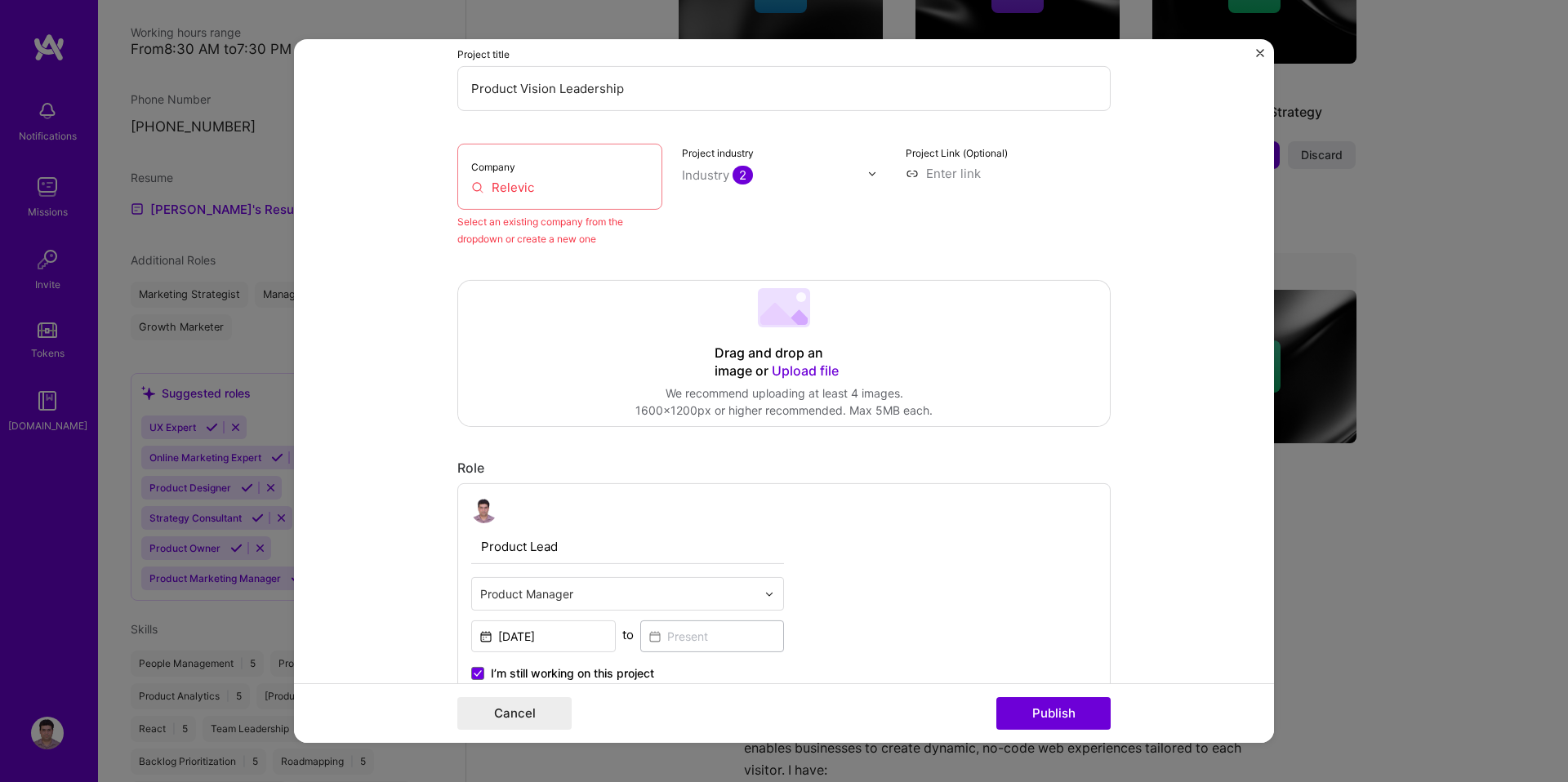
scroll to position [107, 0]
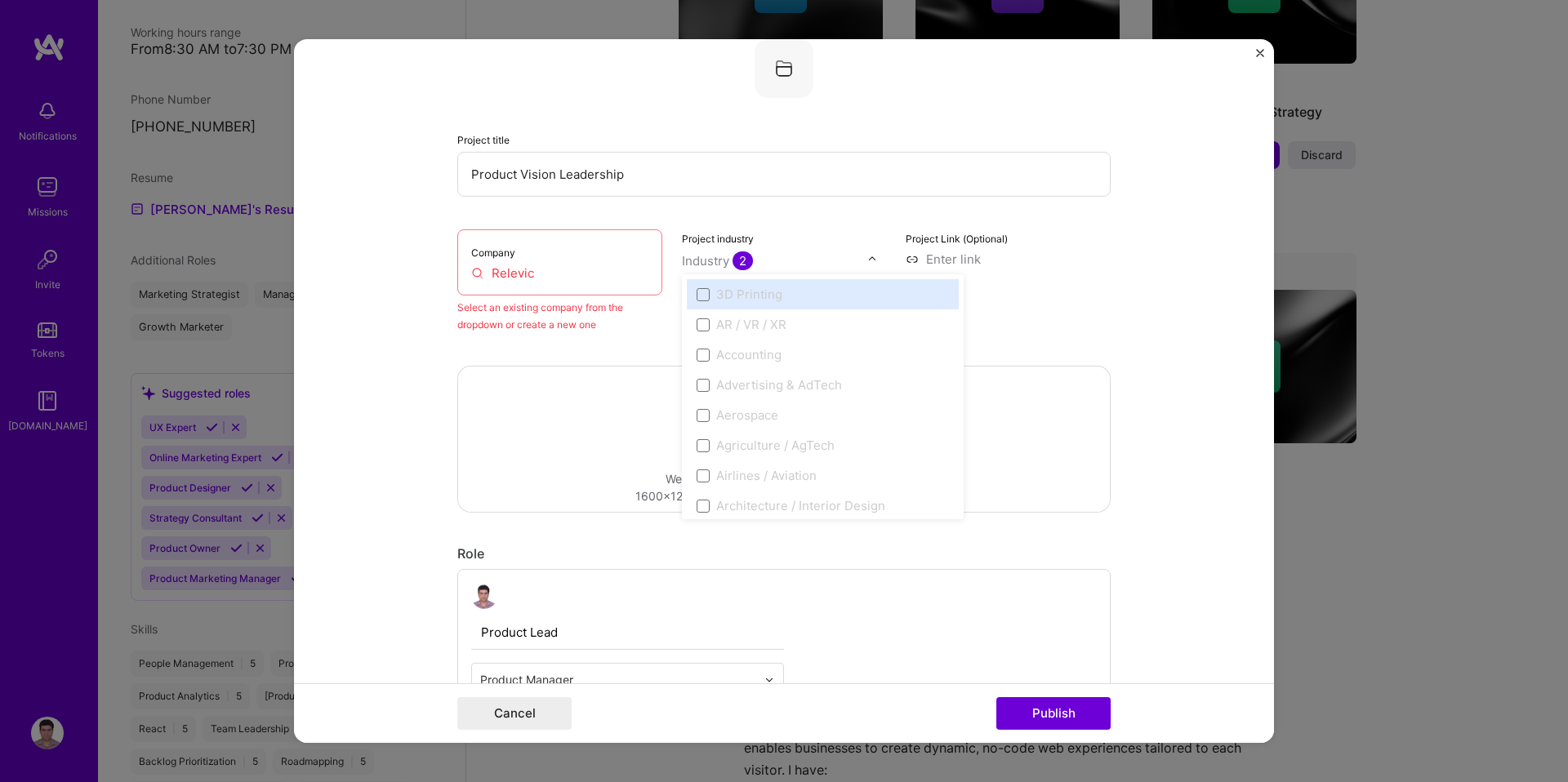
click at [711, 258] on div "Industry 2" at bounding box center [718, 261] width 71 height 17
click at [550, 276] on input "Relevic" at bounding box center [559, 273] width 177 height 17
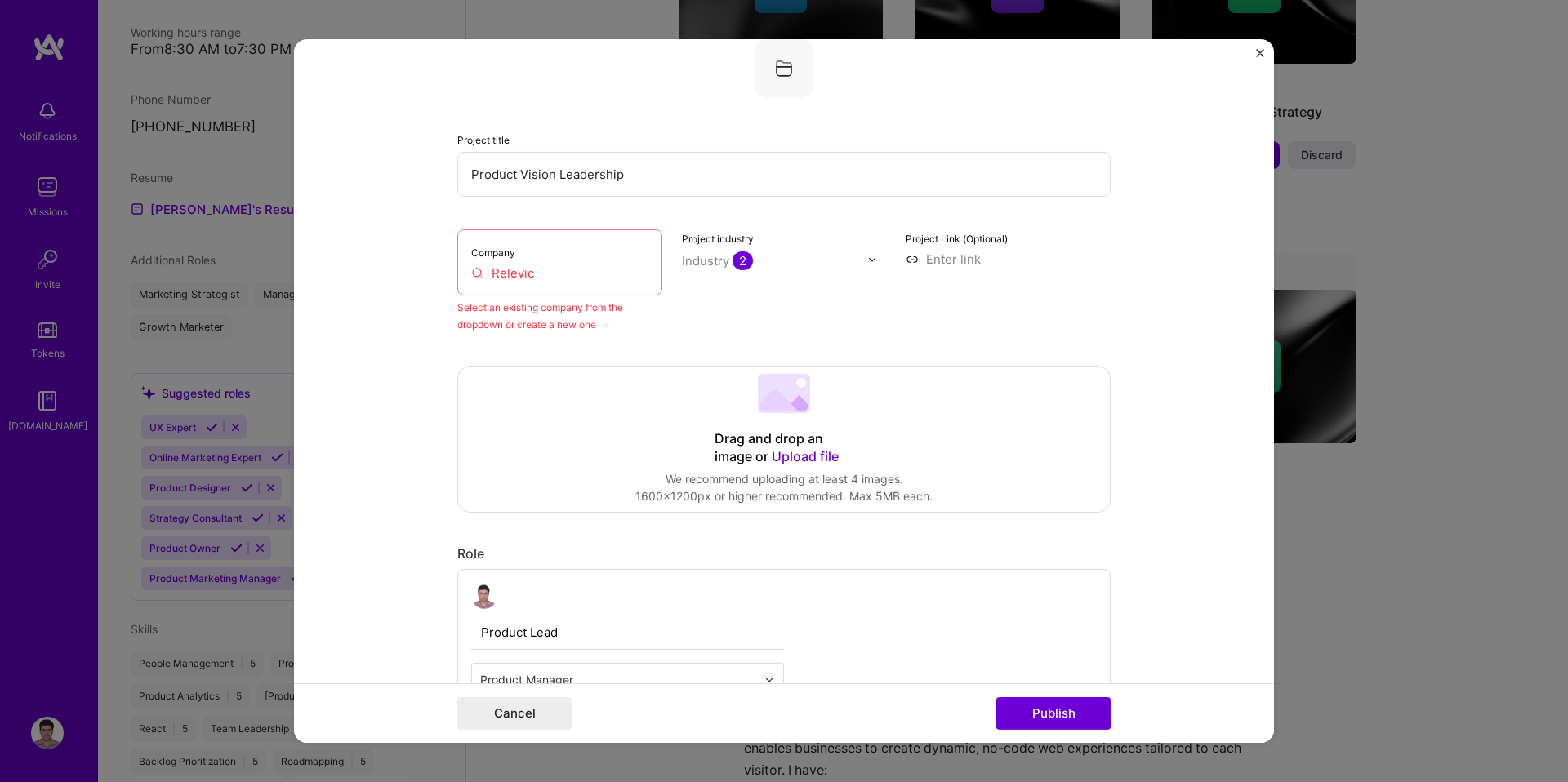
click at [620, 273] on input "Relevic" at bounding box center [559, 273] width 177 height 17
click at [764, 256] on input "text" at bounding box center [776, 261] width 186 height 17
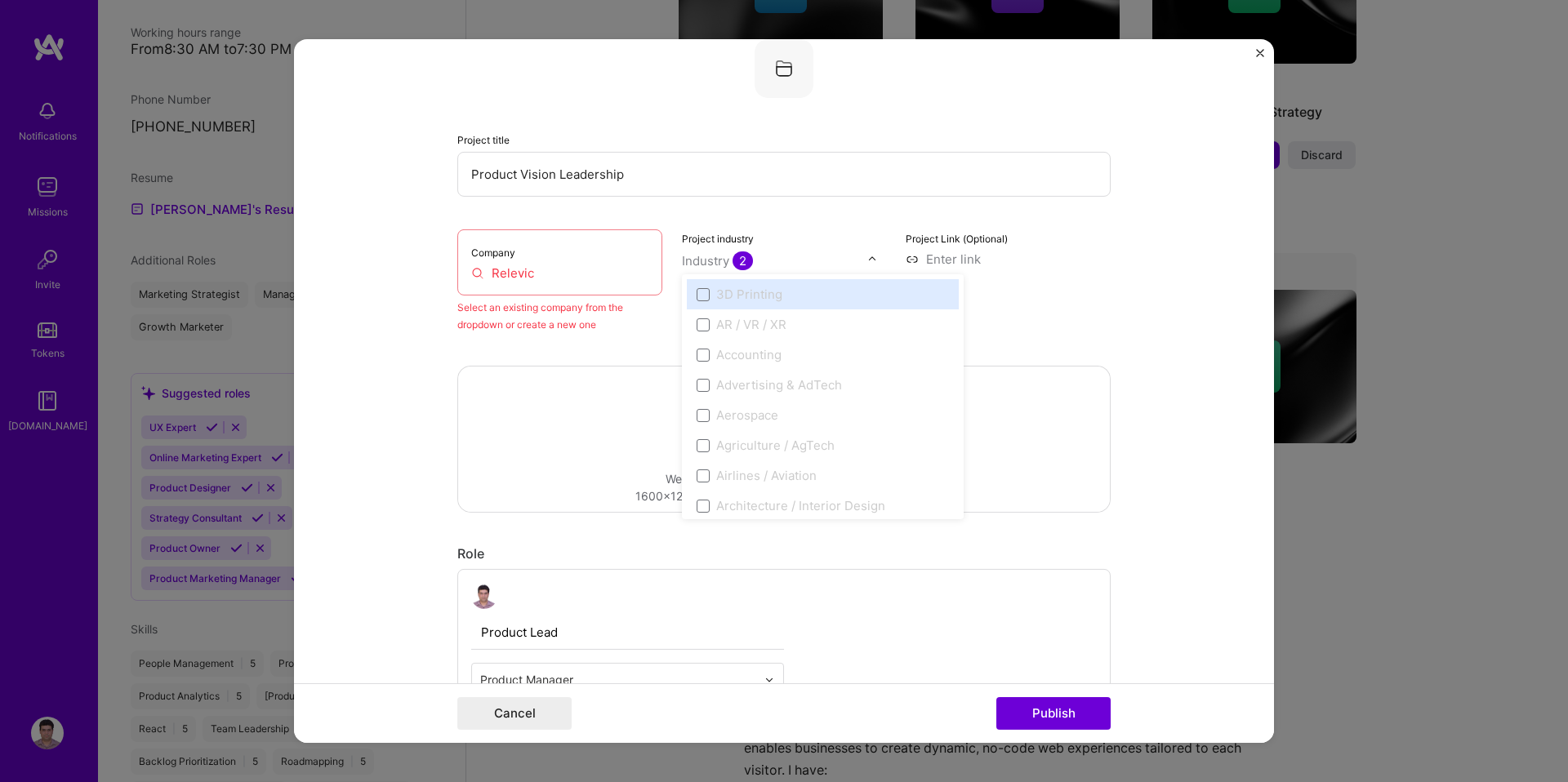
click at [651, 258] on div "Company Relevic" at bounding box center [560, 263] width 205 height 66
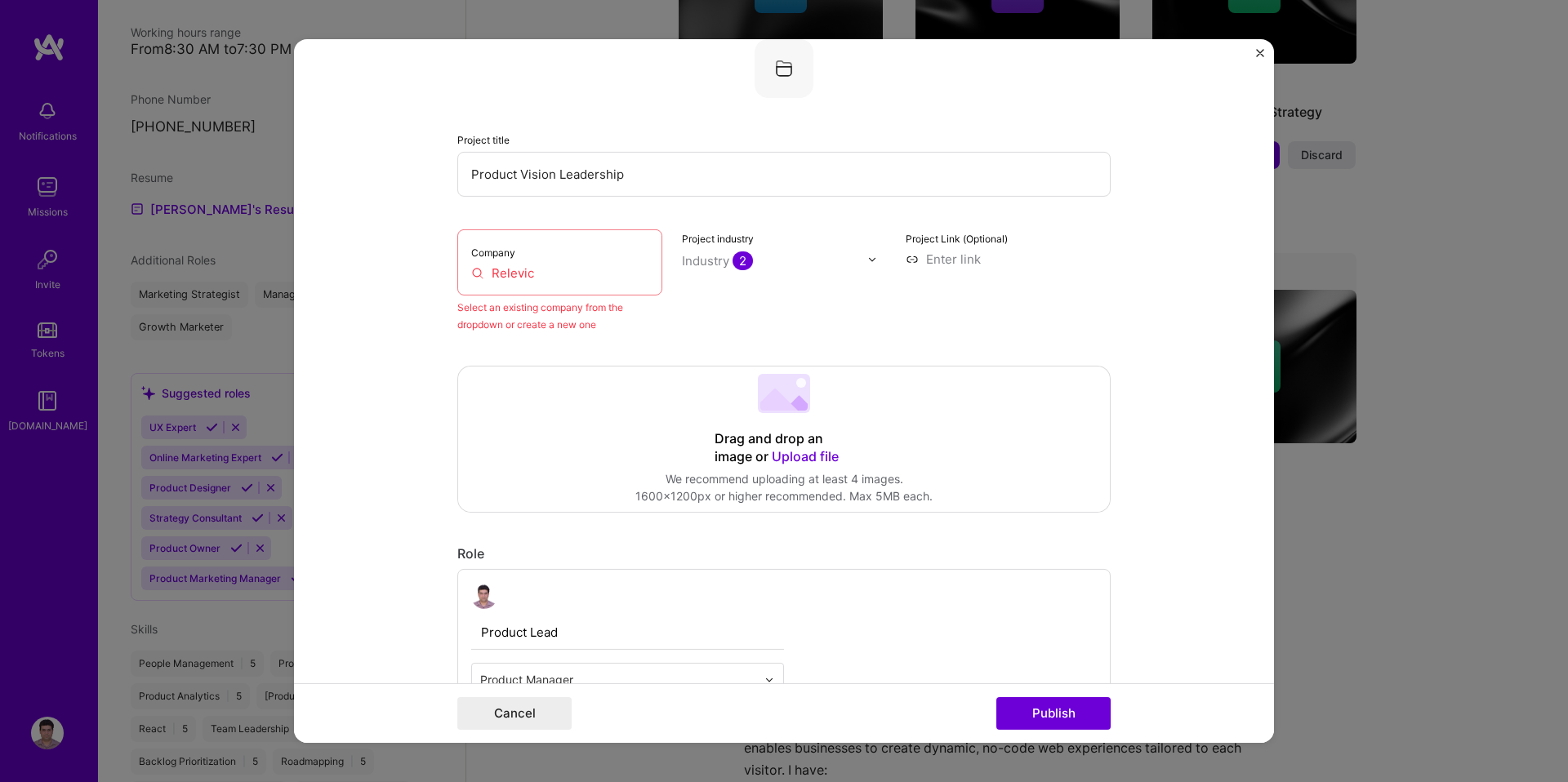
click at [937, 258] on input at bounding box center [1009, 259] width 205 height 17
click at [598, 265] on input "Relevic" at bounding box center [559, 273] width 177 height 17
drag, startPoint x: 598, startPoint y: 265, endPoint x: 481, endPoint y: 275, distance: 117.4
click at [481, 275] on input "Relevic" at bounding box center [559, 273] width 177 height 17
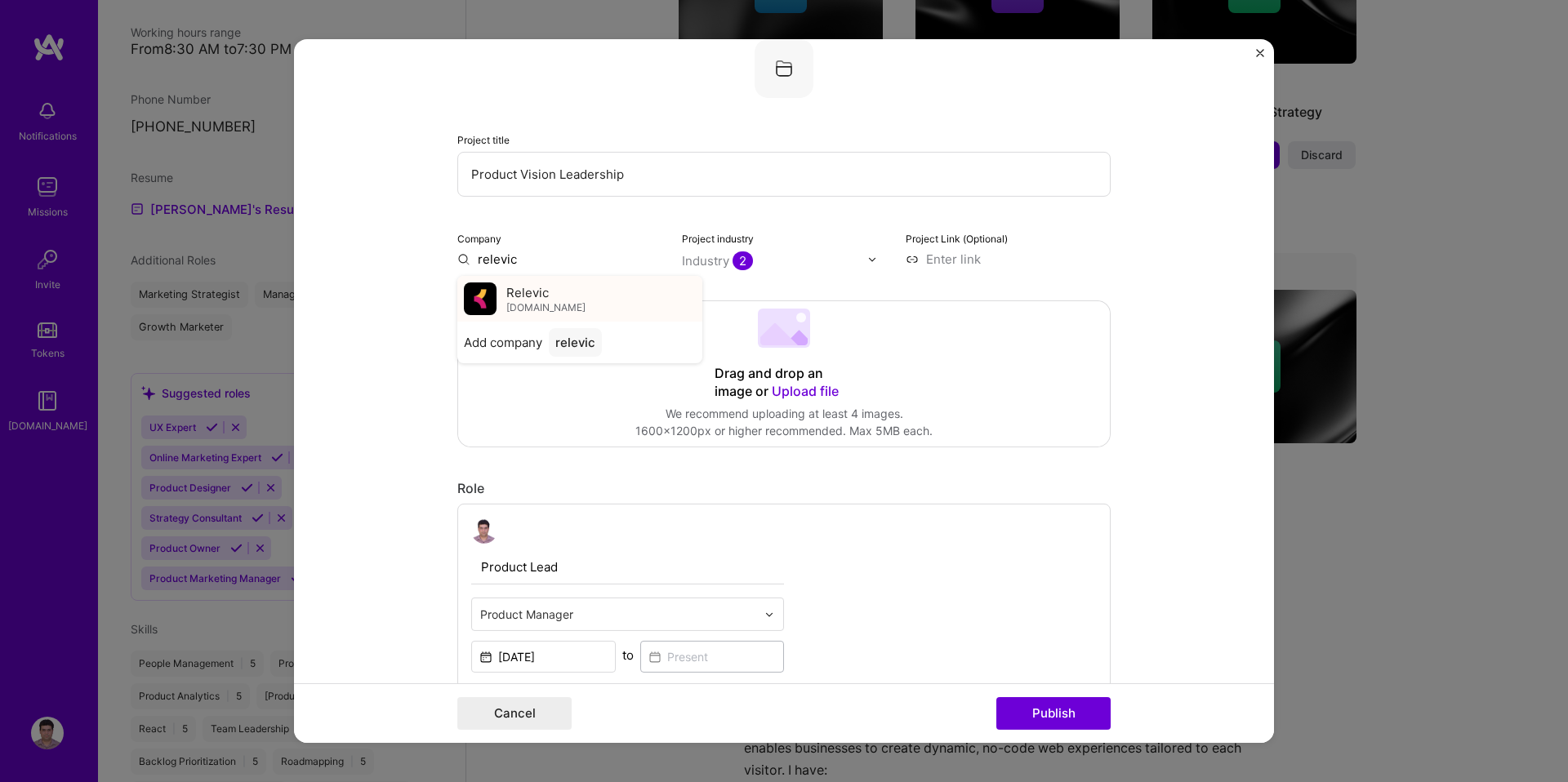
click at [504, 297] on div "Relevic relevic.com" at bounding box center [580, 299] width 245 height 46
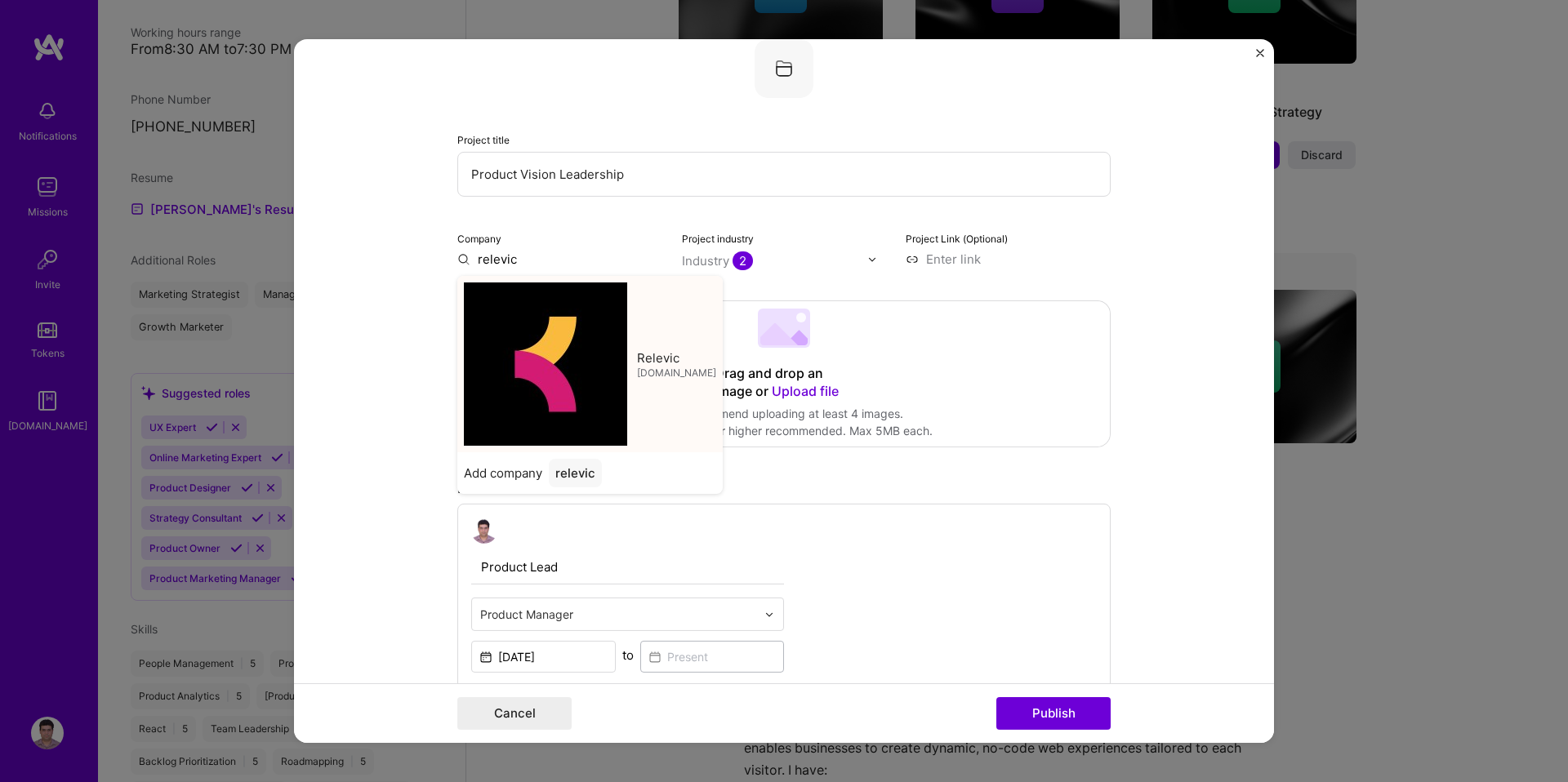
type input "Relevic"
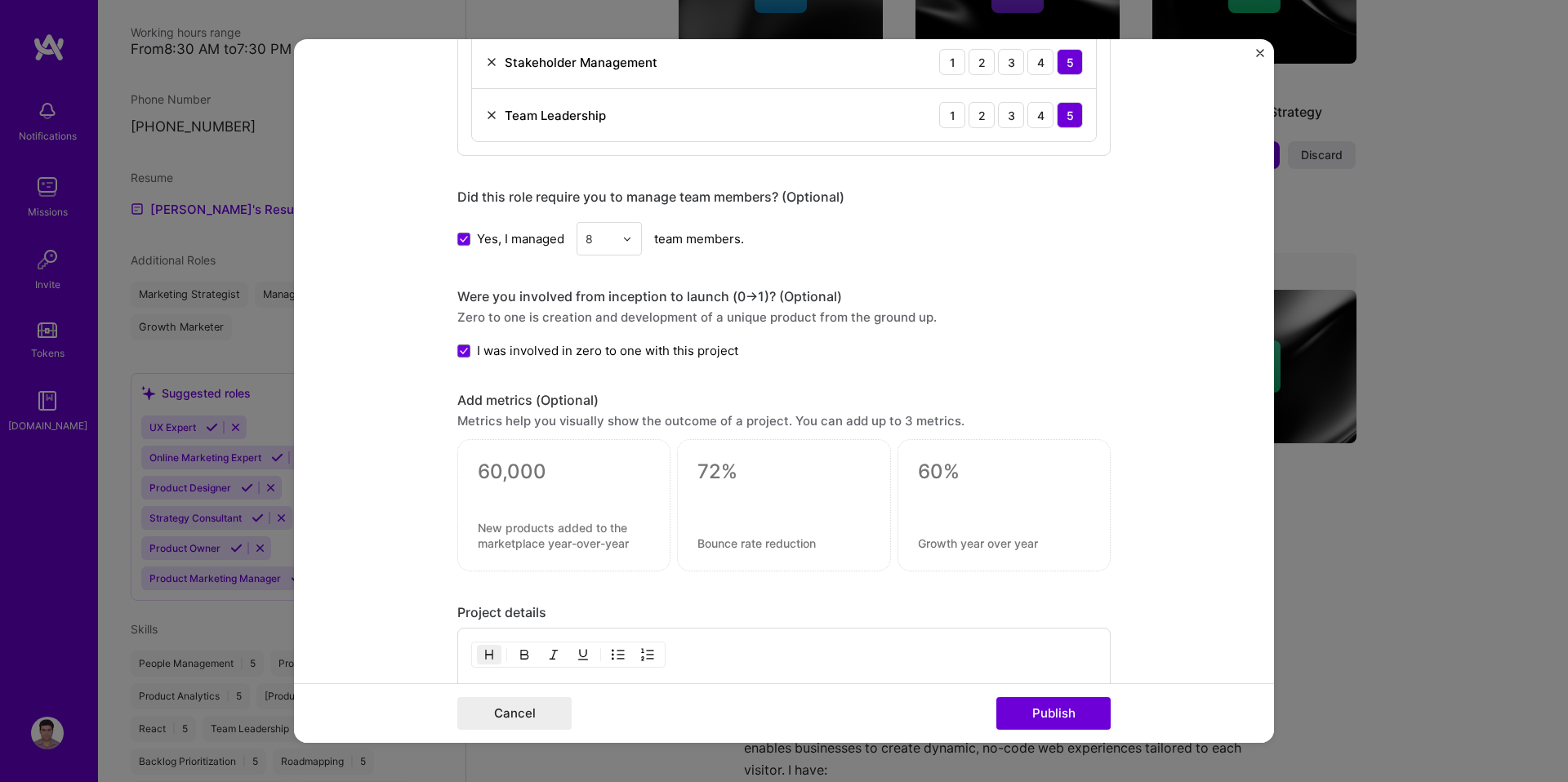
scroll to position [1563, 0]
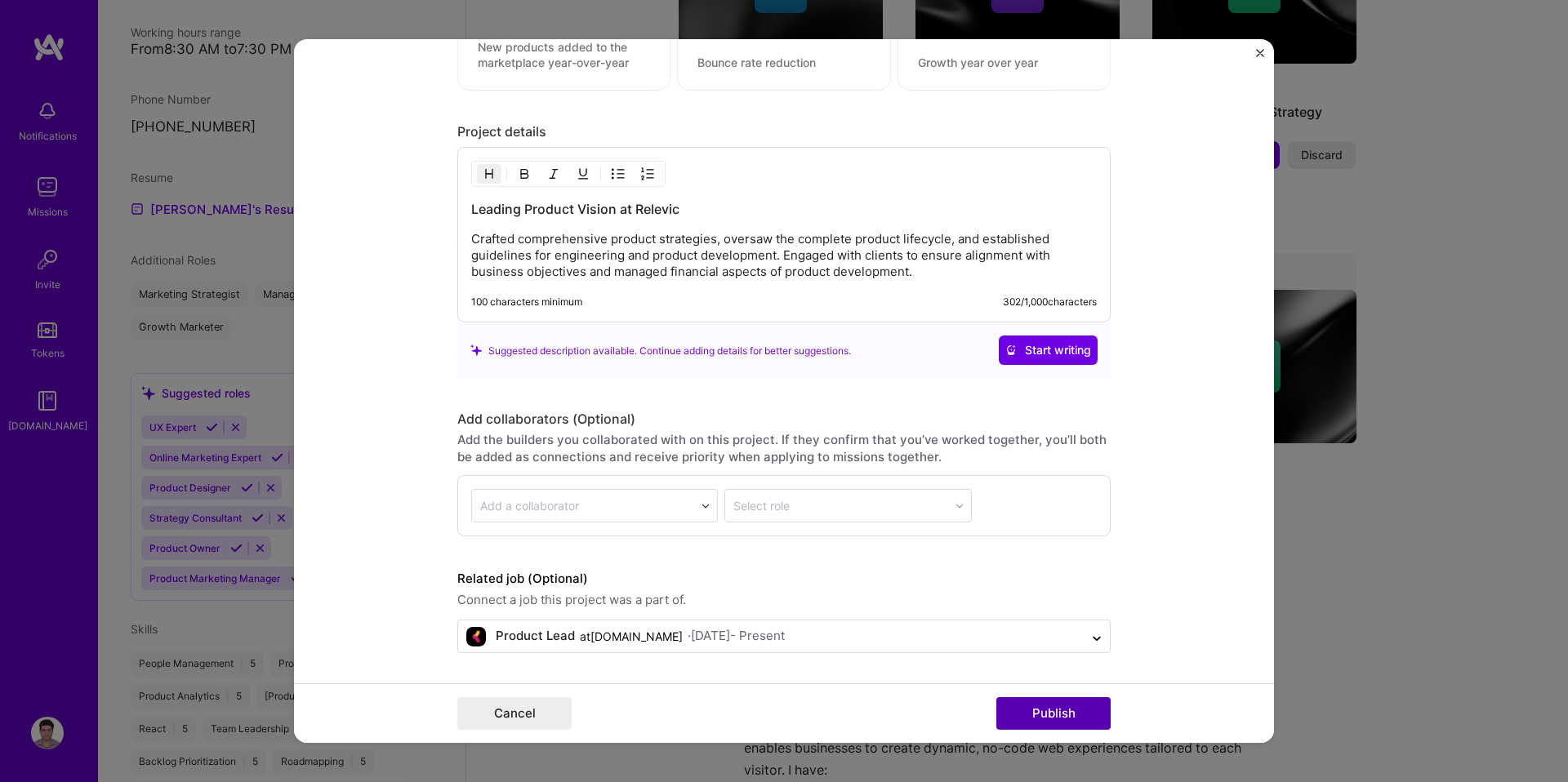
click at [1033, 710] on button "Publish" at bounding box center [1054, 713] width 114 height 33
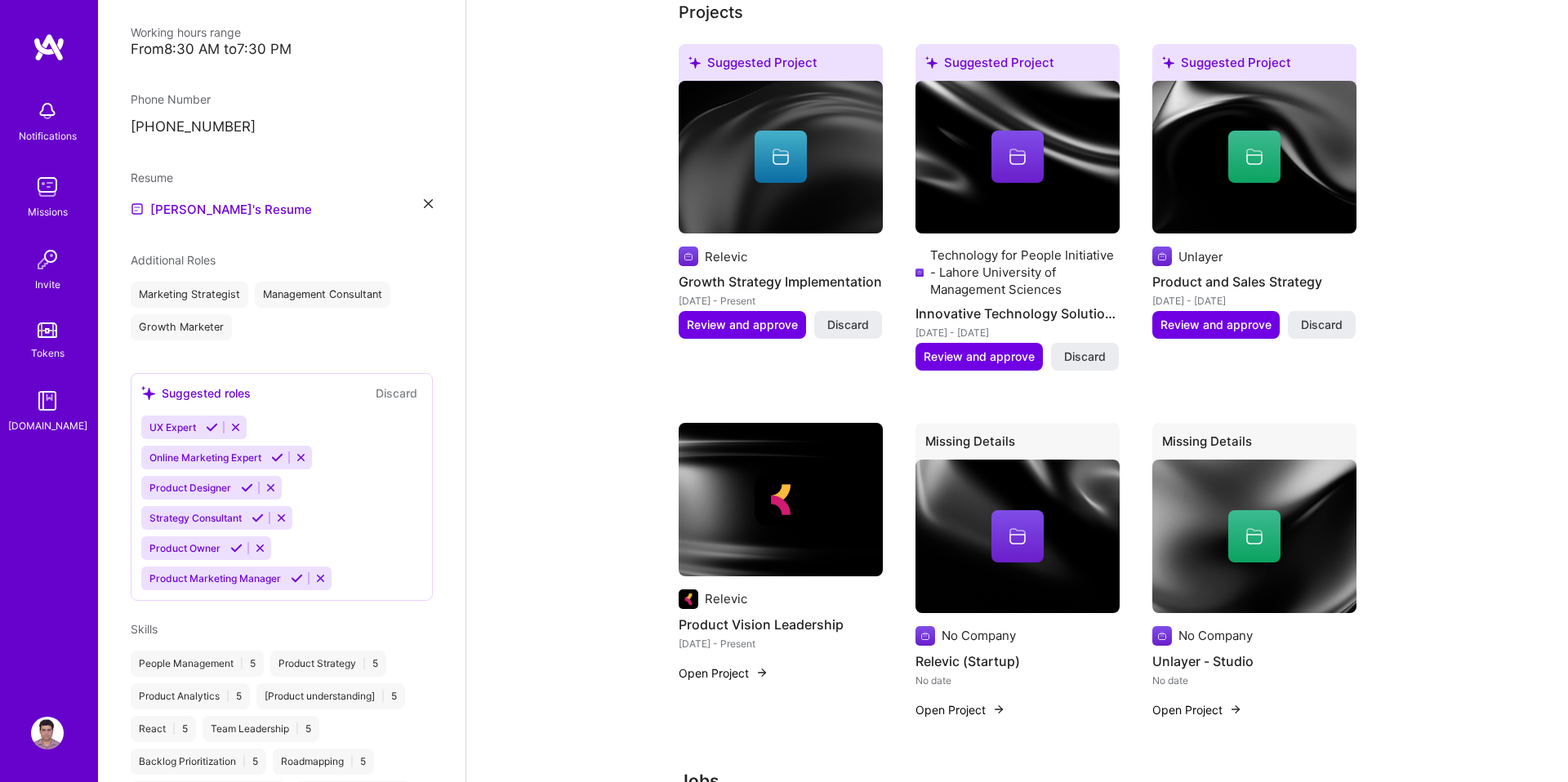
scroll to position [650, 0]
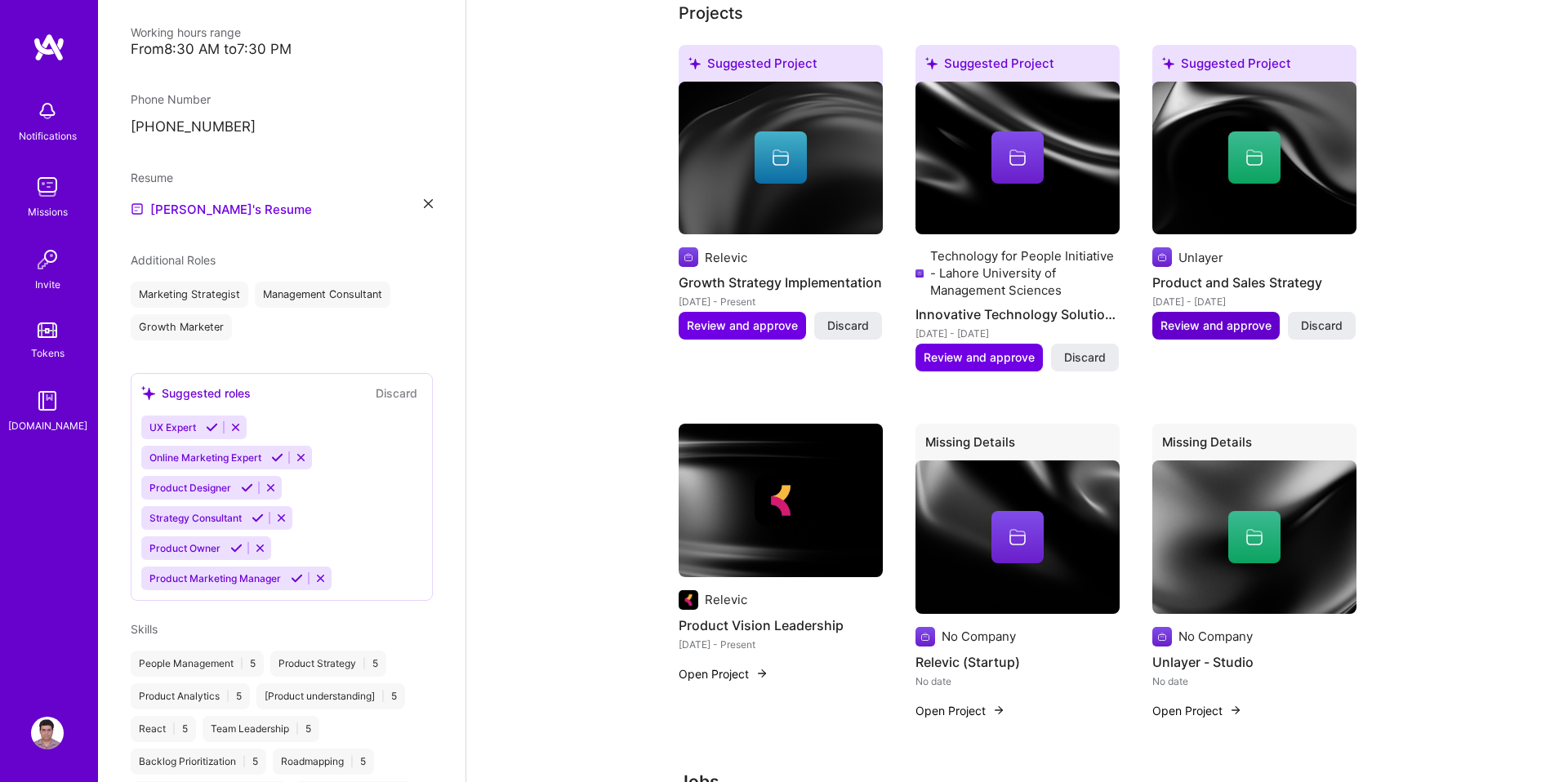
click at [1217, 326] on span "Review and approve" at bounding box center [1215, 325] width 111 height 16
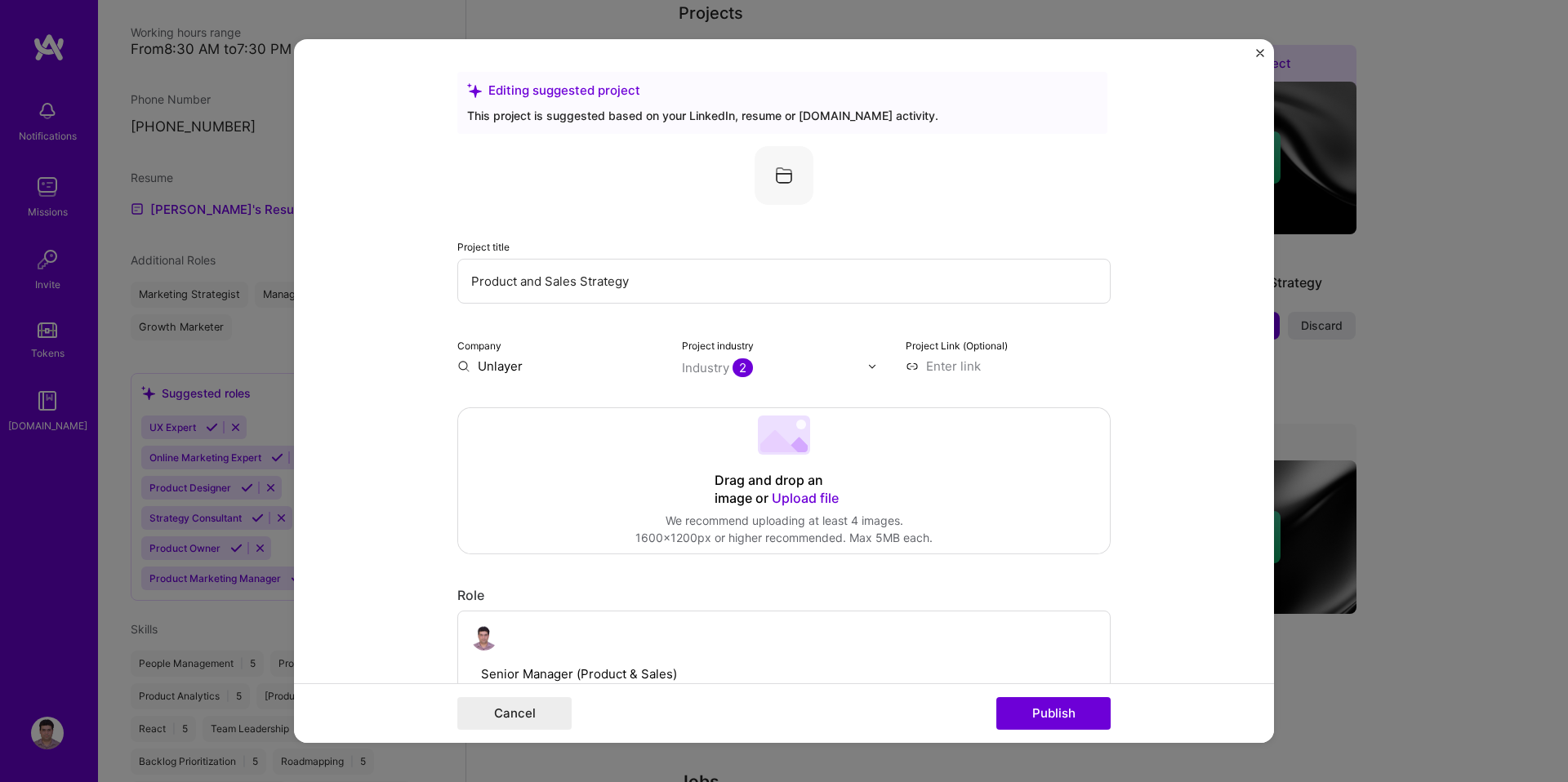
click at [517, 371] on input "Unlayer" at bounding box center [560, 366] width 205 height 17
drag, startPoint x: 530, startPoint y: 371, endPoint x: 465, endPoint y: 371, distance: 65.0
click at [465, 371] on input "Unlayer" at bounding box center [560, 366] width 205 height 17
type input "u"
click at [573, 403] on span "Unlayer (YC W22)" at bounding box center [557, 399] width 102 height 17
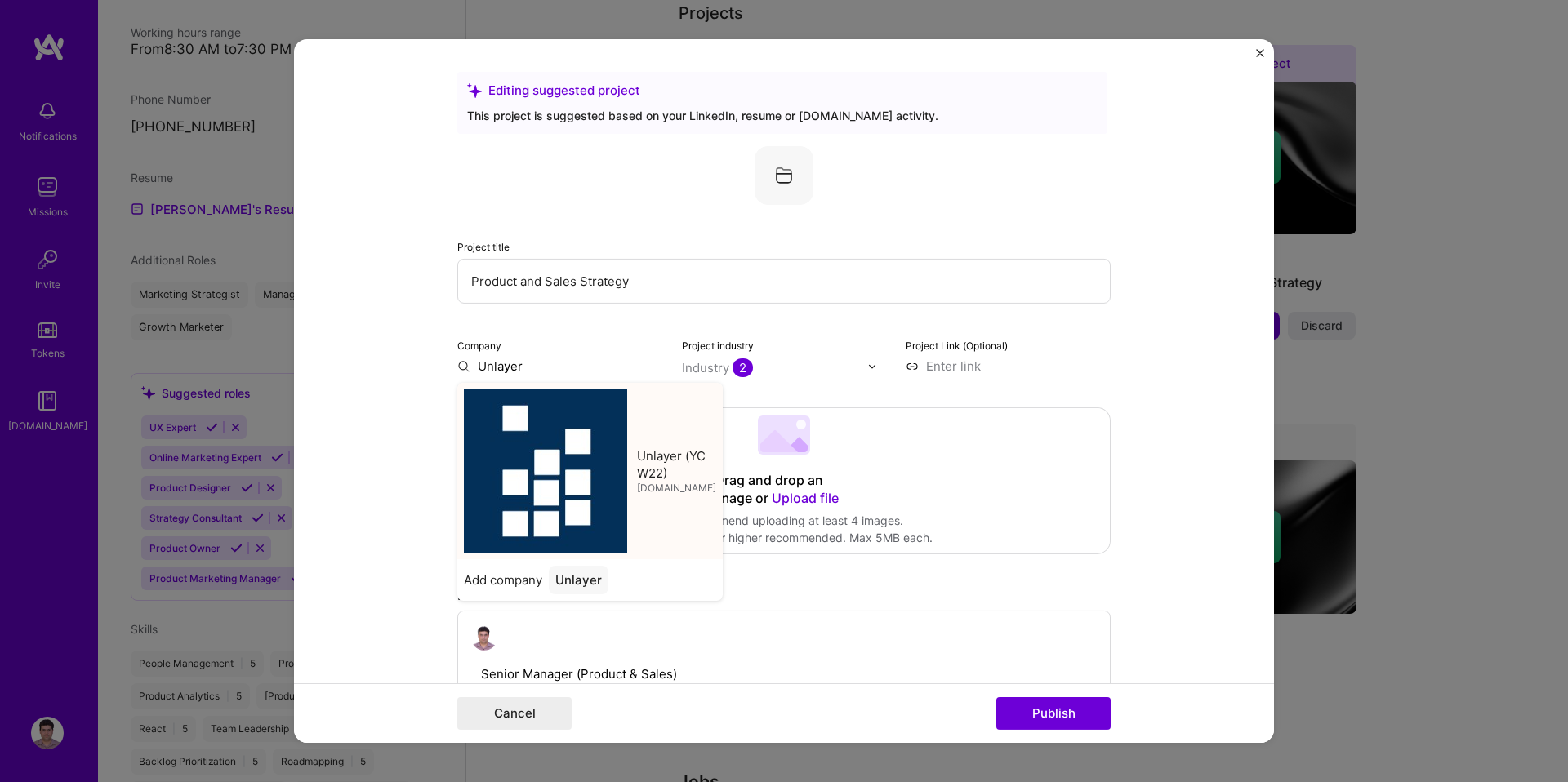
type input "Unlayer (YC W22)"
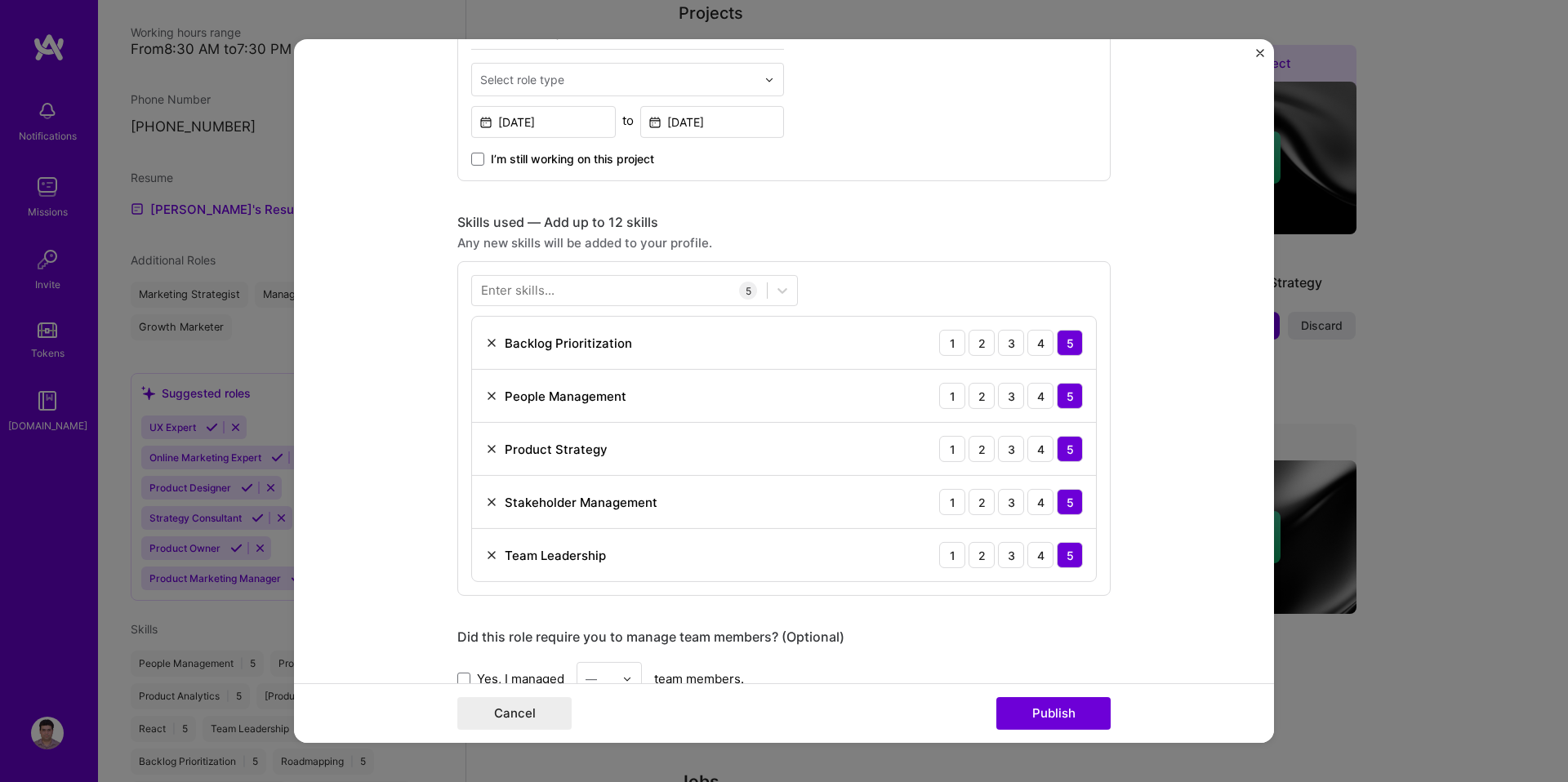
scroll to position [523, 0]
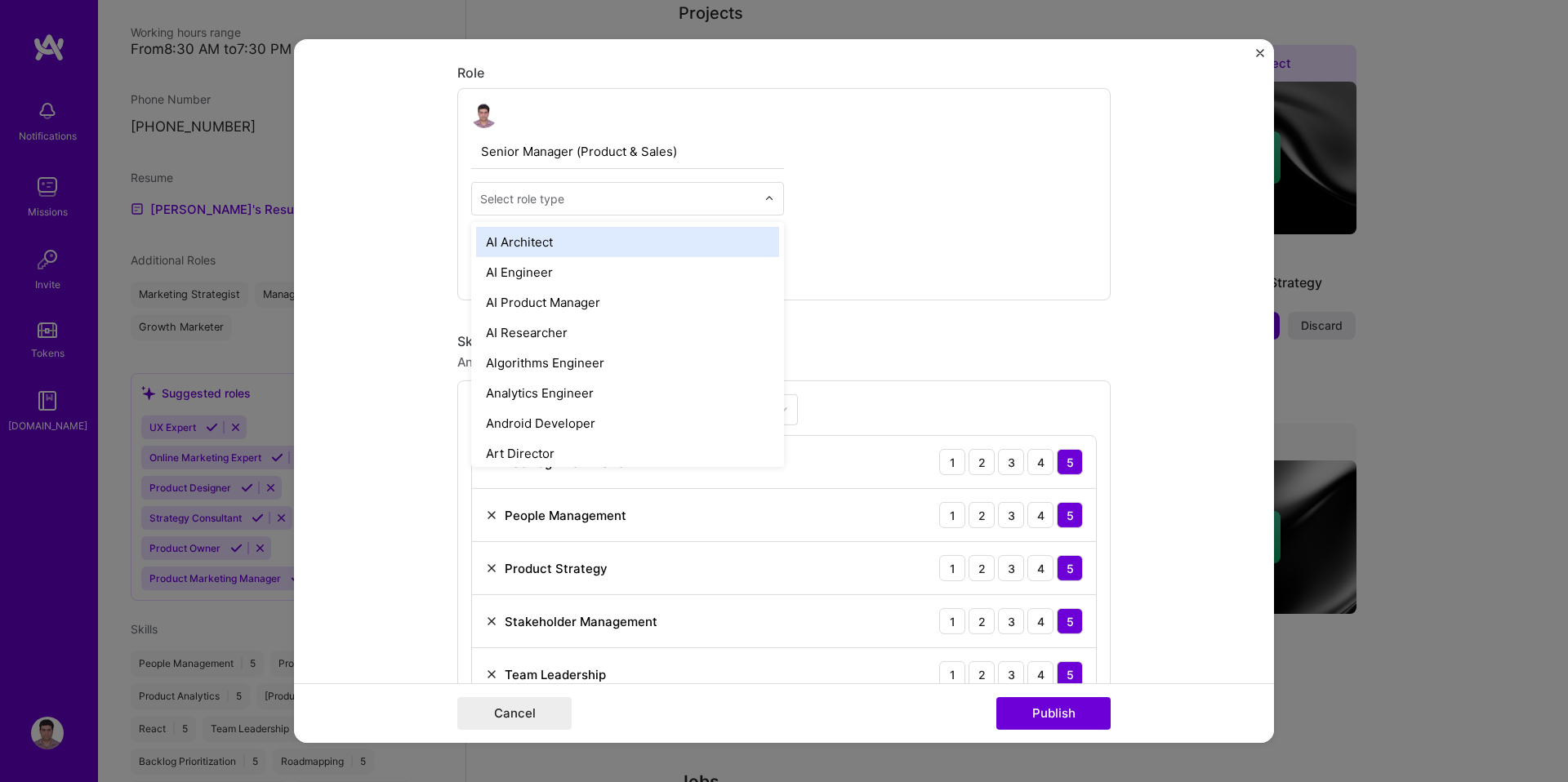
click at [646, 189] on div at bounding box center [619, 199] width 276 height 20
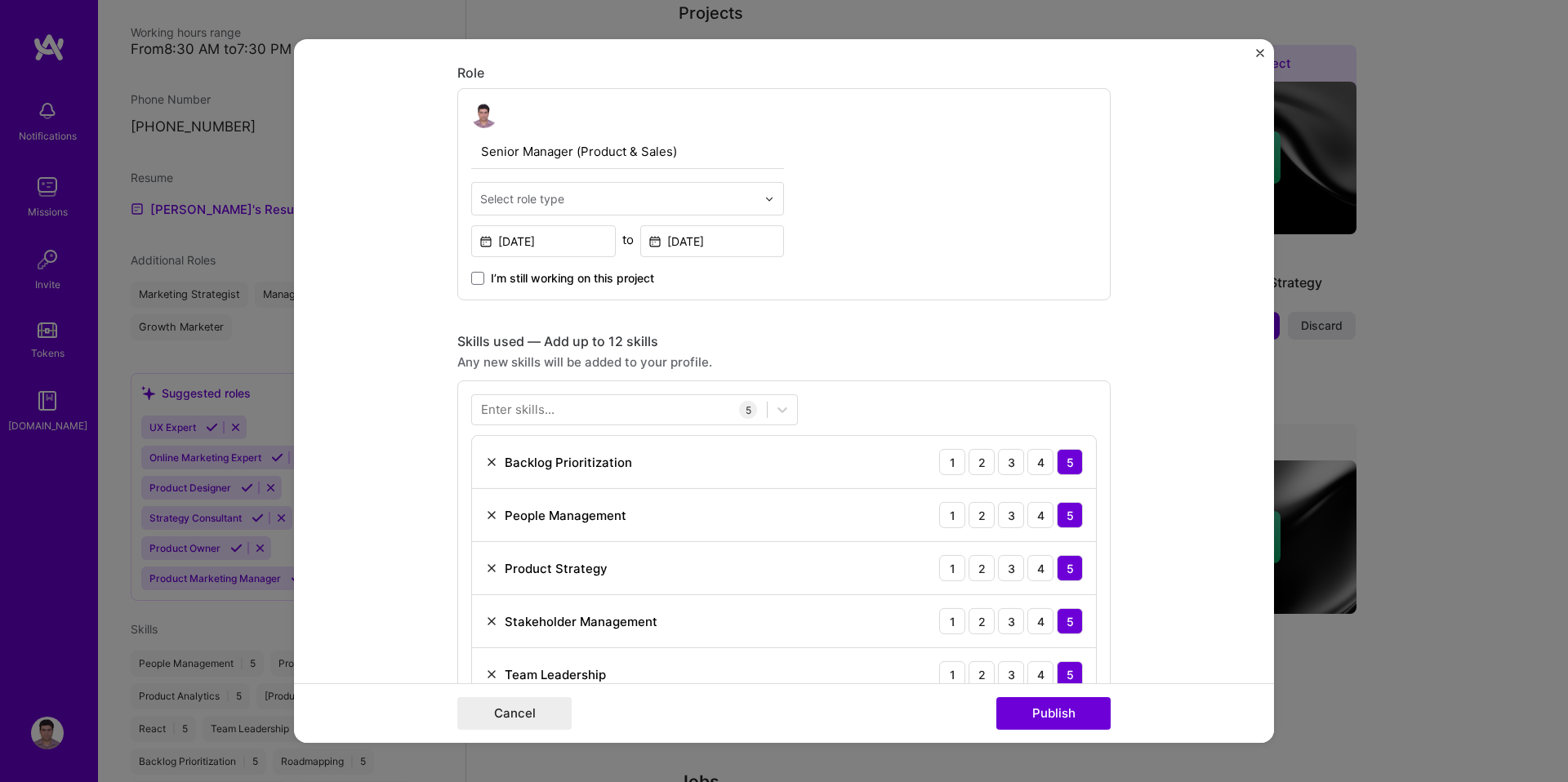
click at [842, 185] on div "Senior Manager (Product & Sales) Select role type Nov, 2019 to Jul, 2022 I’m st…" at bounding box center [784, 194] width 653 height 213
click at [710, 201] on input "text" at bounding box center [619, 199] width 276 height 17
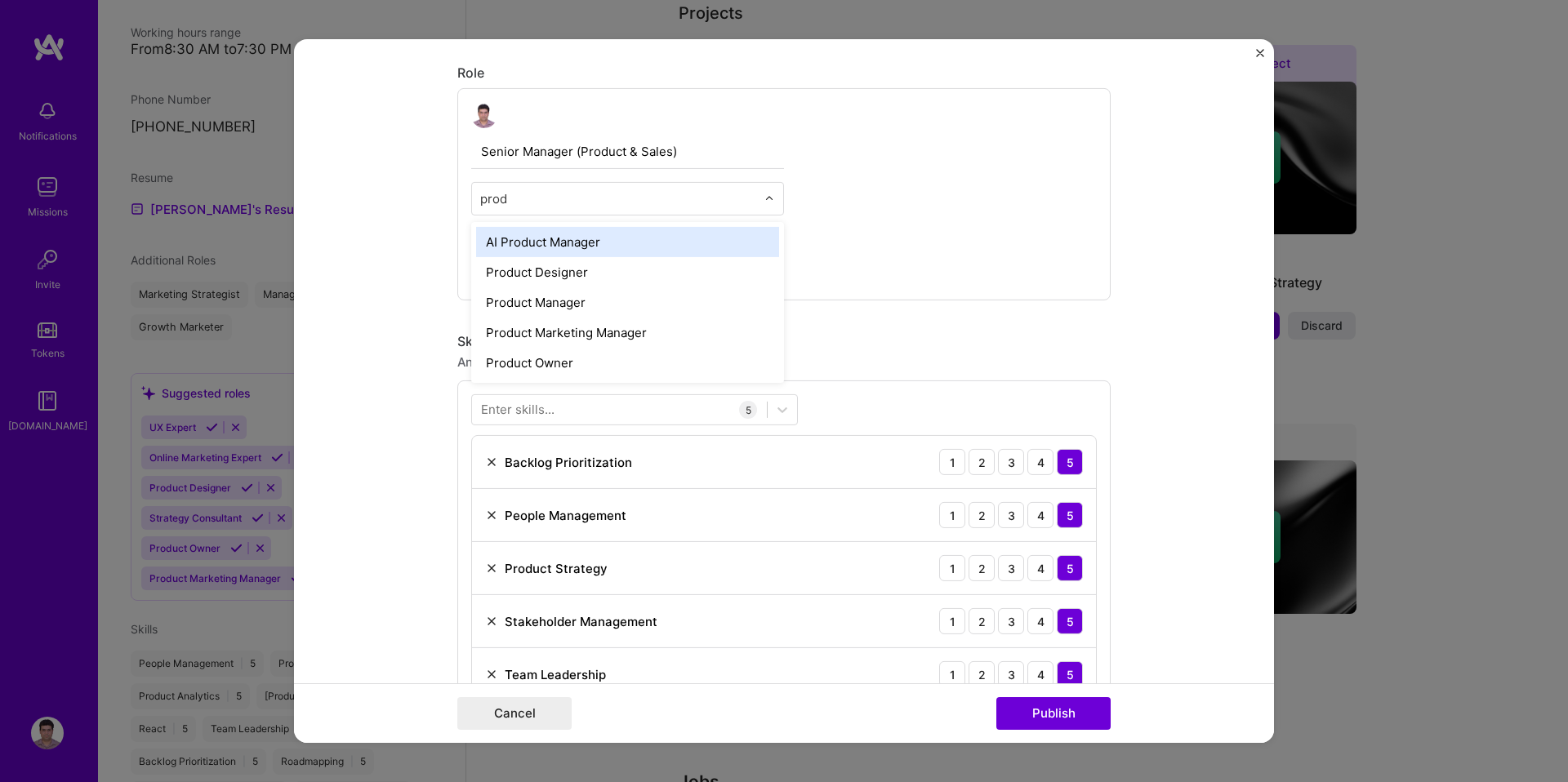
type input "produ"
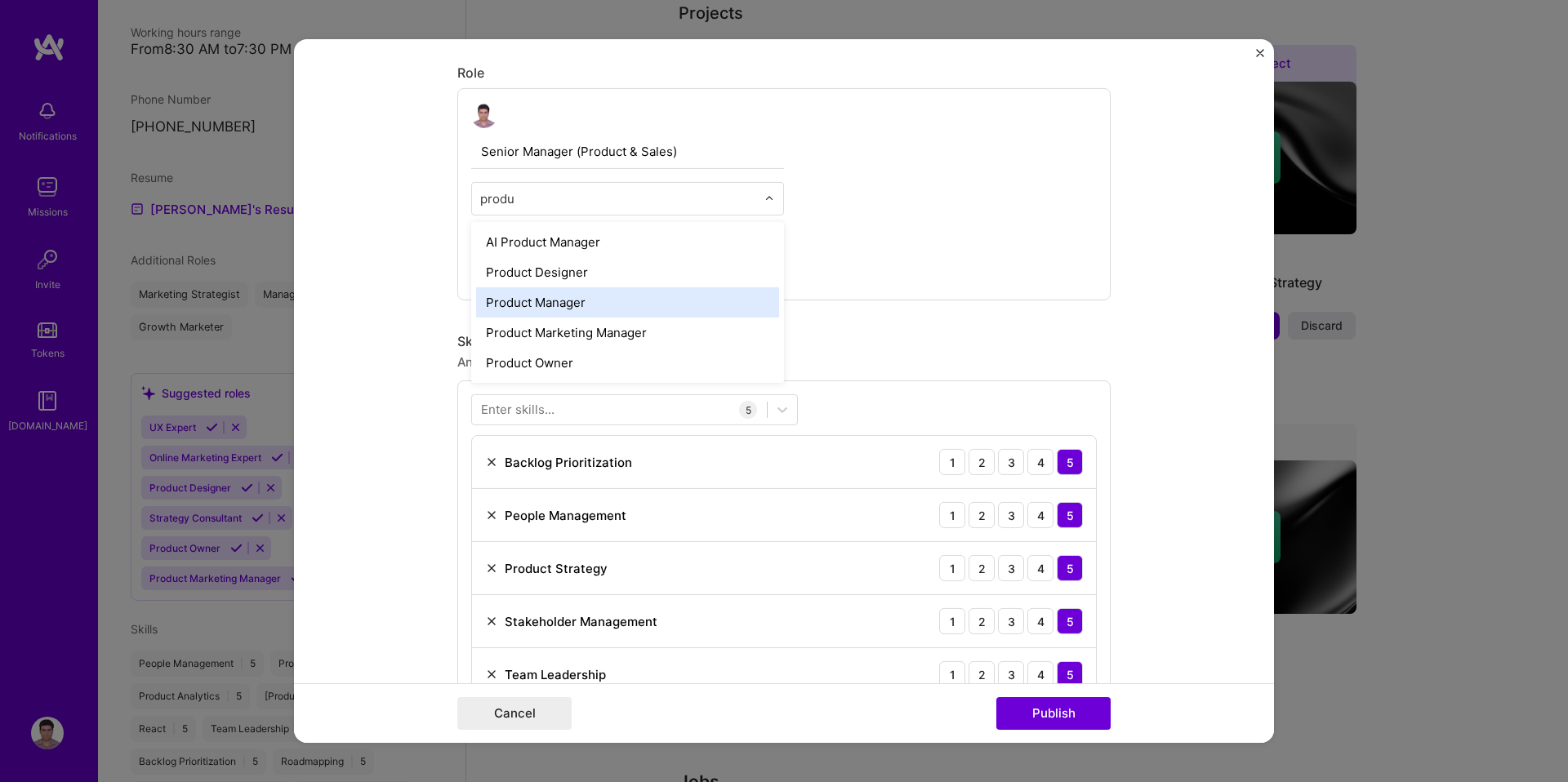
click at [643, 311] on div "Product Manager" at bounding box center [628, 302] width 303 height 31
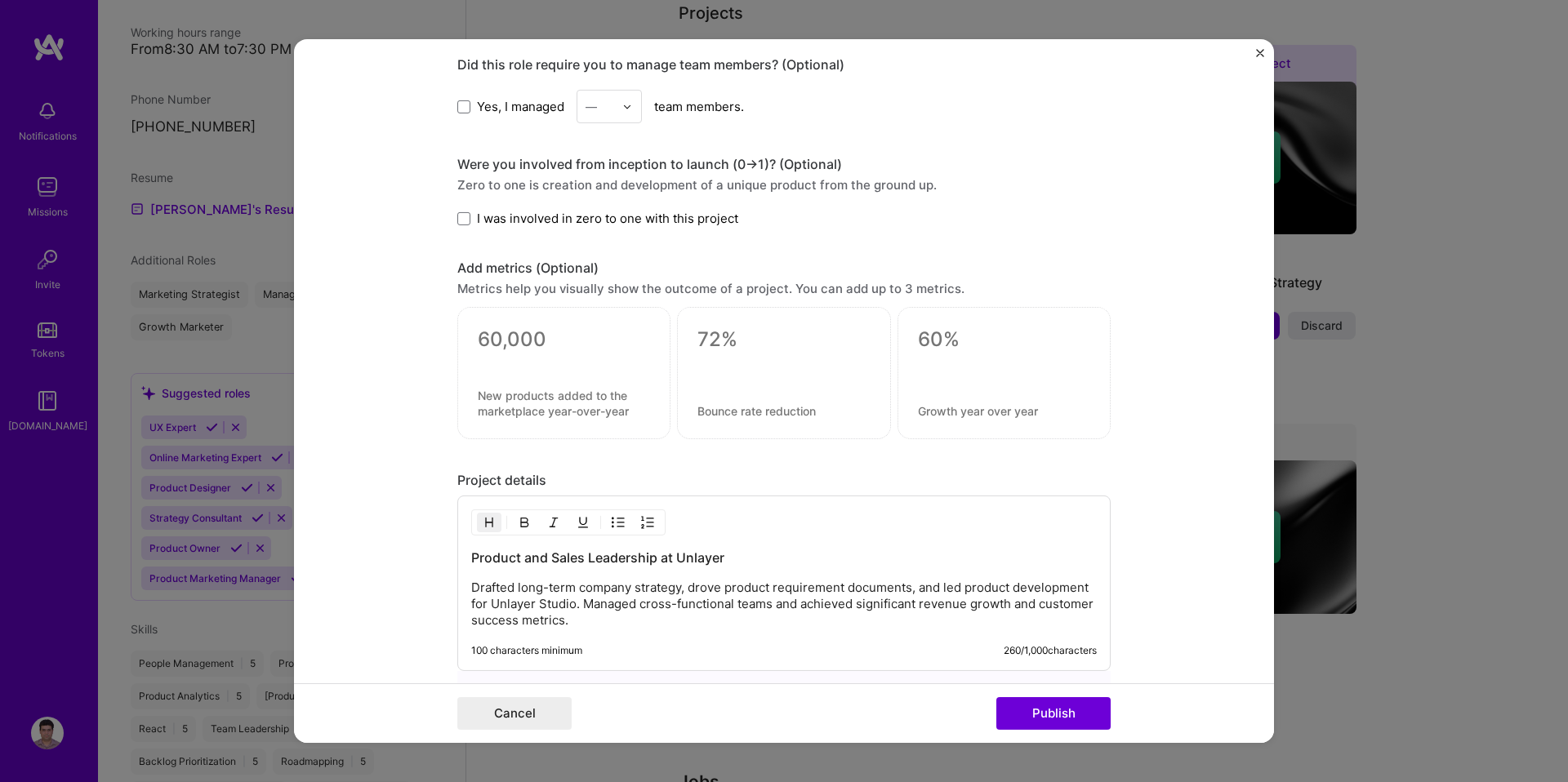
scroll to position [1145, 0]
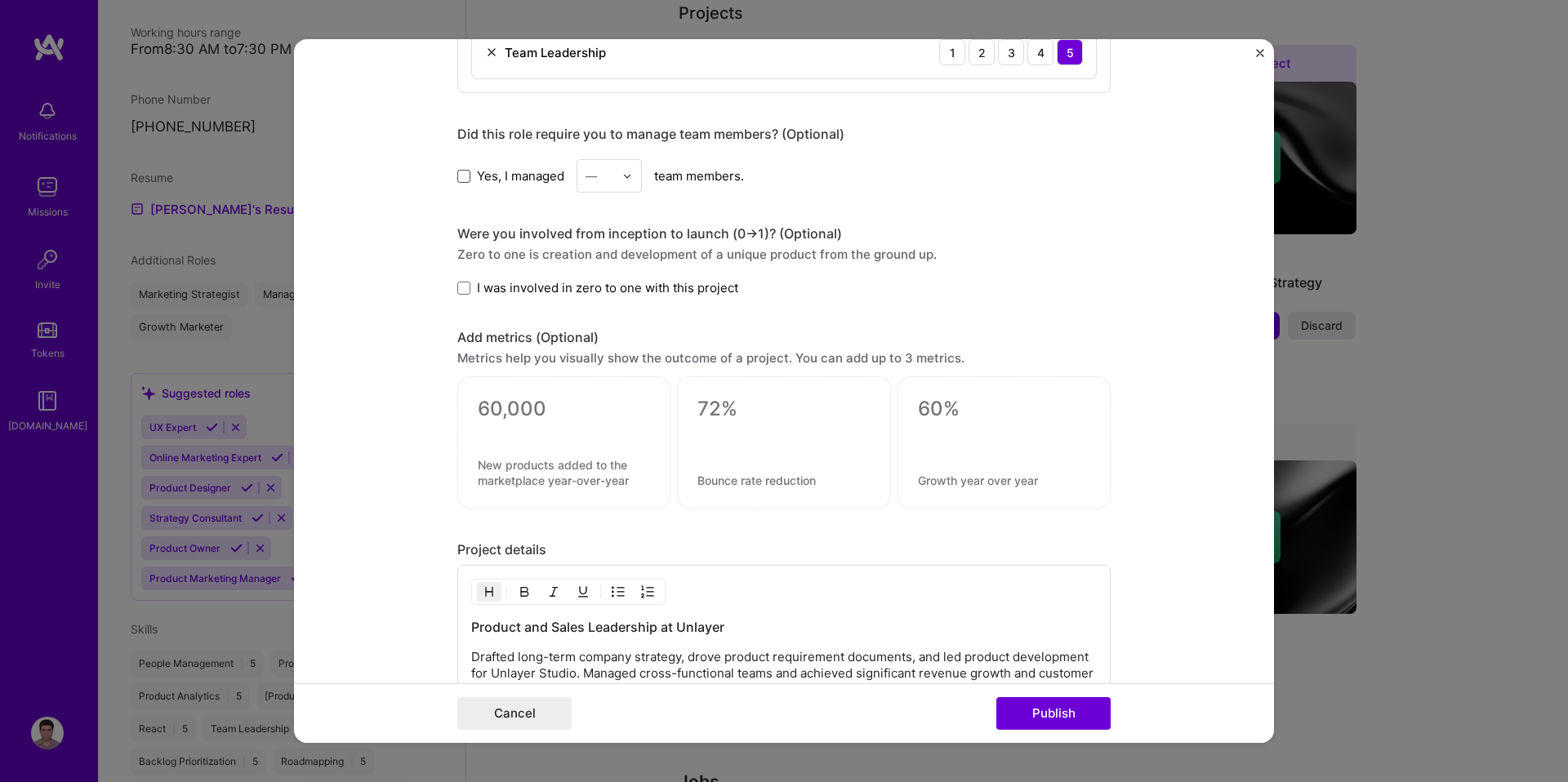
click at [459, 175] on span at bounding box center [464, 175] width 13 height 13
click at [0, 0] on input "Yes, I managed" at bounding box center [0, 0] width 0 height 0
click at [592, 178] on div "—" at bounding box center [591, 176] width 11 height 17
click at [607, 403] on div "20" at bounding box center [609, 404] width 56 height 31
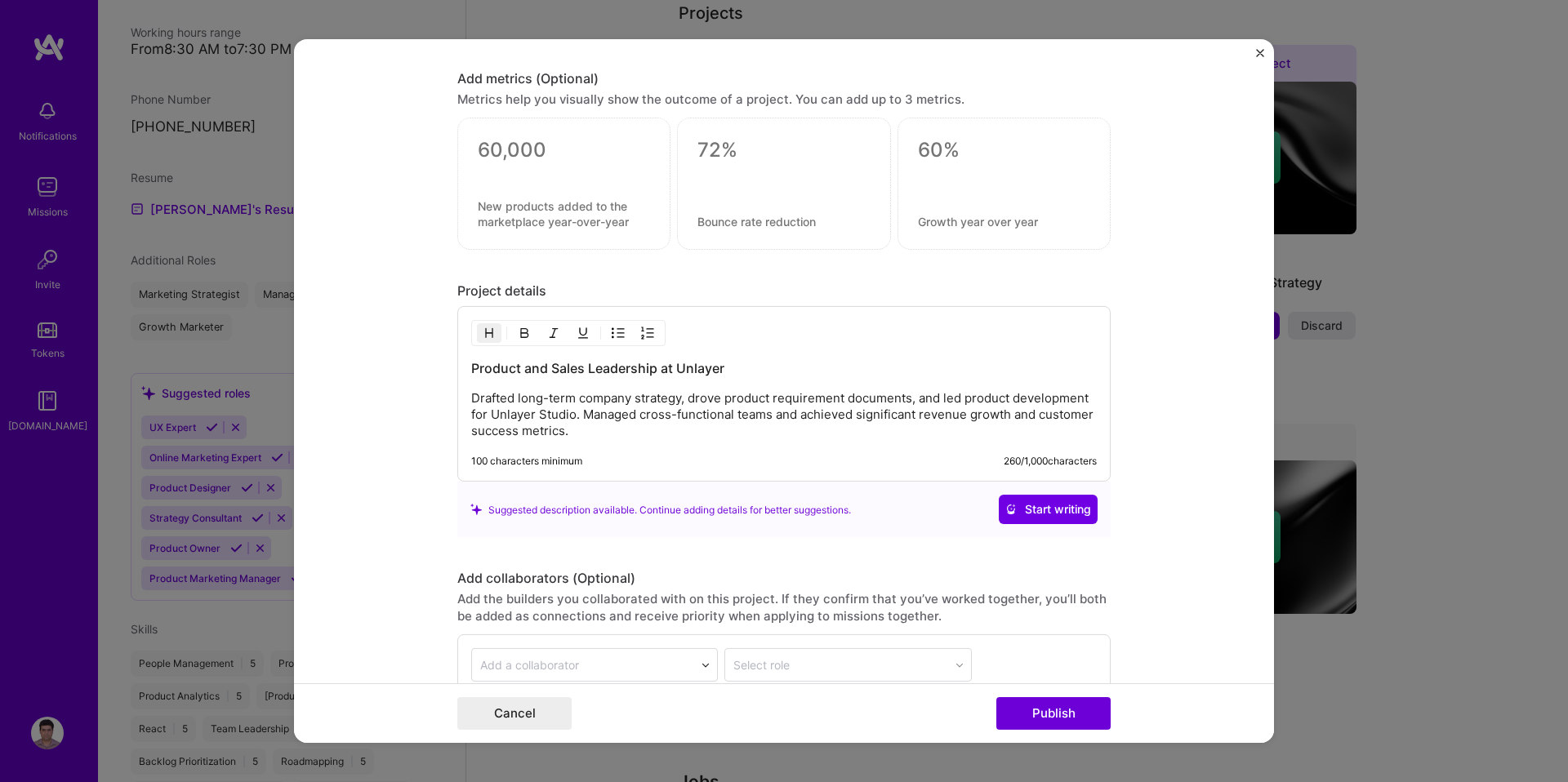
scroll to position [1563, 0]
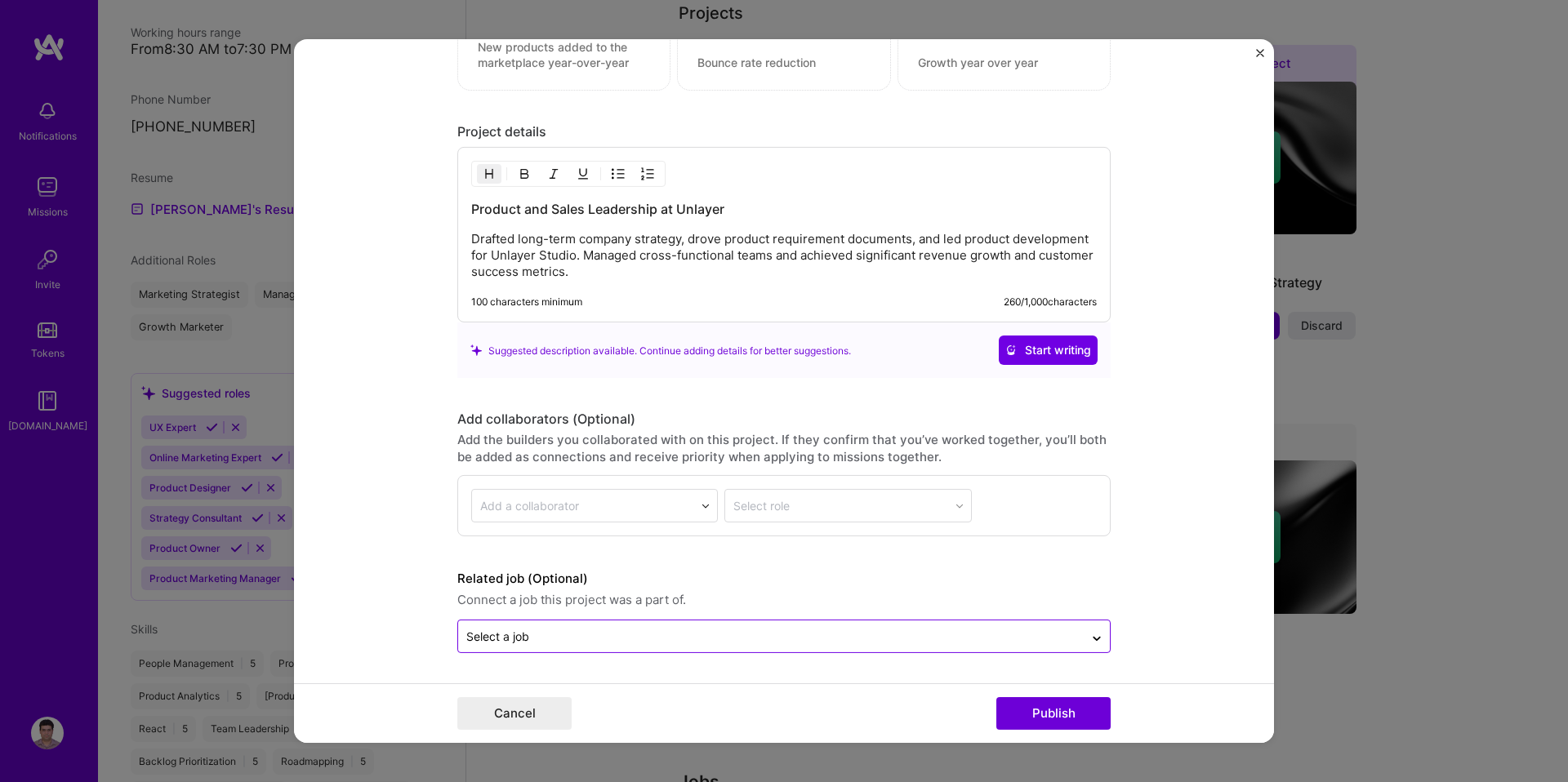
click at [1045, 633] on input "text" at bounding box center [770, 636] width 609 height 17
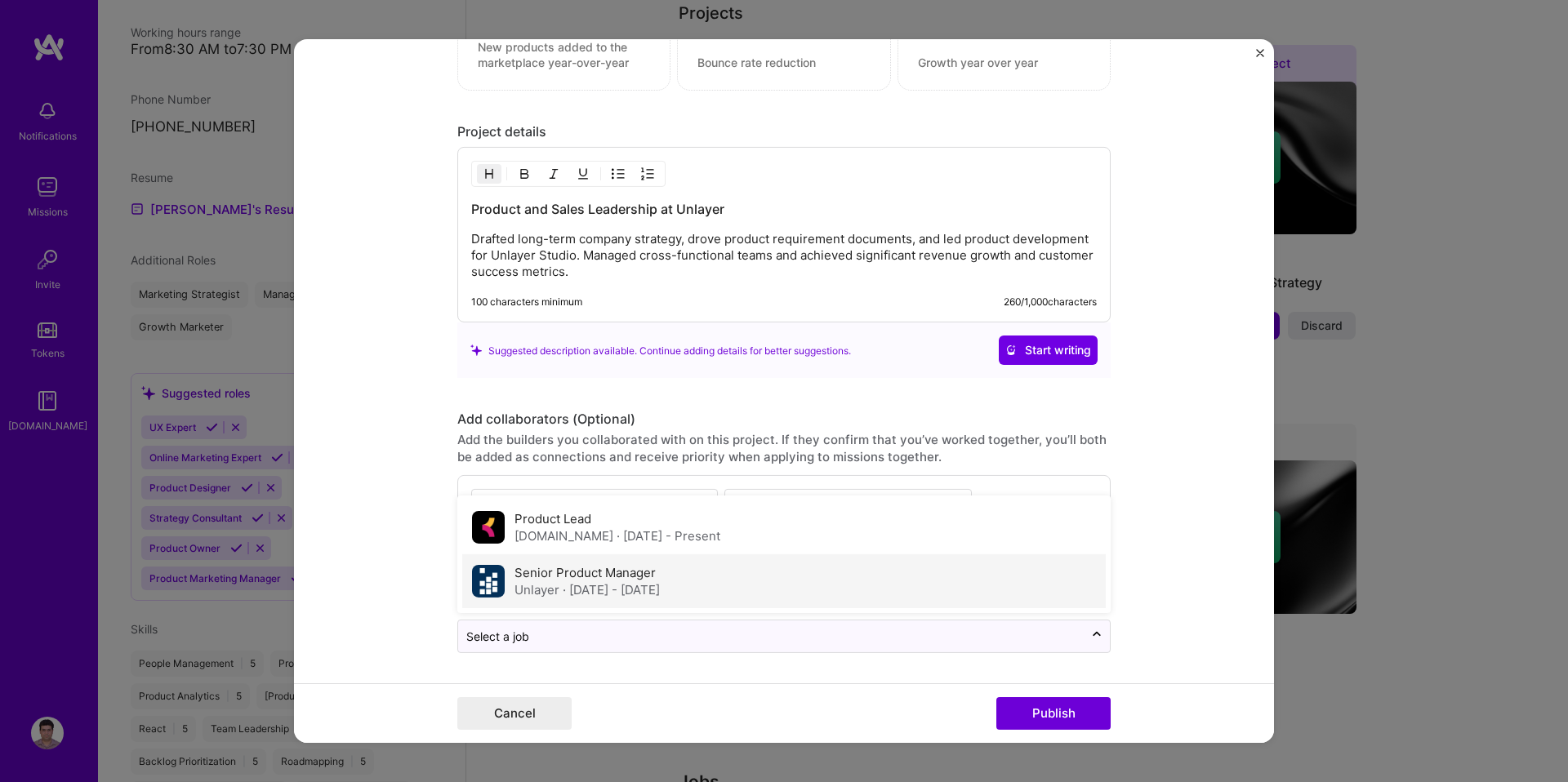
click at [714, 575] on div "Senior Product Manager Unlayer · Nov 2019 - Nov 2022" at bounding box center [783, 581] width 643 height 54
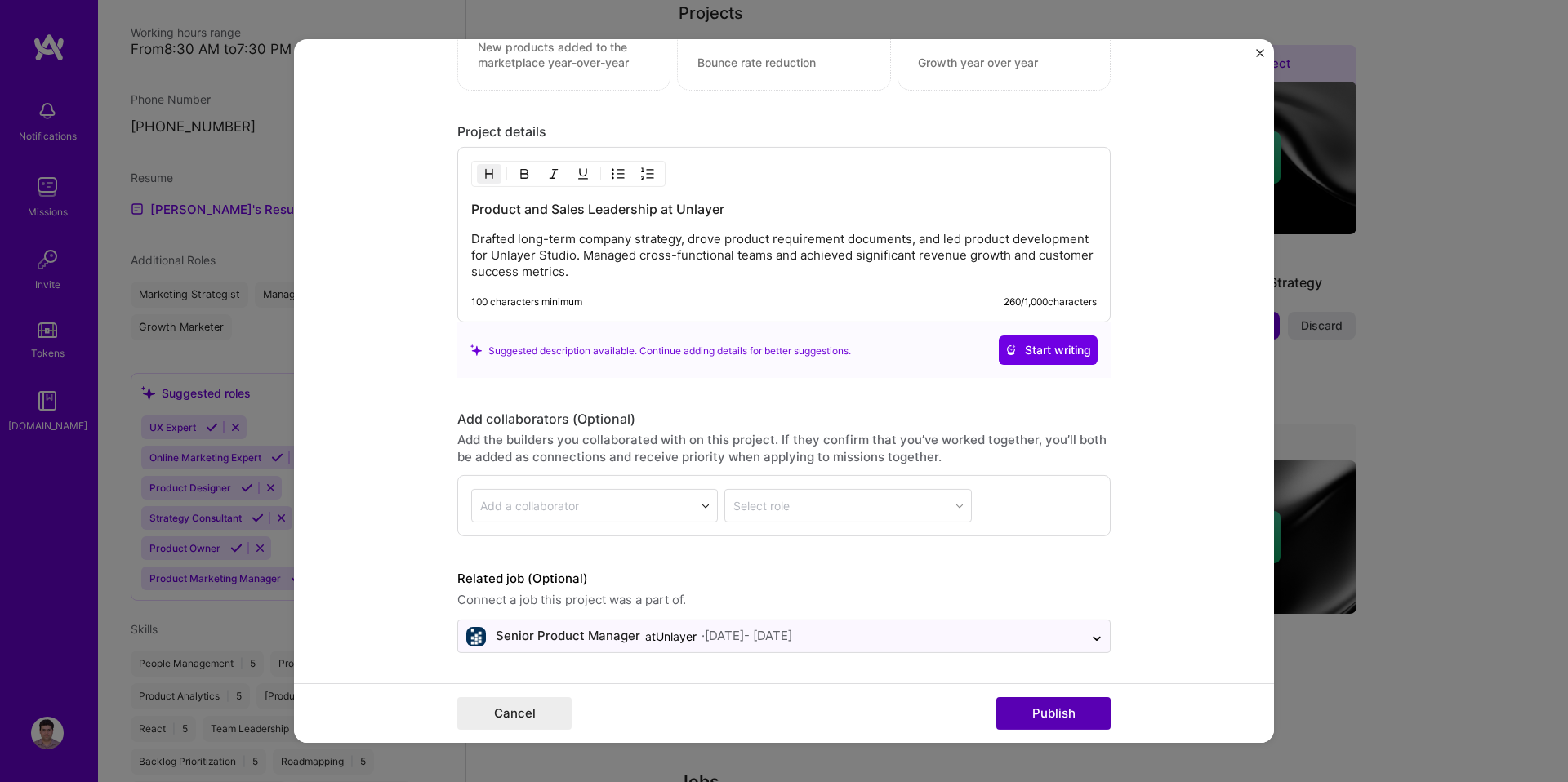
click at [1066, 716] on button "Publish" at bounding box center [1054, 713] width 114 height 33
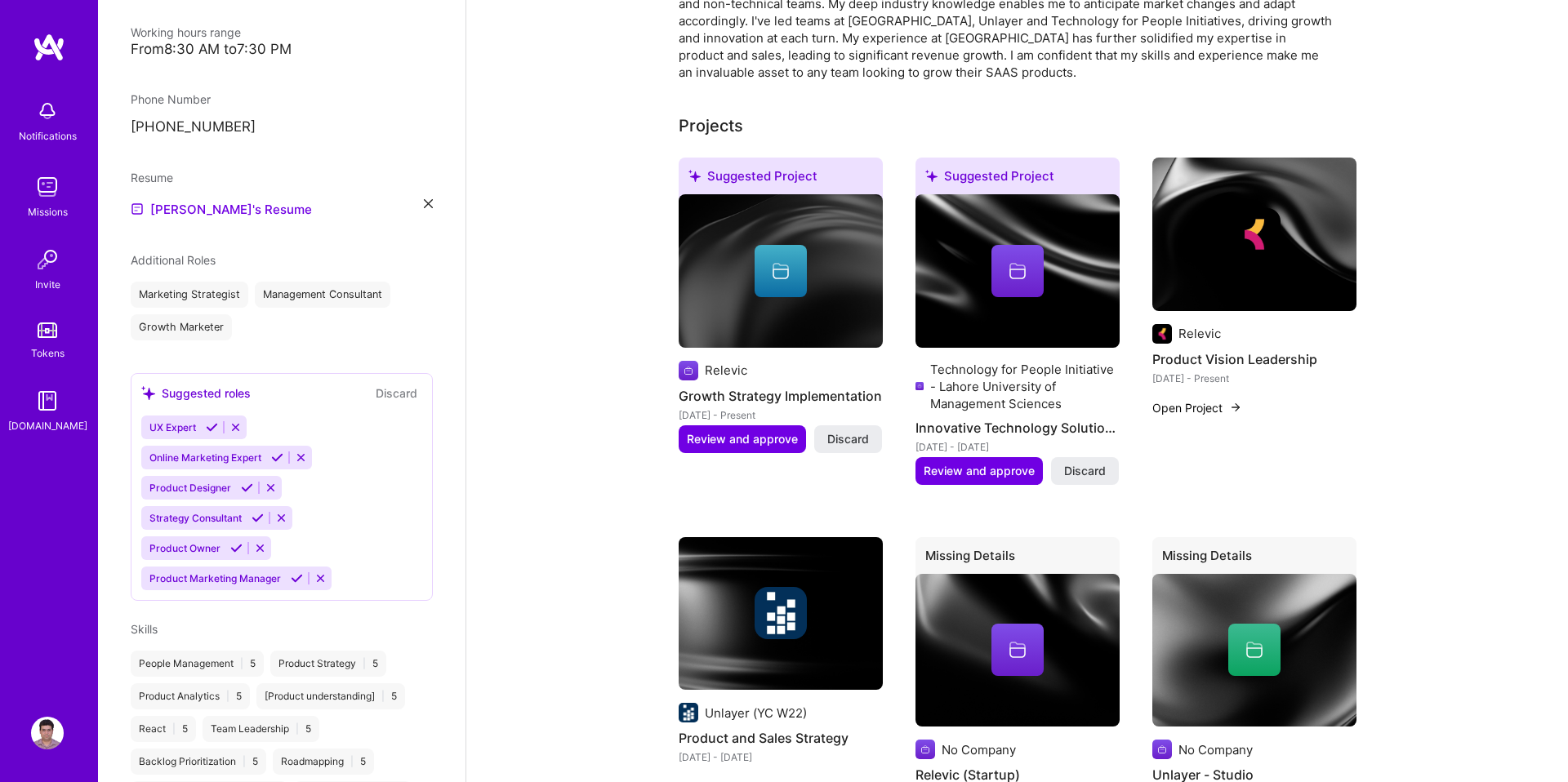
scroll to position [510, 0]
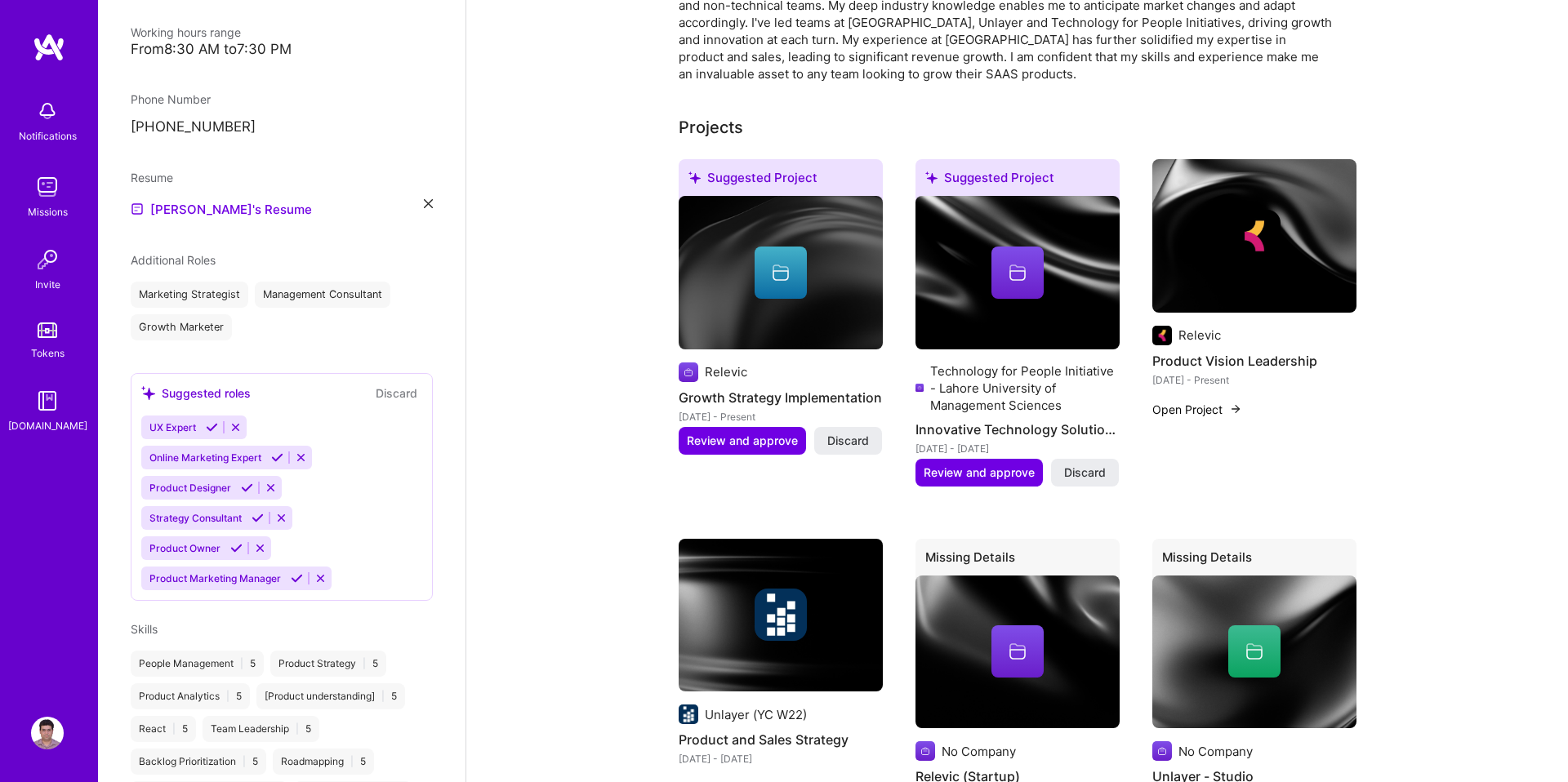
click at [801, 286] on div at bounding box center [781, 273] width 53 height 53
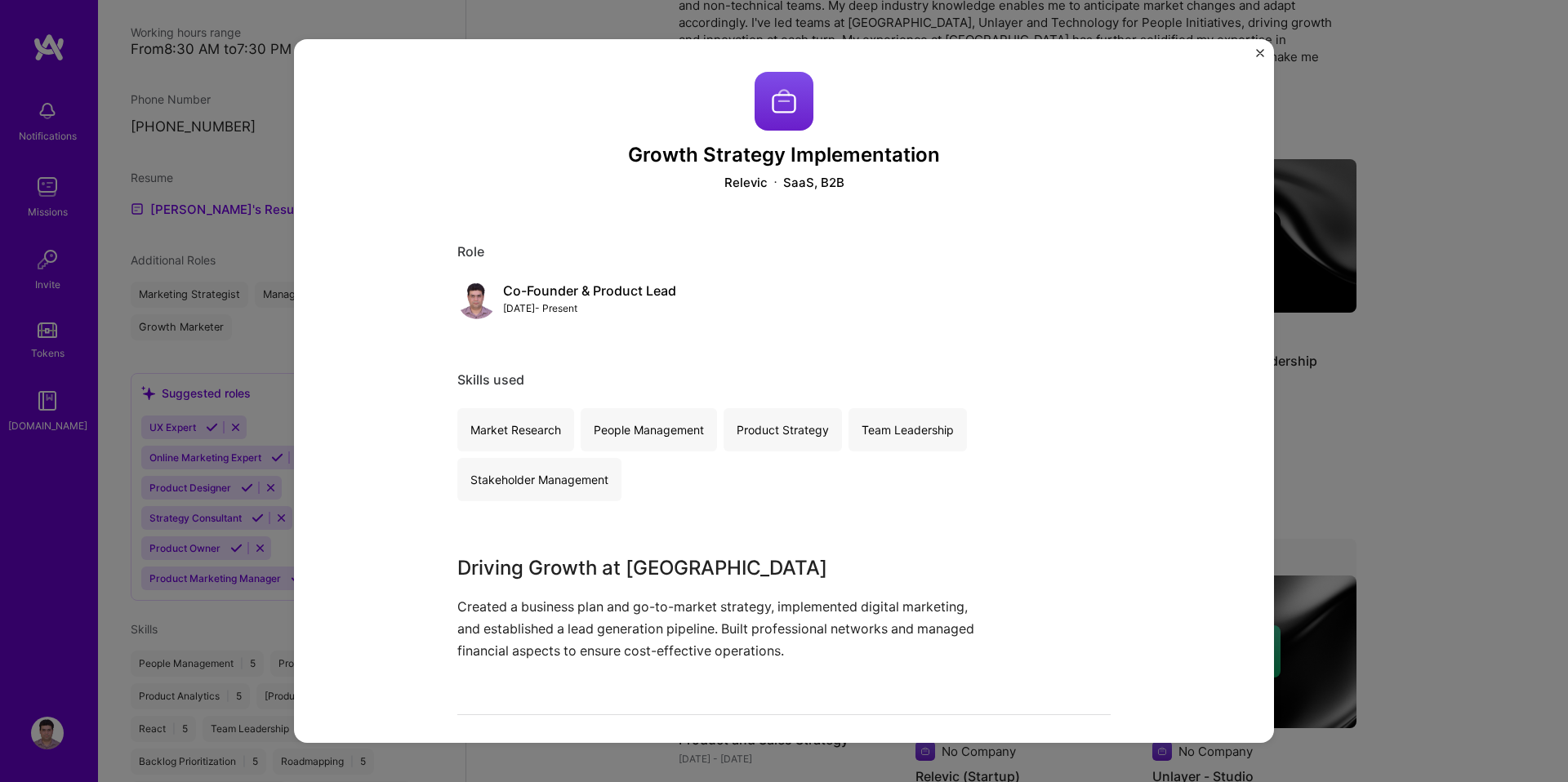
click at [607, 289] on div "Co-Founder & Product Lead" at bounding box center [590, 291] width 173 height 17
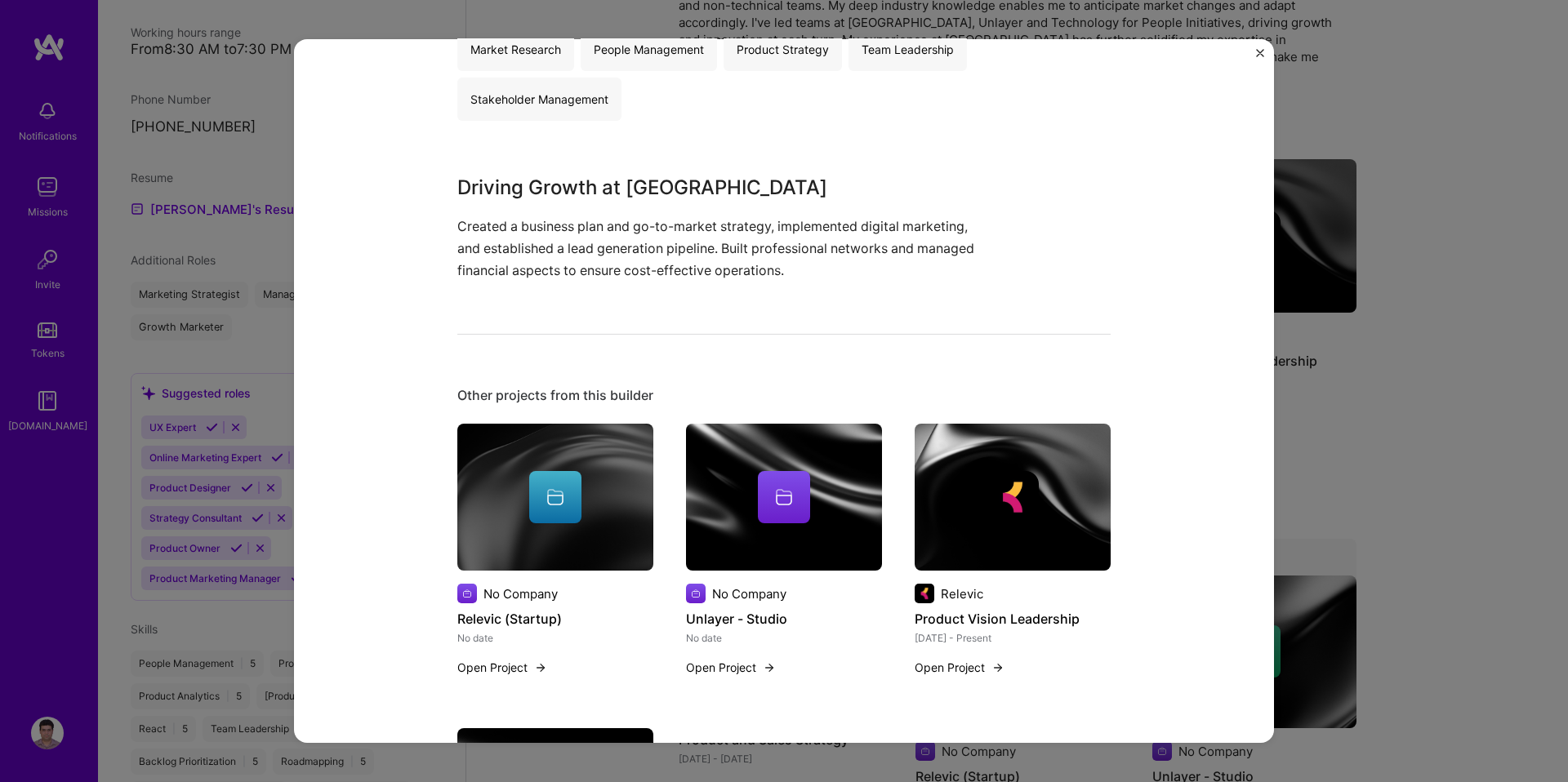
scroll to position [3, 0]
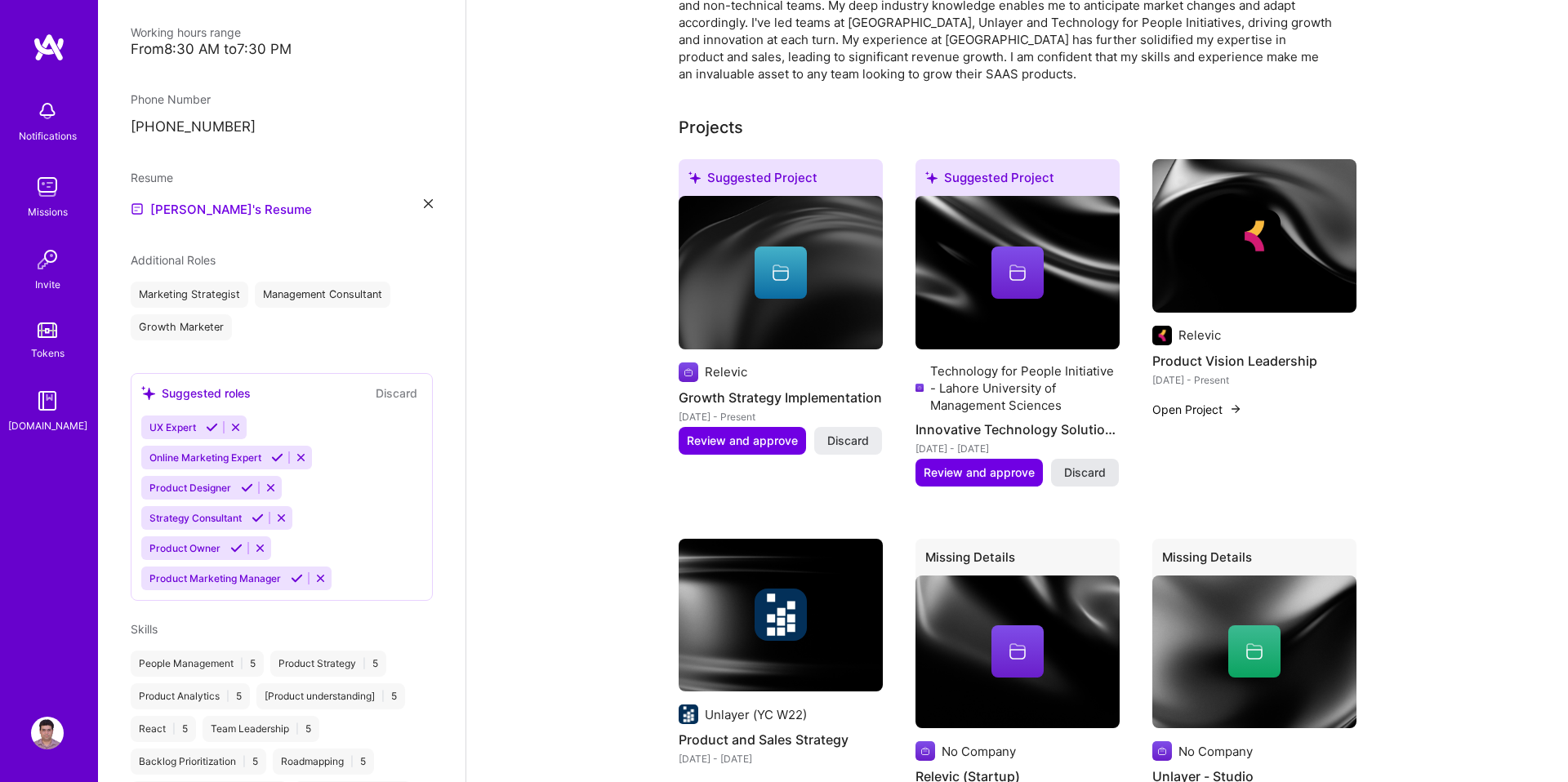
click at [1104, 478] on span "Discard" at bounding box center [1085, 472] width 42 height 16
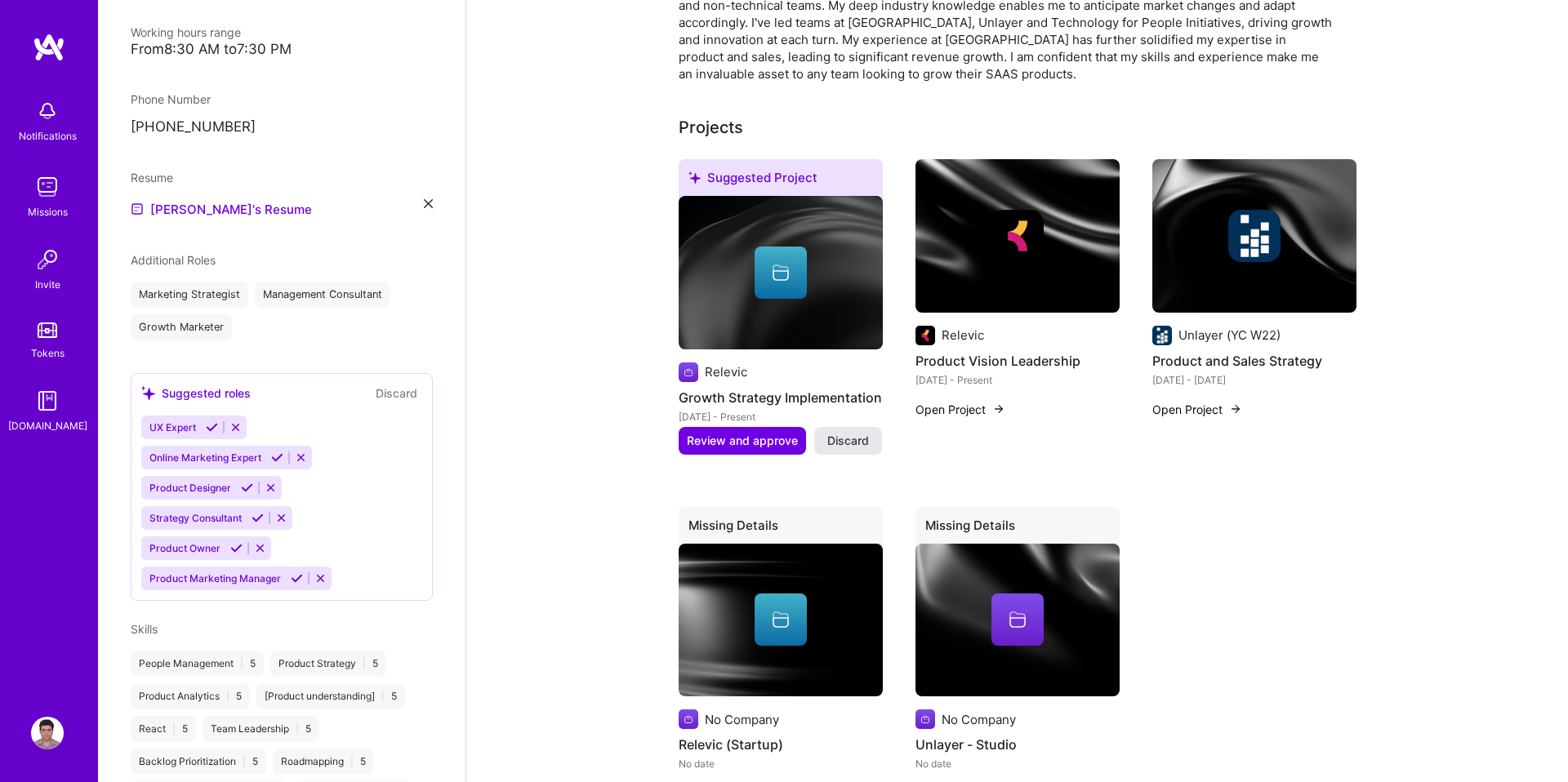
click at [865, 439] on span "Discard" at bounding box center [848, 441] width 42 height 16
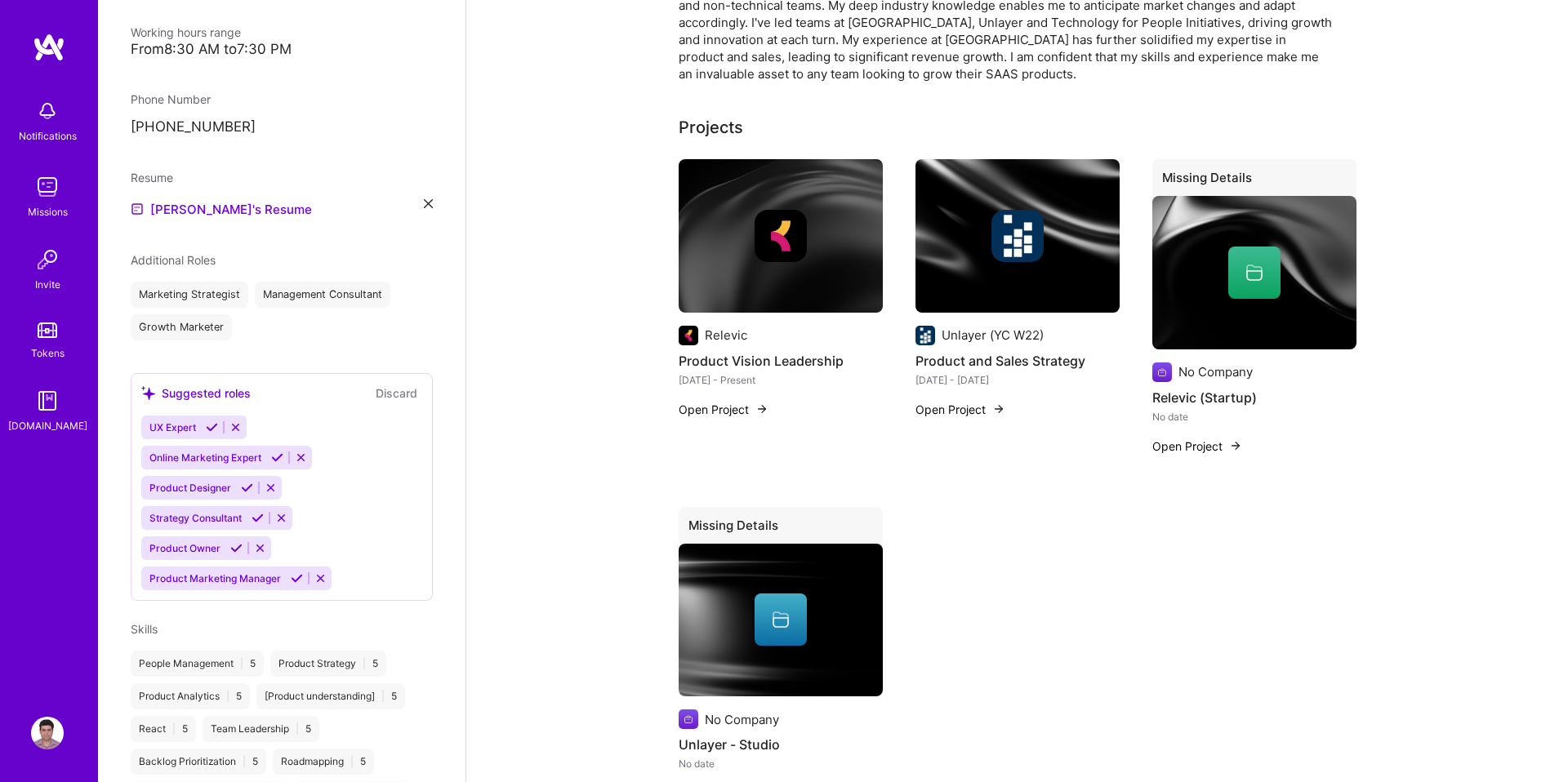
click at [761, 522] on div "Missing Details" at bounding box center [781, 528] width 204 height 43
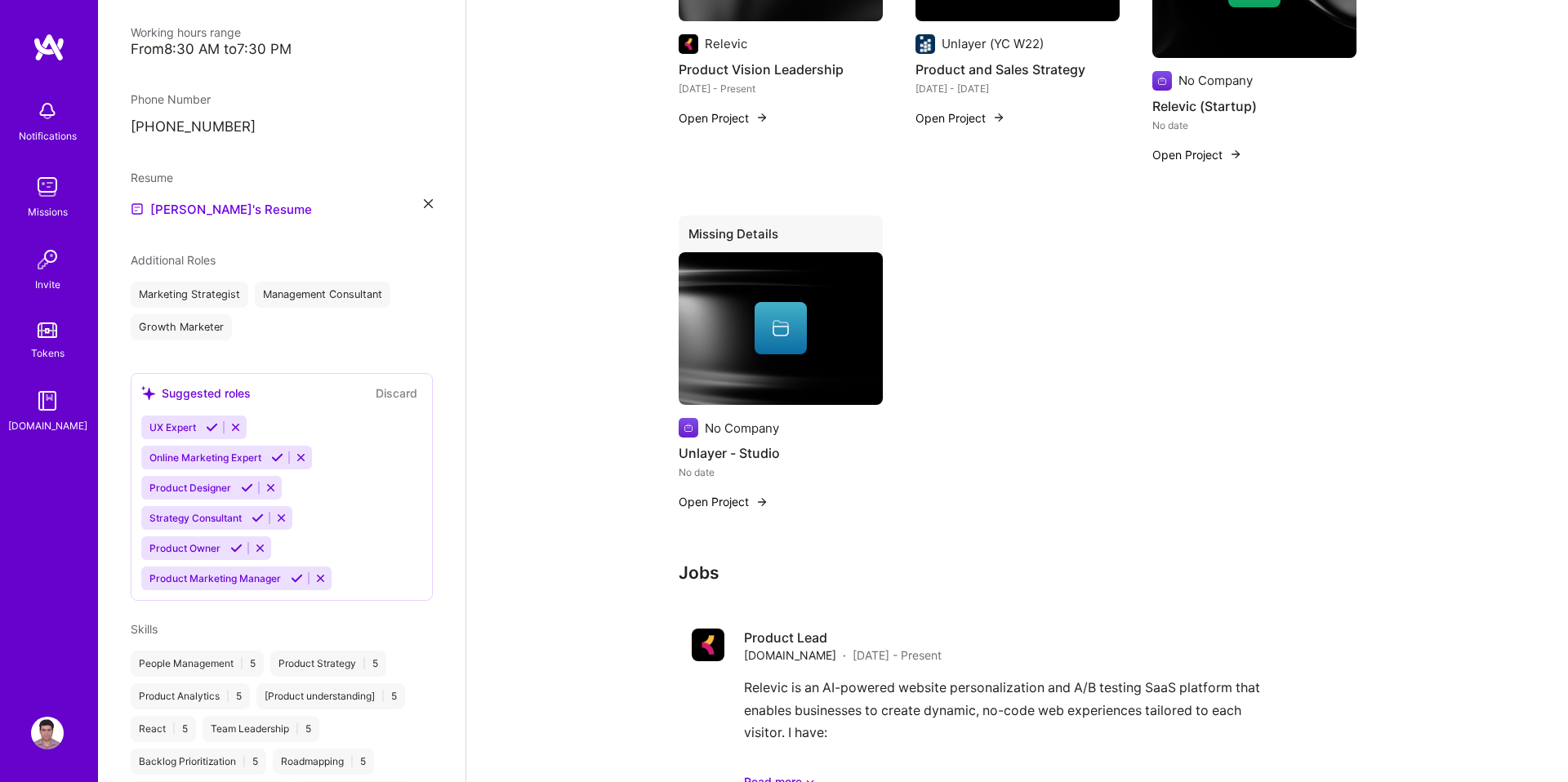
scroll to position [837, 0]
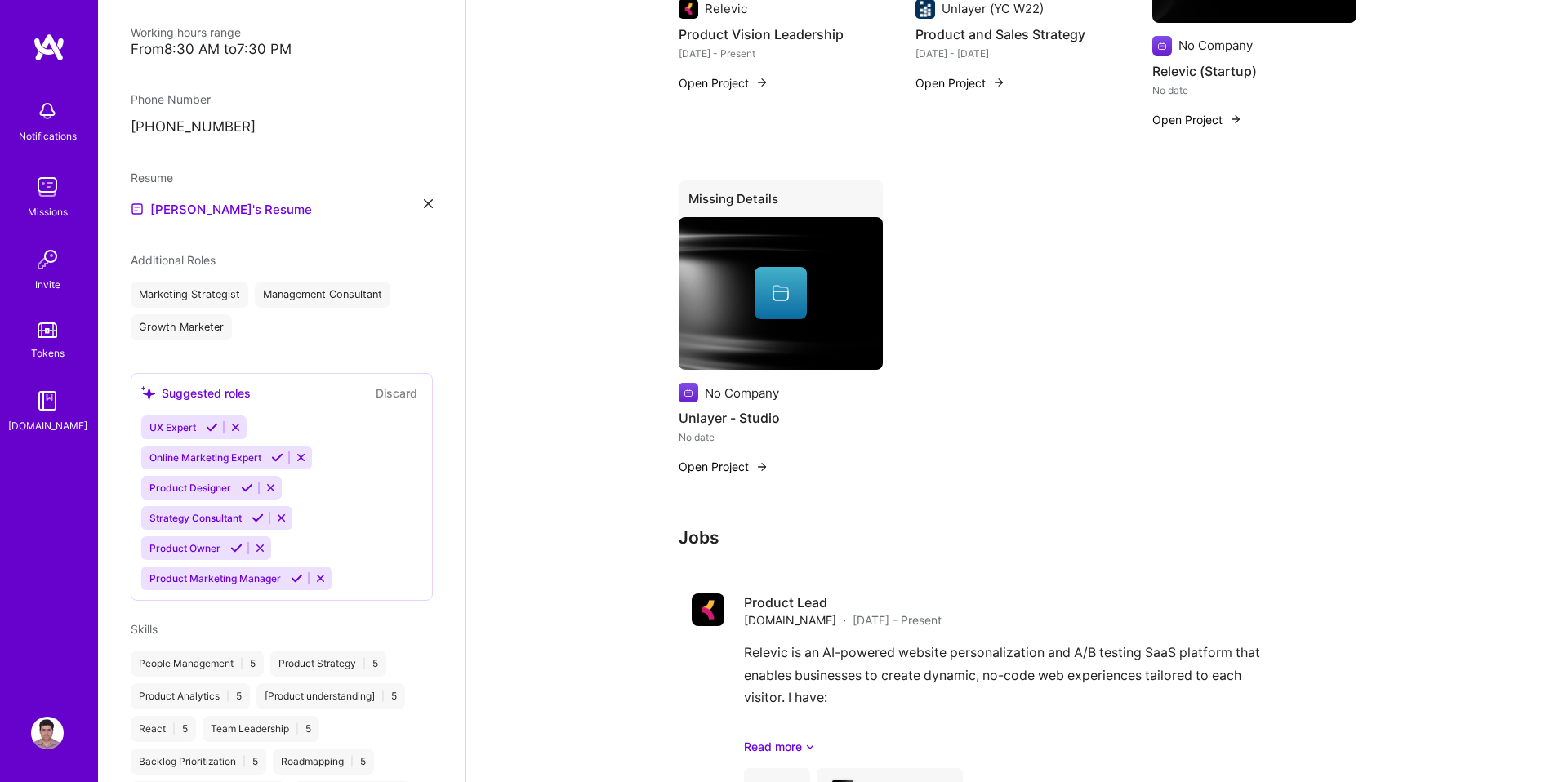
click at [744, 465] on button "Open Project" at bounding box center [724, 467] width 90 height 17
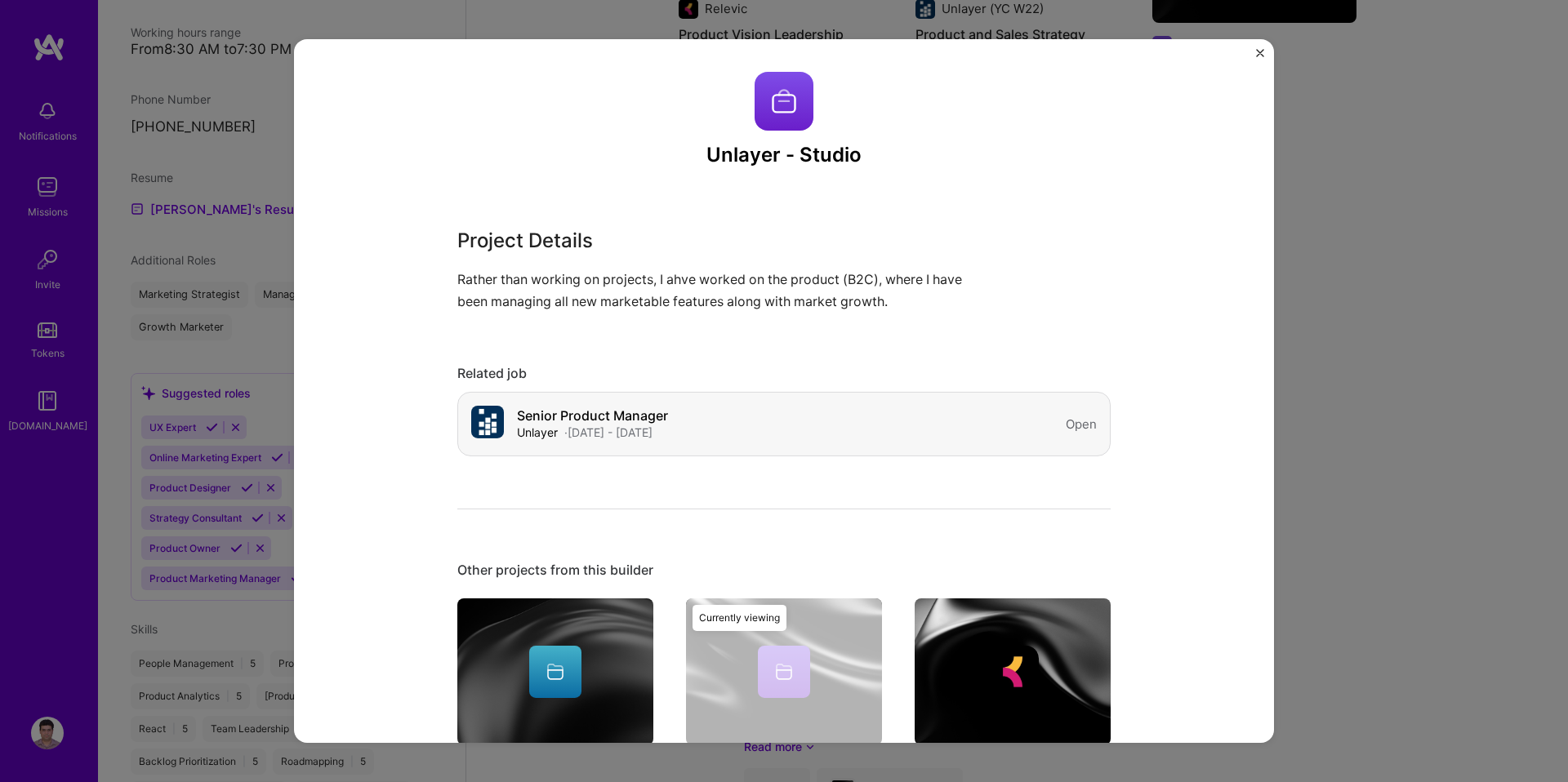
click at [604, 424] on div "· Nov, 2019 - Nov, 2022" at bounding box center [609, 432] width 88 height 17
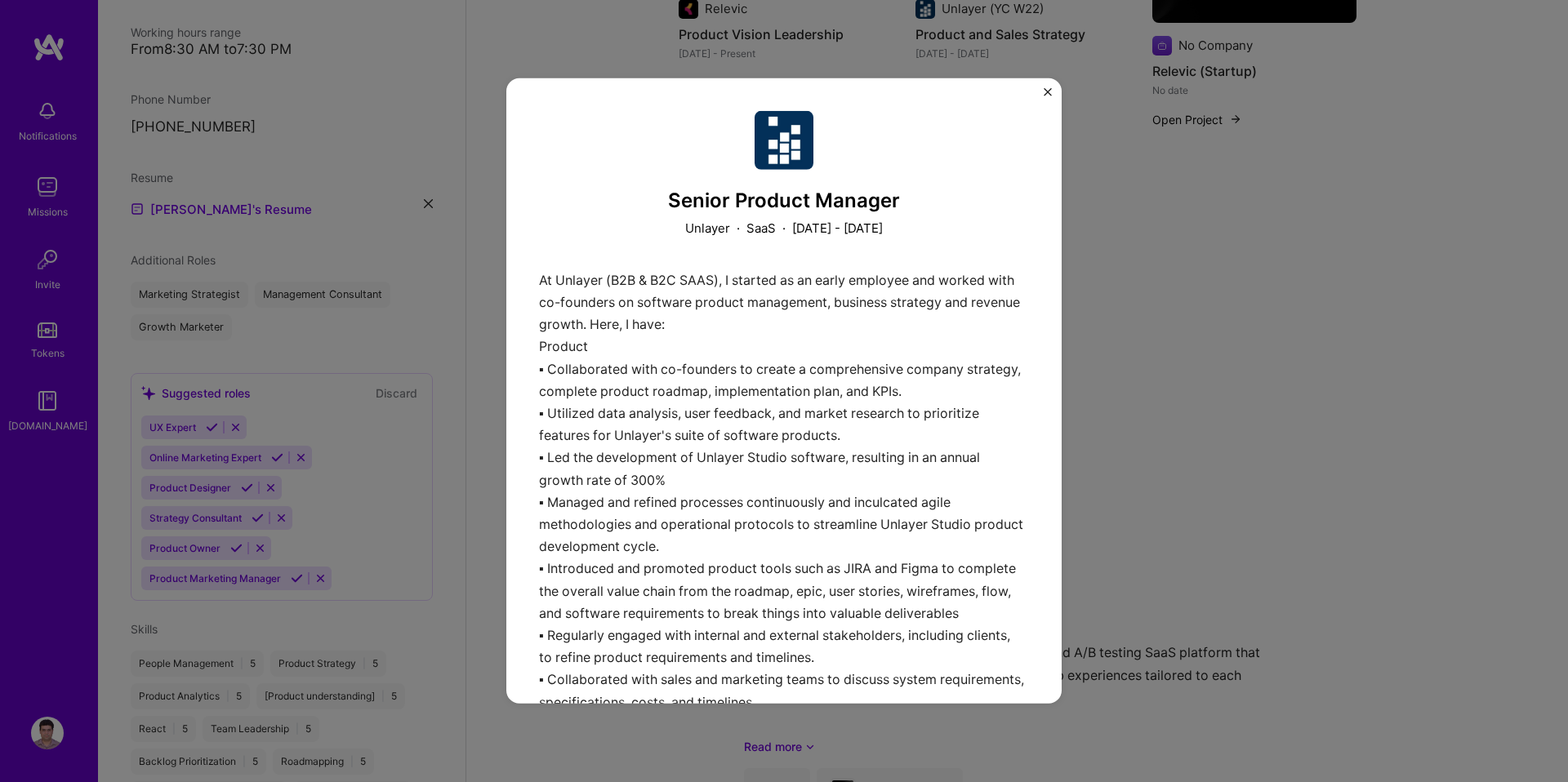
click at [1047, 89] on img "Close" at bounding box center [1048, 92] width 8 height 8
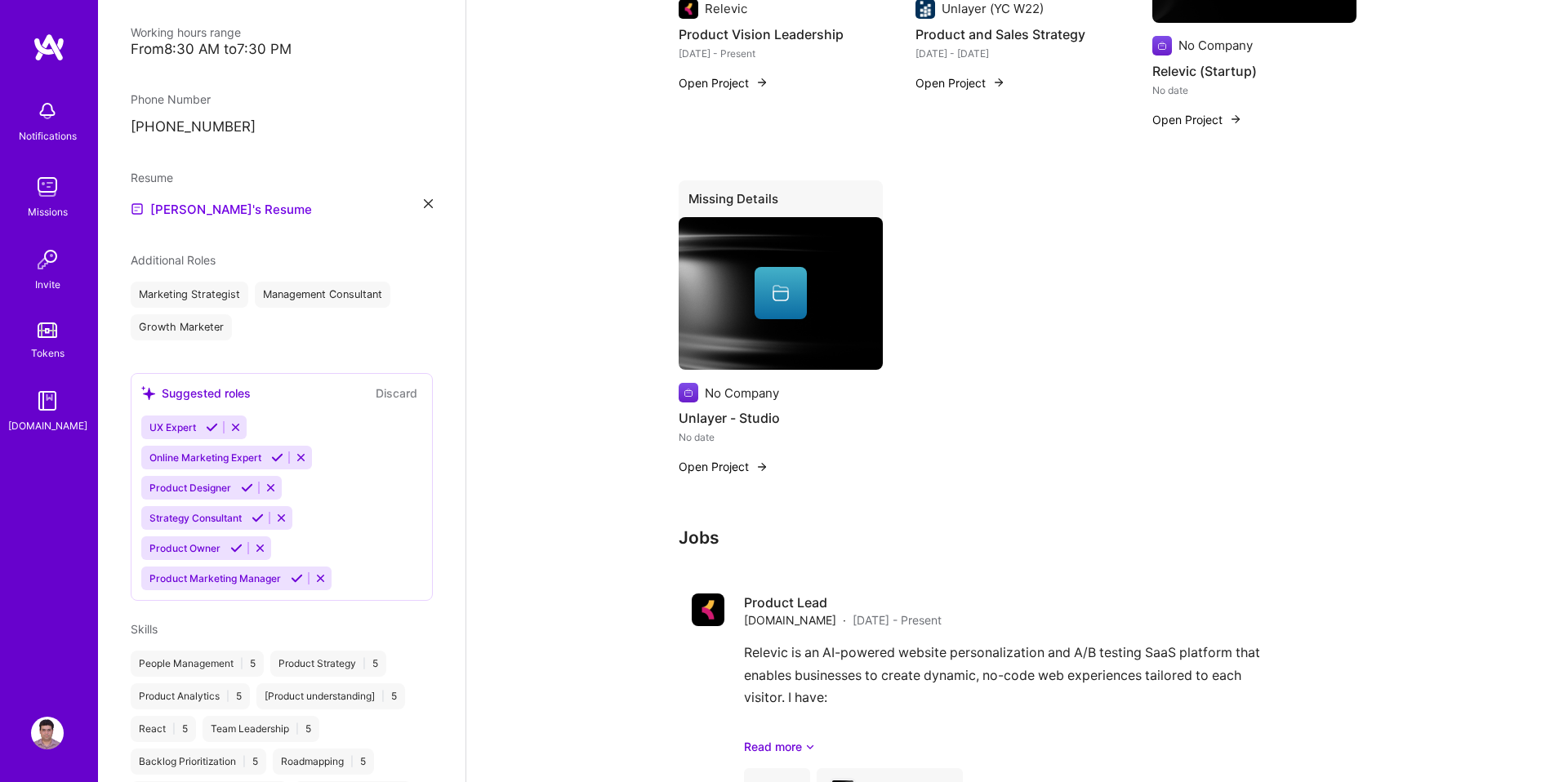
click at [867, 197] on div "Missing Details" at bounding box center [781, 202] width 204 height 43
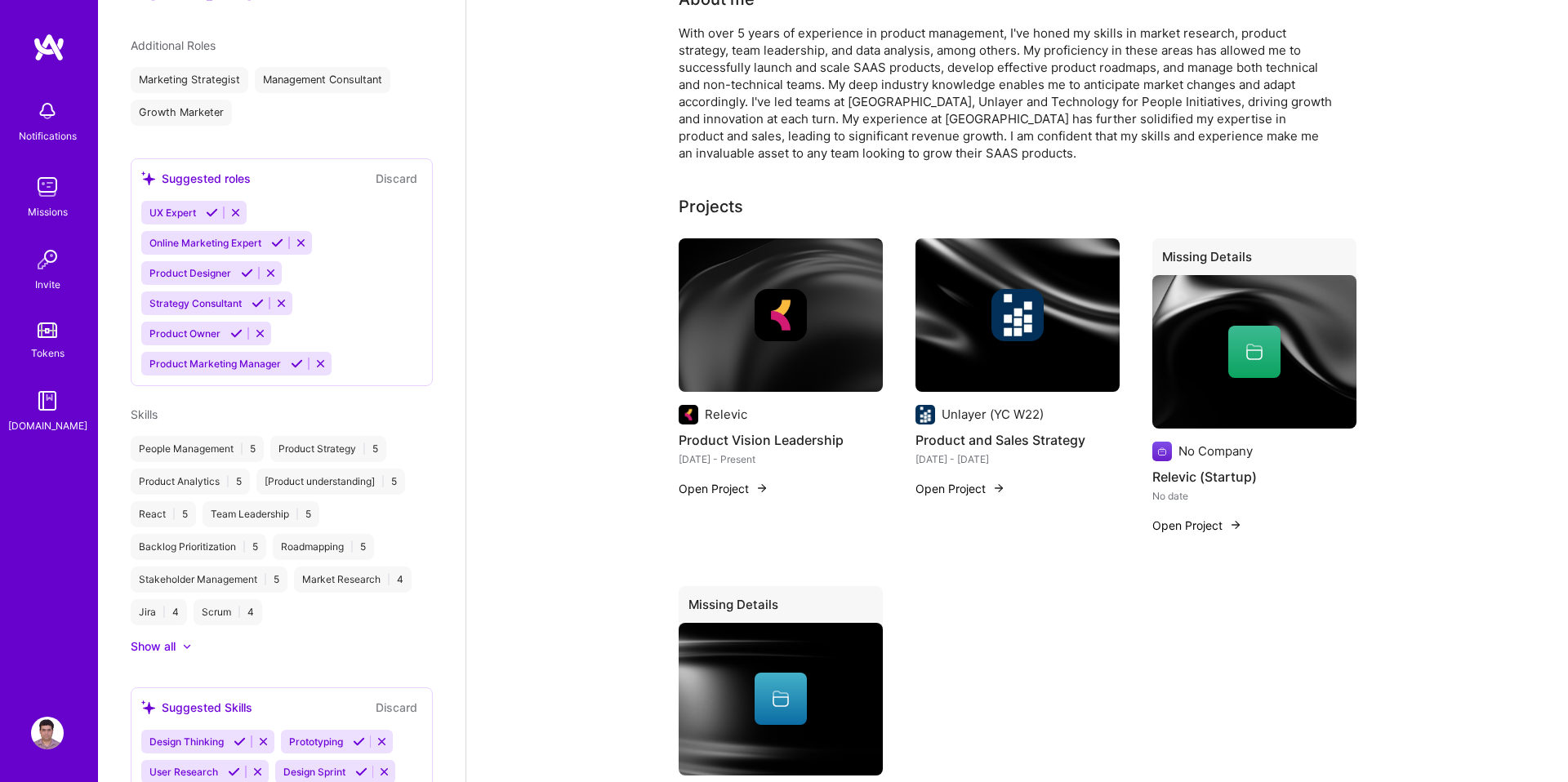
scroll to position [585, 0]
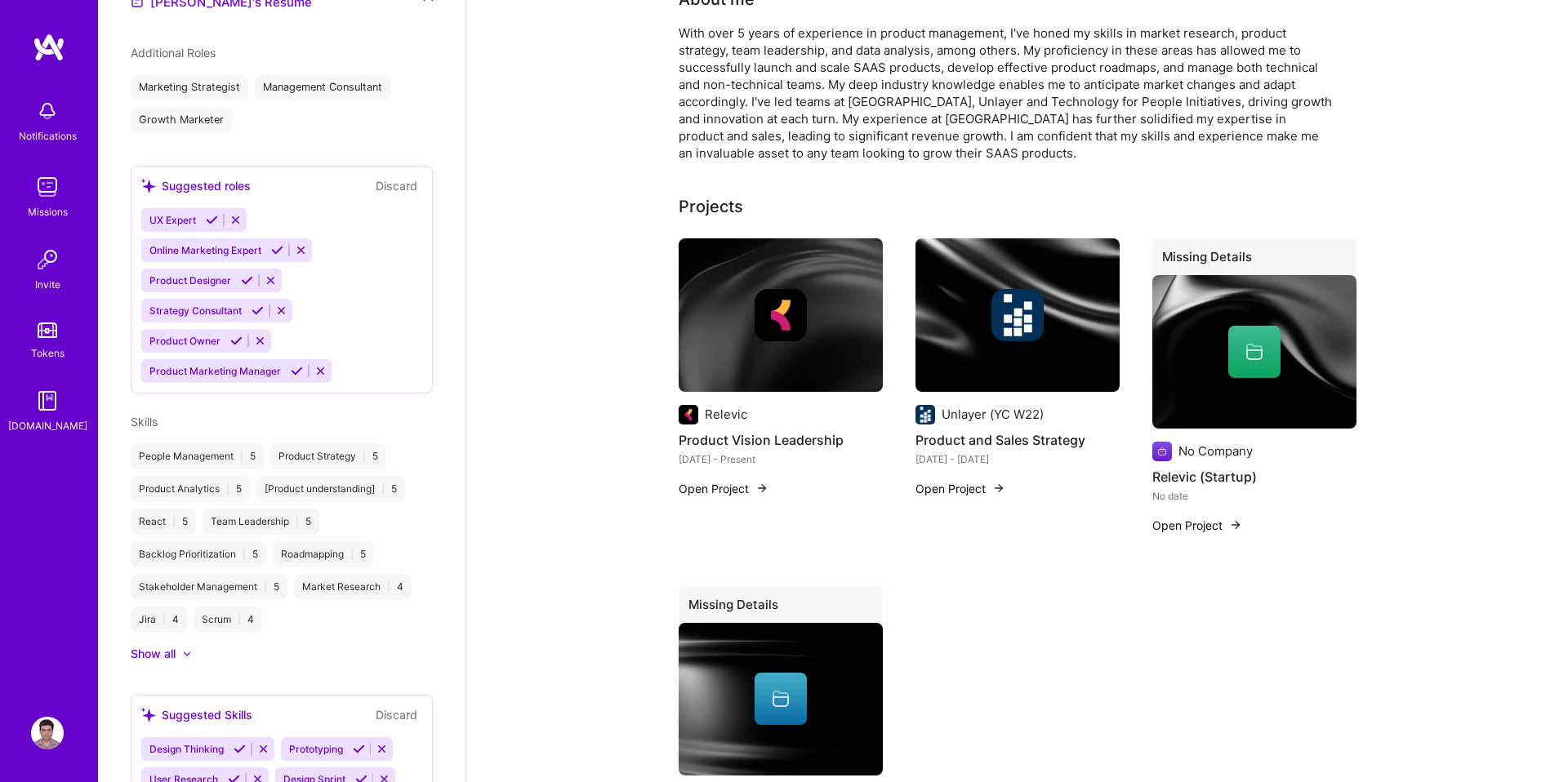
click at [314, 365] on icon at bounding box center [320, 371] width 12 height 12
click at [212, 214] on icon at bounding box center [212, 219] width 12 height 12
click at [273, 244] on icon at bounding box center [277, 250] width 12 height 12
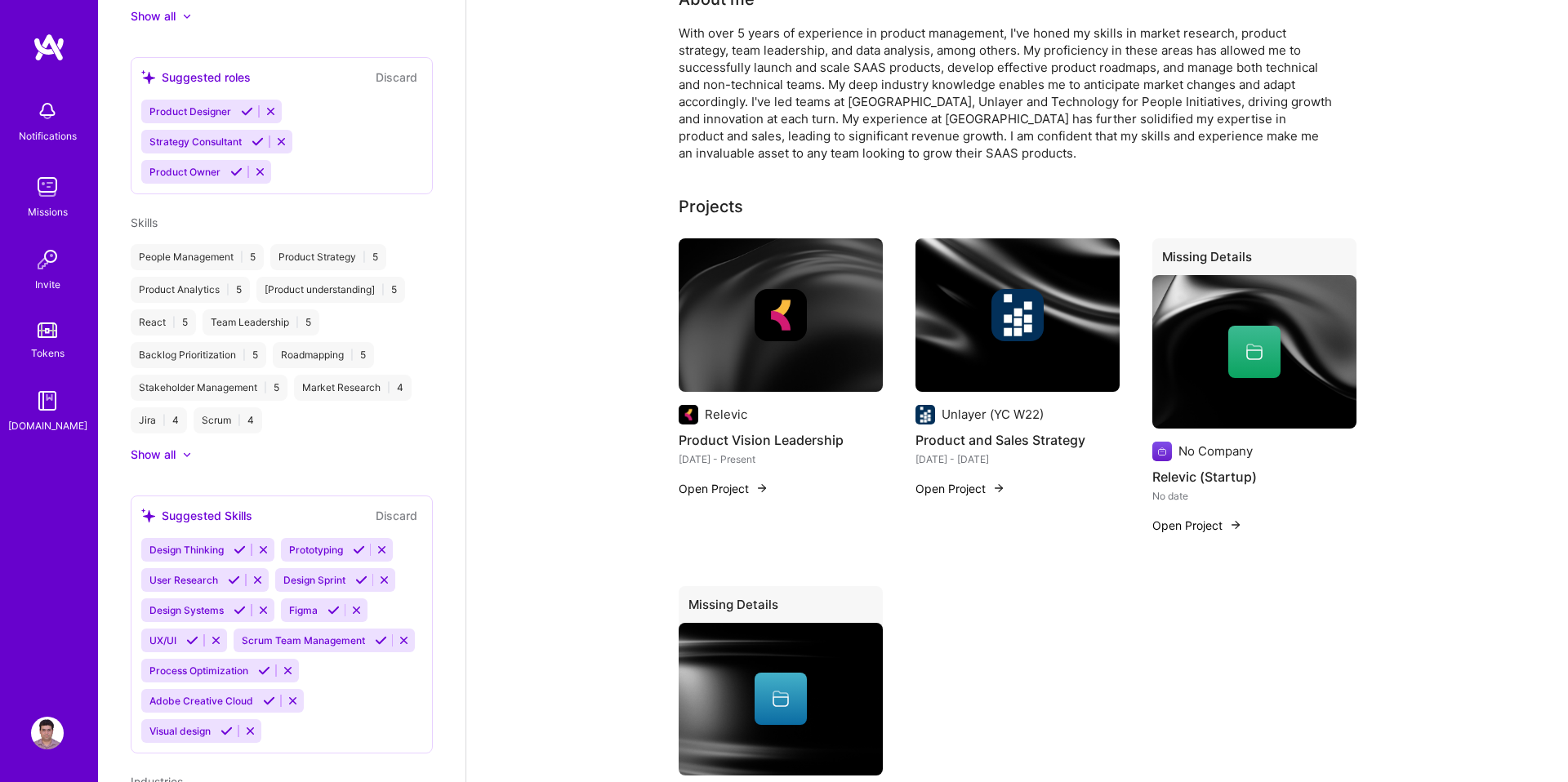
scroll to position [765, 0]
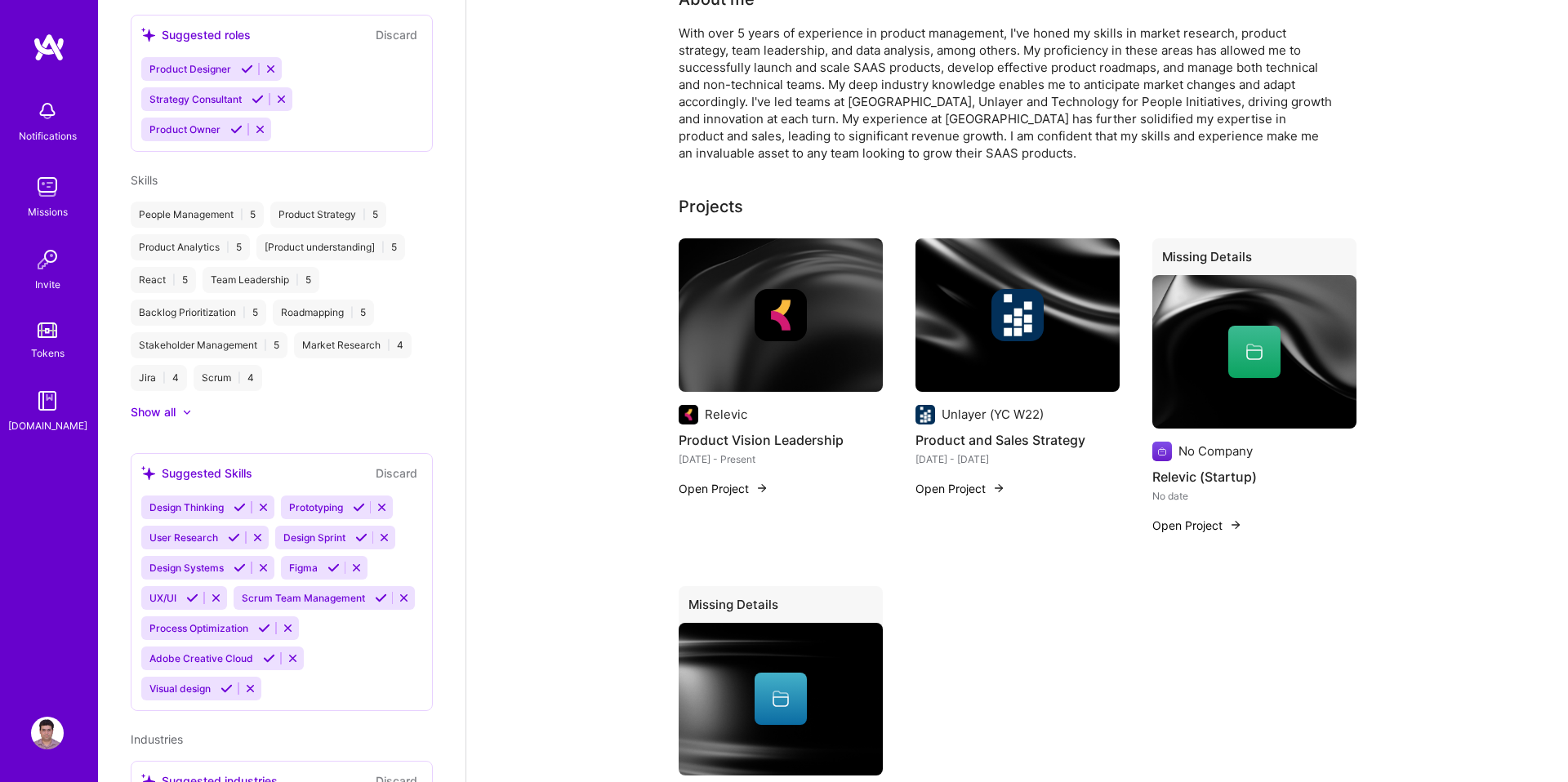
click at [226, 683] on icon at bounding box center [226, 689] width 12 height 12
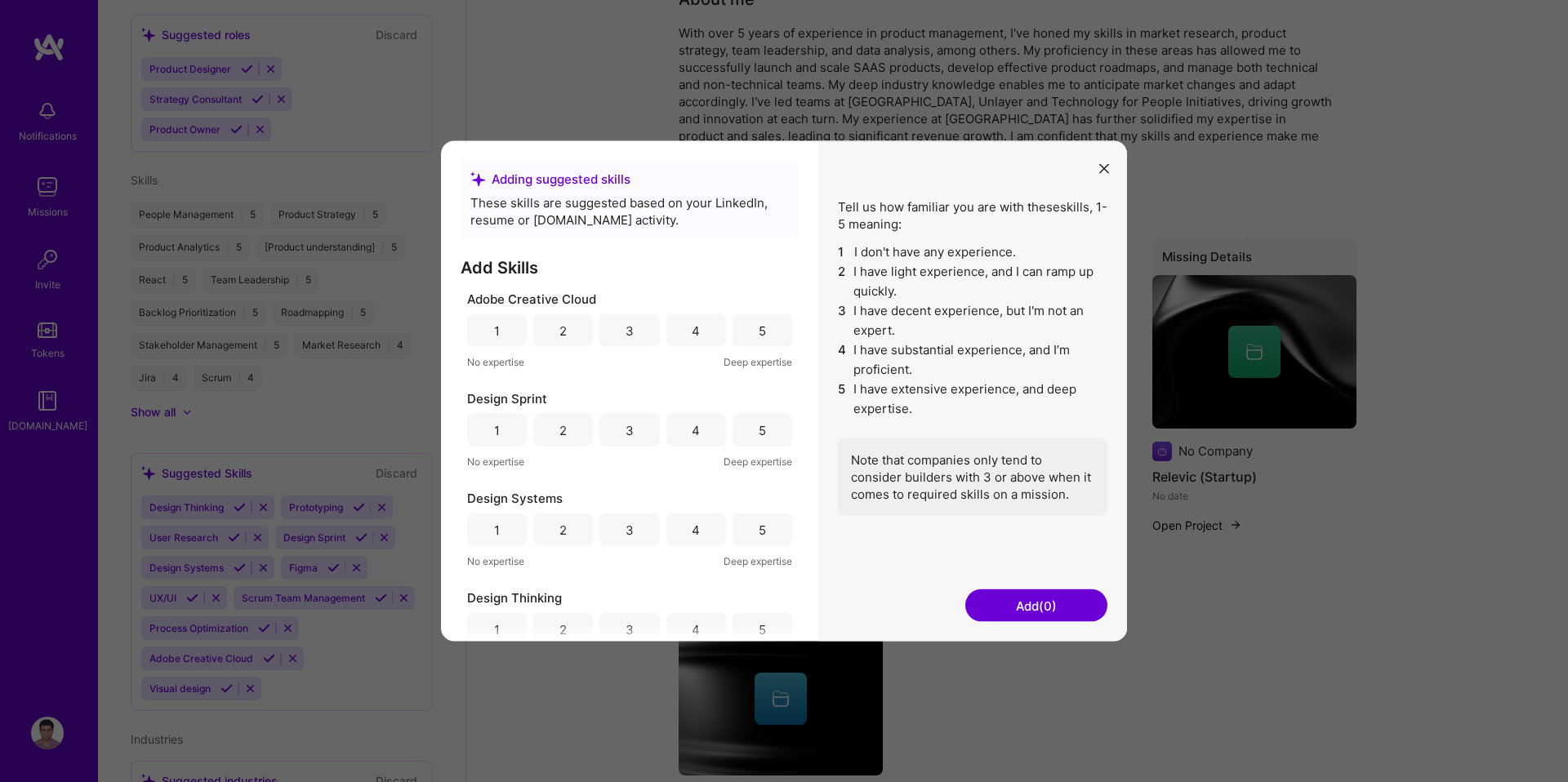
click at [1106, 163] on button "modal" at bounding box center [1104, 168] width 19 height 27
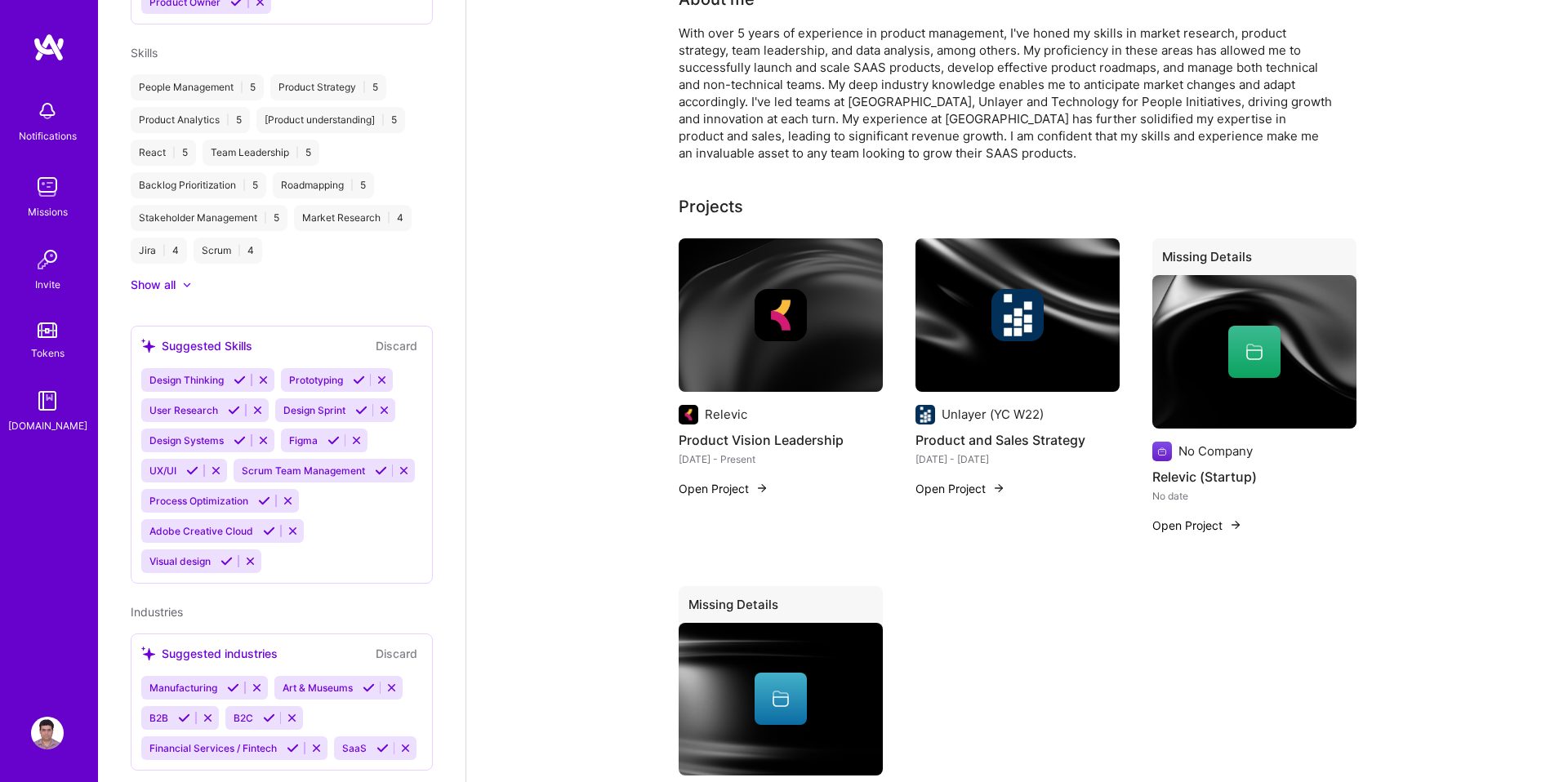
scroll to position [914, 0]
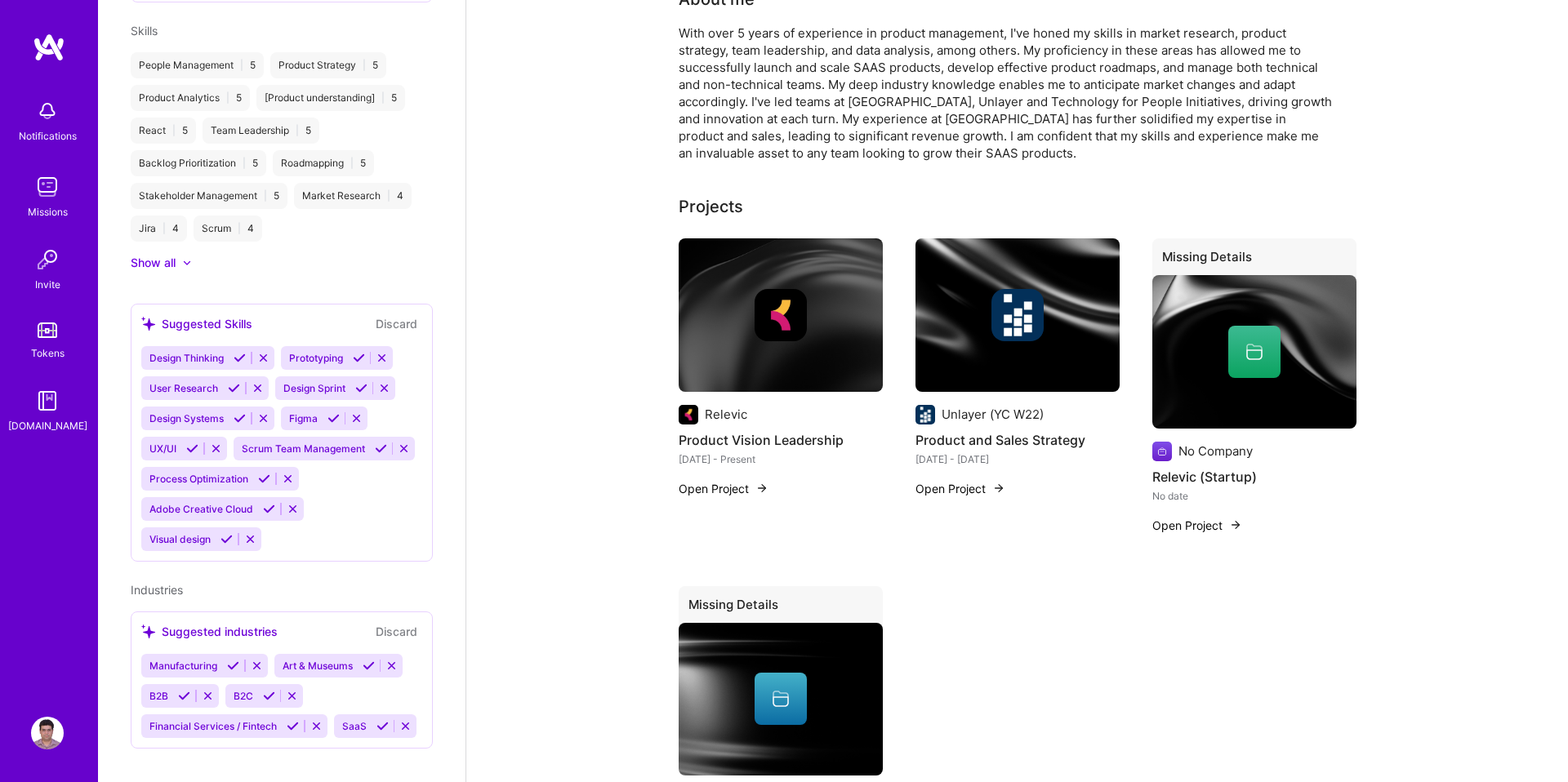
click at [394, 660] on icon at bounding box center [392, 666] width 12 height 12
click at [256, 660] on icon at bounding box center [257, 666] width 12 height 12
click at [374, 668] on div "Manufacturing Art & Museums B2B B2C Financial Services / Fintech SaaS" at bounding box center [282, 696] width 281 height 84
click at [332, 622] on div "Suggested industries Discard" at bounding box center [282, 631] width 281 height 19
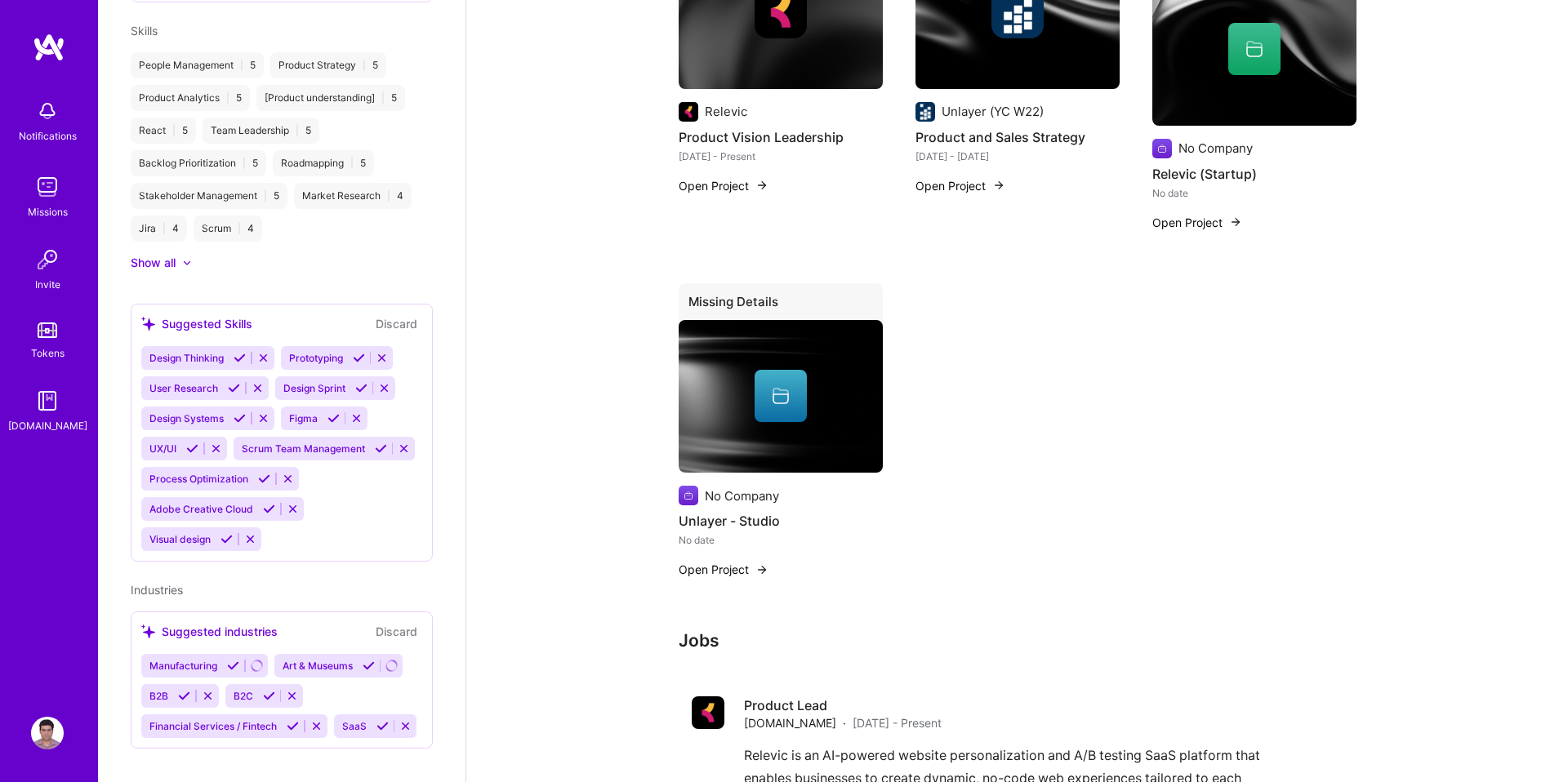
scroll to position [858, 0]
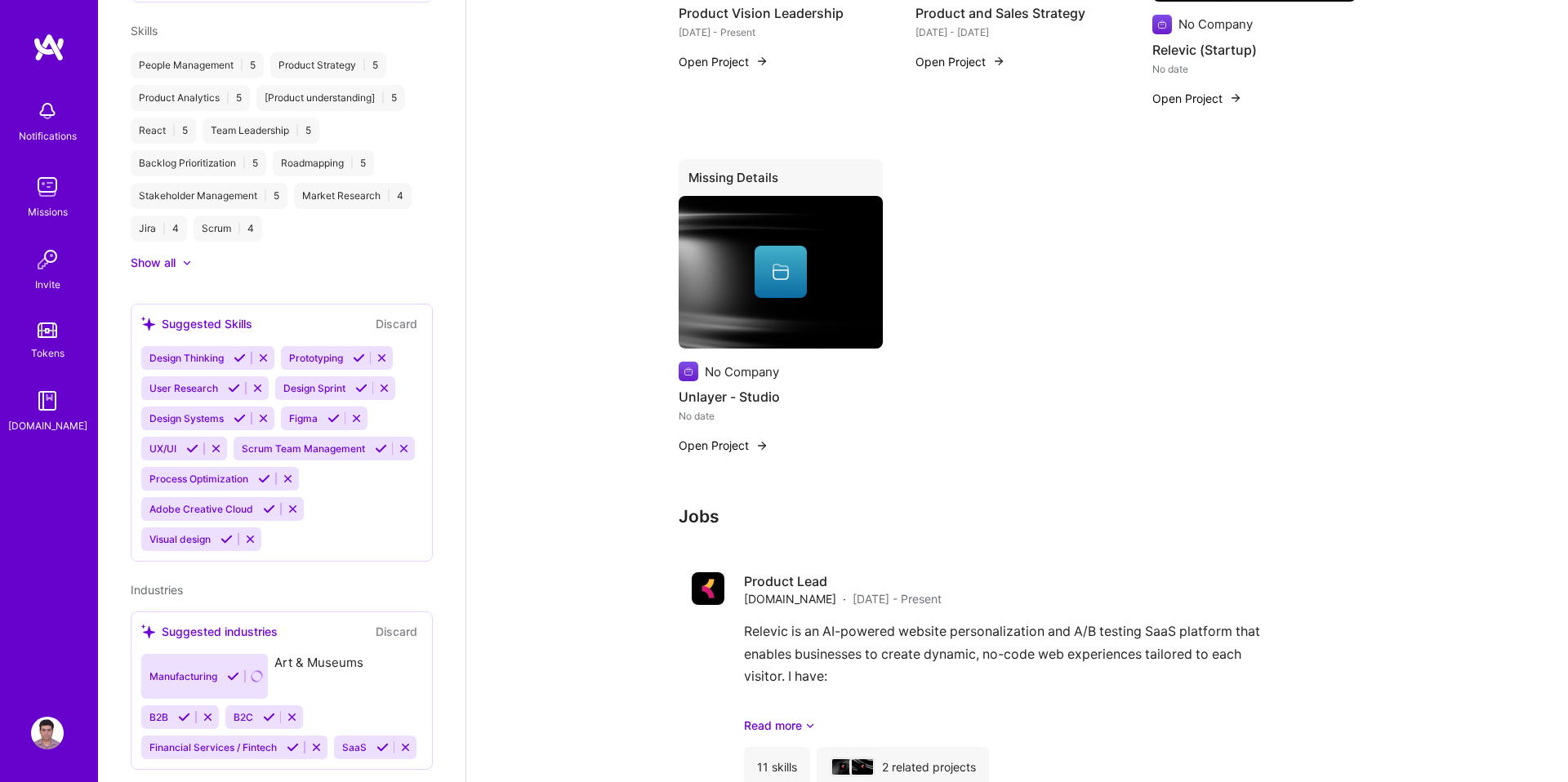
click at [181, 679] on div "Manufacturing Art & Museums B2B B2C Financial Services / Fintech SaaS" at bounding box center [282, 707] width 281 height 105
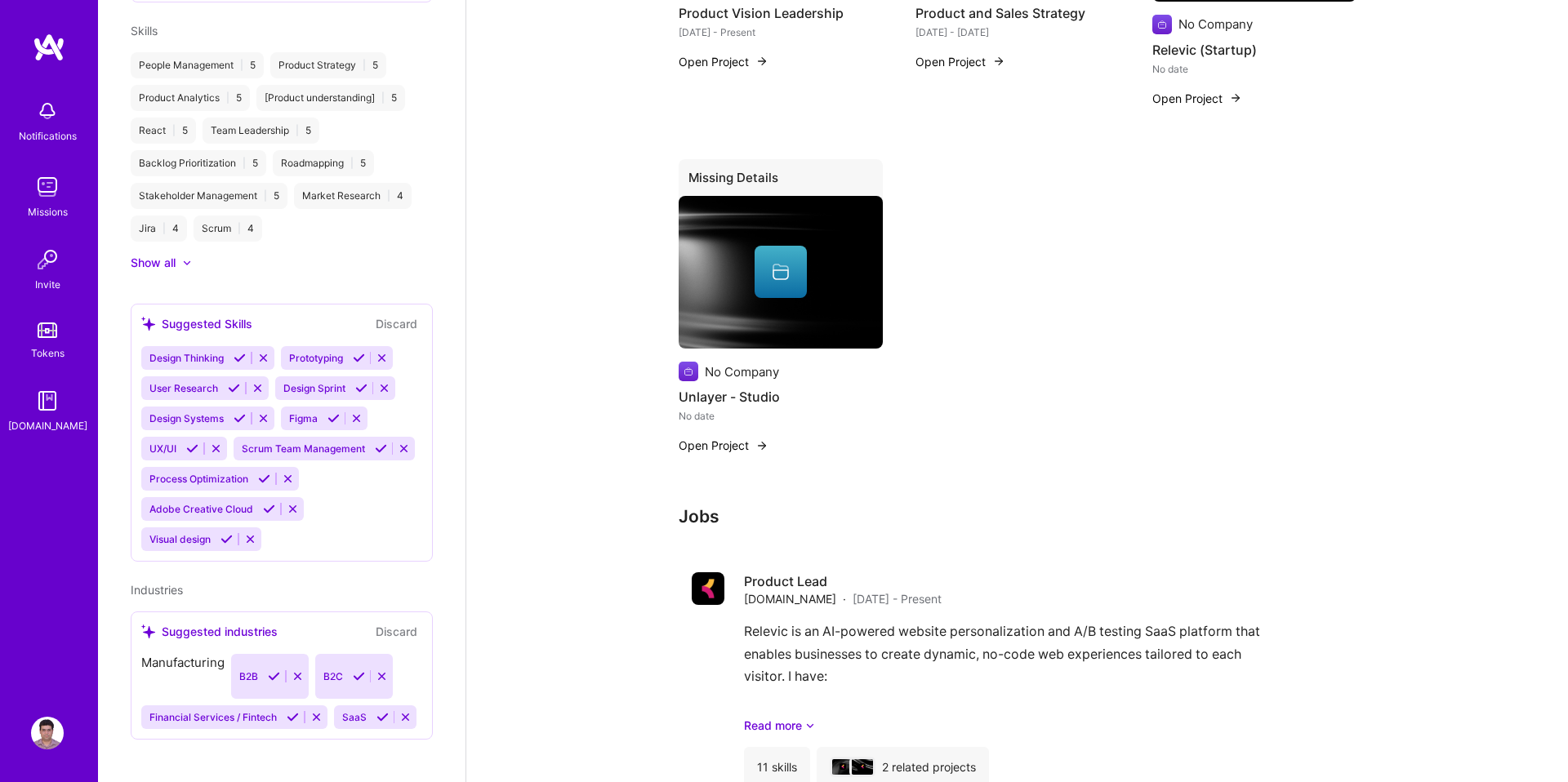
scroll to position [885, 0]
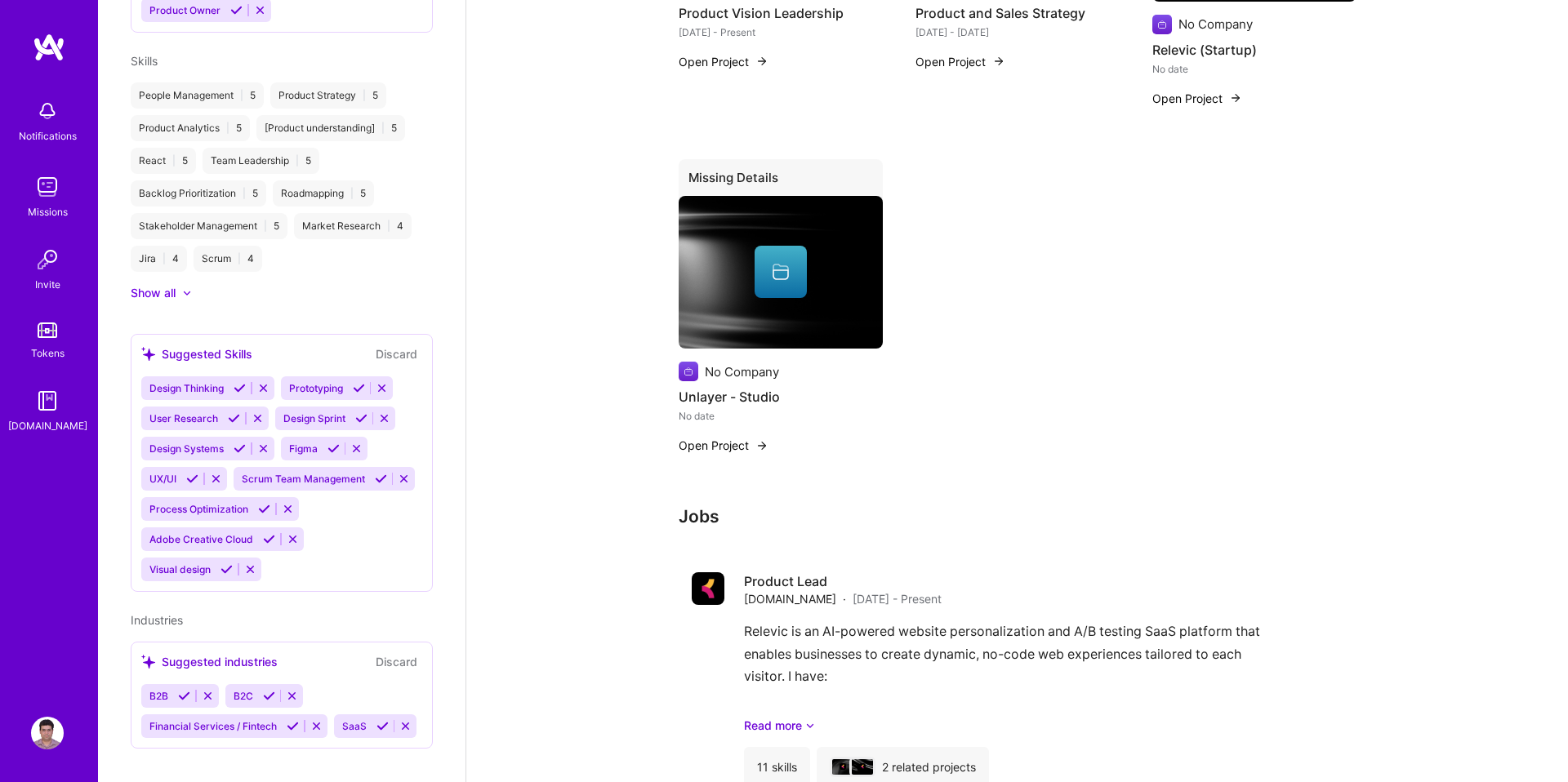
click at [189, 690] on icon at bounding box center [184, 696] width 12 height 12
click at [273, 690] on icon at bounding box center [269, 696] width 12 height 12
click at [290, 720] on icon at bounding box center [292, 726] width 12 height 12
click at [376, 720] on icon at bounding box center [382, 726] width 12 height 12
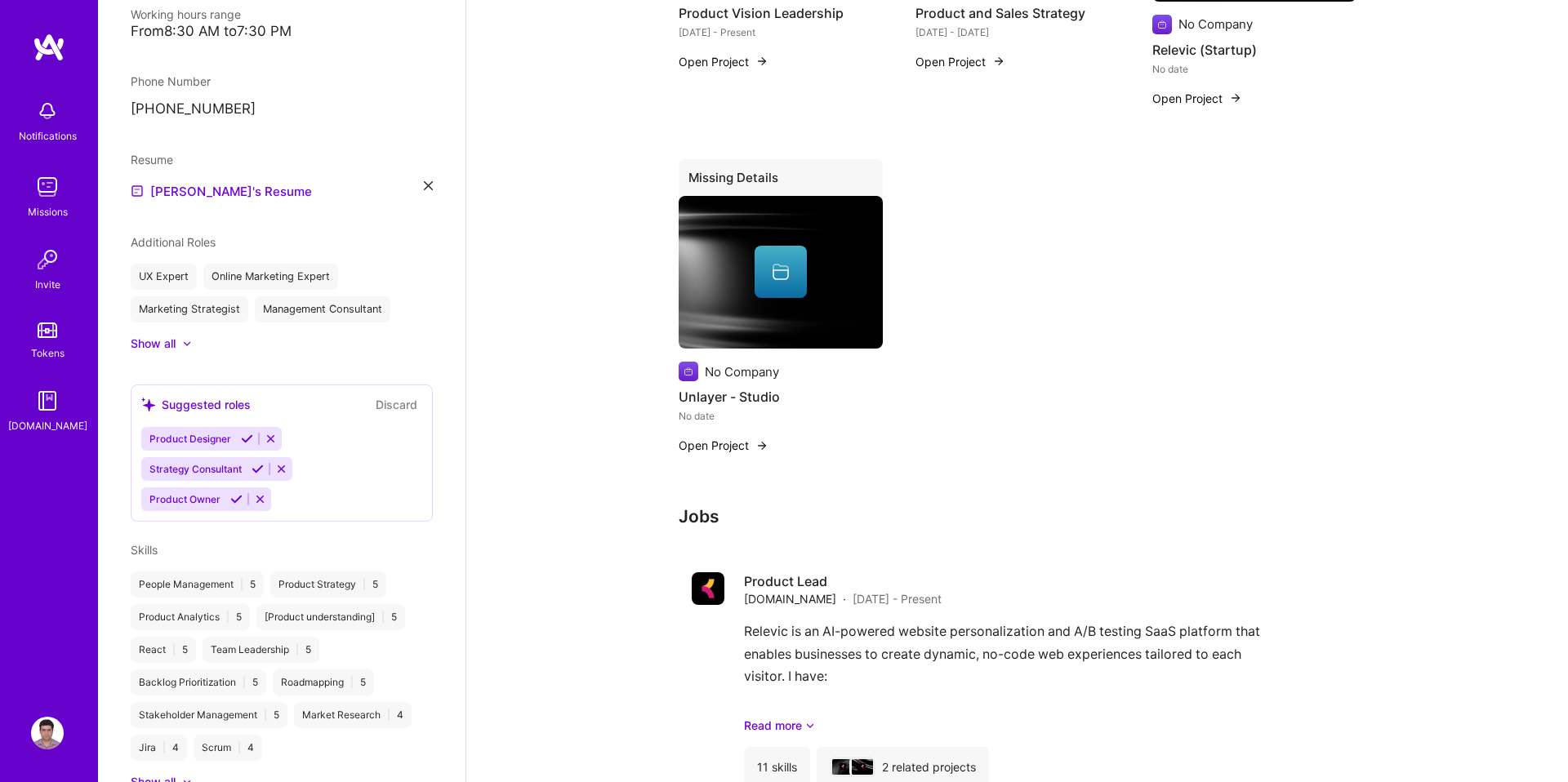
scroll to position [400, 0]
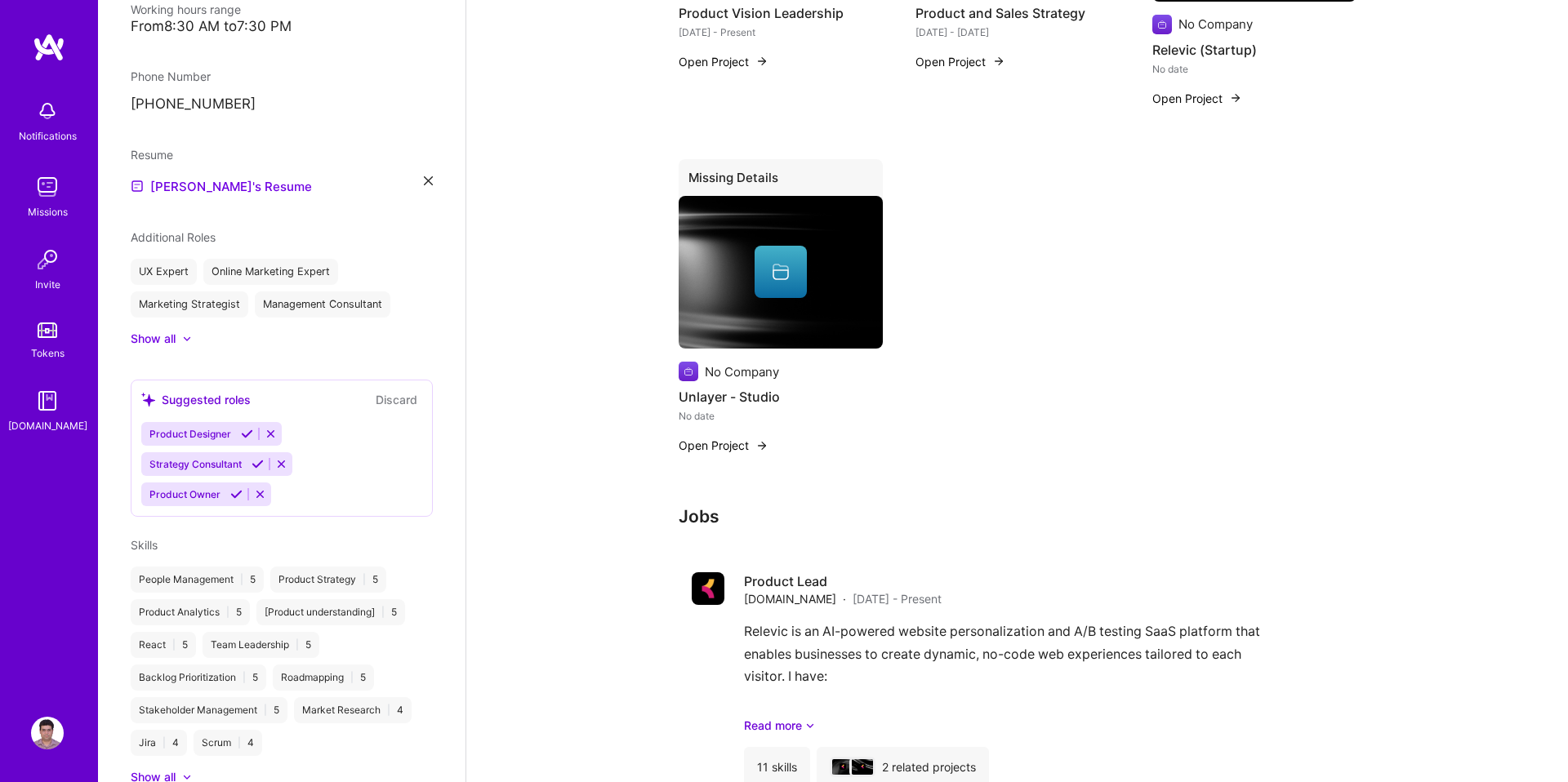
click at [245, 428] on icon at bounding box center [247, 434] width 12 height 12
click at [259, 458] on icon at bounding box center [258, 464] width 12 height 12
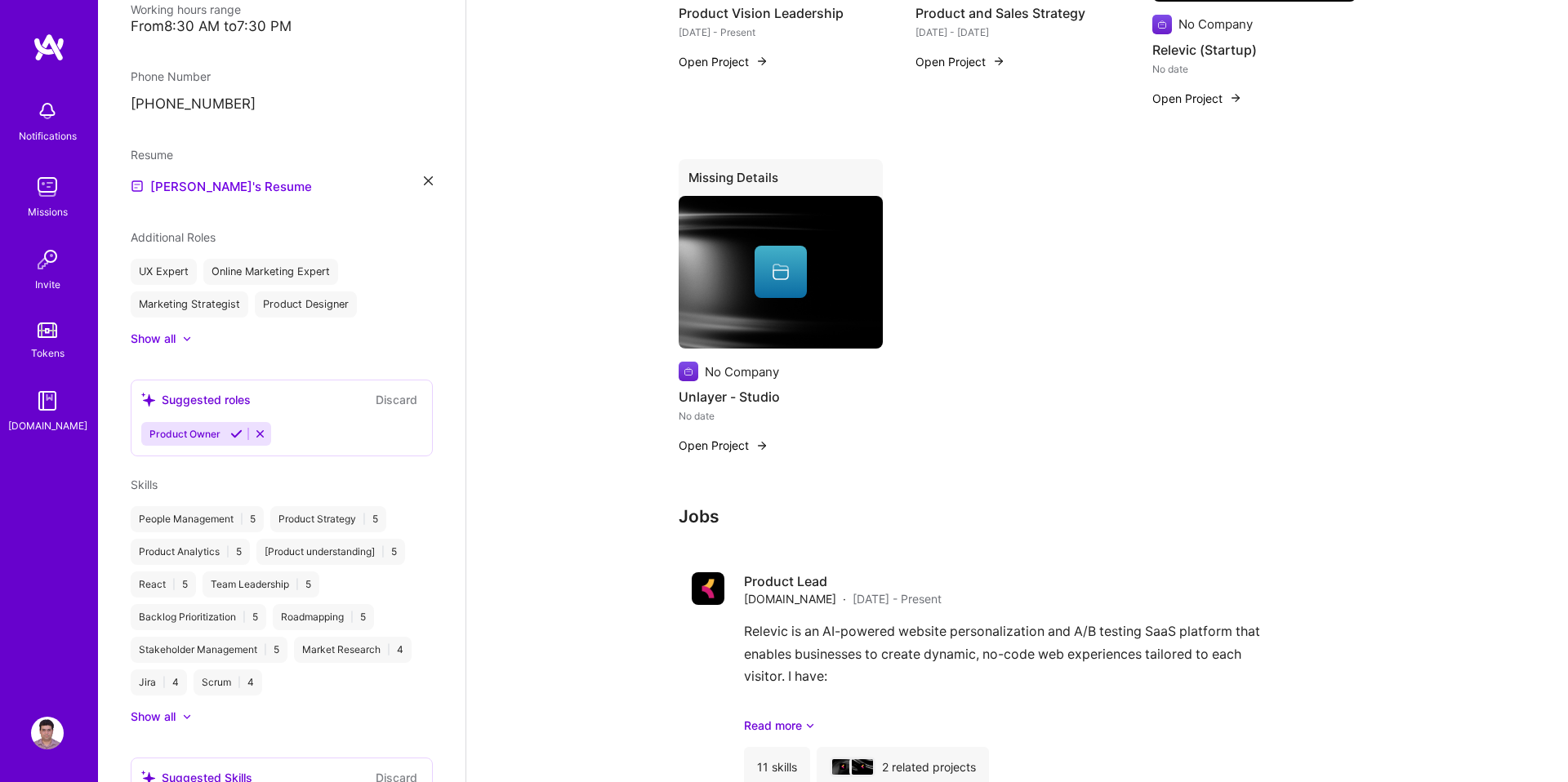
click at [232, 428] on icon at bounding box center [236, 434] width 12 height 12
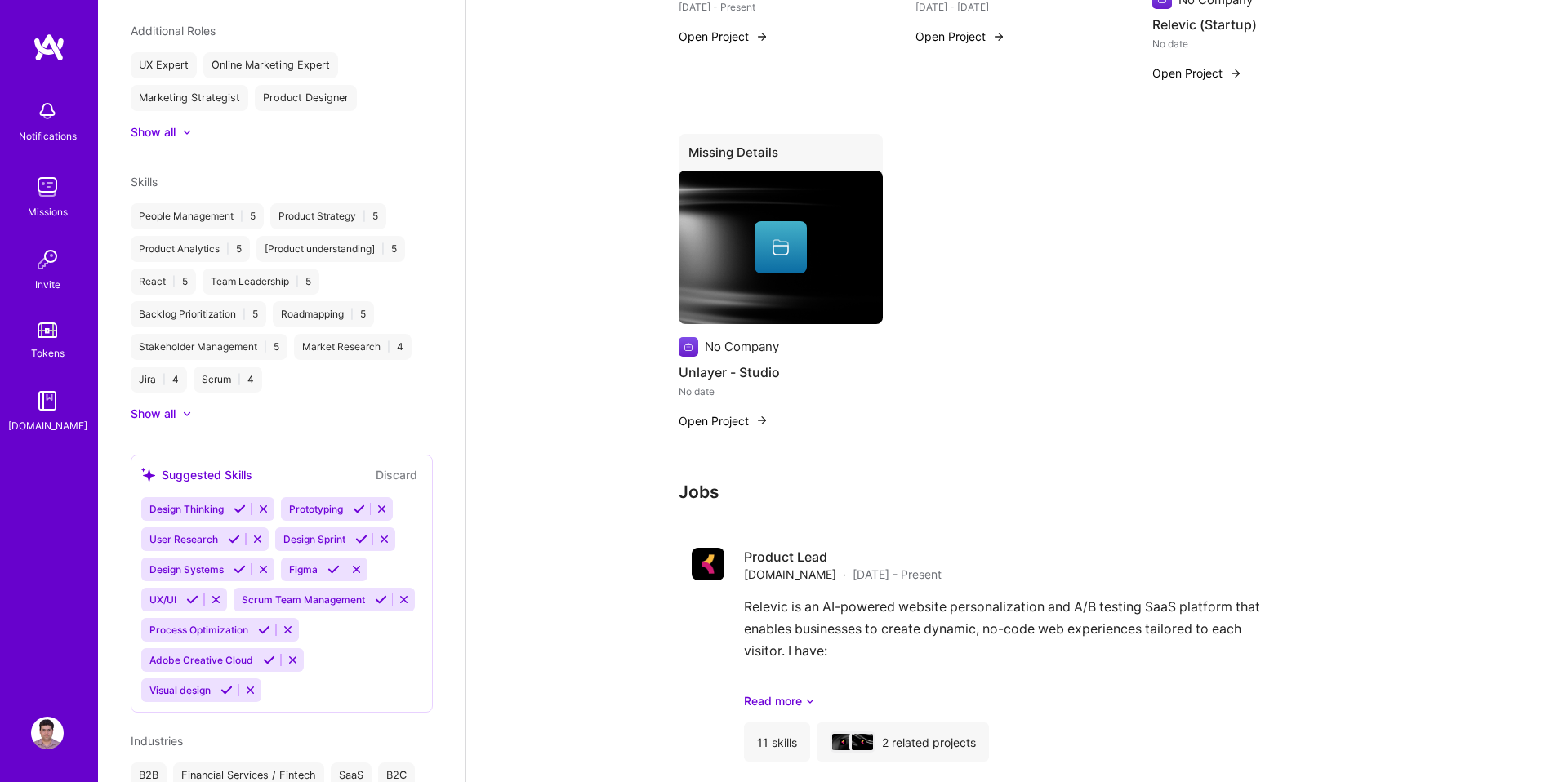
scroll to position [660, 0]
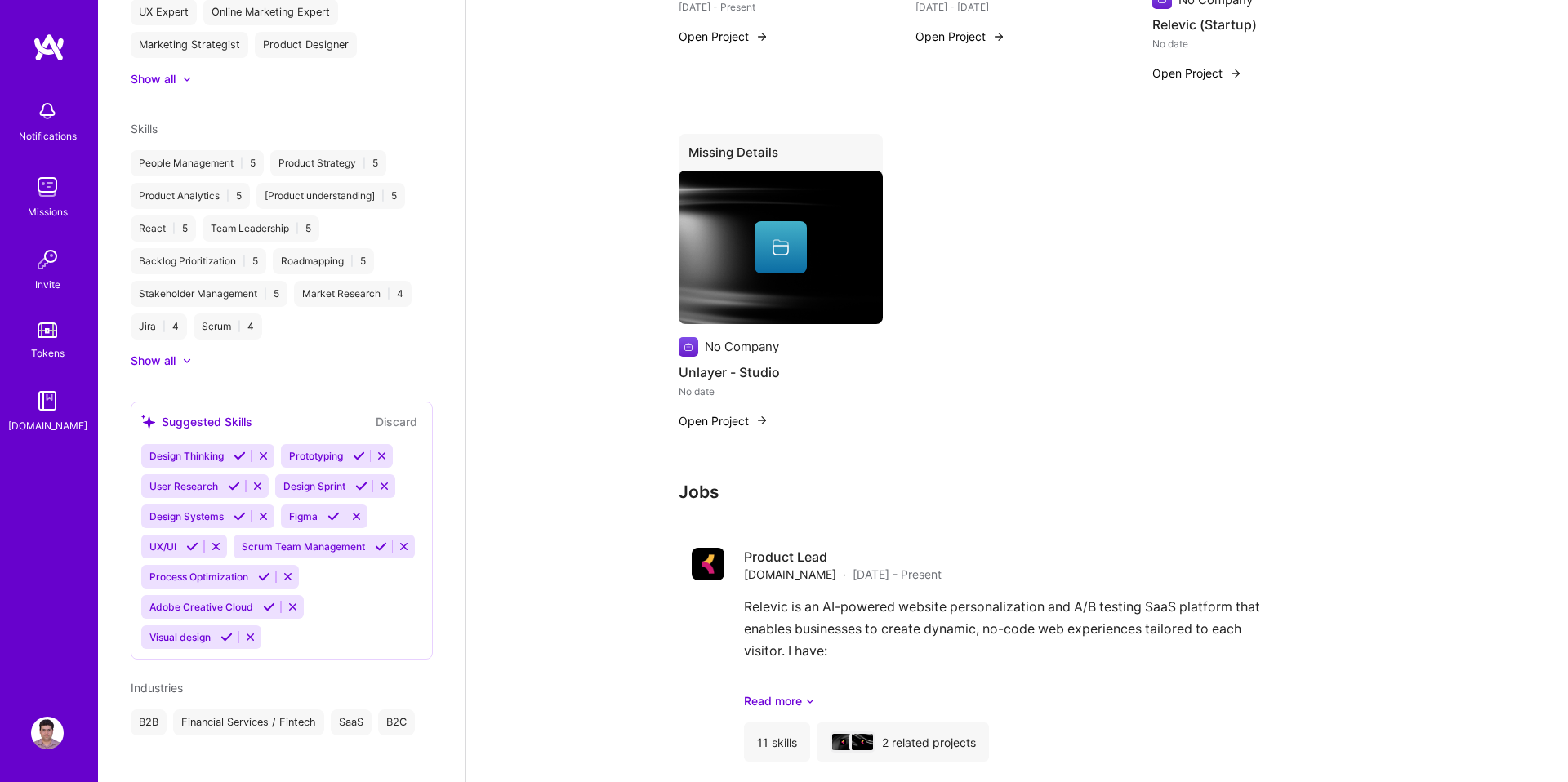
click at [239, 450] on icon at bounding box center [240, 456] width 12 height 12
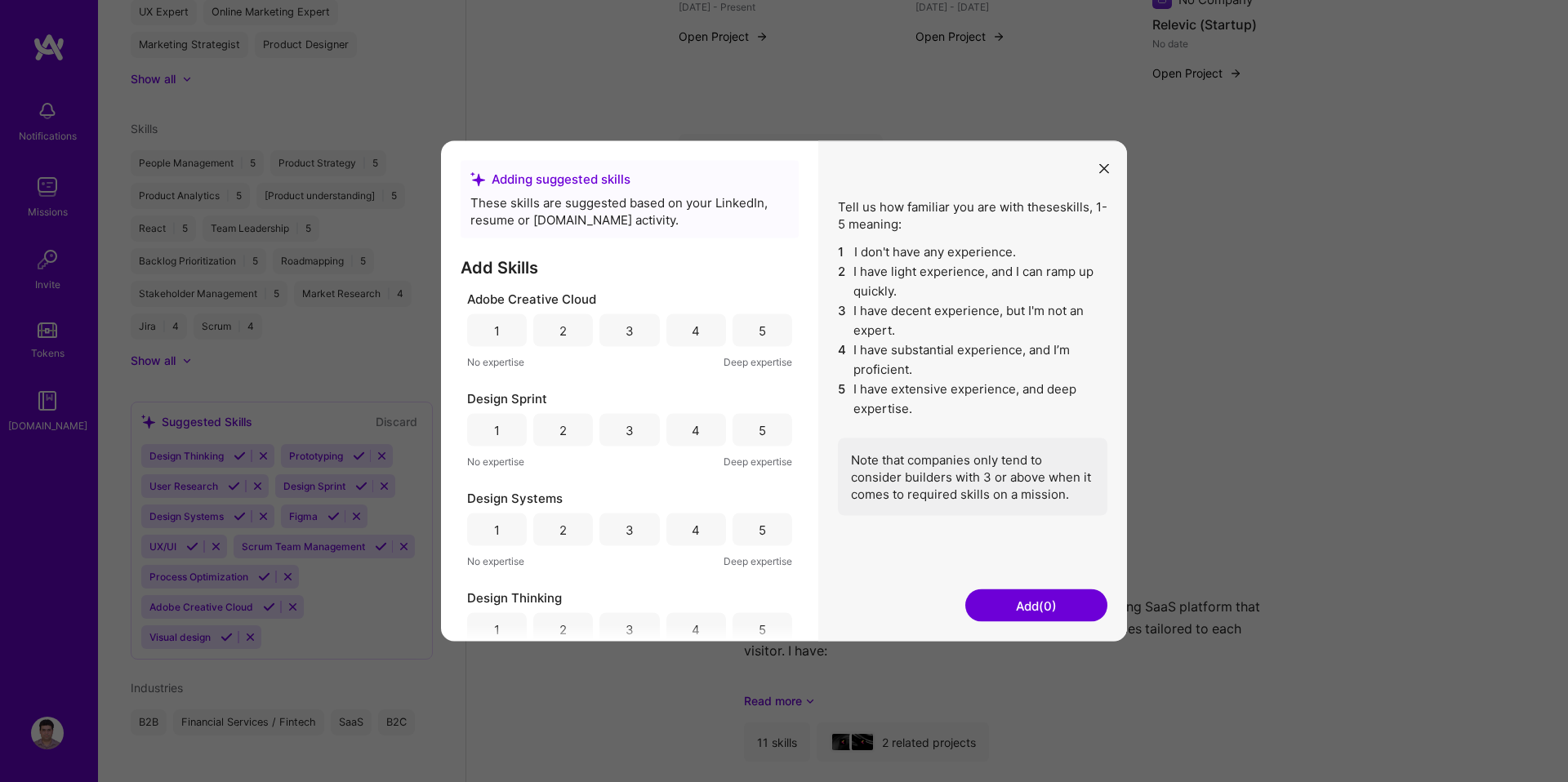
click at [692, 430] on div "4" at bounding box center [696, 430] width 8 height 17
click at [732, 530] on div "5" at bounding box center [762, 530] width 59 height 33
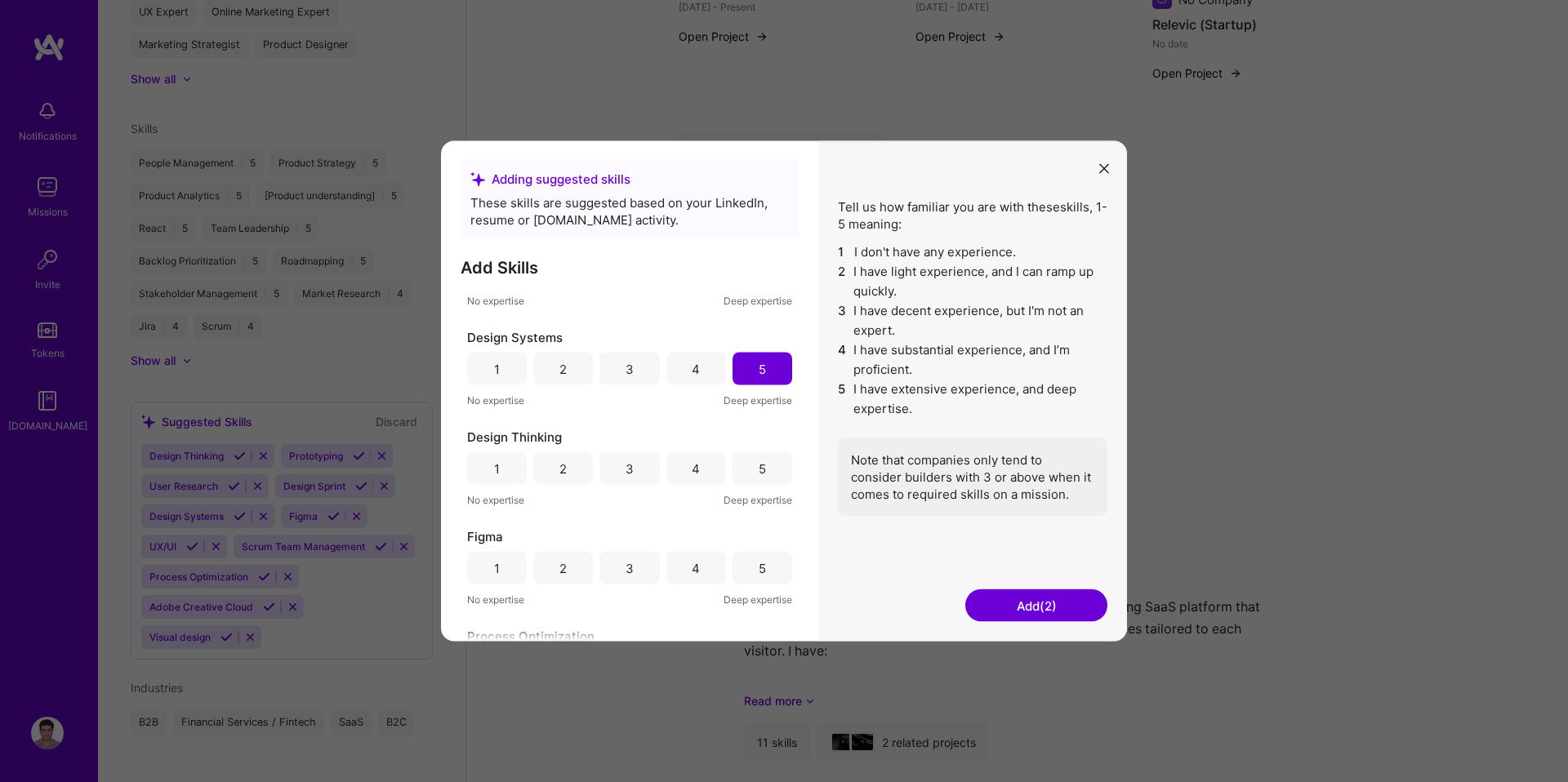
scroll to position [208, 0]
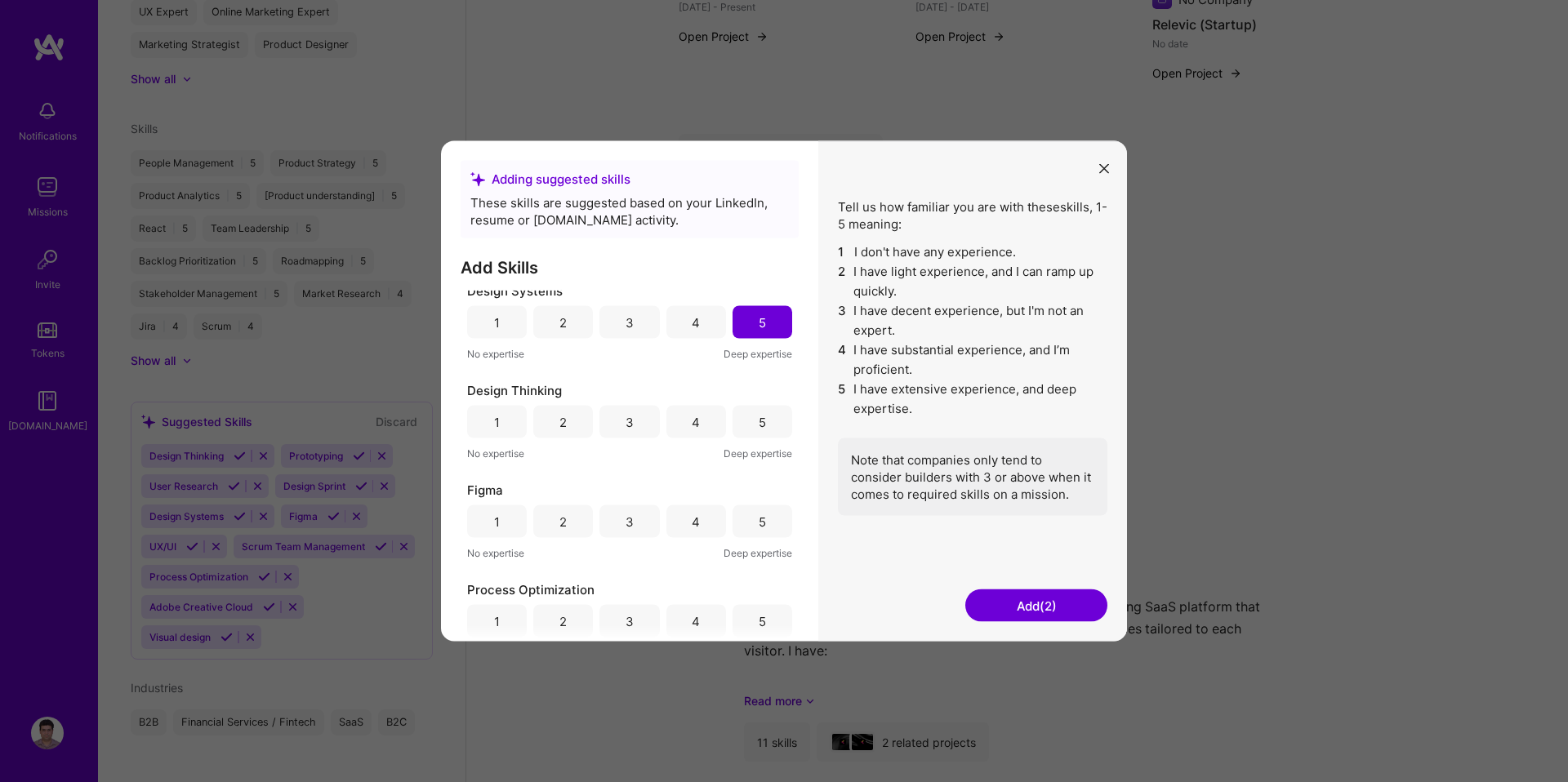
click at [636, 429] on div "3" at bounding box center [629, 422] width 59 height 33
click at [689, 532] on div "4" at bounding box center [696, 522] width 59 height 33
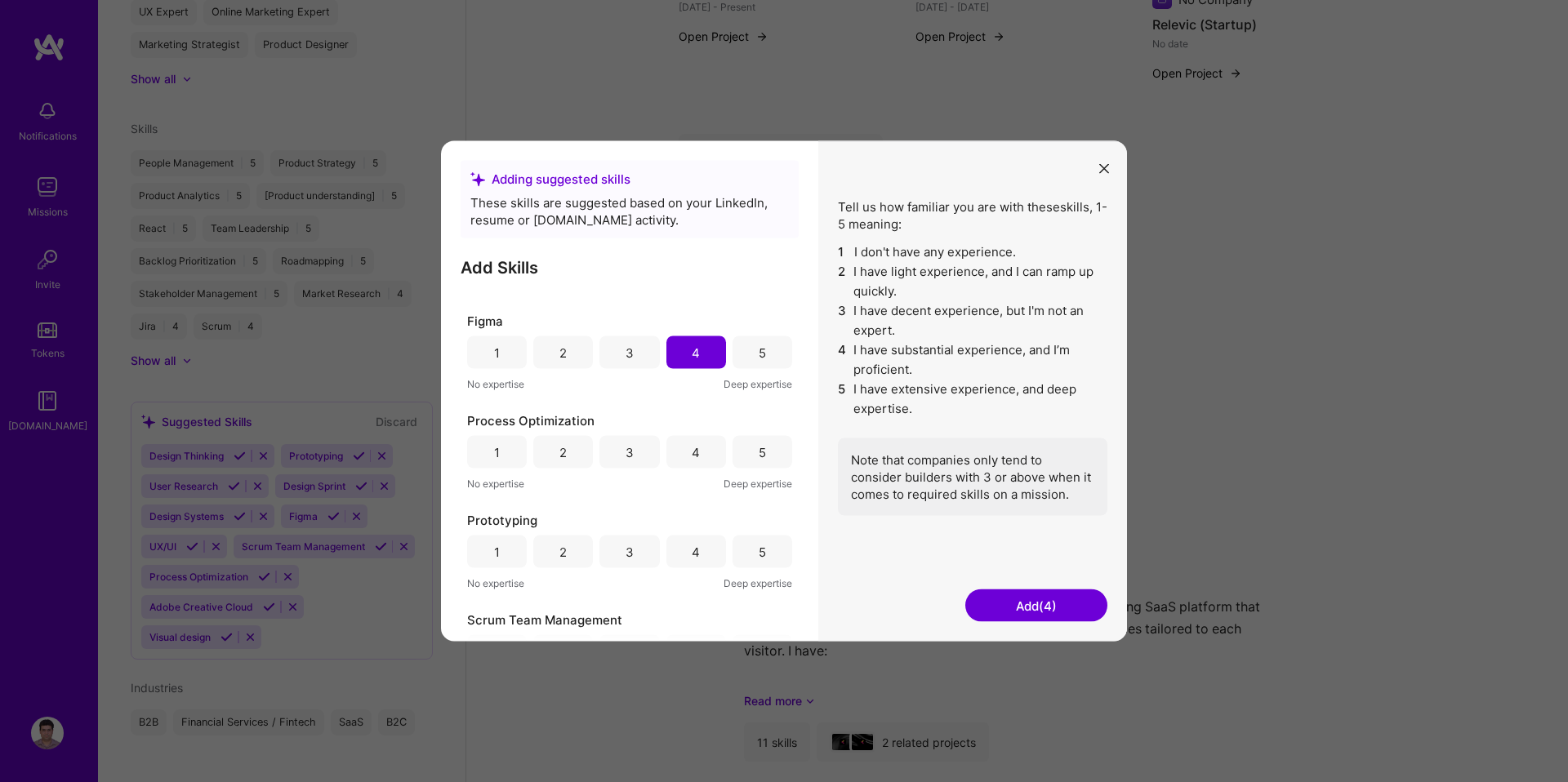
scroll to position [433, 0]
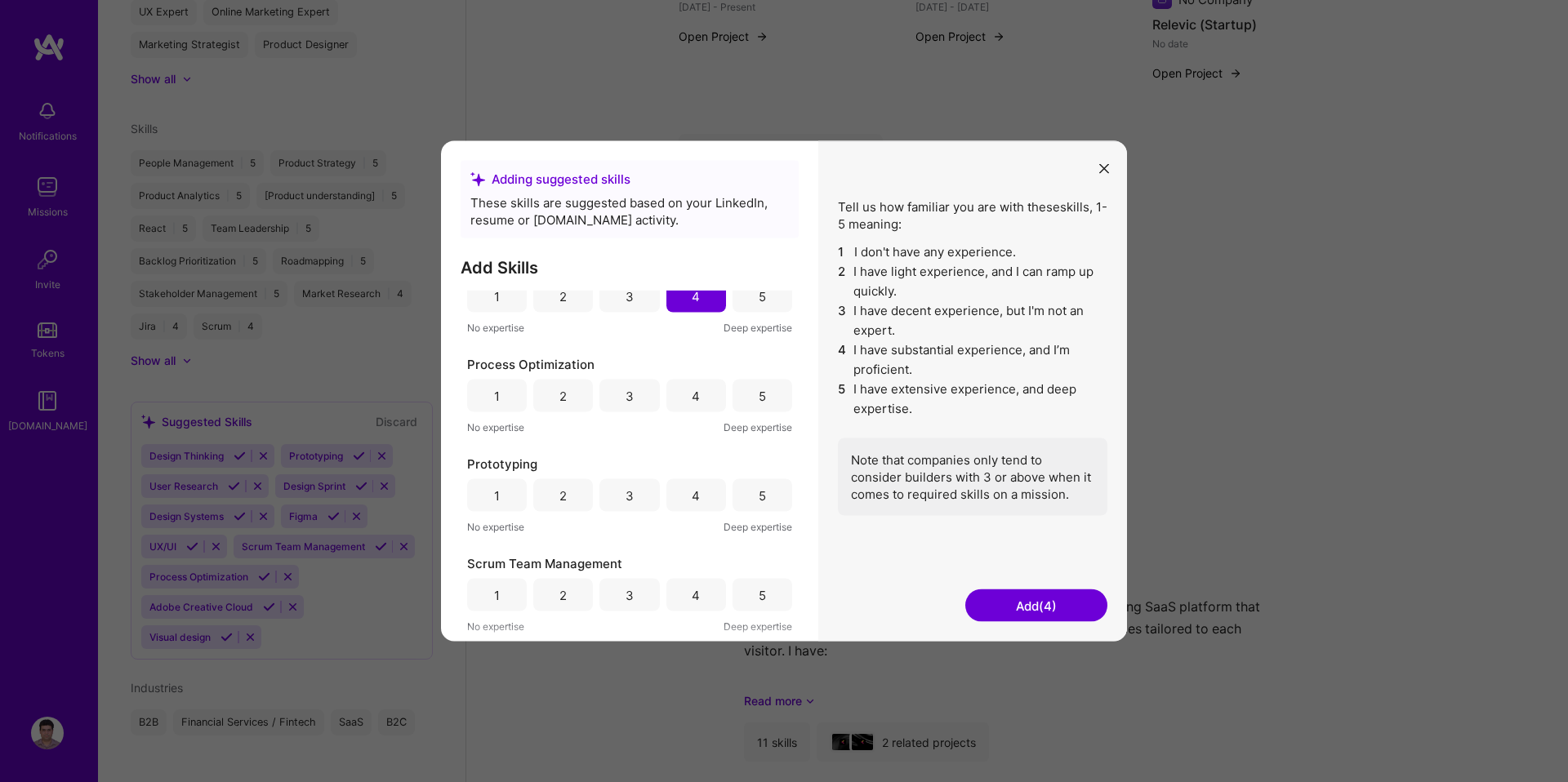
click at [620, 402] on div "3" at bounding box center [629, 396] width 59 height 33
click at [630, 491] on div "3" at bounding box center [630, 495] width 8 height 17
click at [751, 592] on div "5" at bounding box center [762, 595] width 59 height 33
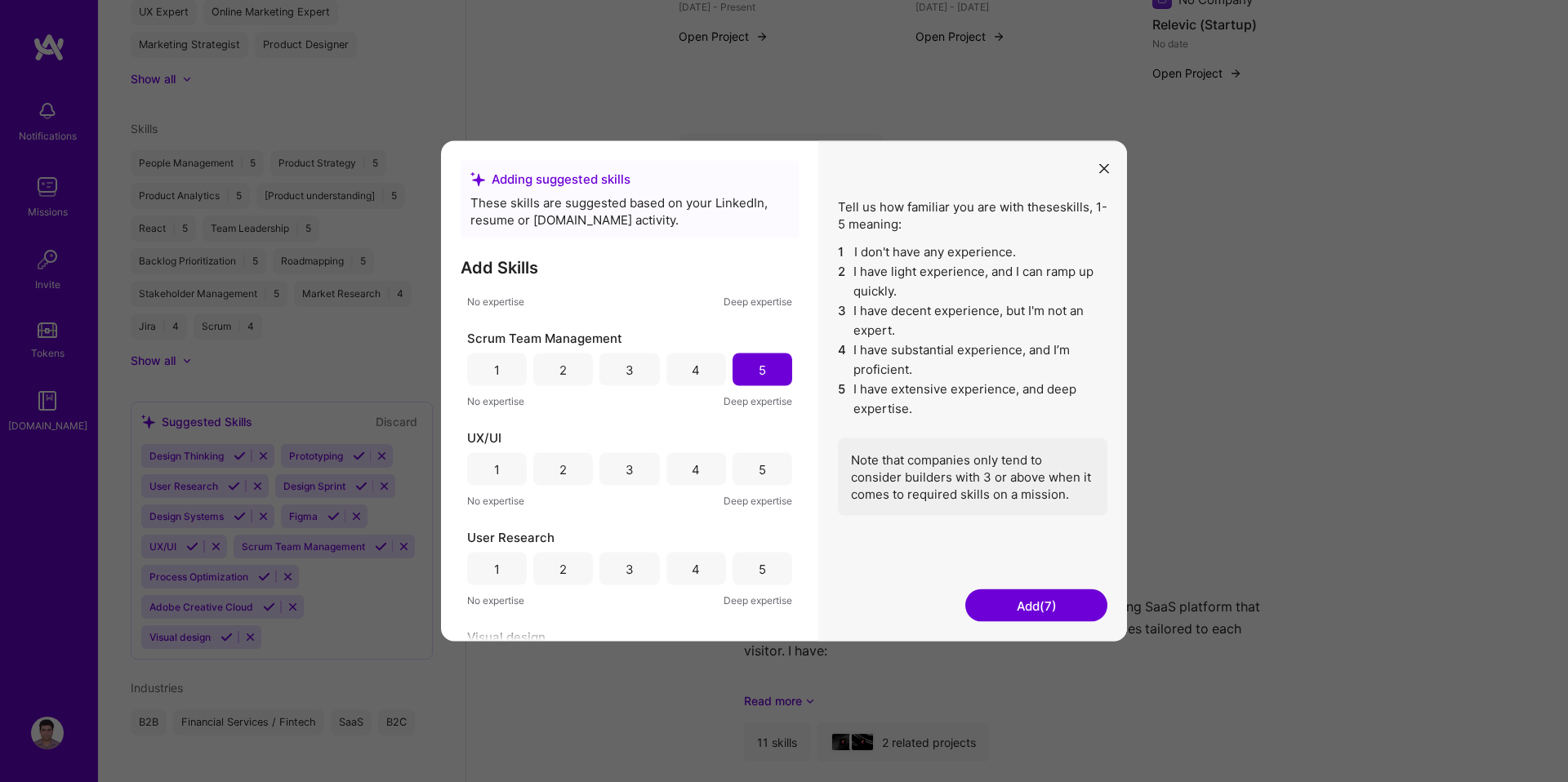
scroll to position [659, 0]
click at [696, 467] on div "4" at bounding box center [696, 469] width 59 height 33
click at [703, 560] on div "4" at bounding box center [696, 568] width 59 height 33
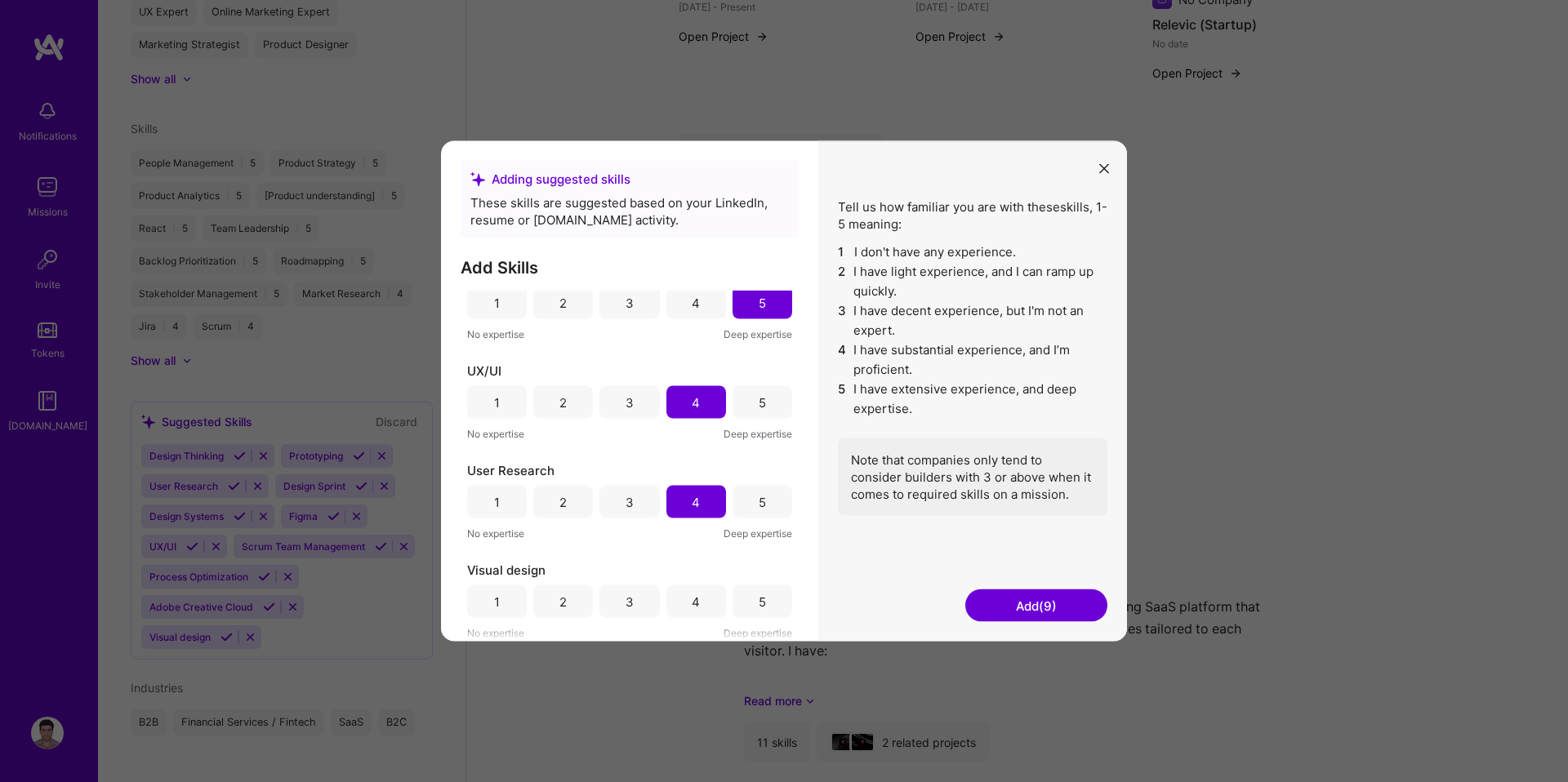
click at [697, 598] on div "4" at bounding box center [696, 602] width 59 height 33
click at [1048, 608] on button "Add (10)" at bounding box center [1037, 606] width 142 height 33
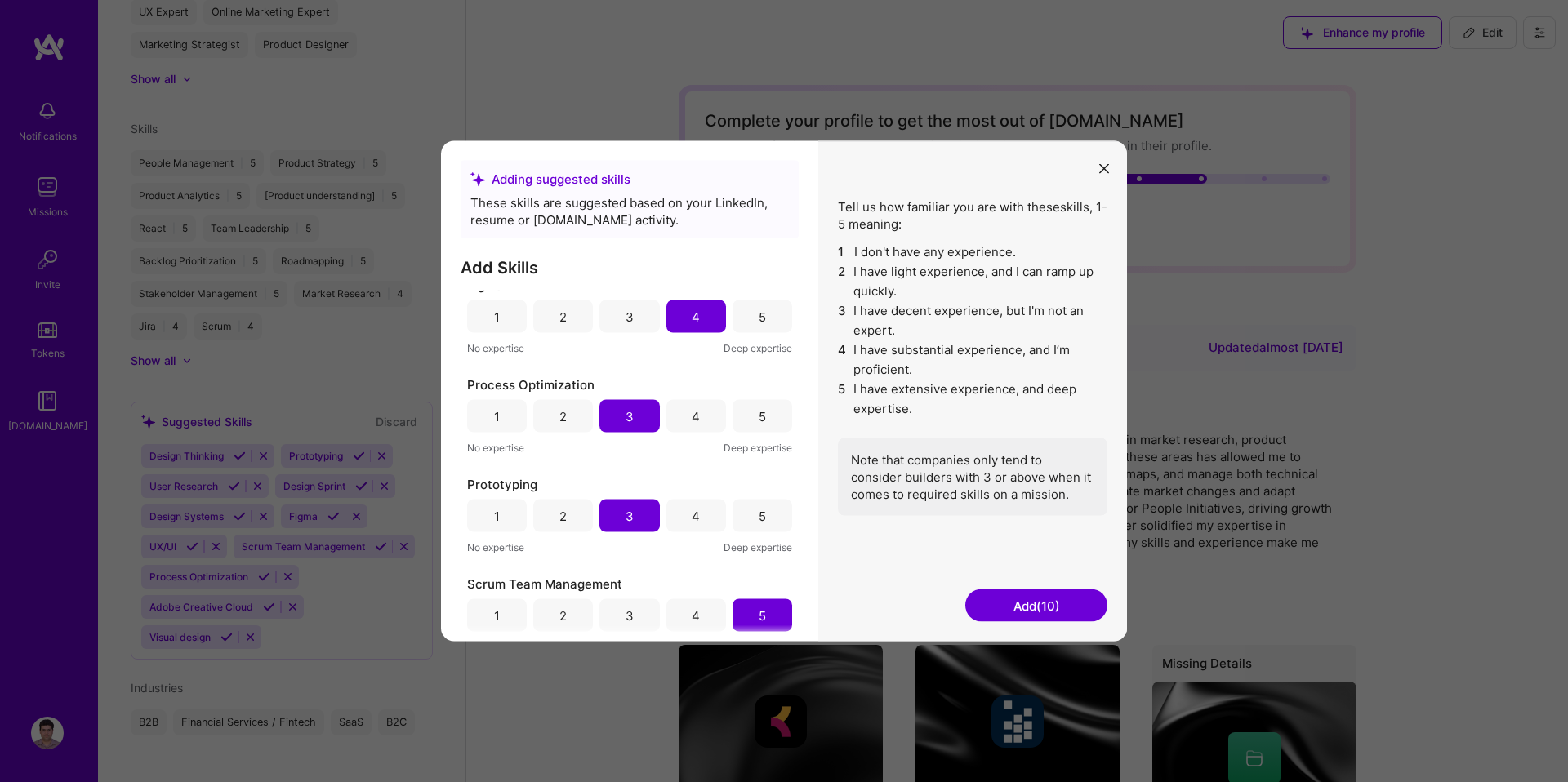
scroll to position [0, 0]
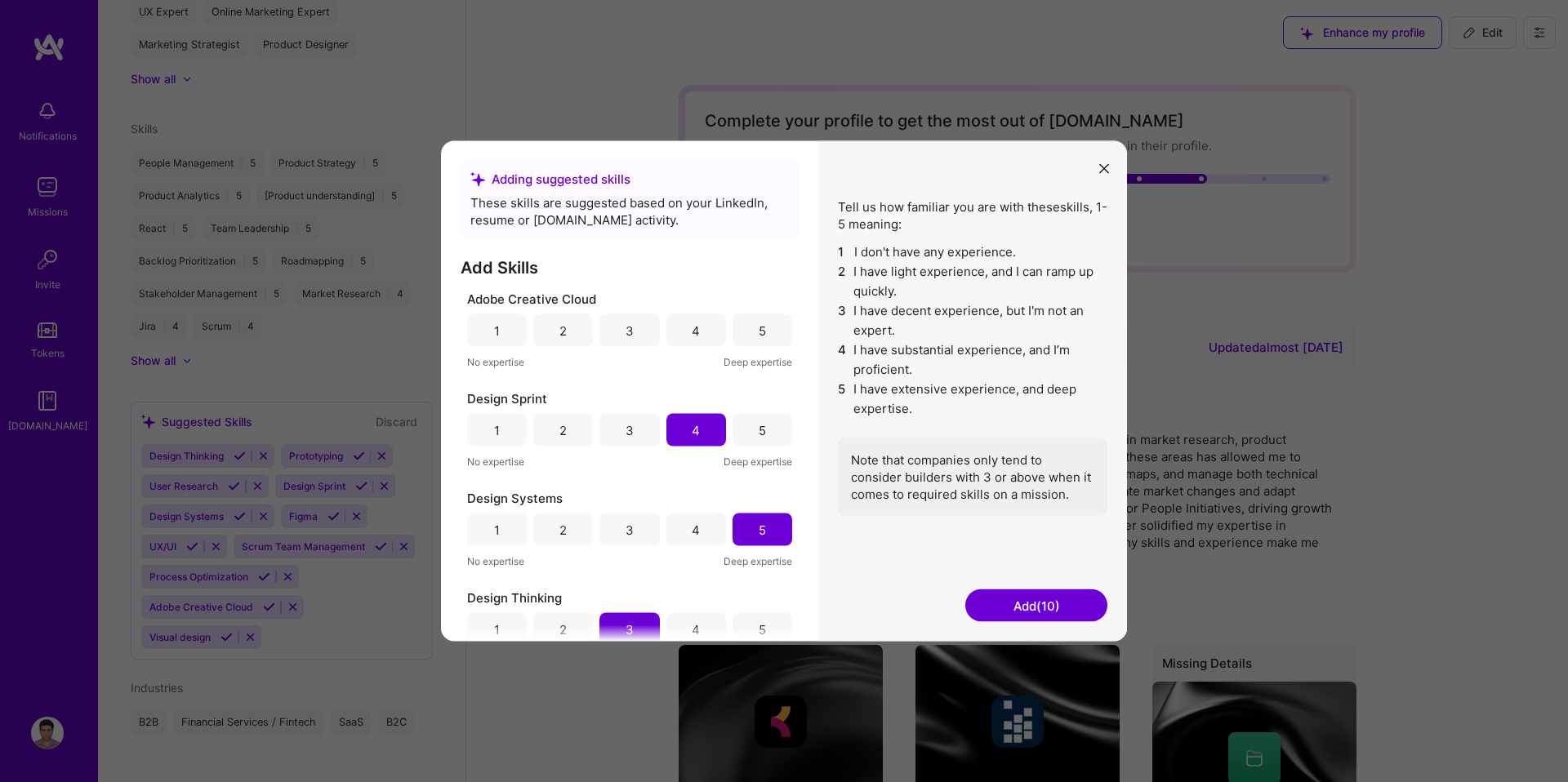
click at [1021, 604] on button "Add (10)" at bounding box center [1037, 606] width 142 height 33
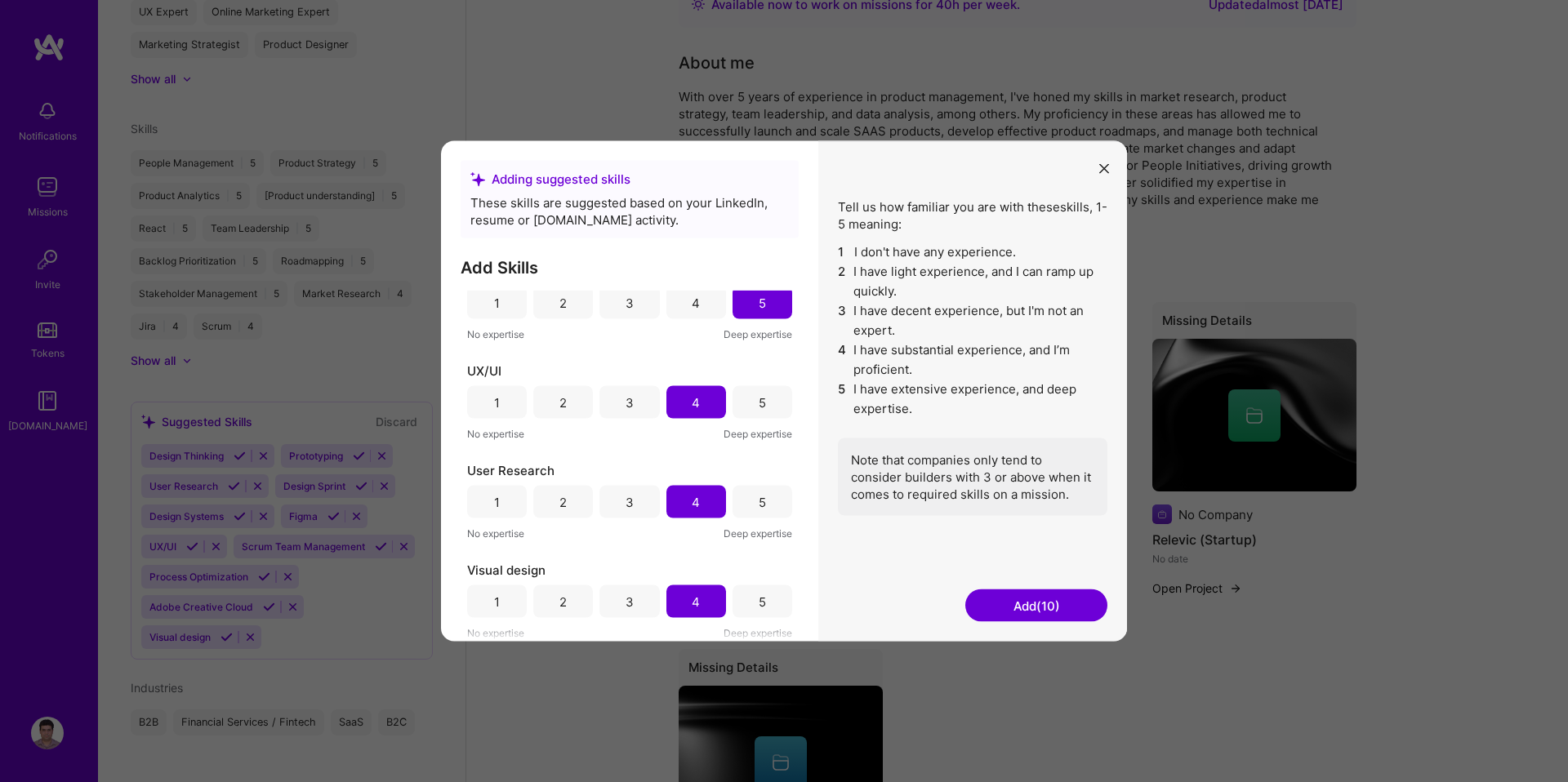
scroll to position [539, 0]
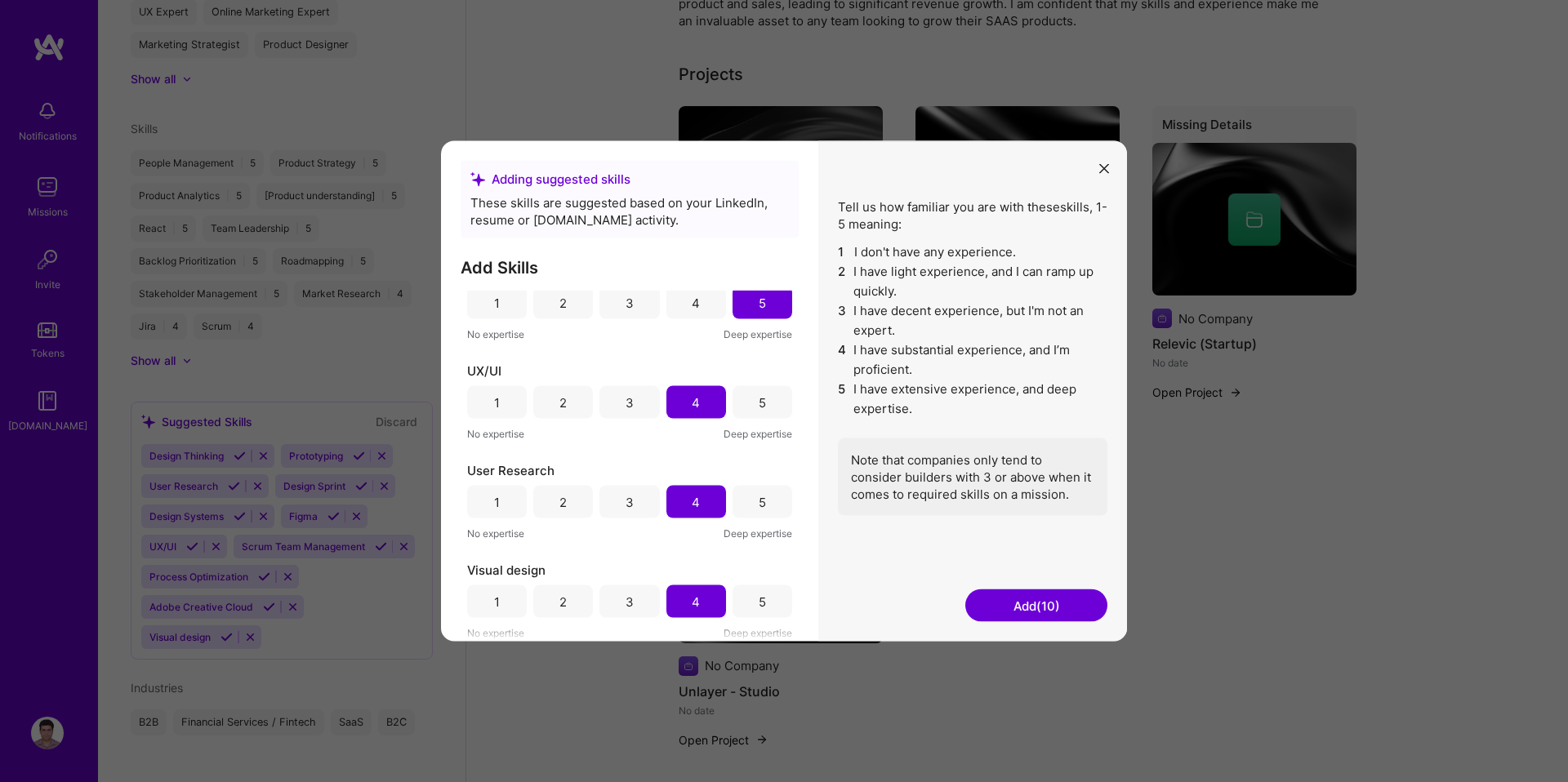
click at [965, 480] on div "Note that companies only tend to consider builders with 3 or above when it come…" at bounding box center [973, 478] width 270 height 78
click at [1010, 602] on button "Add (10)" at bounding box center [1037, 606] width 142 height 33
click at [1102, 165] on icon "modal" at bounding box center [1104, 169] width 10 height 10
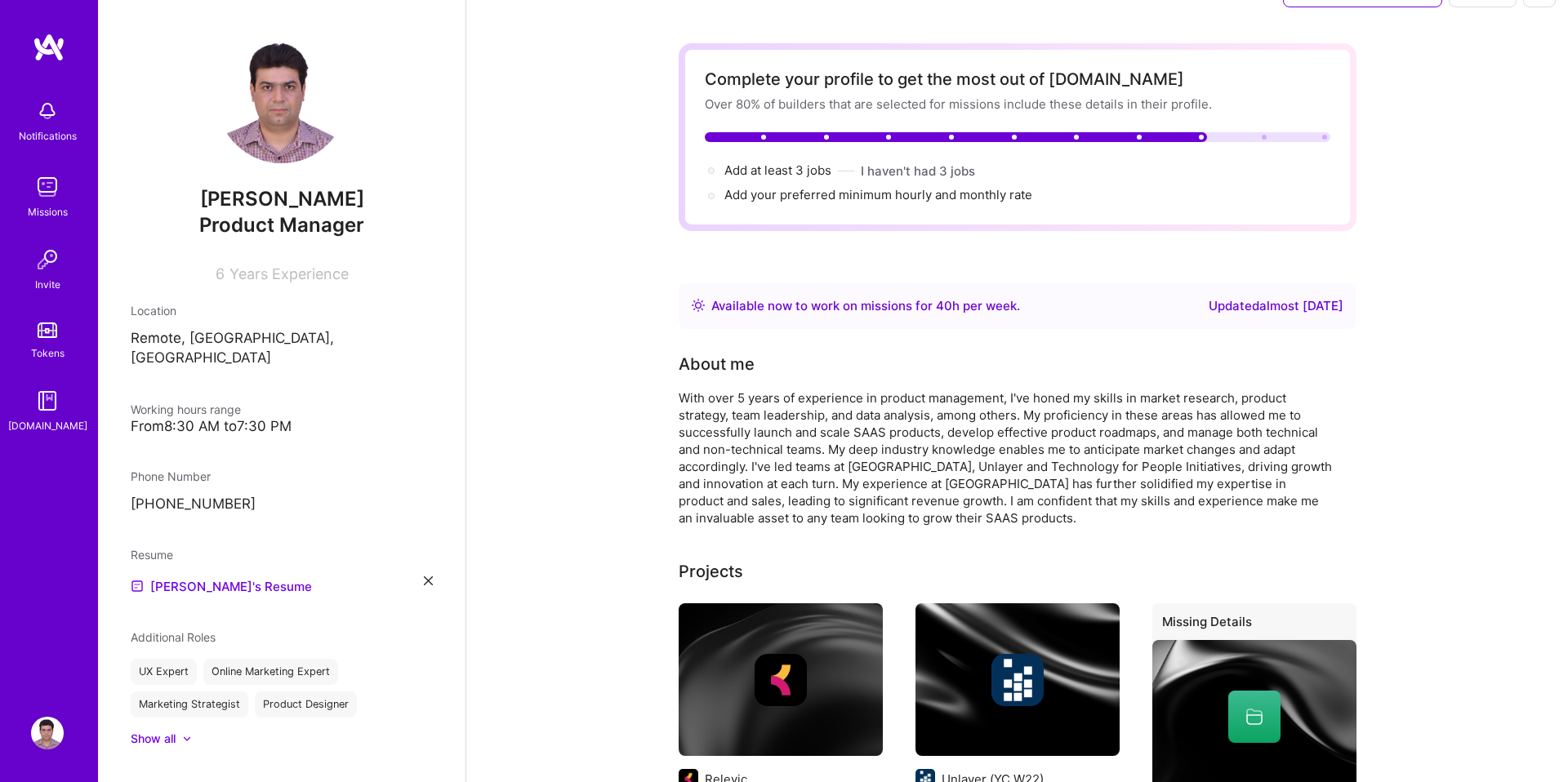
scroll to position [0, 0]
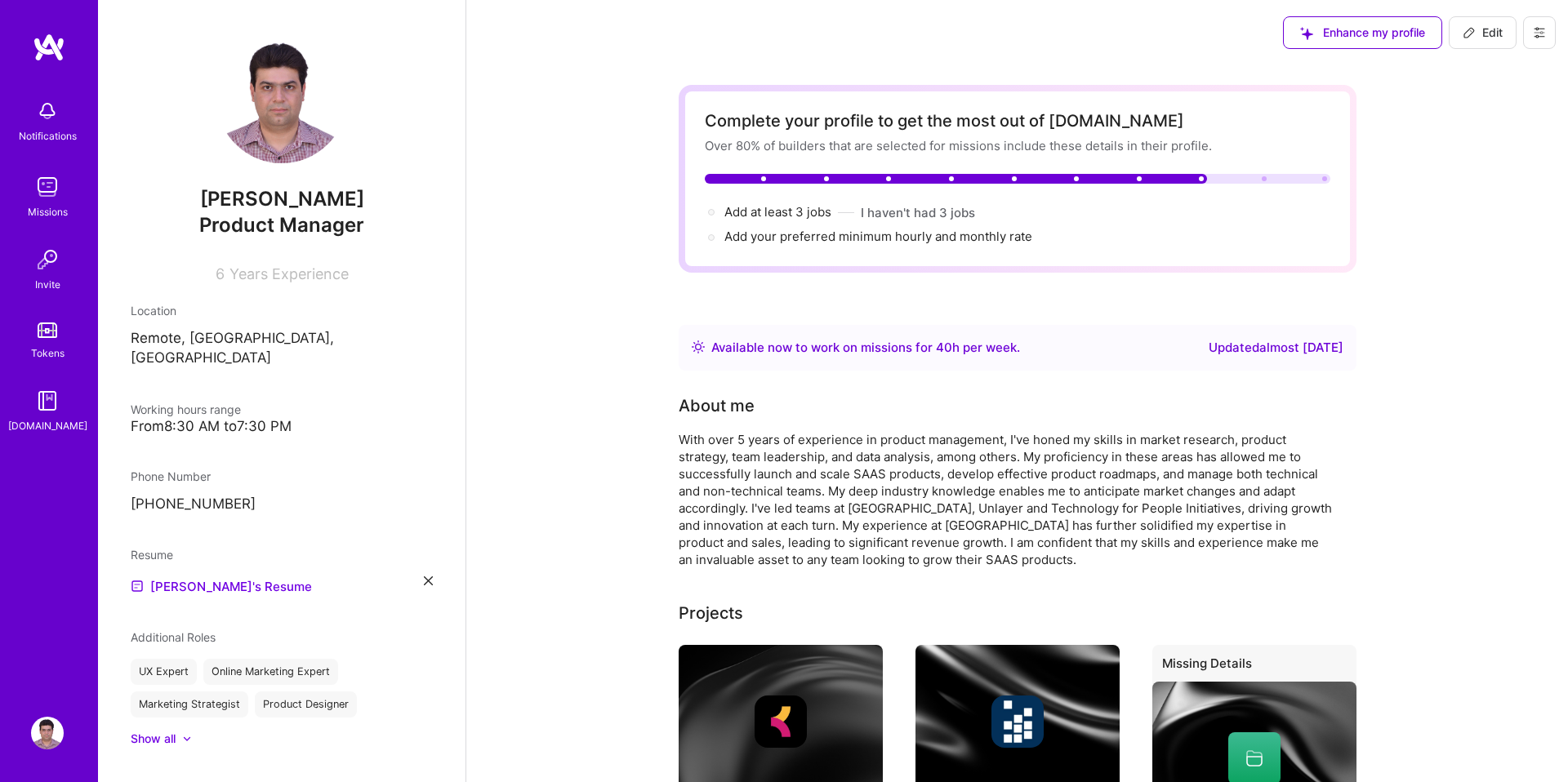
click at [281, 128] on img at bounding box center [281, 98] width 131 height 130
click at [298, 123] on img at bounding box center [281, 98] width 131 height 130
click at [279, 215] on span "Product Manager" at bounding box center [281, 225] width 165 height 24
click at [265, 123] on img at bounding box center [281, 98] width 131 height 130
click at [281, 112] on img at bounding box center [281, 98] width 131 height 130
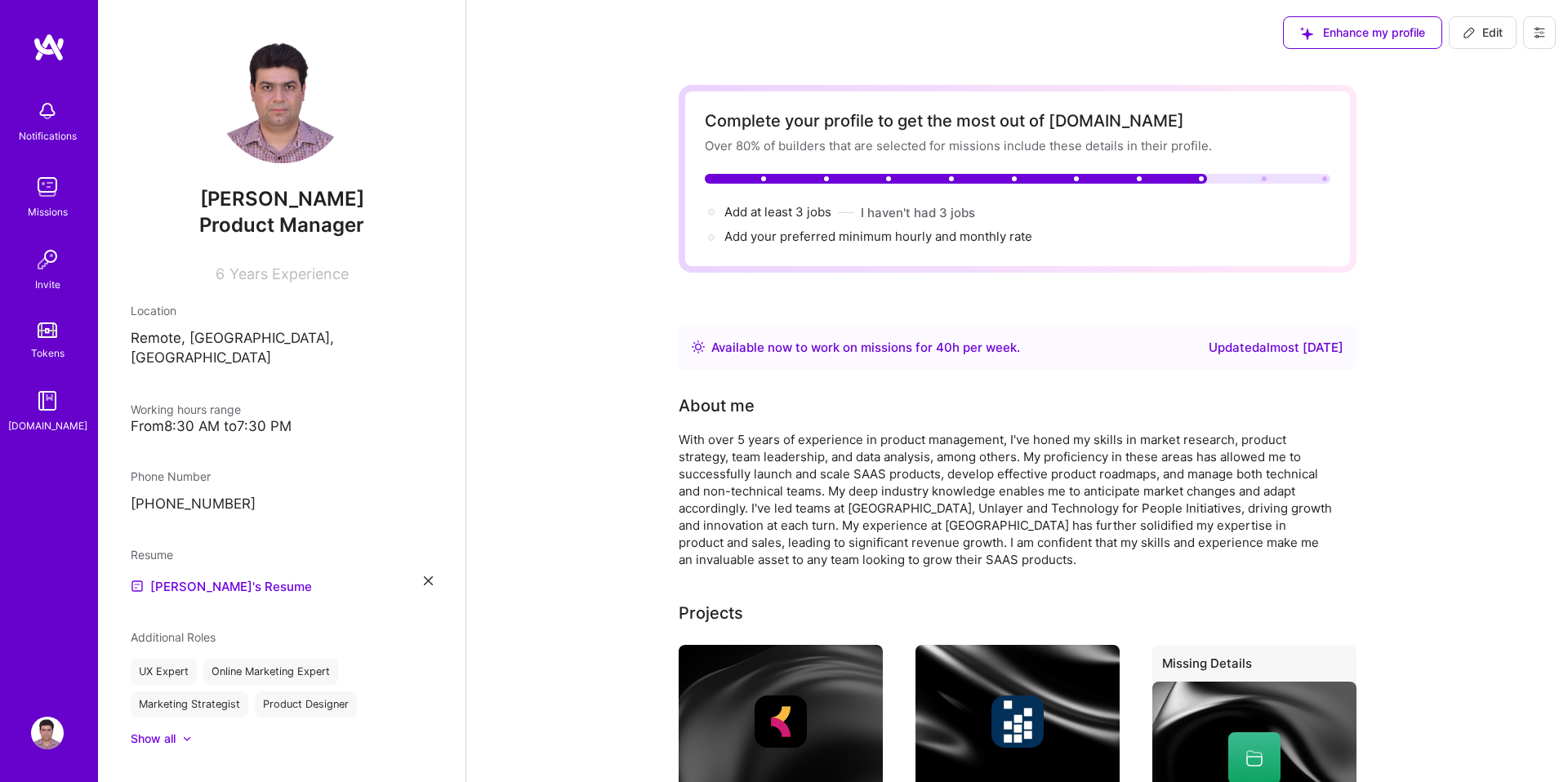
click at [45, 739] on img at bounding box center [47, 733] width 33 height 33
click at [48, 725] on img at bounding box center [47, 733] width 33 height 33
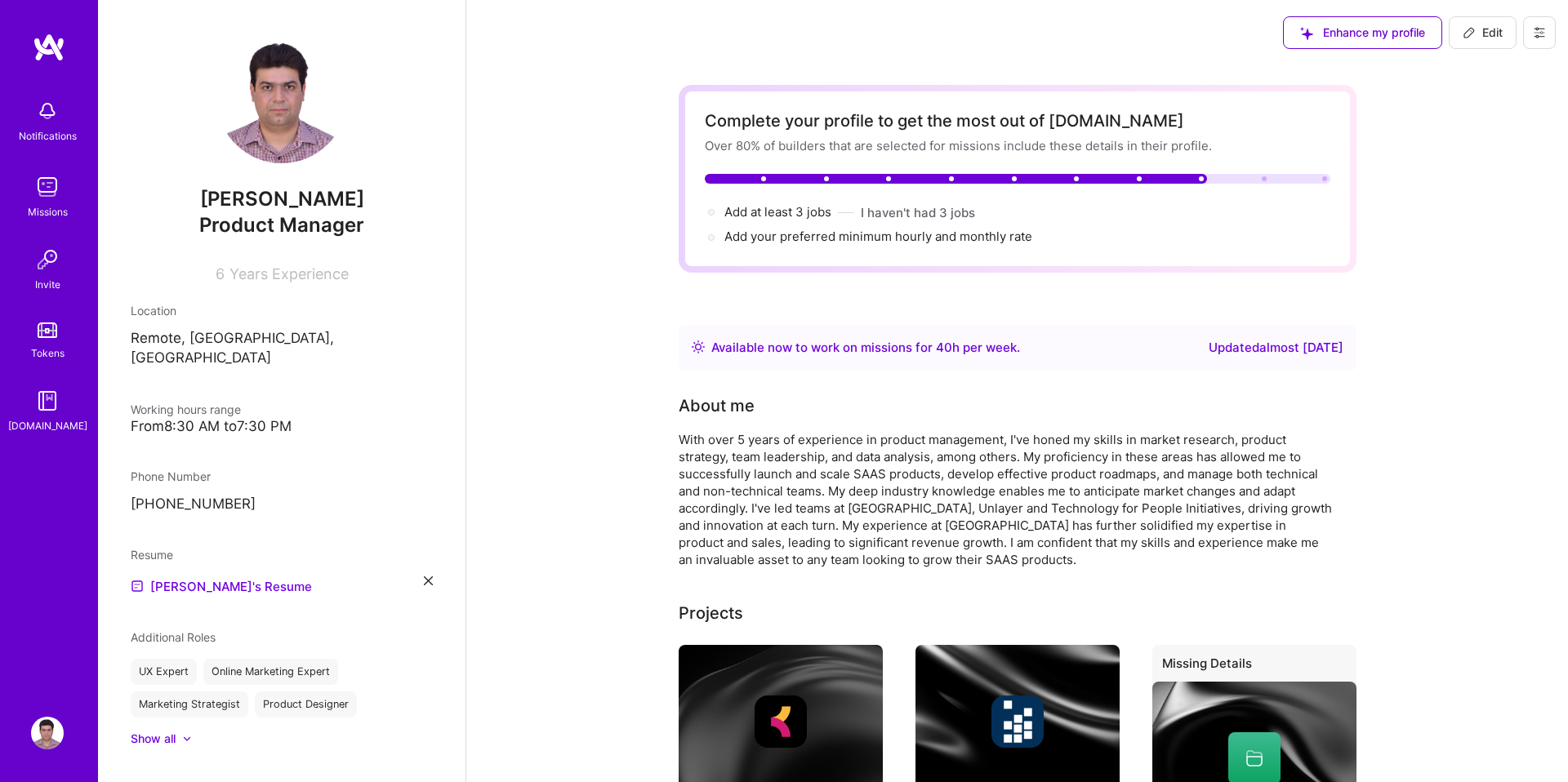
click at [59, 56] on img at bounding box center [49, 47] width 33 height 30
click at [52, 68] on div "Notifications Missions Invite Tokens A.Guide" at bounding box center [49, 363] width 98 height 662
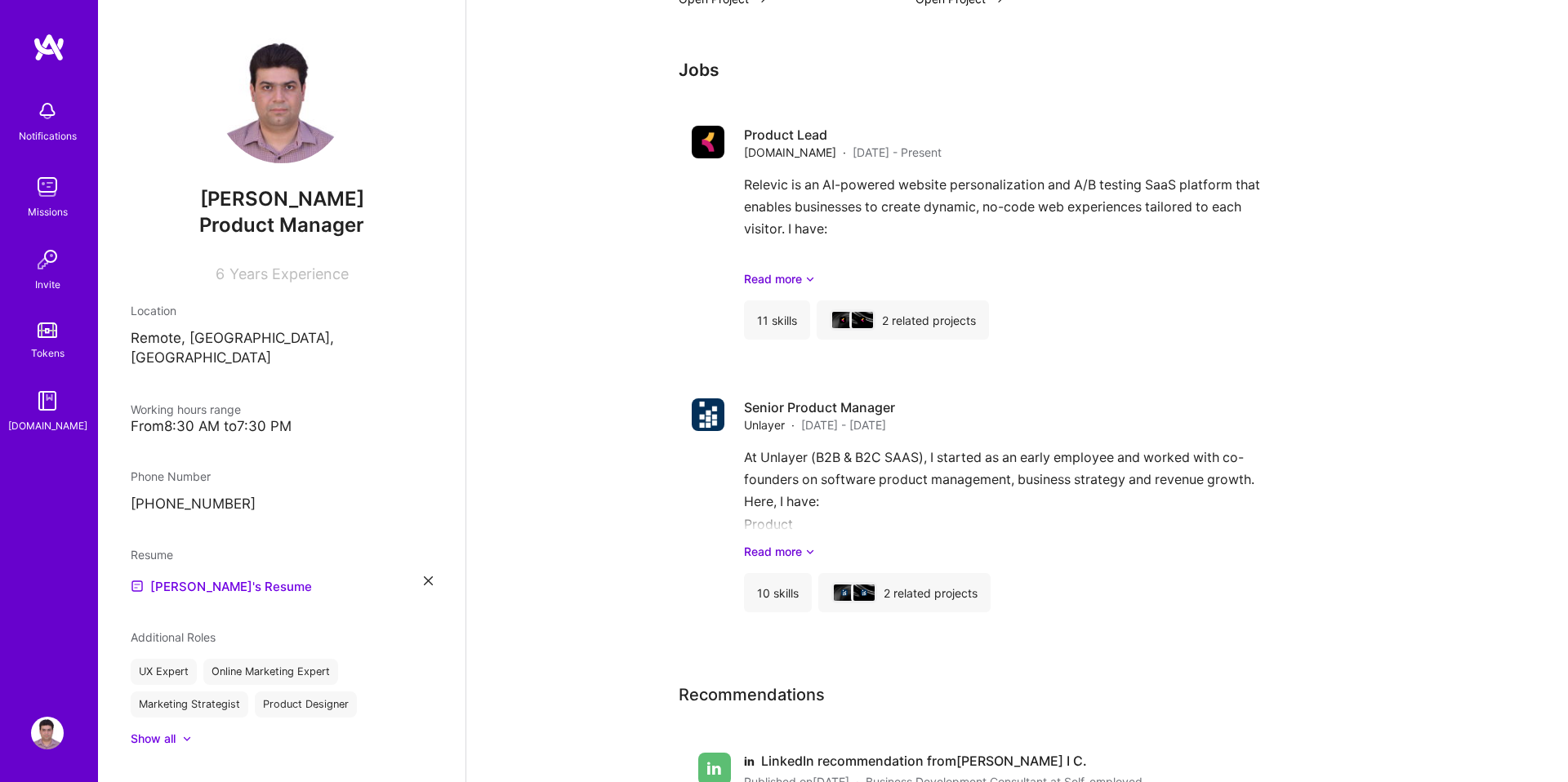
scroll to position [1560, 0]
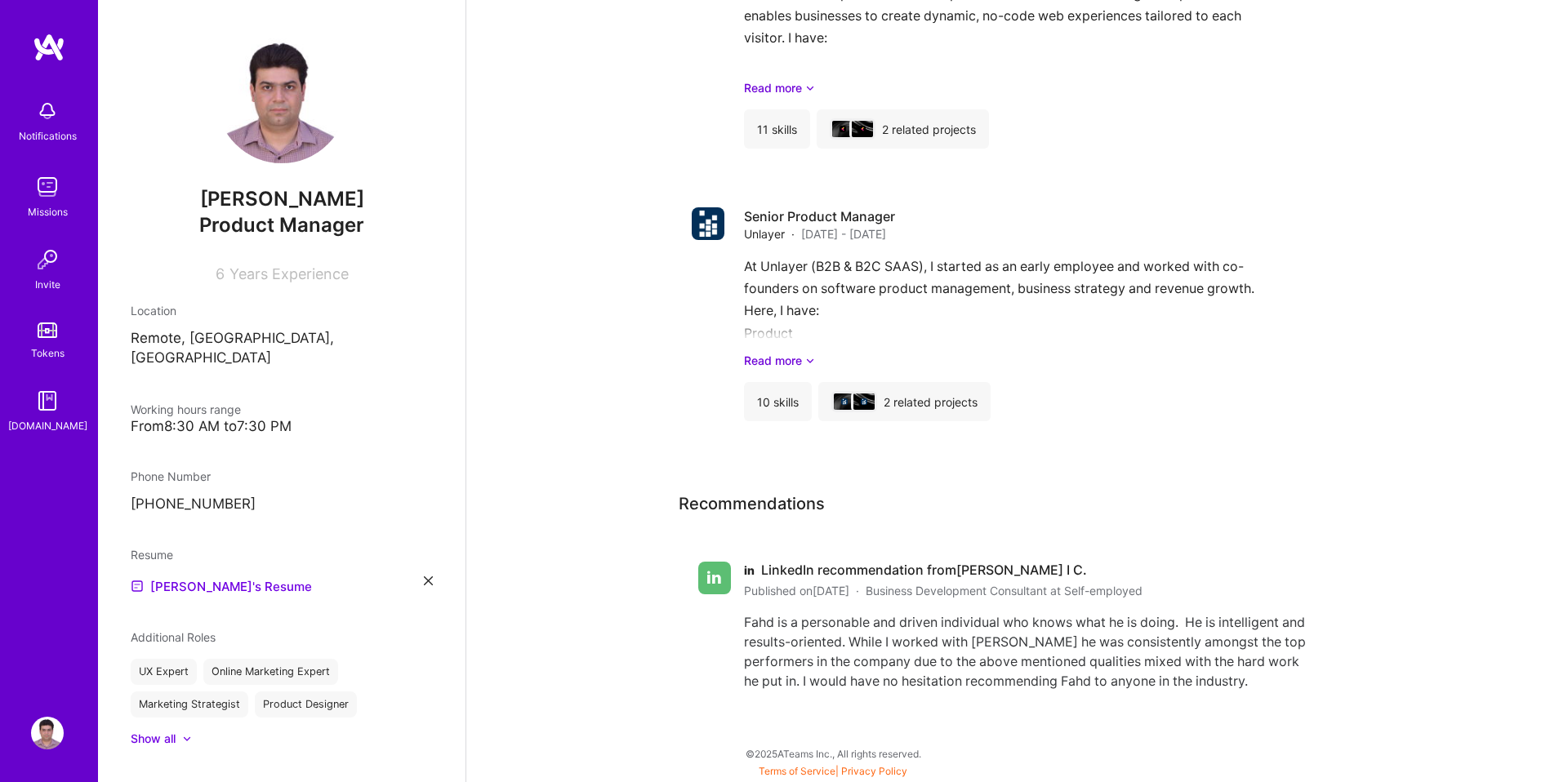
click at [426, 576] on icon at bounding box center [428, 580] width 9 height 9
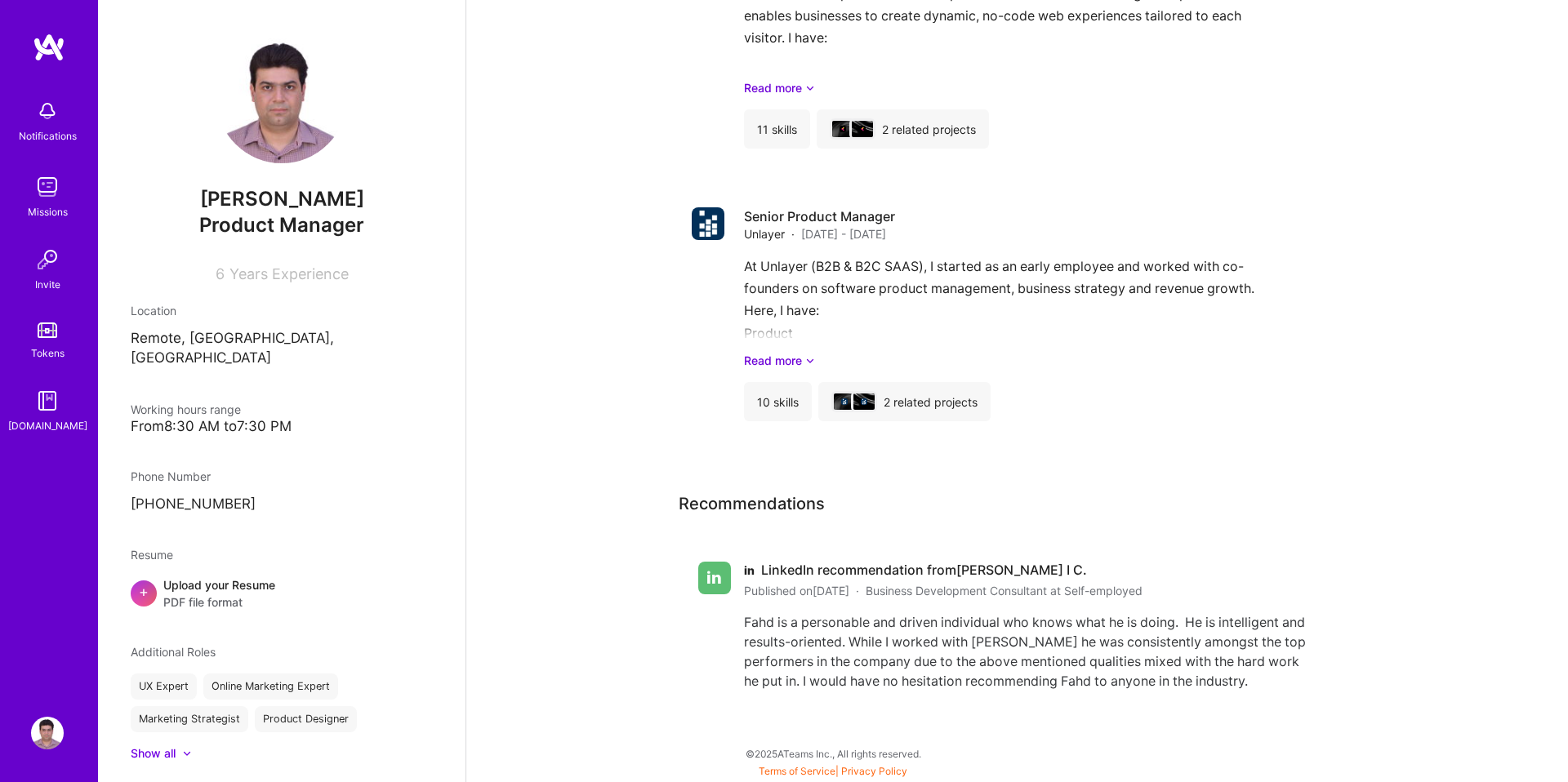
click at [192, 594] on span "PDF file format" at bounding box center [220, 602] width 112 height 17
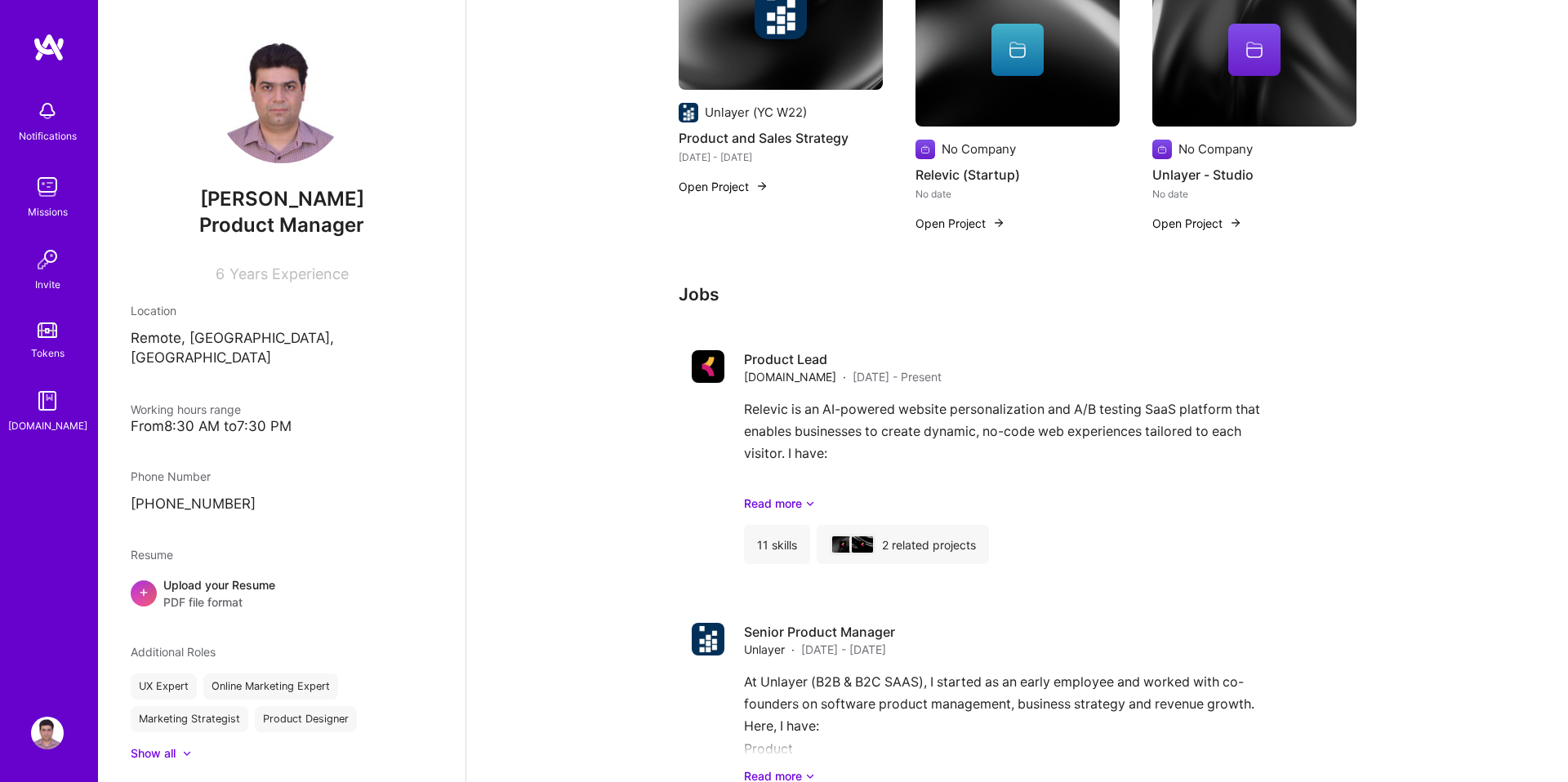
click at [195, 576] on div "Upload your Resume PDF file format" at bounding box center [220, 593] width 112 height 34
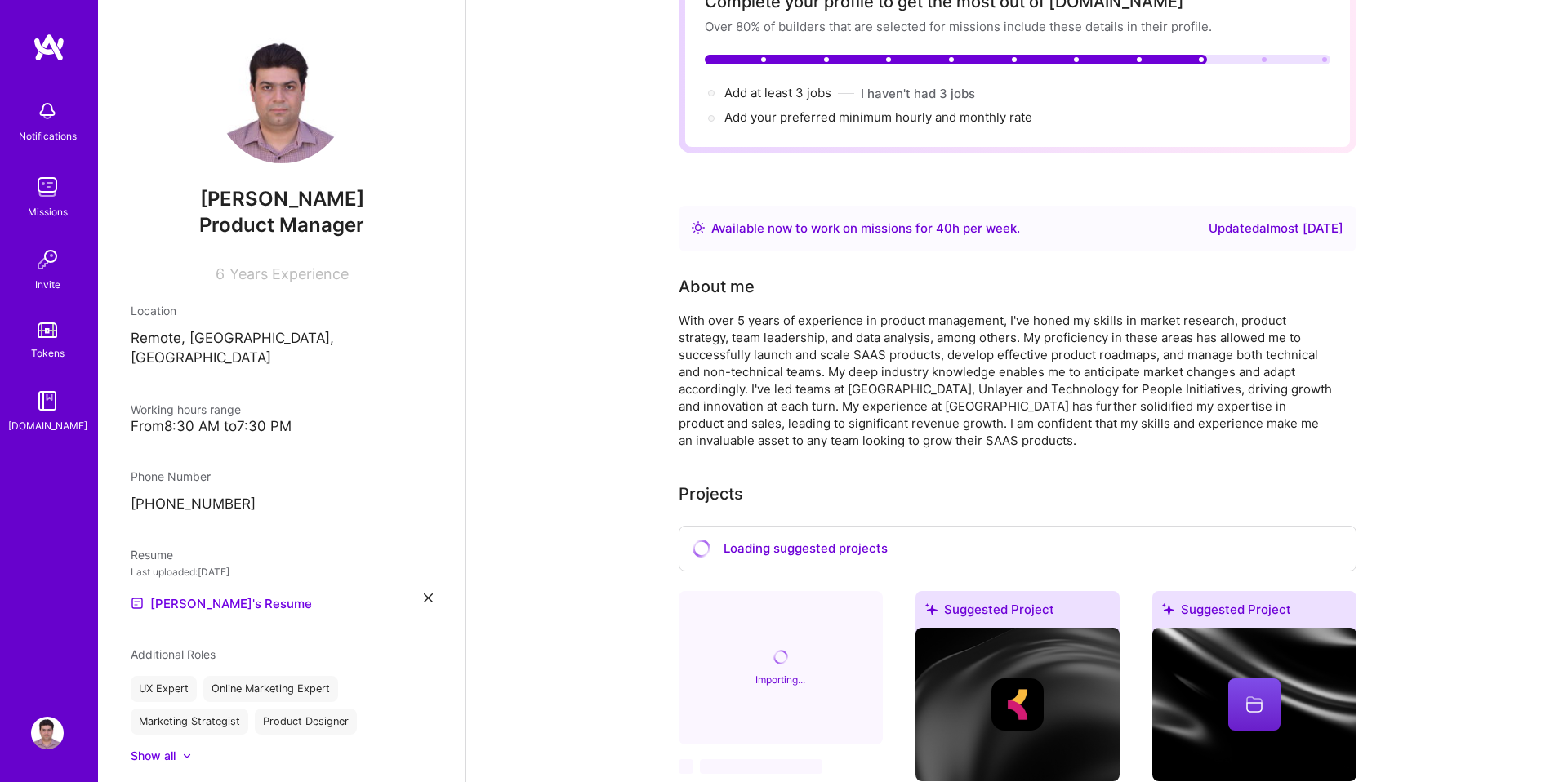
scroll to position [0, 0]
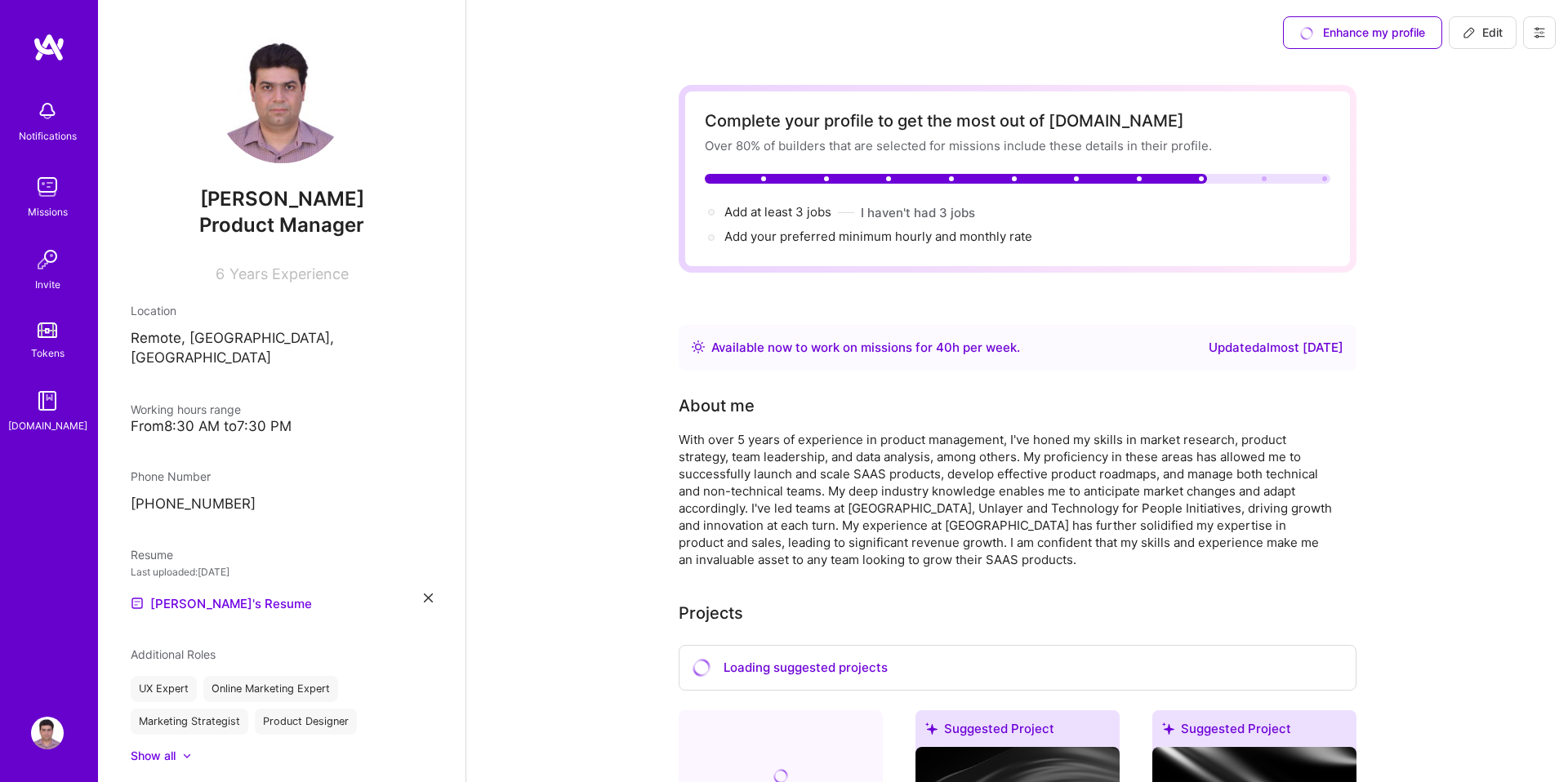
click at [1470, 43] on button "Edit" at bounding box center [1483, 32] width 68 height 33
select select "PK"
select select "Right Now"
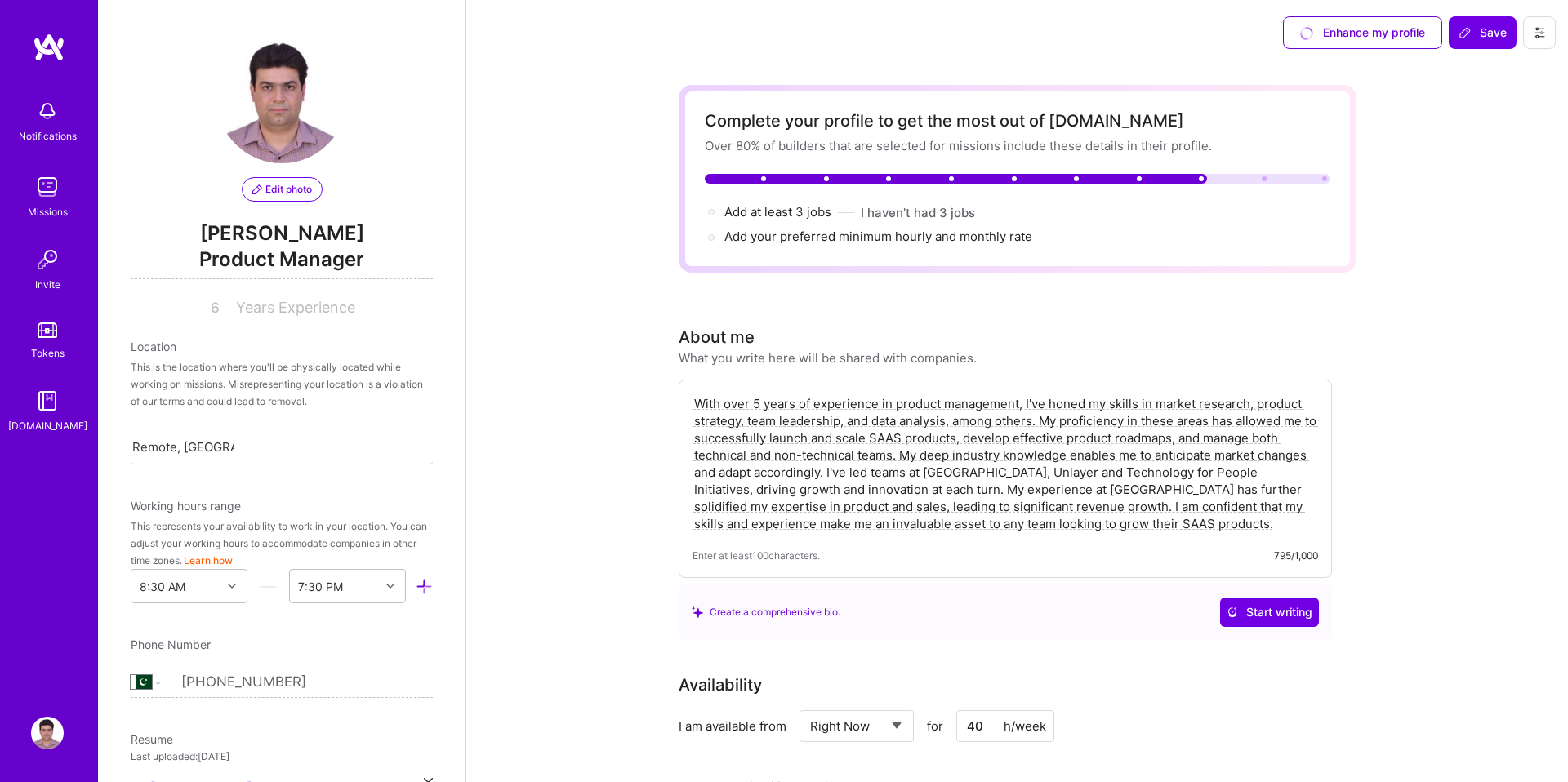
click at [277, 187] on span "Edit photo" at bounding box center [282, 189] width 59 height 14
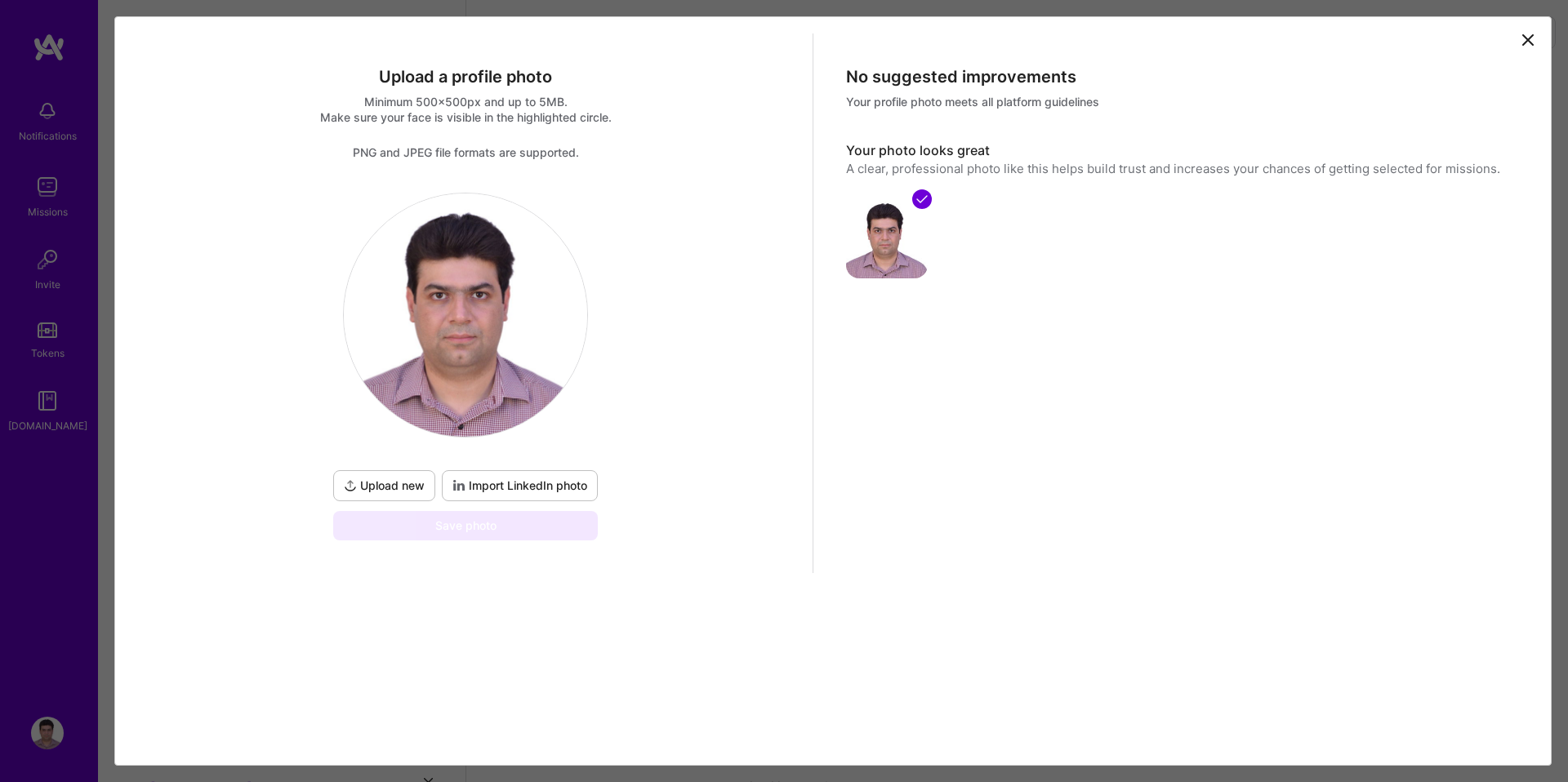
click at [398, 487] on span "Upload new" at bounding box center [384, 485] width 81 height 16
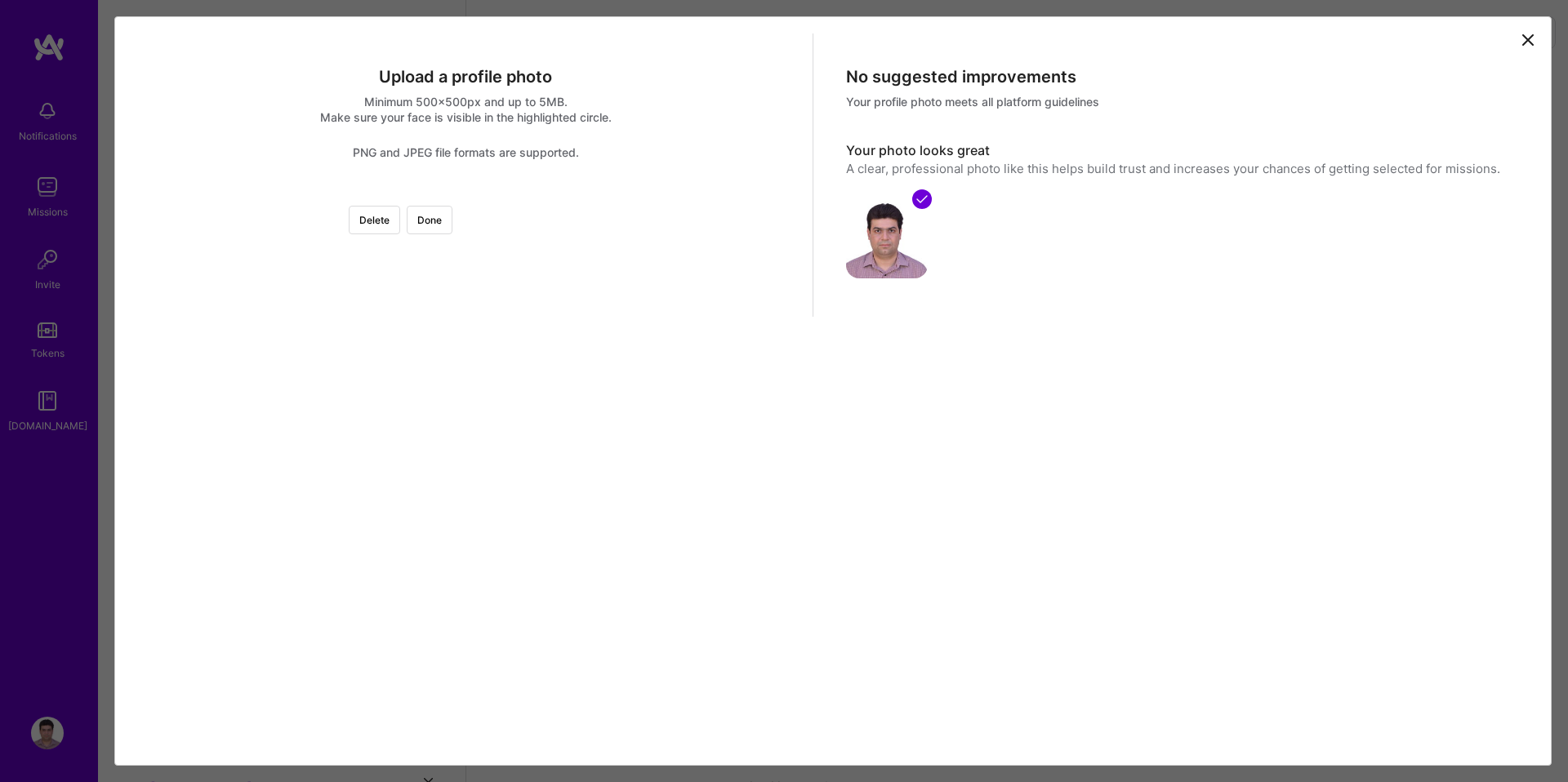
click at [466, 315] on div at bounding box center [656, 383] width 381 height 381
click at [482, 312] on div at bounding box center [656, 383] width 381 height 381
click at [669, 192] on div "Delete Done" at bounding box center [465, 192] width 669 height 0
click at [529, 397] on div at bounding box center [656, 398] width 381 height 381
click at [453, 227] on button "Done" at bounding box center [430, 220] width 46 height 29
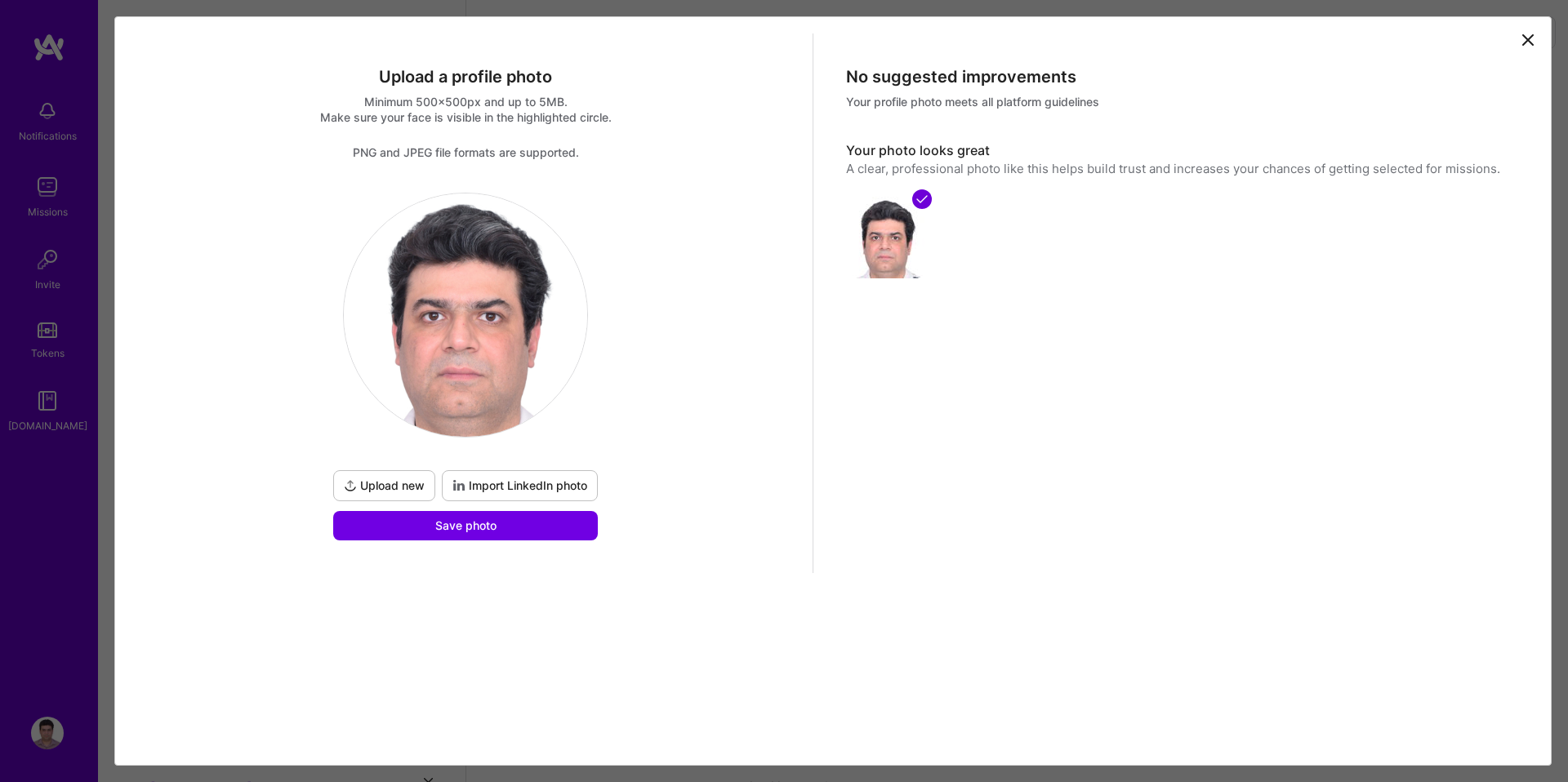
click at [1527, 37] on icon at bounding box center [1528, 40] width 19 height 19
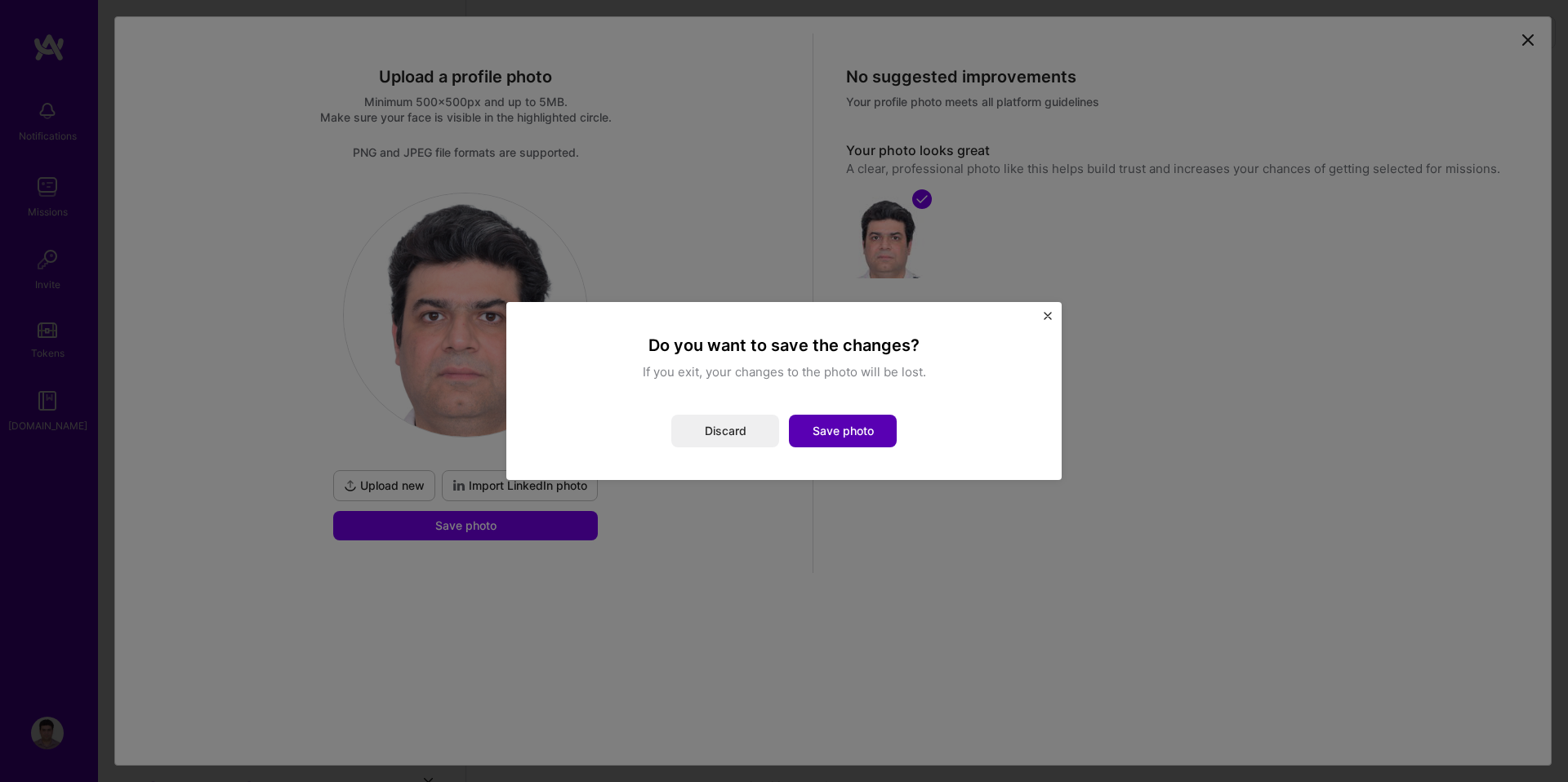
click at [829, 424] on button "Save photo" at bounding box center [842, 431] width 108 height 33
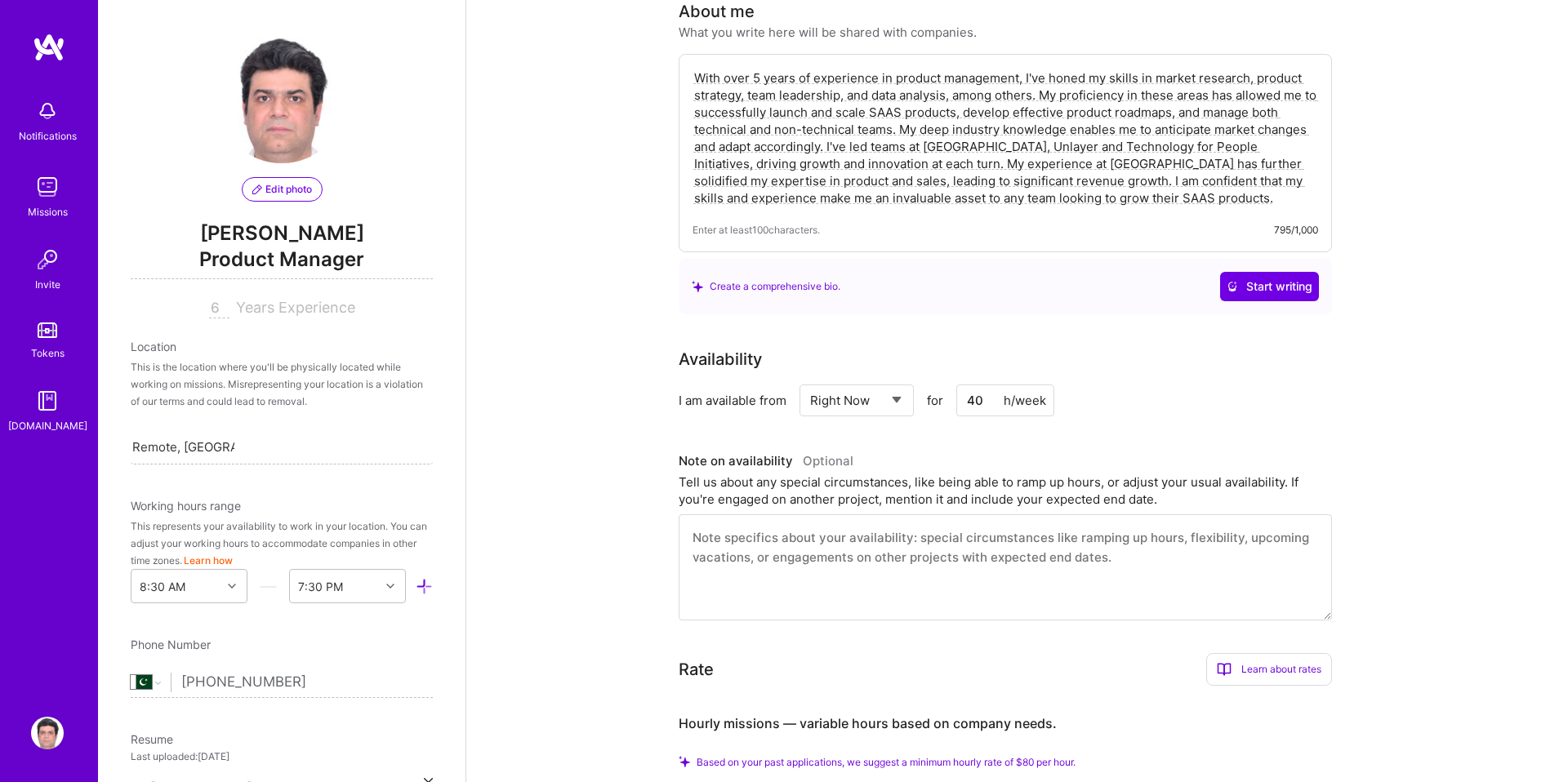
scroll to position [327, 0]
drag, startPoint x: 988, startPoint y: 399, endPoint x: 972, endPoint y: 398, distance: 16.0
click at [972, 398] on input "40" at bounding box center [1005, 399] width 98 height 32
click at [975, 467] on h3 "Note on availability Optional" at bounding box center [1005, 459] width 653 height 25
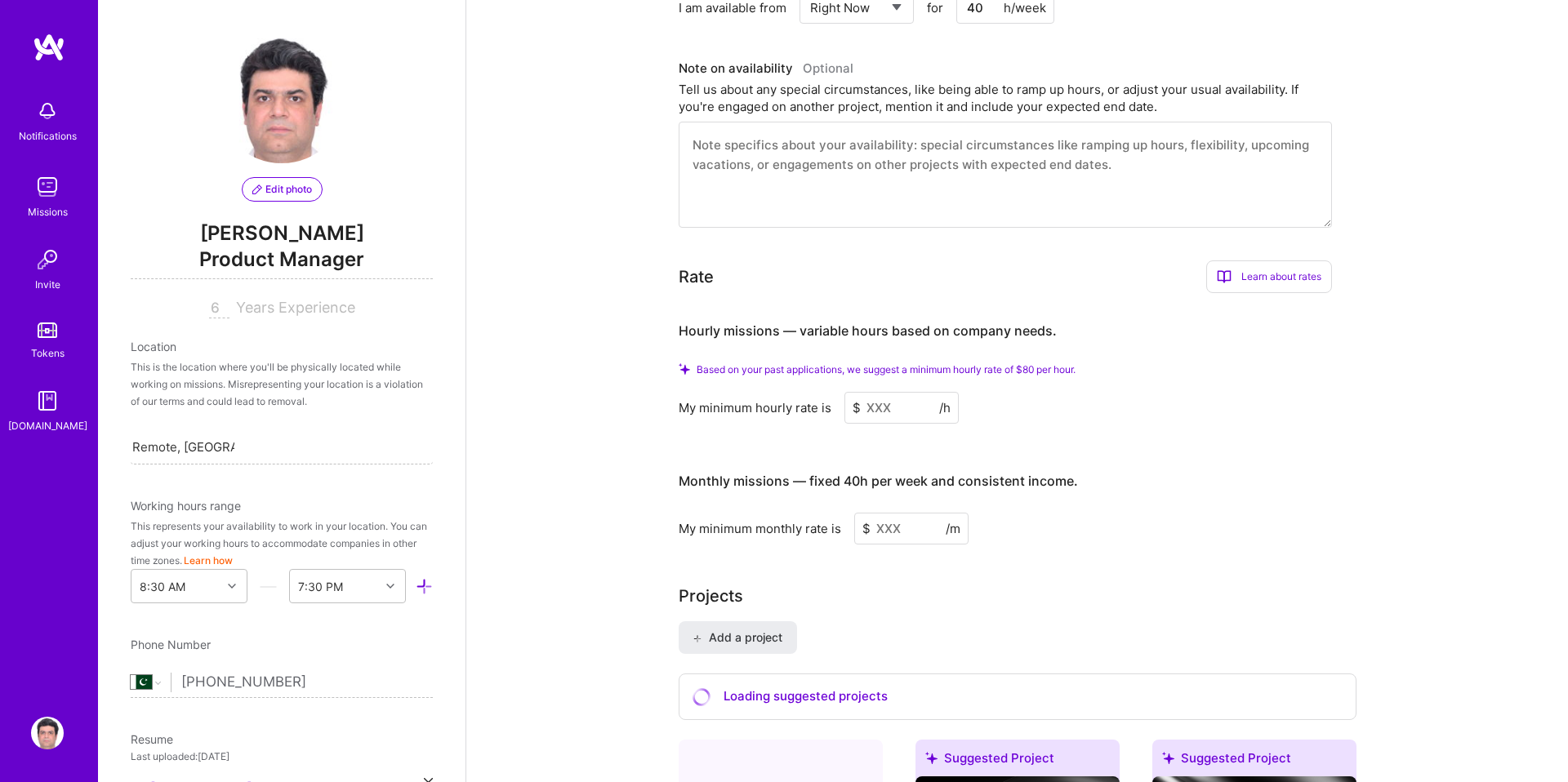
scroll to position [722, 0]
drag, startPoint x: 892, startPoint y: 413, endPoint x: 883, endPoint y: 412, distance: 9.1
click at [883, 412] on input at bounding box center [901, 405] width 114 height 32
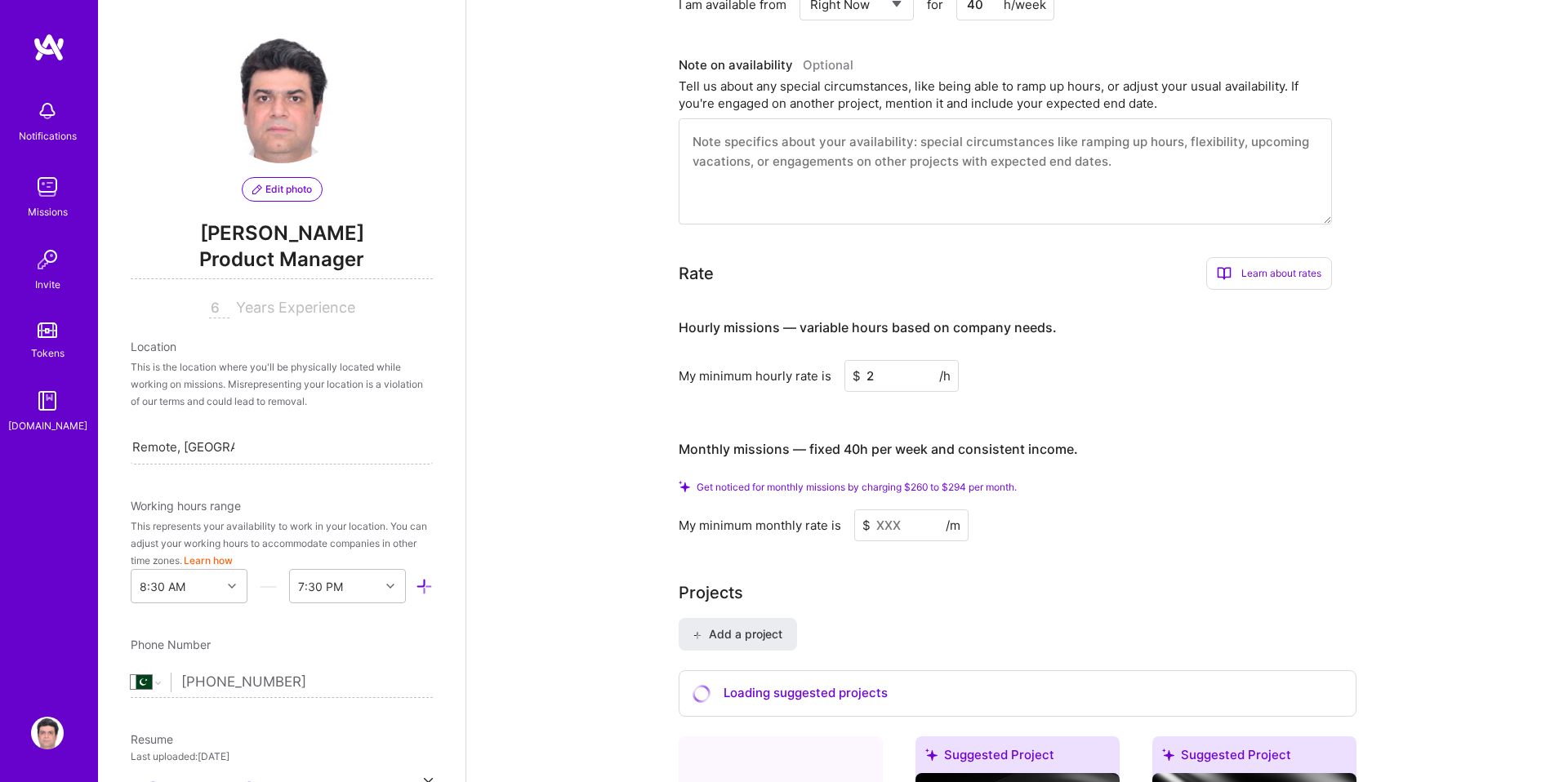
type input "25"
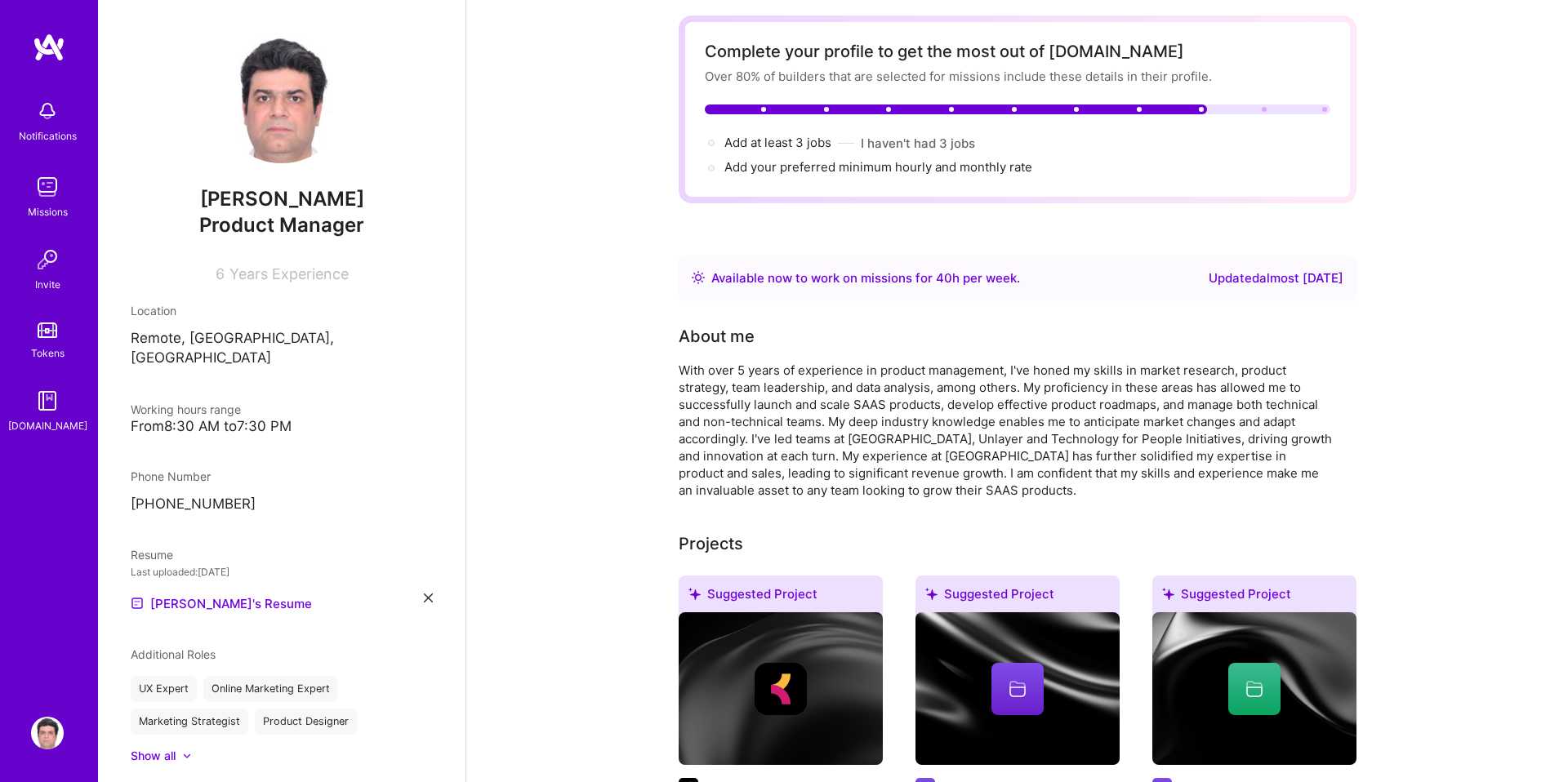
scroll to position [0, 0]
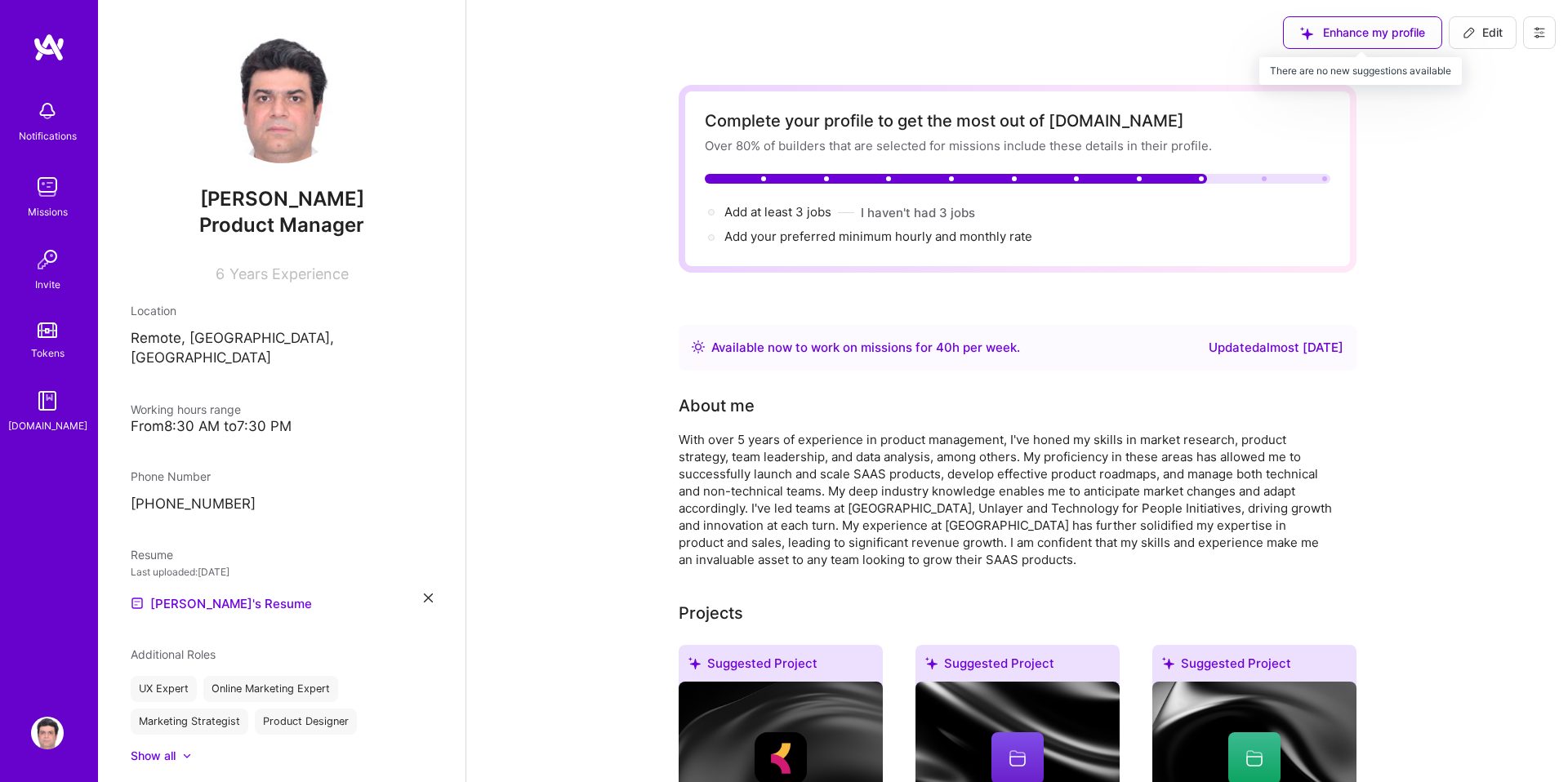
click at [1353, 30] on div "Enhance my profile" at bounding box center [1363, 32] width 159 height 33
click at [1358, 36] on div "Enhance my profile" at bounding box center [1363, 32] width 159 height 33
click at [1333, 34] on div "Enhance my profile" at bounding box center [1363, 32] width 159 height 33
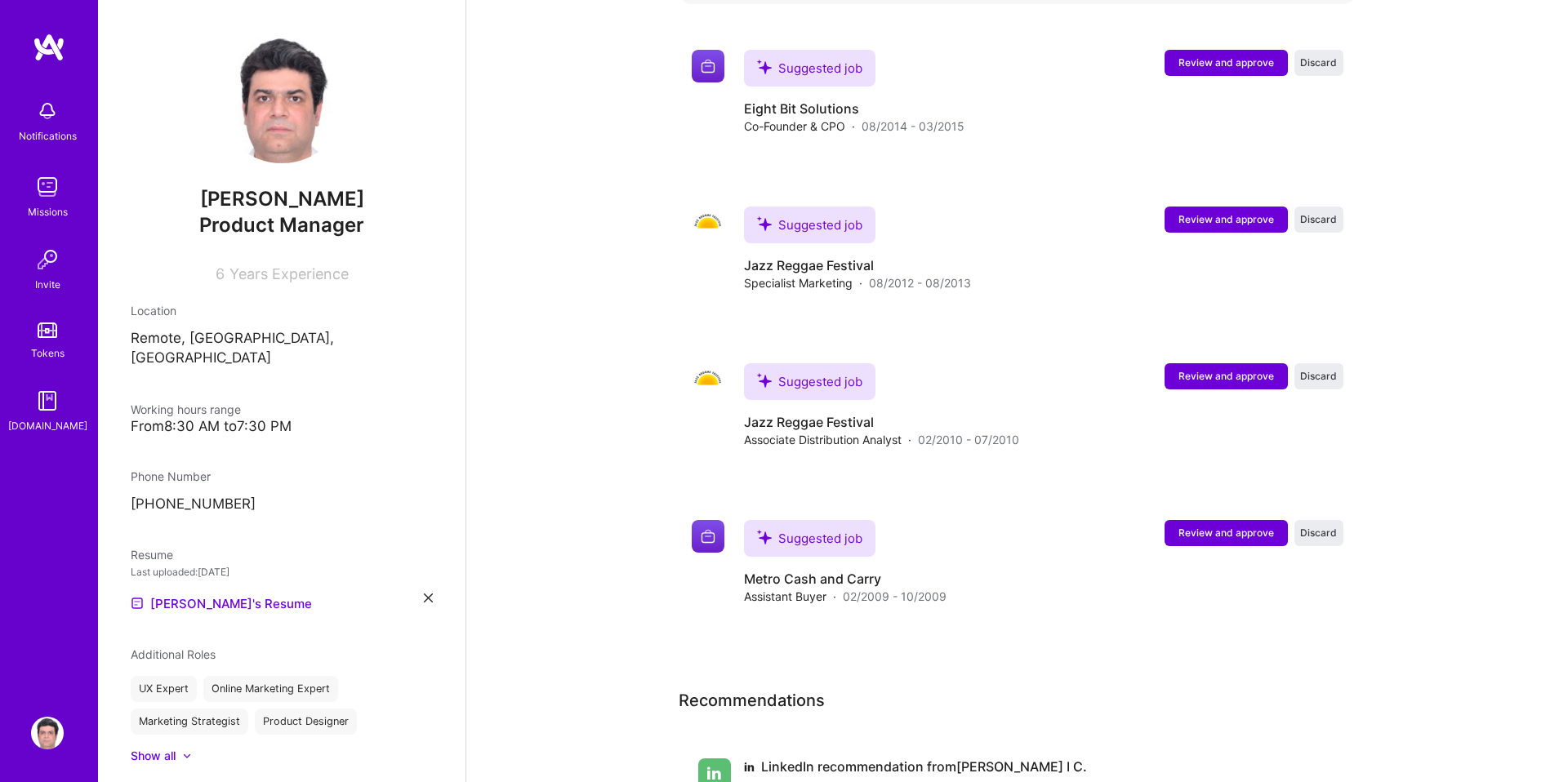
scroll to position [3330, 0]
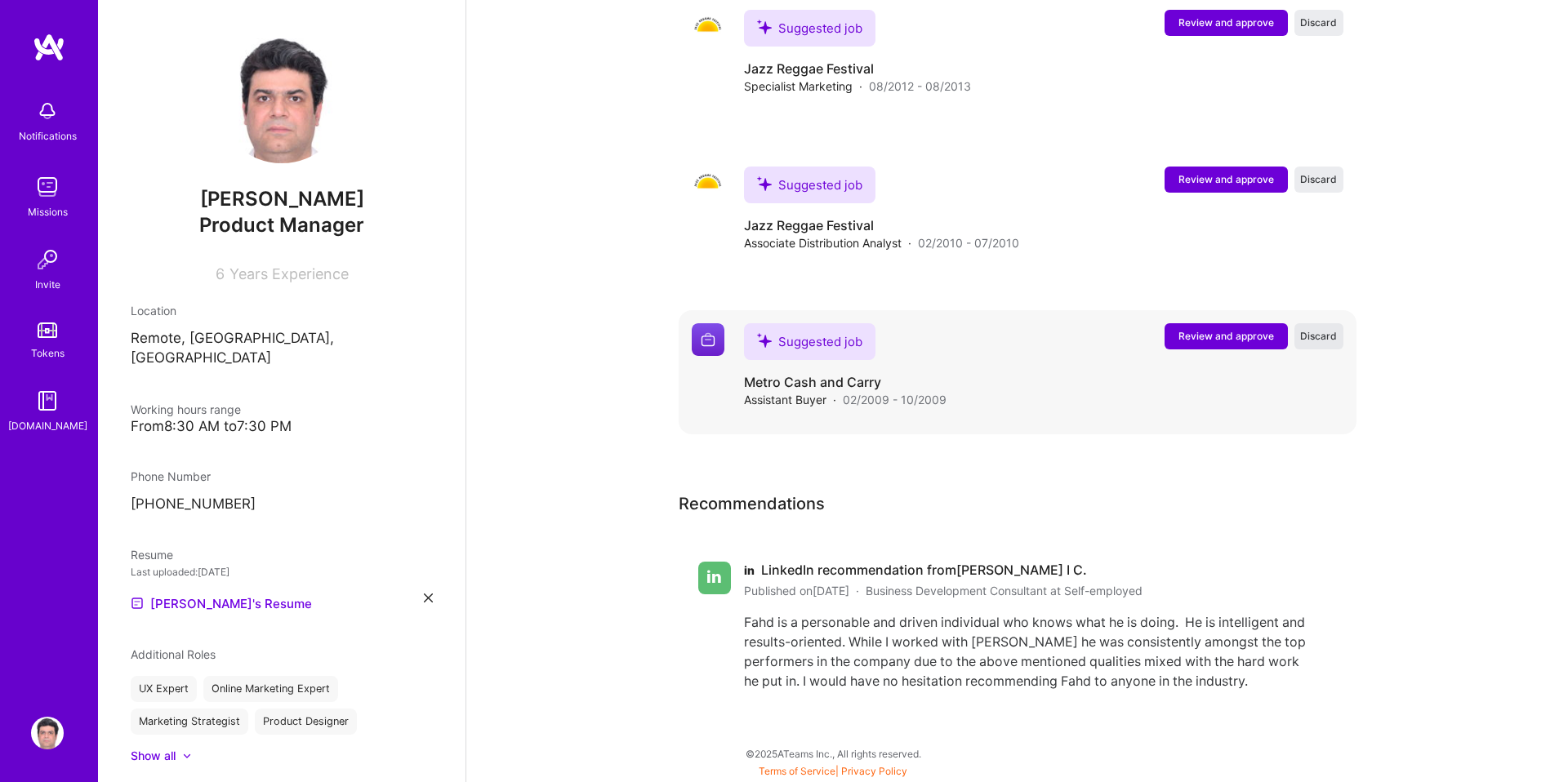
click at [1331, 337] on span "Discard" at bounding box center [1318, 336] width 36 height 14
click at [1317, 180] on span "Discard" at bounding box center [1318, 179] width 36 height 14
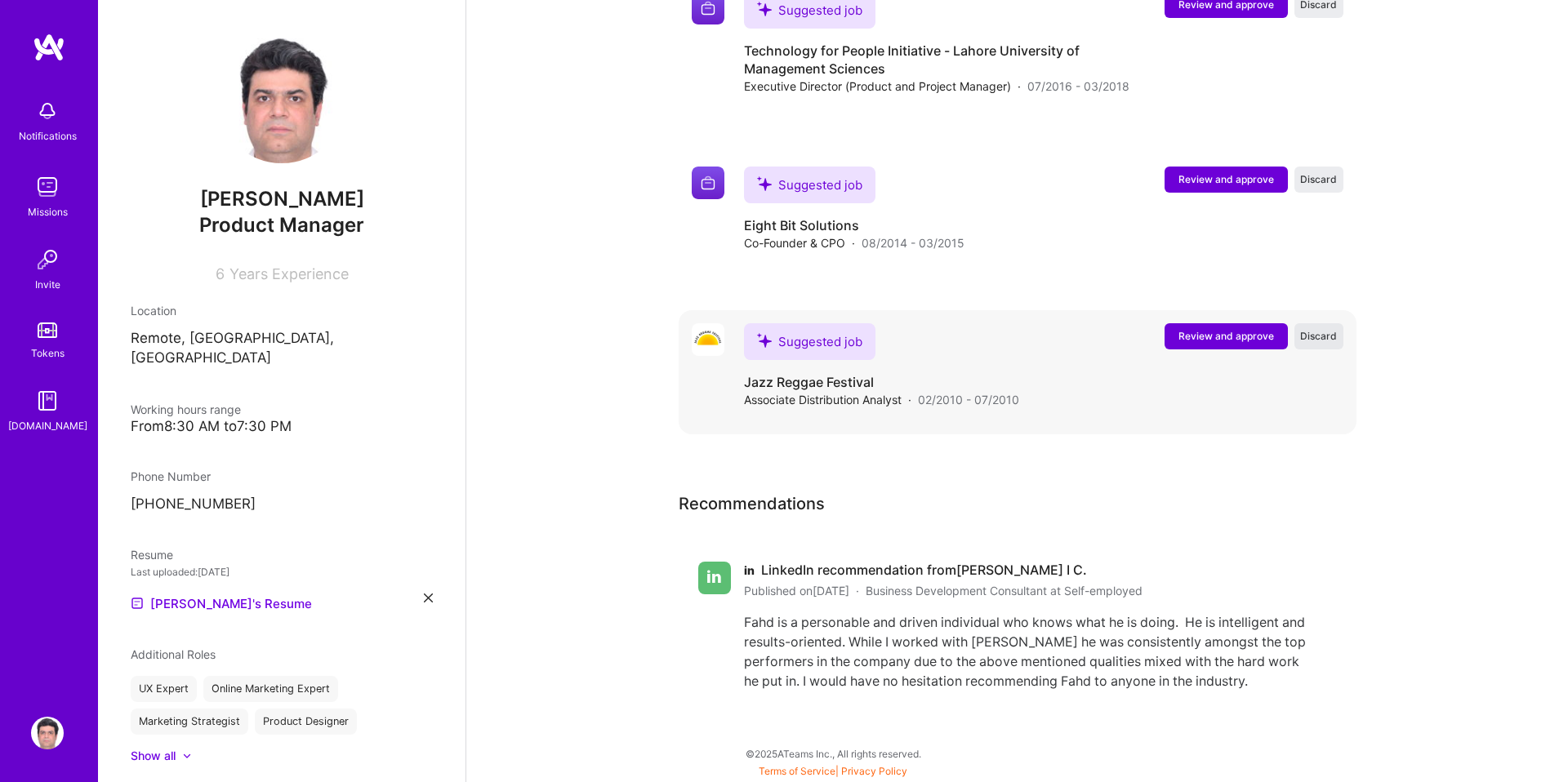
scroll to position [3017, 0]
click at [1316, 336] on span "Discard" at bounding box center [1318, 336] width 36 height 14
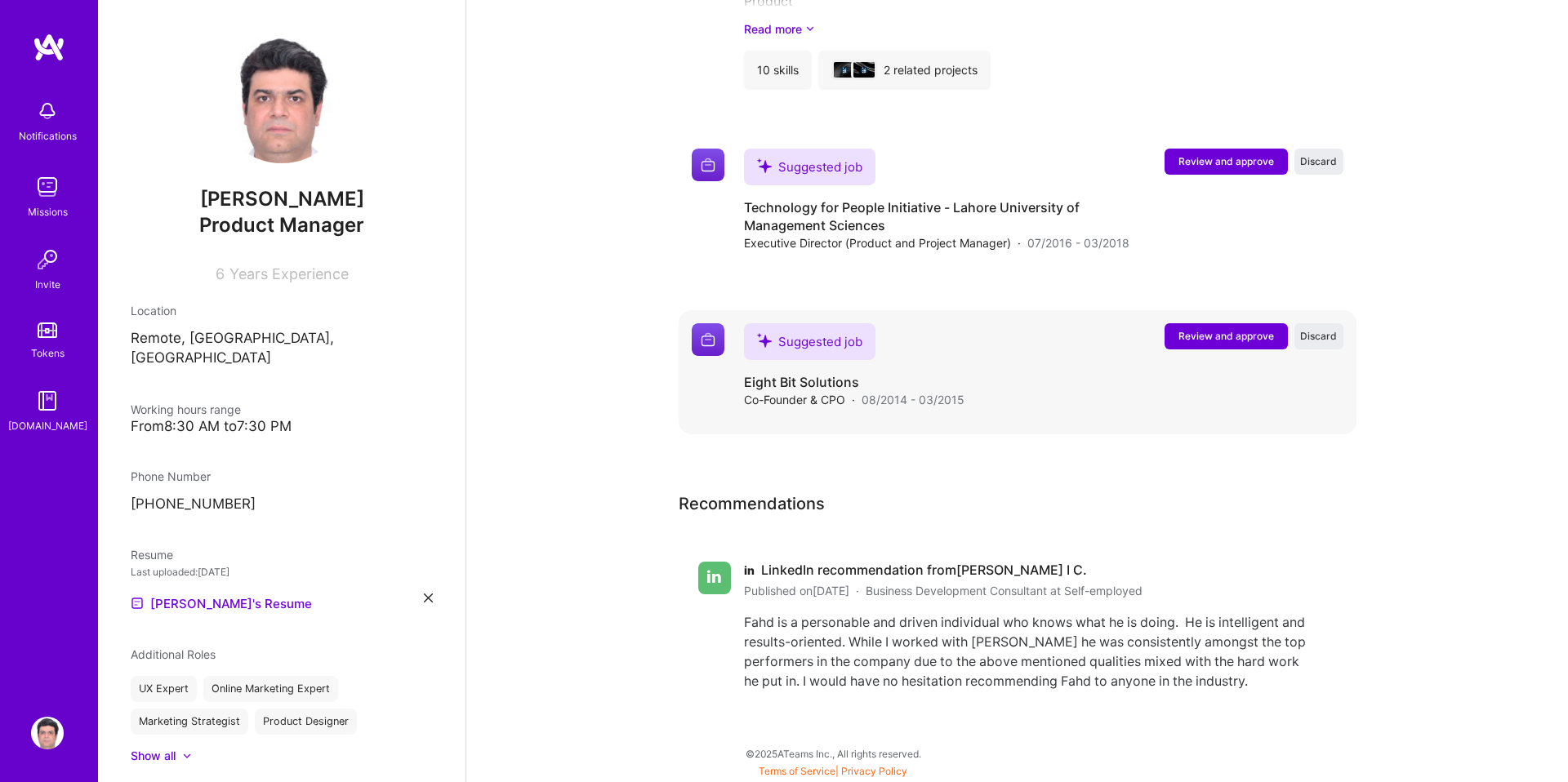
scroll to position [2860, 0]
click at [1328, 334] on span "Discard" at bounding box center [1318, 336] width 36 height 14
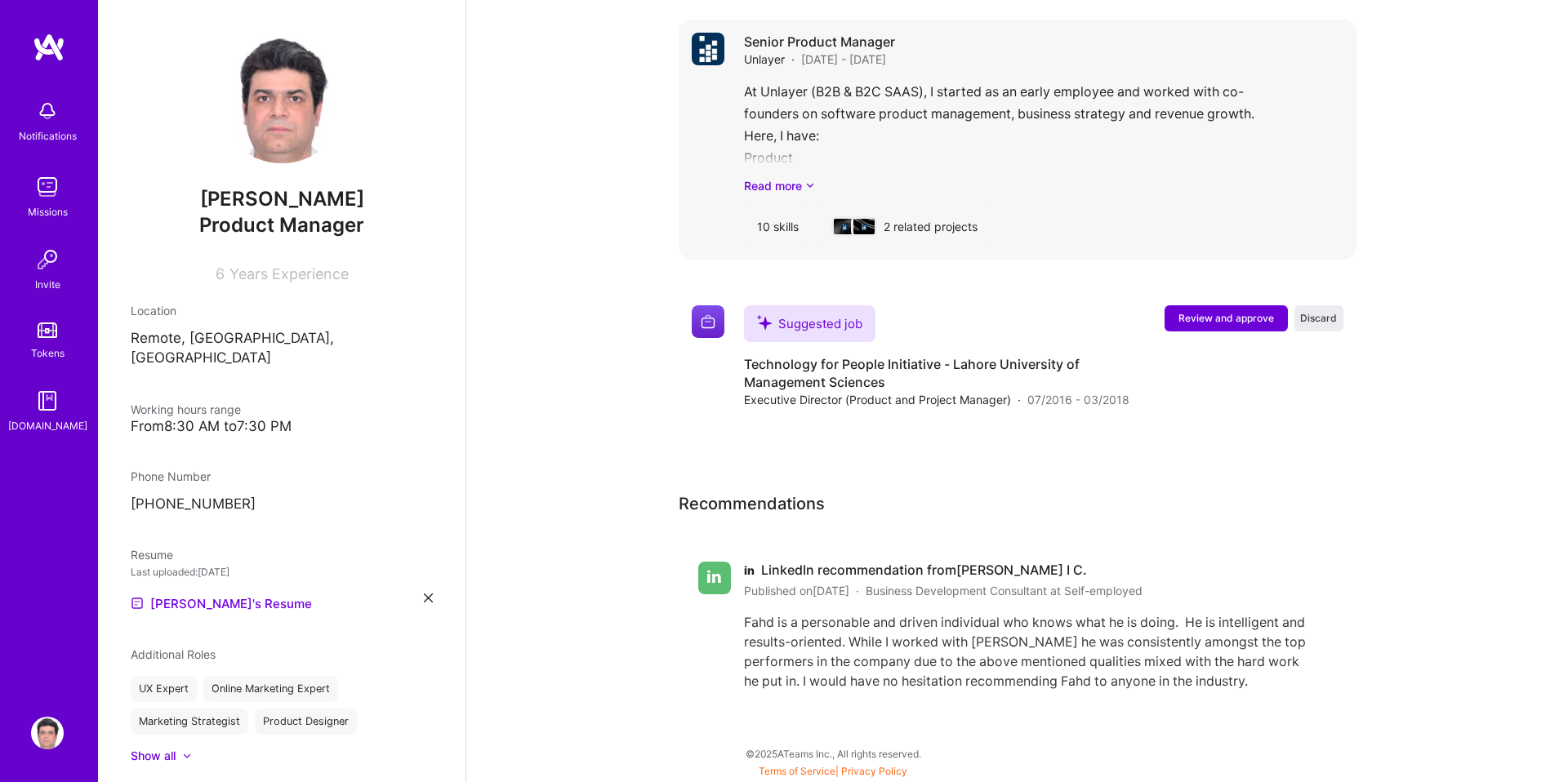
scroll to position [2704, 0]
click at [1217, 319] on span "Review and approve" at bounding box center [1226, 318] width 96 height 14
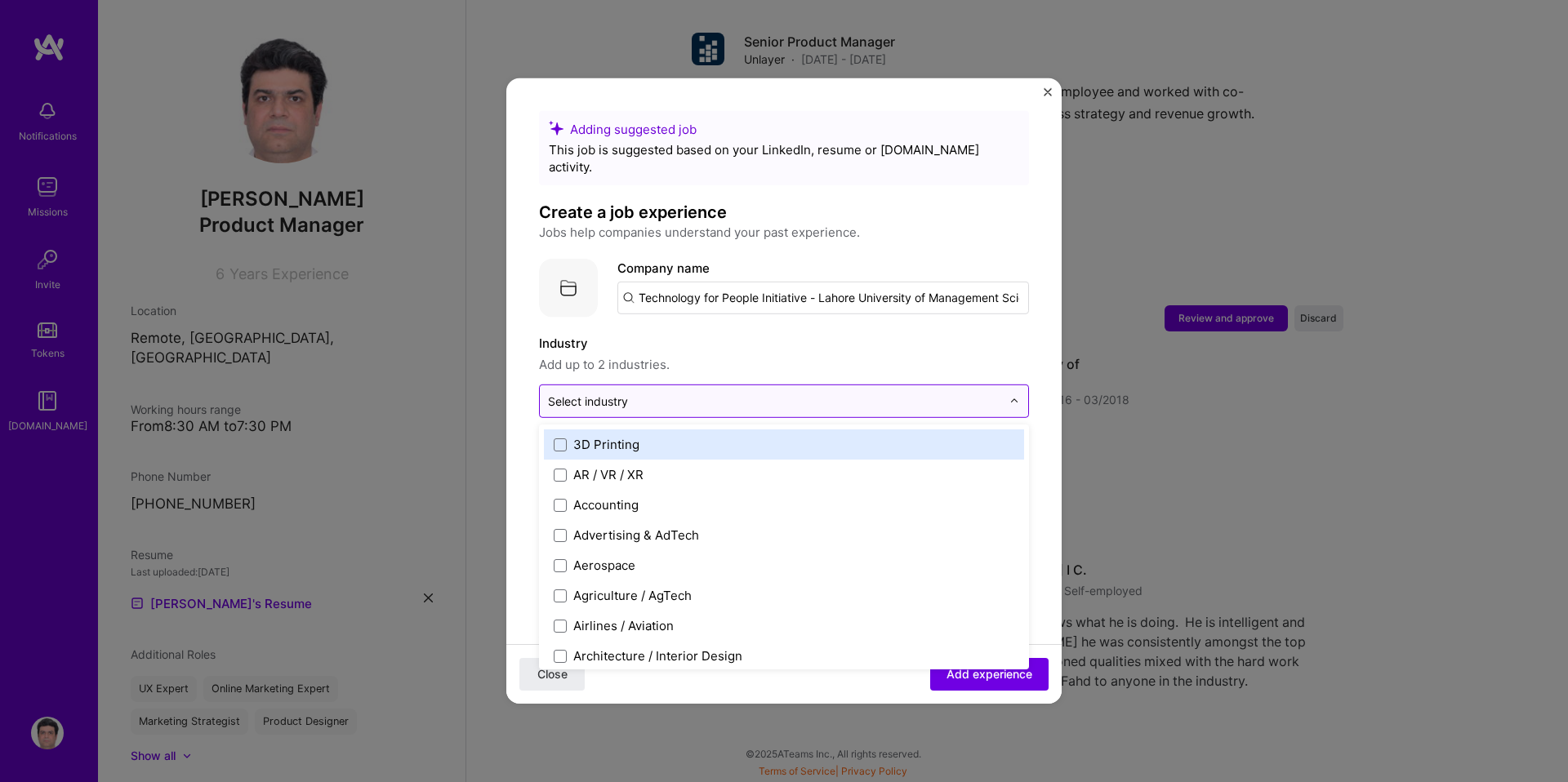
click at [617, 393] on div "Select industry 0" at bounding box center [588, 402] width 80 height 17
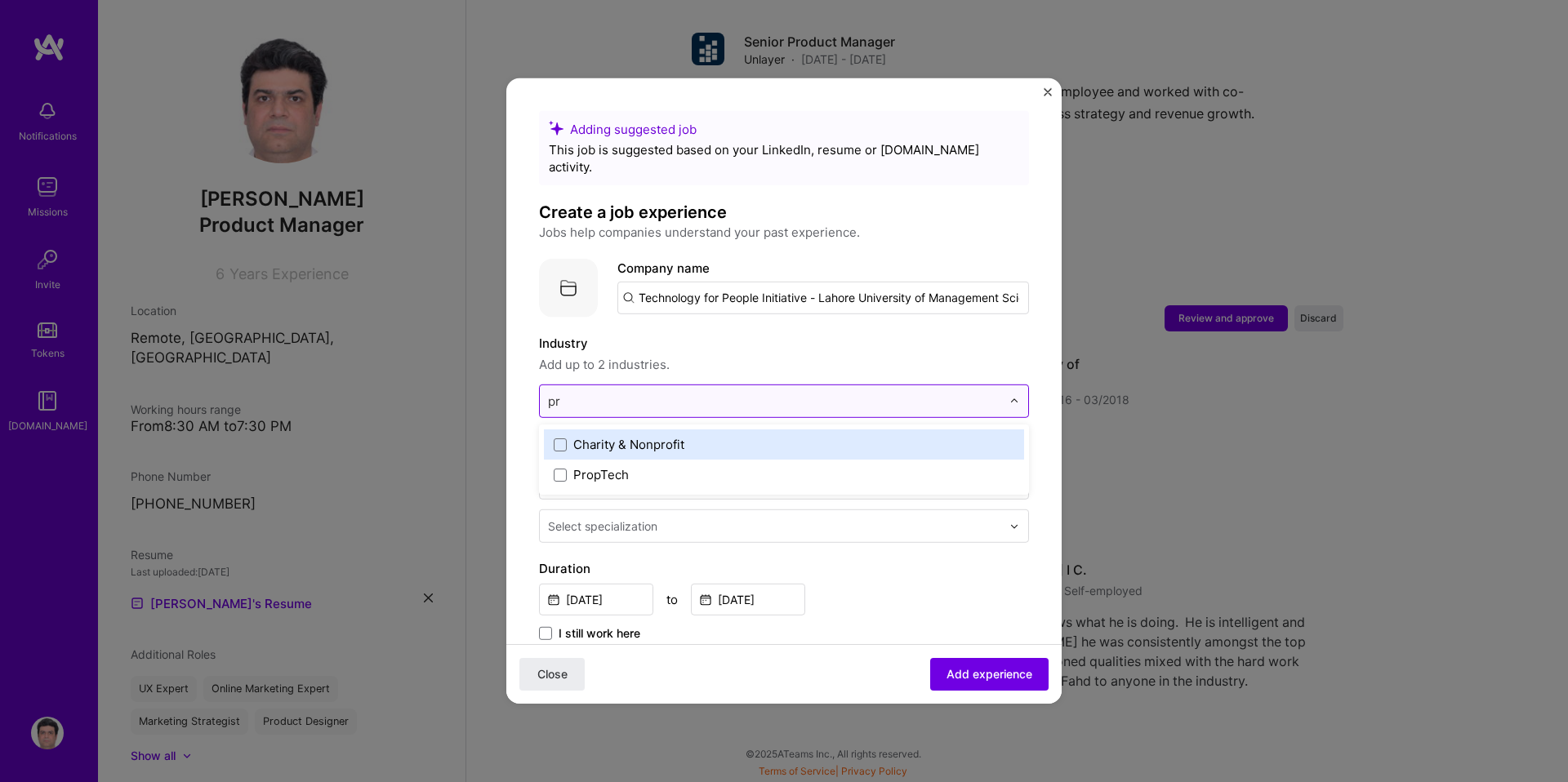
type input "p"
type input "u"
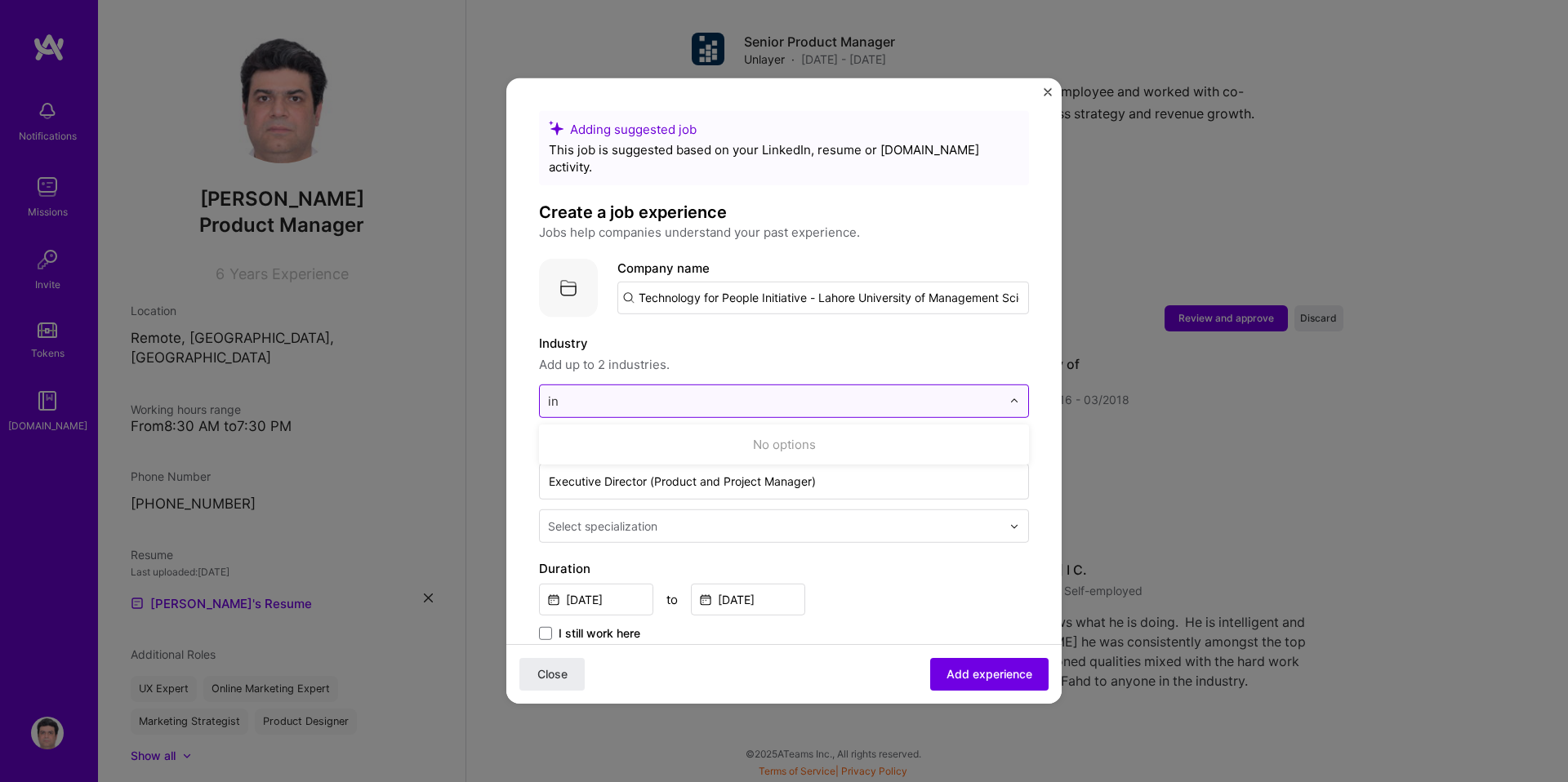
type input "i"
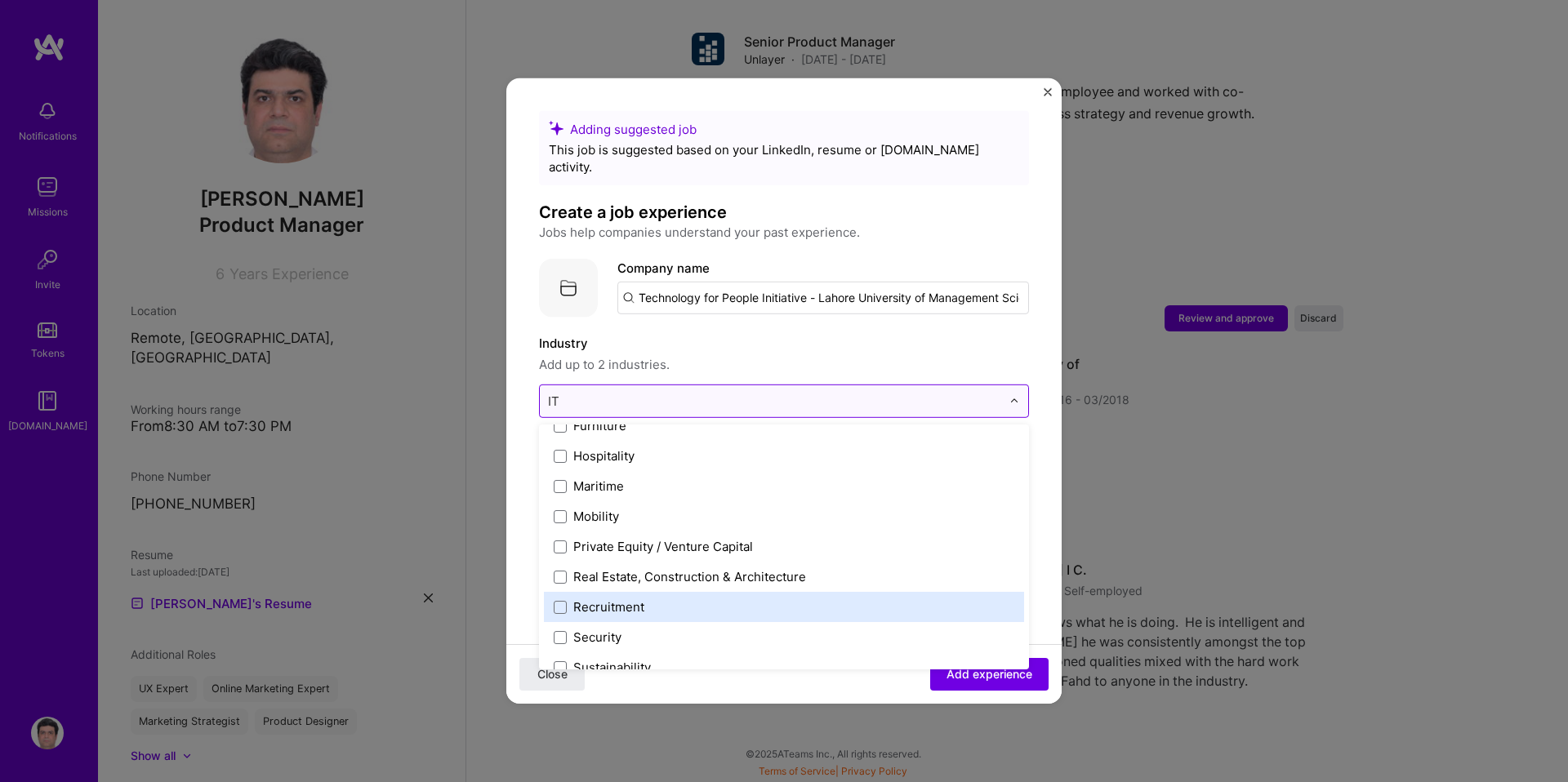
scroll to position [218, 0]
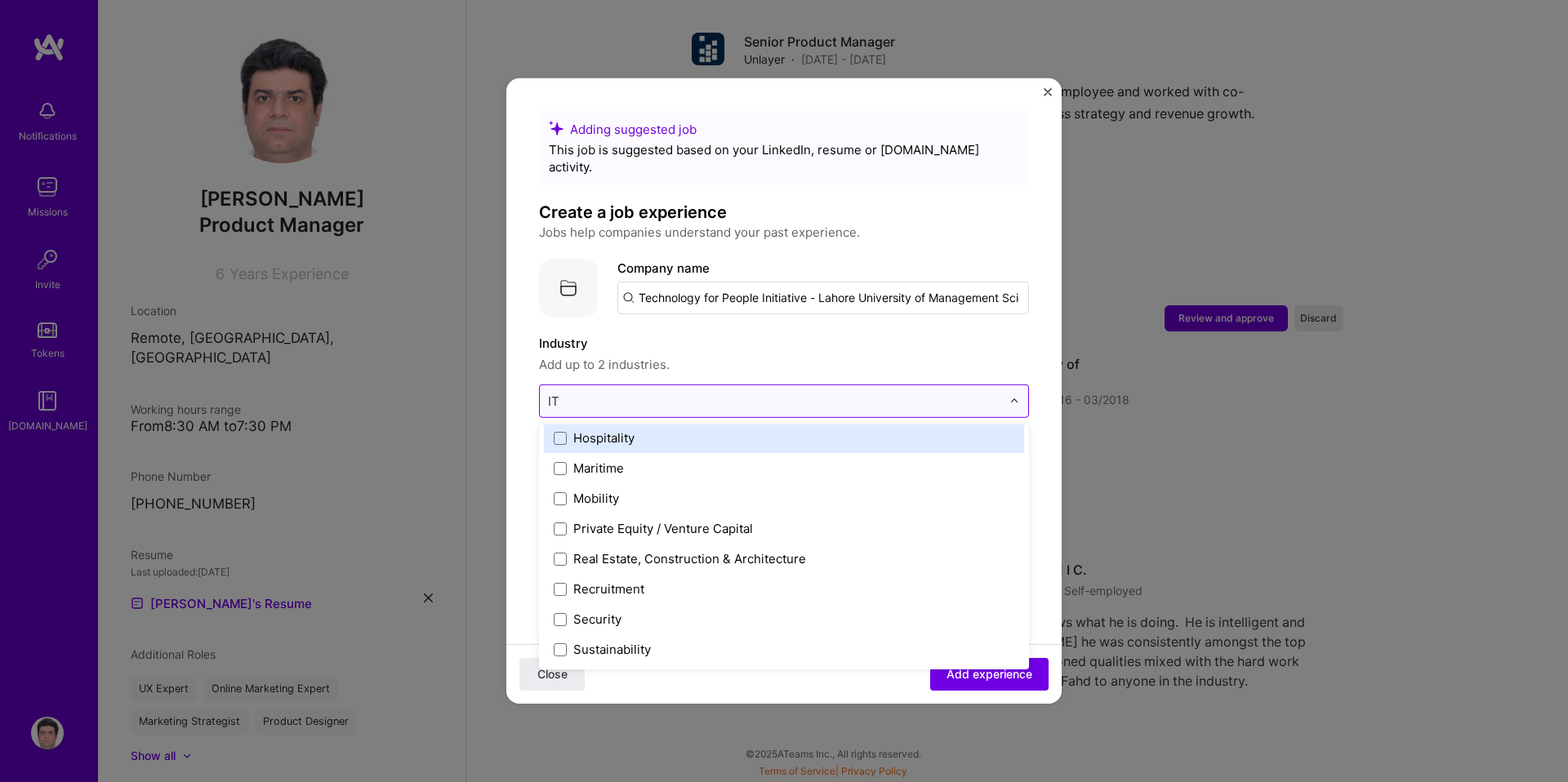
drag, startPoint x: 582, startPoint y: 392, endPoint x: 542, endPoint y: 385, distance: 40.6
click at [542, 385] on div "IT" at bounding box center [775, 402] width 470 height 32
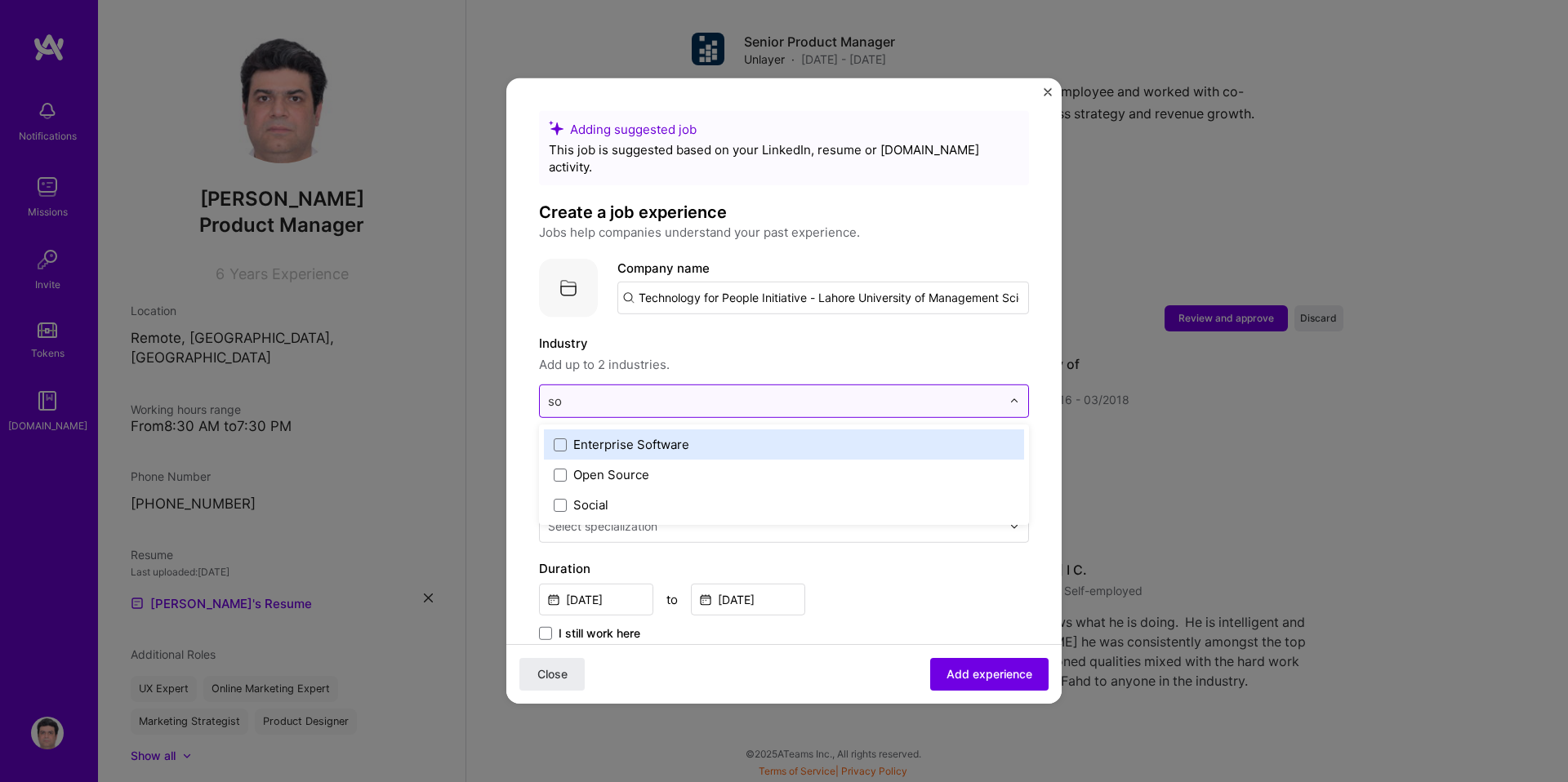
scroll to position [0, 0]
type input "s"
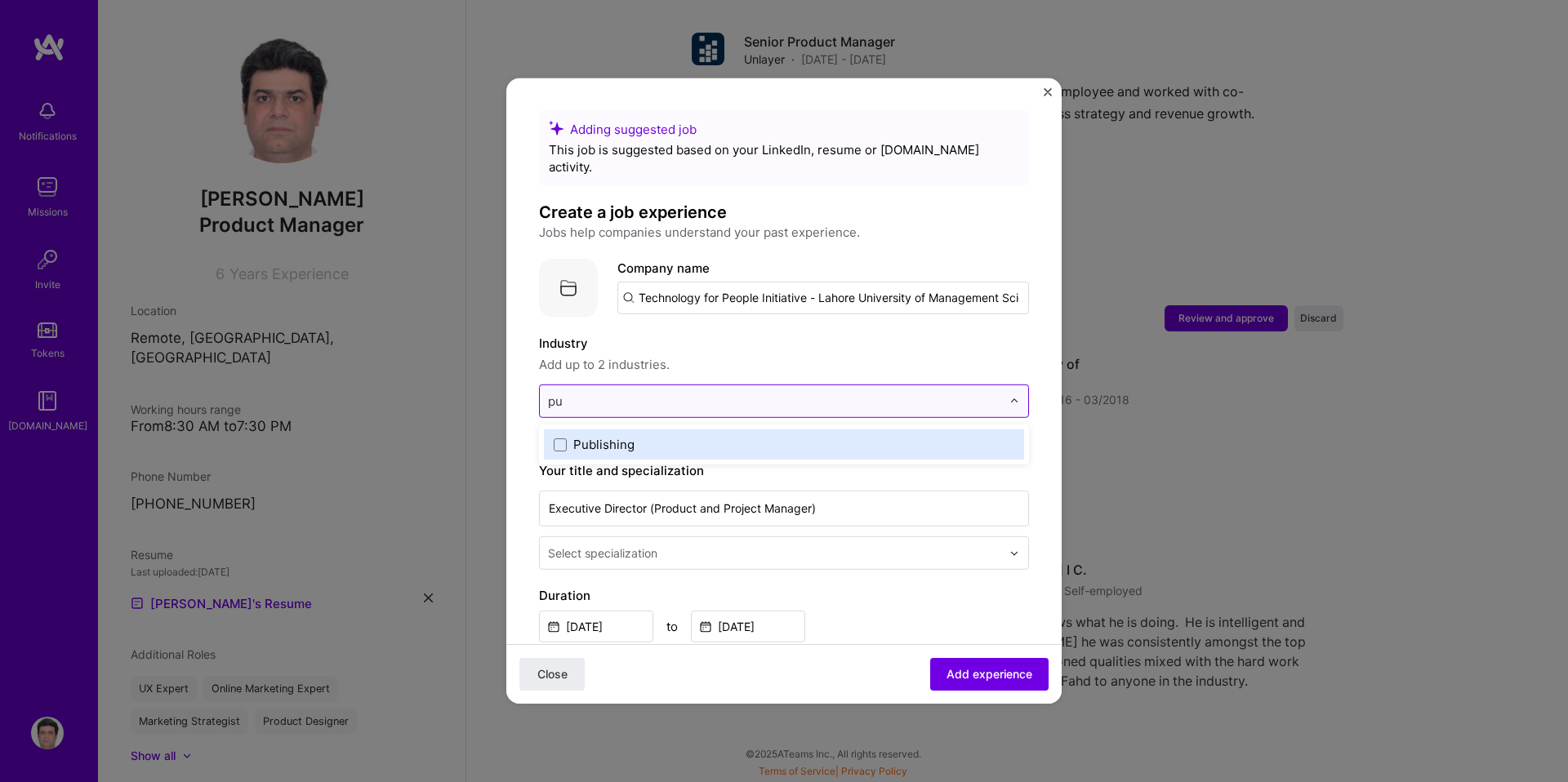
type input "p"
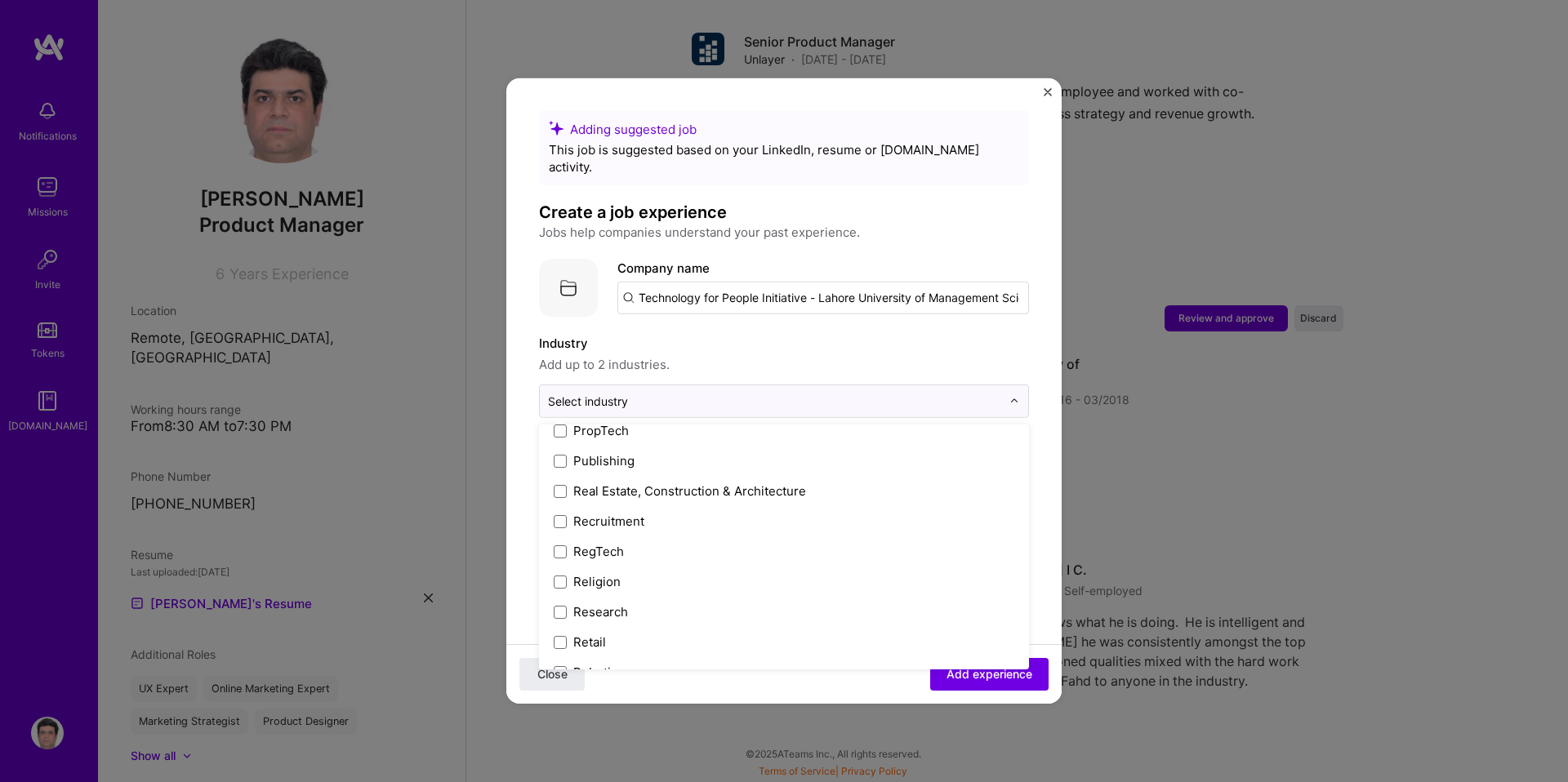
scroll to position [3001, 0]
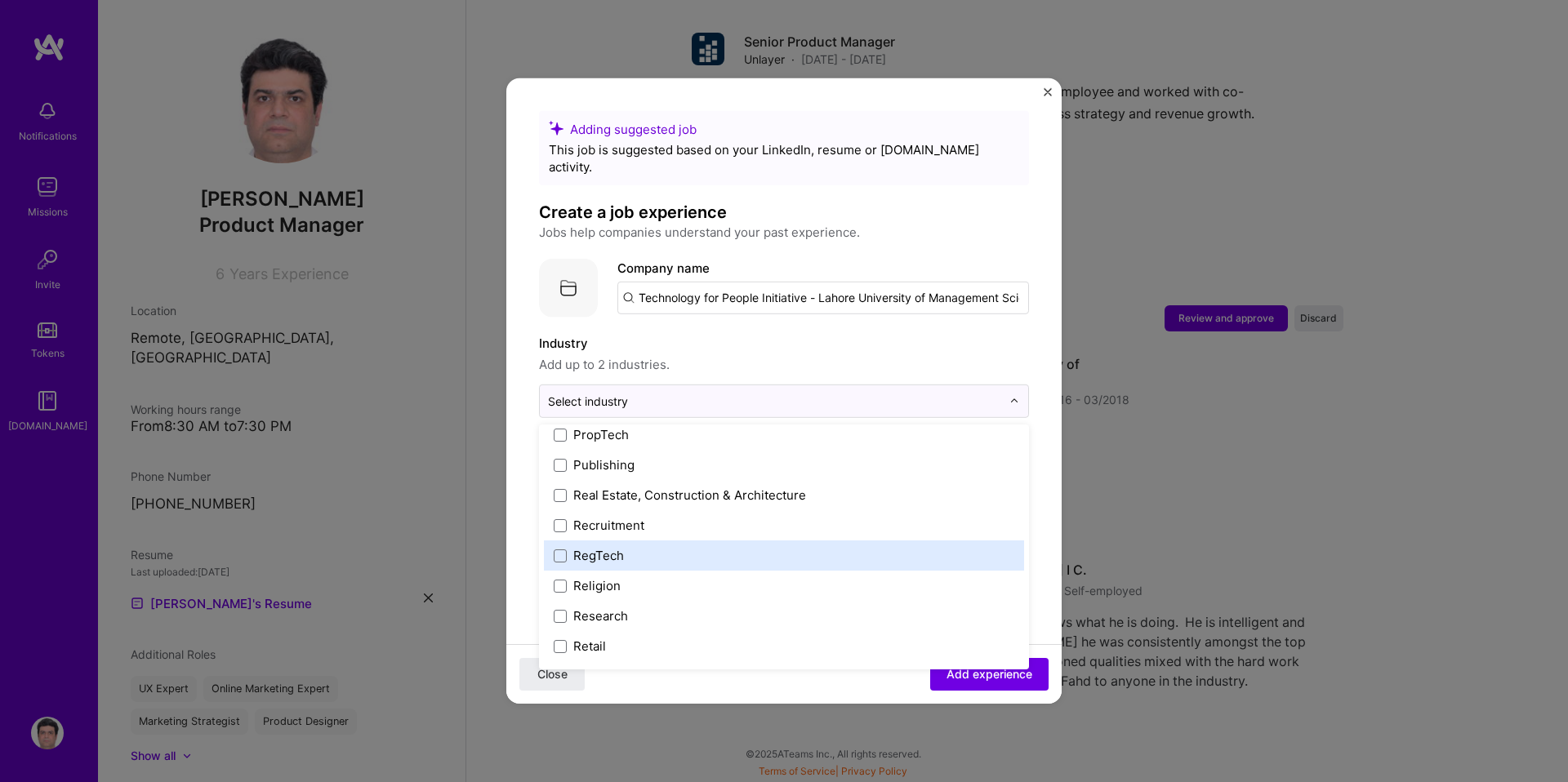
click at [598, 547] on div "RegTech" at bounding box center [599, 556] width 51 height 17
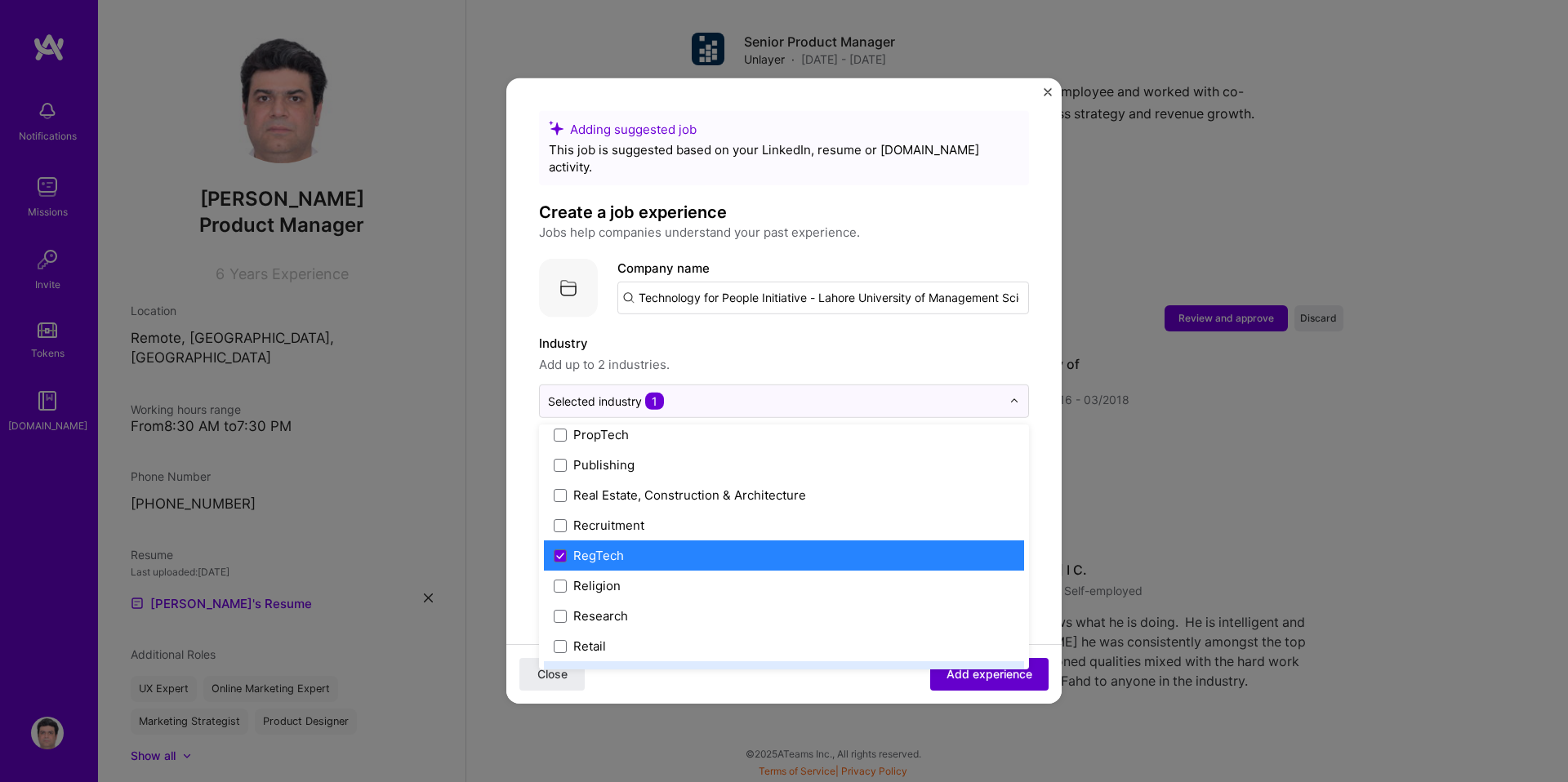
click at [975, 673] on span "Add experience" at bounding box center [989, 674] width 86 height 16
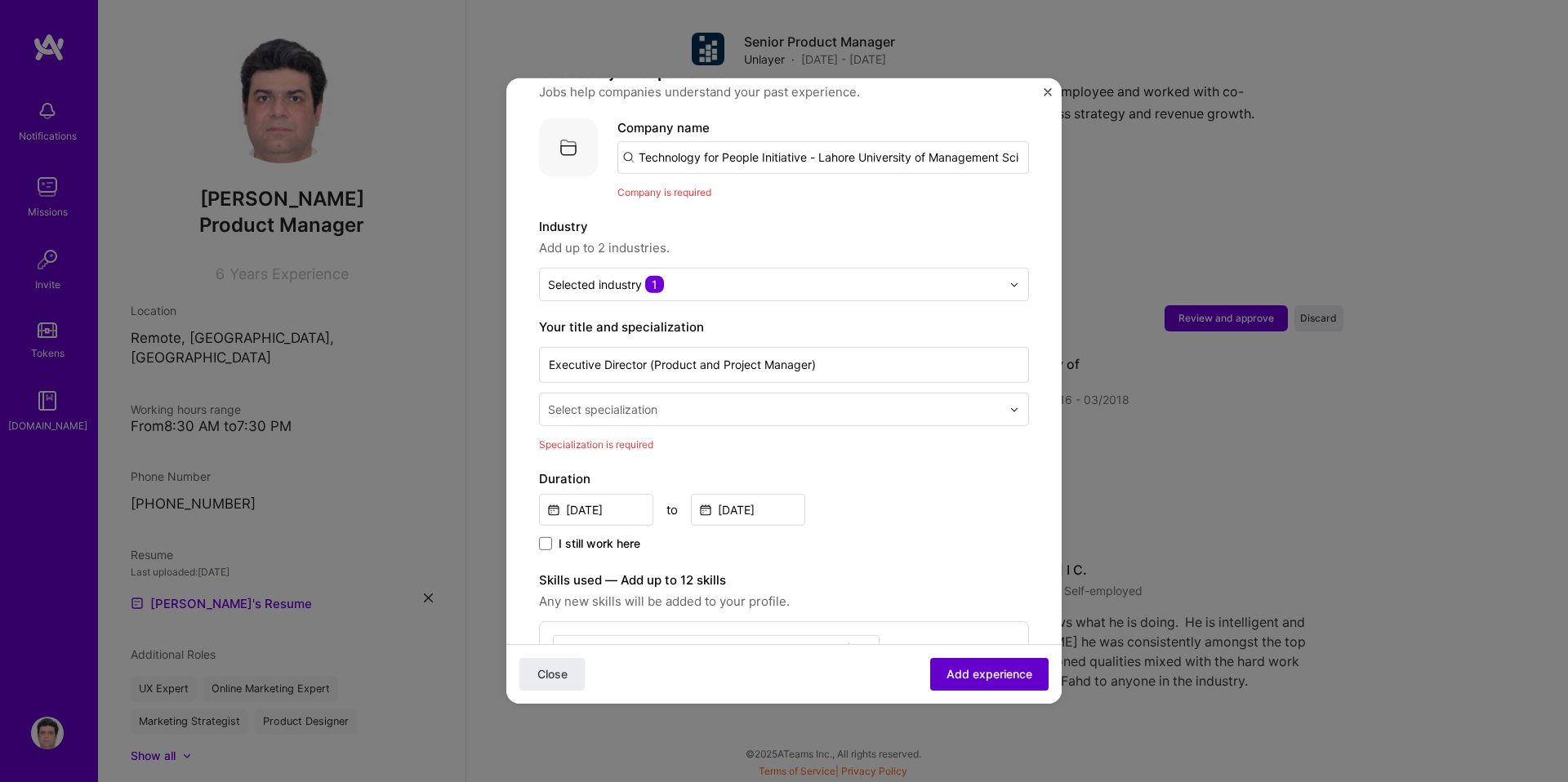
scroll to position [164, 0]
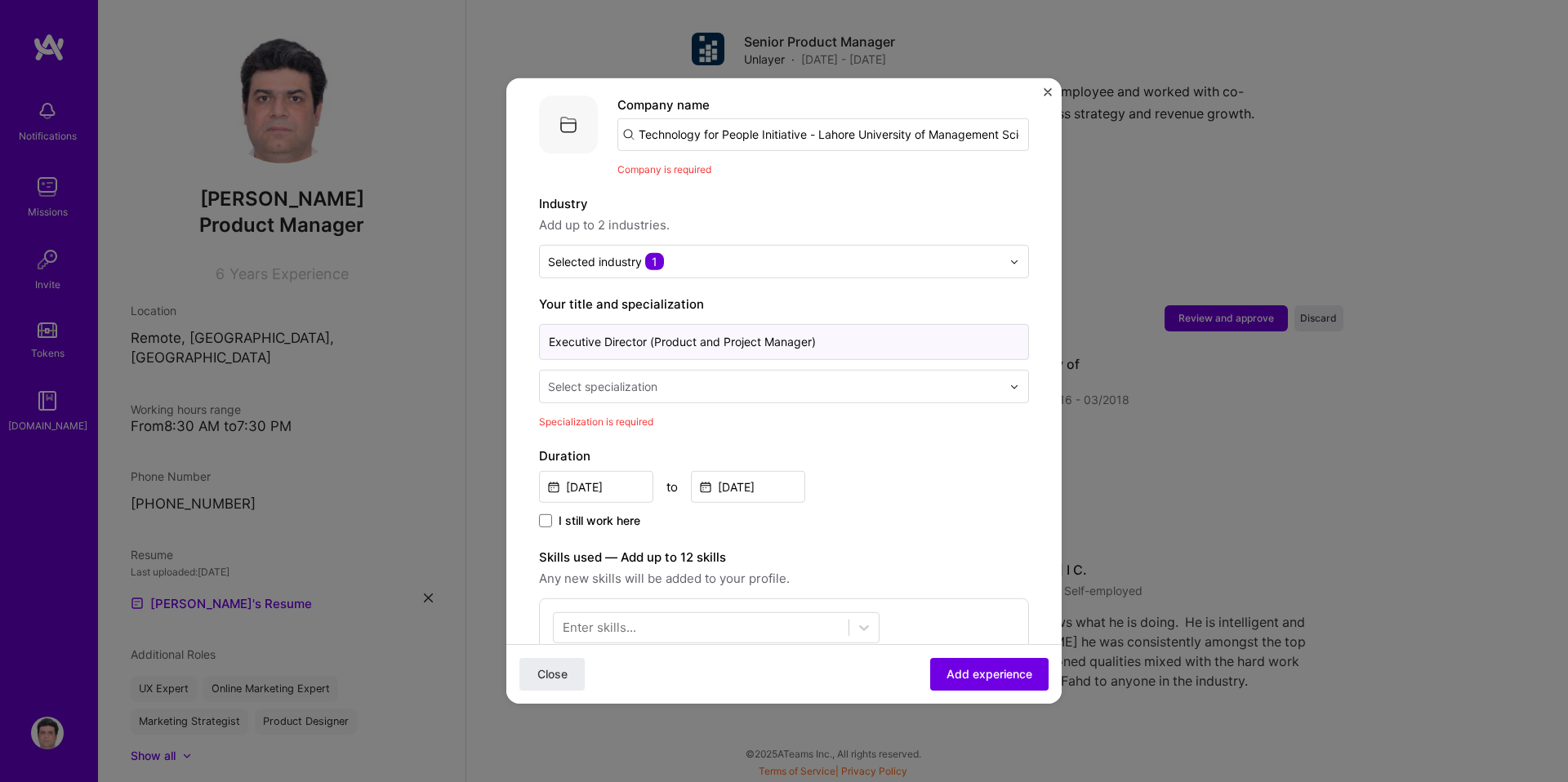
click at [706, 324] on input "Executive Director (Product and Project Manager)" at bounding box center [784, 342] width 490 height 36
click at [677, 378] on input "text" at bounding box center [776, 386] width 457 height 17
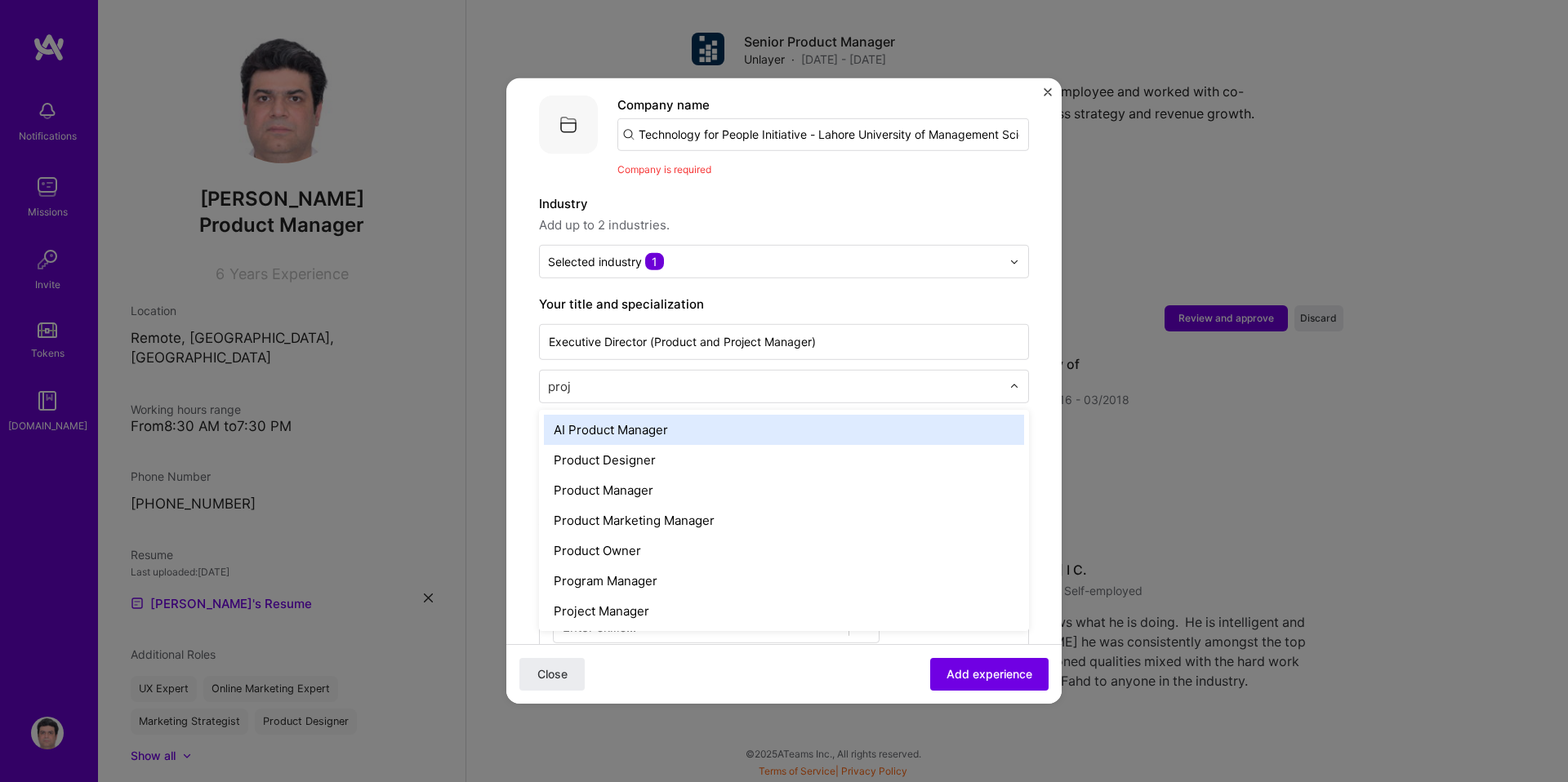
type input "proje"
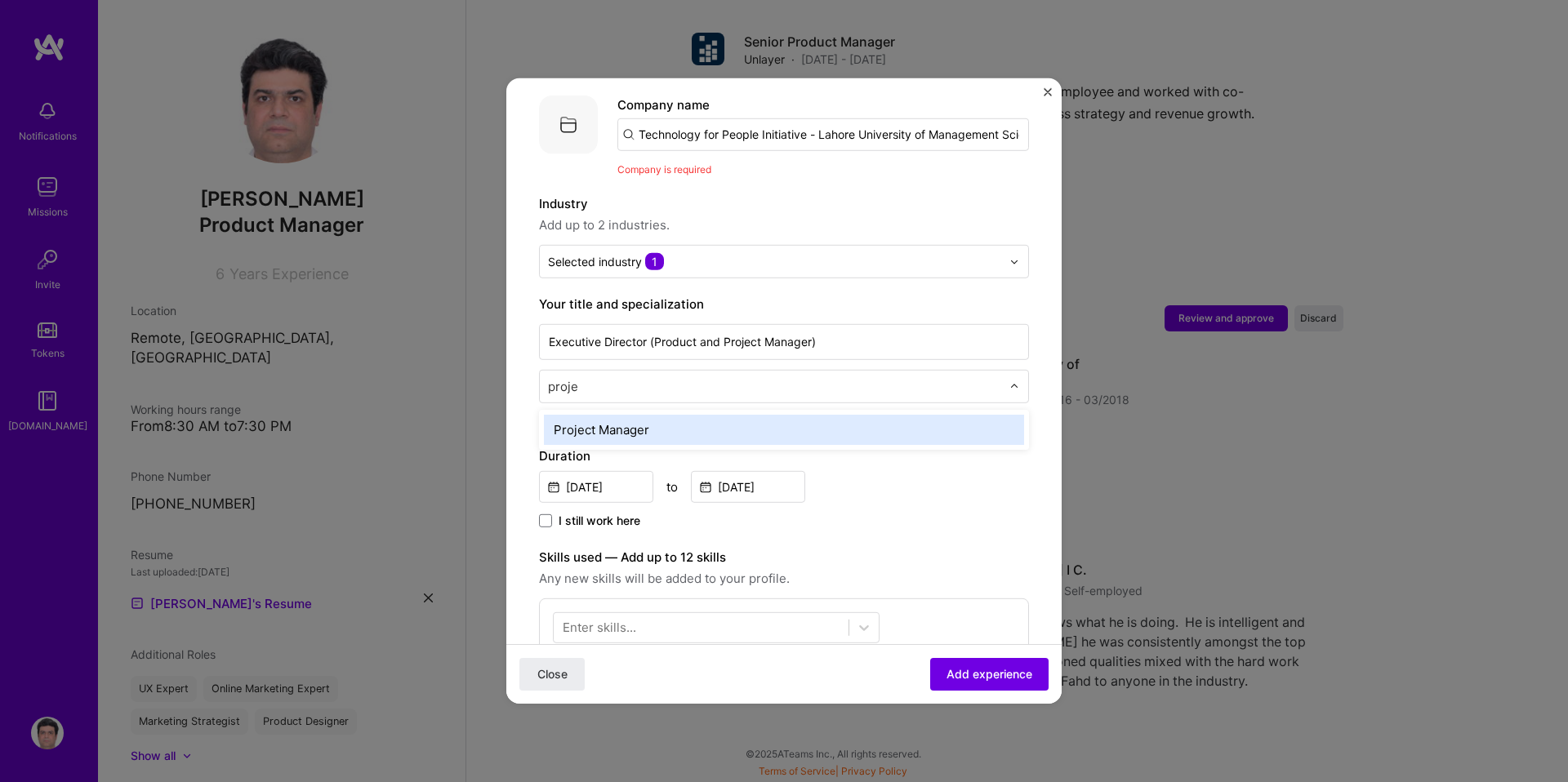
click at [621, 415] on div "Project Manager" at bounding box center [784, 430] width 481 height 31
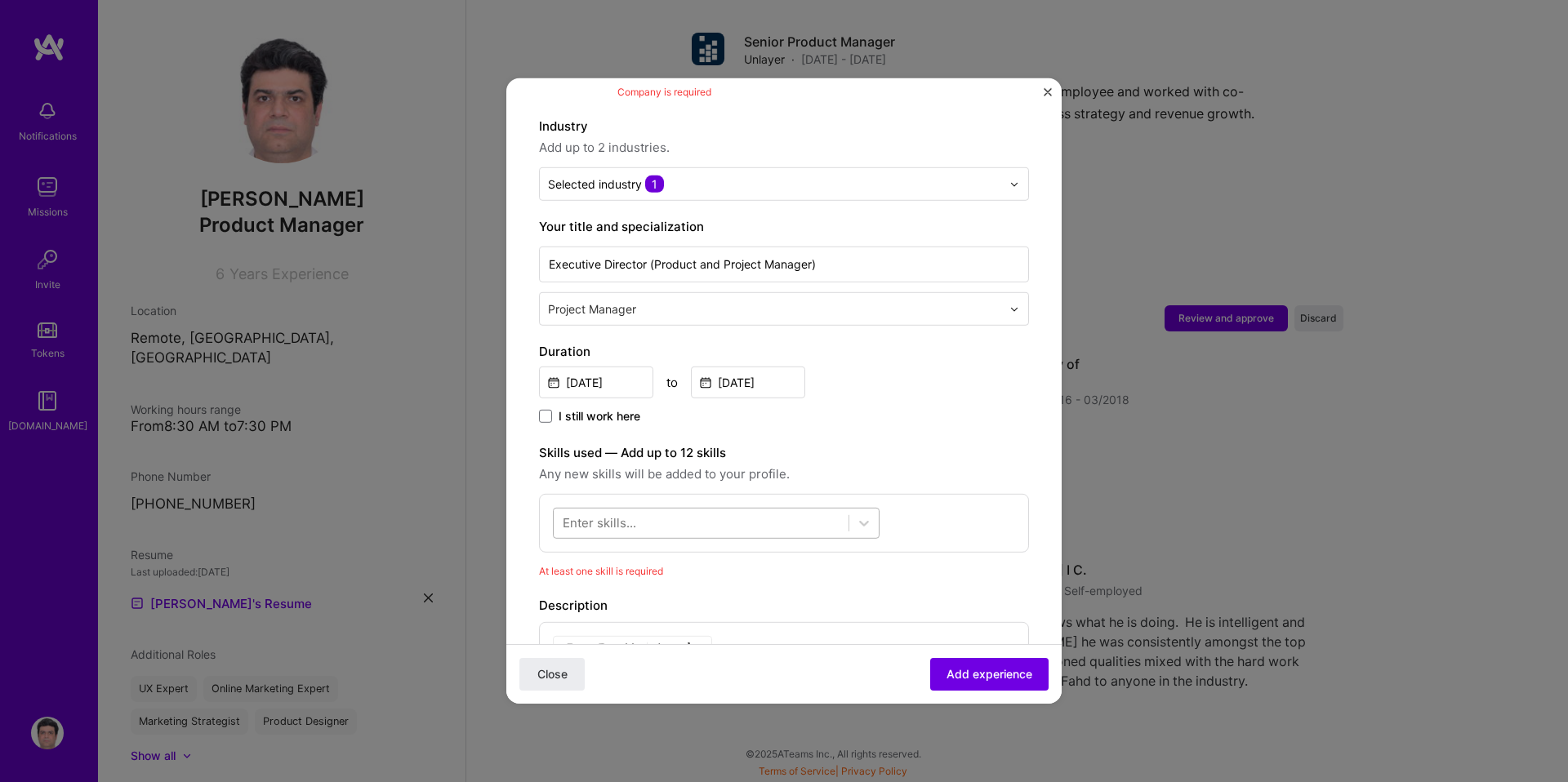
scroll to position [271, 0]
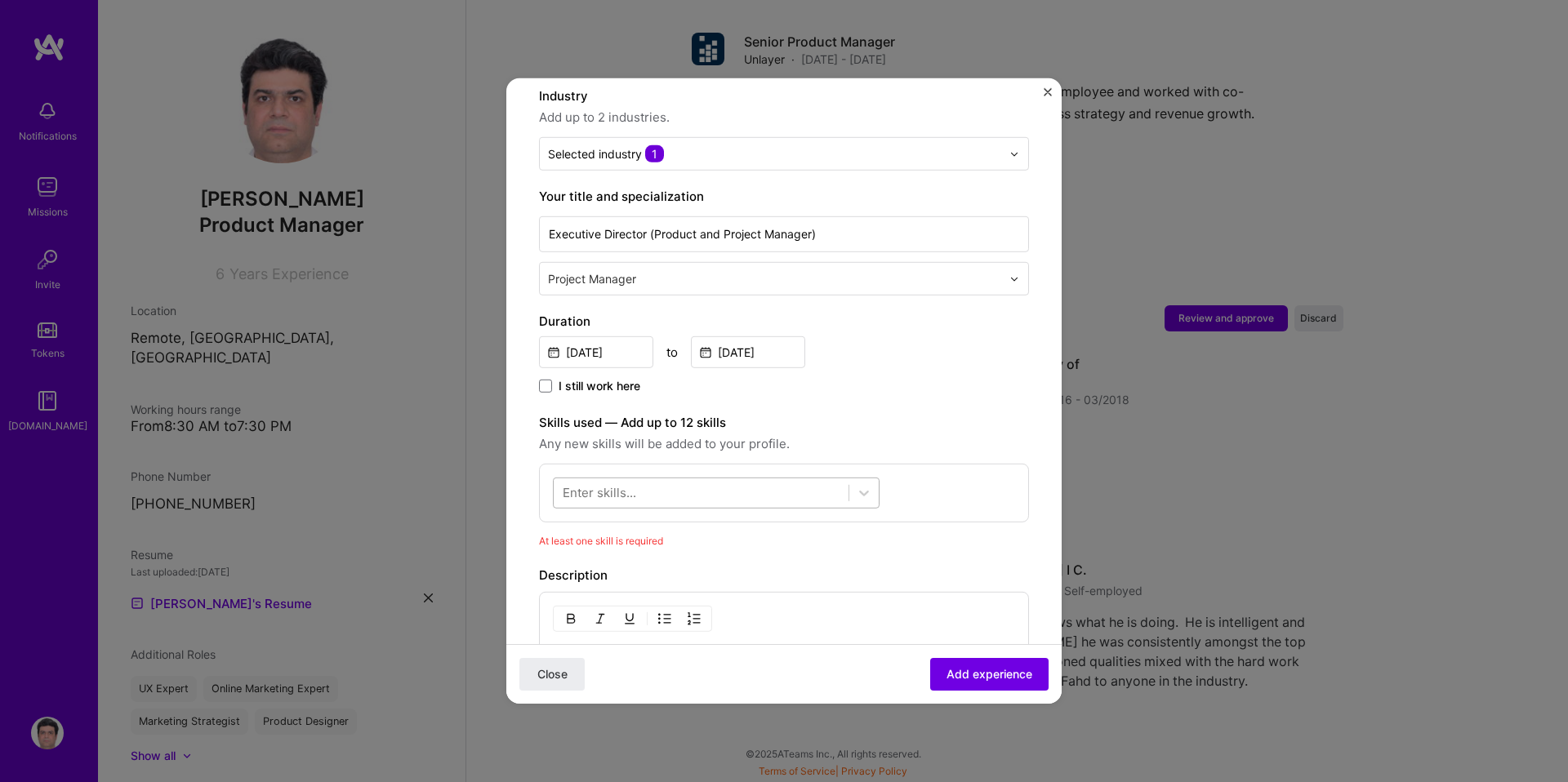
click at [740, 480] on div at bounding box center [701, 493] width 295 height 27
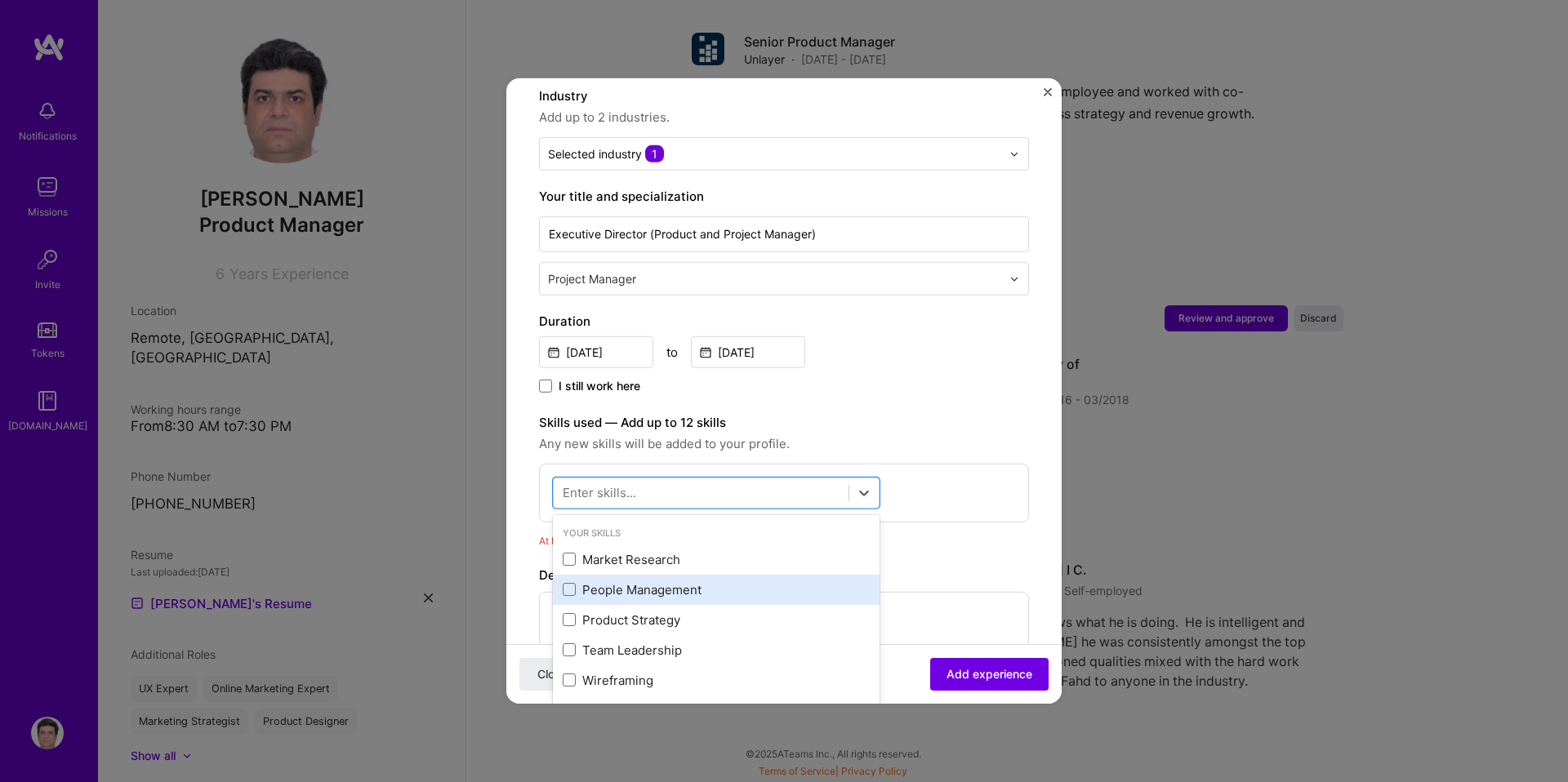
click at [634, 581] on div "People Management" at bounding box center [716, 590] width 307 height 17
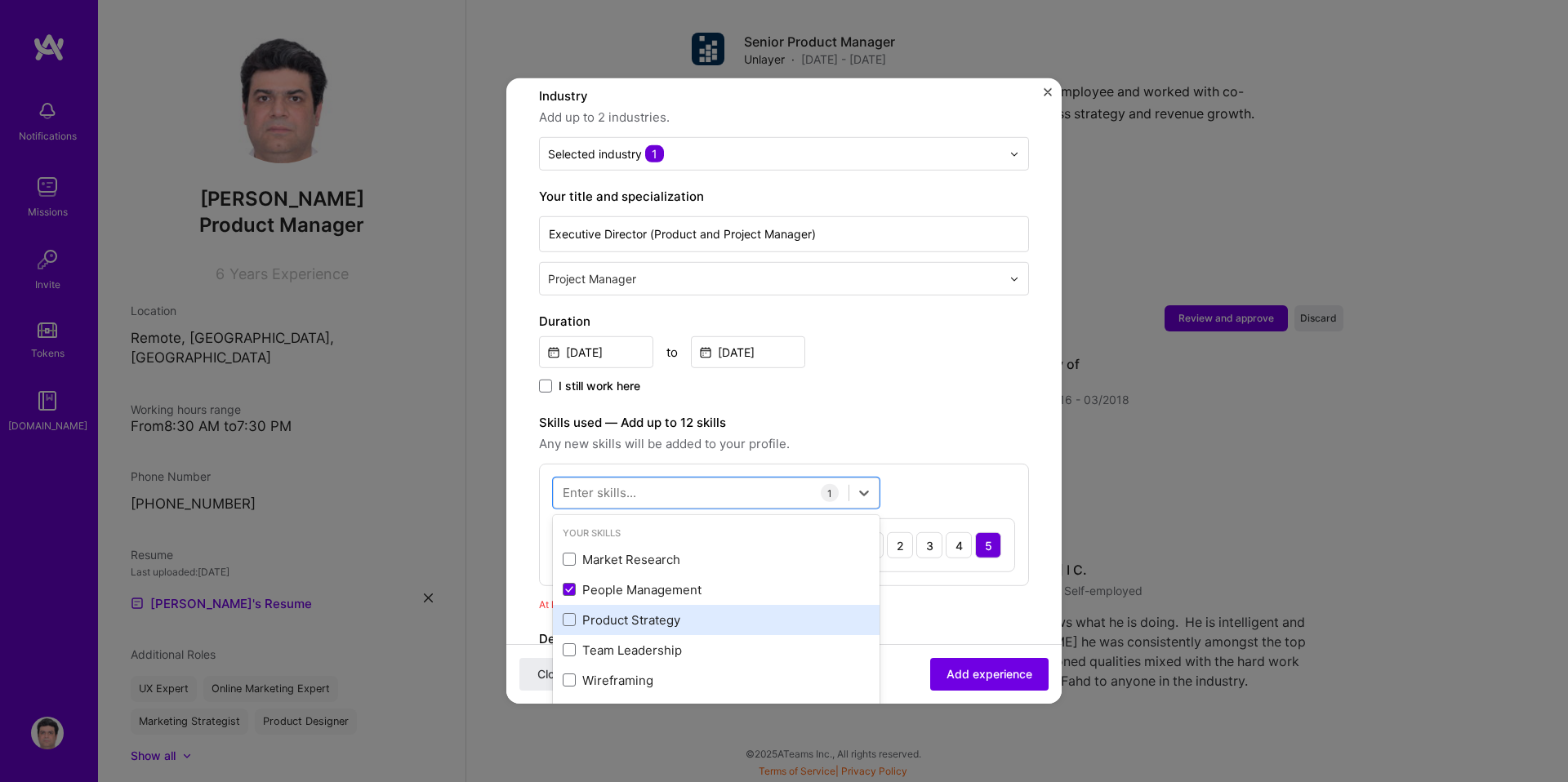
click at [631, 612] on div "Product Strategy" at bounding box center [716, 620] width 307 height 17
click at [620, 612] on div "Product Strategy" at bounding box center [716, 620] width 307 height 17
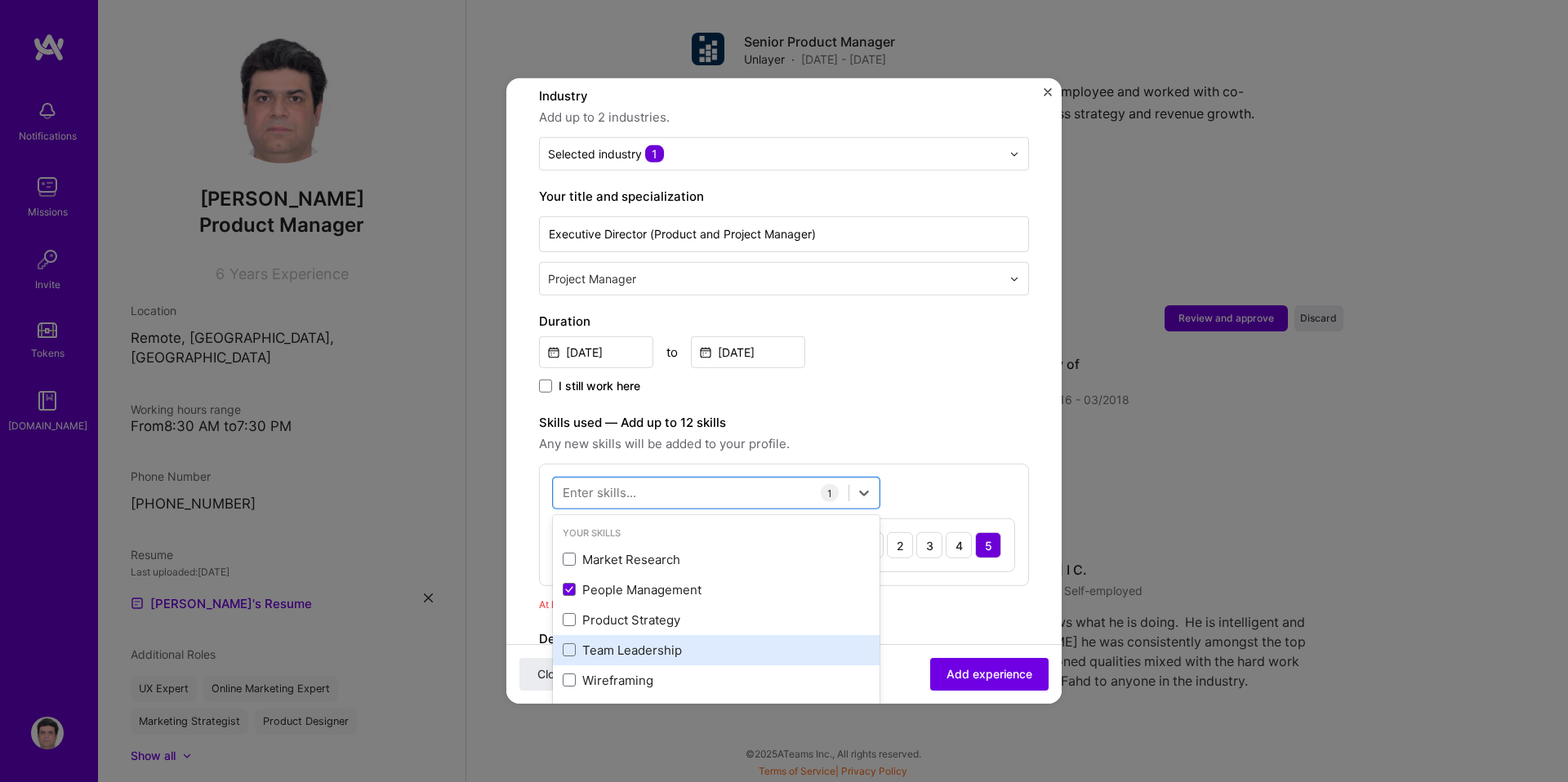
click at [619, 641] on div "Team Leadership" at bounding box center [716, 650] width 307 height 17
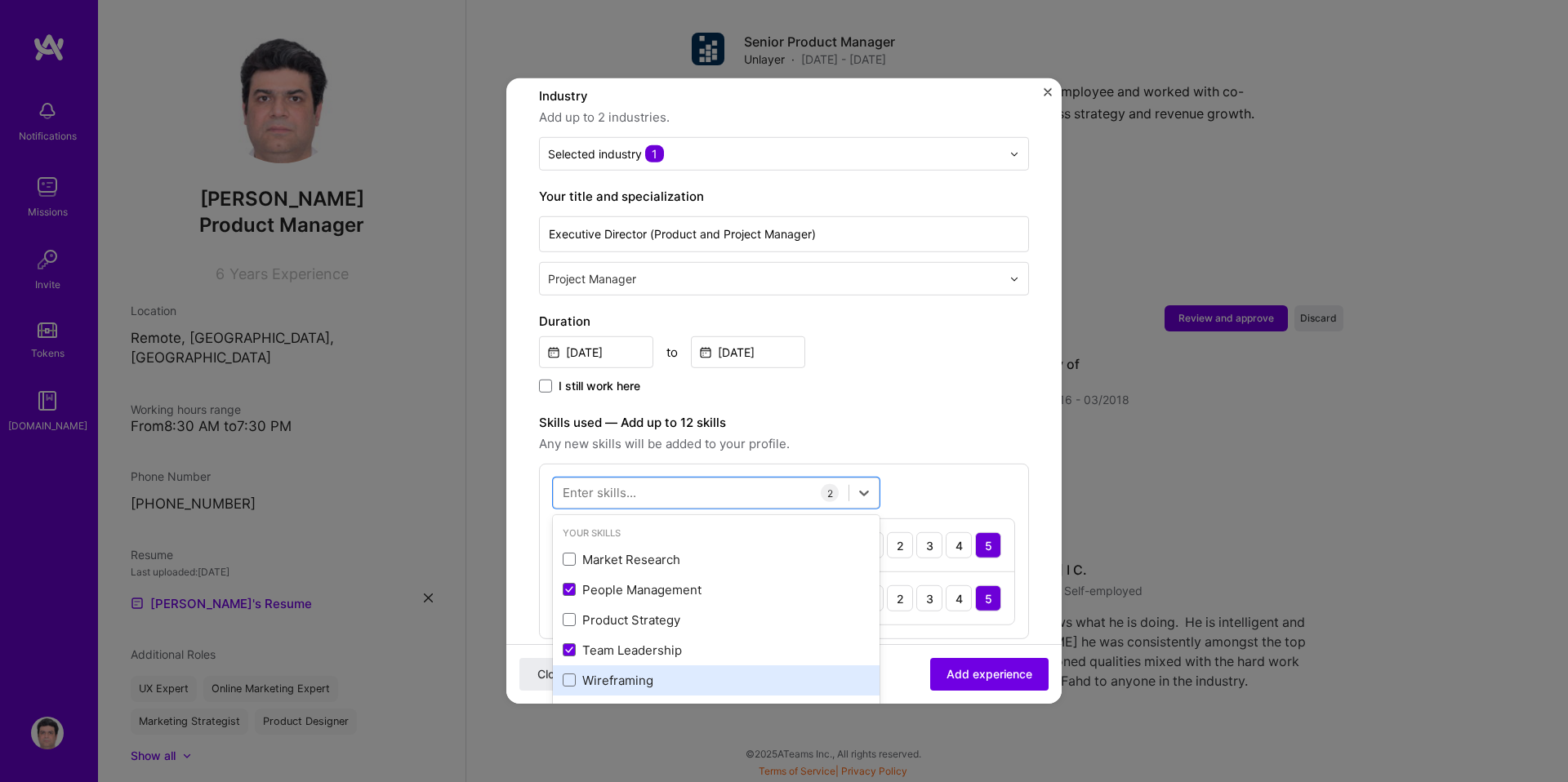
click at [616, 672] on div "Wireframing" at bounding box center [716, 680] width 307 height 17
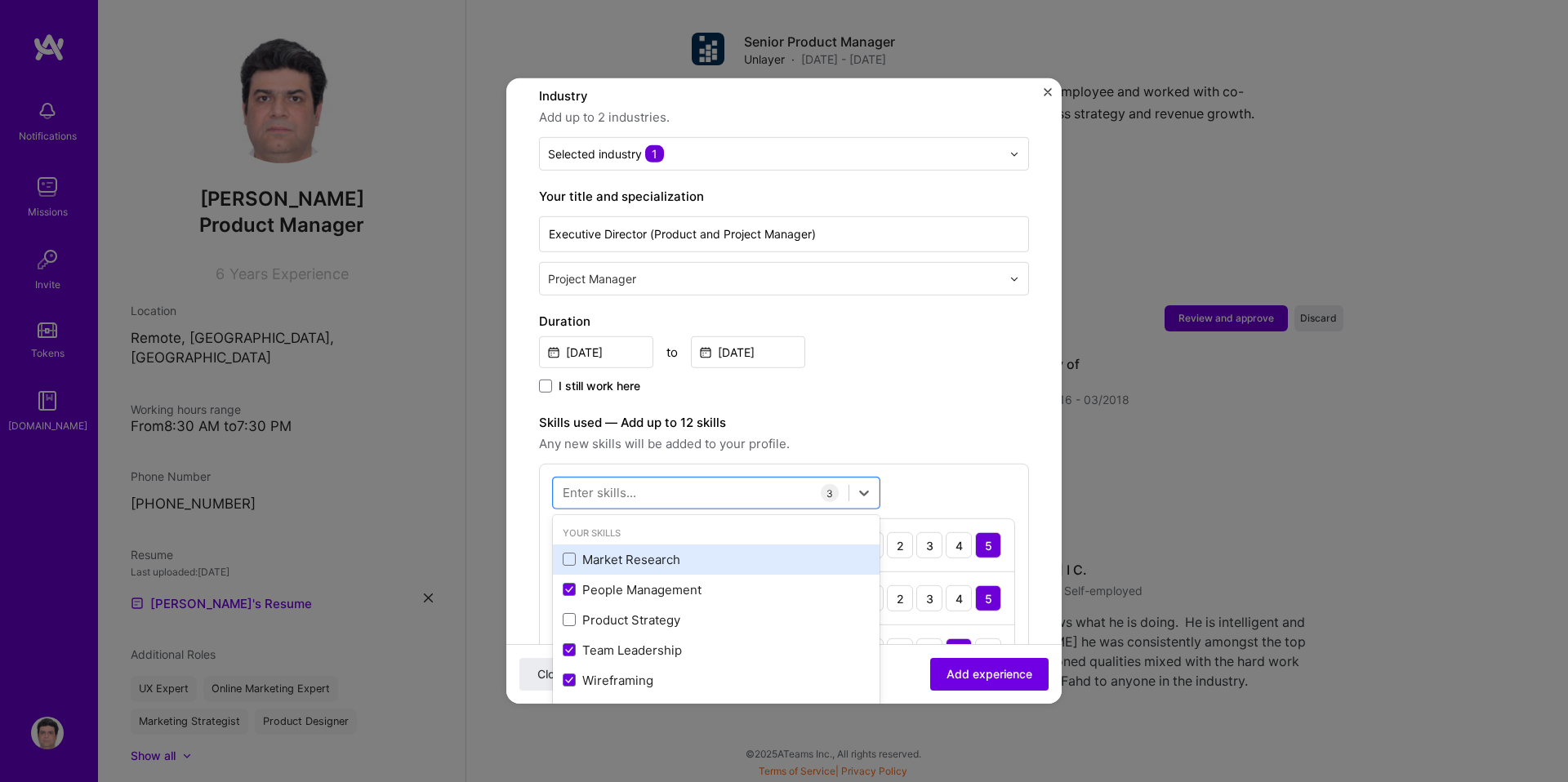
click at [624, 552] on div "Market Research" at bounding box center [715, 560] width 326 height 31
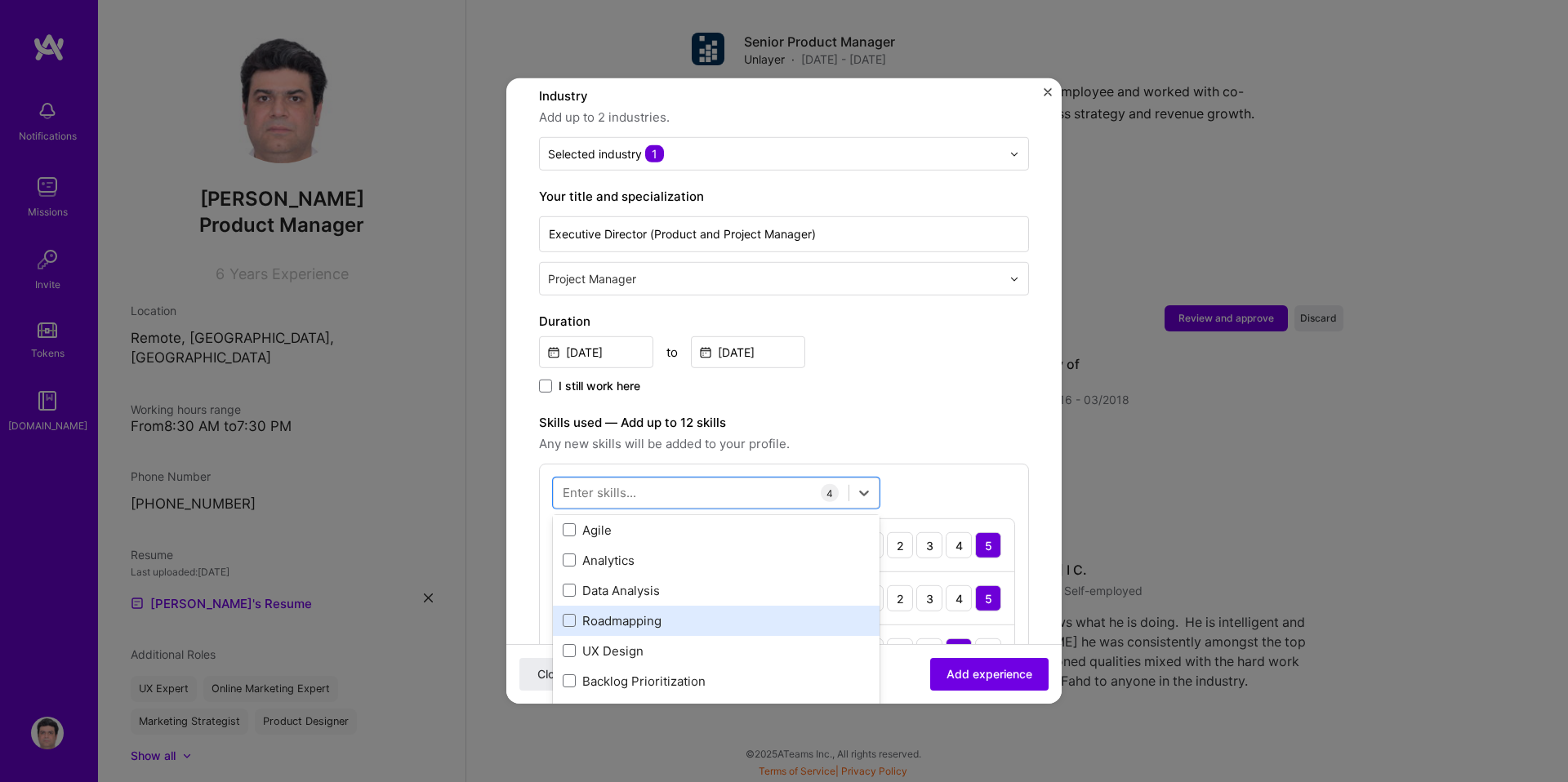
scroll to position [214, 0]
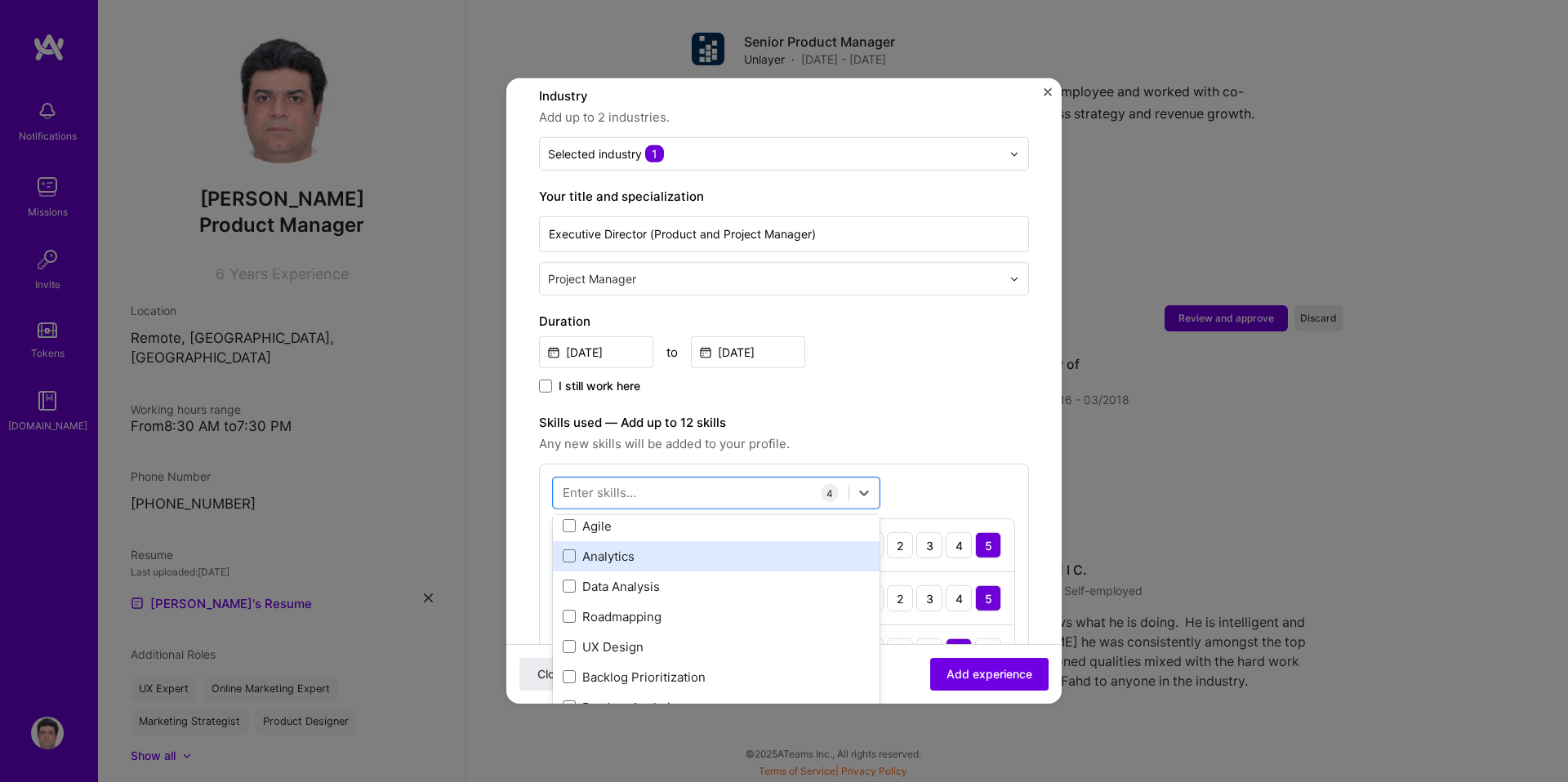
click at [616, 548] on div "Analytics" at bounding box center [716, 557] width 307 height 17
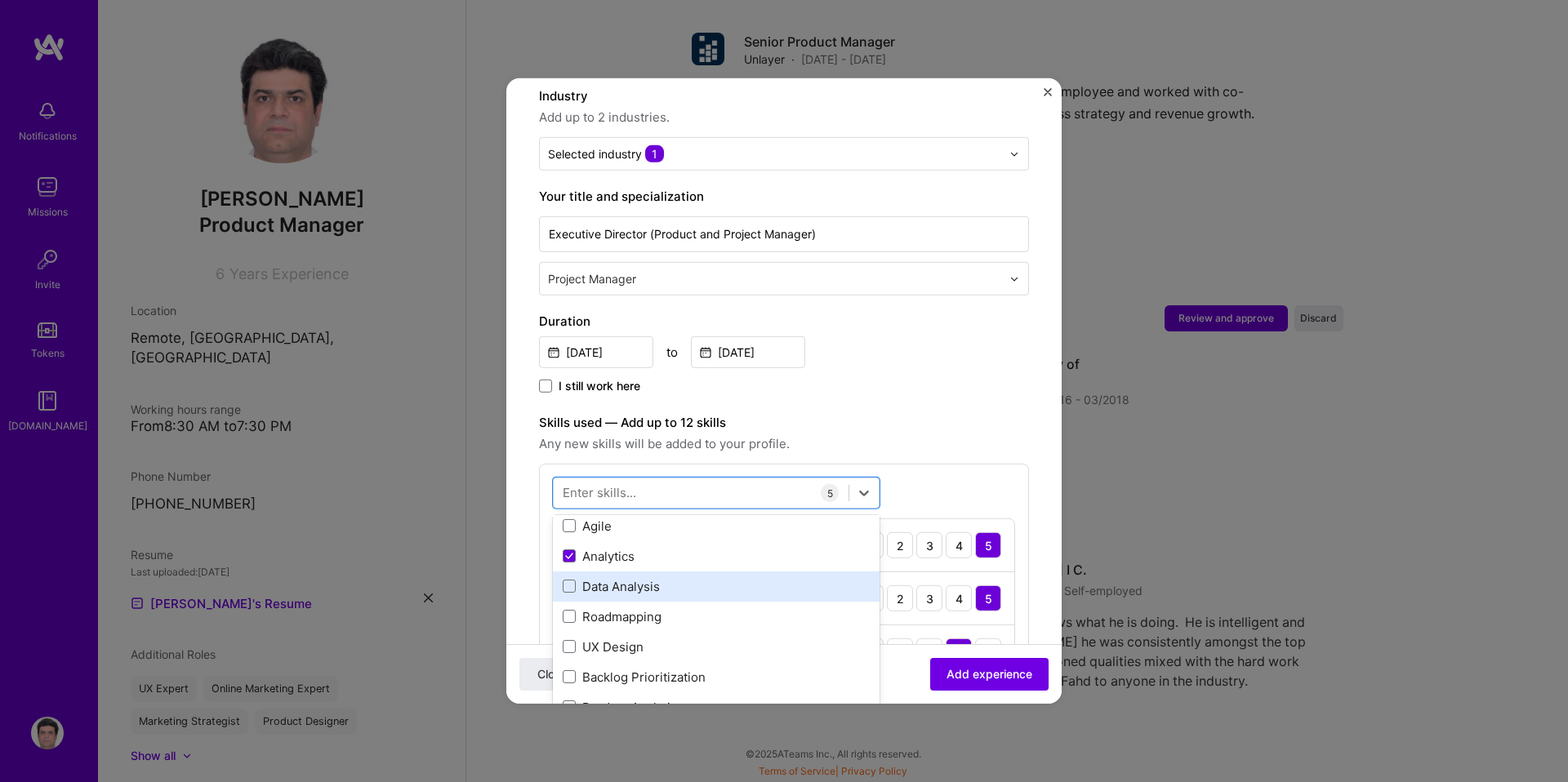
click at [616, 578] on div "Data Analysis" at bounding box center [716, 586] width 307 height 17
click at [634, 574] on div "Product Analytics" at bounding box center [716, 582] width 307 height 17
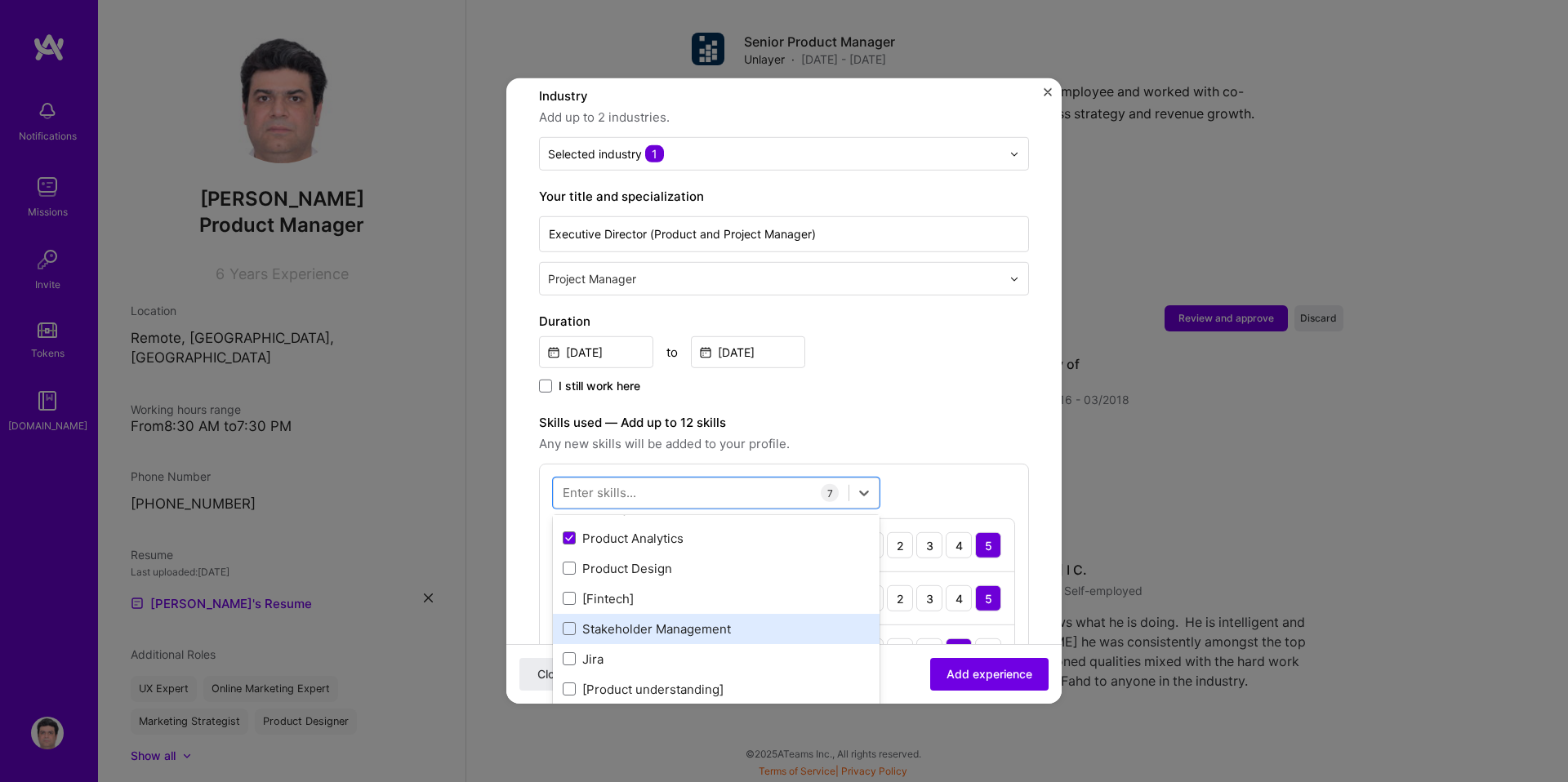
scroll to position [389, 0]
click at [631, 616] on div "Stakeholder Management" at bounding box center [716, 624] width 307 height 17
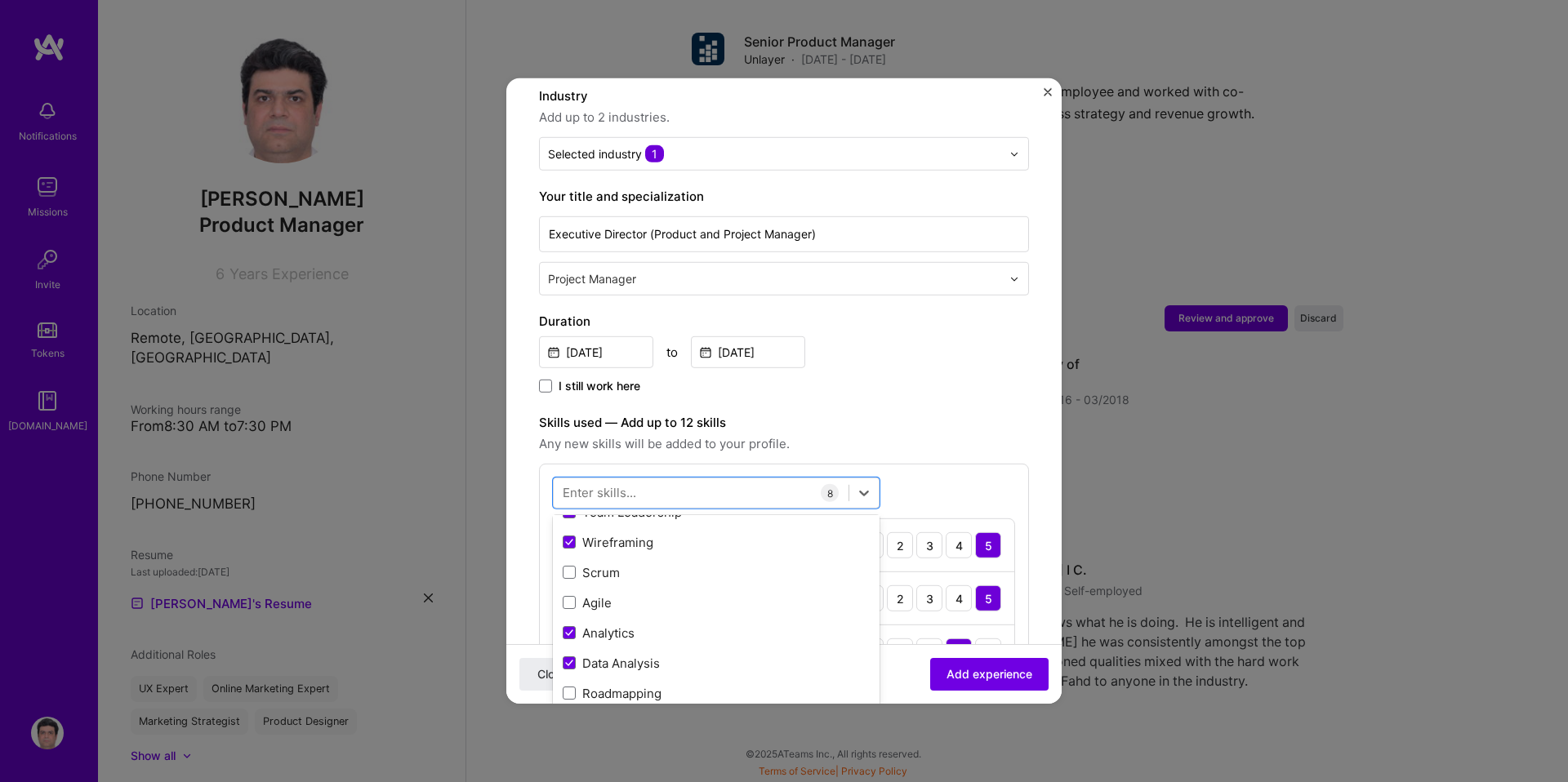
scroll to position [0, 0]
click at [912, 349] on div "Jul, 2016 to Mar, 2018" at bounding box center [784, 350] width 490 height 35
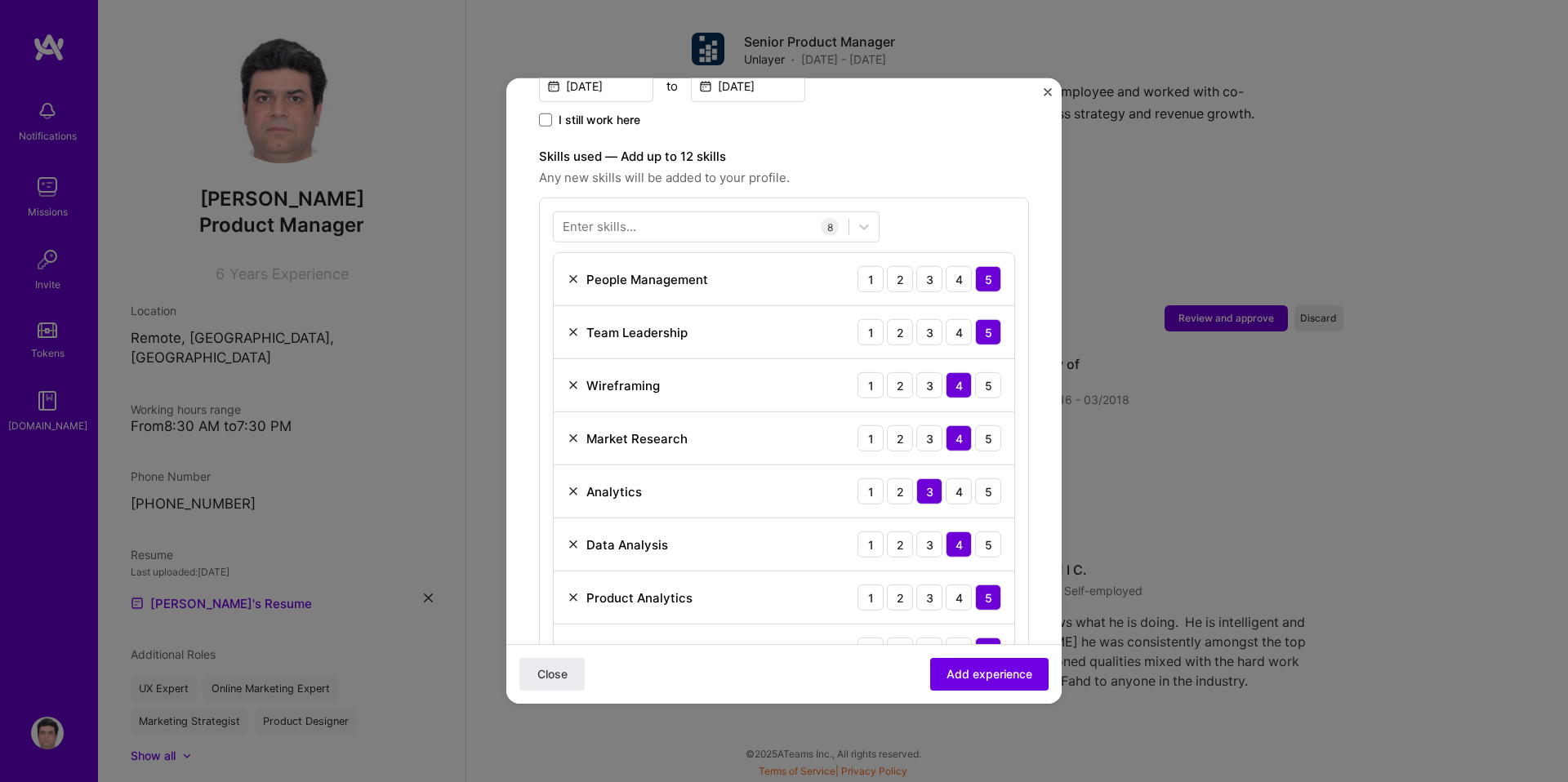
scroll to position [549, 0]
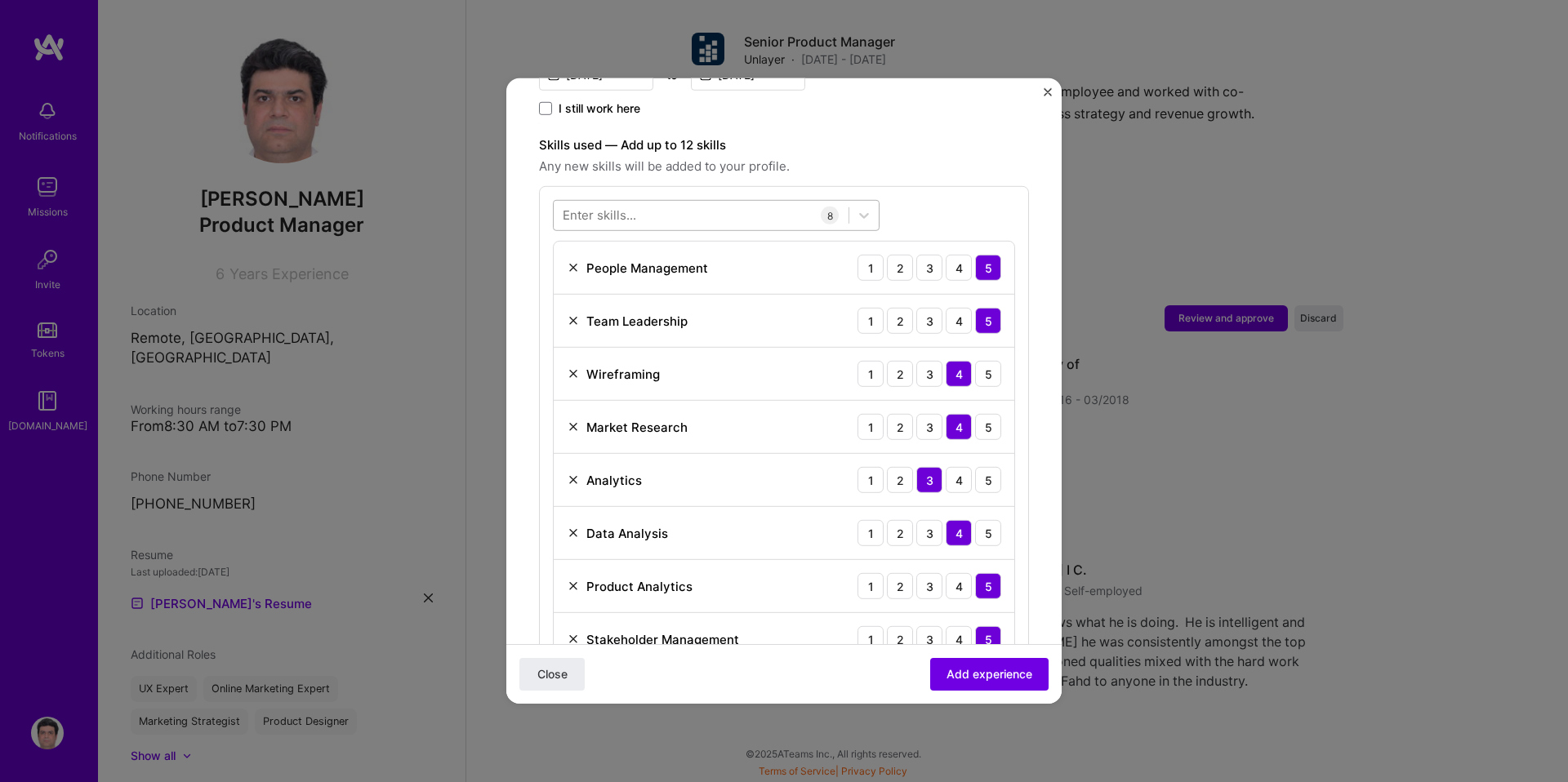
click at [747, 202] on div at bounding box center [701, 215] width 295 height 27
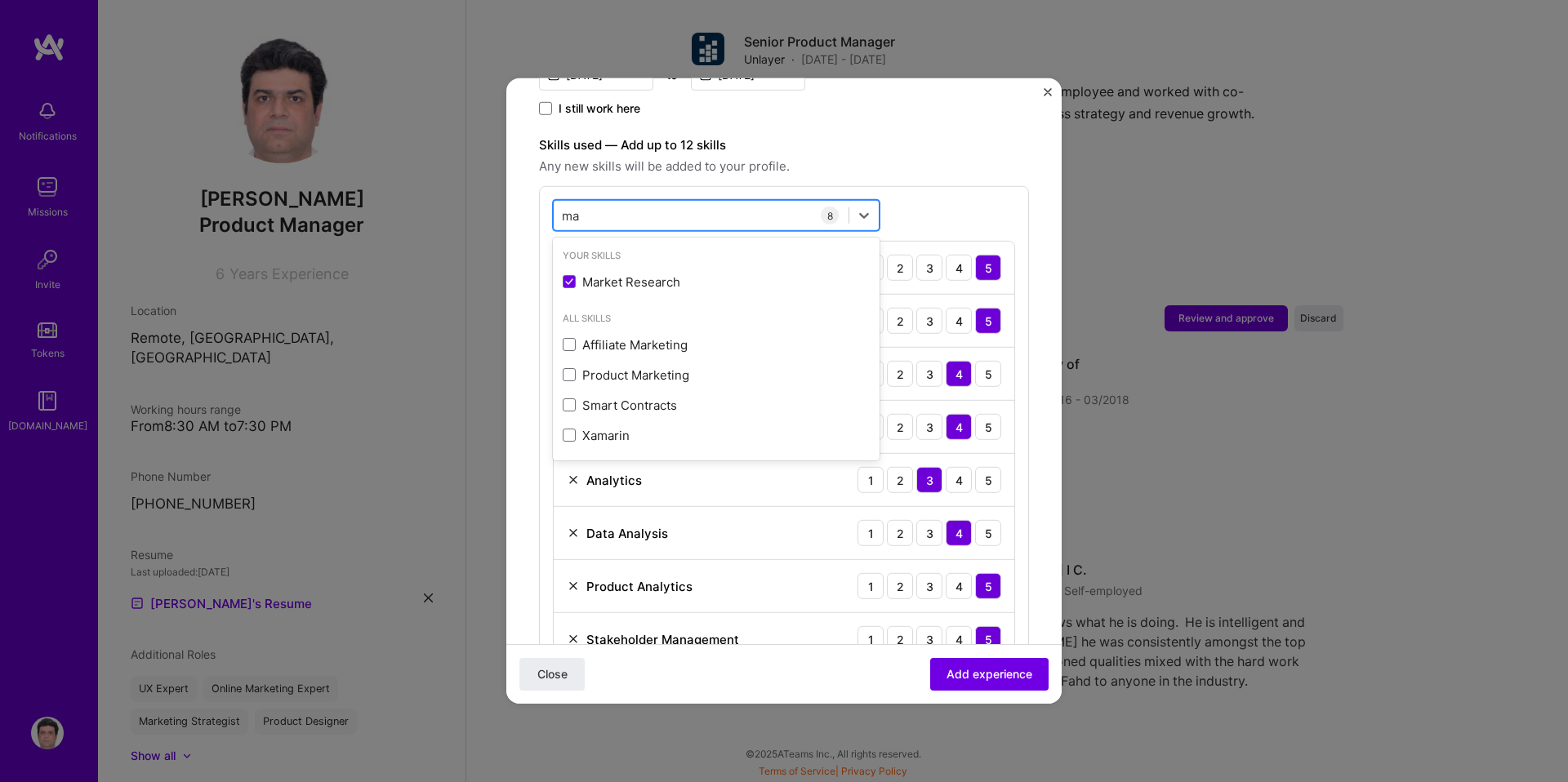
type input "m"
type input "o"
type input "b"
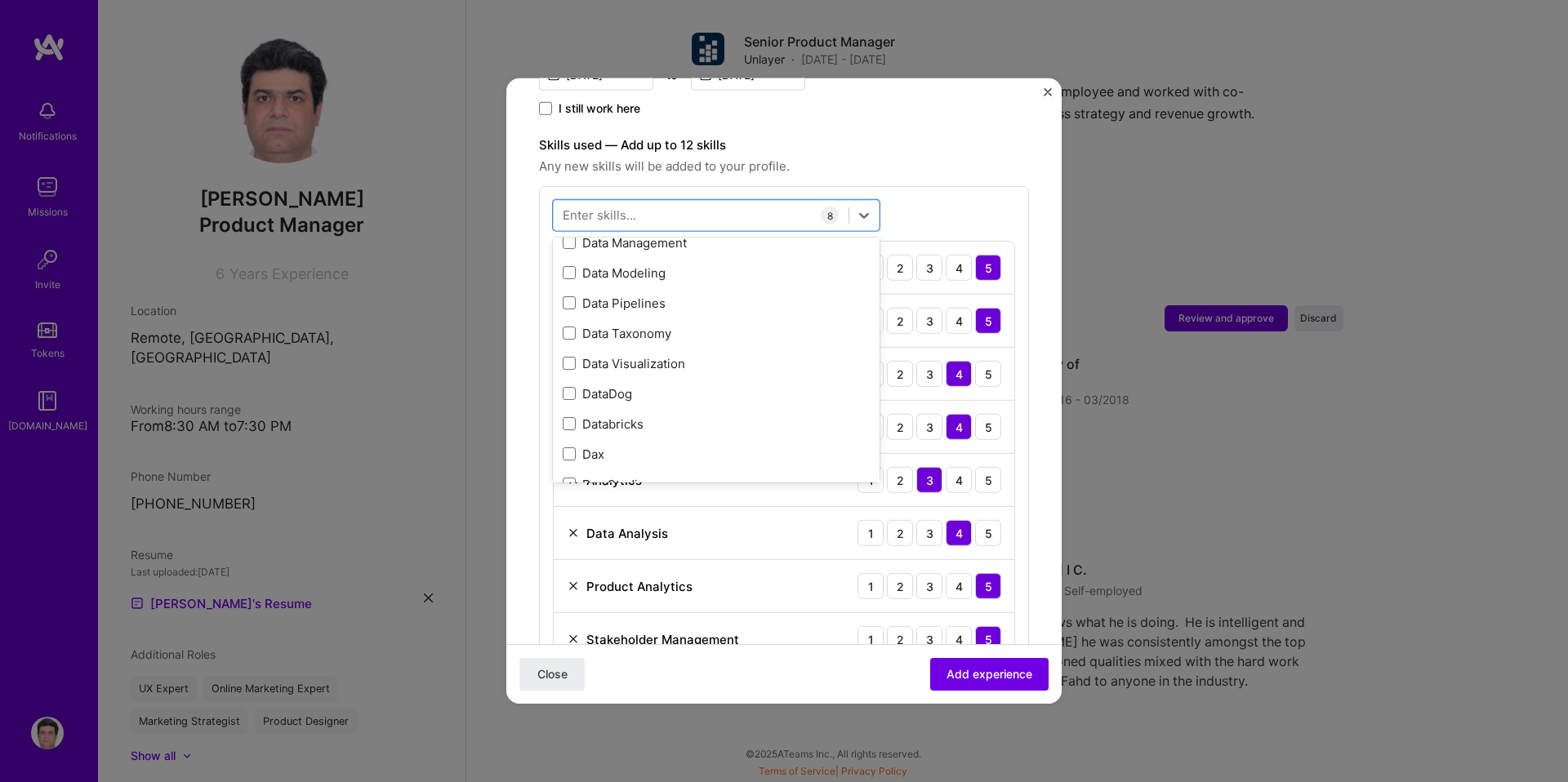
scroll to position [3558, 0]
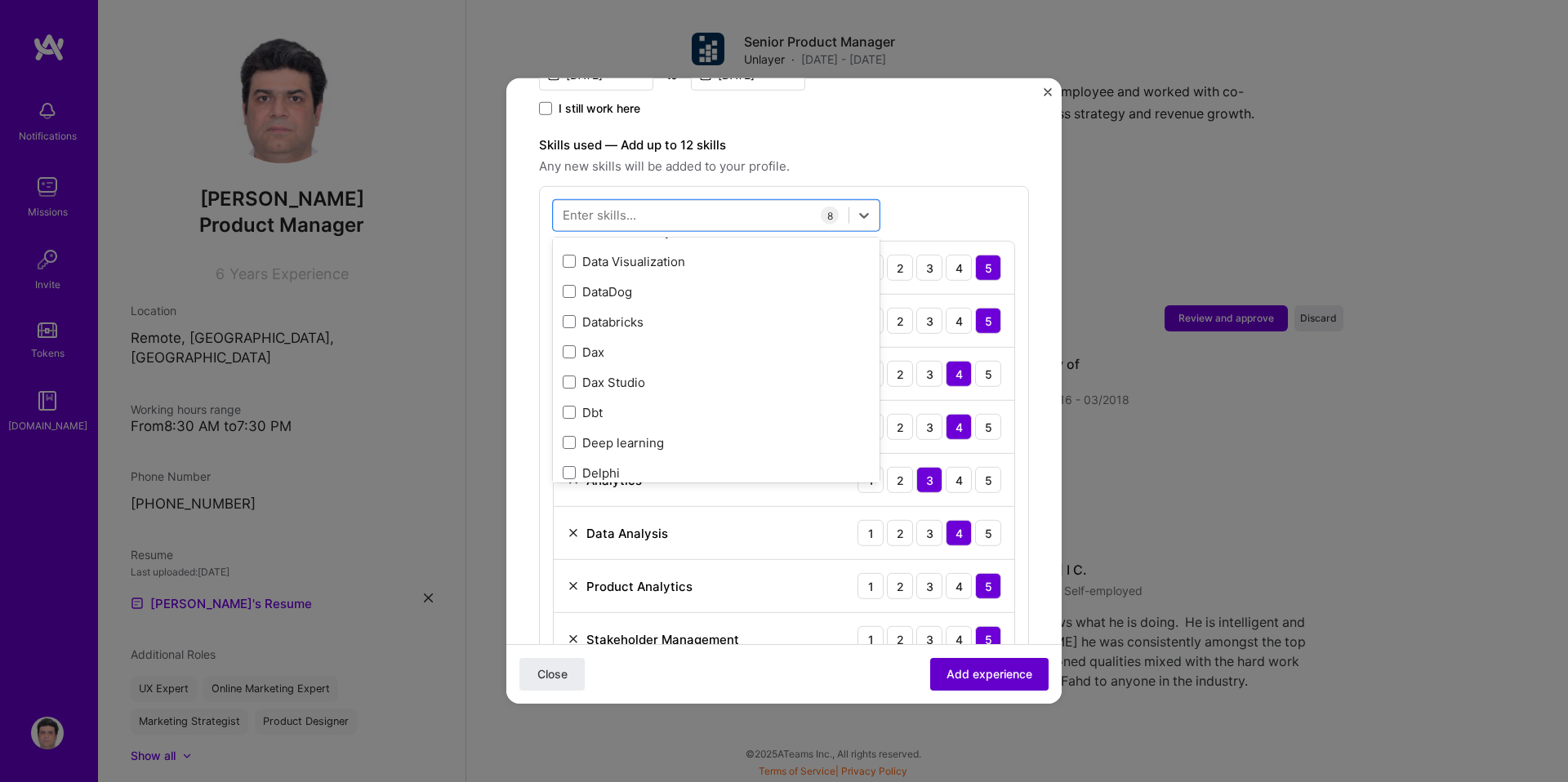
click at [969, 679] on span "Add experience" at bounding box center [989, 674] width 86 height 16
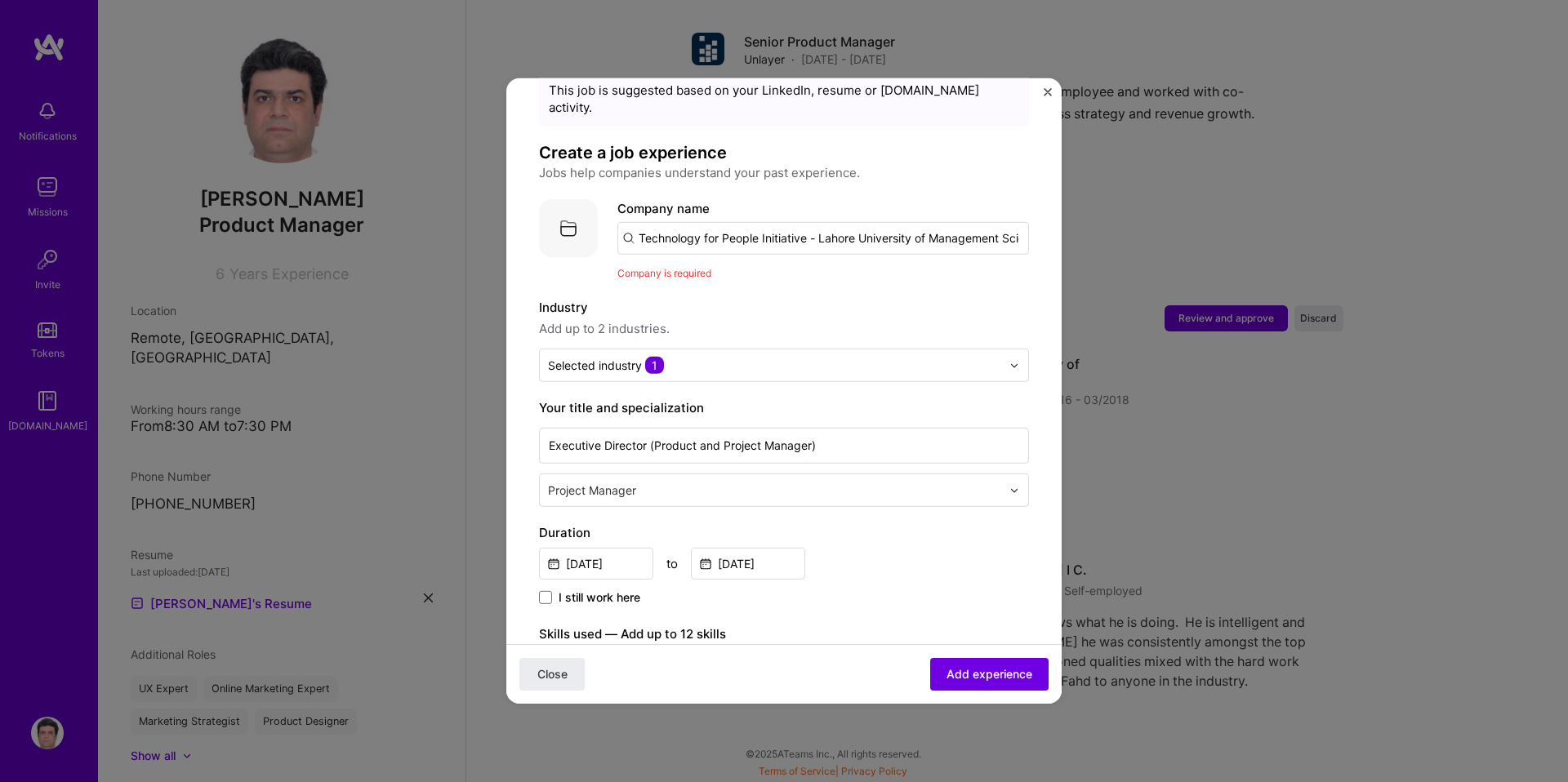
scroll to position [17, 0]
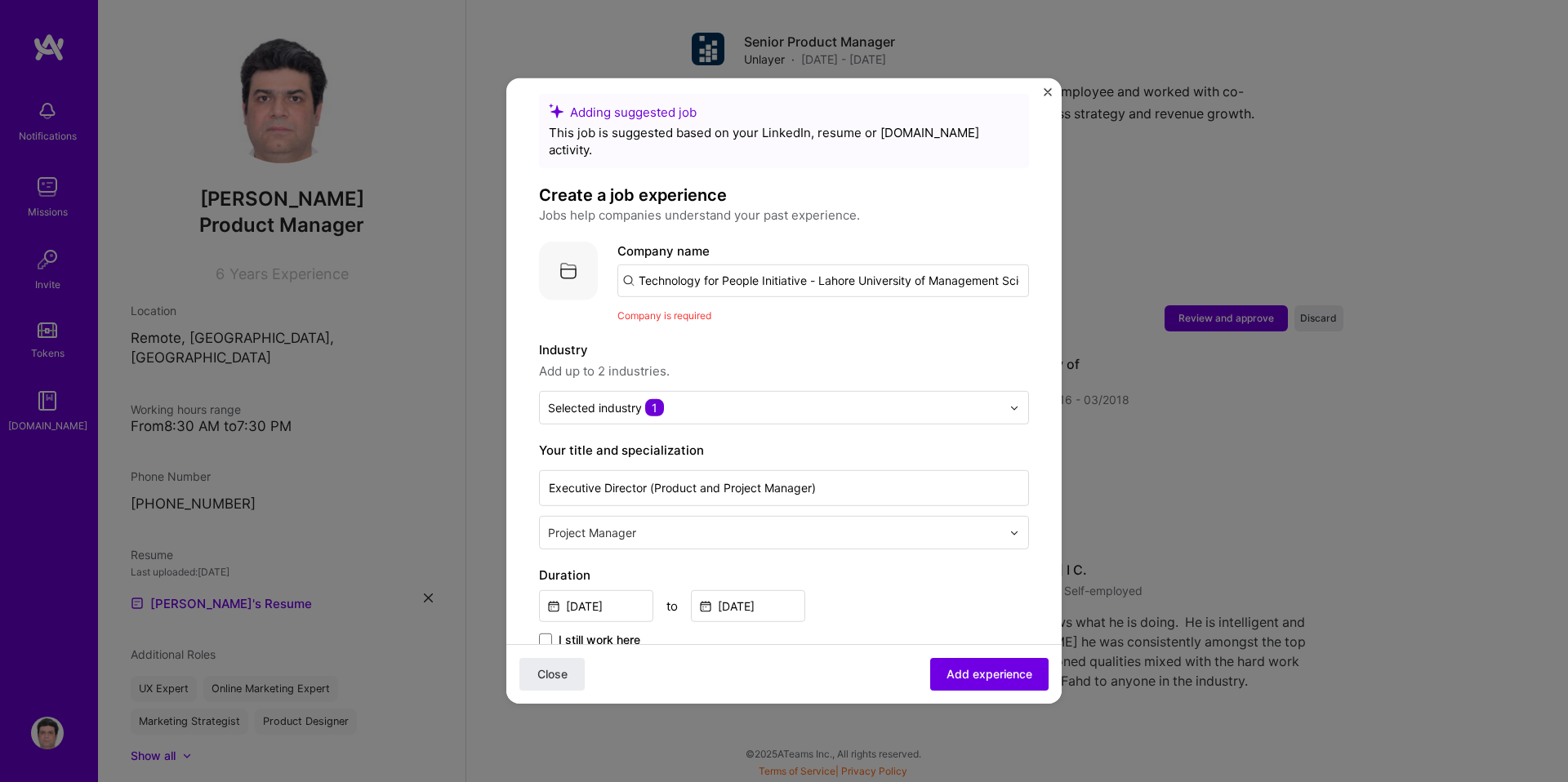
click at [718, 264] on input "Technology for People Initiative - Lahore University of Management Sciences" at bounding box center [824, 280] width 412 height 33
drag, startPoint x: 637, startPoint y: 261, endPoint x: 1028, endPoint y: 270, distance: 391.1
click at [1028, 270] on input "Technology for People Initiative - Lahore University of Management Sciences" at bounding box center [824, 280] width 412 height 33
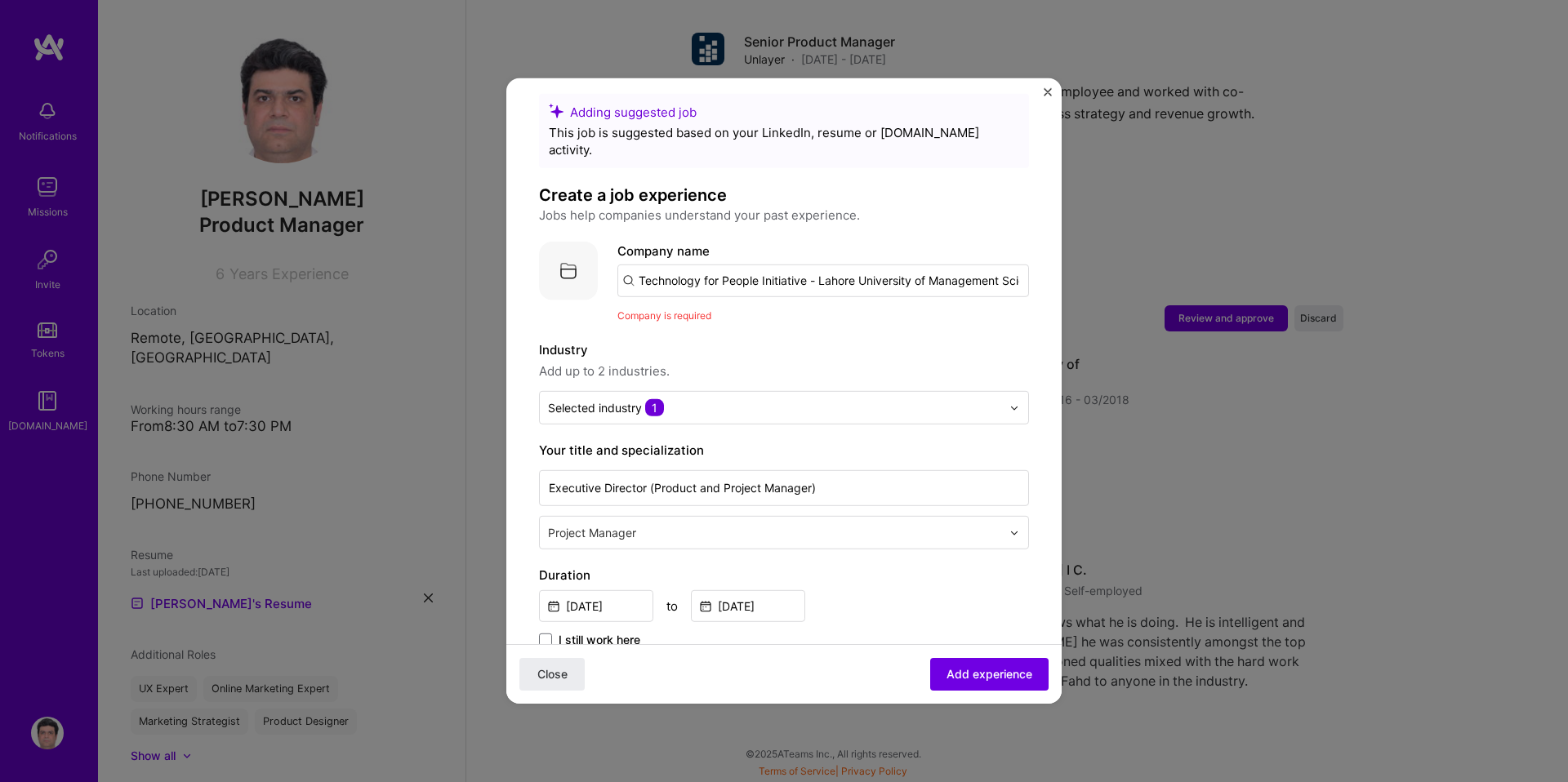
click at [576, 256] on img at bounding box center [568, 270] width 58 height 58
click at [637, 264] on input "Technology for People Initiative - Lahore University of Management Sciences" at bounding box center [824, 280] width 412 height 33
paste input "https://tpi.lums.edu.pk/"
type input "https://tpi.lums.edu.pk/"
click at [804, 312] on div "https://tpi.lums.edu.pk/" at bounding box center [782, 326] width 147 height 29
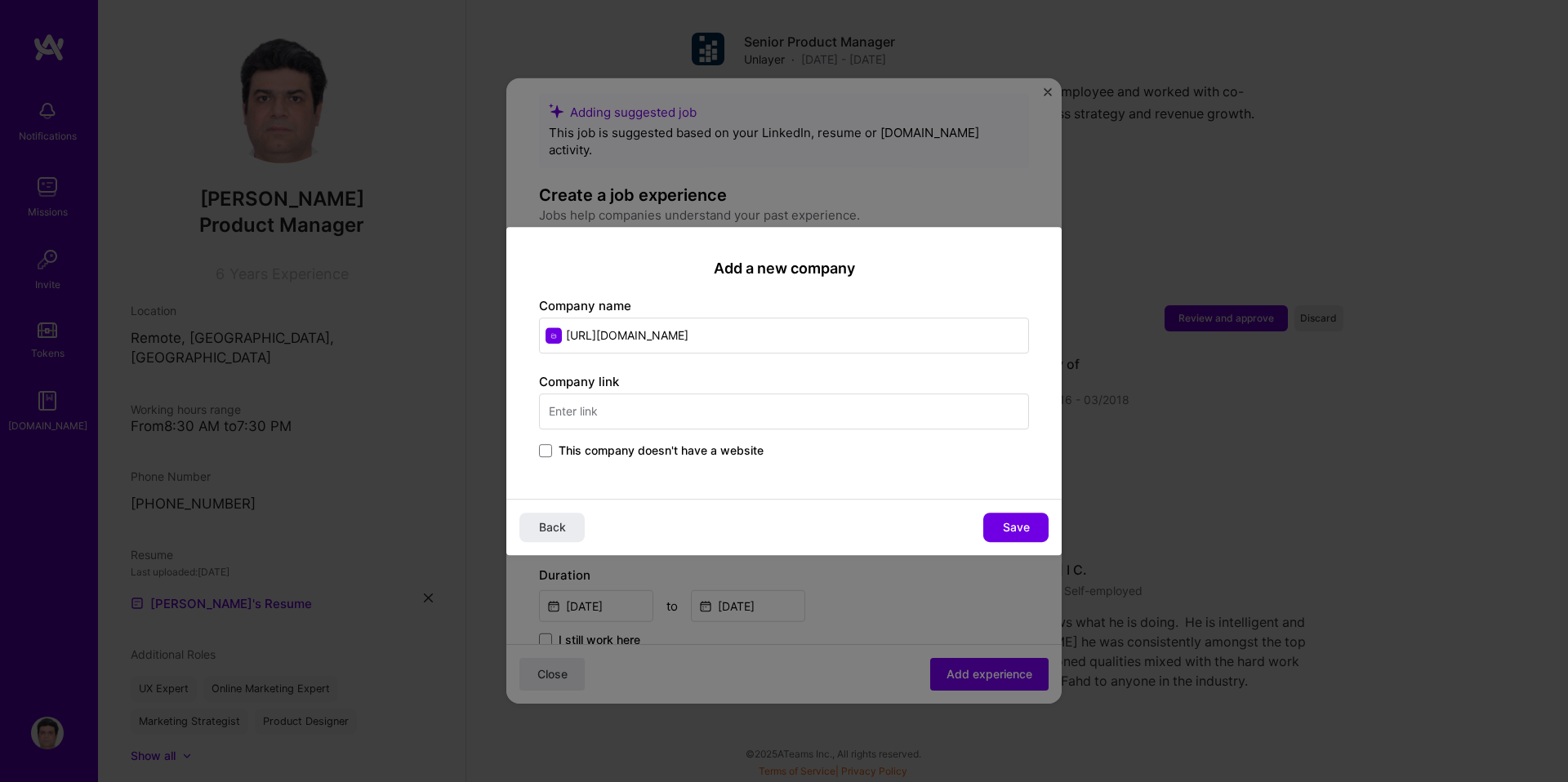
click at [632, 413] on input "text" at bounding box center [784, 412] width 490 height 36
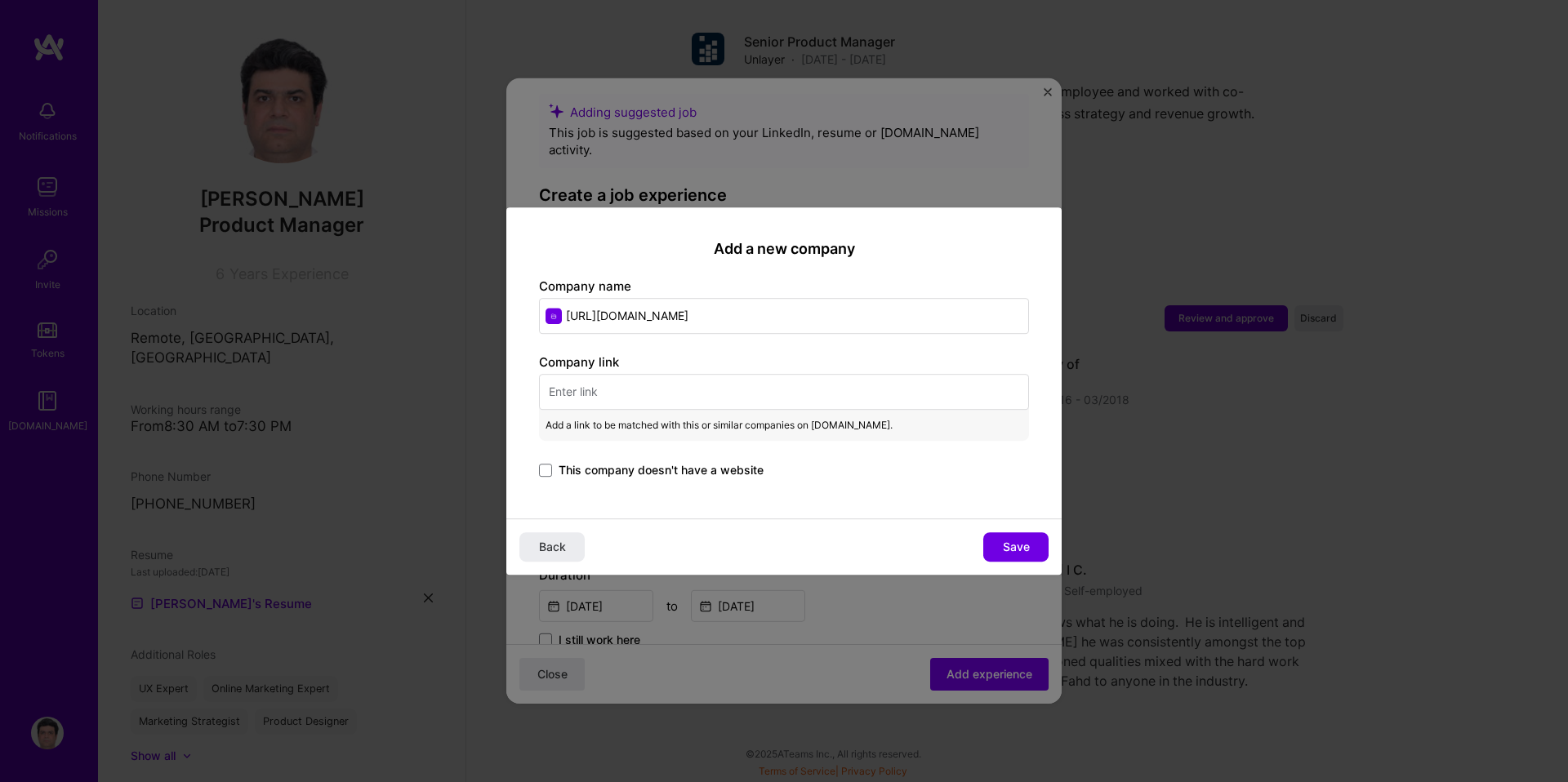
paste input "https://tpi.lums.edu.pk/"
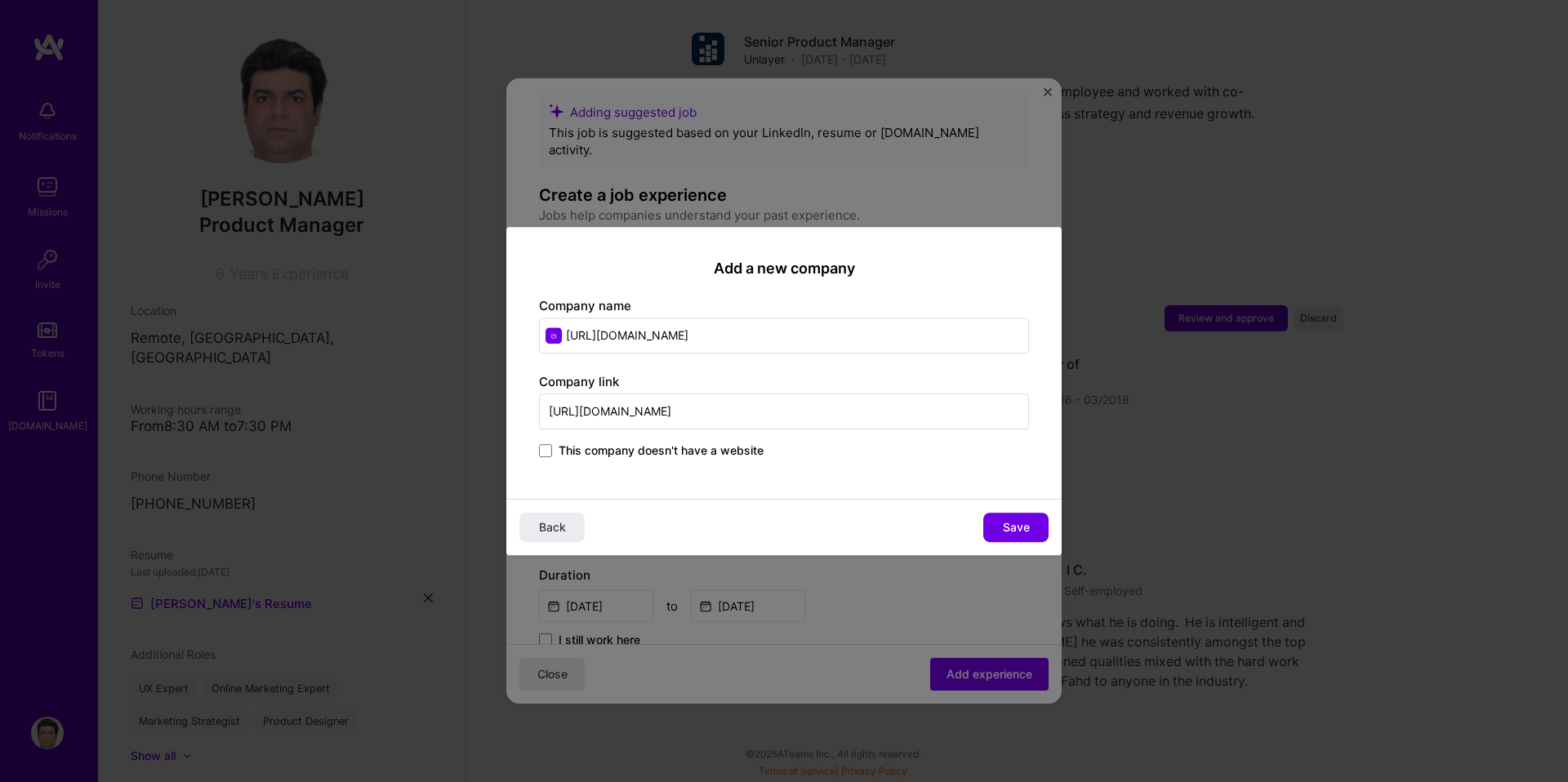
type input "https://tpi.lums.edu.pk/"
drag, startPoint x: 712, startPoint y: 336, endPoint x: 561, endPoint y: 335, distance: 151.0
click at [561, 335] on input "https://tpi.lums.edu.pk/" at bounding box center [784, 336] width 490 height 36
type input "Technology for People Initiatives"
click at [1020, 526] on span "Save" at bounding box center [1016, 527] width 27 height 16
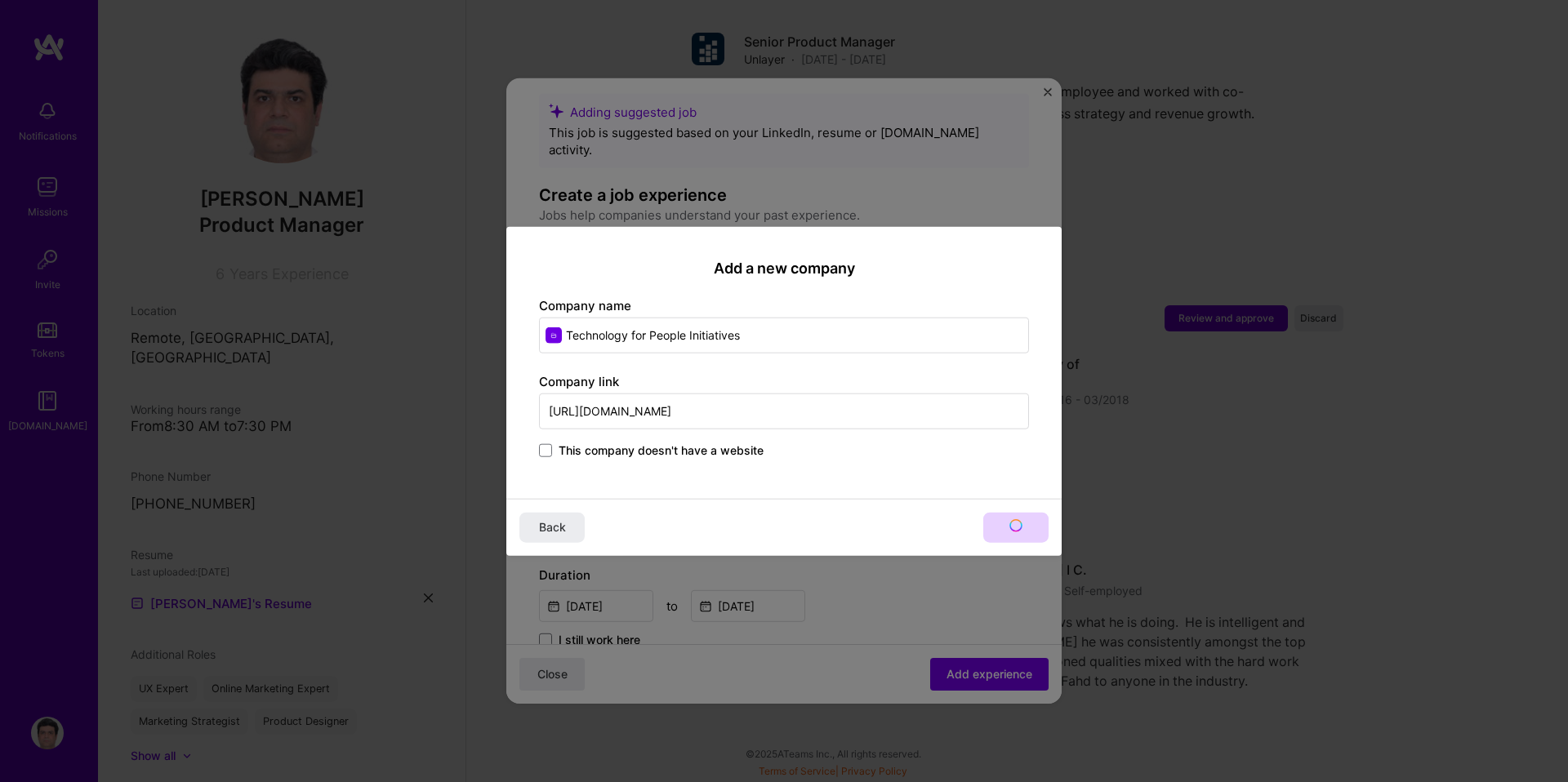
type input "Technology for People Initiatives"
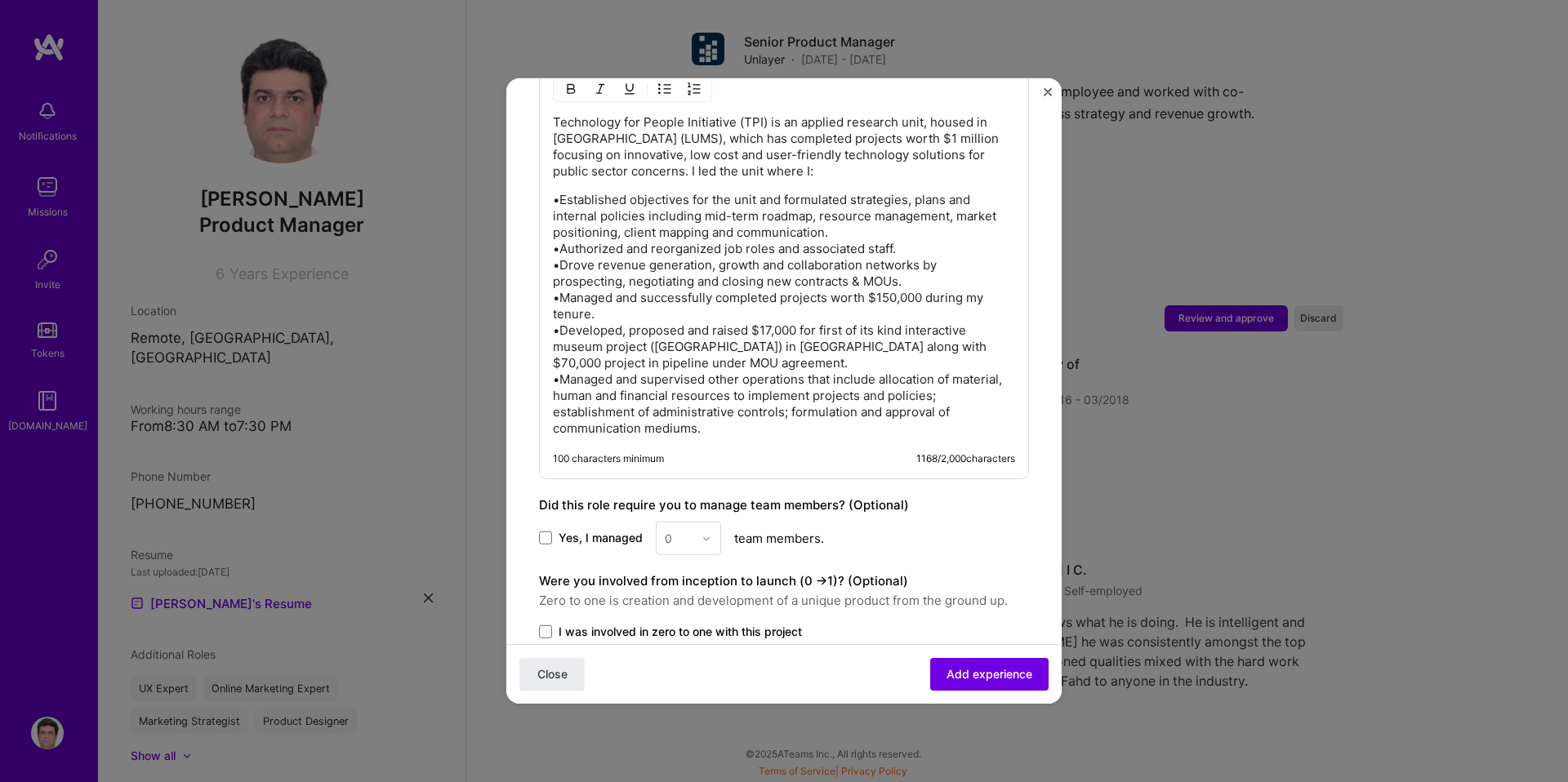
scroll to position [1321, 0]
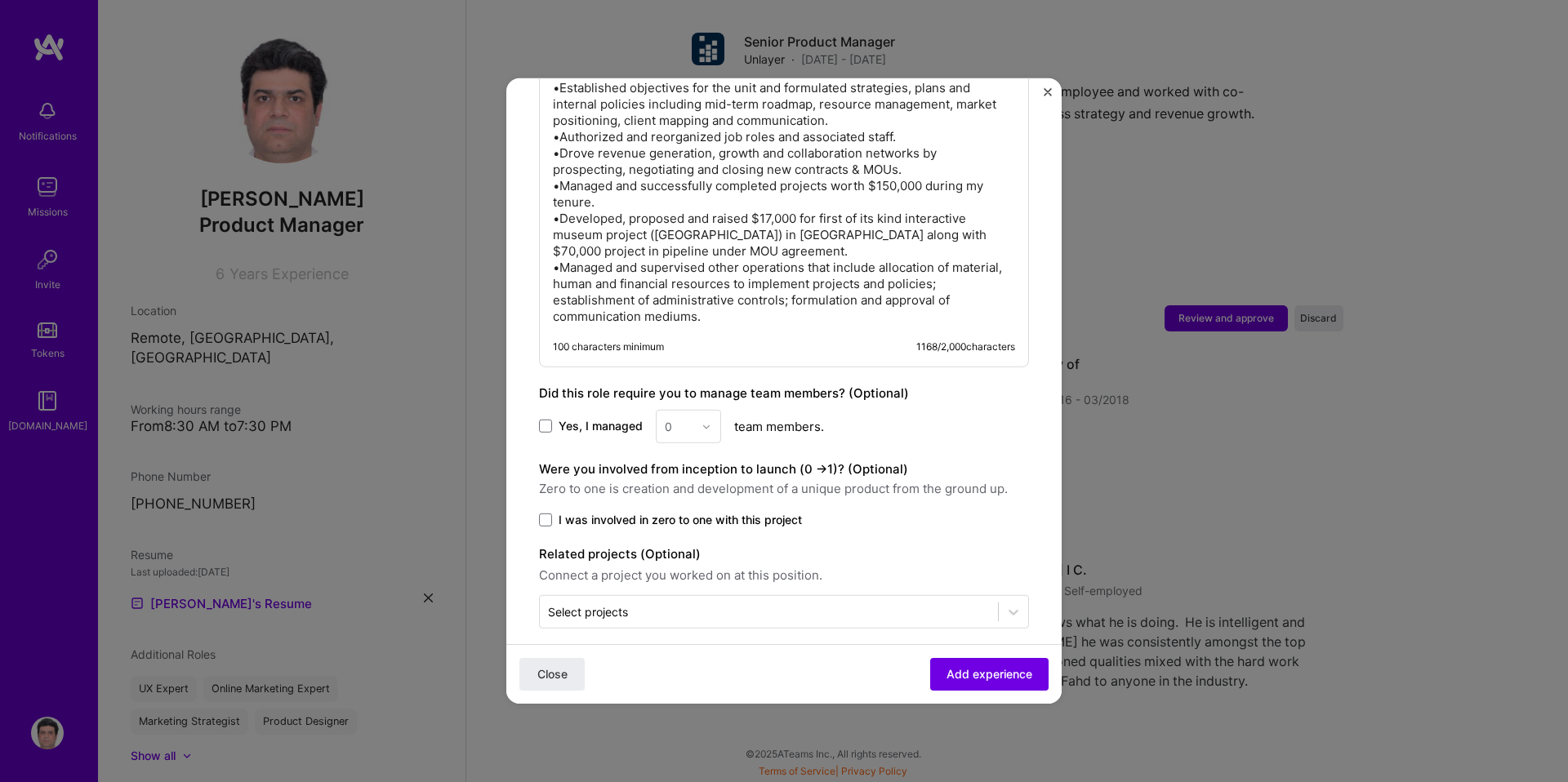
click at [559, 418] on span "Yes, I managed" at bounding box center [600, 425] width 84 height 16
click at [0, 0] on input "Yes, I managed" at bounding box center [0, 0] width 0 height 0
click at [699, 421] on div "0" at bounding box center [688, 427] width 65 height 34
click at [686, 641] on div "10" at bounding box center [689, 657] width 56 height 31
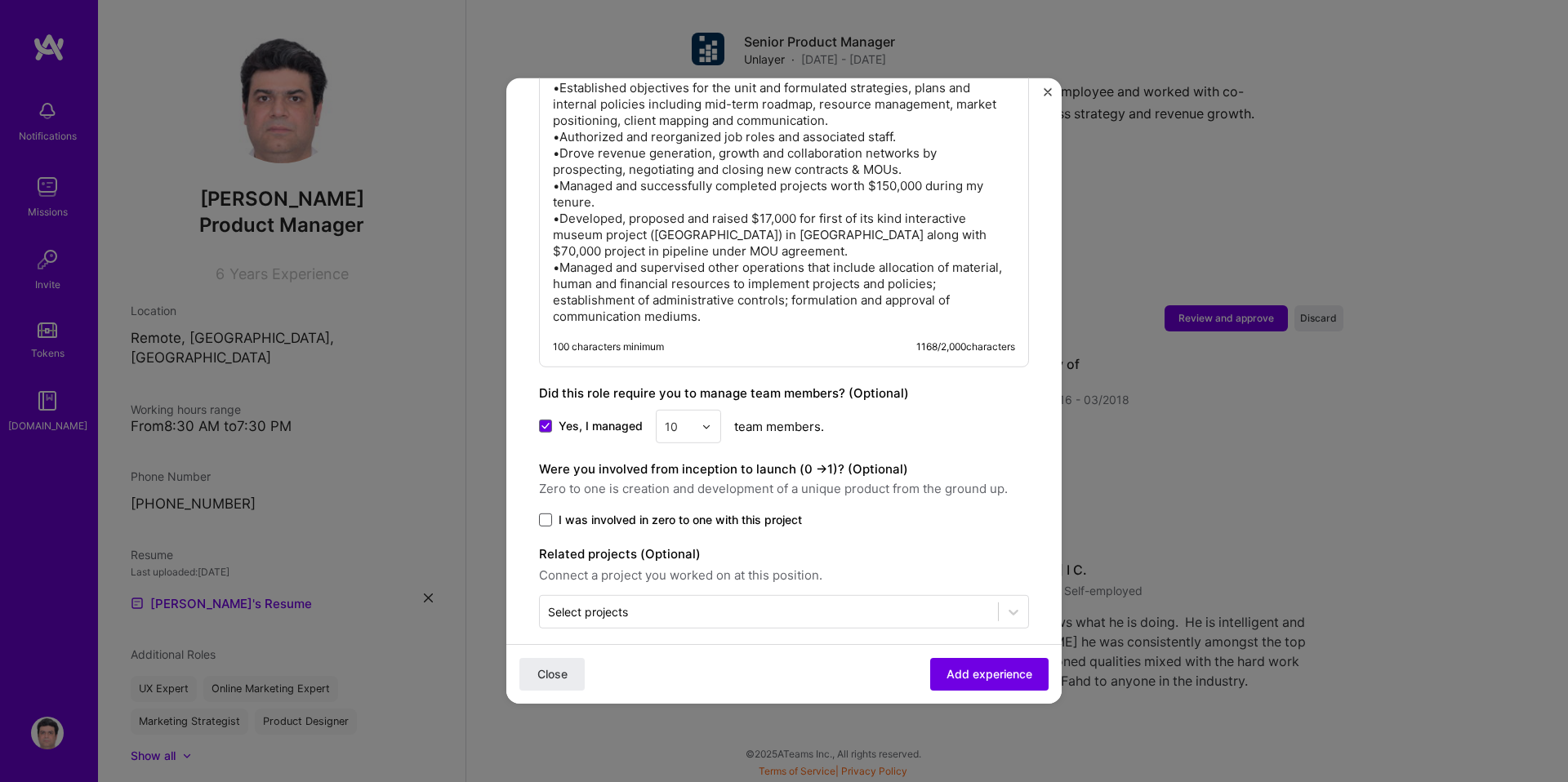
click at [549, 513] on span at bounding box center [545, 519] width 13 height 13
click at [0, 0] on input "I was involved in zero to one with this project" at bounding box center [0, 0] width 0 height 0
click at [642, 603] on input "text" at bounding box center [769, 612] width 442 height 17
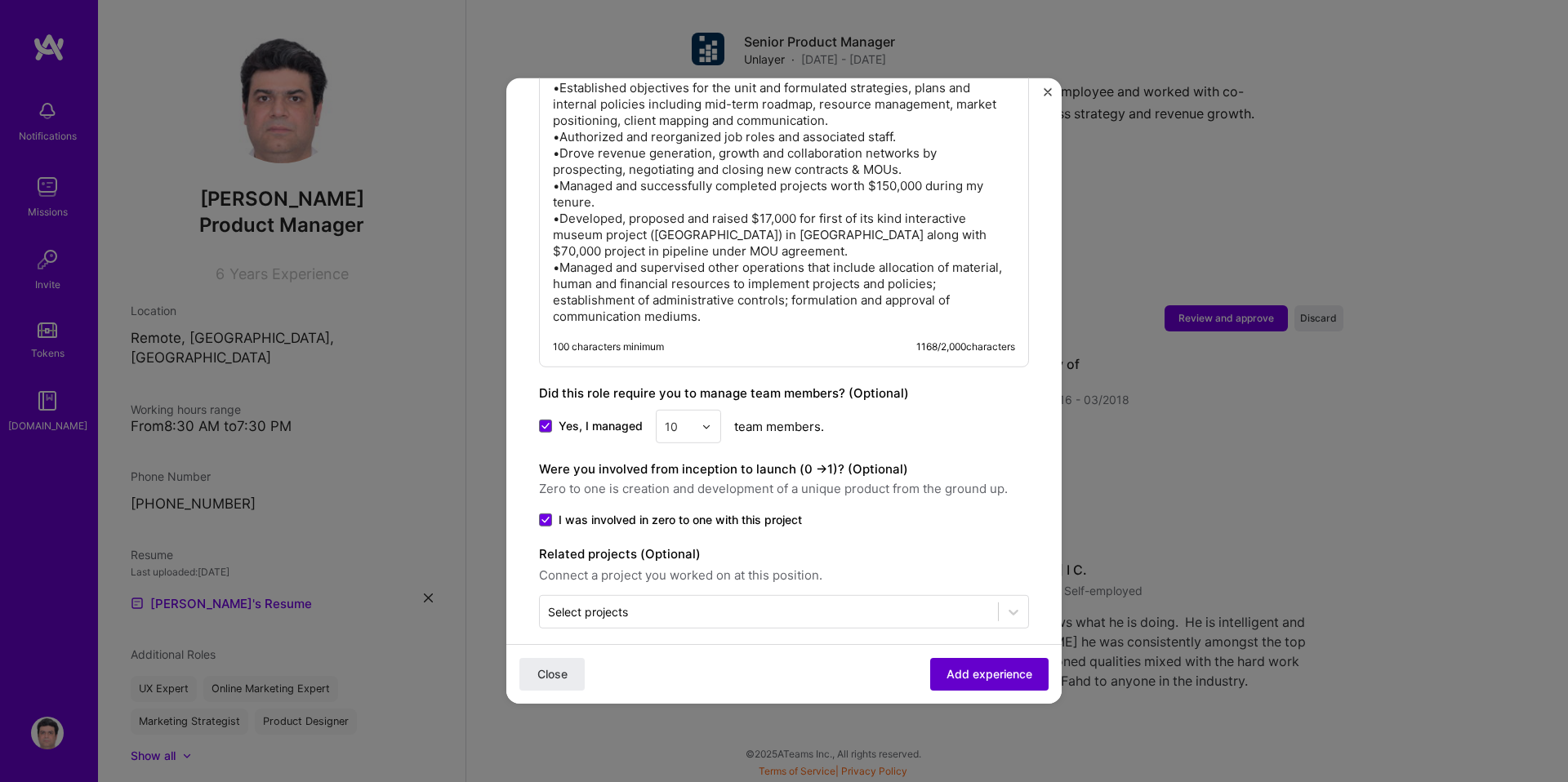
click at [966, 668] on span "Add experience" at bounding box center [989, 674] width 86 height 16
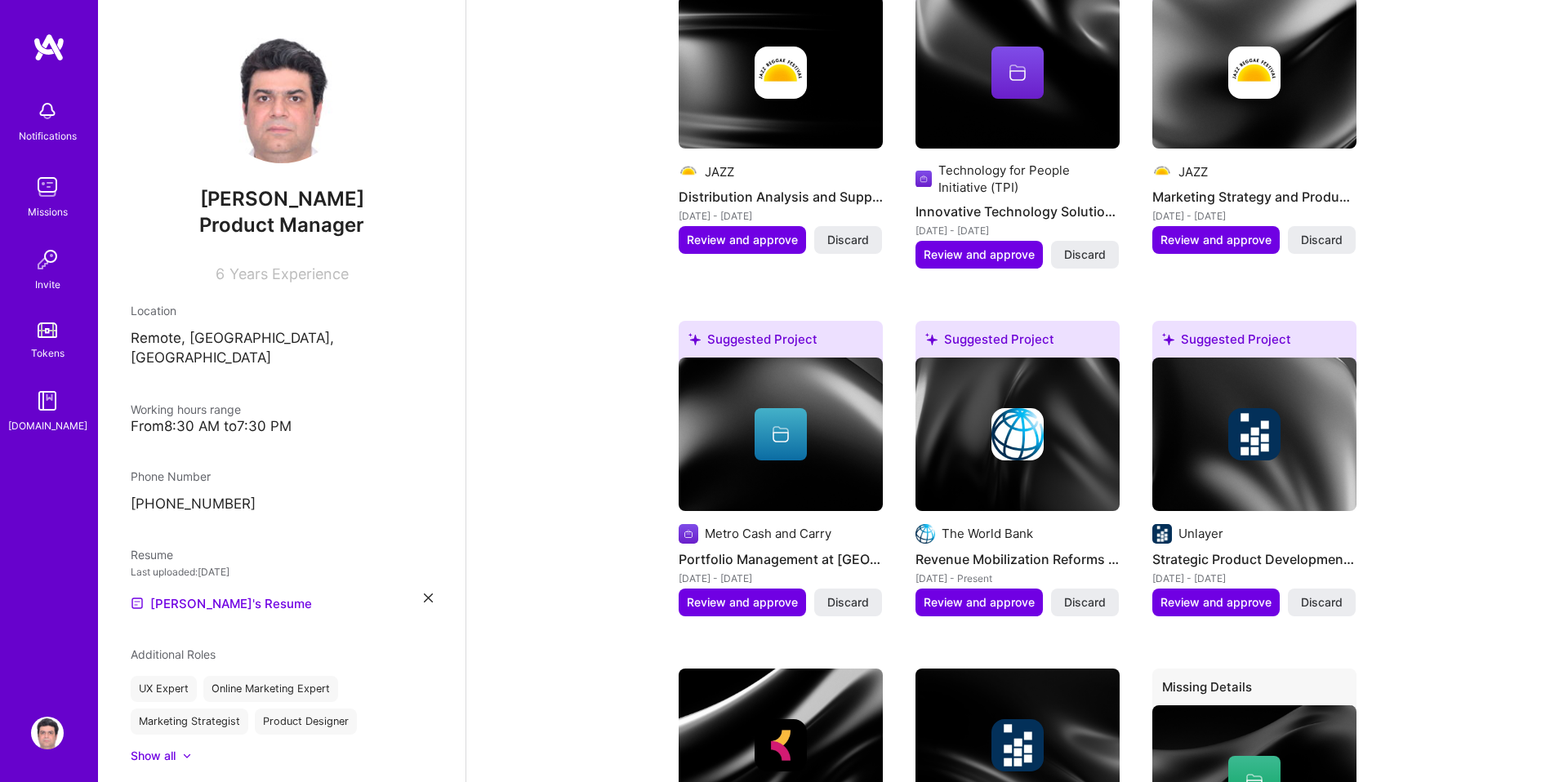
scroll to position [997, 0]
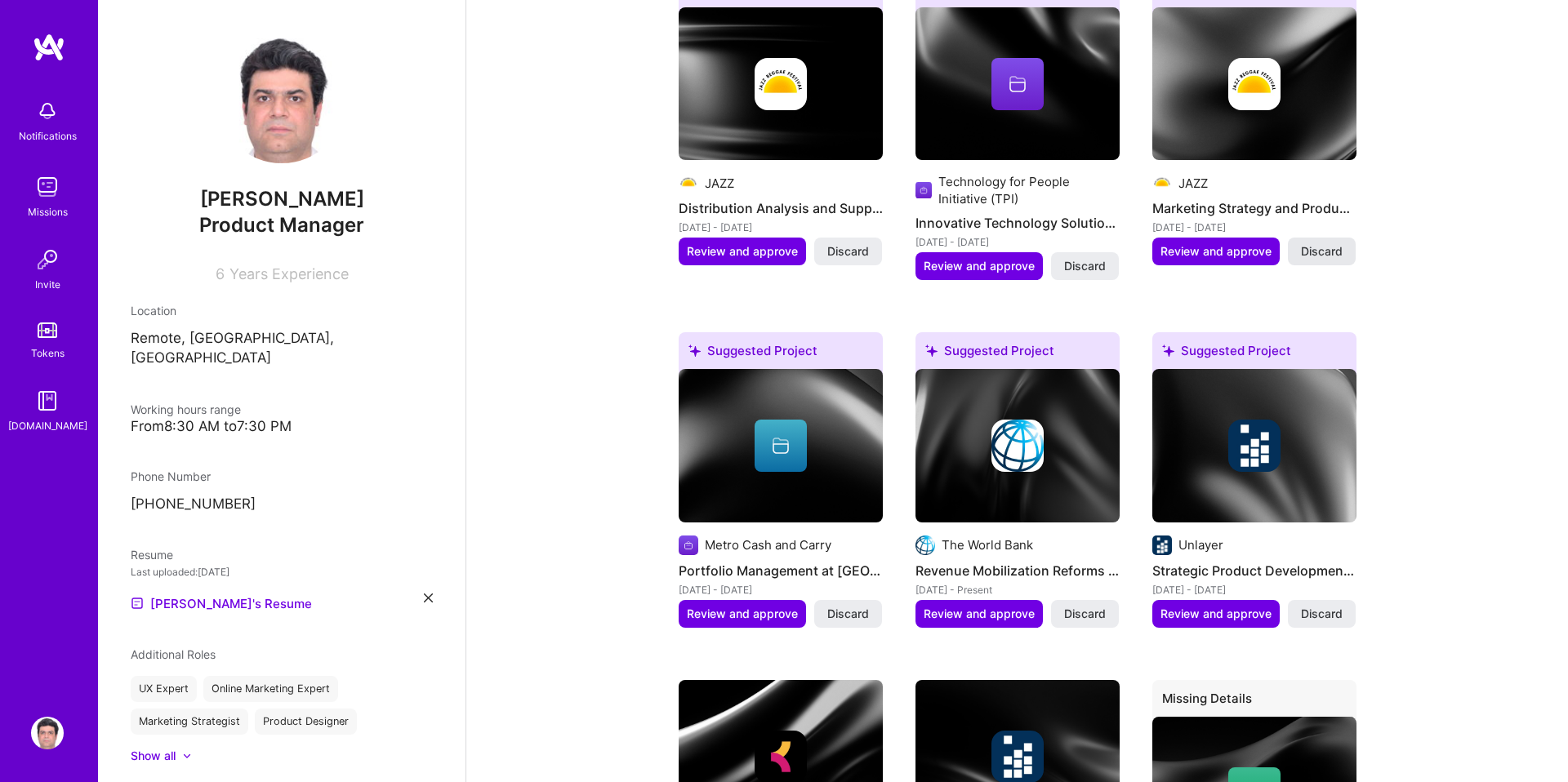
click at [1333, 254] on span "Discard" at bounding box center [1321, 251] width 42 height 16
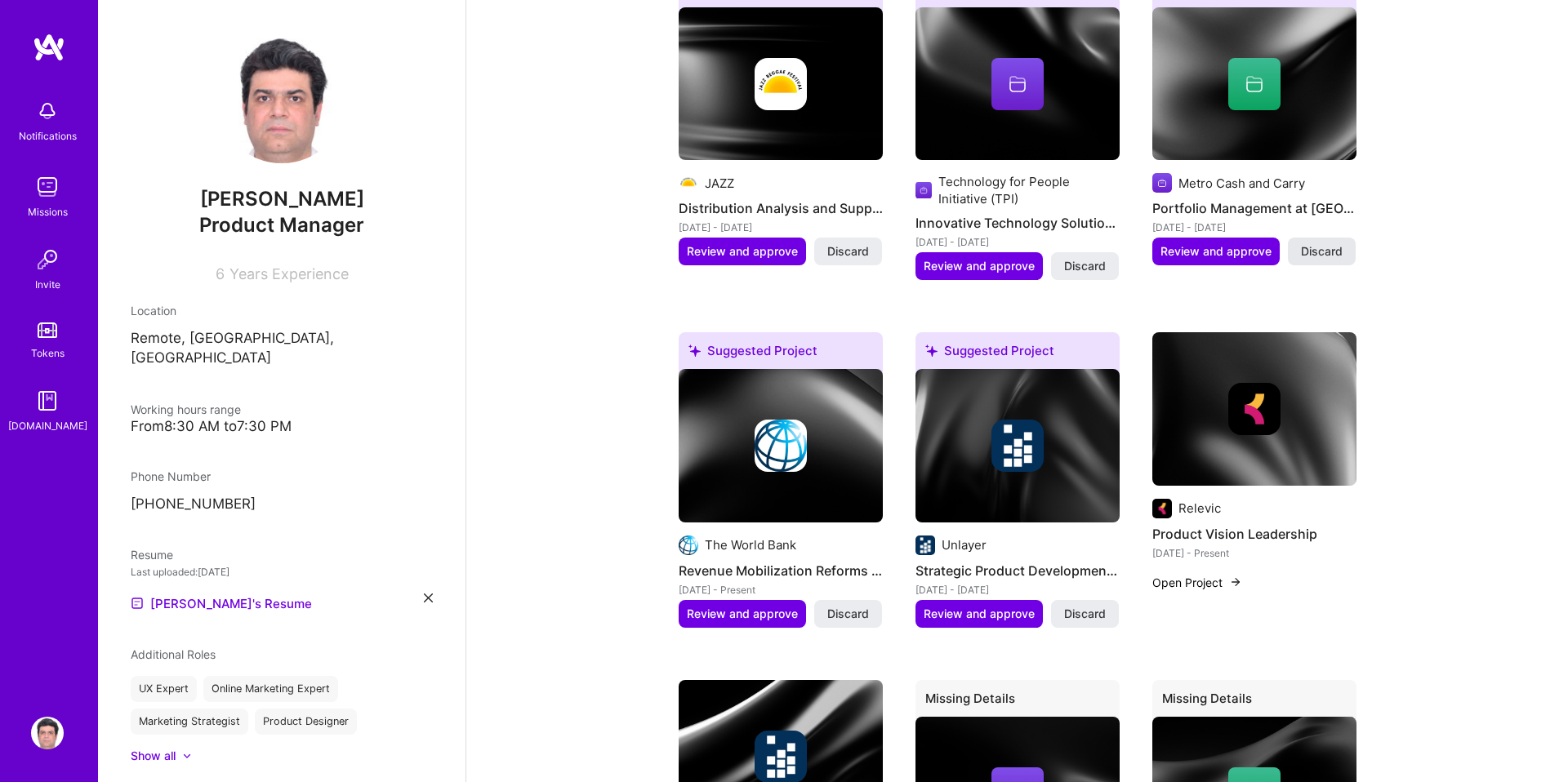
click at [1339, 240] on button "Discard" at bounding box center [1322, 251] width 68 height 28
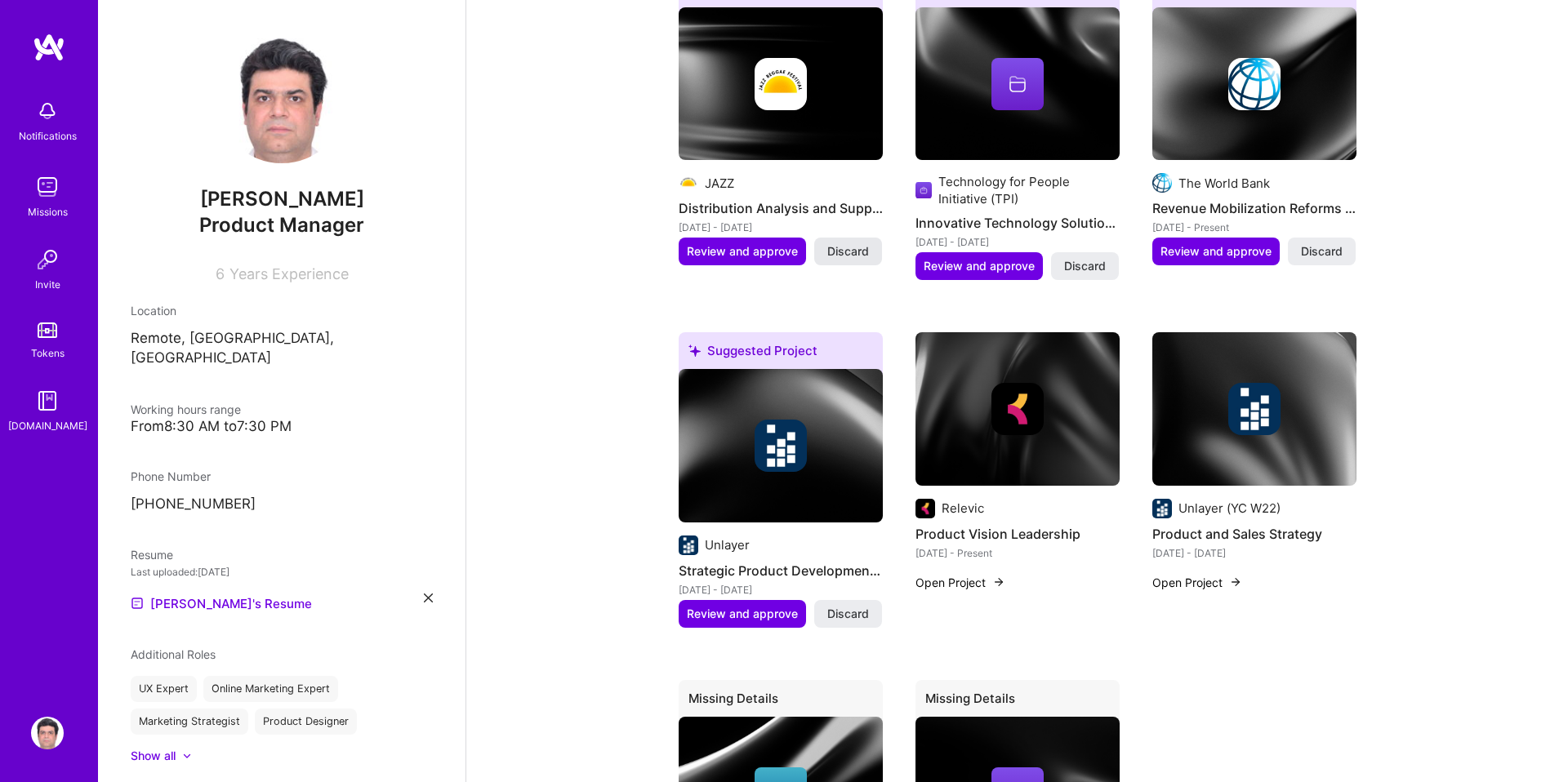
click at [856, 253] on span "Discard" at bounding box center [848, 251] width 42 height 16
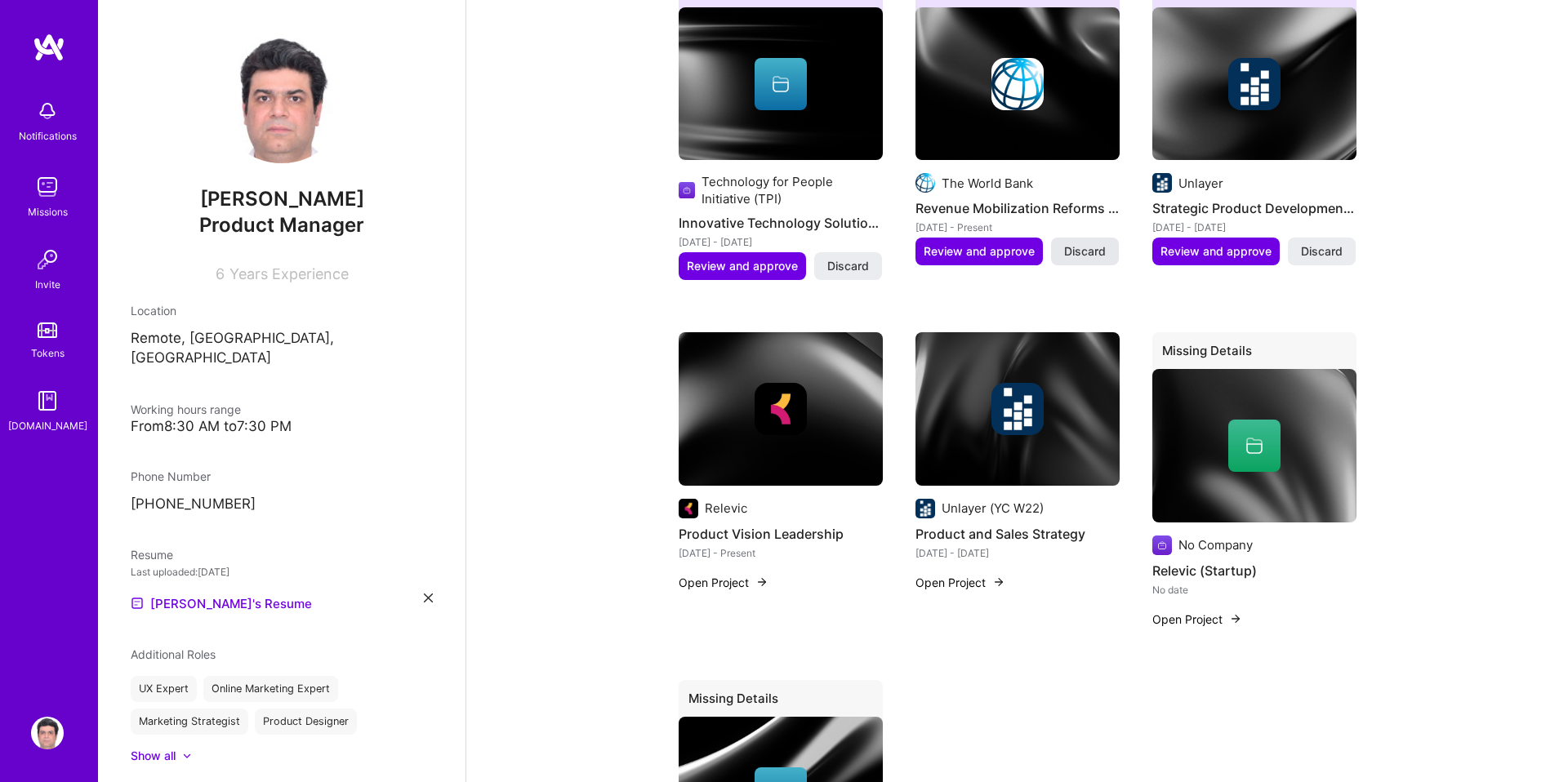
click at [1076, 247] on span "Discard" at bounding box center [1085, 251] width 42 height 16
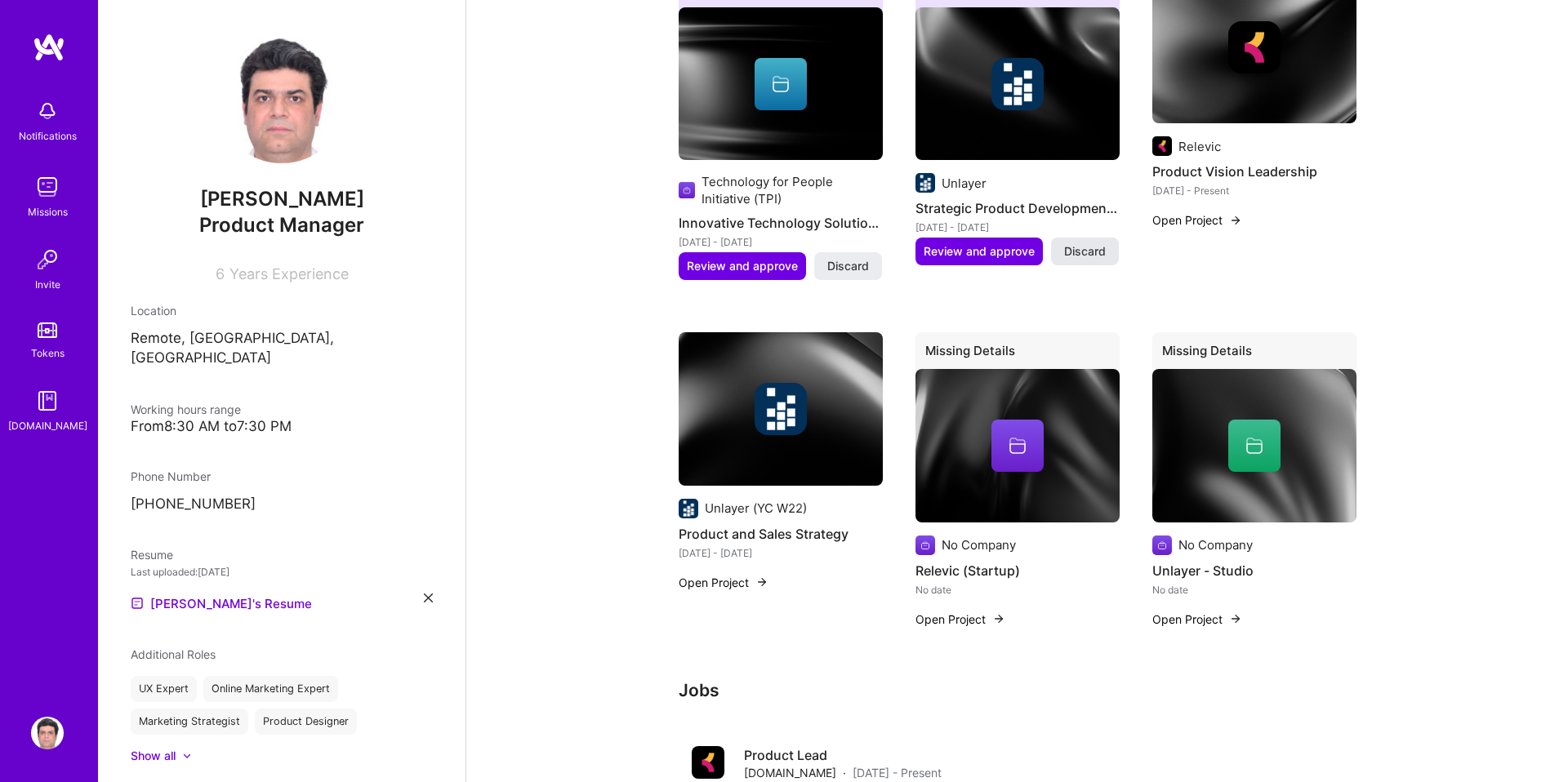
click at [1087, 247] on span "Discard" at bounding box center [1085, 251] width 42 height 16
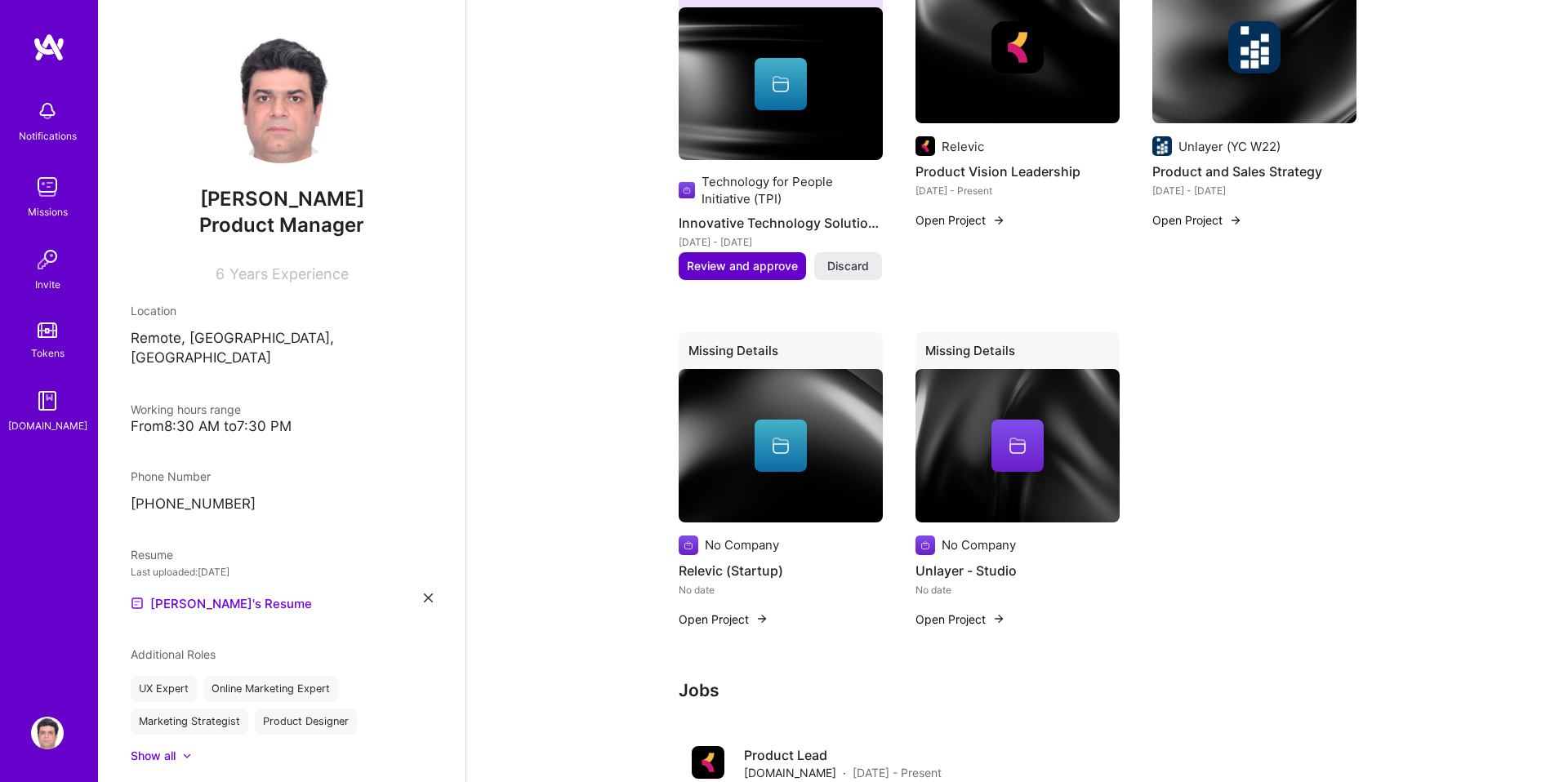
click at [762, 258] on span "Review and approve" at bounding box center [742, 266] width 111 height 16
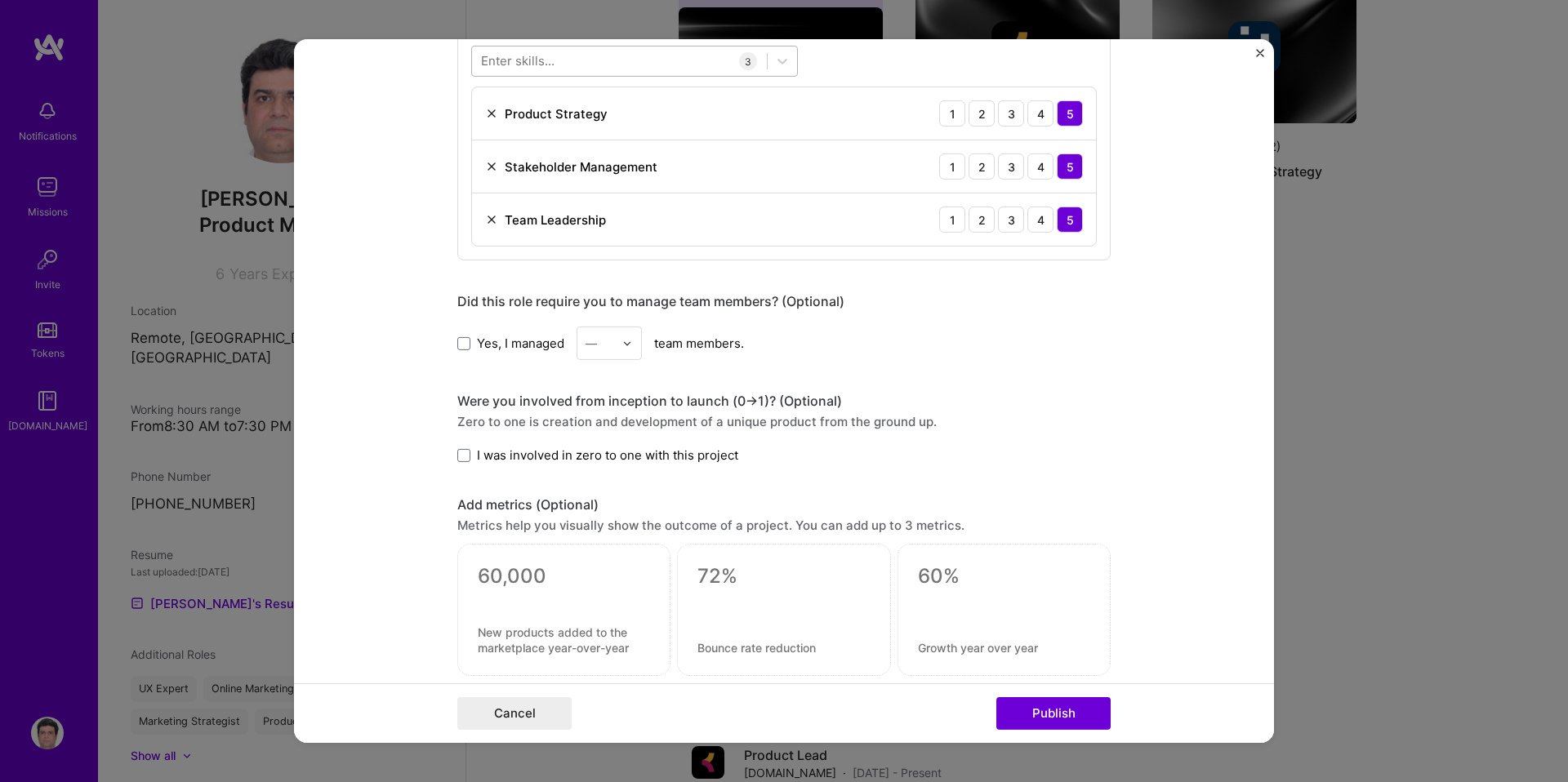
scroll to position [874, 0]
click at [463, 343] on span at bounding box center [464, 339] width 13 height 13
click at [0, 0] on input "Yes, I managed" at bounding box center [0, 0] width 0 height 0
click at [636, 338] on div at bounding box center [631, 341] width 19 height 32
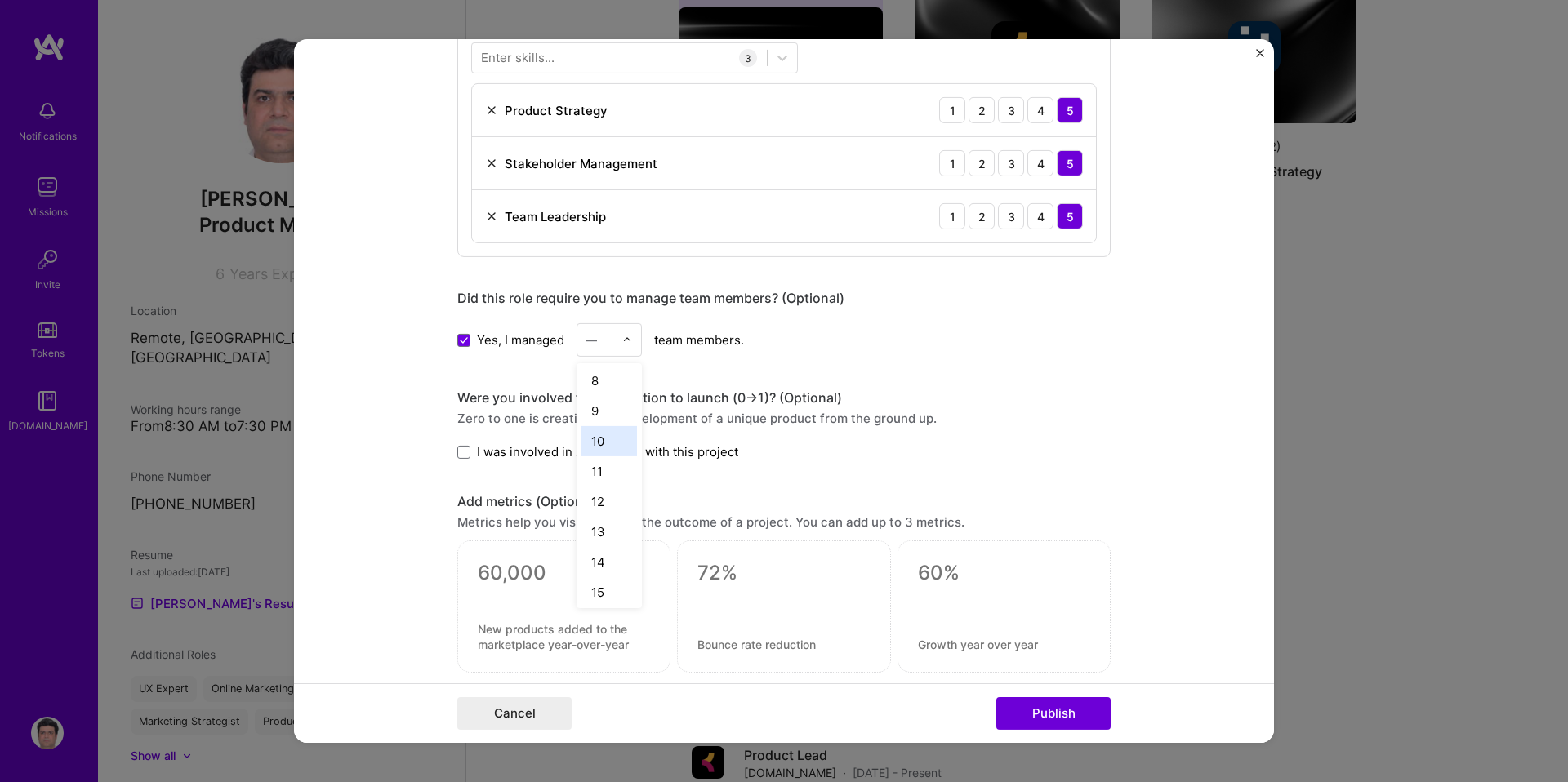
click at [602, 448] on div "10" at bounding box center [609, 441] width 56 height 31
click at [459, 454] on span at bounding box center [464, 452] width 13 height 13
click at [0, 0] on input "I was involved in zero to one with this project" at bounding box center [0, 0] width 0 height 0
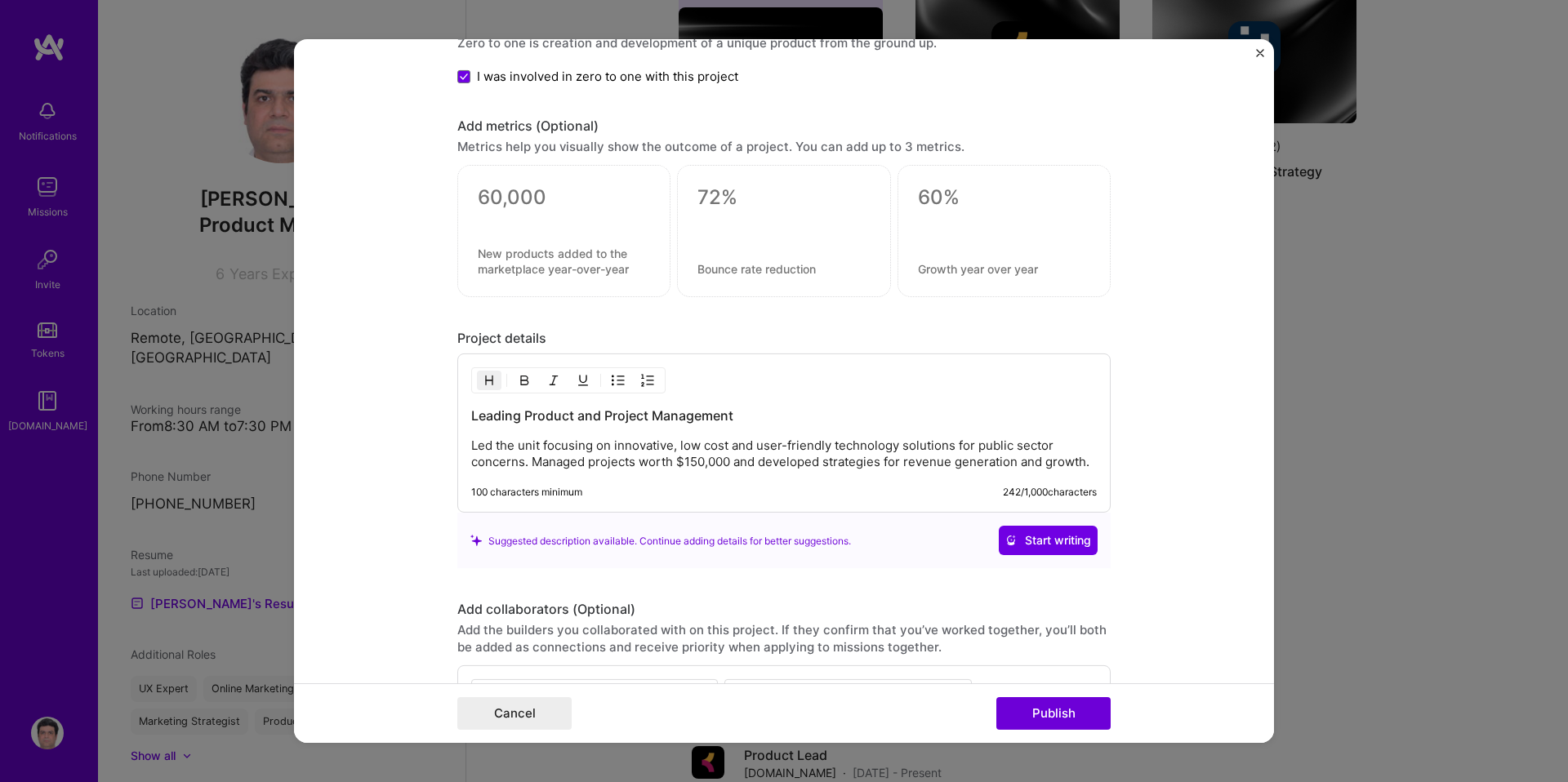
scroll to position [1440, 0]
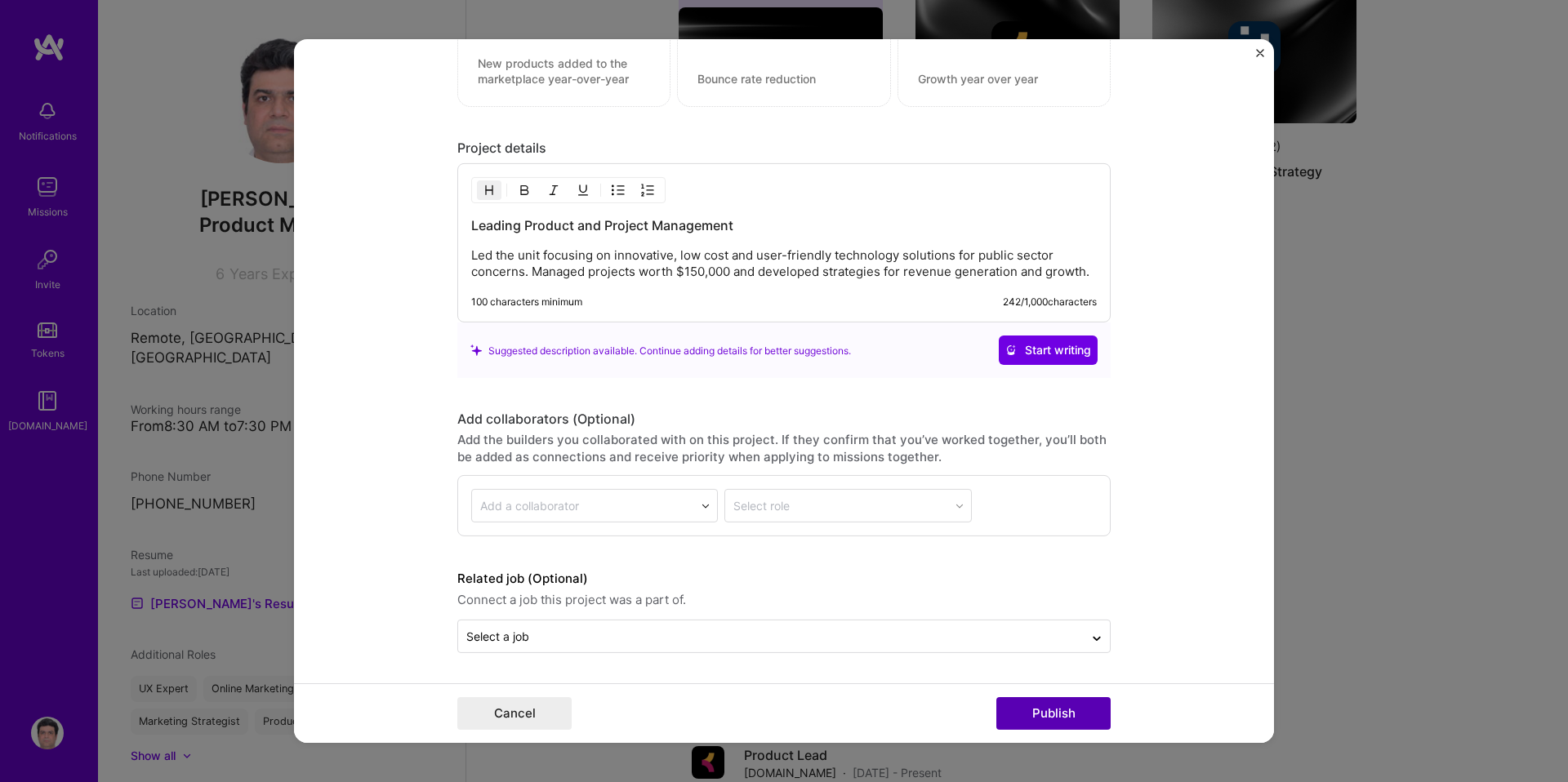
click at [1089, 717] on button "Publish" at bounding box center [1054, 713] width 114 height 33
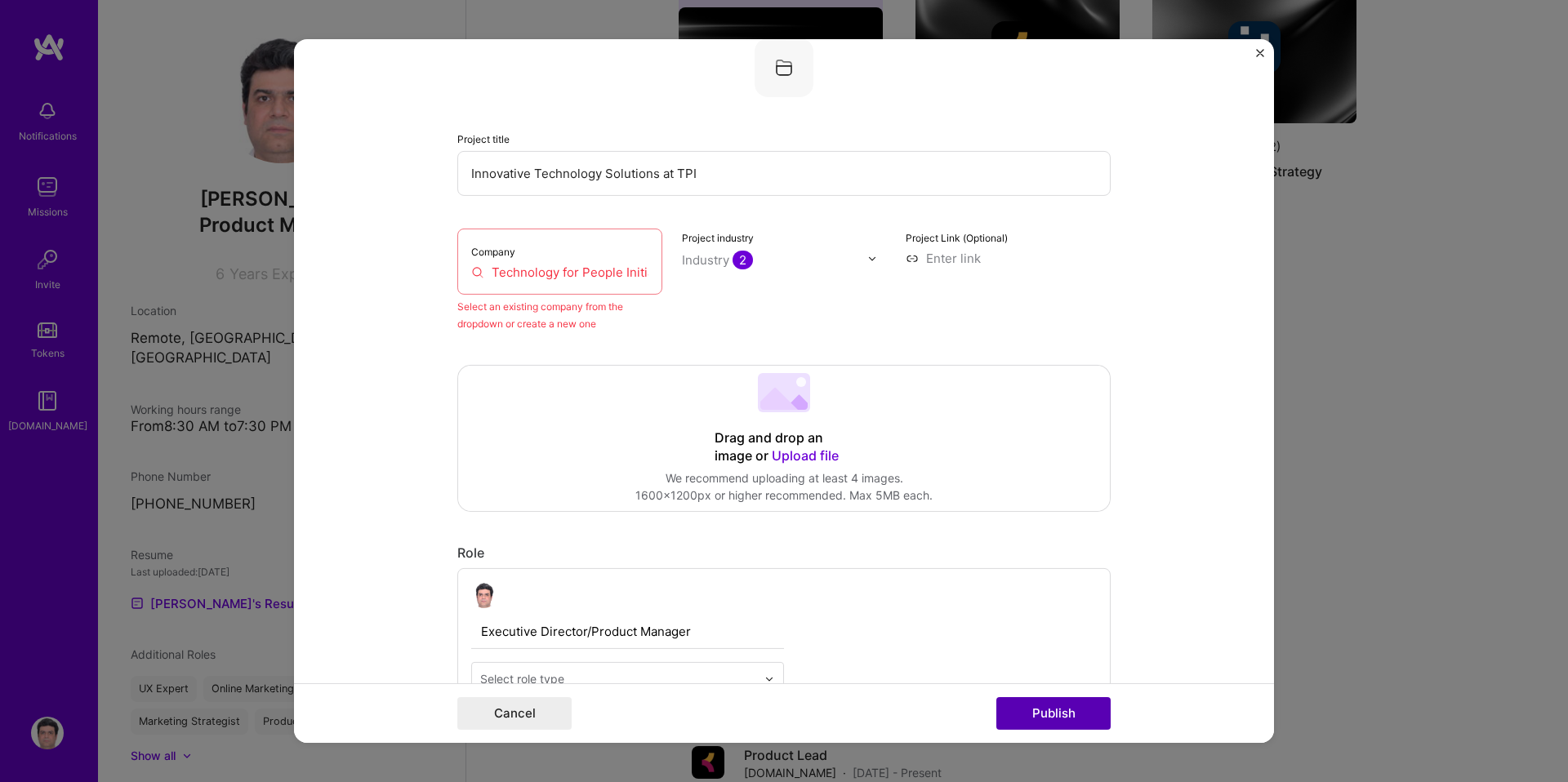
scroll to position [107, 0]
click at [598, 275] on input "Technology for People Initiative (TPI)" at bounding box center [559, 273] width 177 height 17
drag, startPoint x: 494, startPoint y: 269, endPoint x: 664, endPoint y: 302, distance: 173.2
click at [664, 302] on div "Company Technology for People Initiative (TPI) Select an existing company from …" at bounding box center [784, 281] width 653 height 103
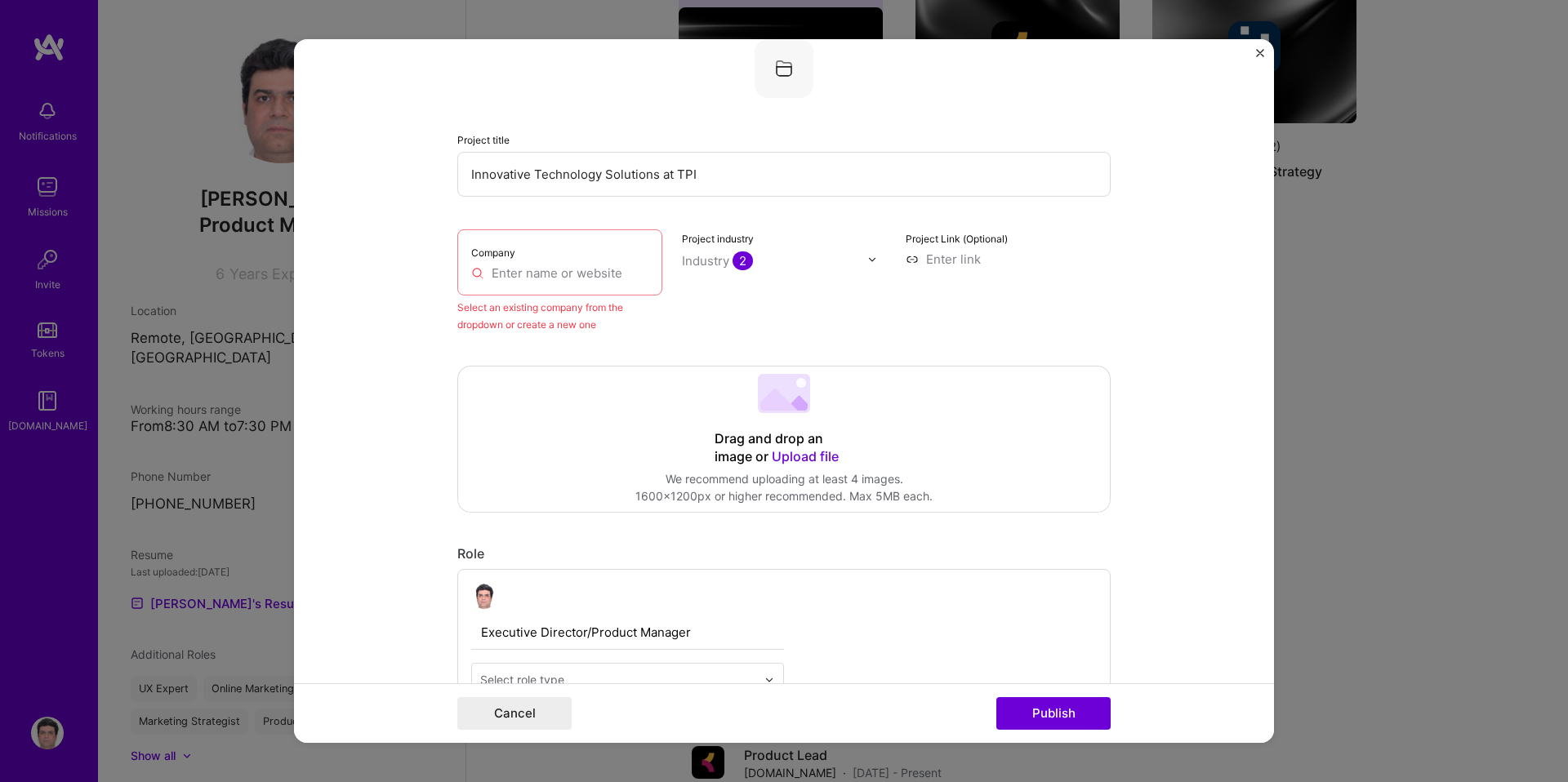
scroll to position [0, 0]
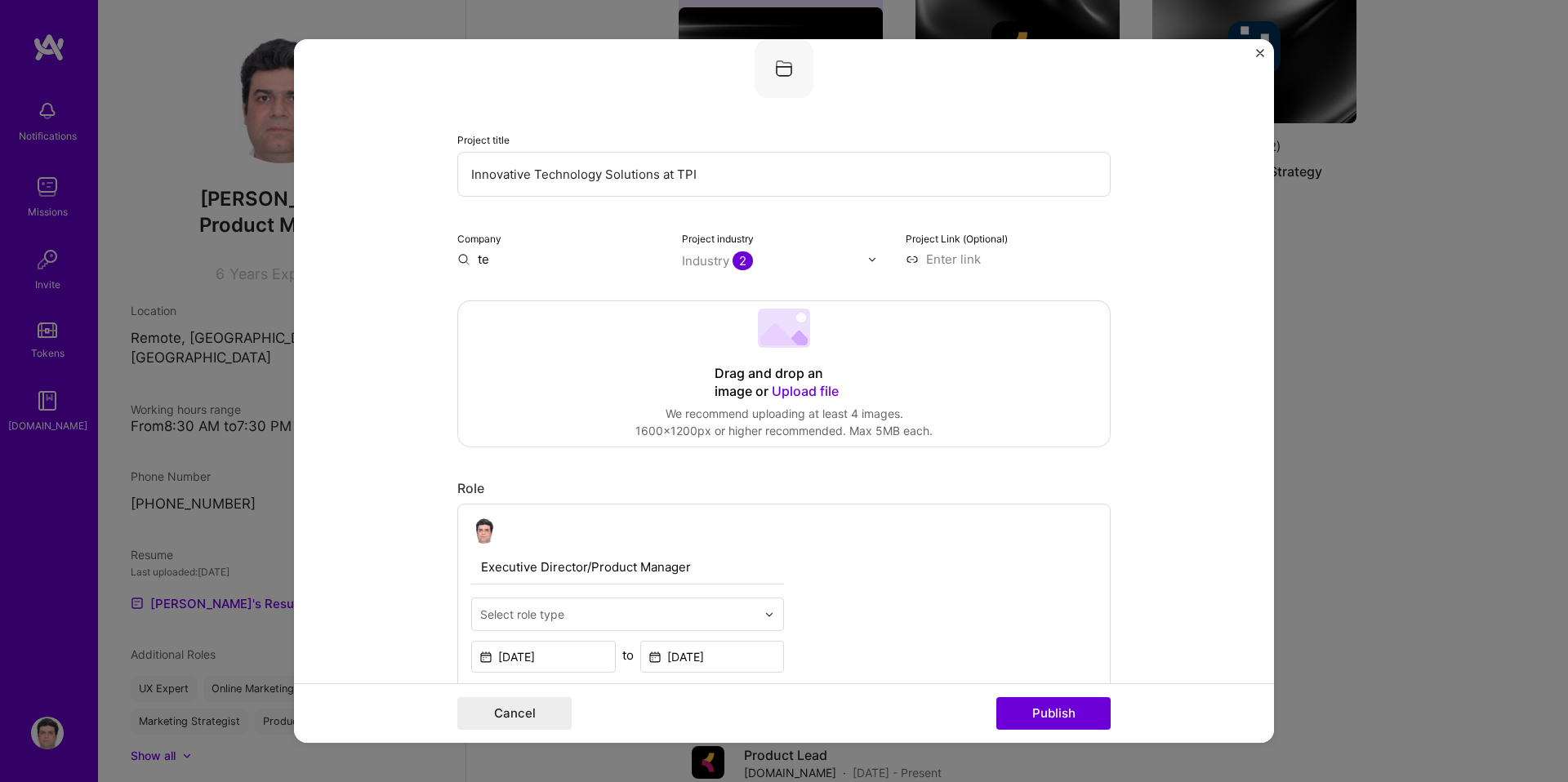
type input "t"
click at [594, 294] on div "Technology for Peop" at bounding box center [617, 297] width 136 height 29
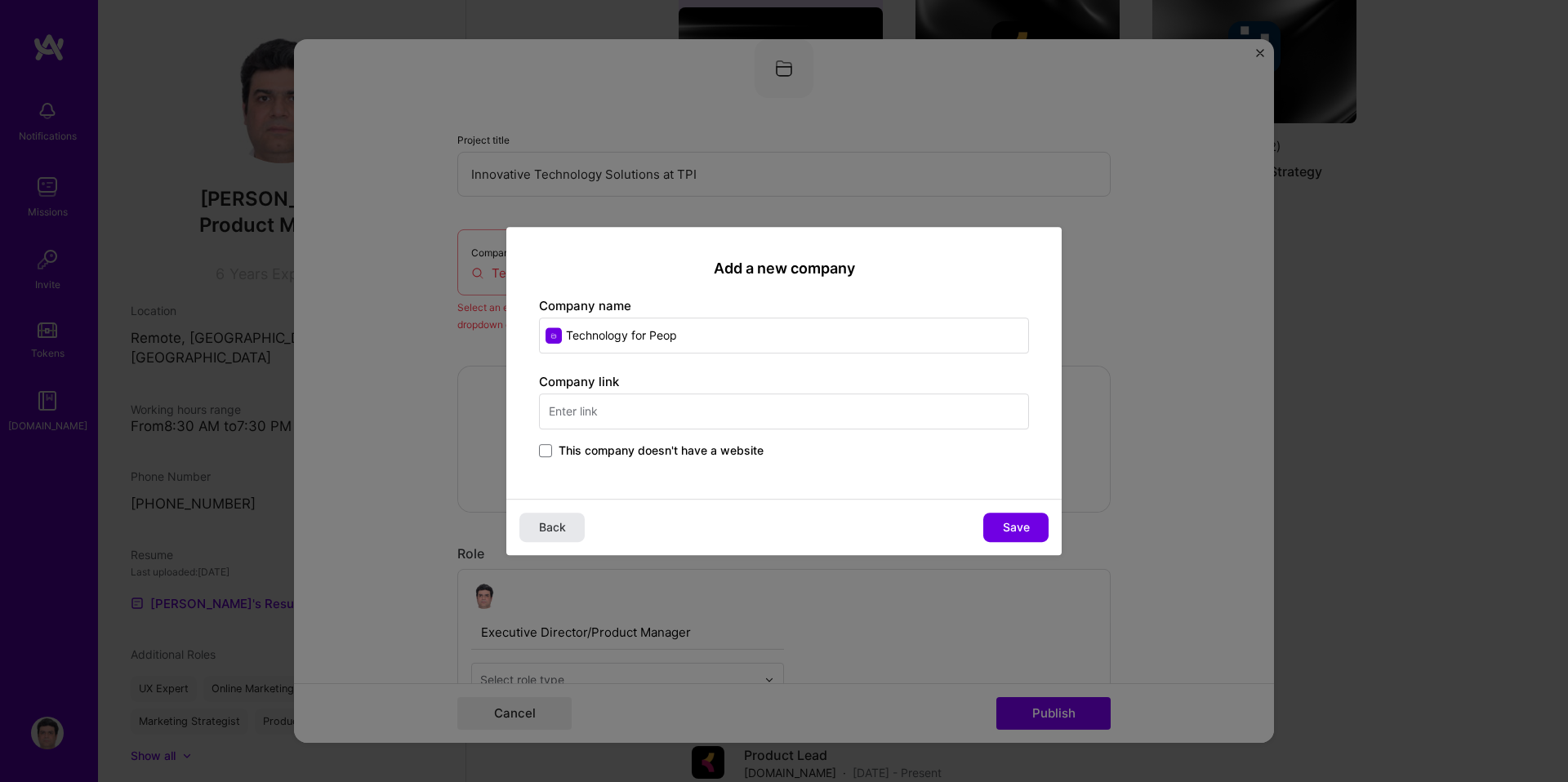
click at [554, 518] on button "Back" at bounding box center [552, 527] width 65 height 30
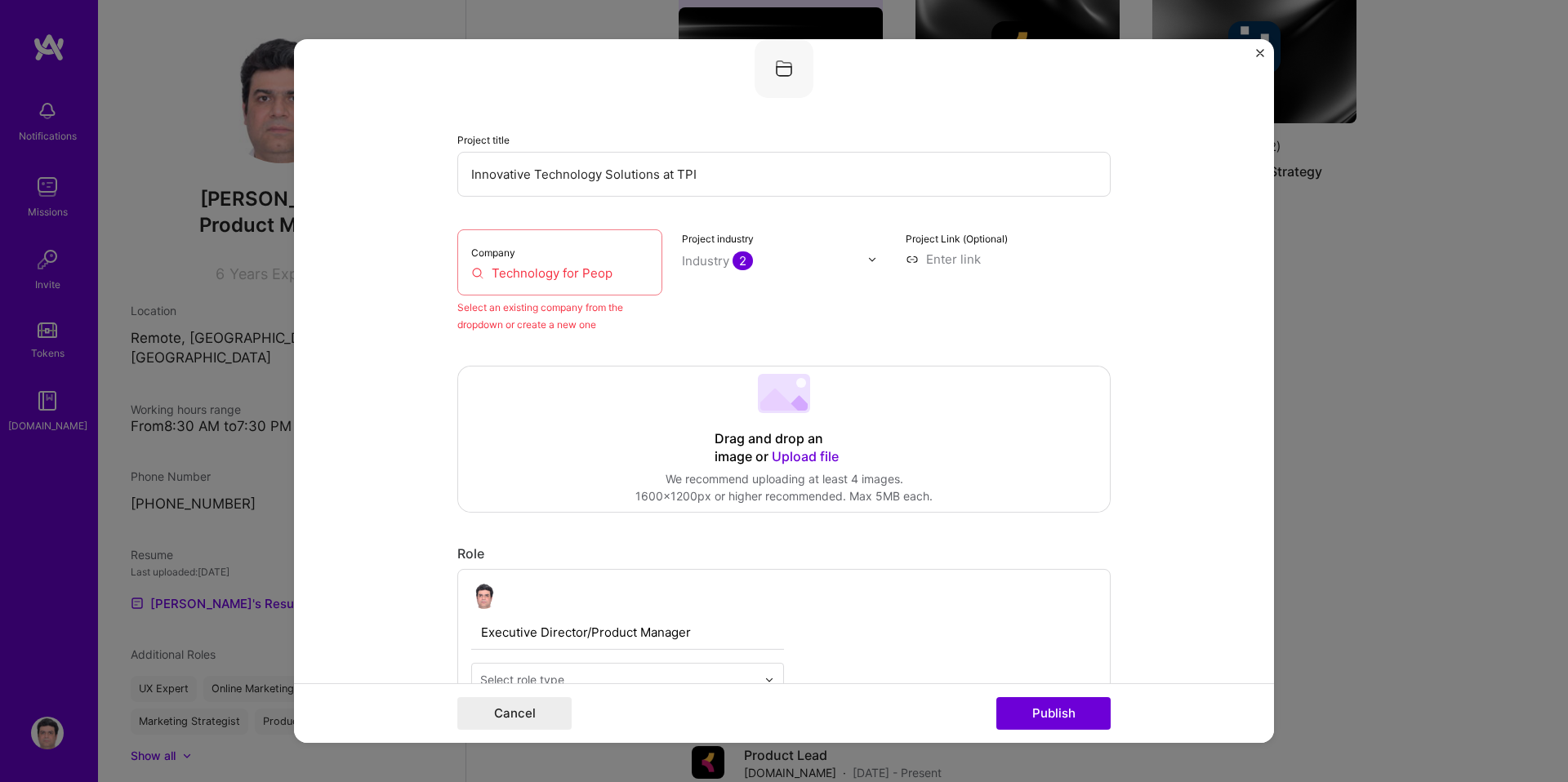
click at [603, 282] on div "Company Technology for Peop" at bounding box center [560, 263] width 205 height 66
click at [603, 275] on input "Technology for Peop" at bounding box center [559, 273] width 177 height 17
click at [548, 273] on input "Technology for Peop" at bounding box center [559, 273] width 177 height 17
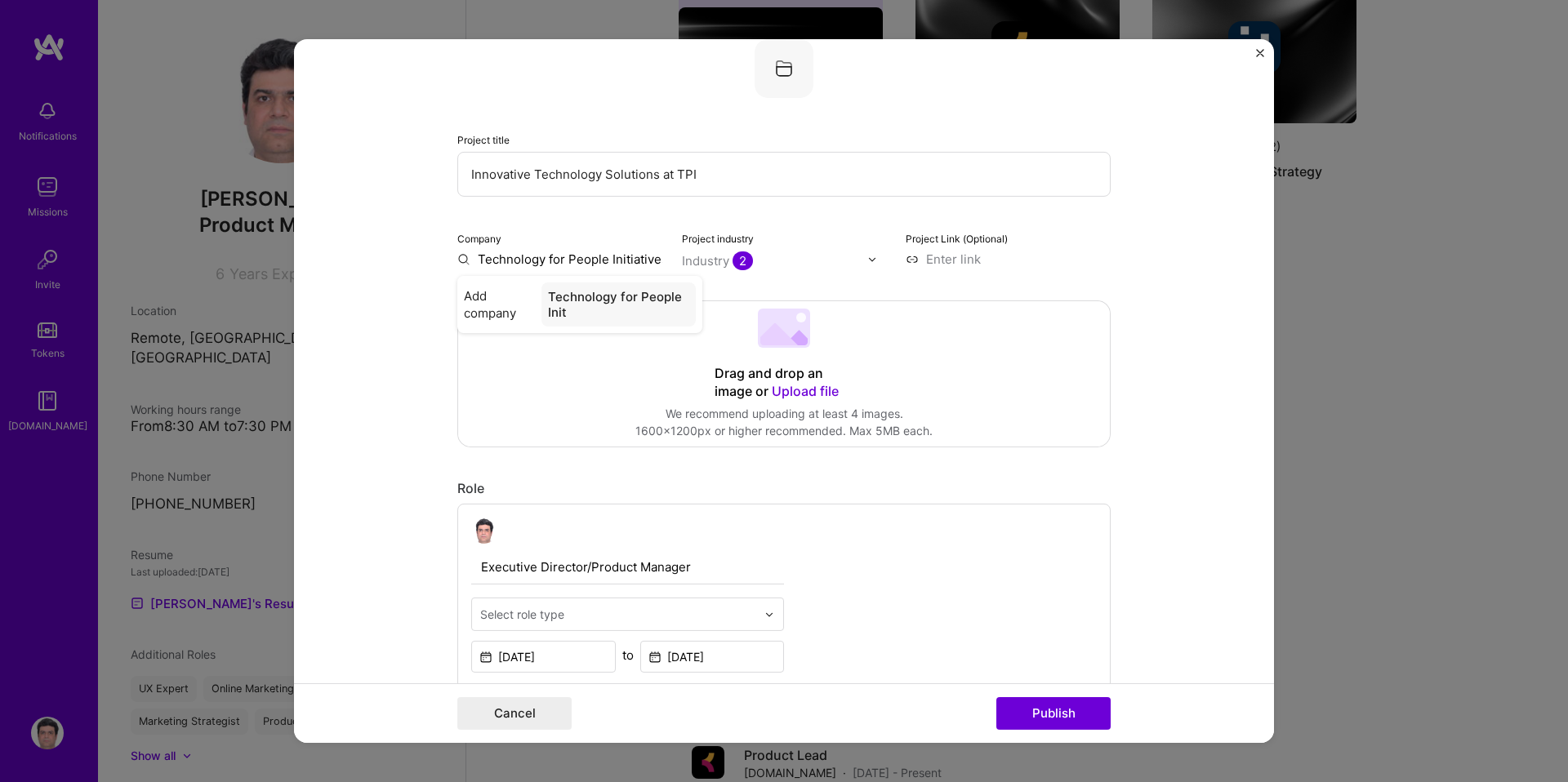
scroll to position [0, 3]
type input "Technology for People Initiatives"
click at [635, 301] on div "Technology for People Initiatives" at bounding box center [614, 304] width 165 height 44
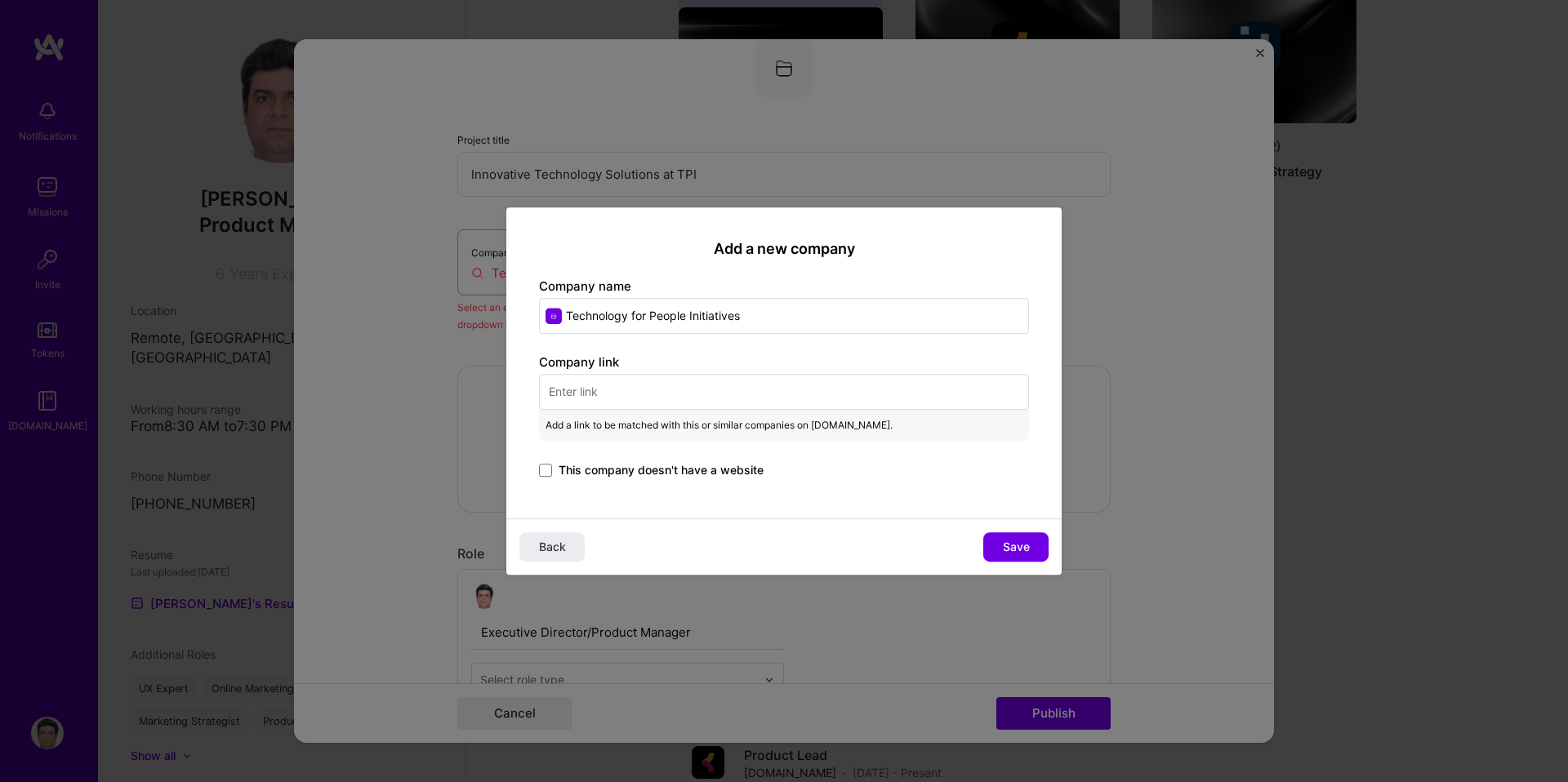
click at [737, 386] on input "text" at bounding box center [784, 391] width 490 height 36
paste input "https://tpi.lums.edu.pk/"
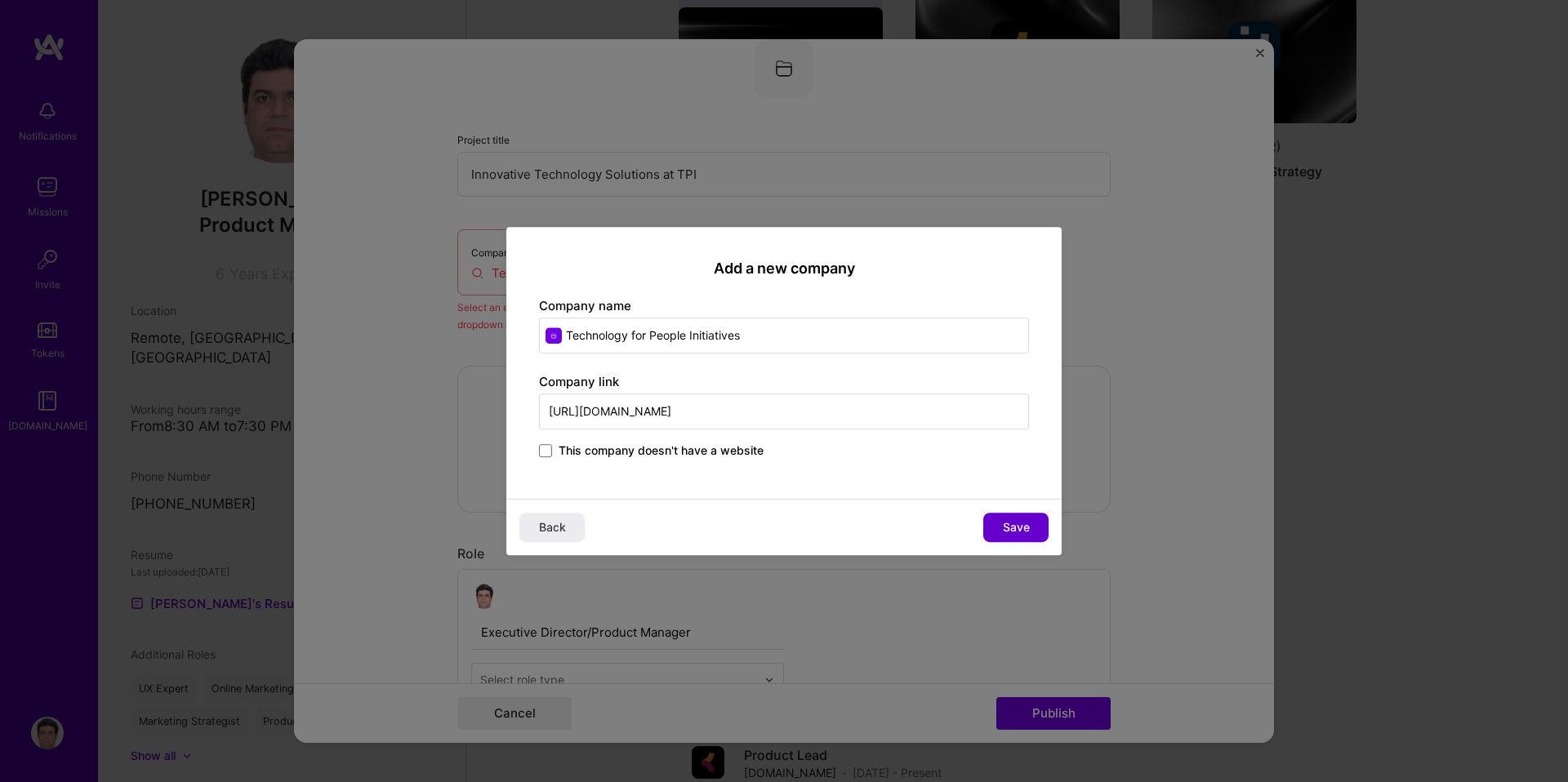
type input "https://tpi.lums.edu.pk/"
click at [1028, 530] on span "Save" at bounding box center [1016, 527] width 27 height 16
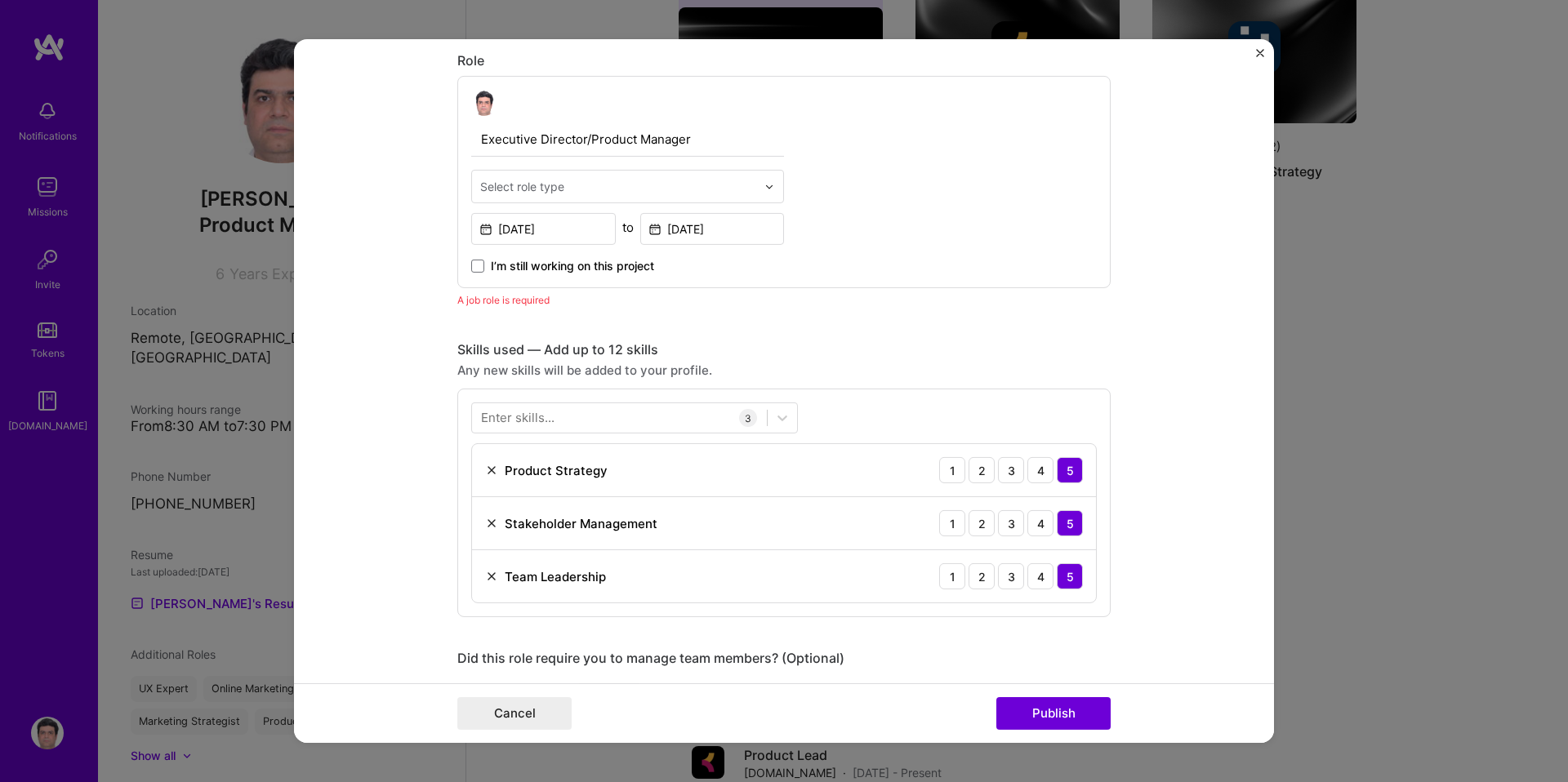
scroll to position [735, 0]
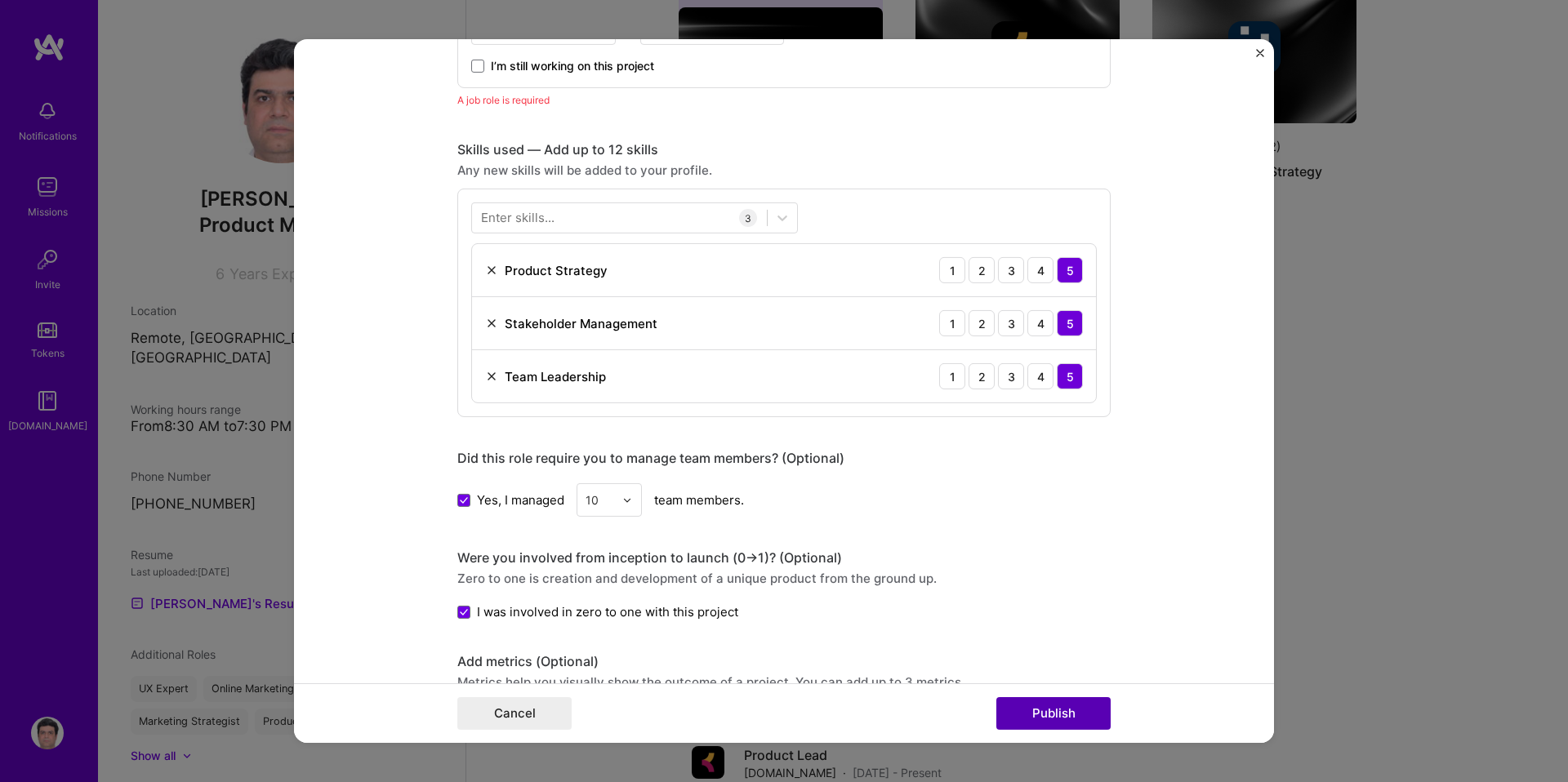
click at [1048, 709] on button "Publish" at bounding box center [1054, 713] width 114 height 33
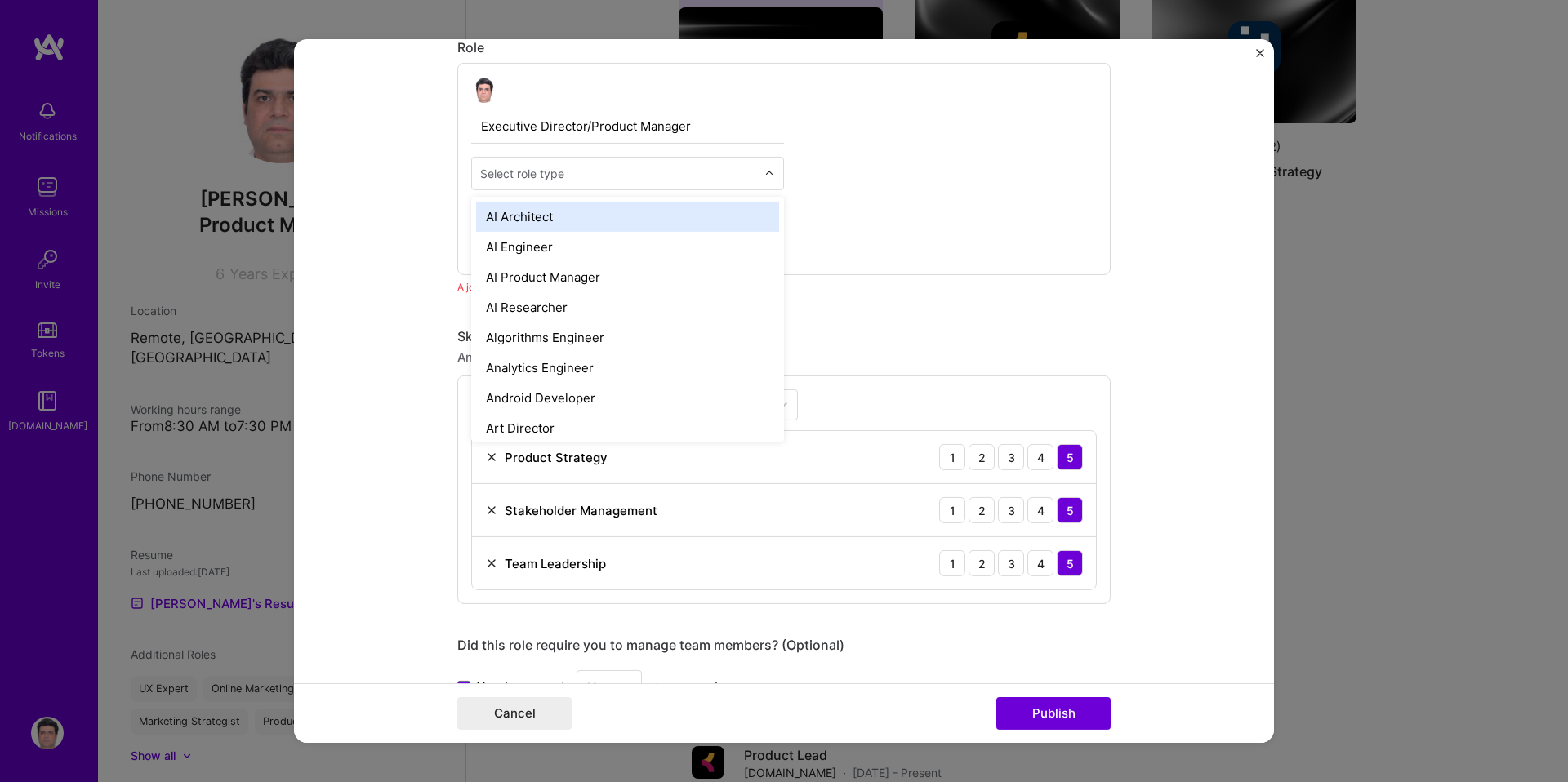
click at [607, 175] on input "text" at bounding box center [619, 174] width 276 height 17
type input "p"
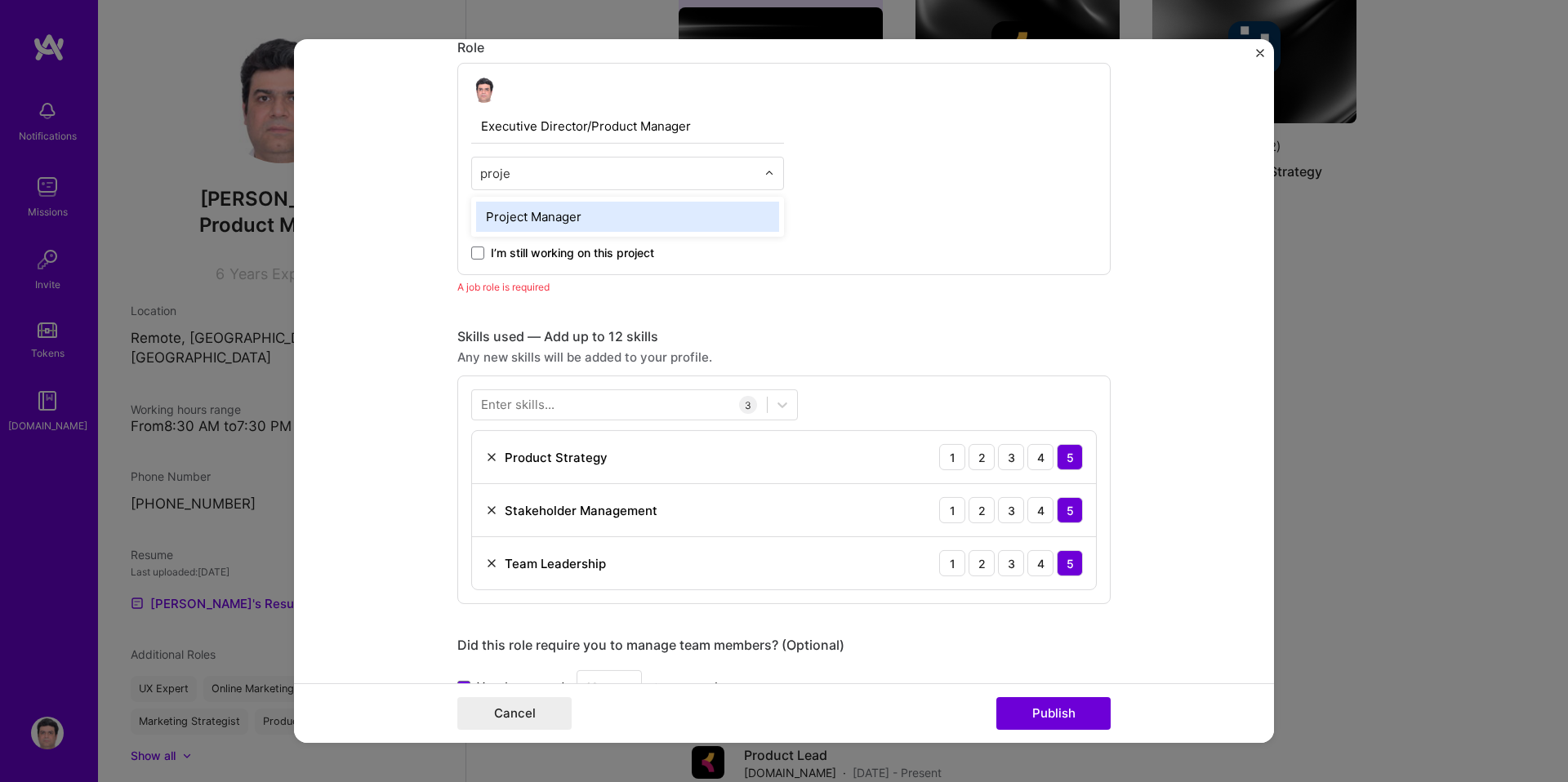
type input "projec"
click at [590, 220] on div "Project Manager" at bounding box center [628, 217] width 303 height 31
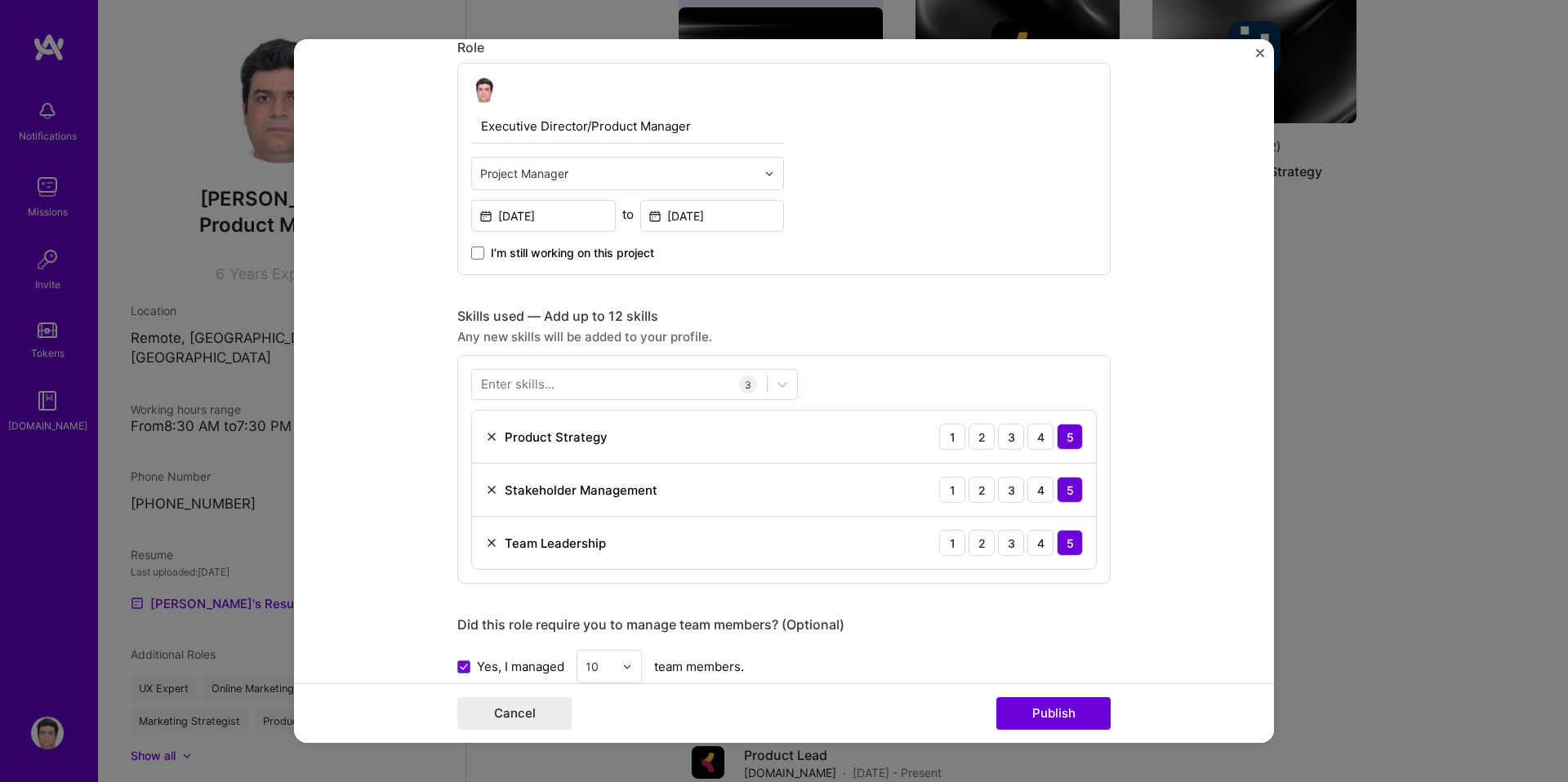
click at [628, 123] on input "Executive Director/Product Manager" at bounding box center [627, 126] width 313 height 34
type input "Executive Director/Project Manager"
click at [1059, 707] on button "Publish" at bounding box center [1054, 713] width 114 height 33
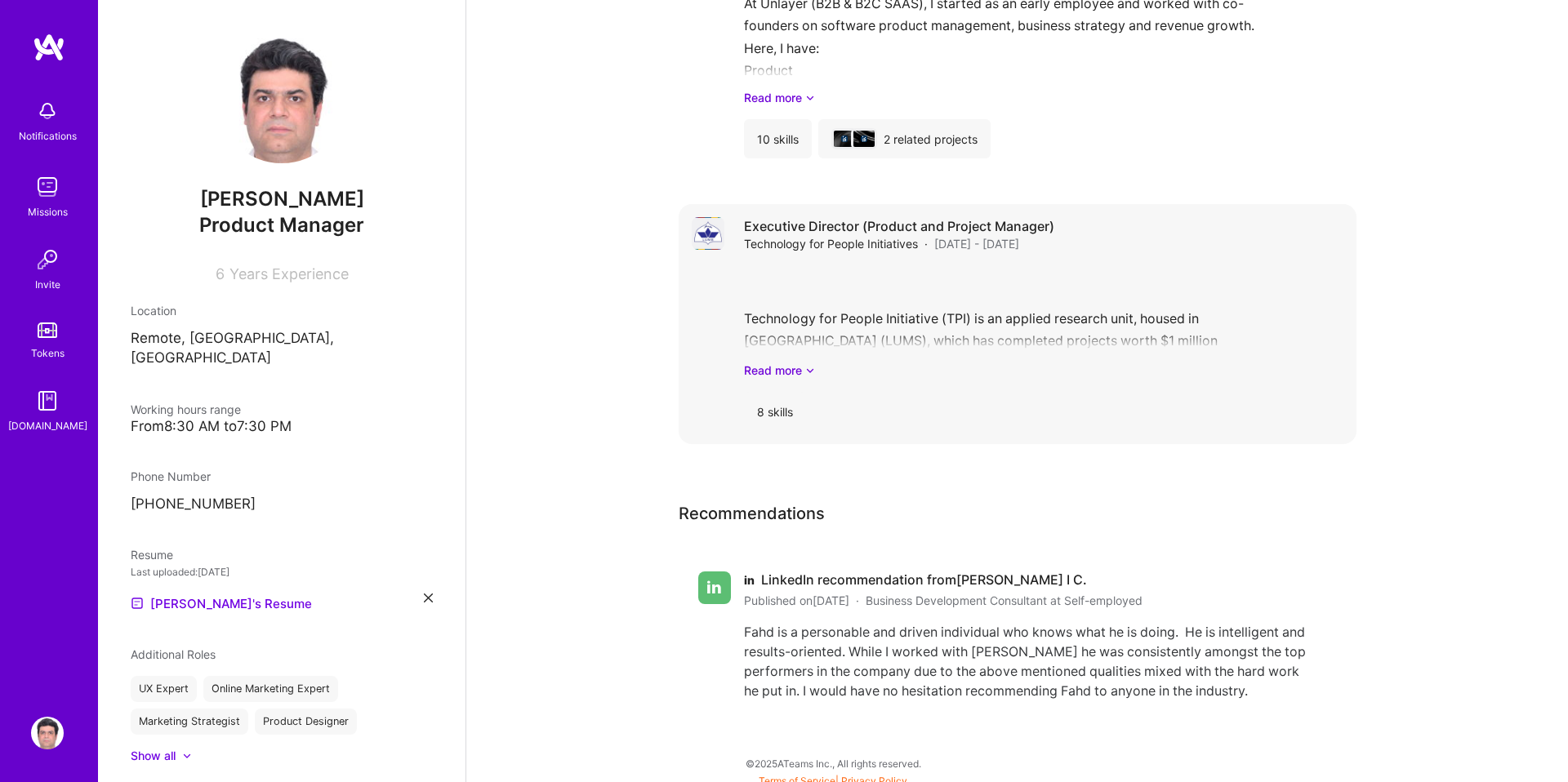
scroll to position [2044, 0]
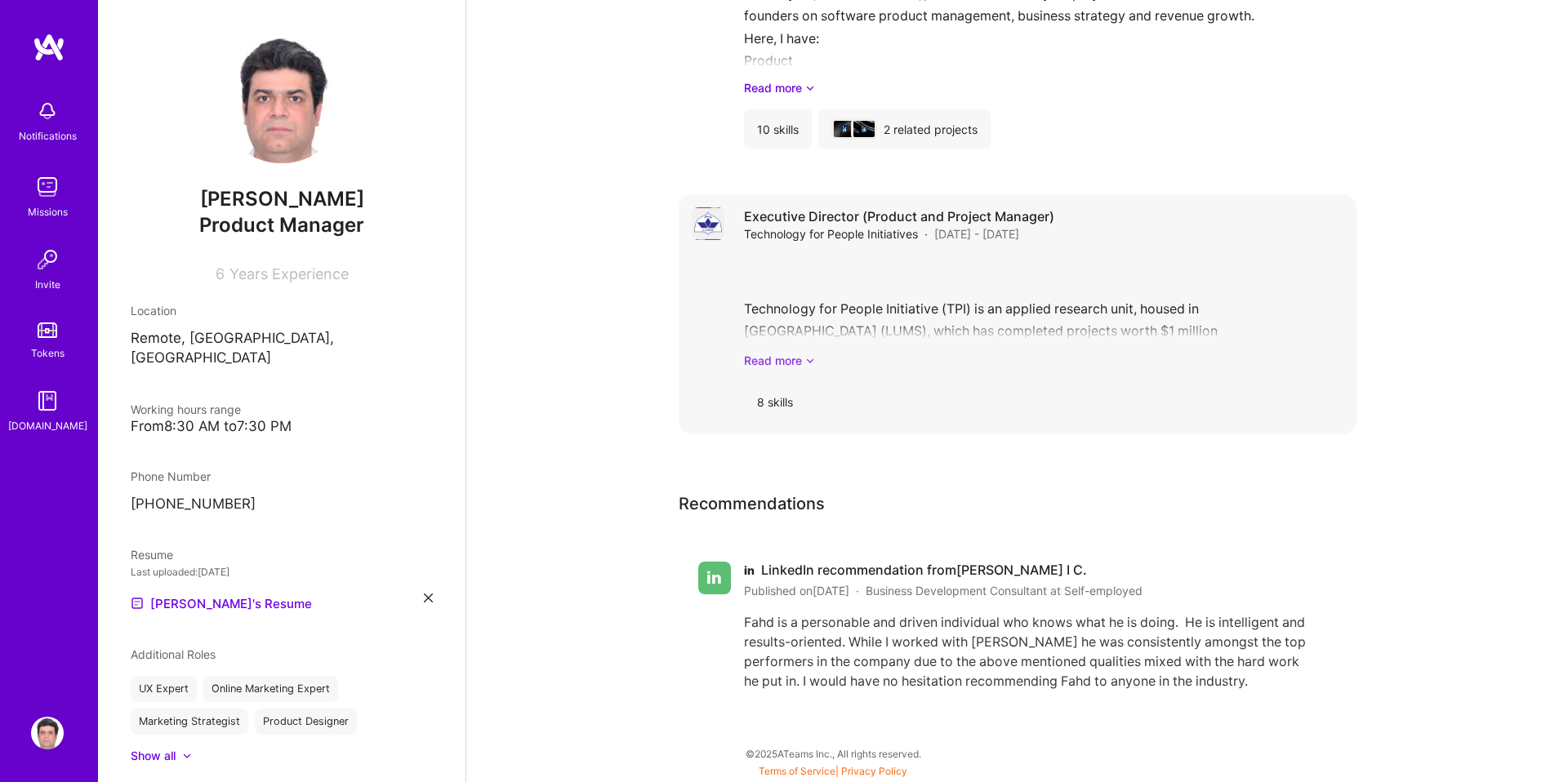
click at [793, 357] on link "Read more" at bounding box center [1043, 360] width 599 height 17
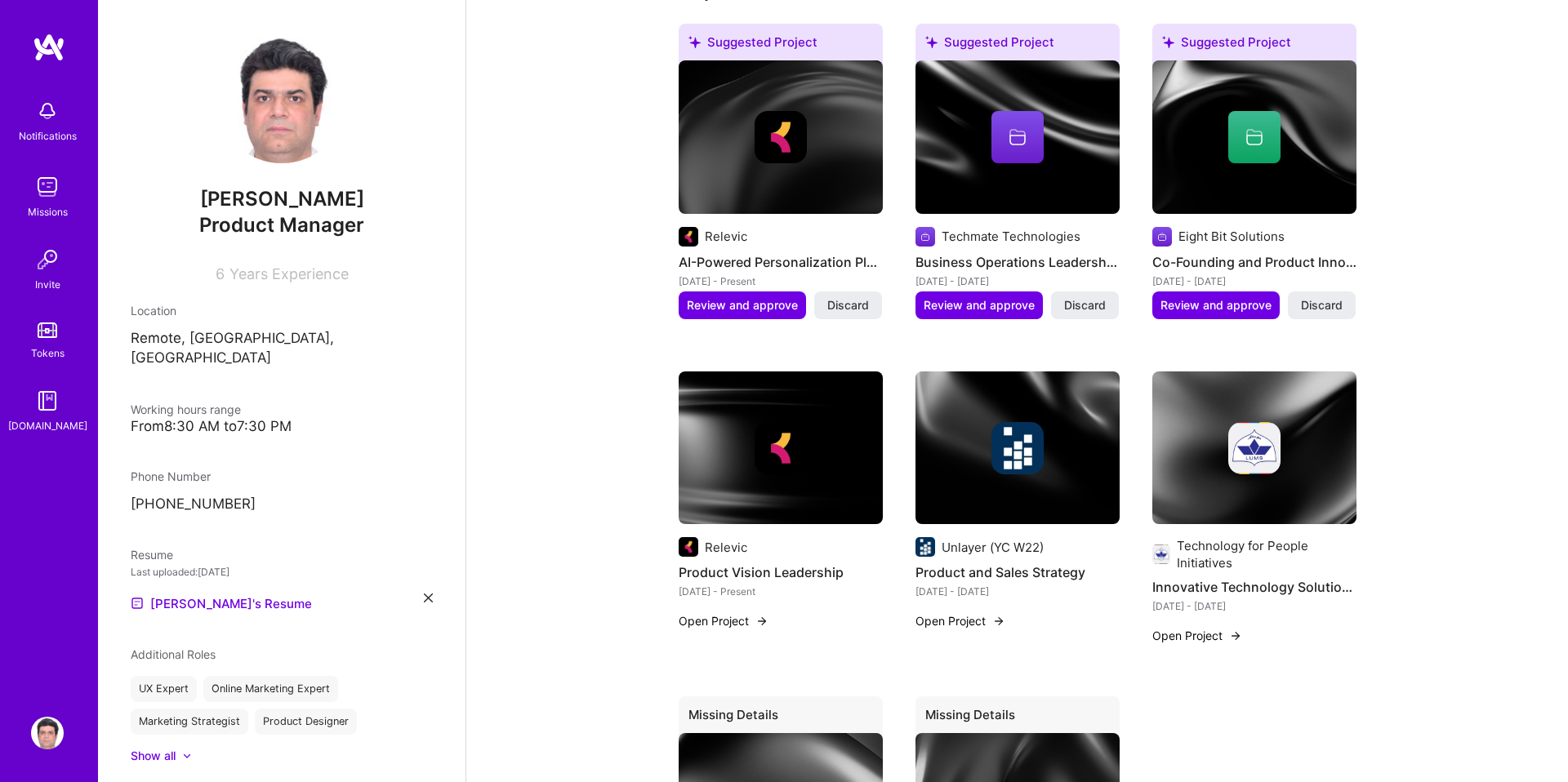
scroll to position [596, 0]
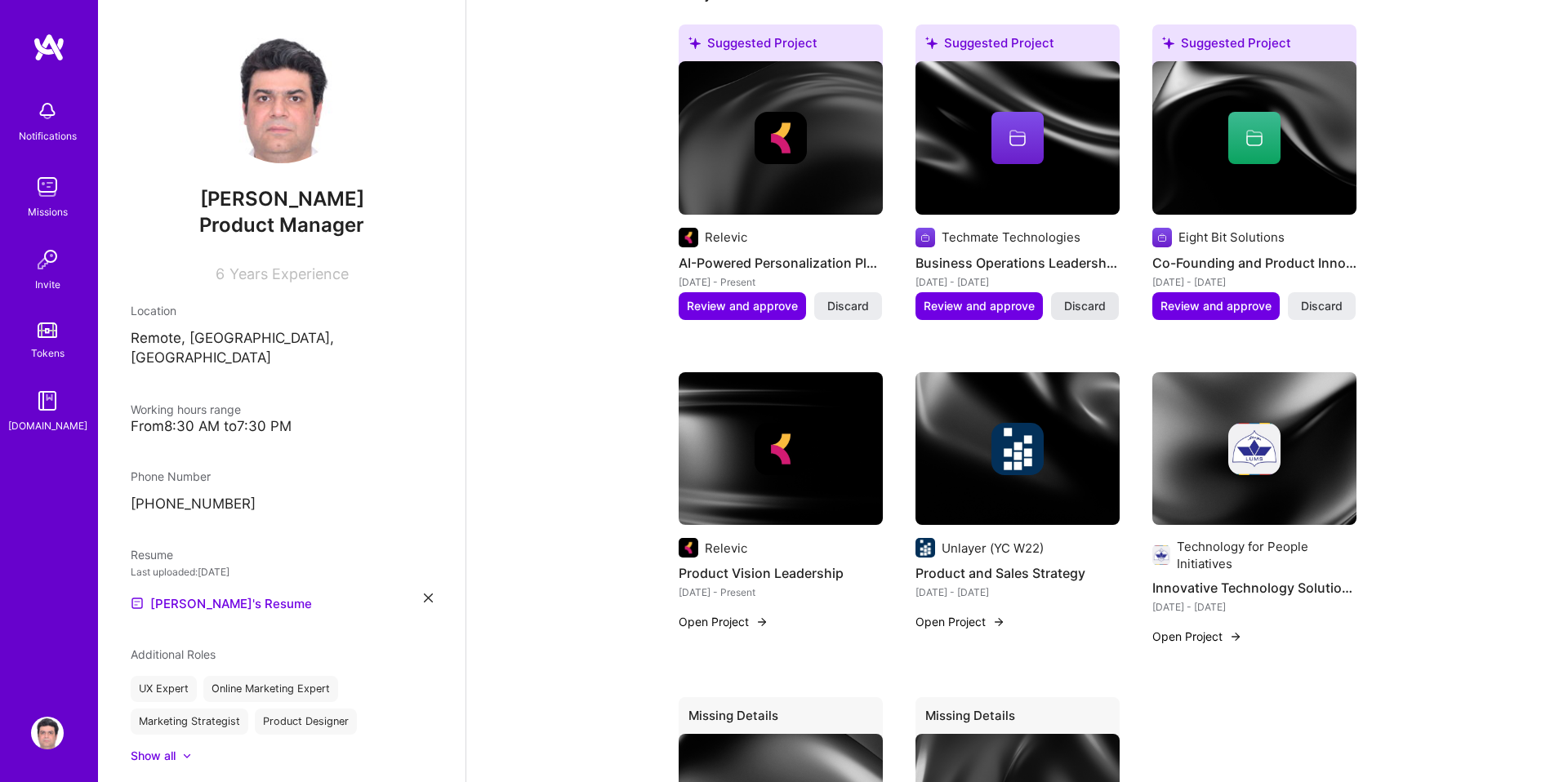
click at [1080, 304] on span "Discard" at bounding box center [1085, 306] width 42 height 16
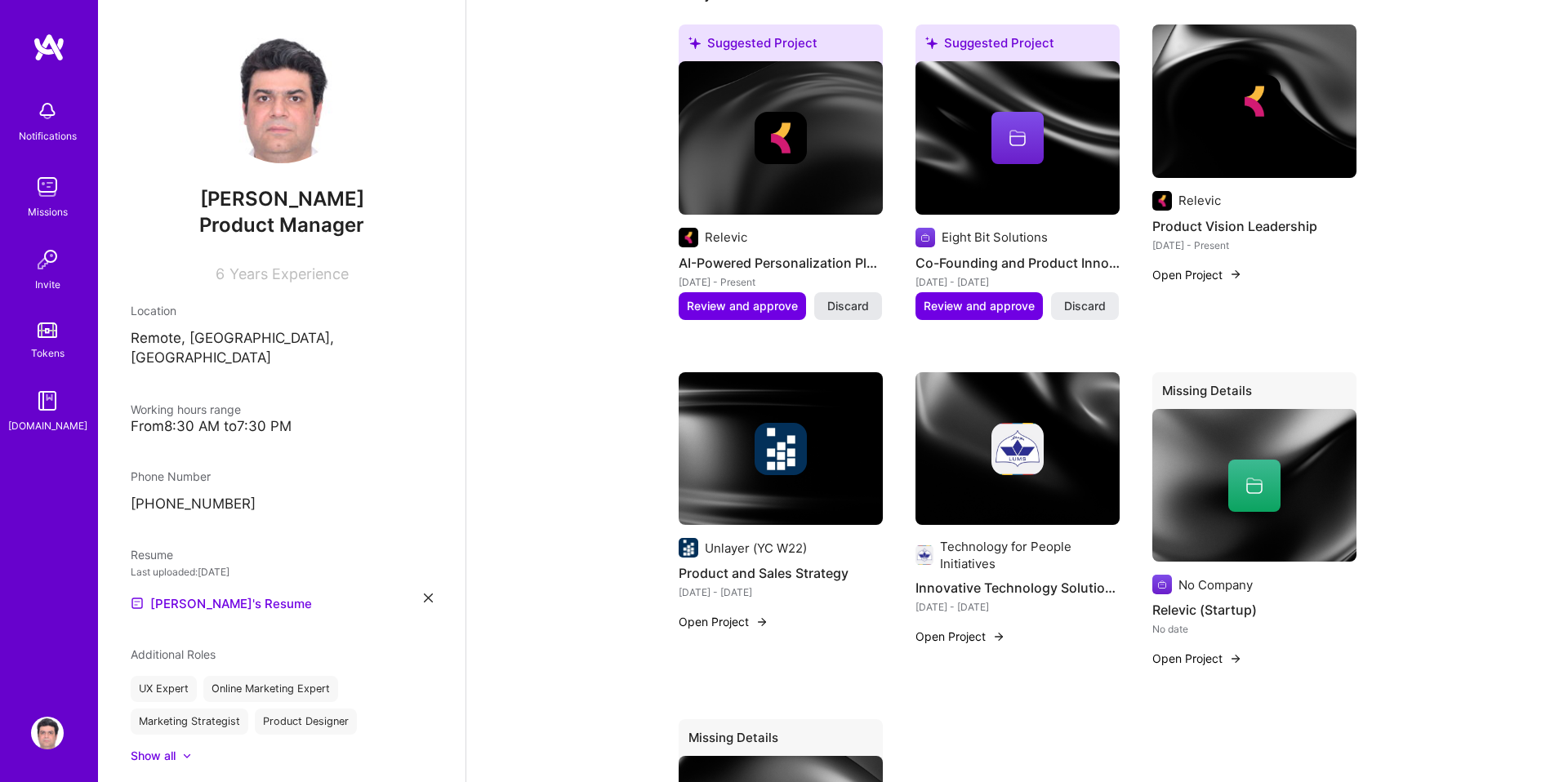
click at [839, 307] on span "Discard" at bounding box center [848, 306] width 42 height 16
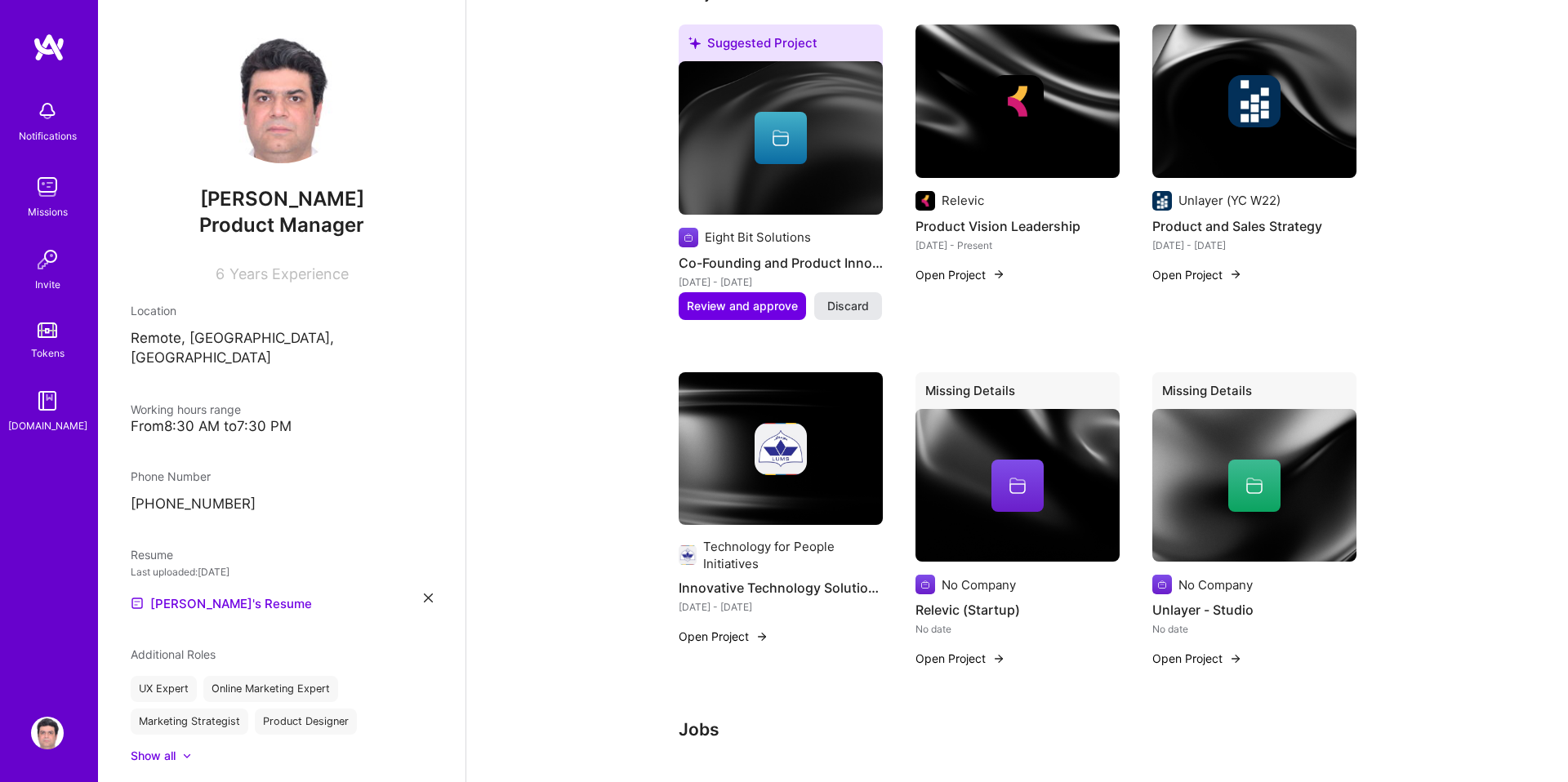
click at [857, 305] on span "Discard" at bounding box center [848, 306] width 42 height 16
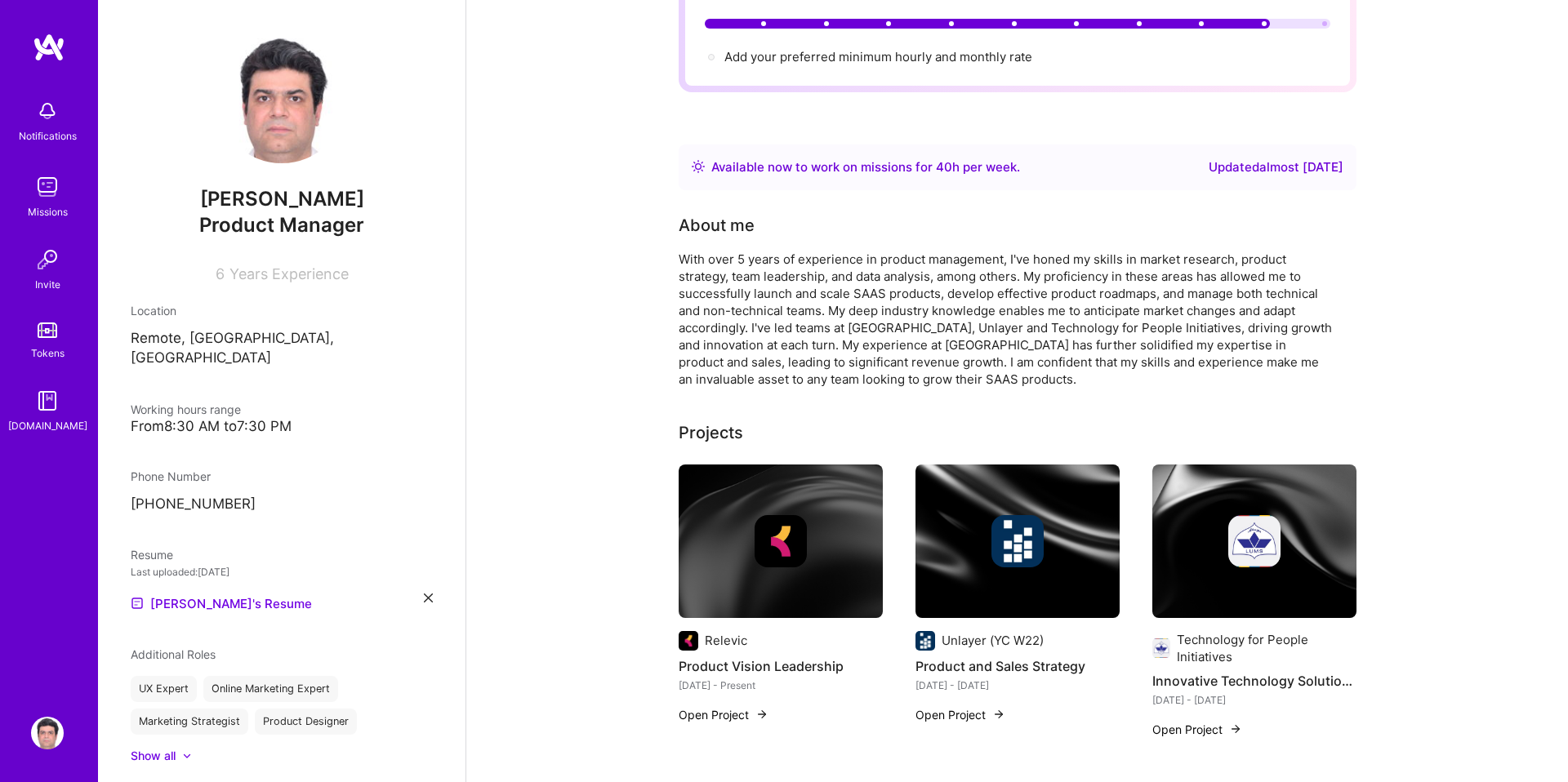
scroll to position [0, 0]
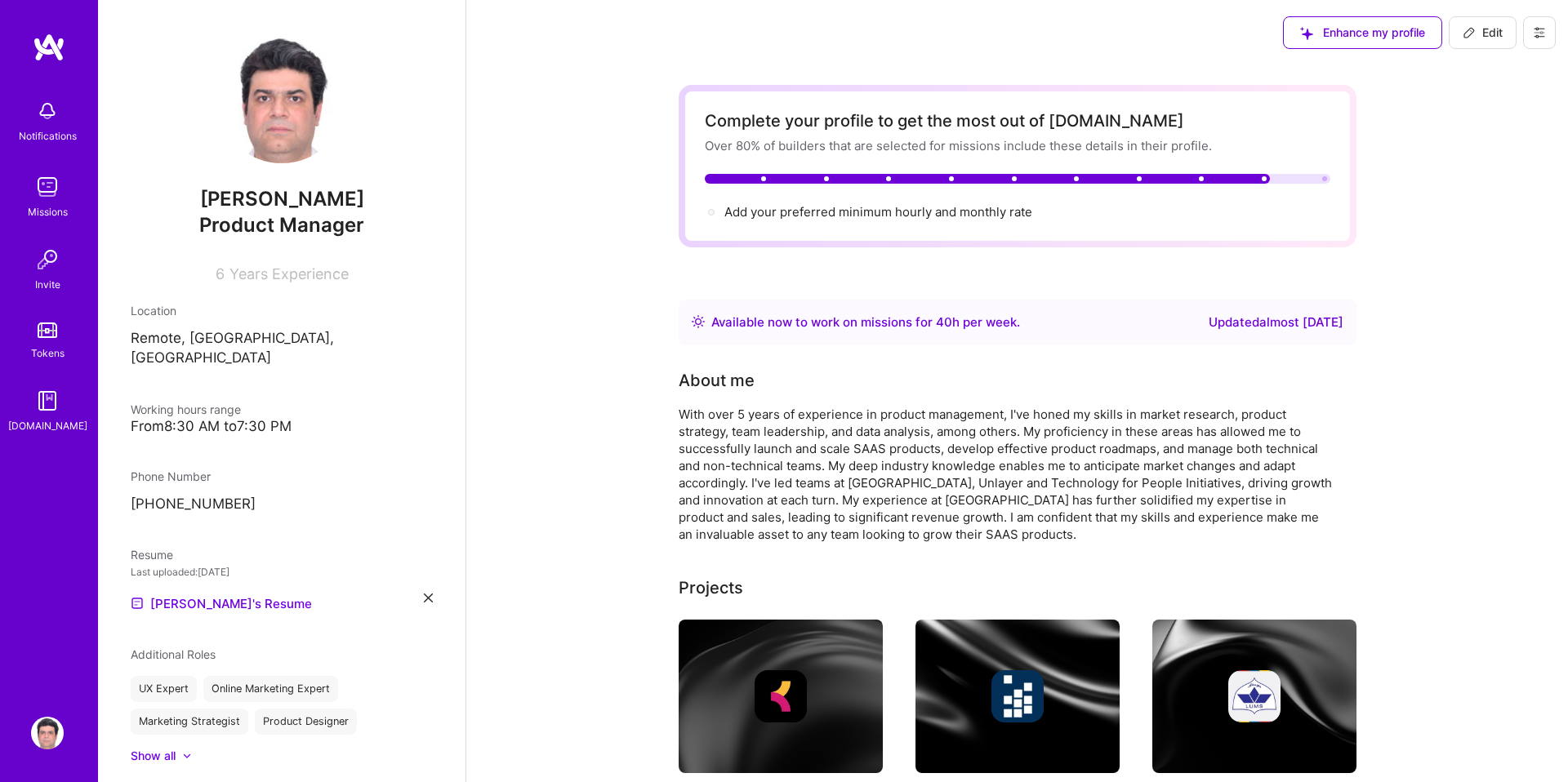
click at [1013, 226] on div "Complete your profile to get the most out of A.Team Over 80% of builders that a…" at bounding box center [1018, 166] width 678 height 163
click at [967, 214] on span "Add your preferred minimum hourly and monthly rate →" at bounding box center [886, 212] width 323 height 15
select select "PK"
select select "Right Now"
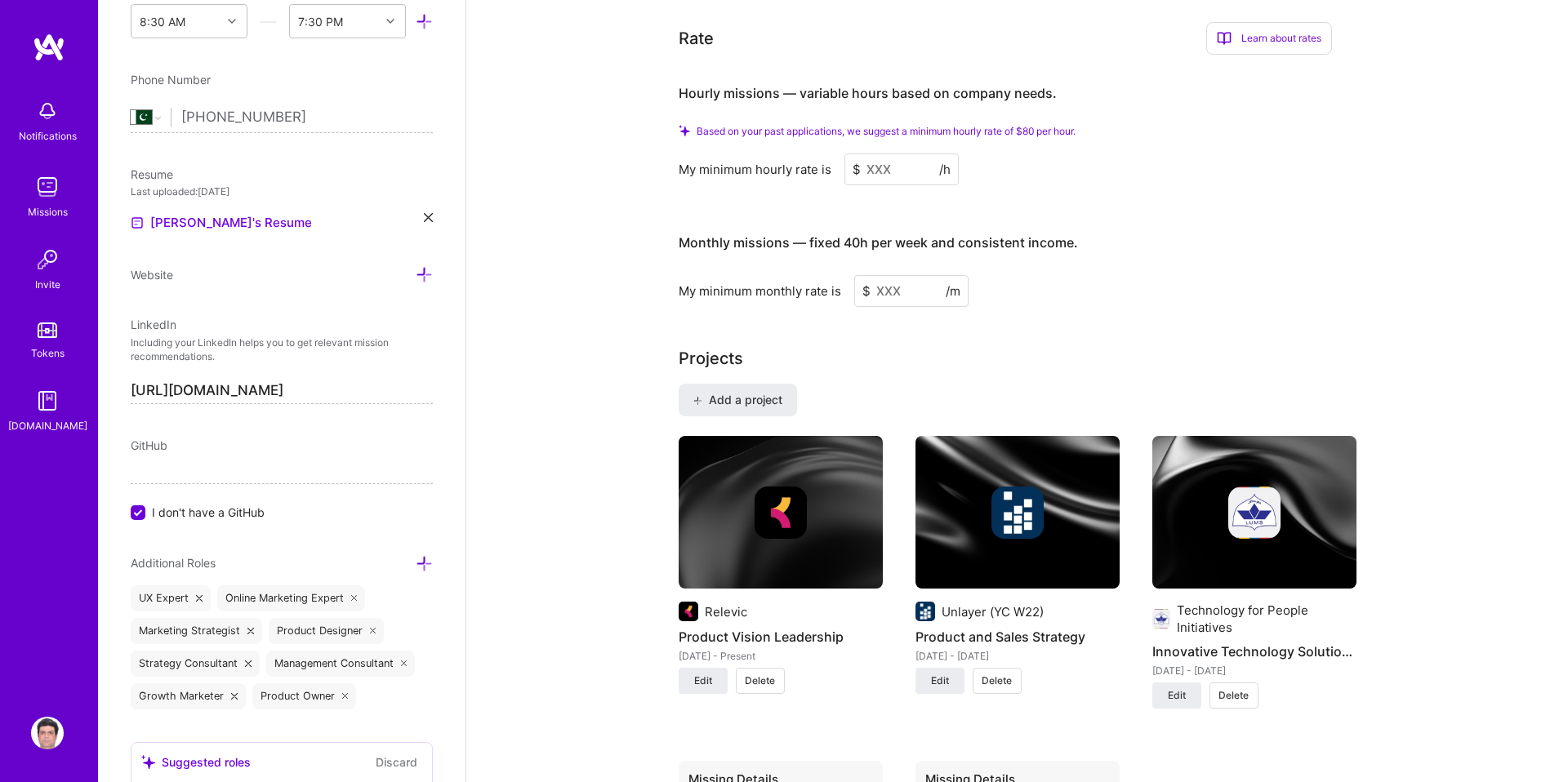
scroll to position [954, 0]
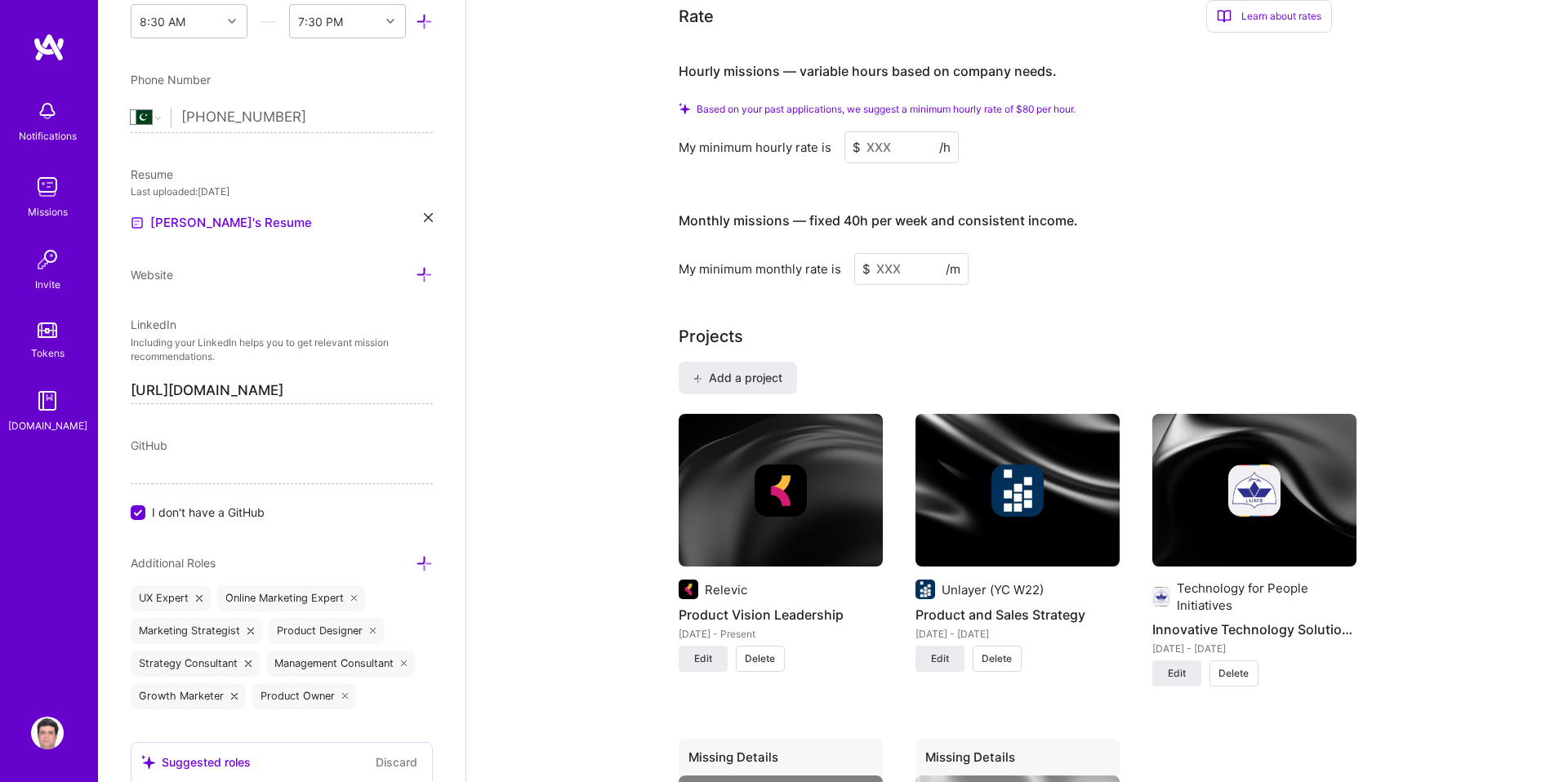
click at [890, 147] on input at bounding box center [901, 147] width 114 height 32
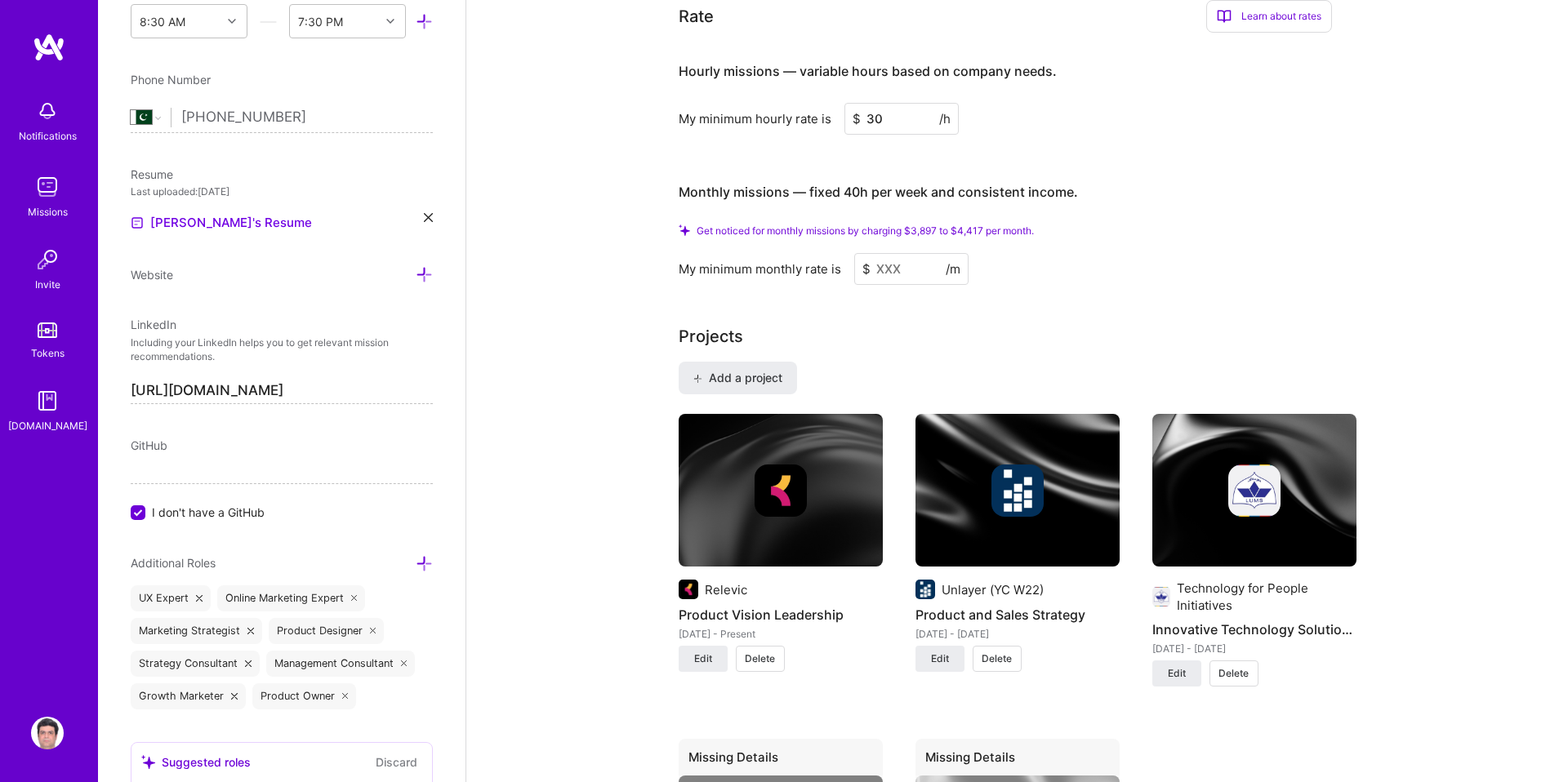
type input "30"
drag, startPoint x: 1013, startPoint y: 324, endPoint x: 901, endPoint y: 270, distance: 124.3
click at [915, 270] on input at bounding box center [911, 269] width 114 height 32
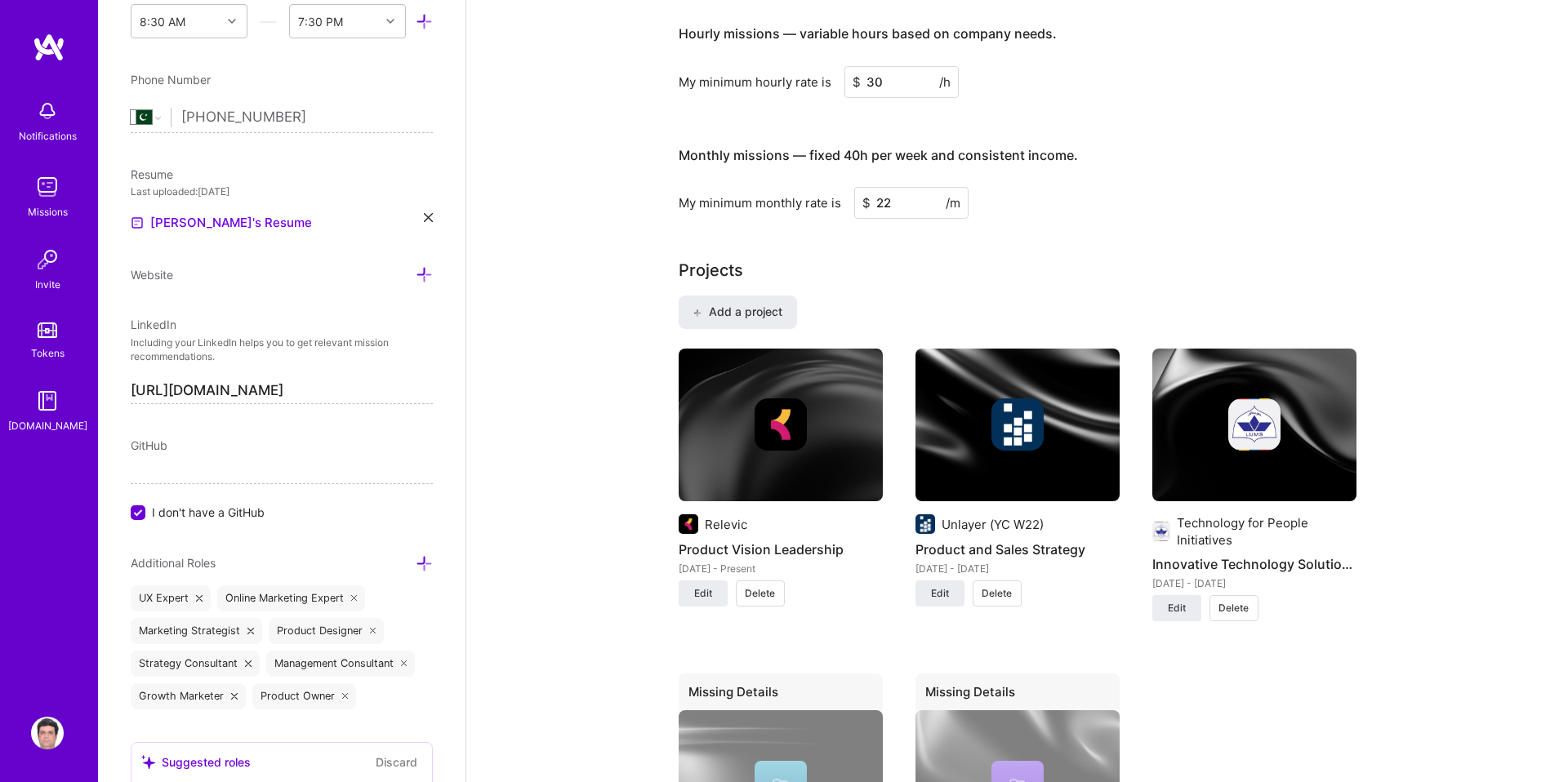
type input "22"
click at [981, 258] on div "Projects" at bounding box center [1018, 270] width 678 height 25
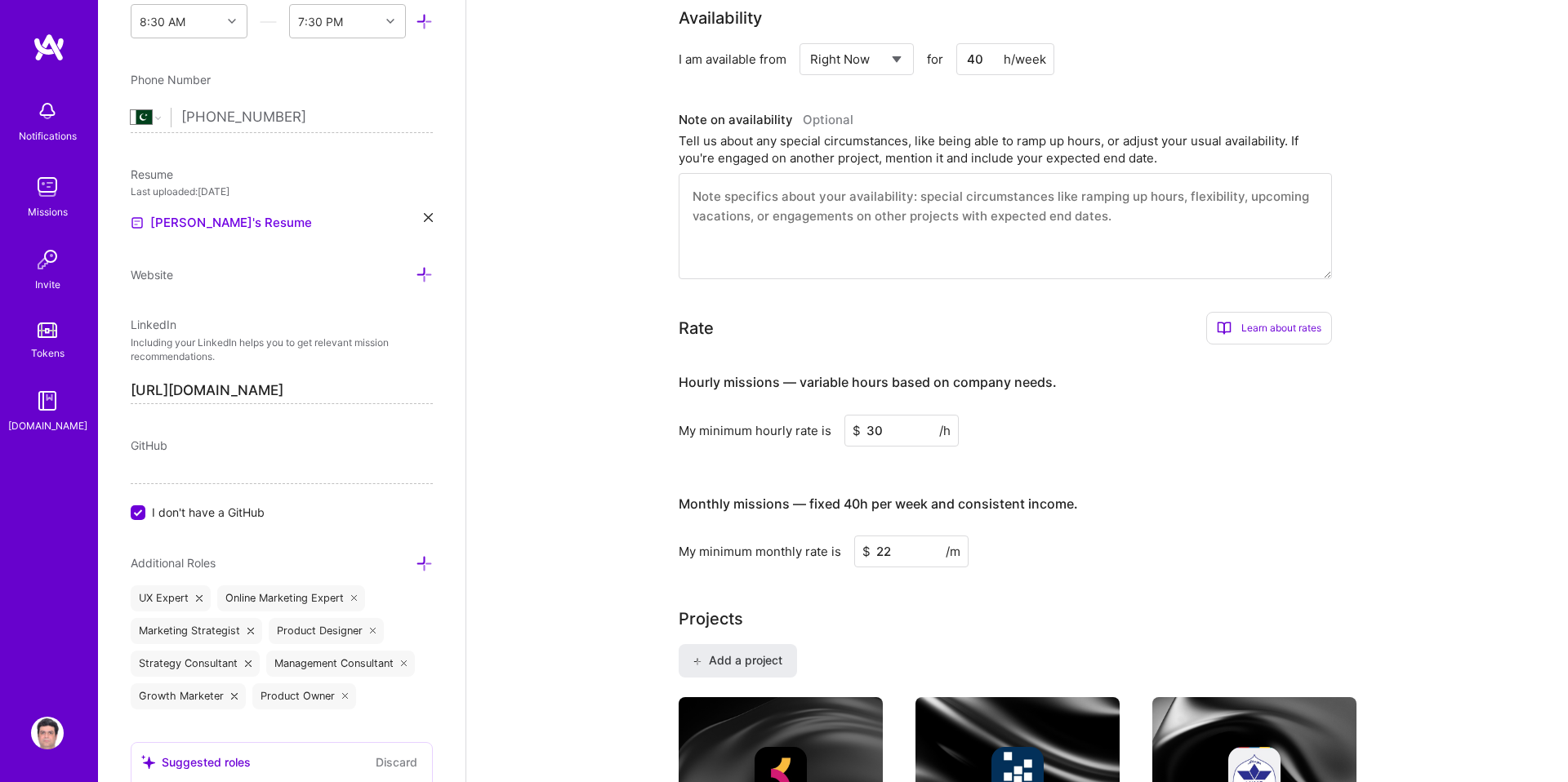
scroll to position [727, 0]
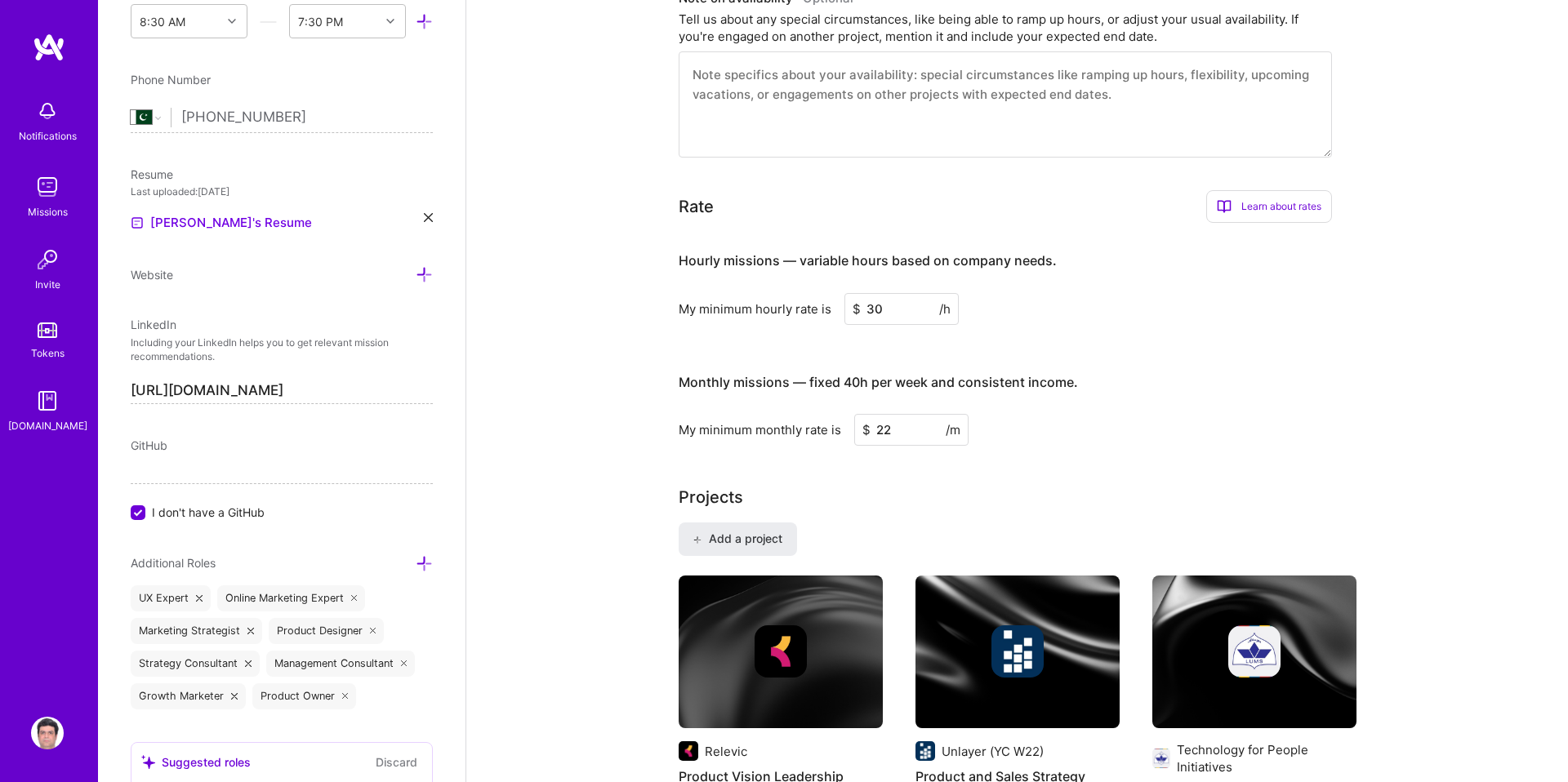
click at [889, 309] on input "30" at bounding box center [901, 309] width 114 height 32
type input "35"
click at [907, 434] on input "22" at bounding box center [911, 430] width 114 height 32
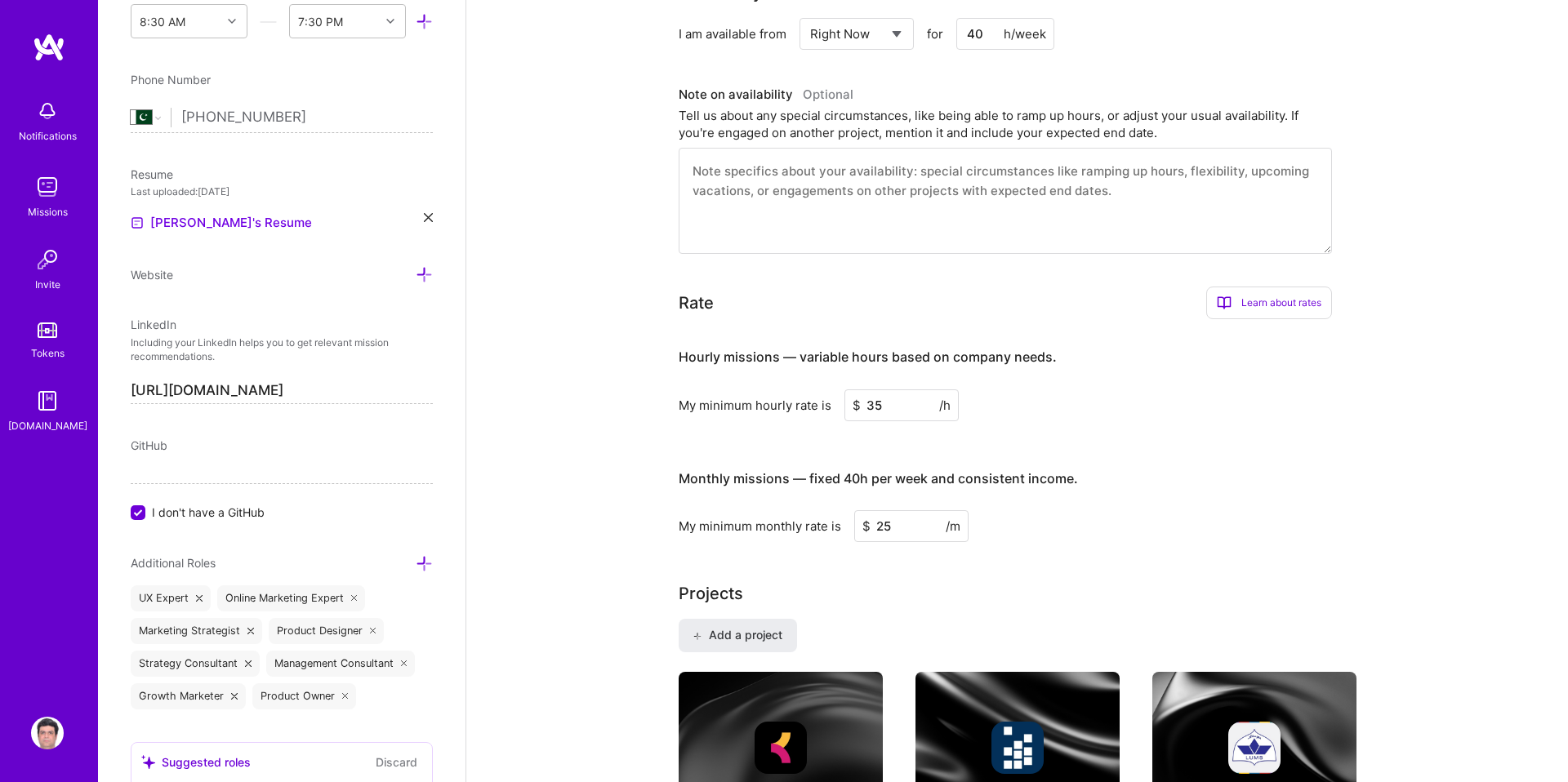
scroll to position [628, 0]
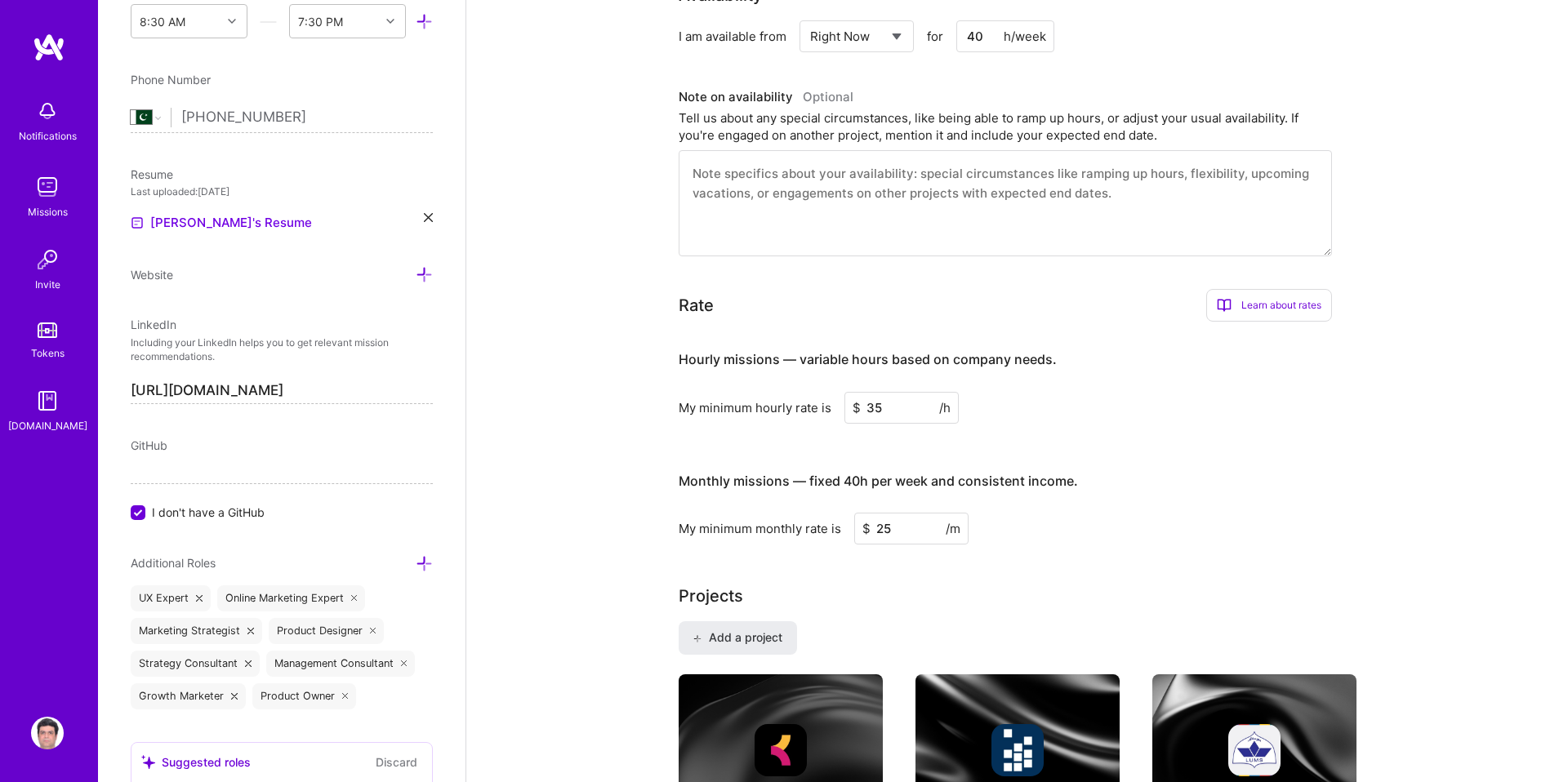
drag, startPoint x: 910, startPoint y: 529, endPoint x: 870, endPoint y: 529, distance: 40.0
click at [870, 529] on input "25" at bounding box center [911, 529] width 114 height 32
type input "2500"
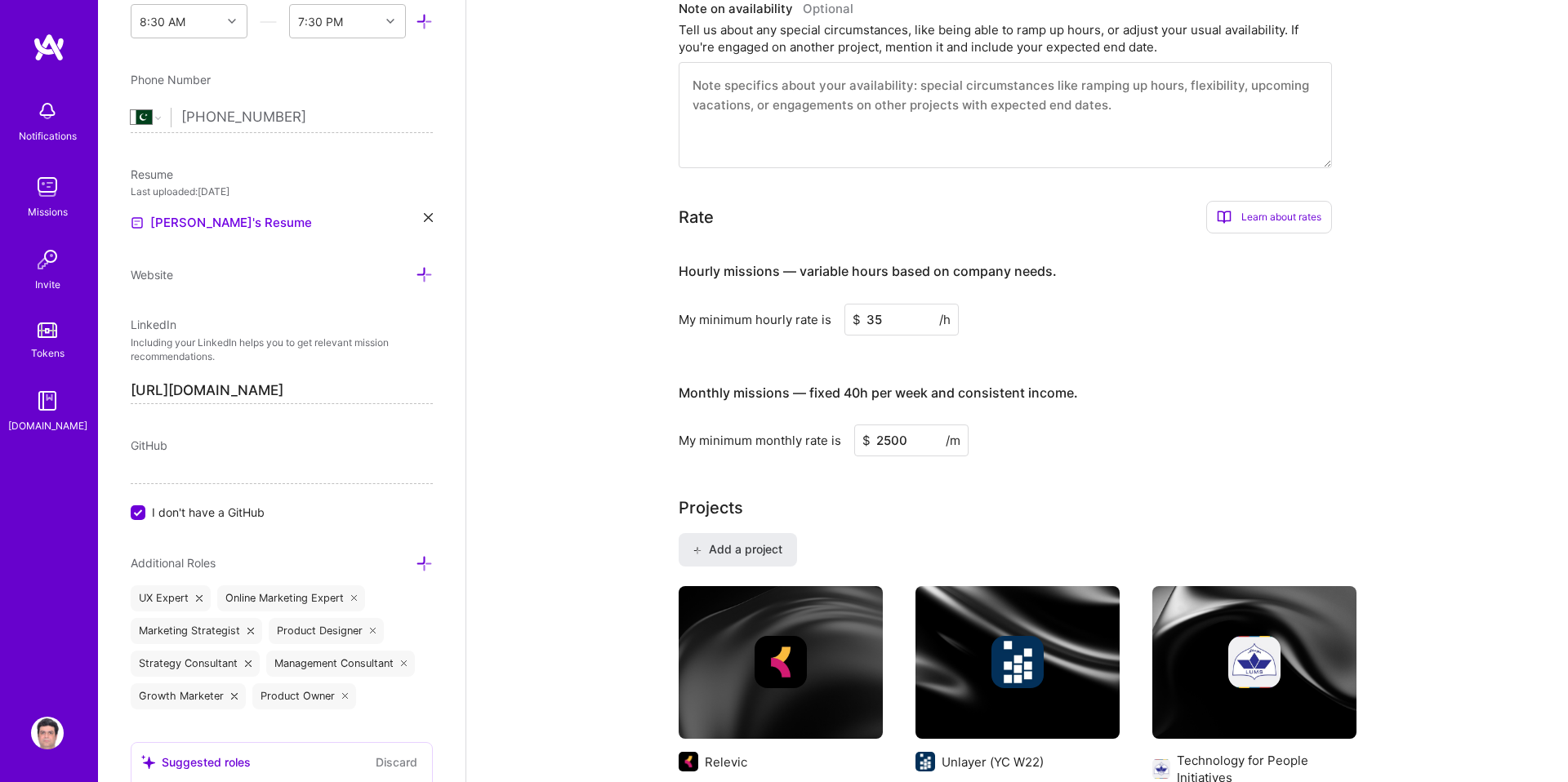
scroll to position [725, 0]
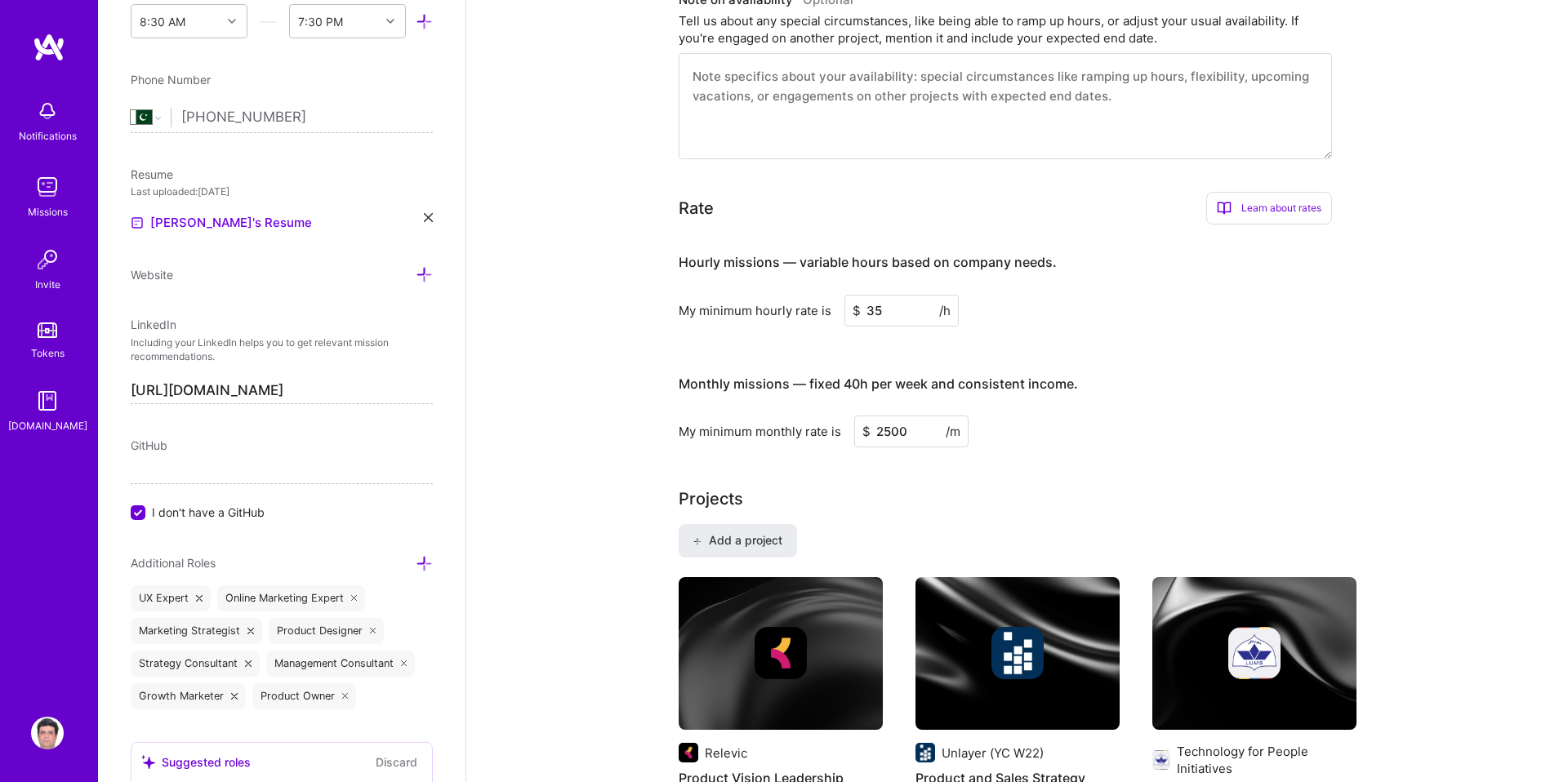
click at [891, 302] on input "35" at bounding box center [901, 311] width 114 height 32
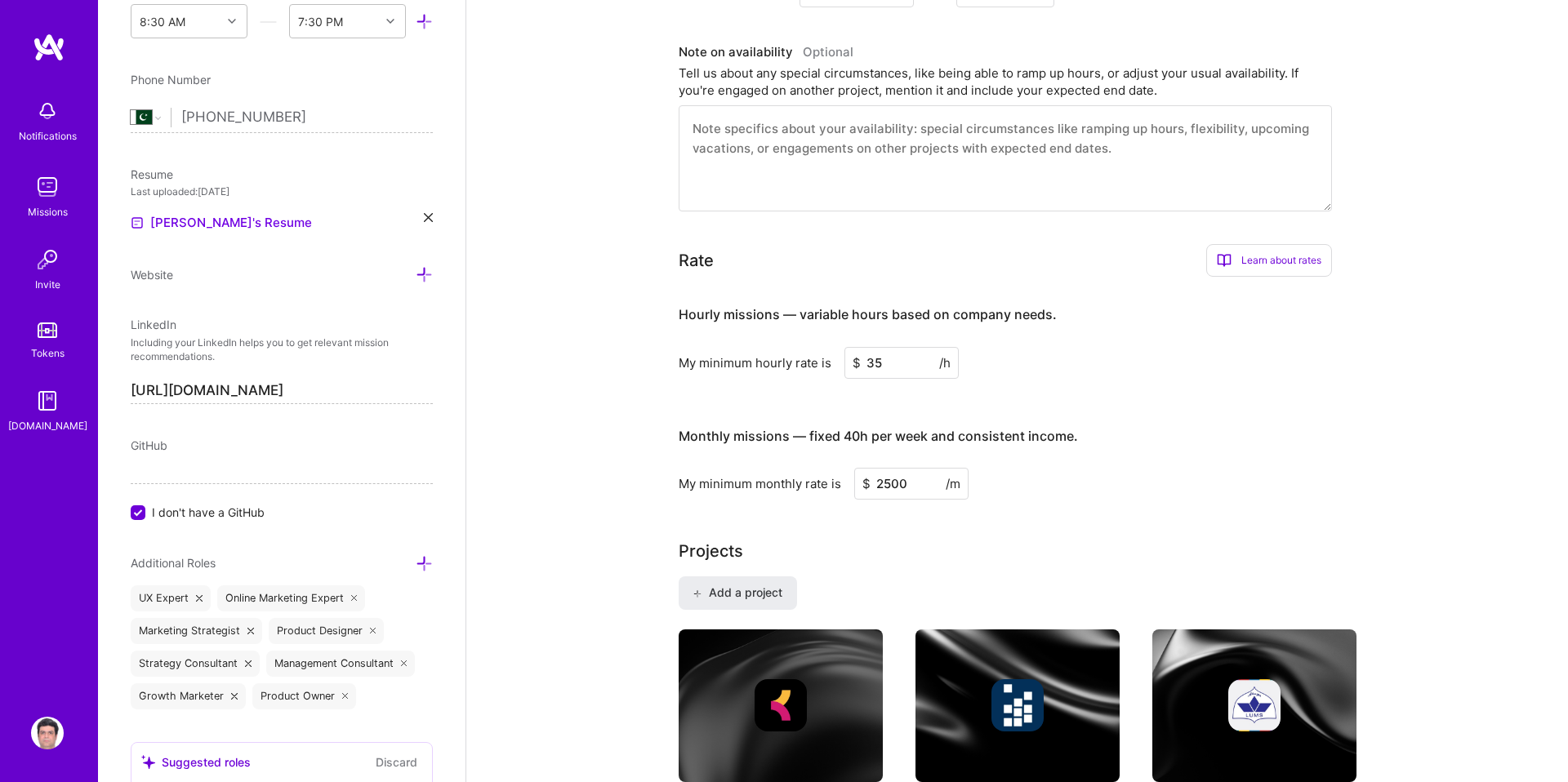
scroll to position [0, 0]
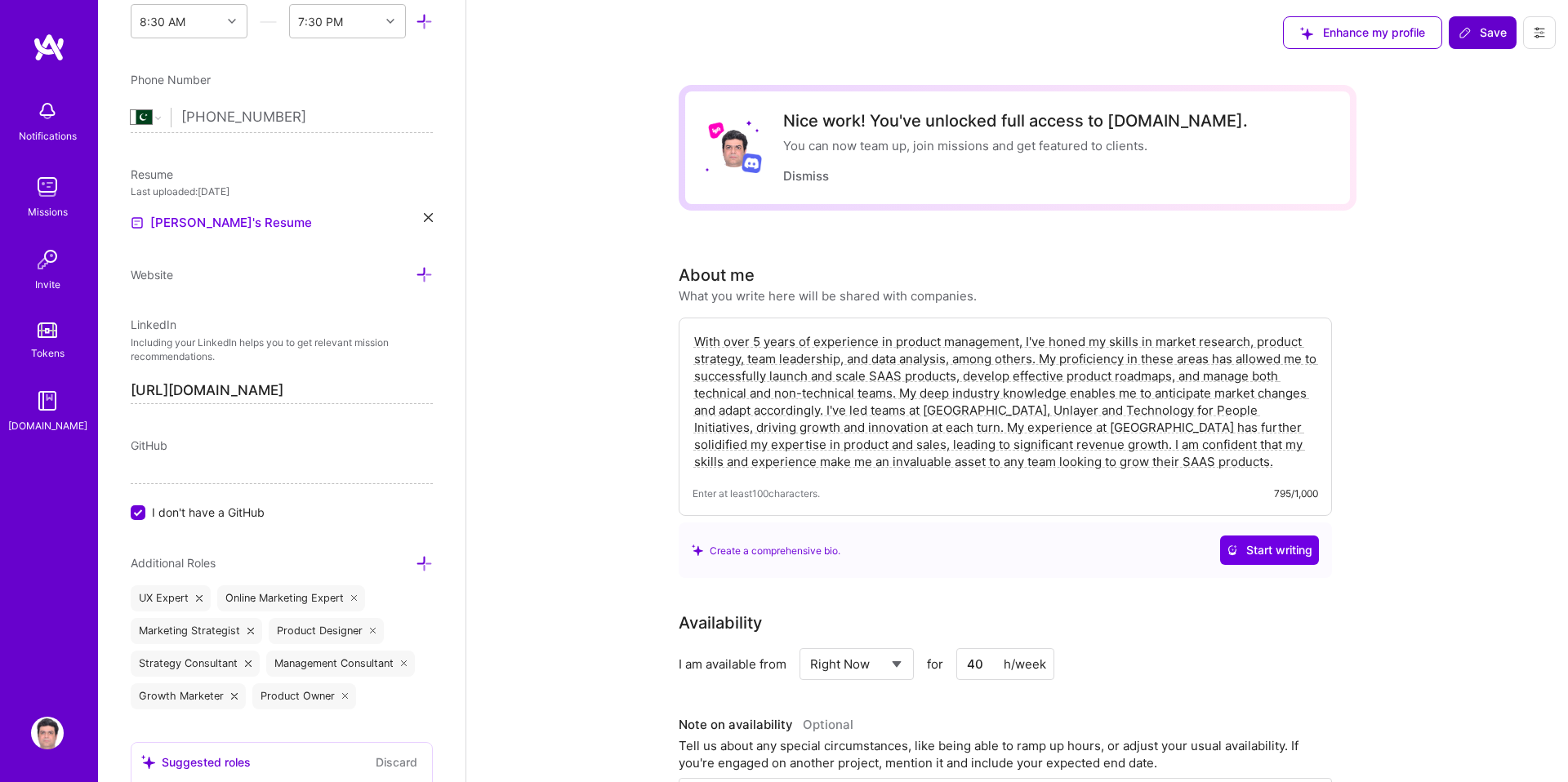
click at [1487, 29] on span "Save" at bounding box center [1482, 32] width 48 height 16
click at [1467, 37] on icon at bounding box center [1465, 32] width 13 height 13
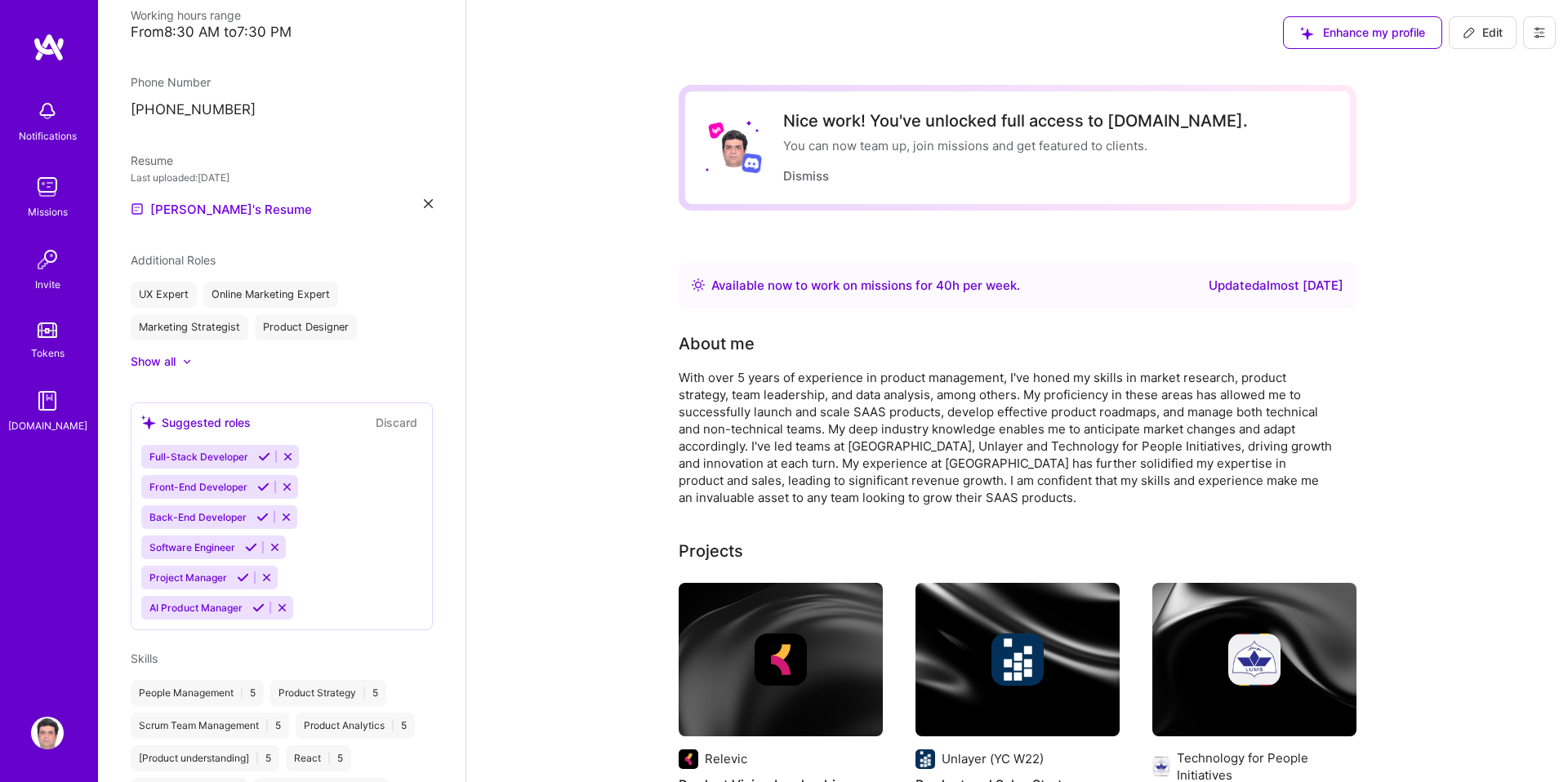
click at [49, 201] on img at bounding box center [47, 186] width 33 height 33
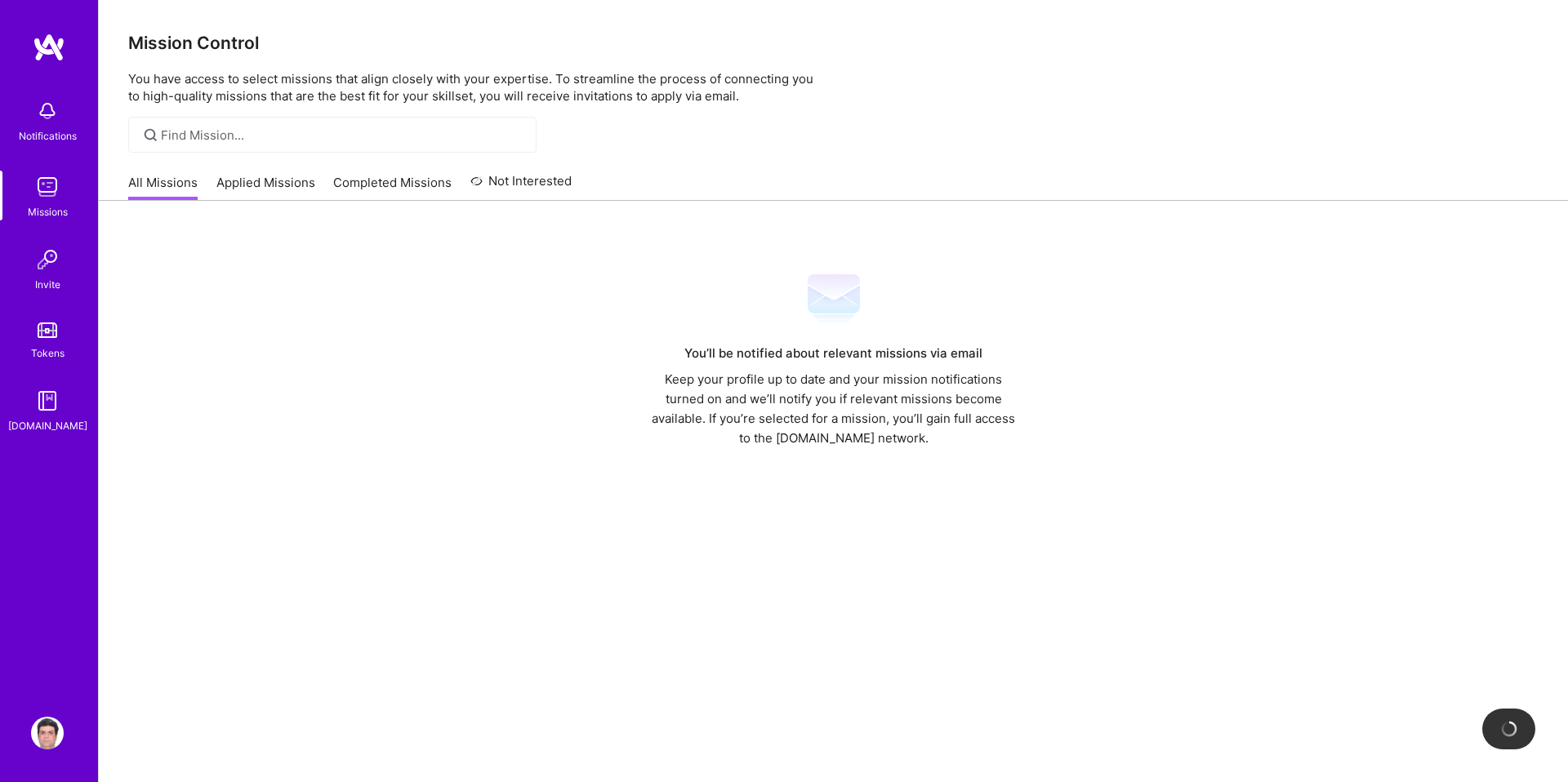
click at [275, 183] on link "Applied Missions" at bounding box center [265, 187] width 99 height 27
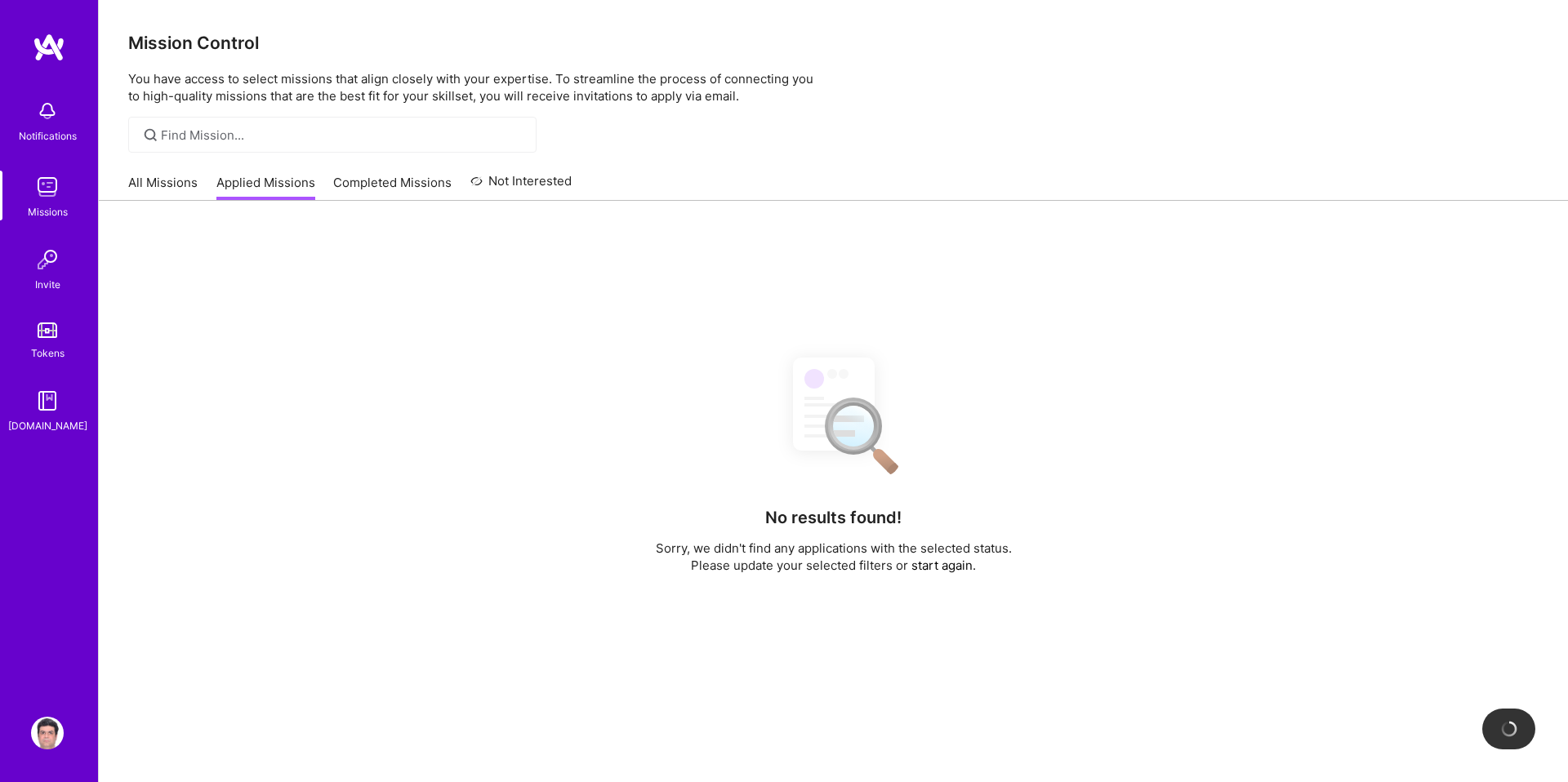
click at [375, 189] on link "Completed Missions" at bounding box center [392, 187] width 119 height 27
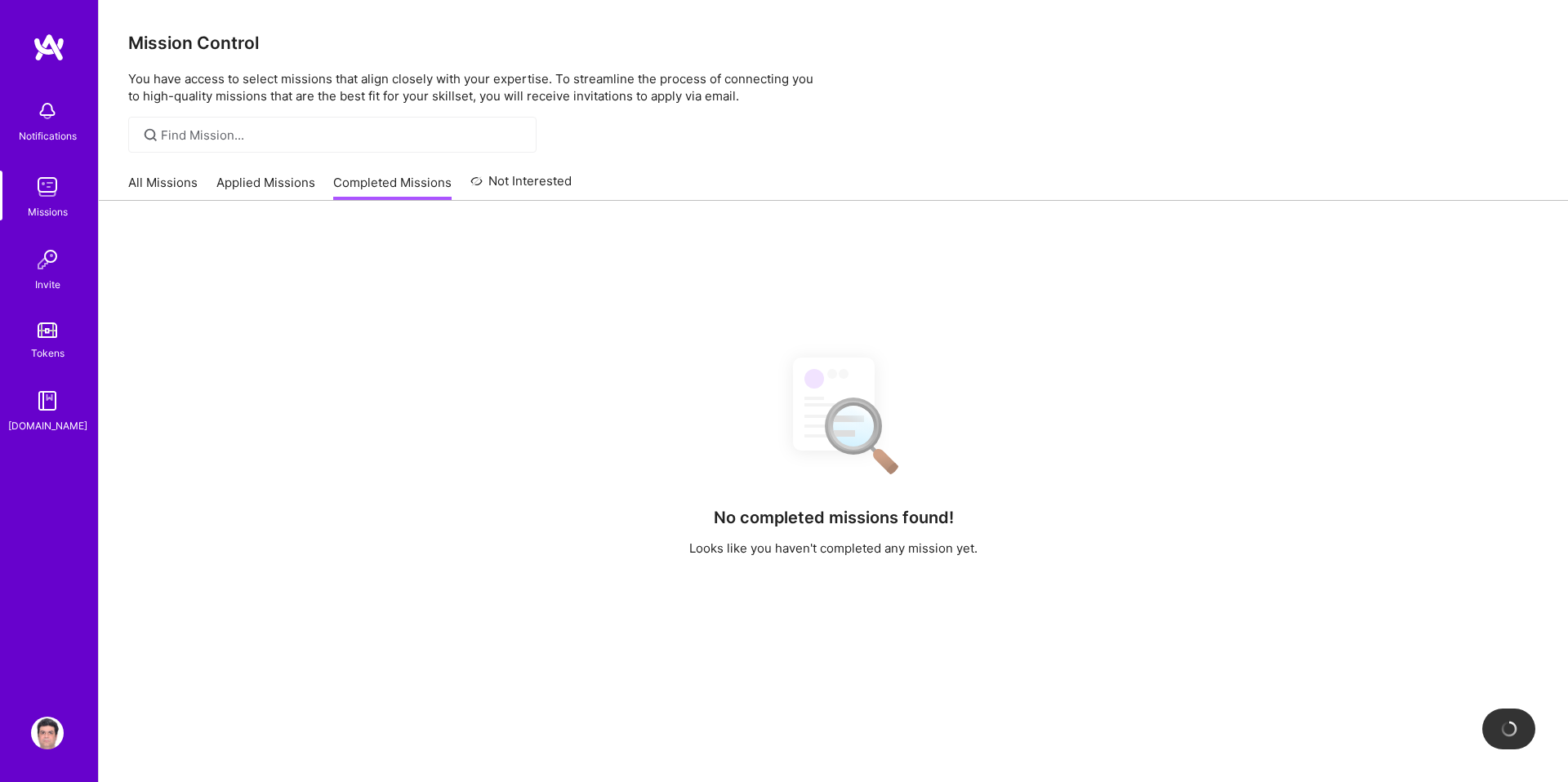
click at [498, 184] on link "Not Interested" at bounding box center [521, 186] width 102 height 30
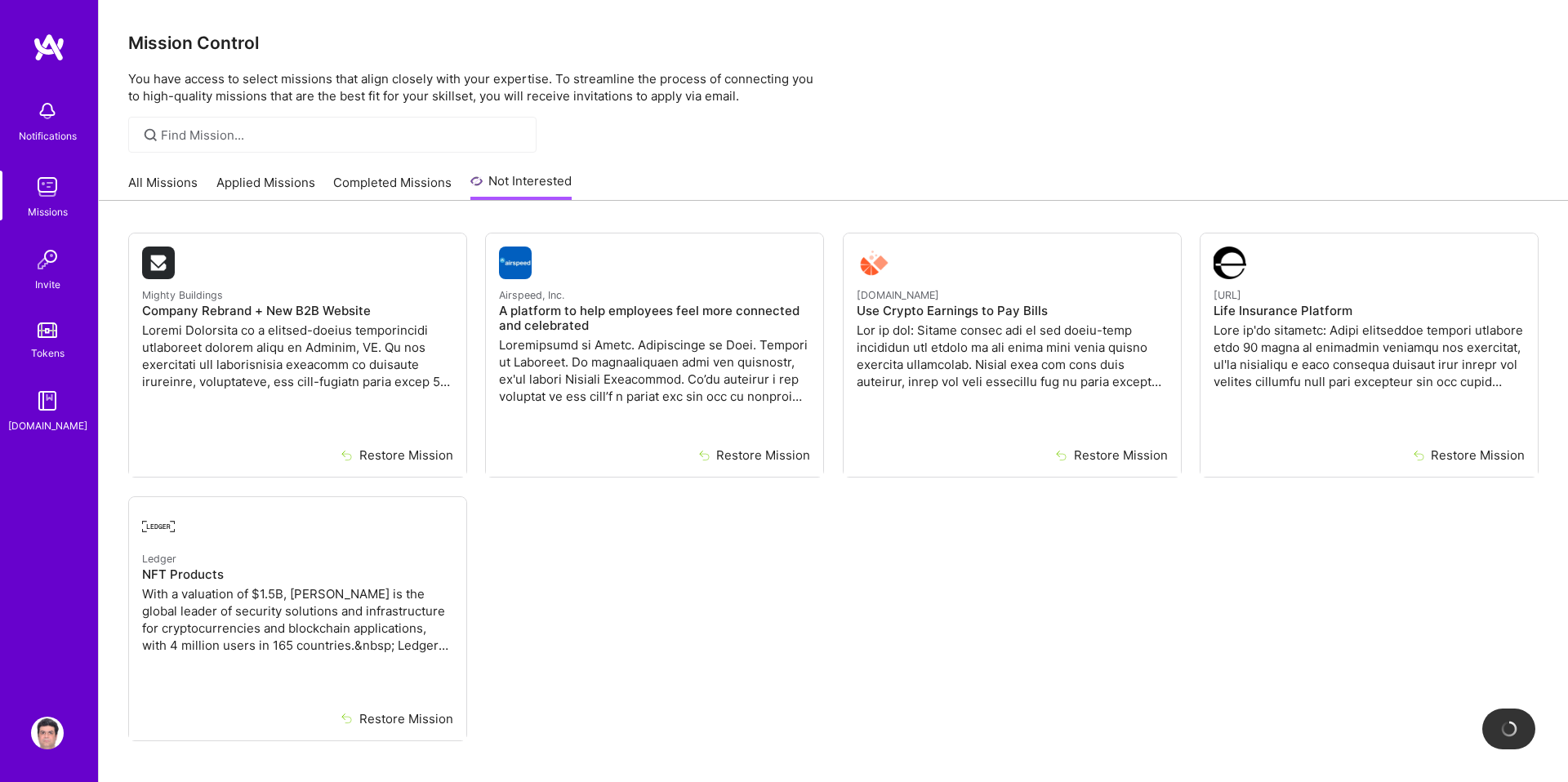
click at [393, 181] on link "Completed Missions" at bounding box center [392, 187] width 119 height 27
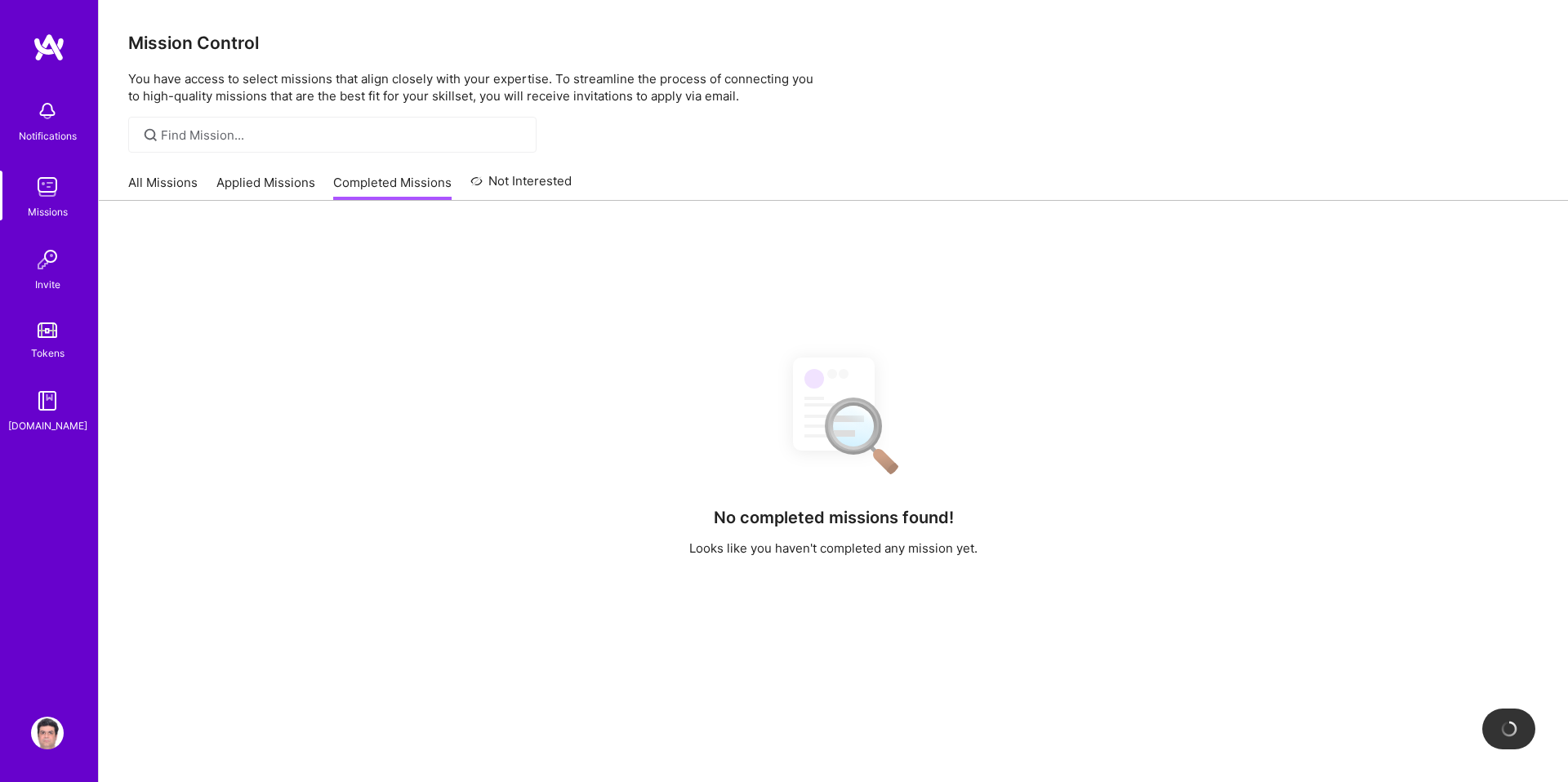
click at [275, 186] on link "Applied Missions" at bounding box center [265, 187] width 99 height 27
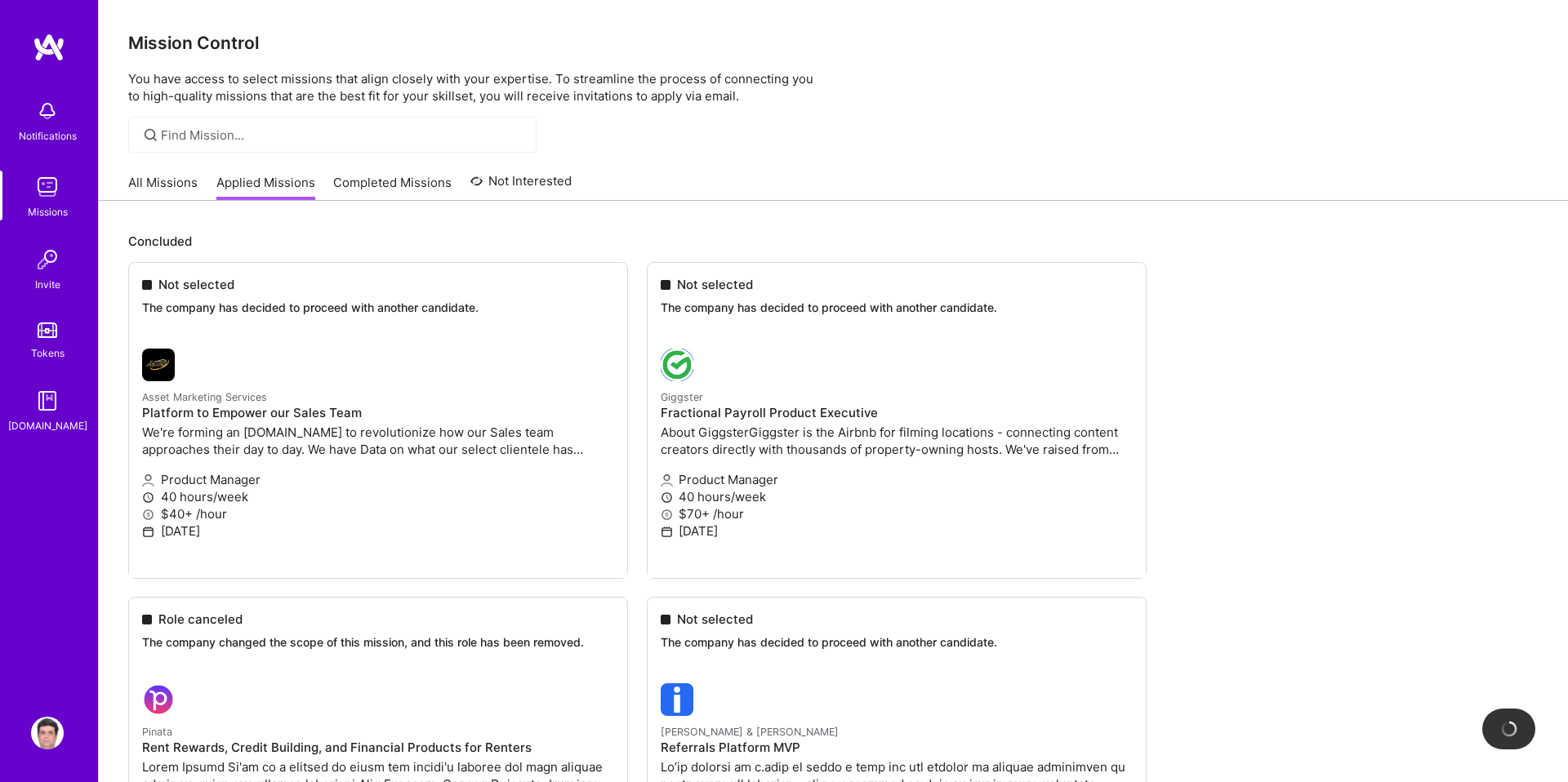
click at [184, 192] on link "All Missions" at bounding box center [163, 187] width 70 height 27
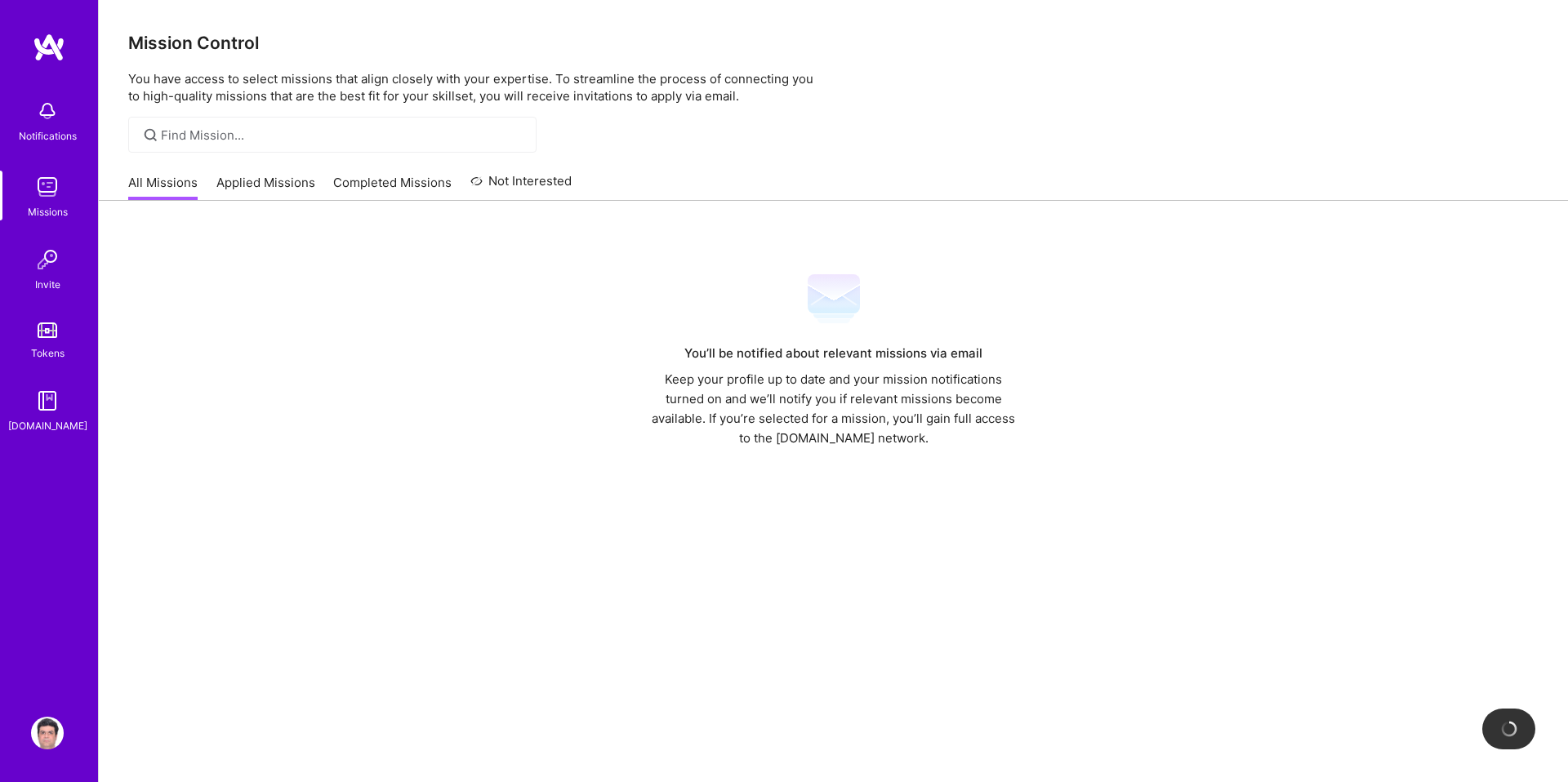
click at [241, 150] on div at bounding box center [332, 135] width 409 height 36
click at [43, 268] on img at bounding box center [47, 259] width 33 height 33
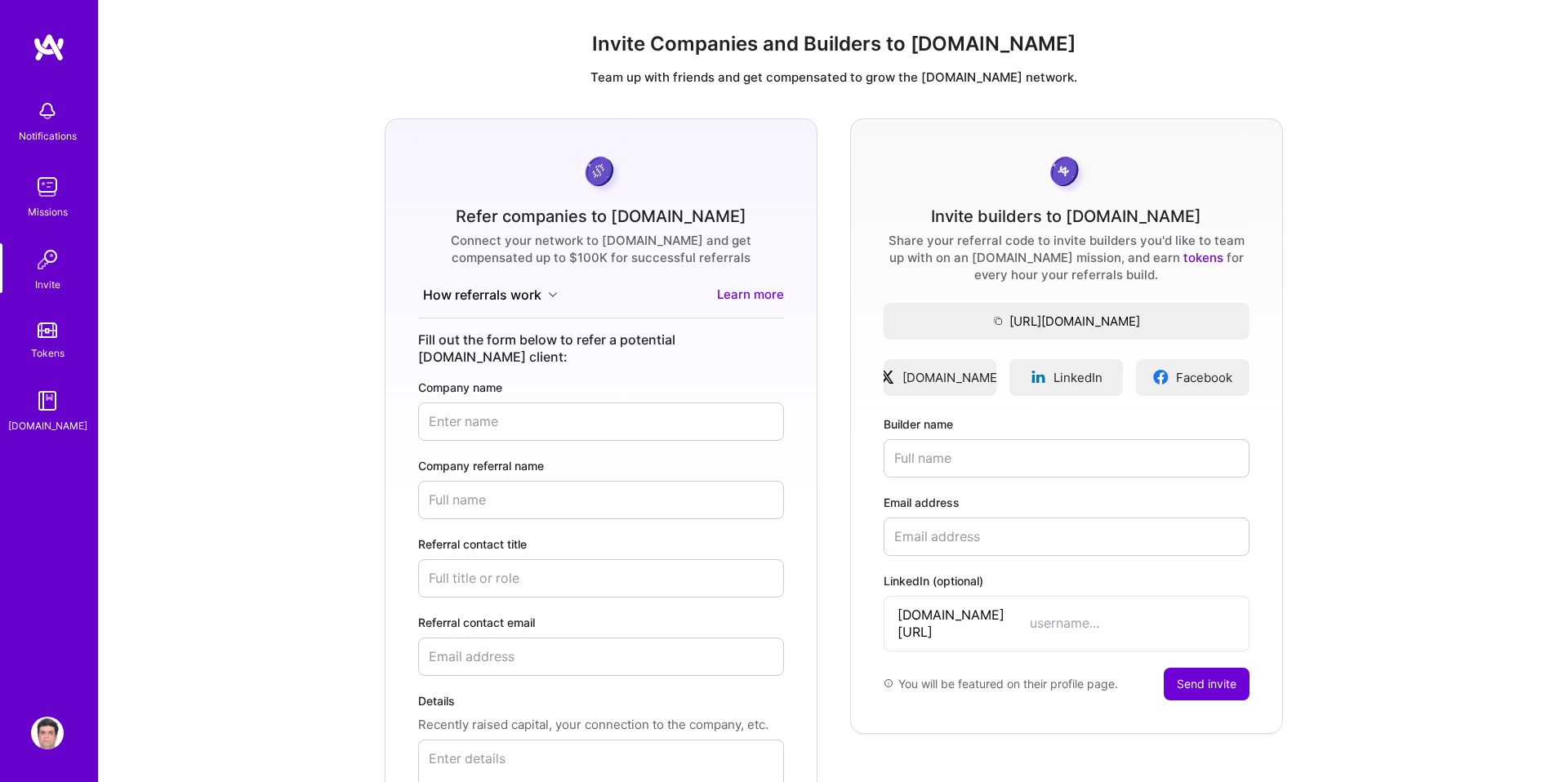
click at [48, 341] on link "Tokens" at bounding box center [47, 339] width 101 height 46
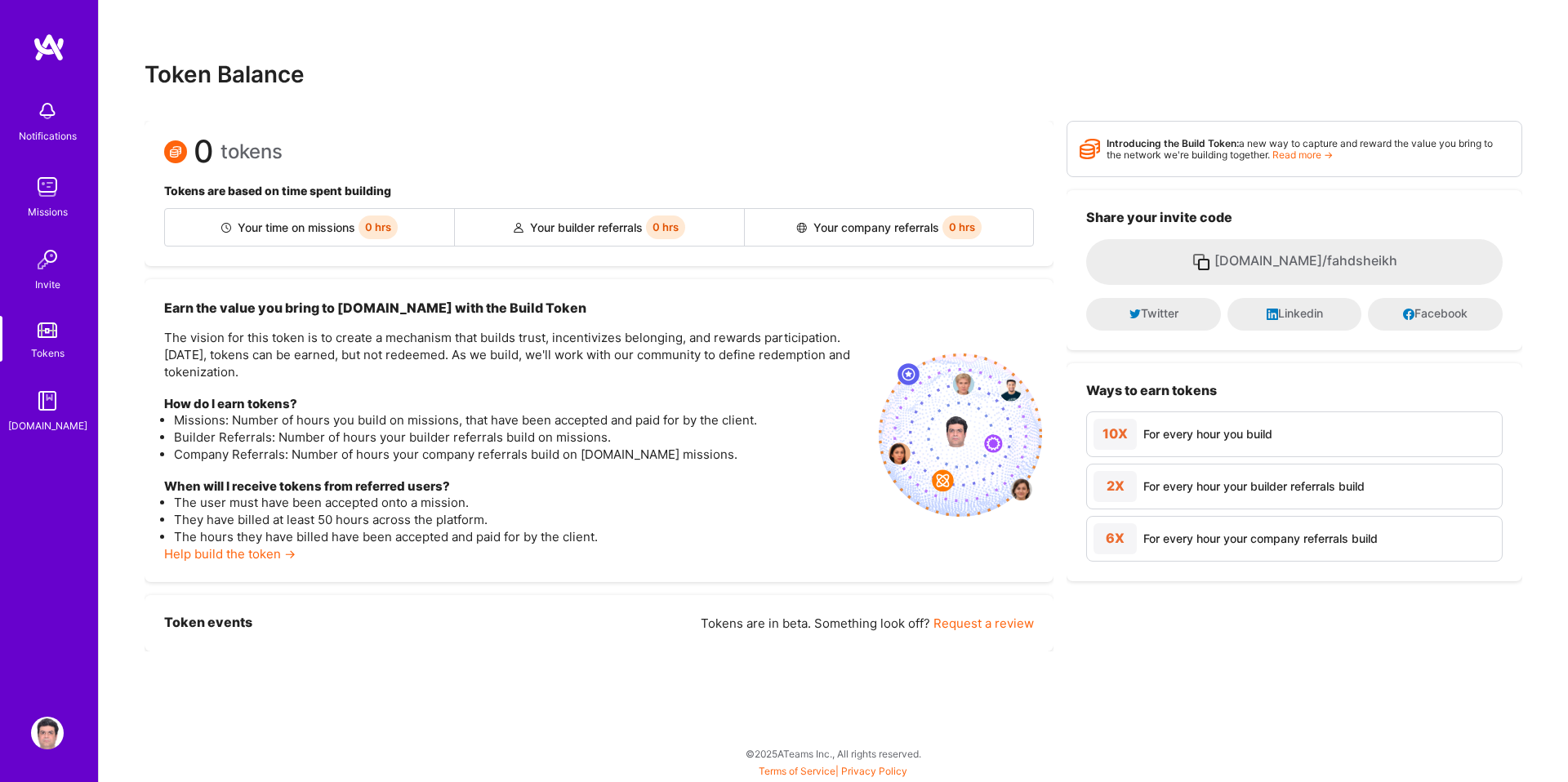
click at [47, 200] on img at bounding box center [47, 186] width 33 height 33
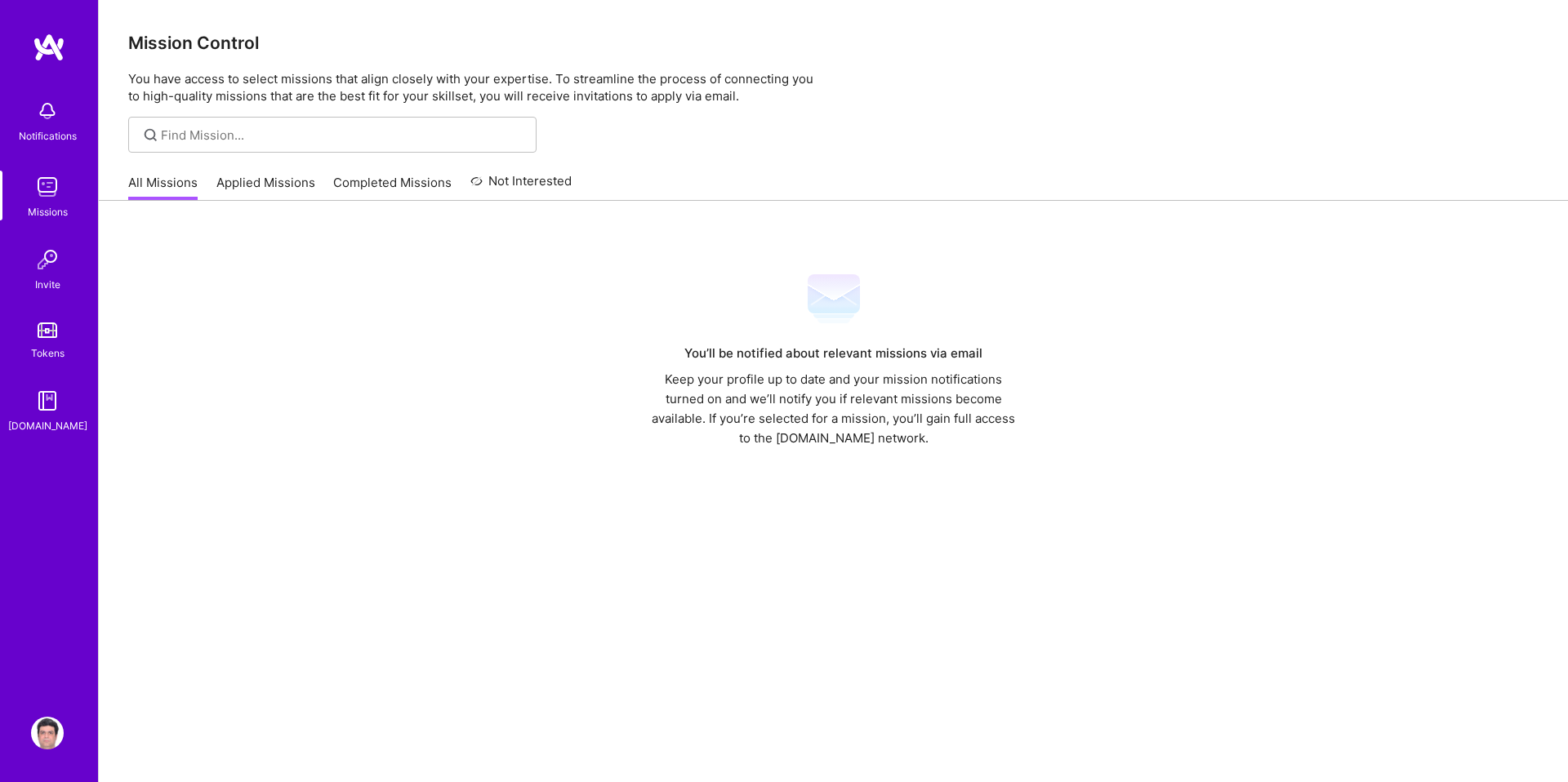
click at [290, 191] on link "Applied Missions" at bounding box center [265, 187] width 99 height 27
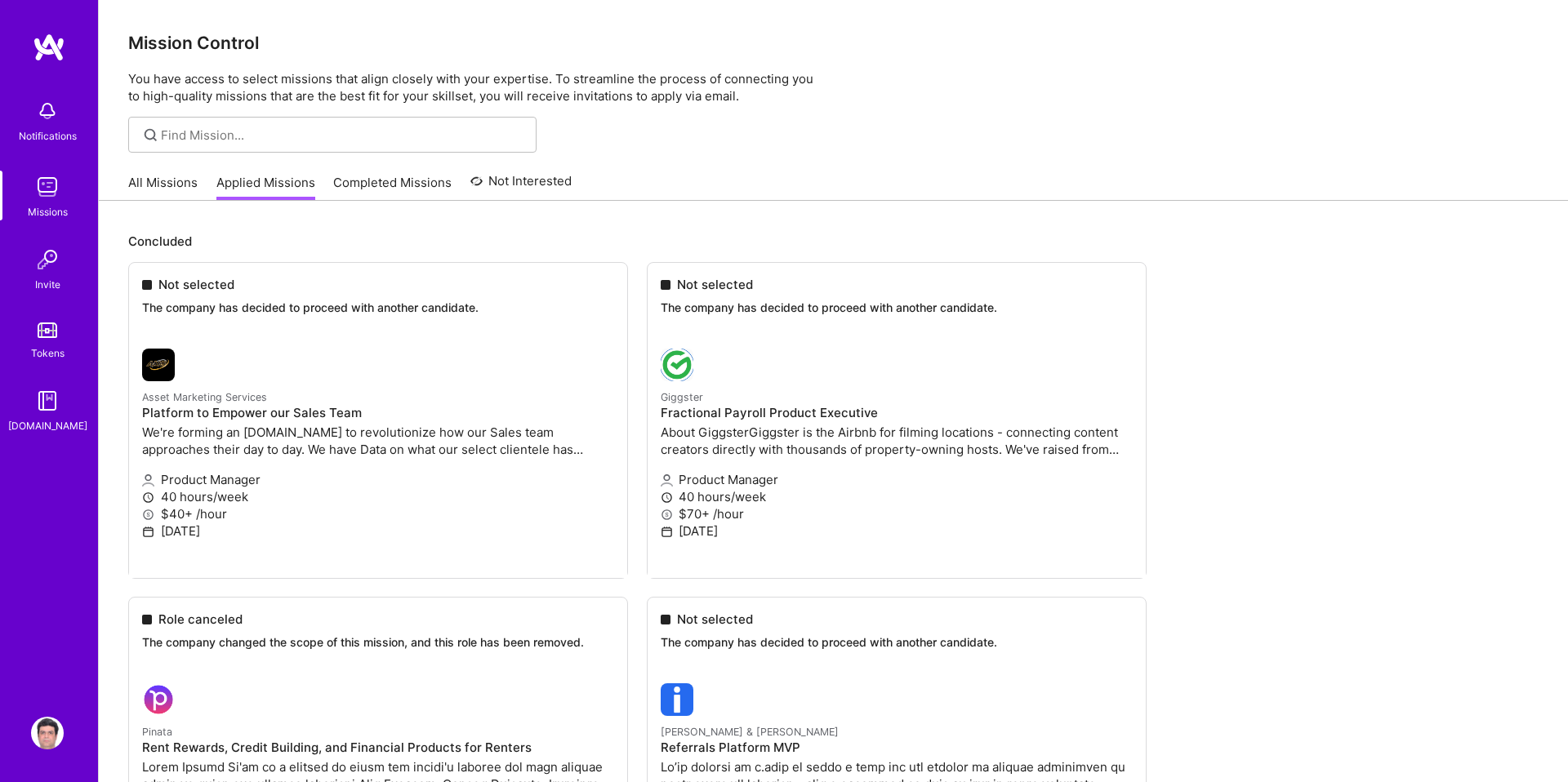
click at [153, 188] on link "All Missions" at bounding box center [163, 187] width 70 height 27
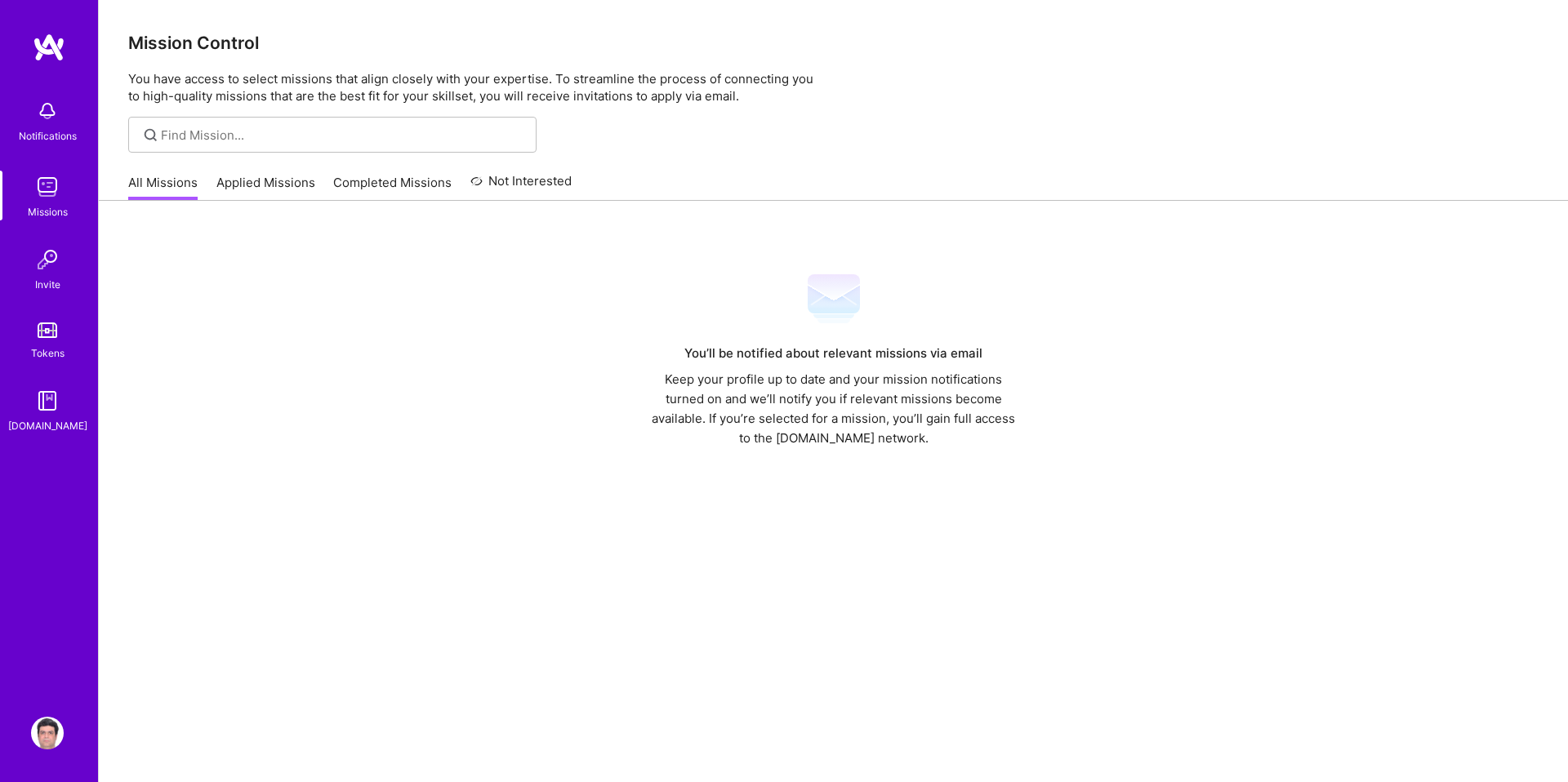
click at [264, 185] on link "Applied Missions" at bounding box center [265, 187] width 99 height 27
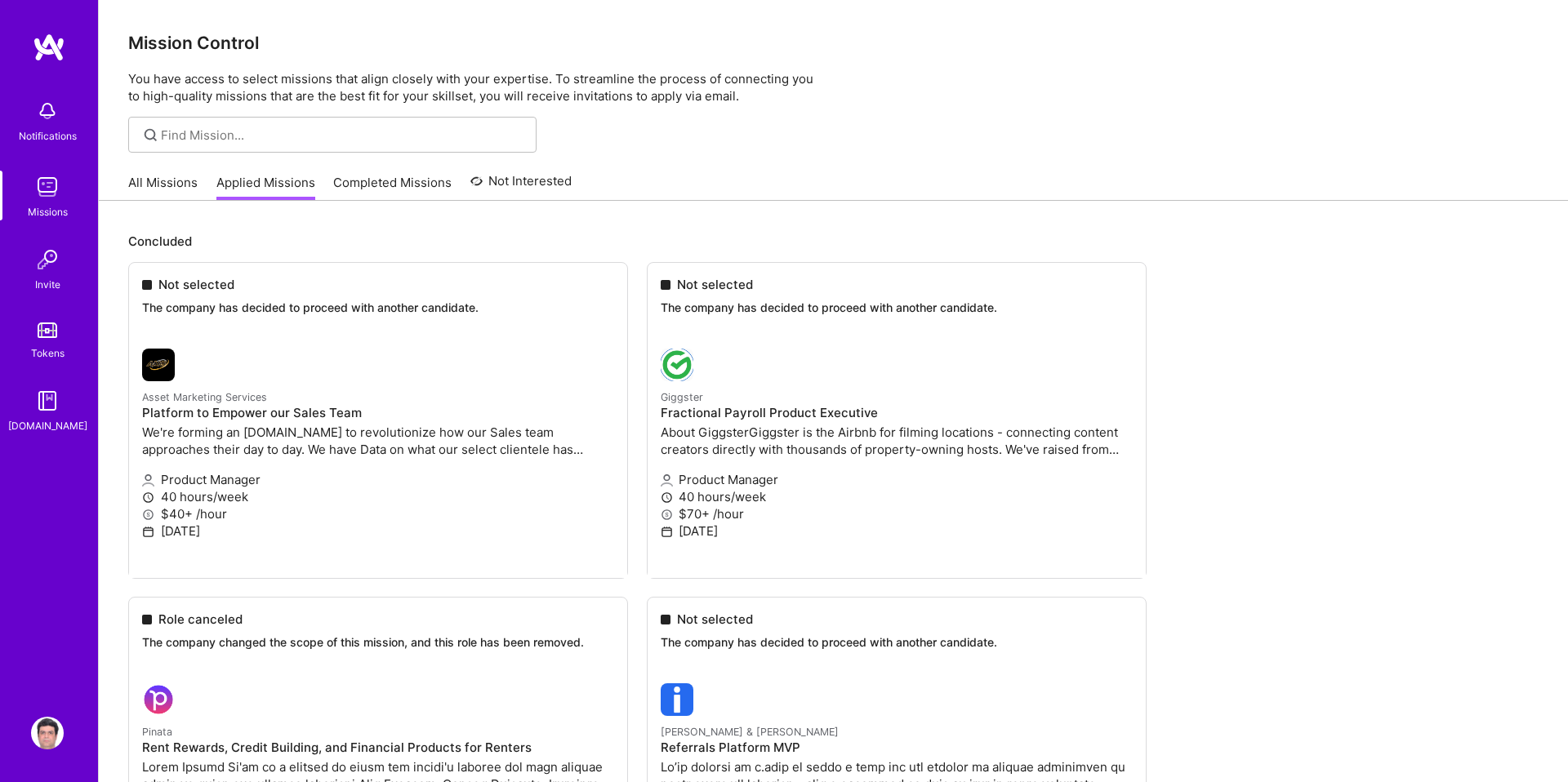
click at [158, 180] on link "All Missions" at bounding box center [163, 187] width 70 height 27
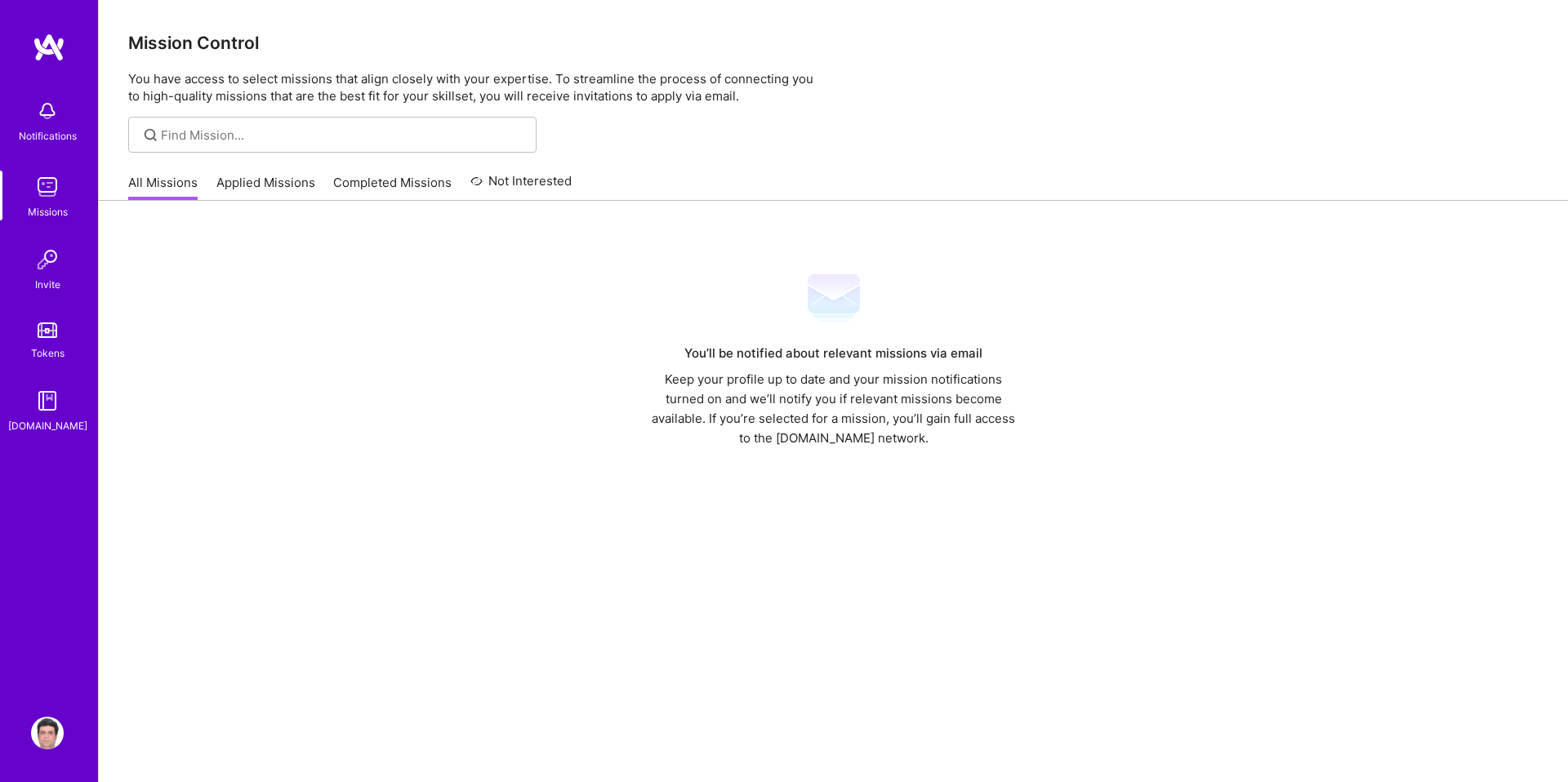
click at [158, 180] on link "All Missions" at bounding box center [163, 187] width 70 height 27
click at [49, 140] on div "Notifications" at bounding box center [47, 136] width 58 height 17
click at [48, 200] on img at bounding box center [47, 186] width 33 height 33
click at [42, 53] on img at bounding box center [49, 47] width 33 height 30
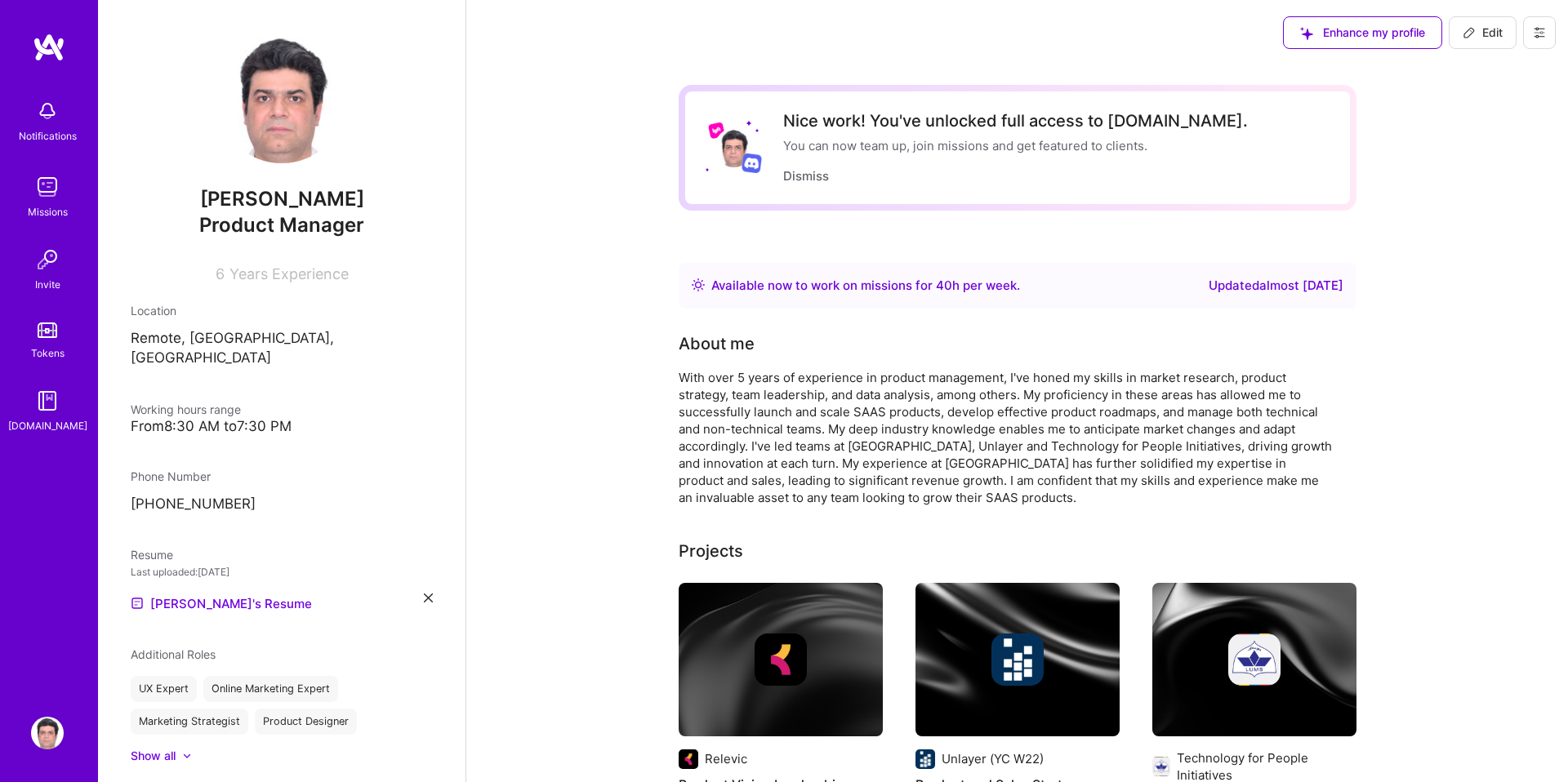
click at [47, 197] on img at bounding box center [47, 186] width 33 height 33
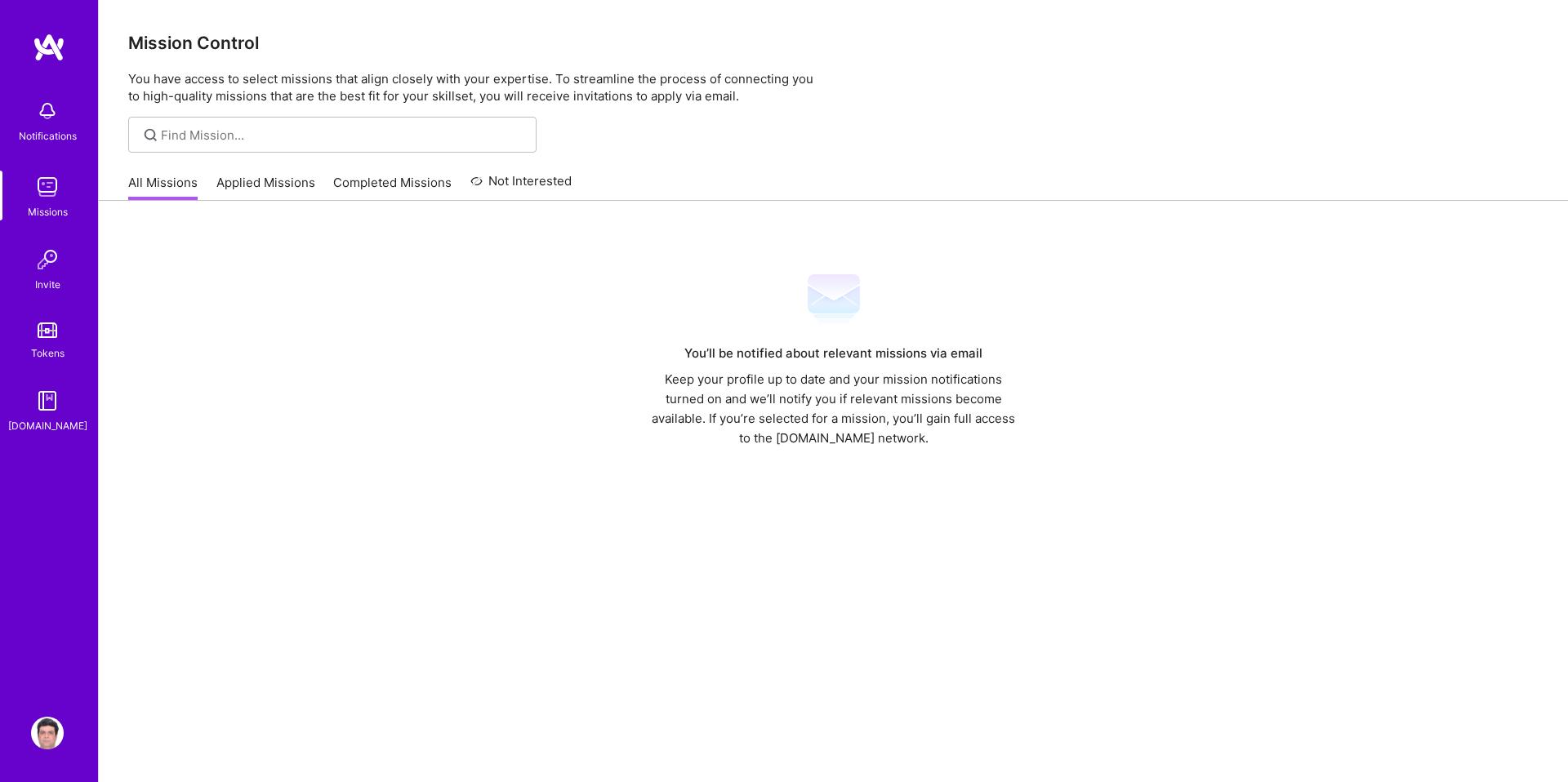
click at [52, 126] on img at bounding box center [47, 111] width 33 height 33
click at [56, 264] on img at bounding box center [47, 259] width 33 height 33
click at [328, 135] on input at bounding box center [342, 135] width 364 height 17
type input "product"
click at [153, 134] on icon at bounding box center [151, 135] width 19 height 19
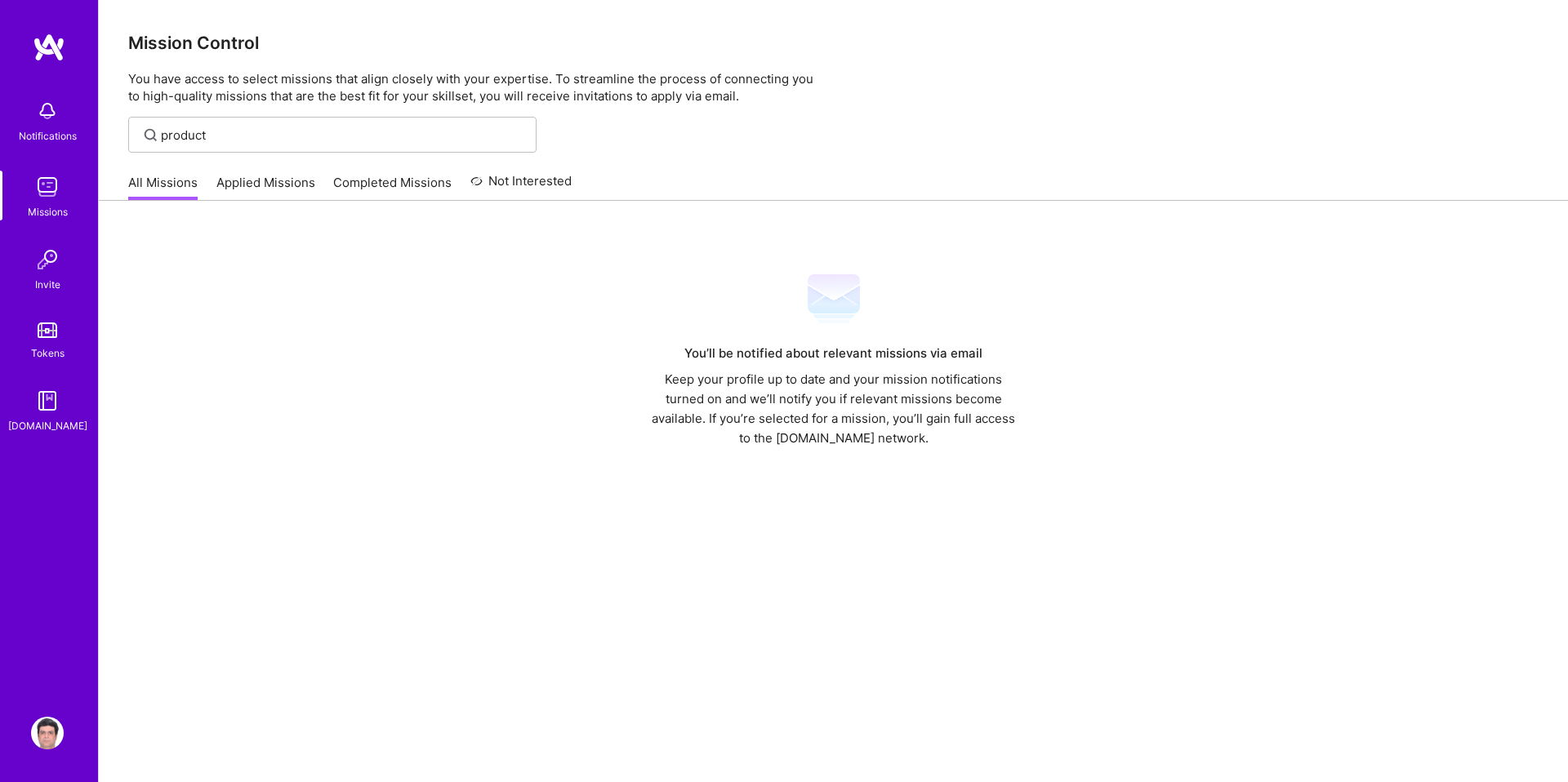
click at [185, 147] on div "product" at bounding box center [332, 135] width 409 height 36
